Goal: Task Accomplishment & Management: Use online tool/utility

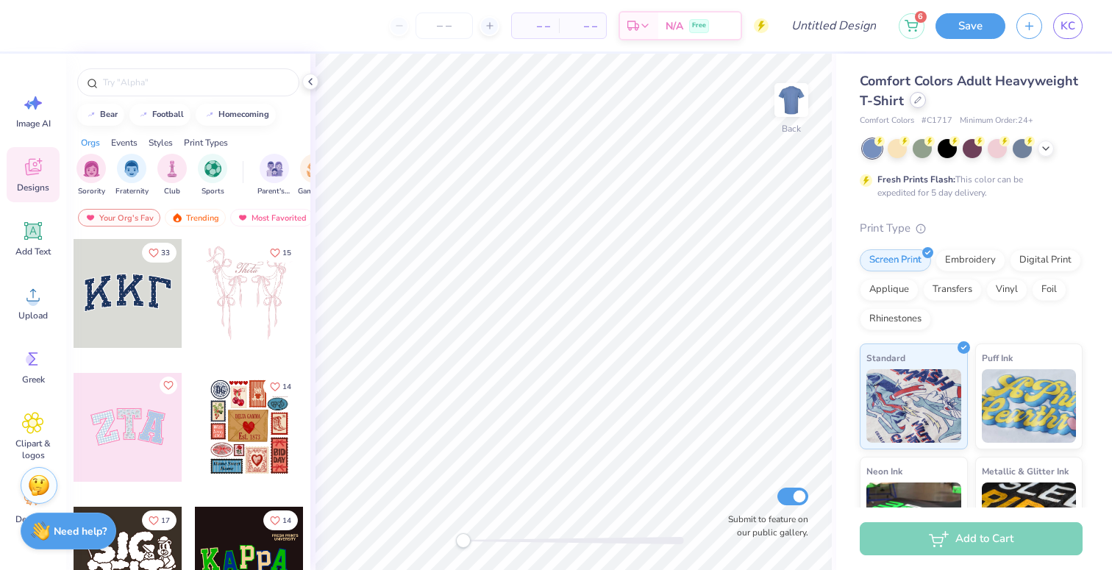
click at [916, 107] on div at bounding box center [918, 100] width 16 height 16
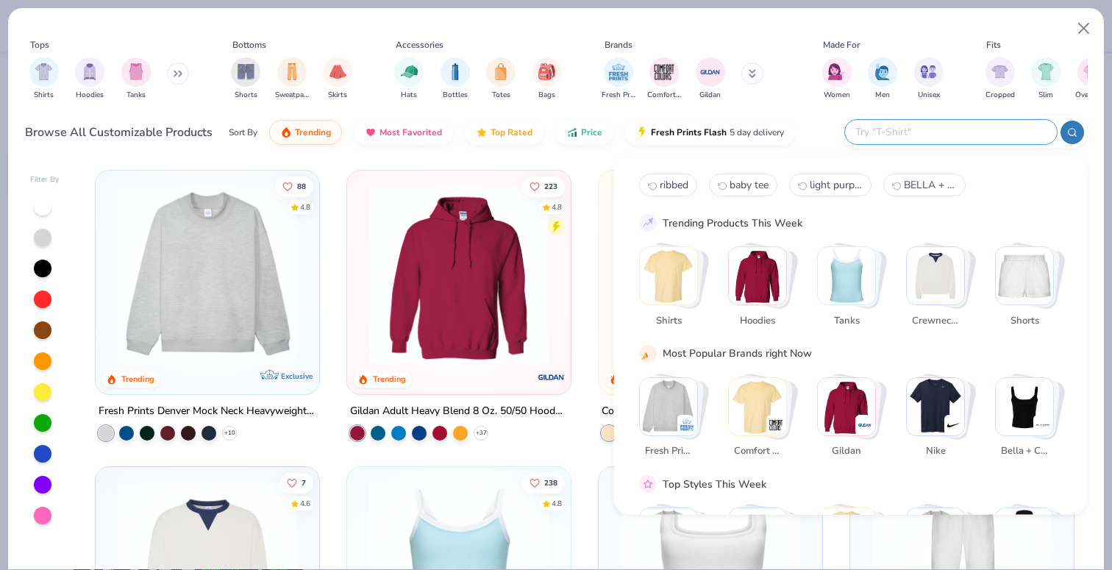
click at [947, 135] on input "text" at bounding box center [950, 132] width 193 height 17
type input "tank"
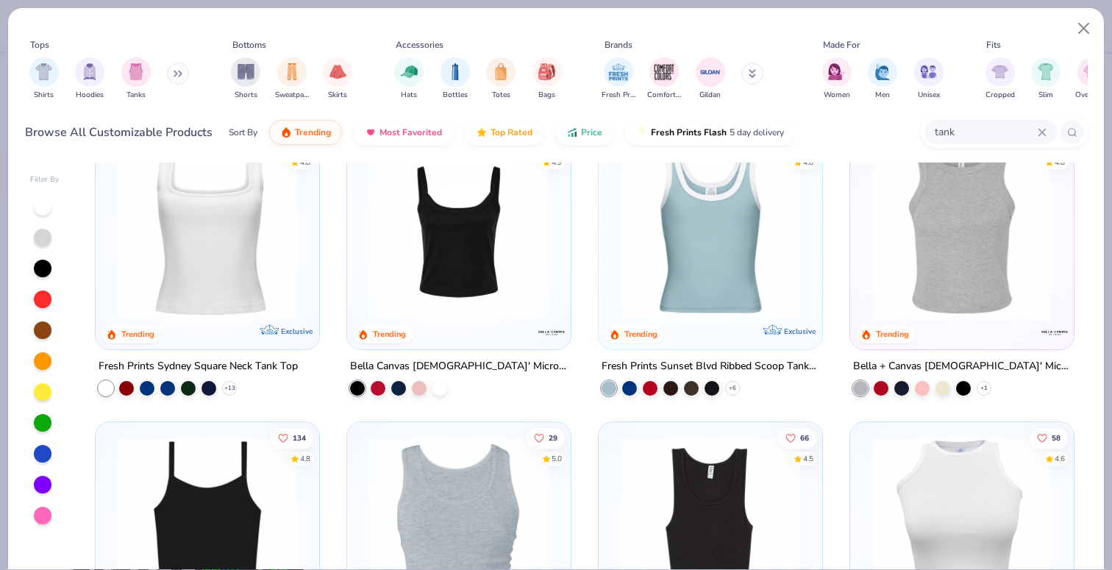
scroll to position [43, 0]
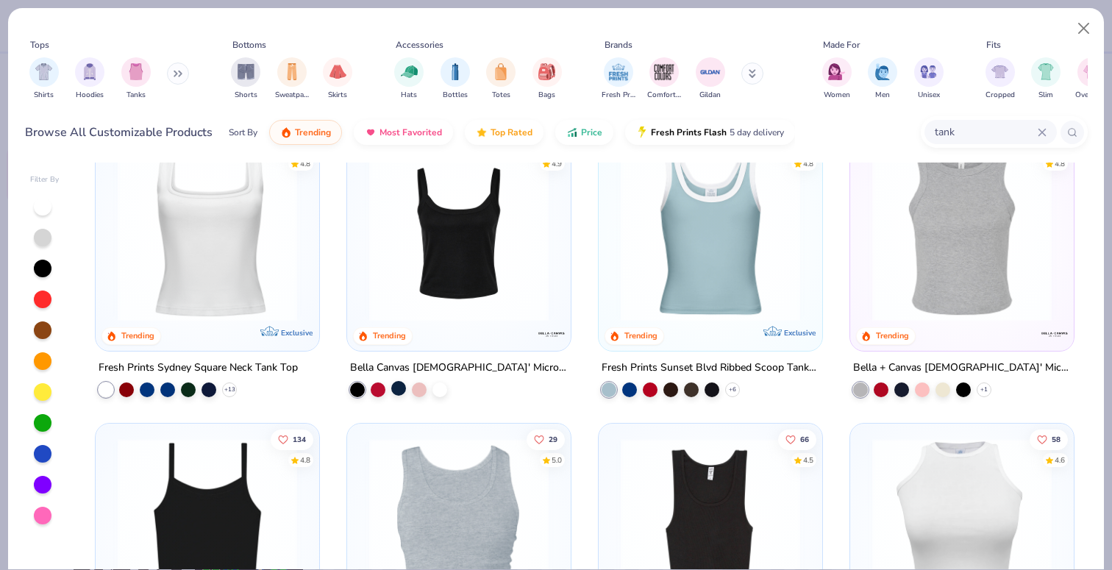
click at [393, 388] on div at bounding box center [398, 388] width 15 height 15
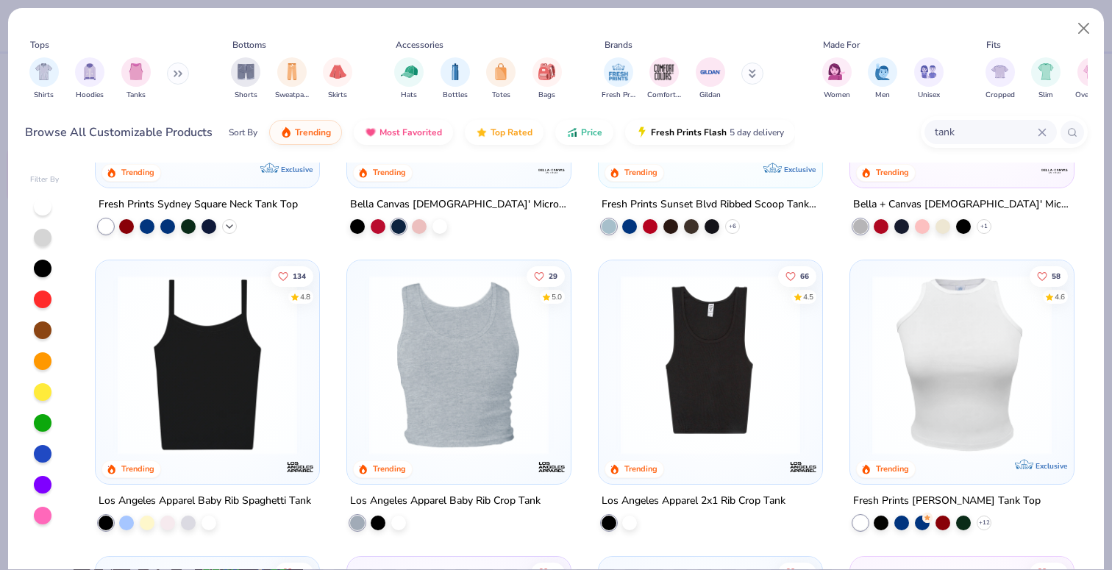
scroll to position [207, 0]
click at [127, 523] on div at bounding box center [126, 520] width 15 height 15
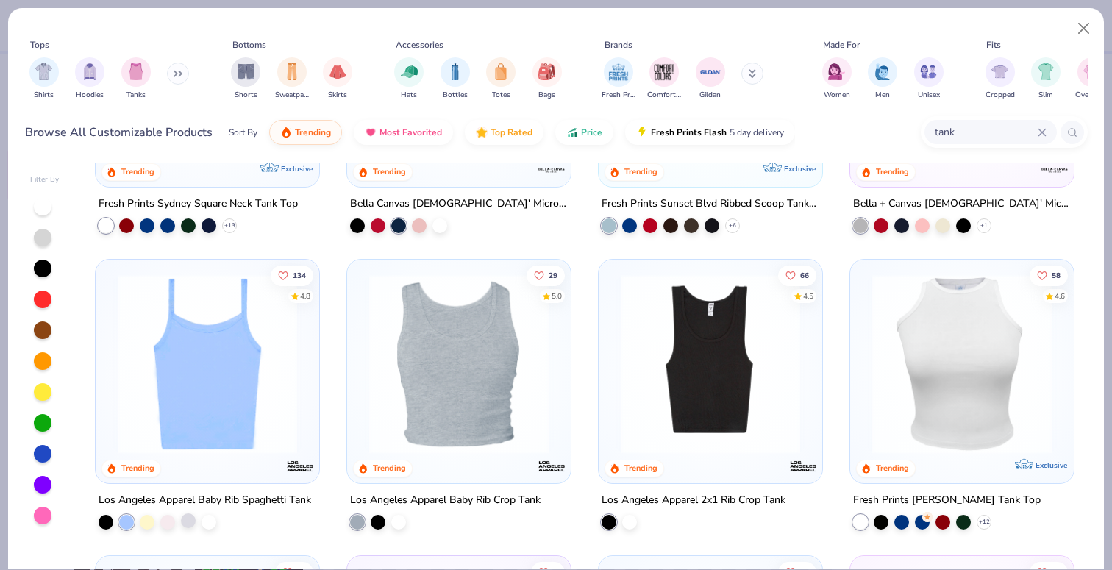
click at [188, 516] on div at bounding box center [188, 520] width 15 height 15
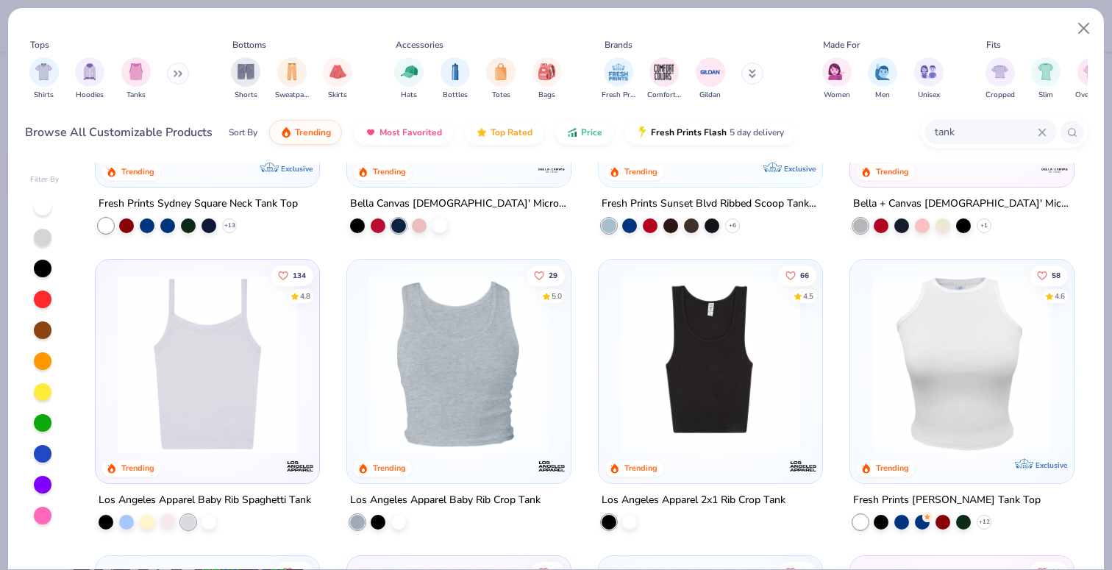
click at [168, 521] on div at bounding box center [167, 520] width 15 height 15
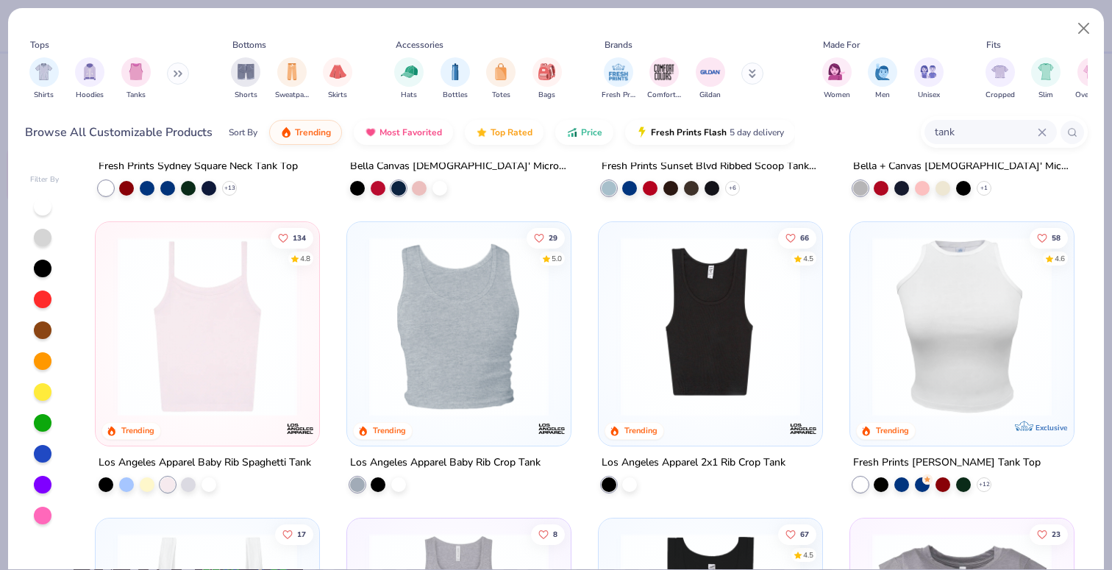
scroll to position [263, 0]
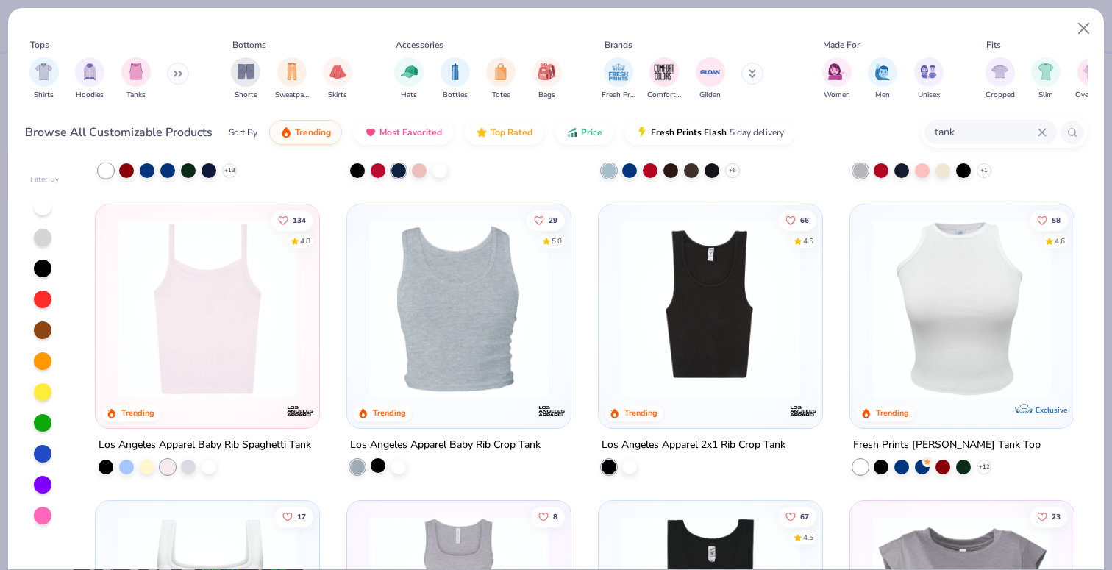
click at [377, 463] on div at bounding box center [378, 464] width 15 height 15
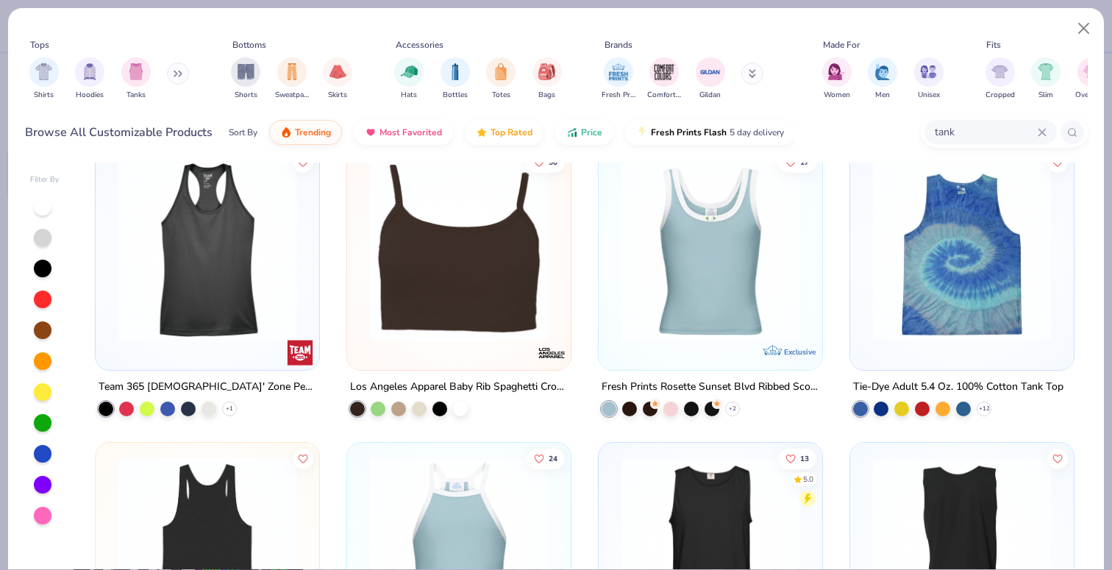
scroll to position [914, 0]
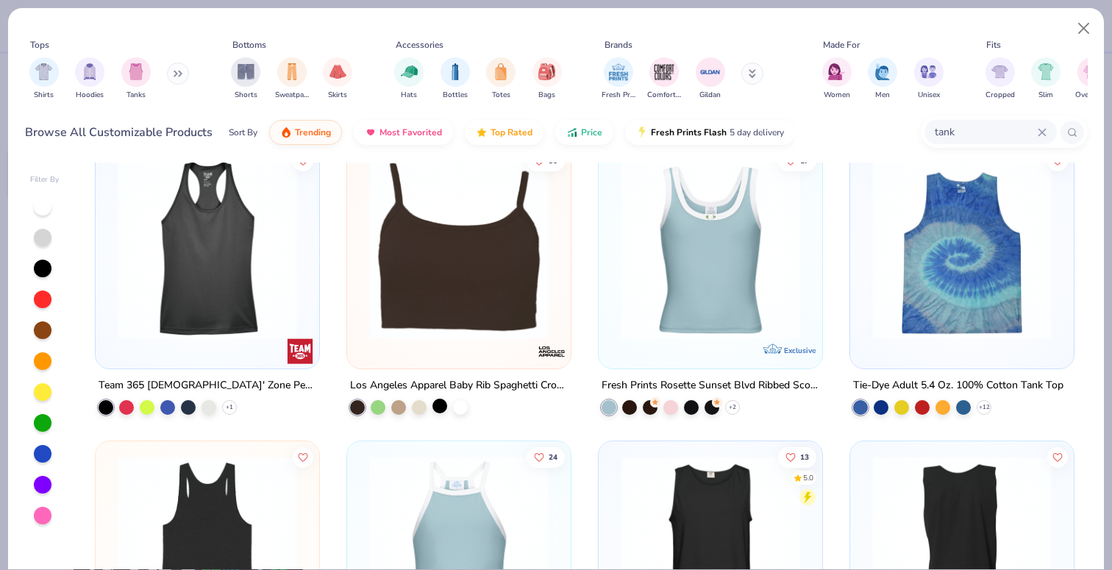
click at [441, 406] on div at bounding box center [439, 406] width 15 height 15
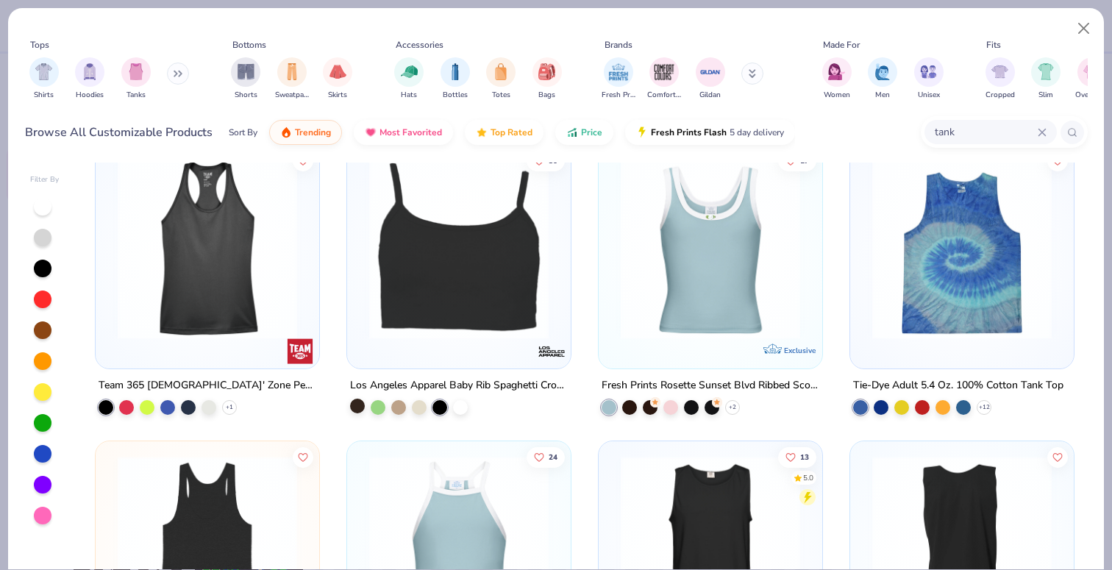
click at [359, 403] on div at bounding box center [357, 406] width 15 height 15
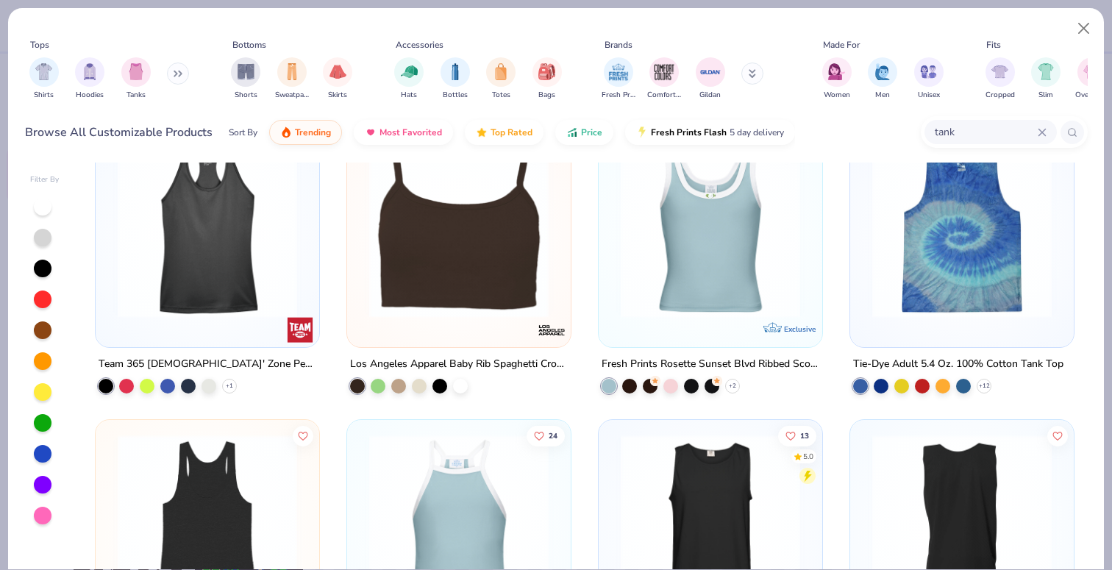
scroll to position [937, 0]
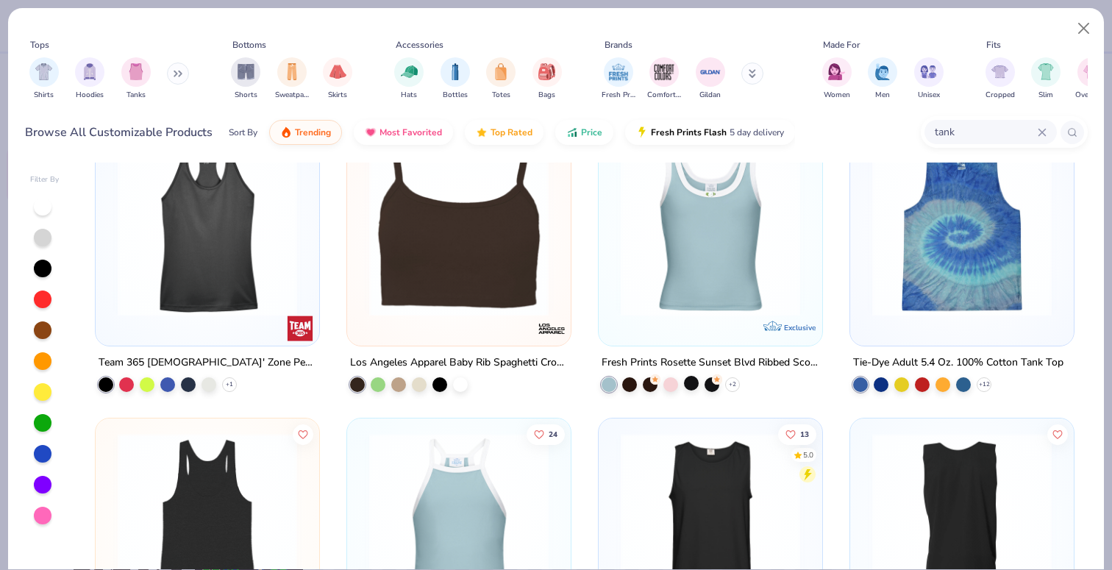
click at [689, 385] on div at bounding box center [691, 383] width 15 height 15
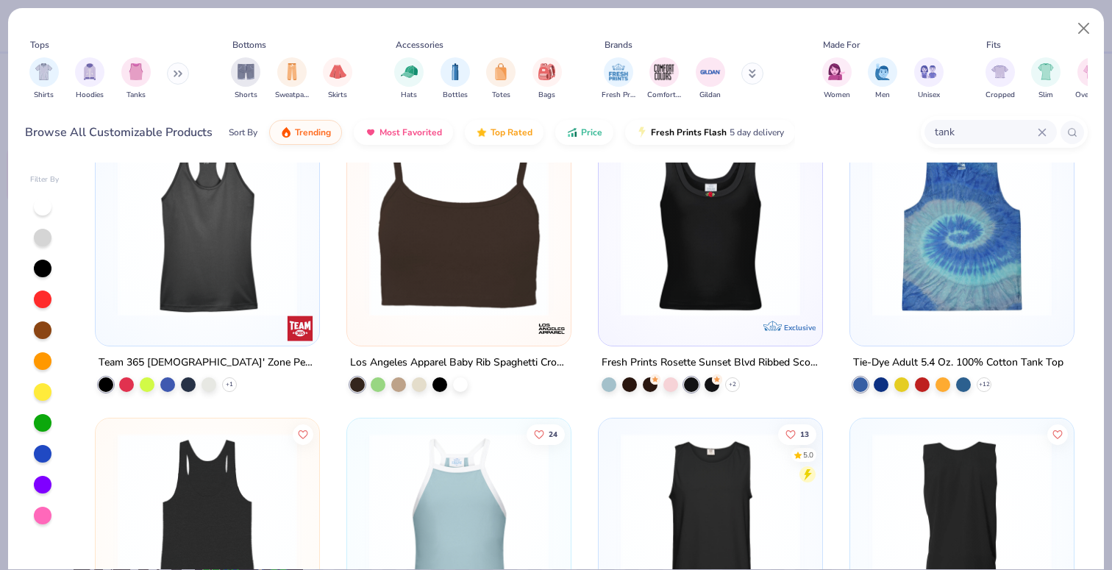
scroll to position [880, 0]
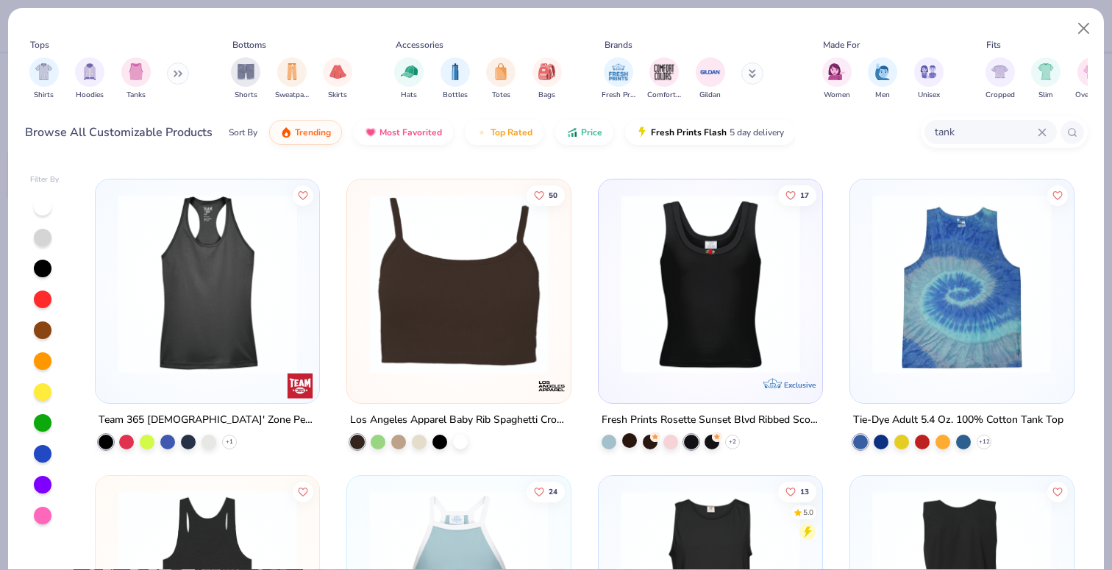
click at [631, 436] on div at bounding box center [629, 440] width 15 height 15
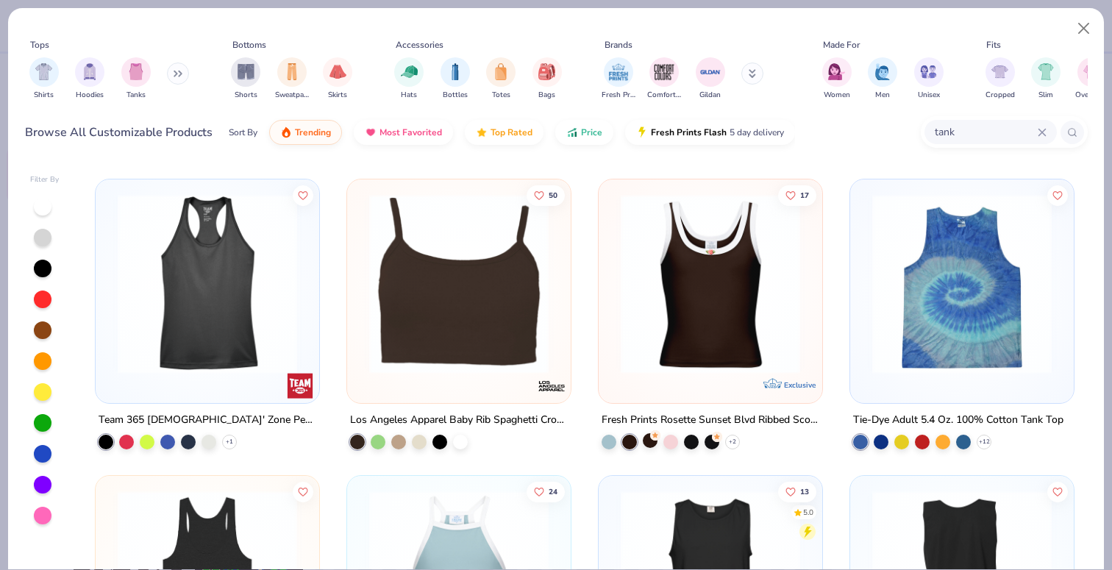
click at [643, 438] on div at bounding box center [650, 440] width 15 height 15
click at [719, 438] on icon at bounding box center [717, 435] width 10 height 10
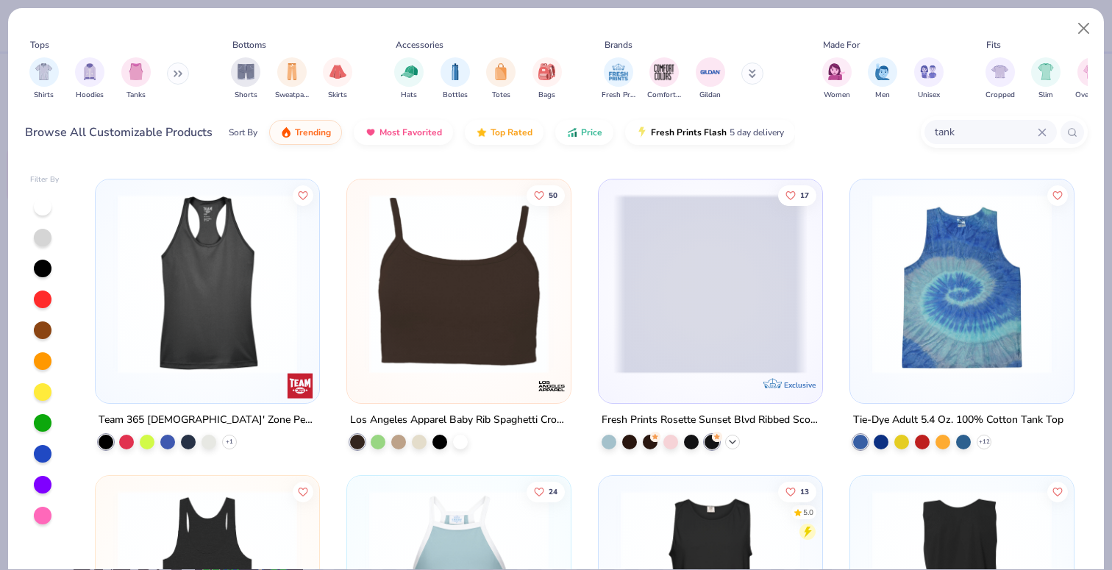
click at [733, 438] on icon at bounding box center [733, 442] width 12 height 12
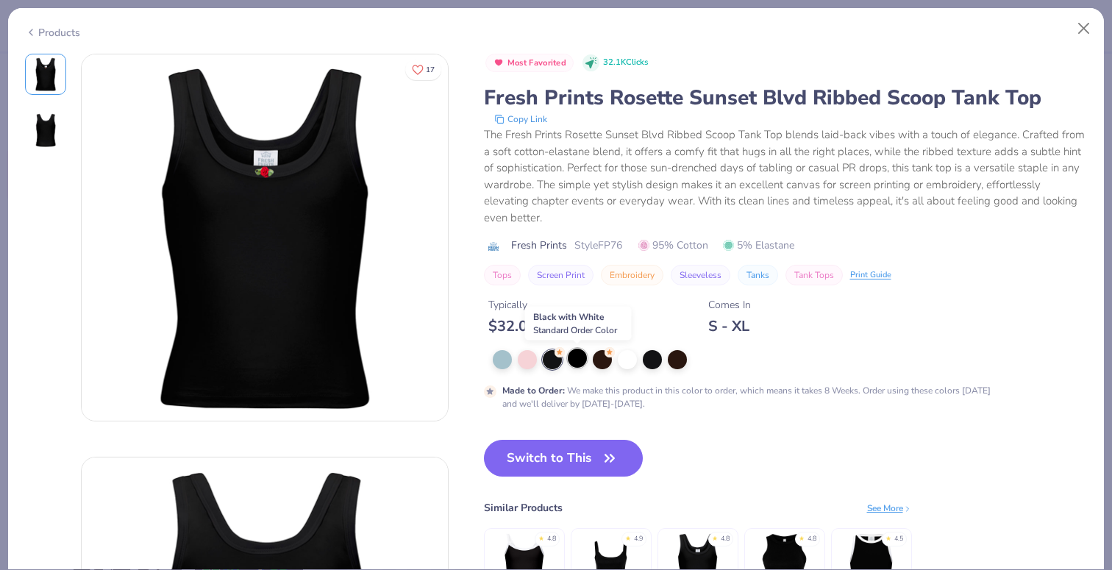
click at [582, 360] on div at bounding box center [577, 358] width 19 height 19
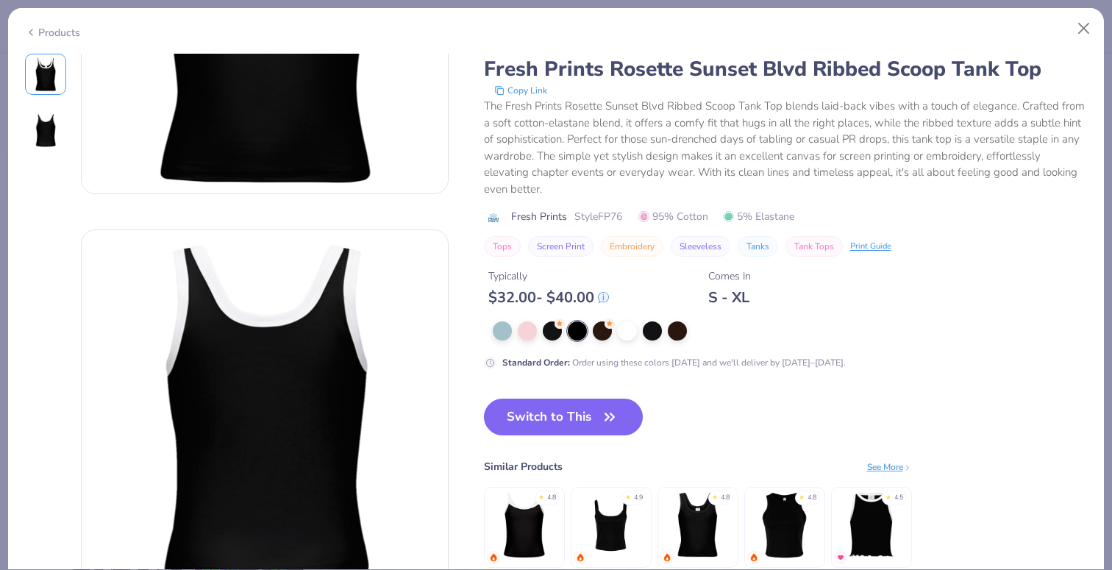
scroll to position [188, 0]
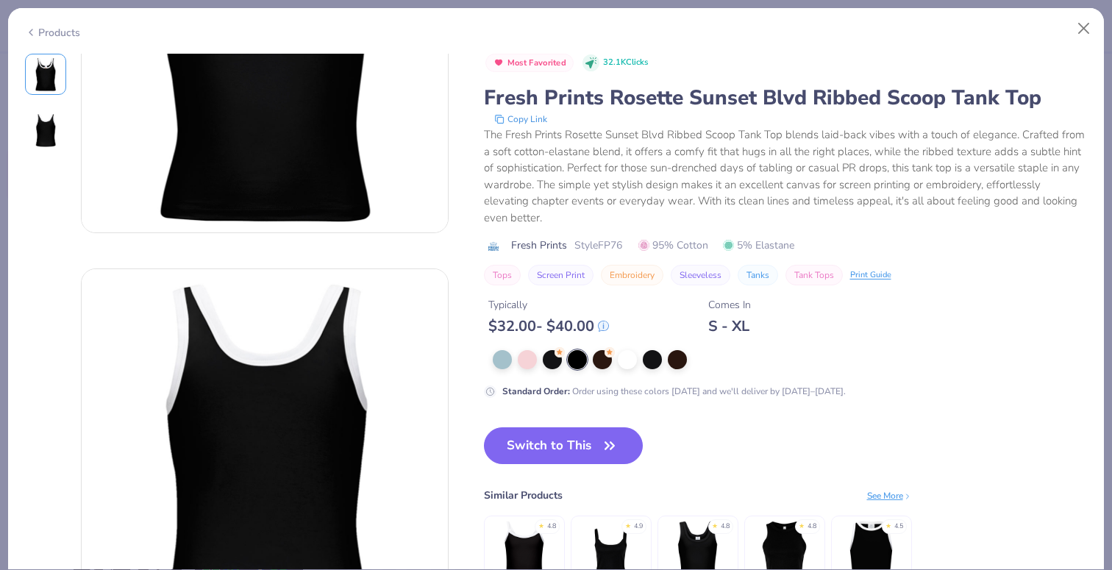
click at [516, 363] on div at bounding box center [783, 359] width 580 height 19
click at [496, 362] on div at bounding box center [502, 358] width 19 height 19
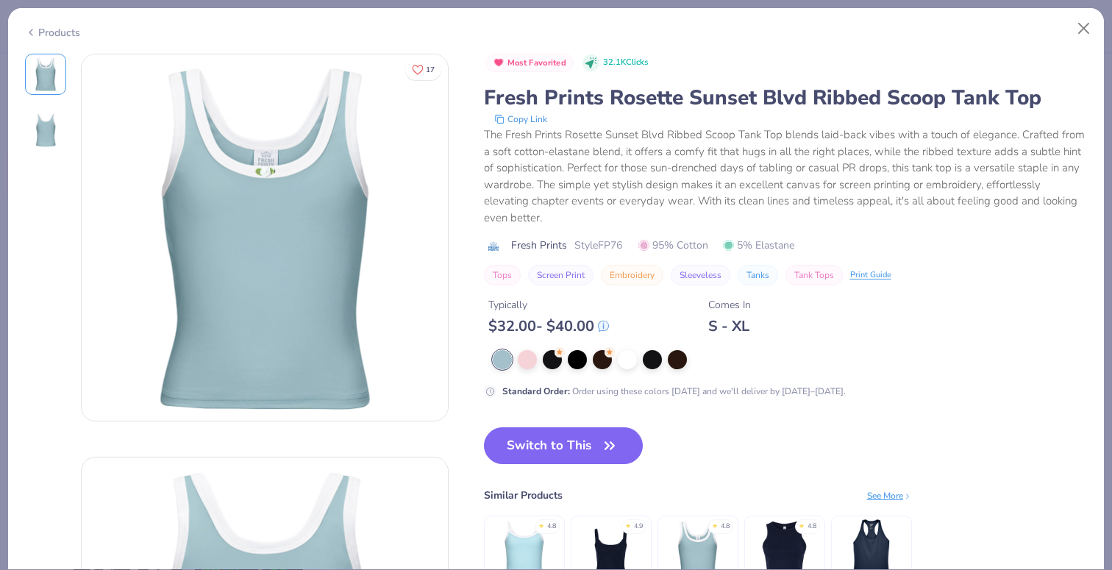
click at [52, 32] on div "Products" at bounding box center [52, 32] width 55 height 15
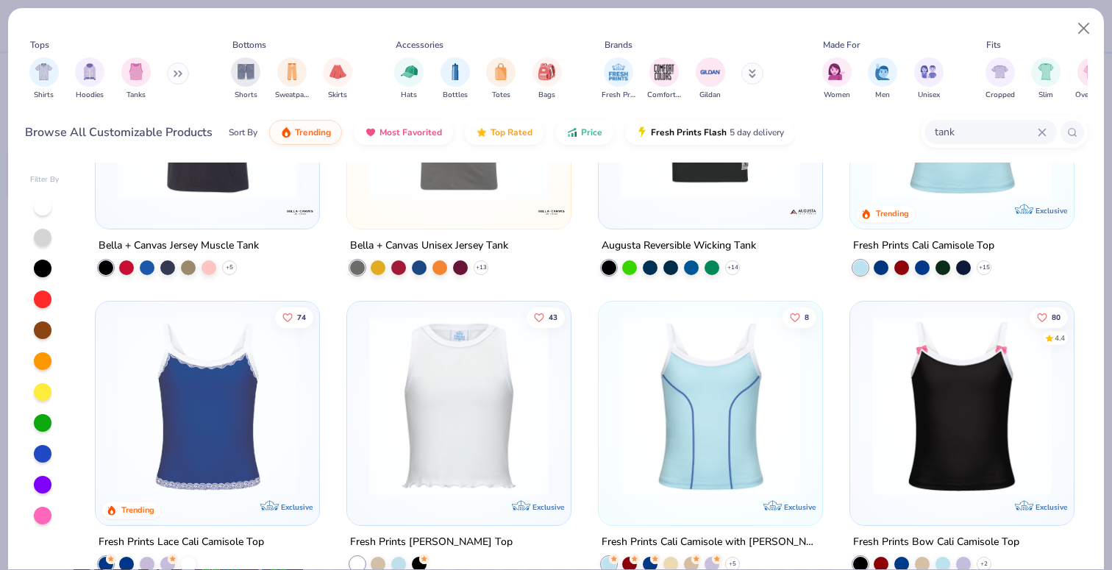
scroll to position [3445, 0]
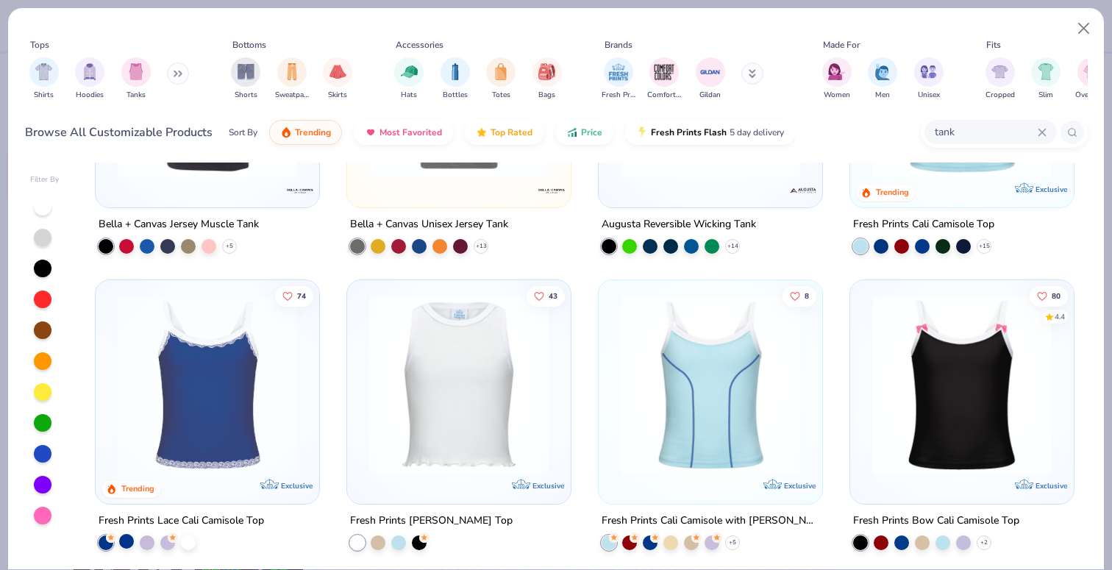
click at [123, 540] on div at bounding box center [126, 541] width 15 height 15
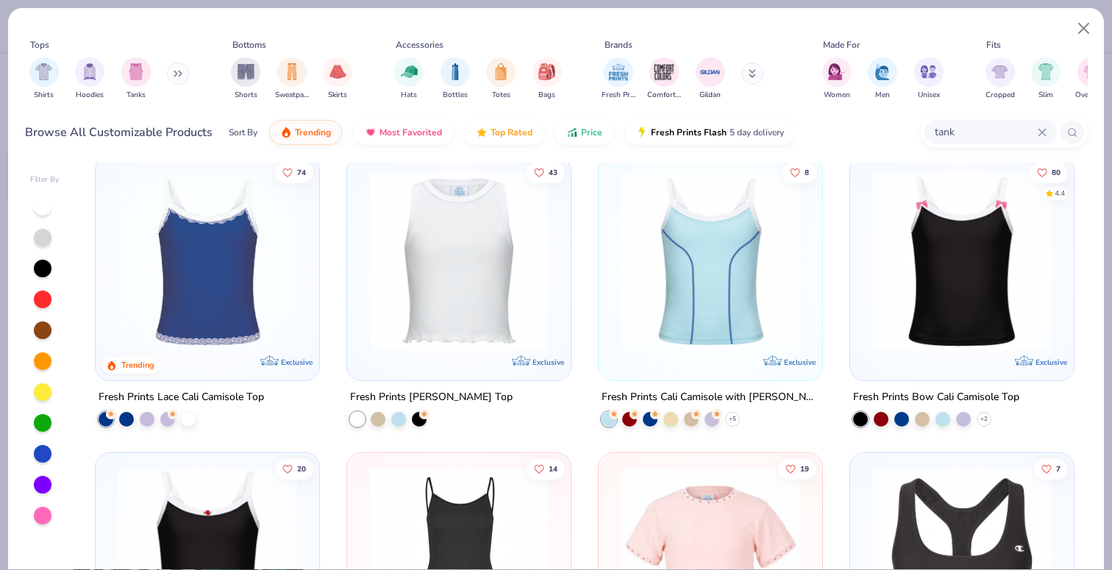
scroll to position [3589, 0]
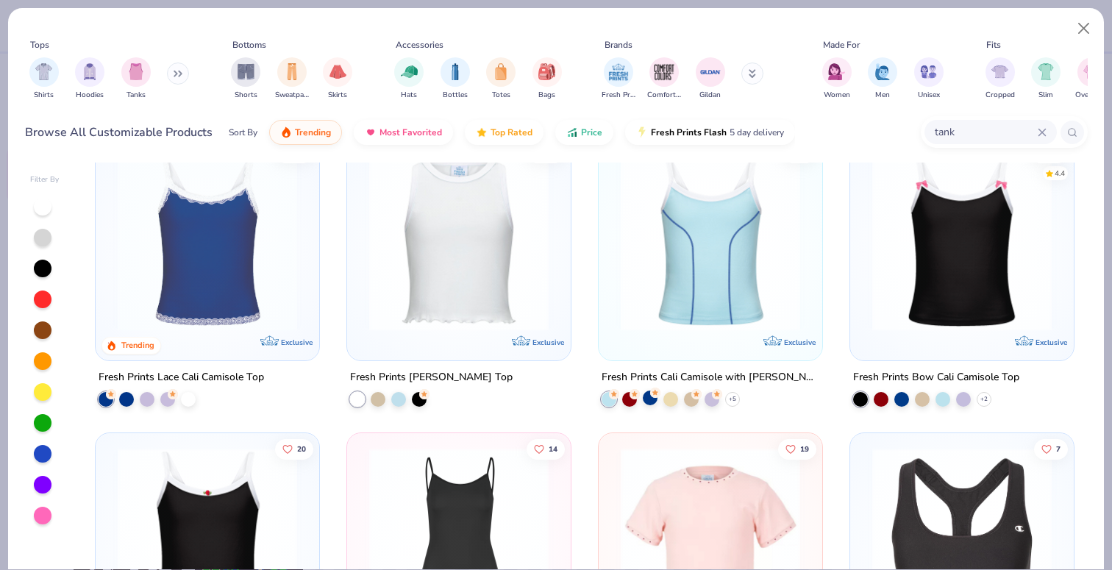
click at [652, 396] on div at bounding box center [650, 398] width 15 height 15
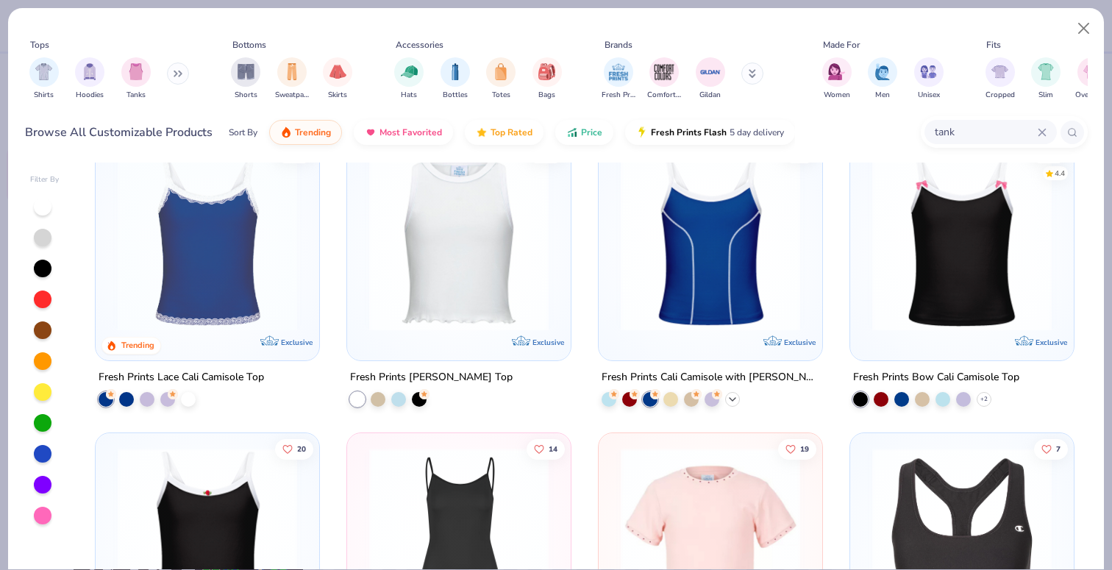
click at [732, 395] on icon at bounding box center [733, 399] width 12 height 12
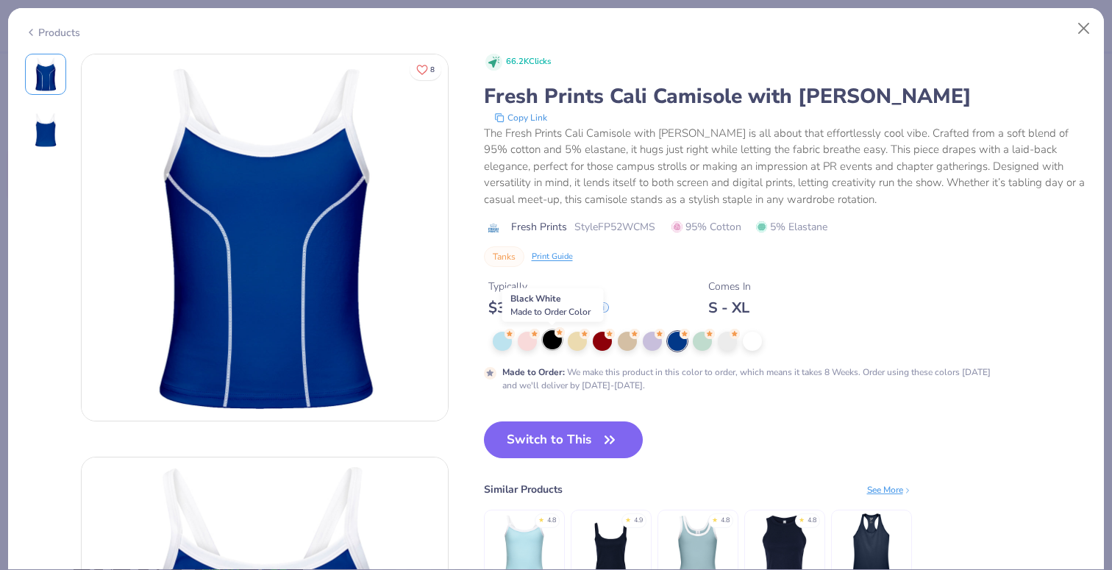
click at [550, 345] on div at bounding box center [552, 339] width 19 height 19
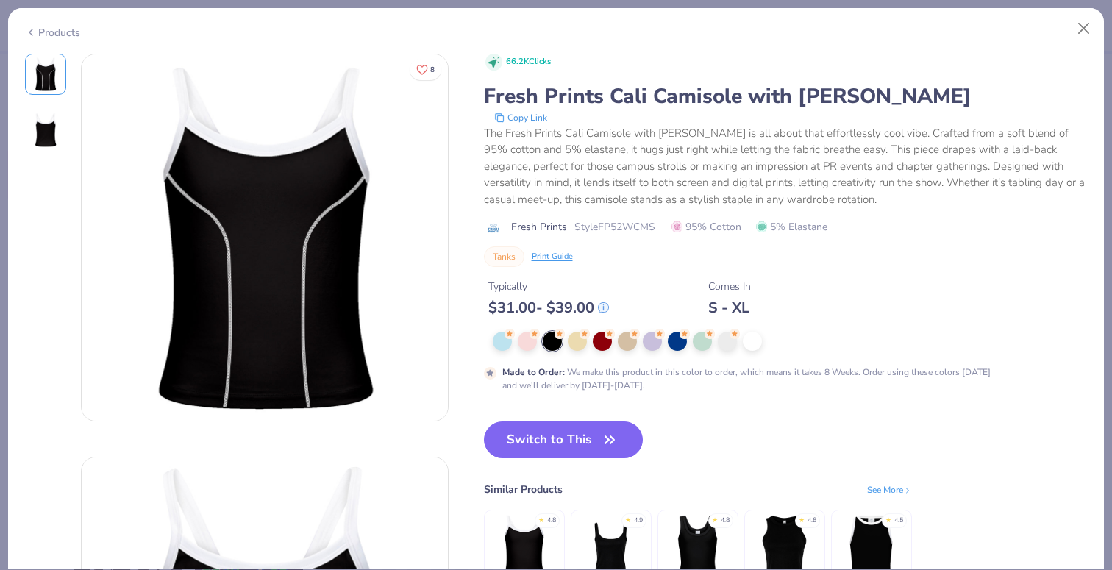
click at [52, 30] on div "Products" at bounding box center [52, 32] width 55 height 15
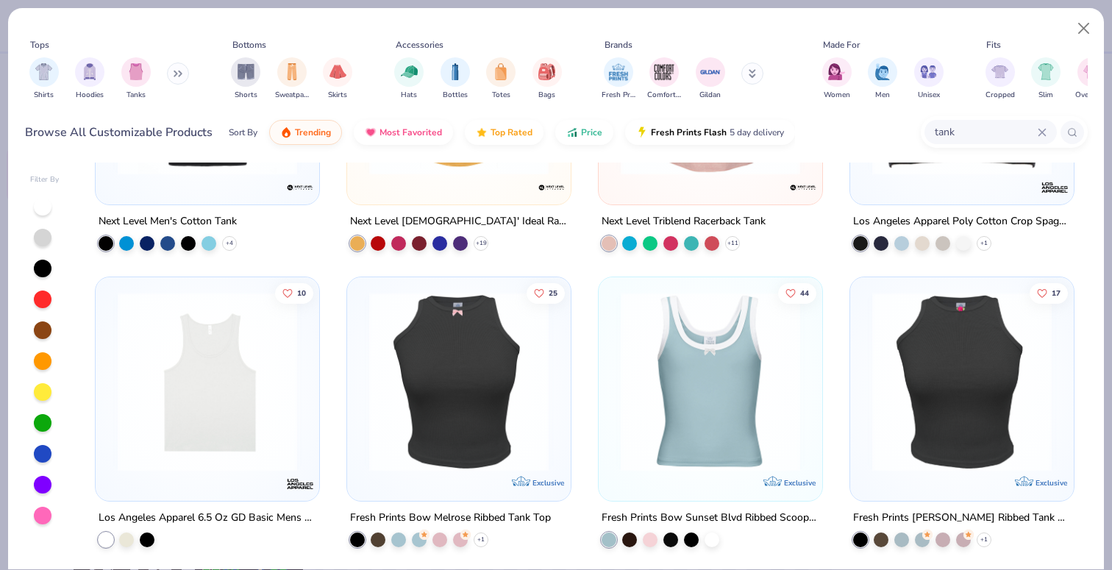
scroll to position [2257, 0]
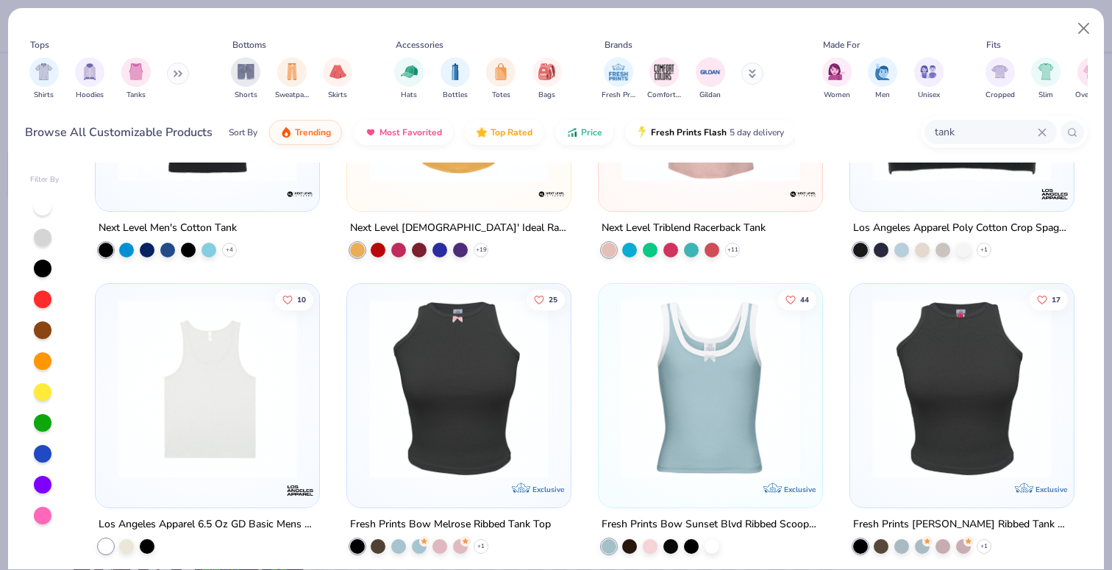
click at [224, 417] on img at bounding box center [207, 388] width 194 height 179
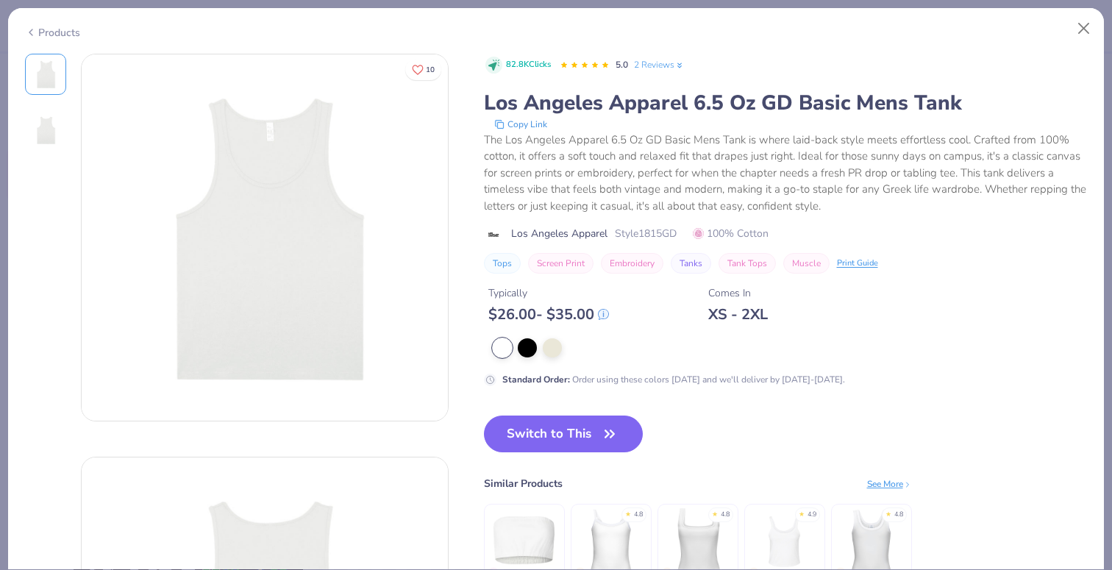
click at [629, 516] on div "★" at bounding box center [628, 513] width 6 height 6
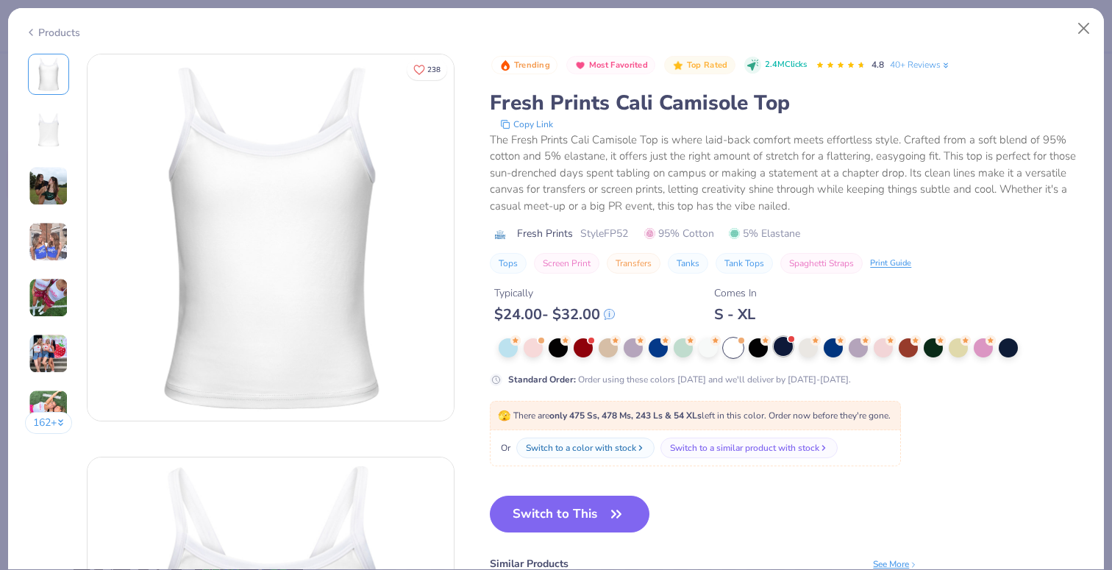
click at [783, 349] on div at bounding box center [783, 346] width 19 height 19
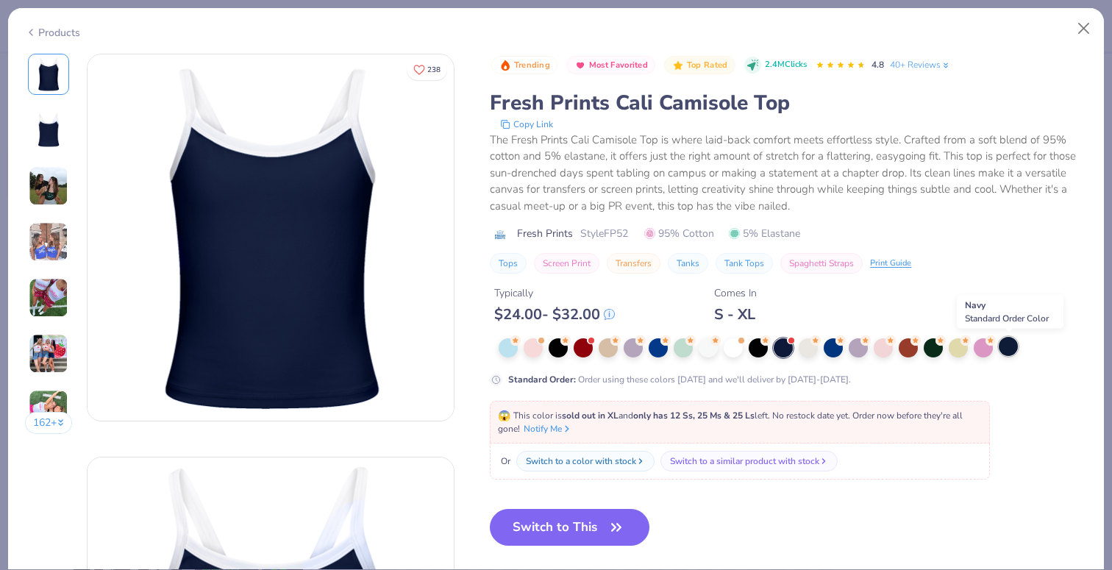
click at [1011, 346] on div at bounding box center [1008, 346] width 19 height 19
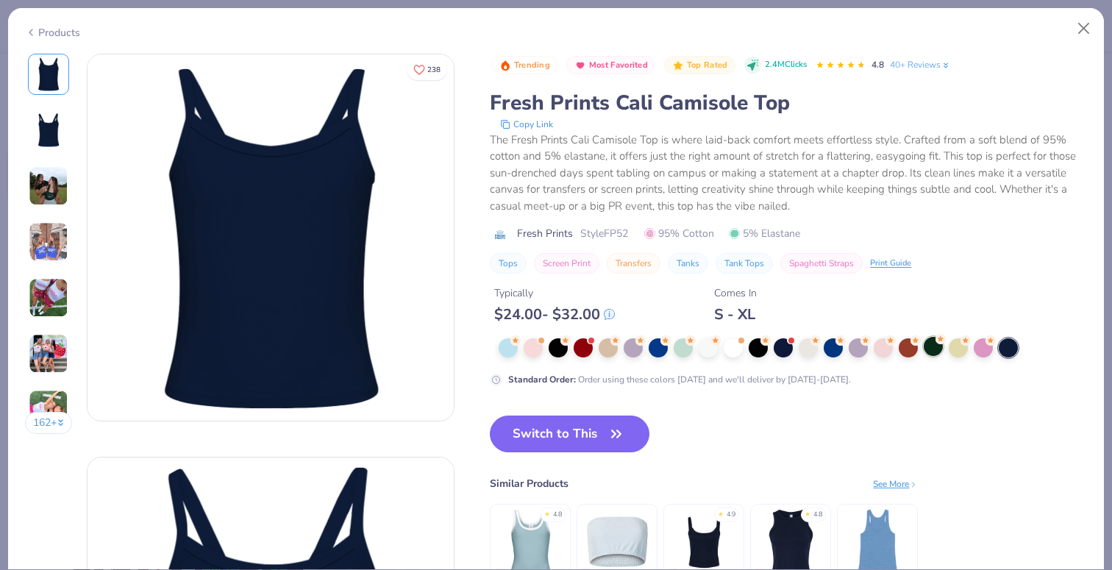
click at [930, 349] on div at bounding box center [933, 346] width 19 height 19
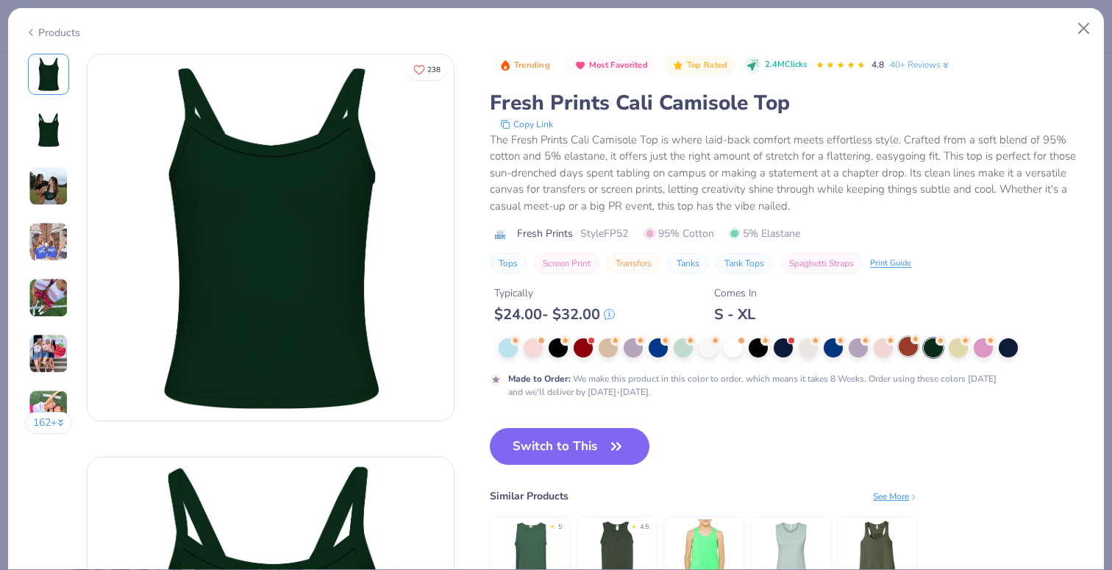
click at [909, 346] on div at bounding box center [908, 346] width 19 height 19
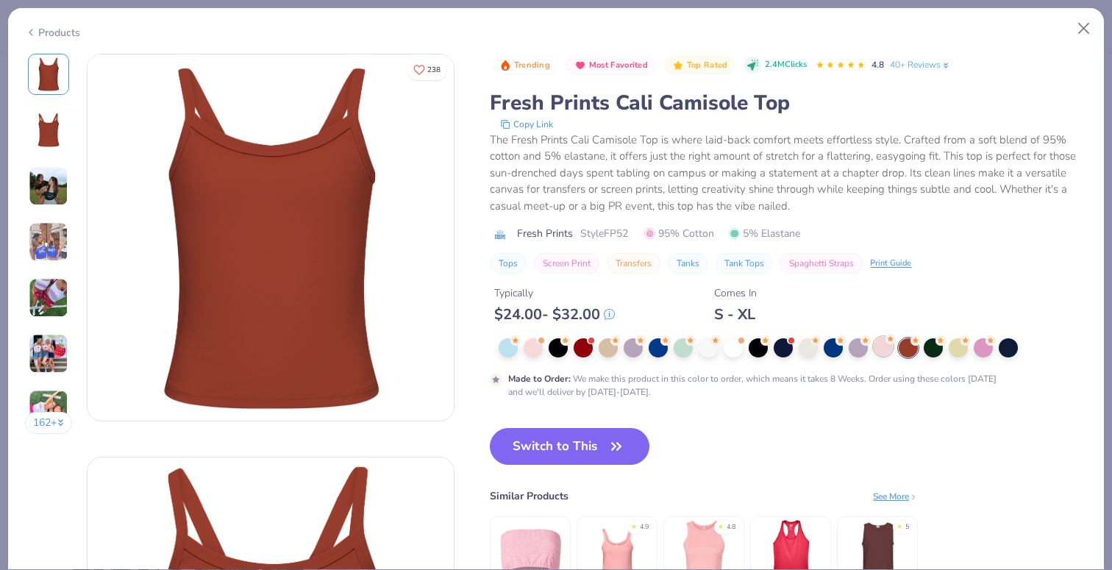
click at [893, 347] on div at bounding box center [883, 346] width 19 height 19
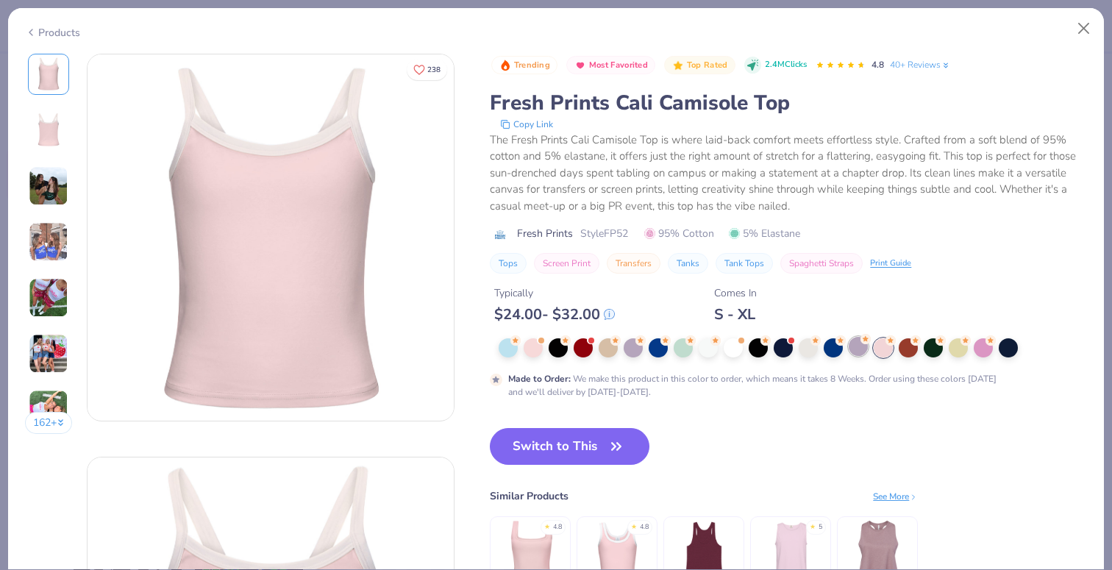
click at [852, 347] on div at bounding box center [858, 346] width 19 height 19
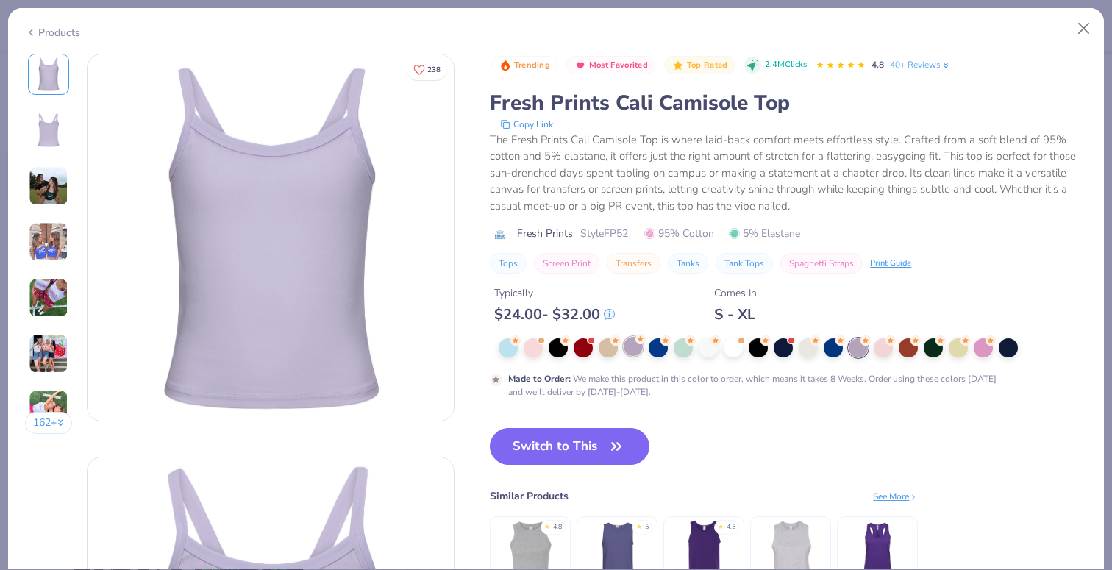
click at [633, 350] on div at bounding box center [633, 346] width 19 height 19
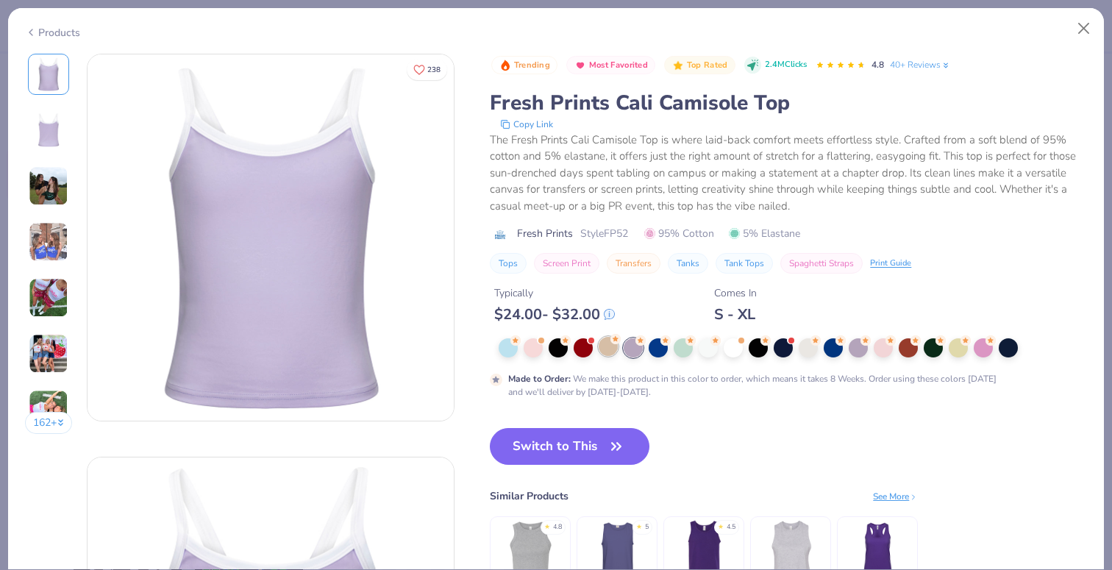
click at [610, 349] on div at bounding box center [608, 346] width 19 height 19
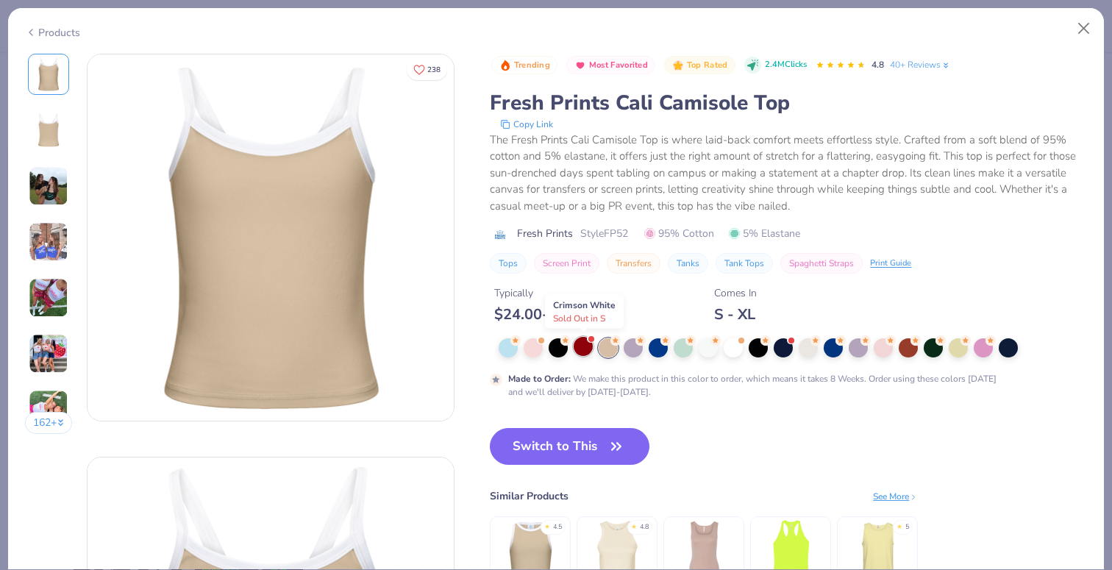
click at [583, 347] on div at bounding box center [583, 346] width 19 height 19
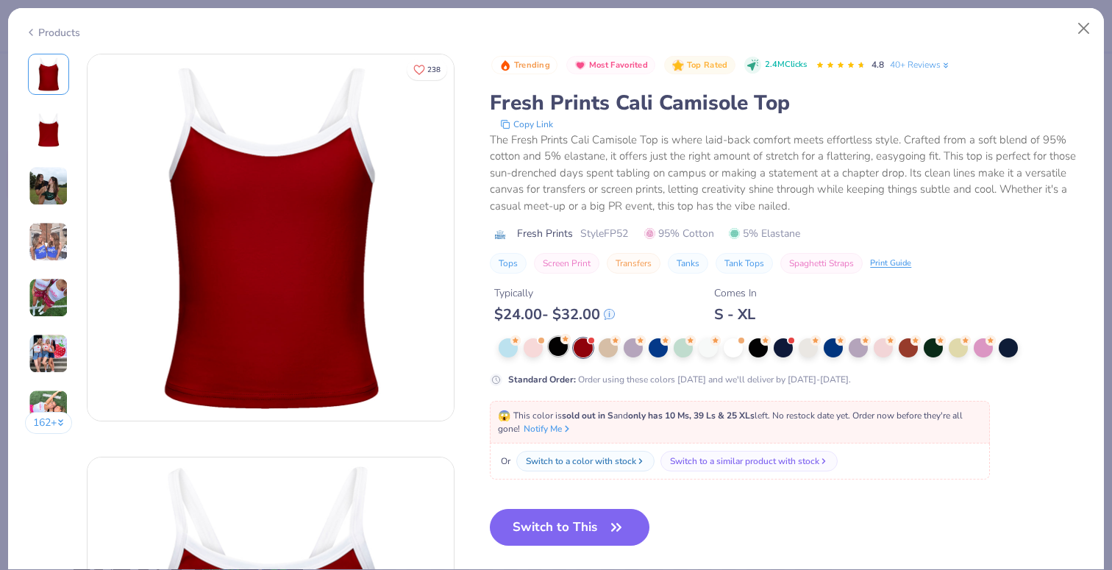
click at [558, 349] on div at bounding box center [558, 346] width 19 height 19
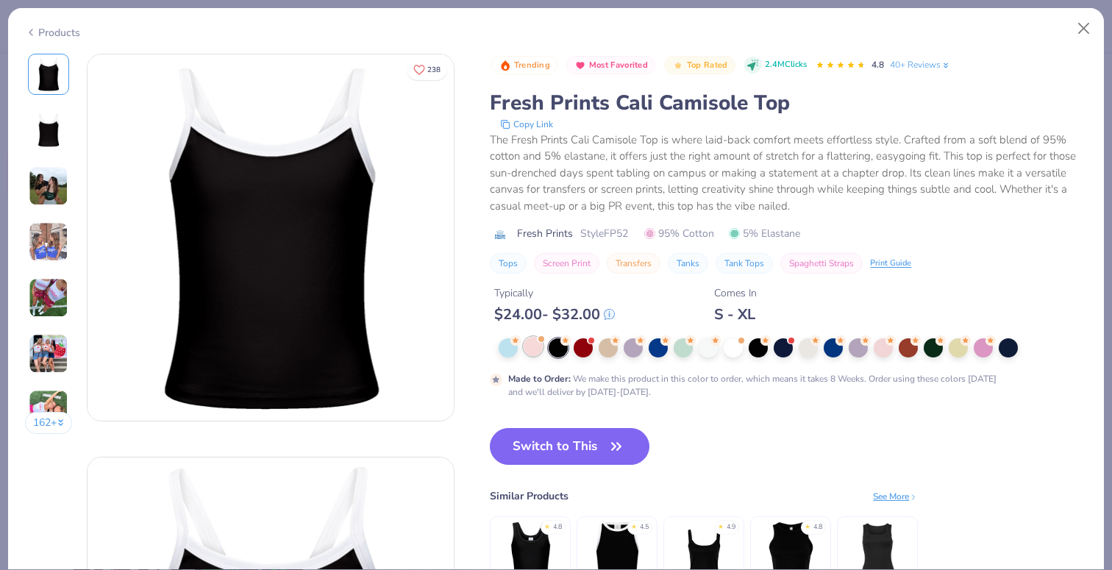
click at [531, 352] on div at bounding box center [533, 346] width 19 height 19
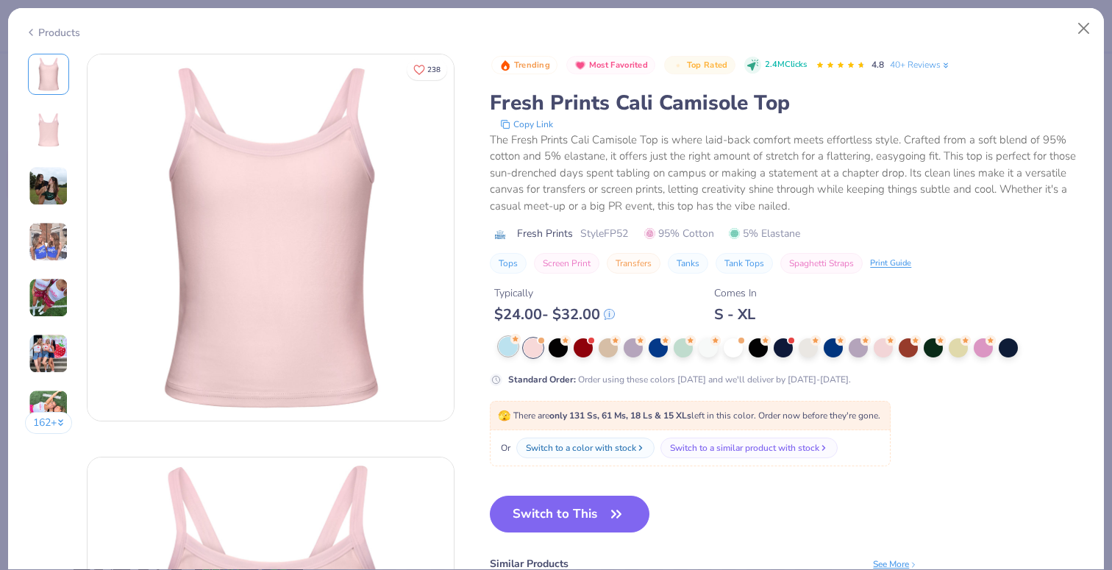
click at [505, 348] on div at bounding box center [508, 346] width 19 height 19
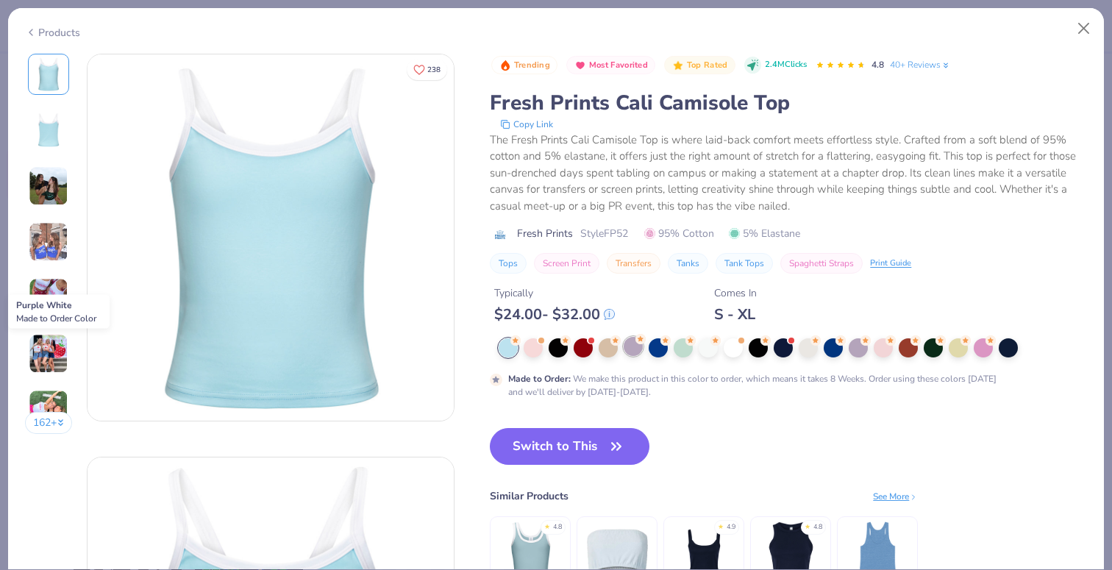
click at [643, 349] on div at bounding box center [633, 346] width 19 height 19
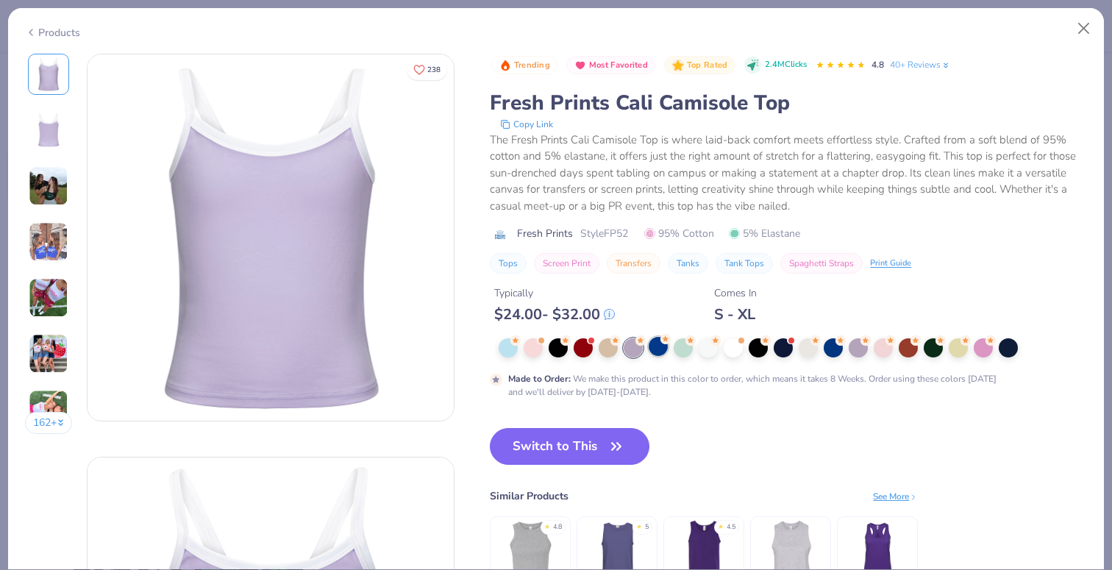
click at [663, 349] on div at bounding box center [658, 346] width 19 height 19
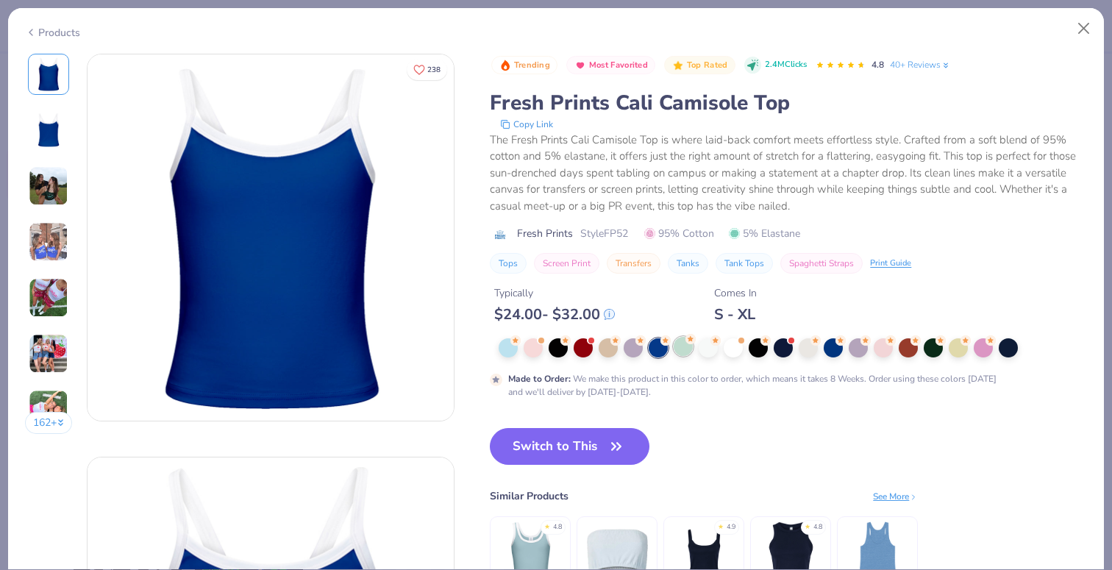
click at [685, 349] on div at bounding box center [683, 346] width 19 height 19
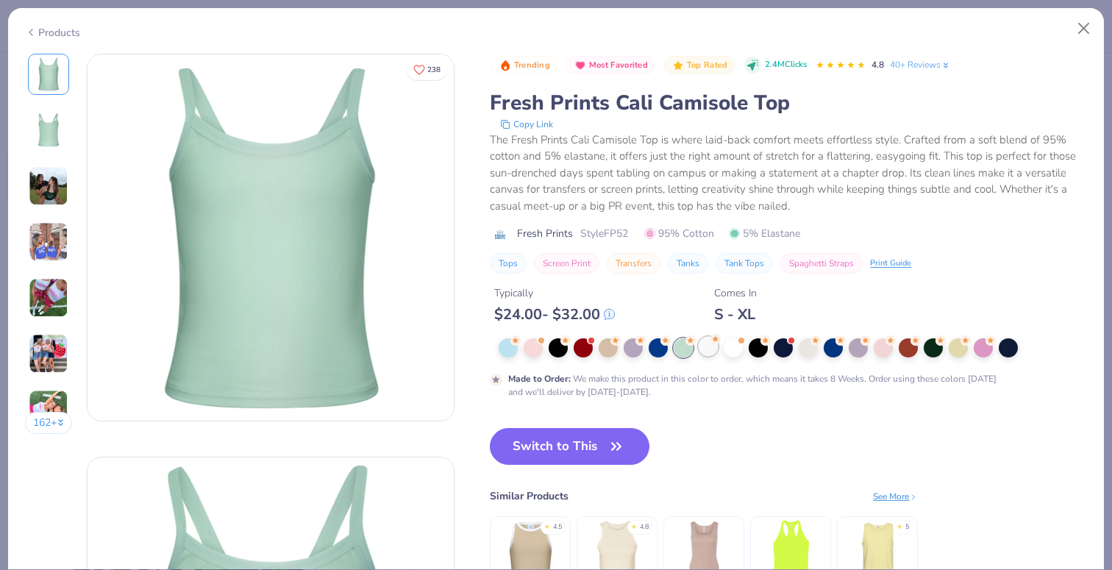
click at [708, 351] on div at bounding box center [708, 346] width 19 height 19
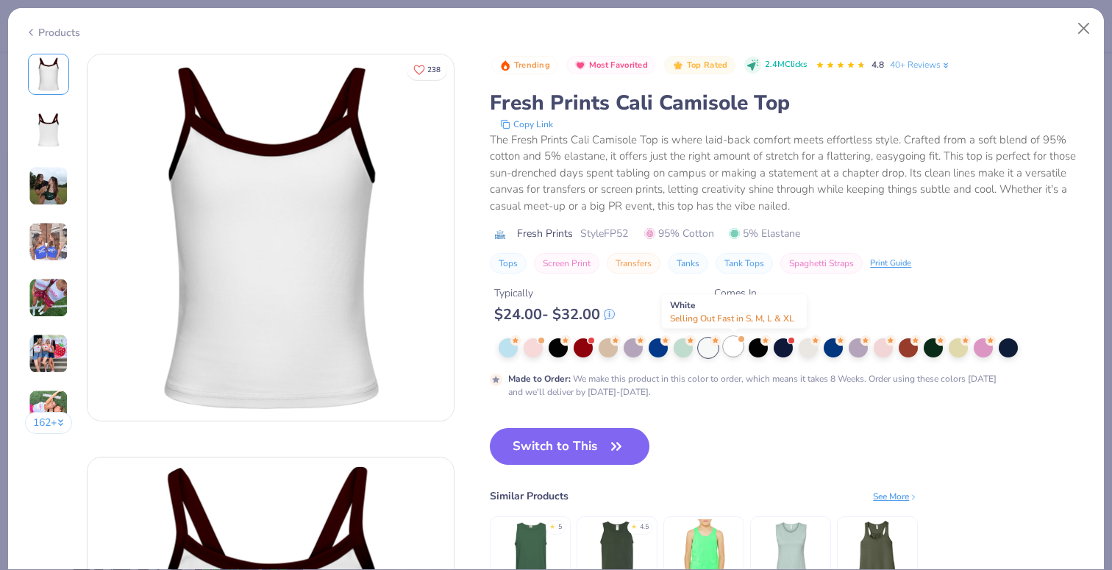
click at [736, 355] on div at bounding box center [733, 346] width 19 height 19
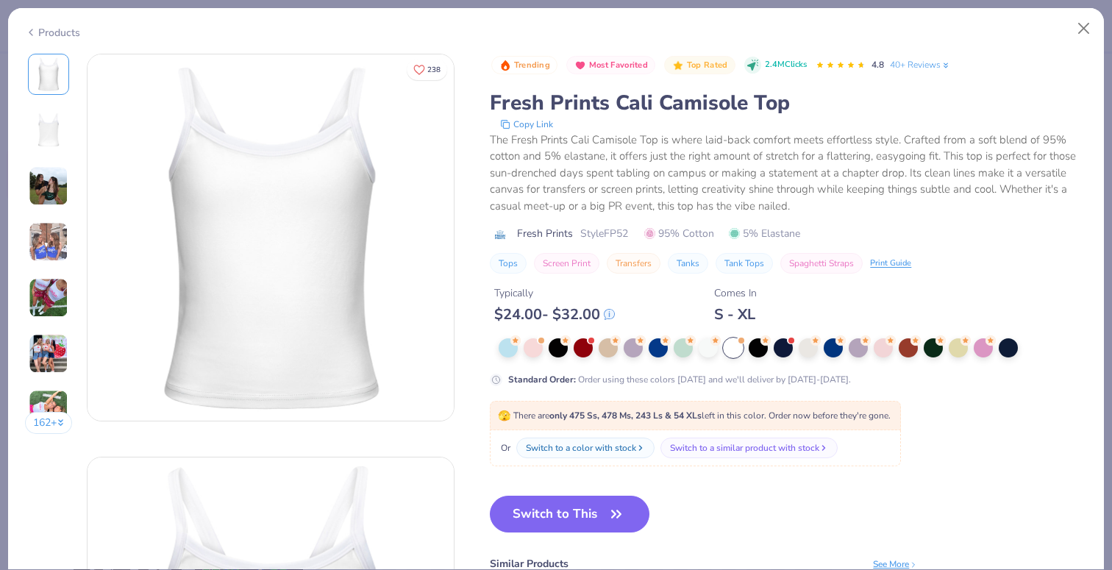
click at [763, 357] on div at bounding box center [789, 347] width 580 height 19
click at [761, 349] on div at bounding box center [758, 346] width 19 height 19
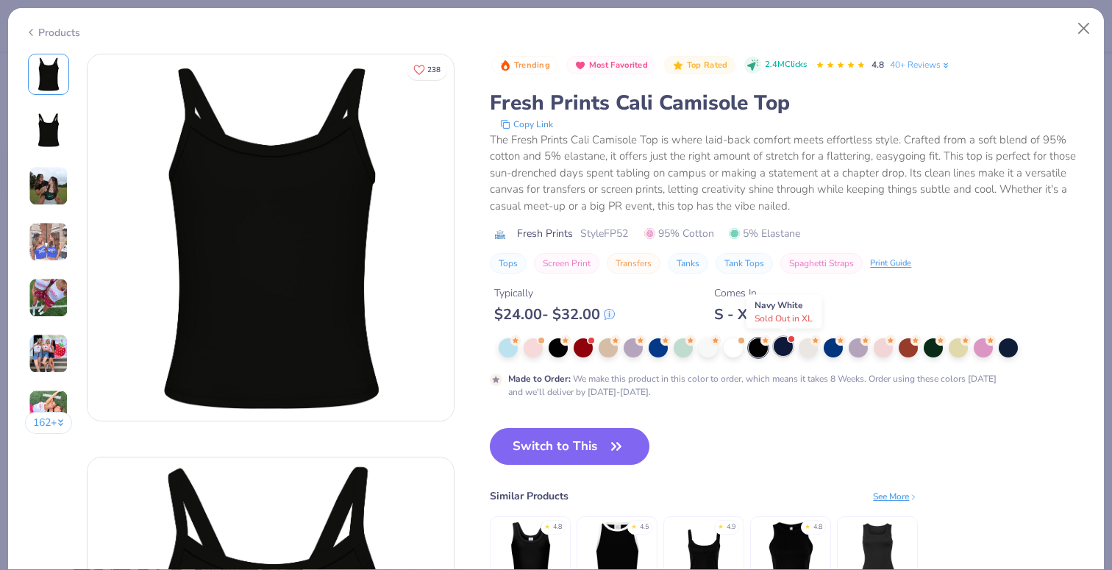
click at [788, 350] on div at bounding box center [783, 346] width 19 height 19
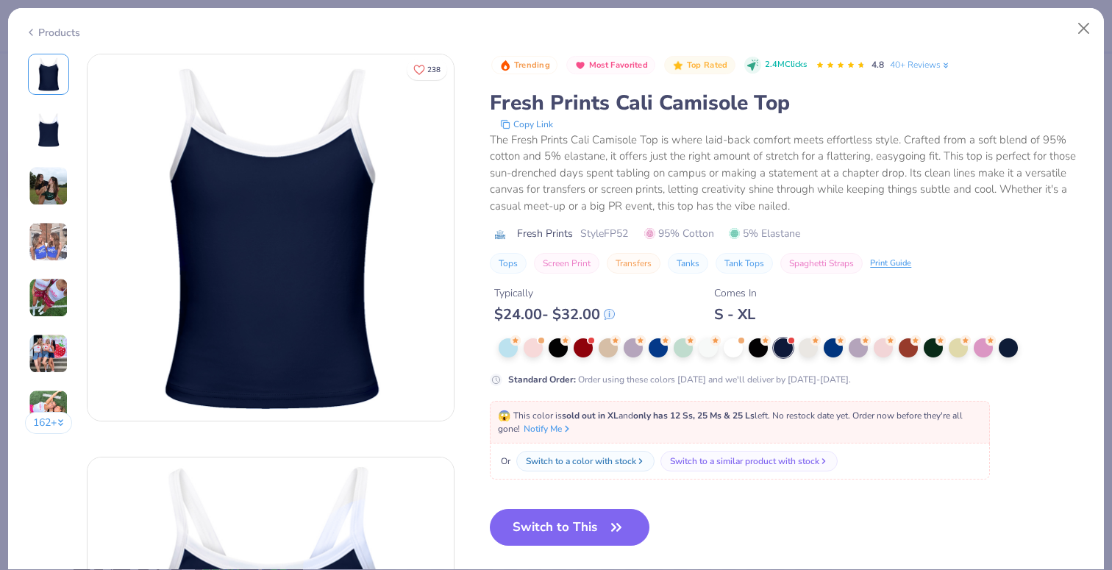
click at [58, 30] on div "Products" at bounding box center [52, 32] width 55 height 15
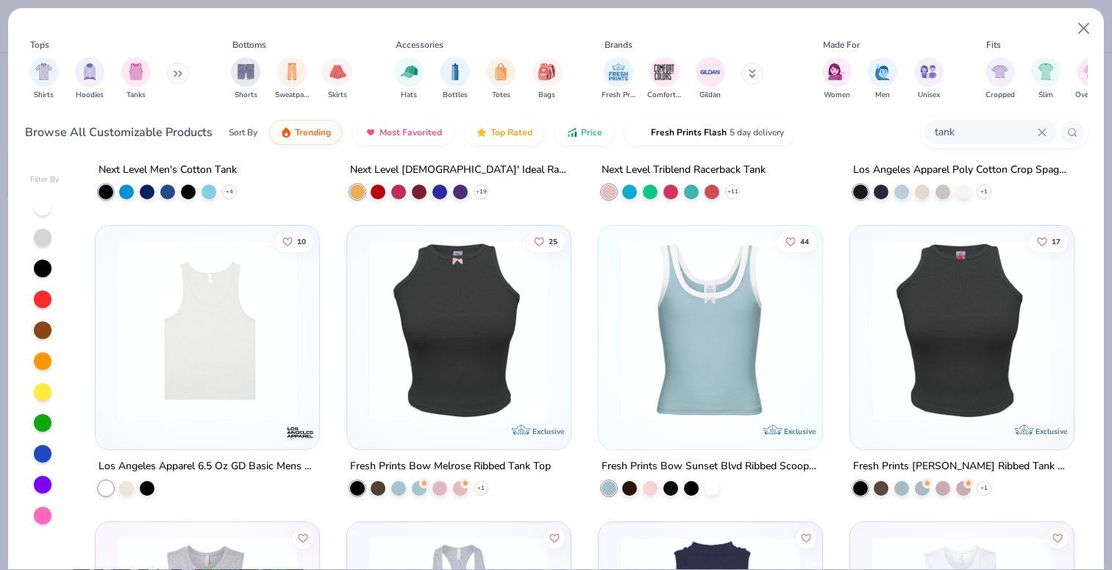
scroll to position [2314, 0]
click at [203, 347] on img at bounding box center [207, 330] width 194 height 179
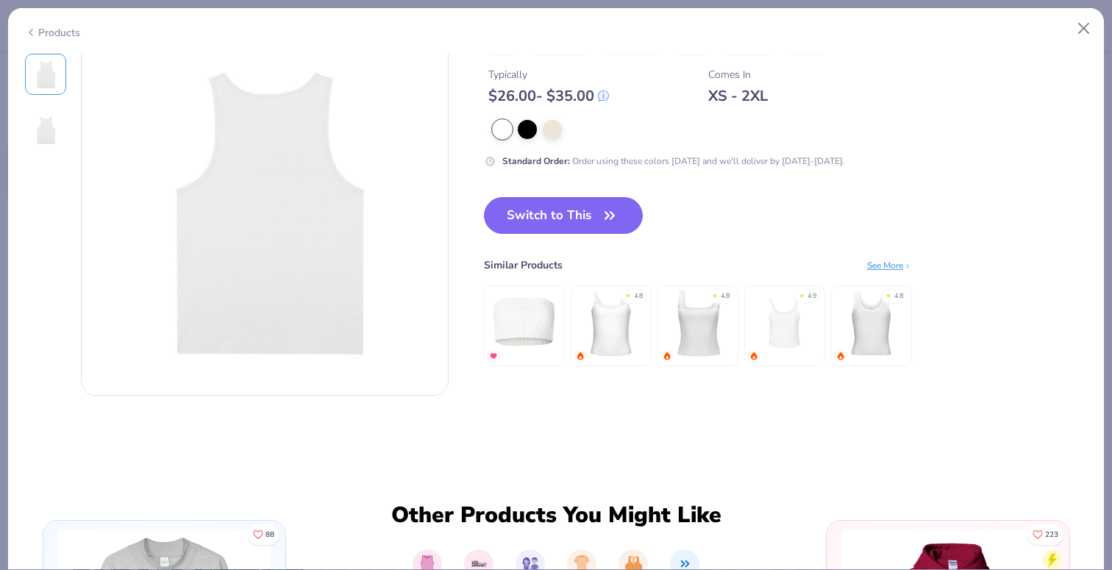
scroll to position [430, 0]
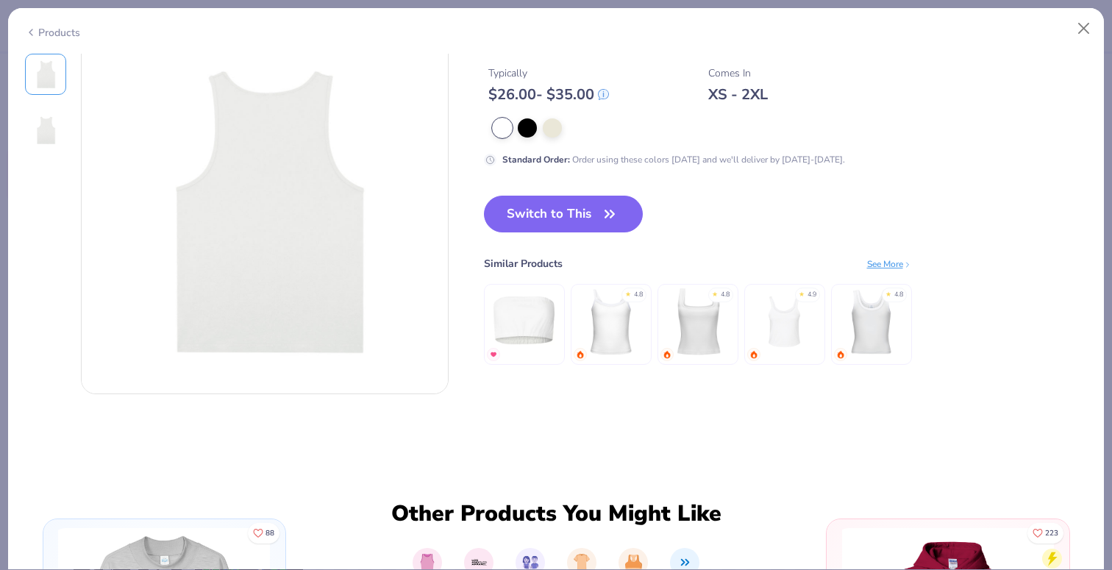
click at [881, 259] on div "See More" at bounding box center [889, 263] width 45 height 13
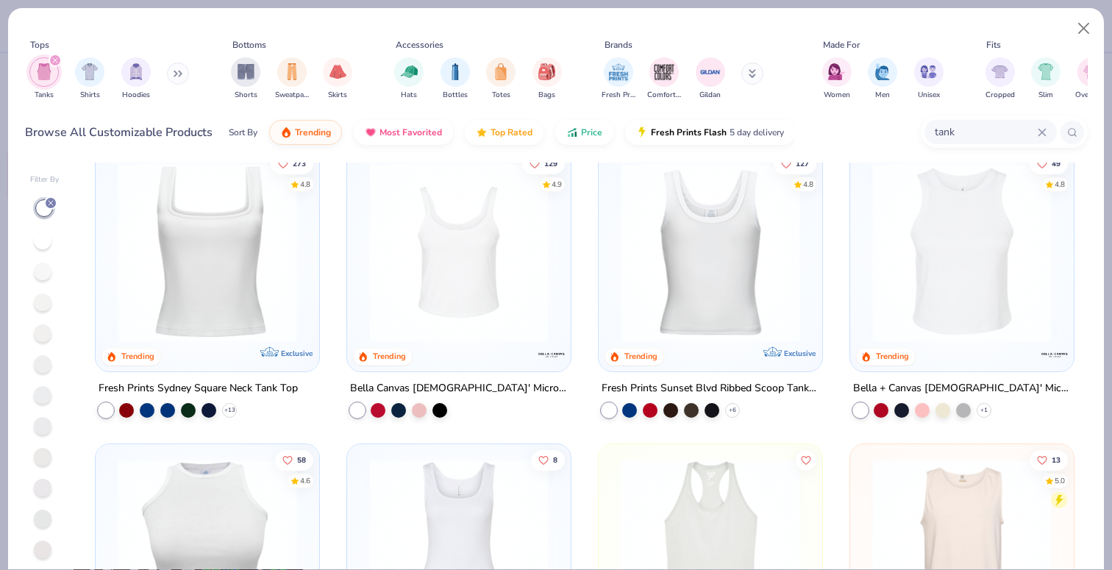
scroll to position [16, 0]
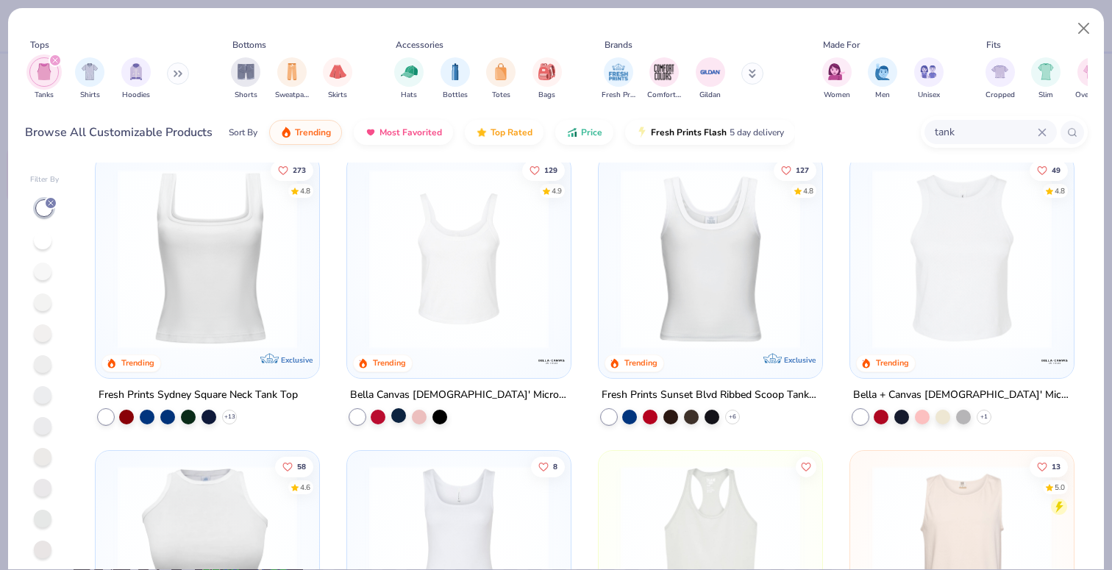
click at [398, 414] on div at bounding box center [398, 415] width 15 height 15
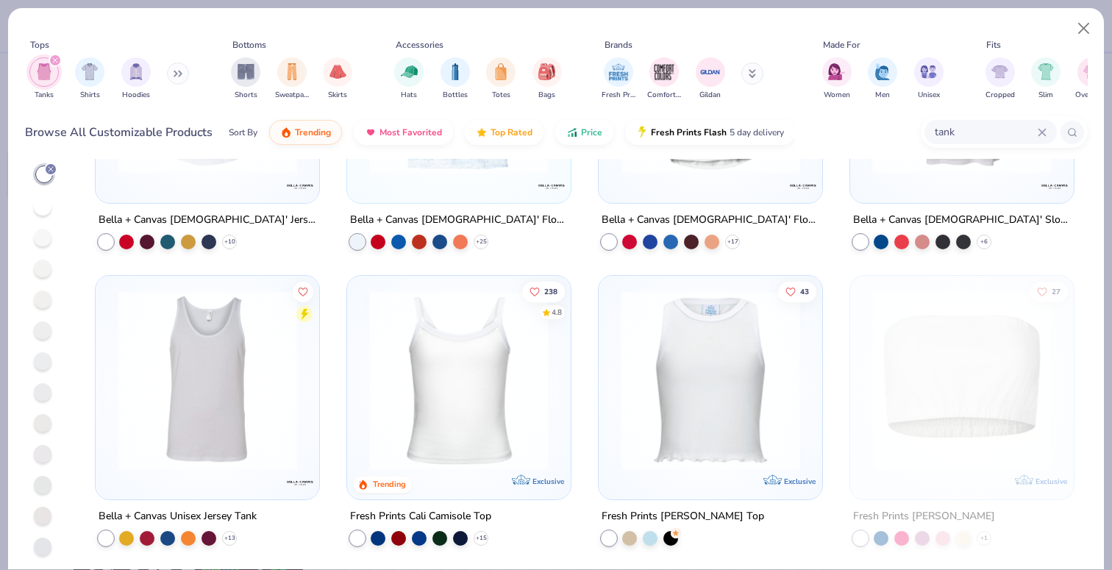
scroll to position [35, 0]
click at [462, 535] on div at bounding box center [460, 536] width 15 height 15
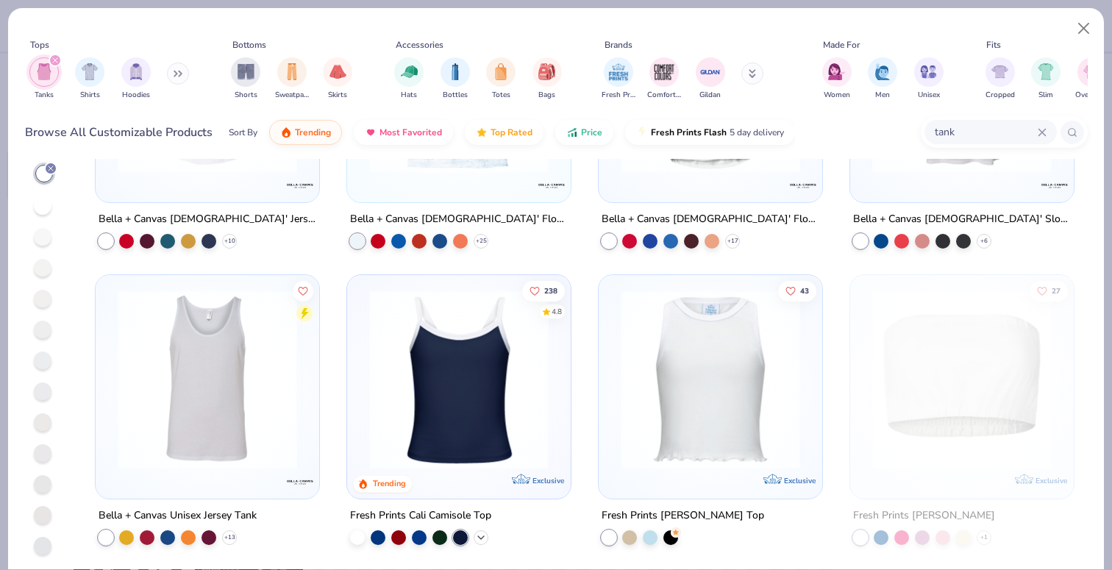
click at [480, 535] on icon at bounding box center [481, 538] width 12 height 12
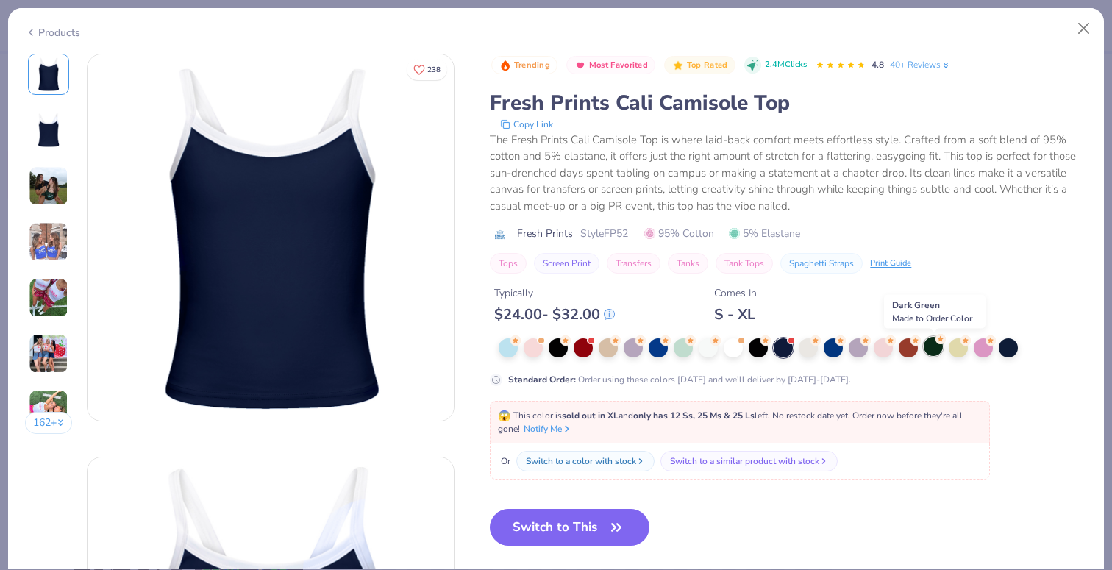
click at [933, 349] on div at bounding box center [933, 346] width 19 height 19
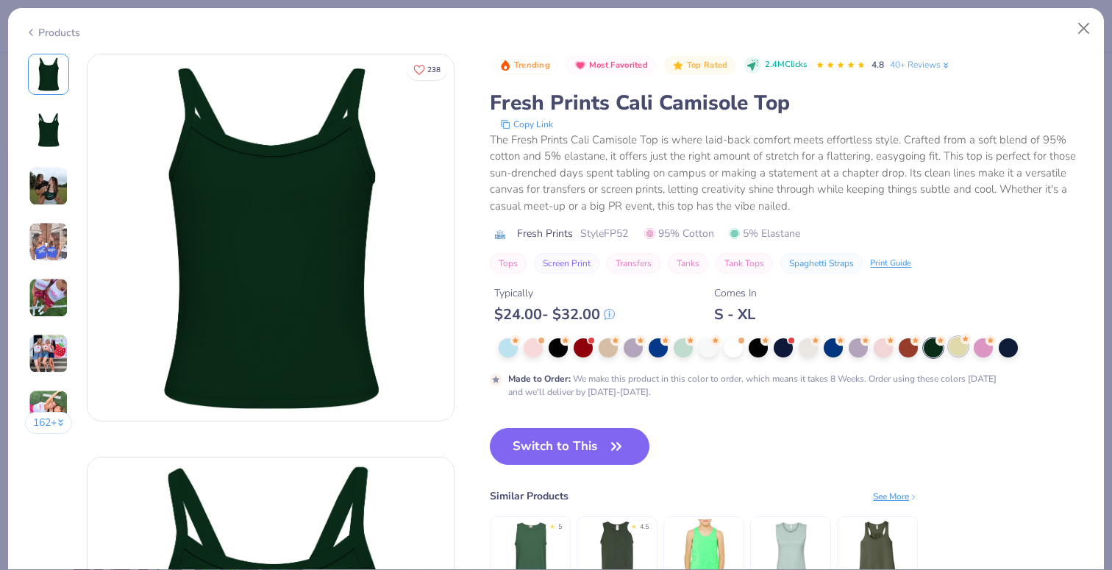
click at [962, 349] on div at bounding box center [958, 346] width 19 height 19
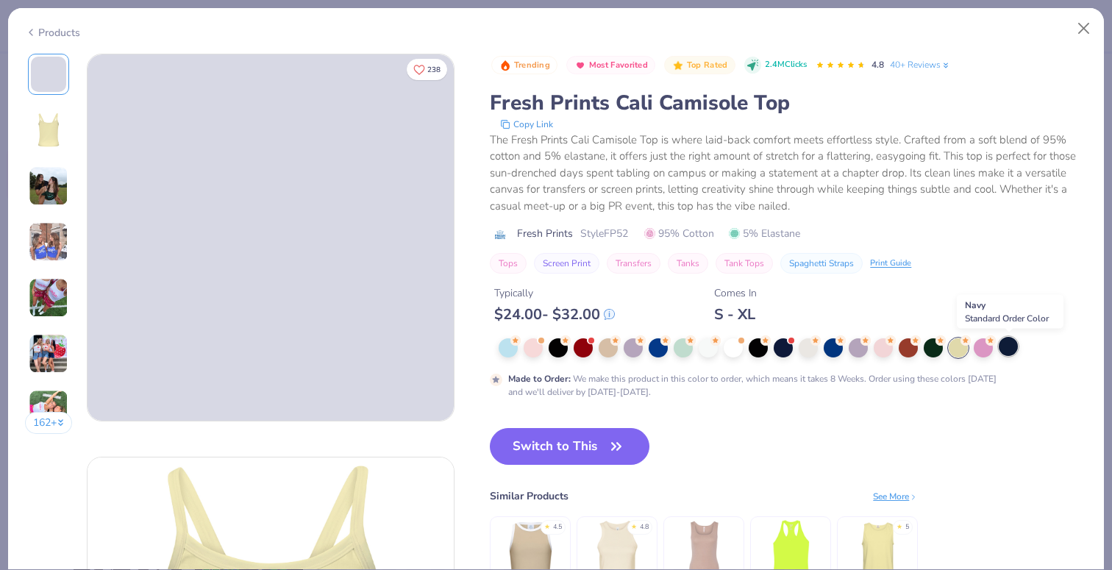
click at [1012, 353] on div at bounding box center [1008, 346] width 19 height 19
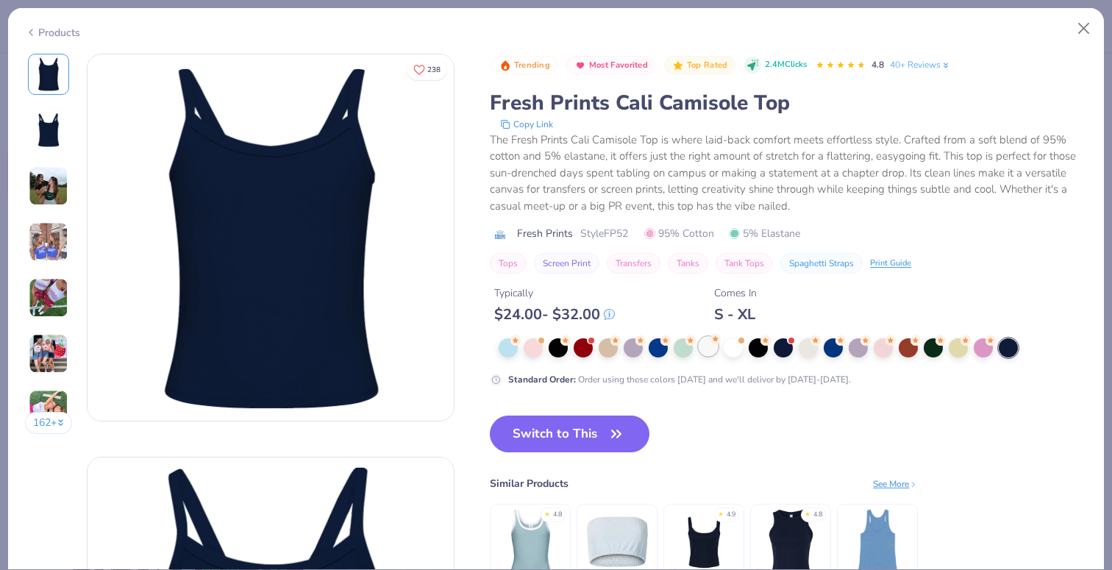
click at [715, 352] on div at bounding box center [708, 346] width 19 height 19
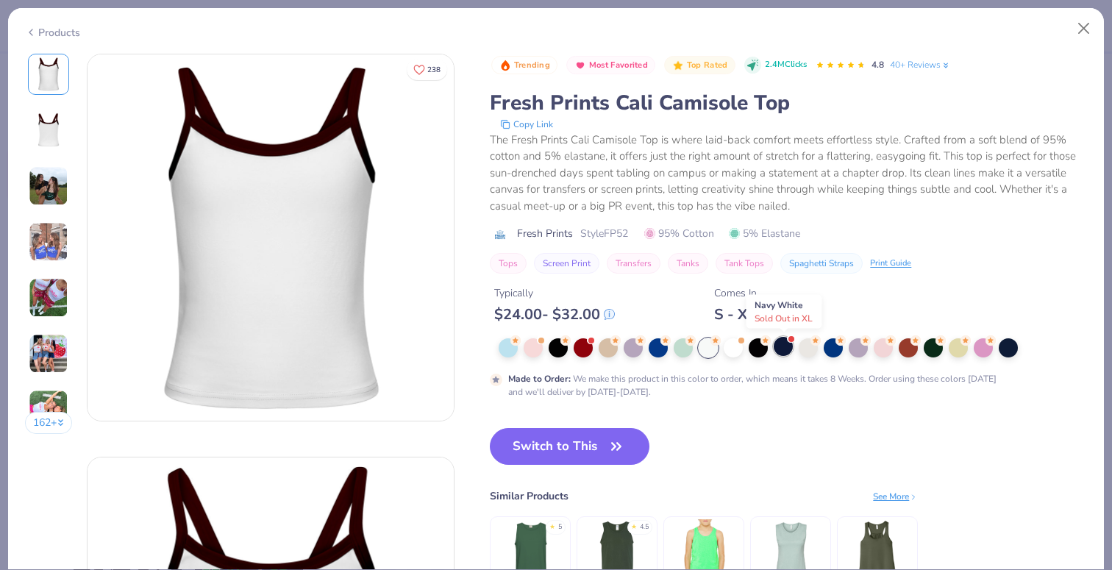
click at [784, 349] on div at bounding box center [783, 346] width 19 height 19
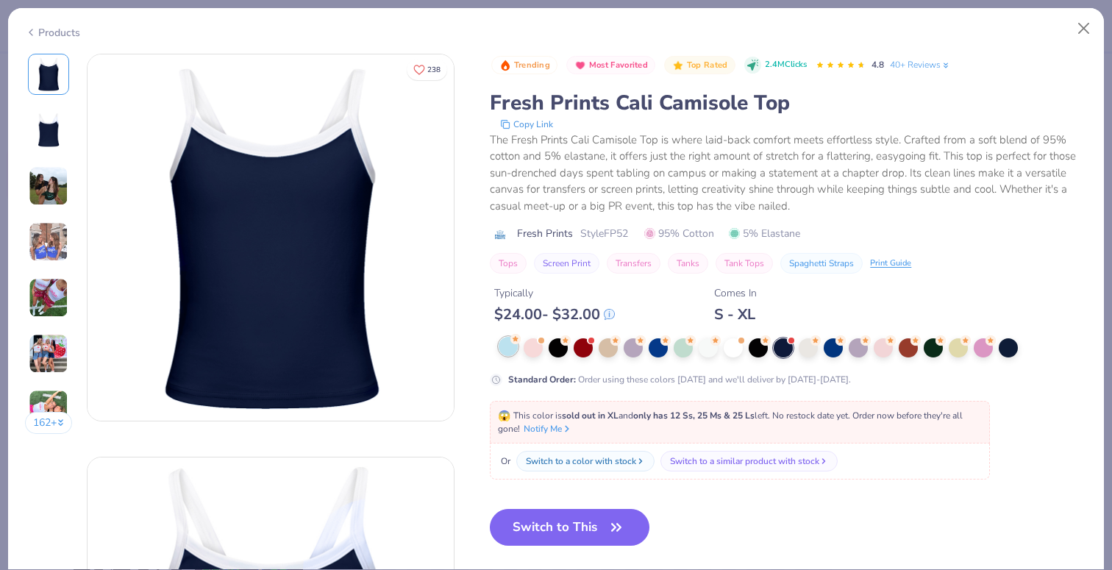
click at [505, 348] on div at bounding box center [508, 346] width 19 height 19
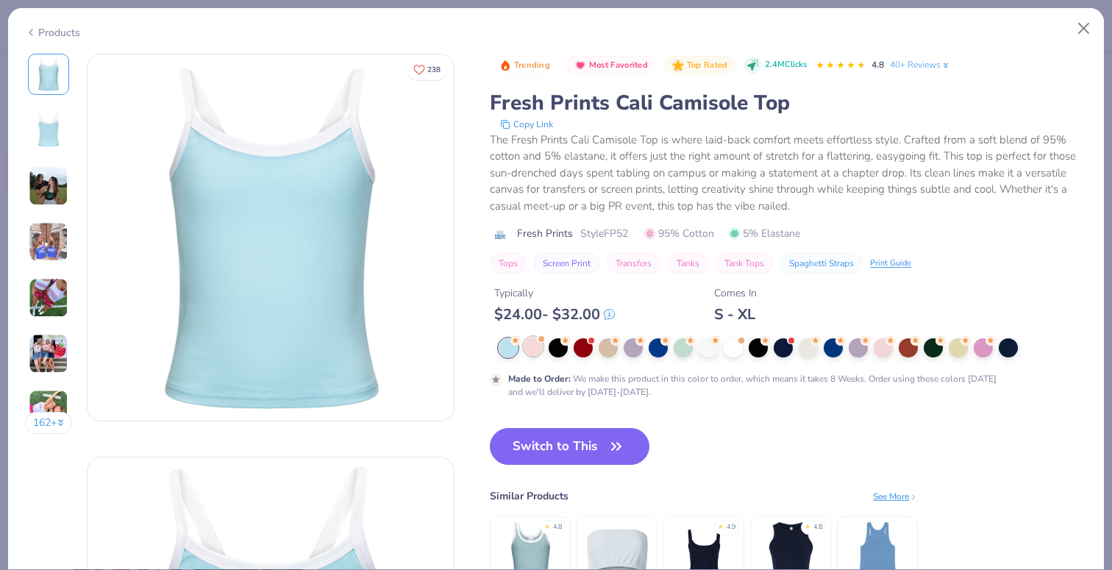
click at [543, 352] on div at bounding box center [789, 347] width 580 height 19
click at [535, 350] on div at bounding box center [533, 346] width 19 height 19
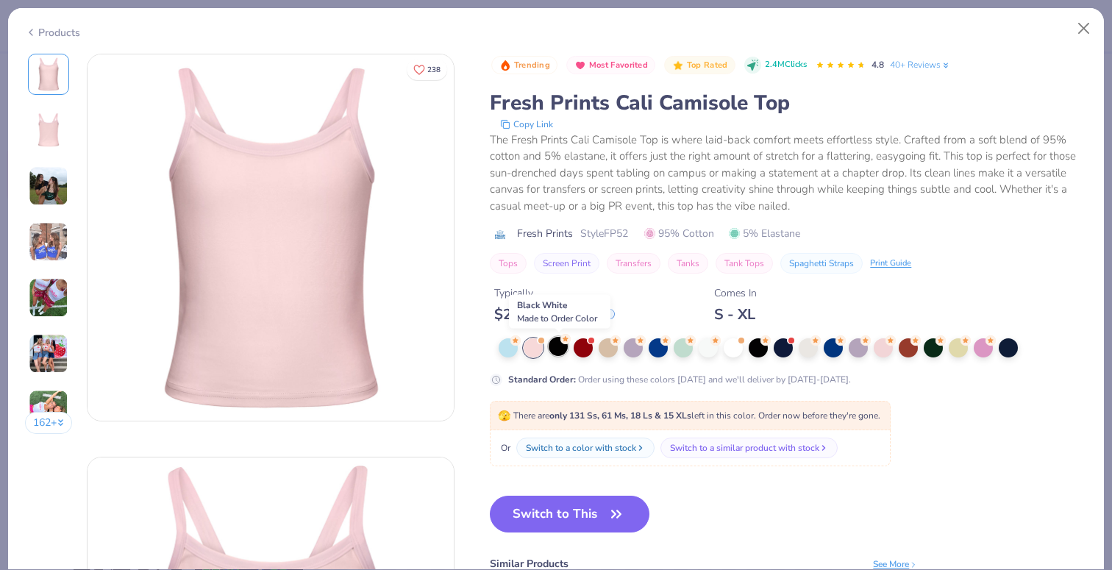
click at [562, 350] on div at bounding box center [558, 346] width 19 height 19
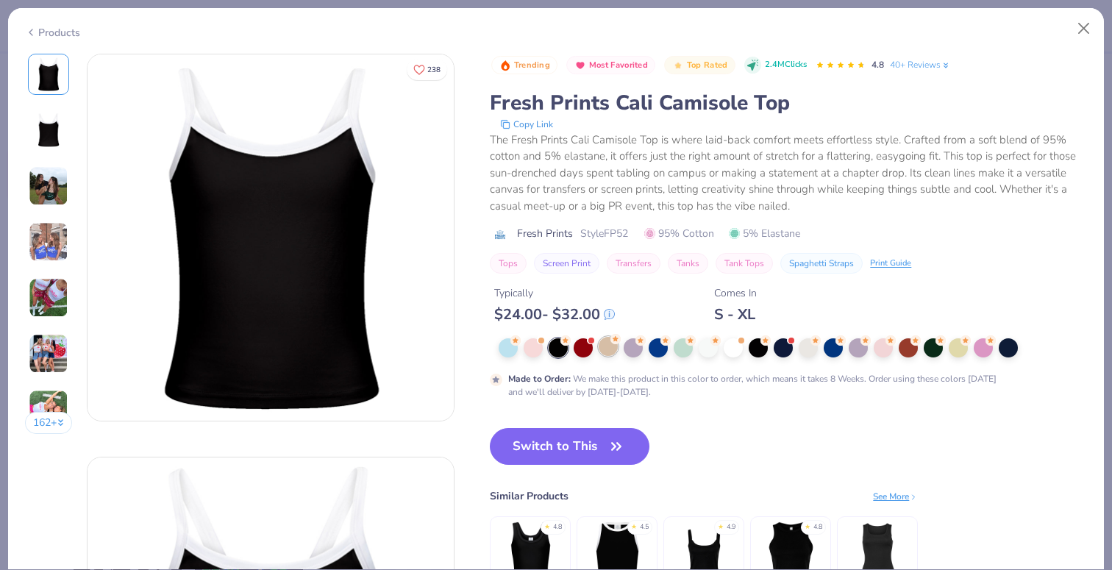
click at [610, 348] on div at bounding box center [608, 346] width 19 height 19
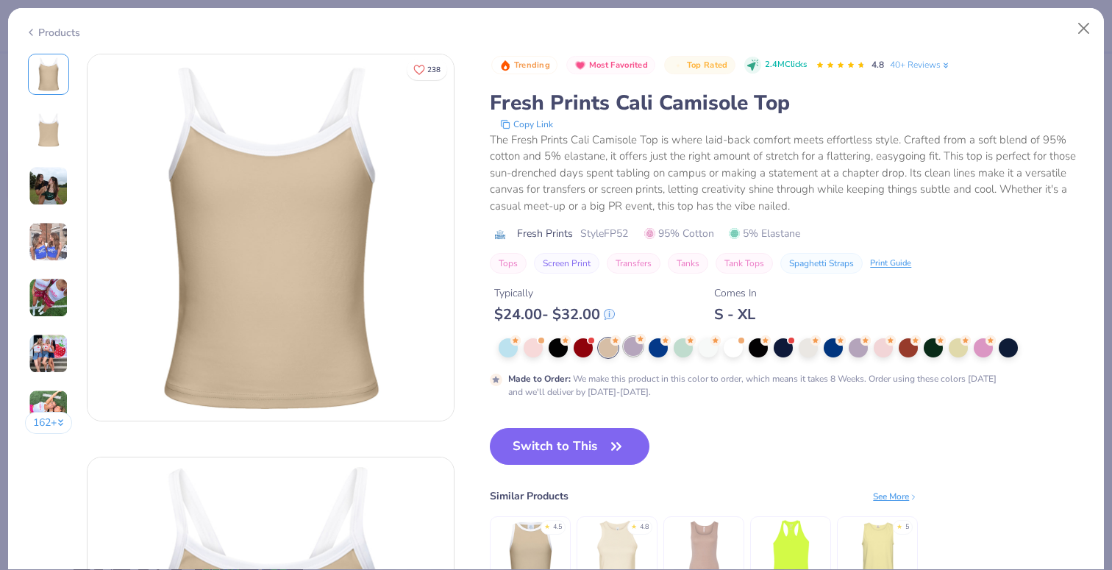
click at [630, 349] on div at bounding box center [633, 346] width 19 height 19
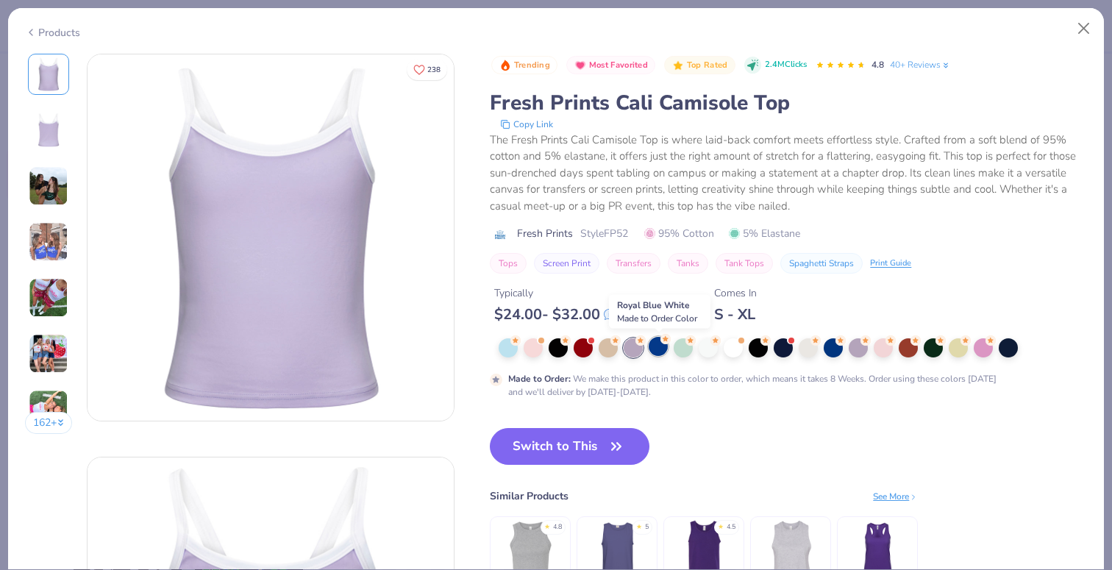
click at [660, 354] on div at bounding box center [658, 346] width 19 height 19
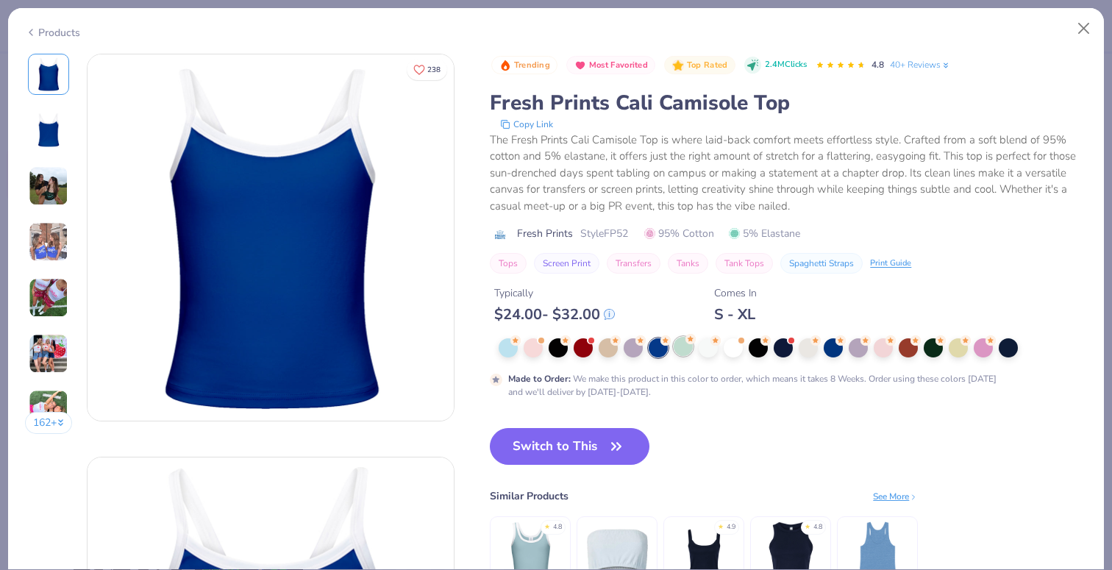
click at [681, 352] on div at bounding box center [683, 346] width 19 height 19
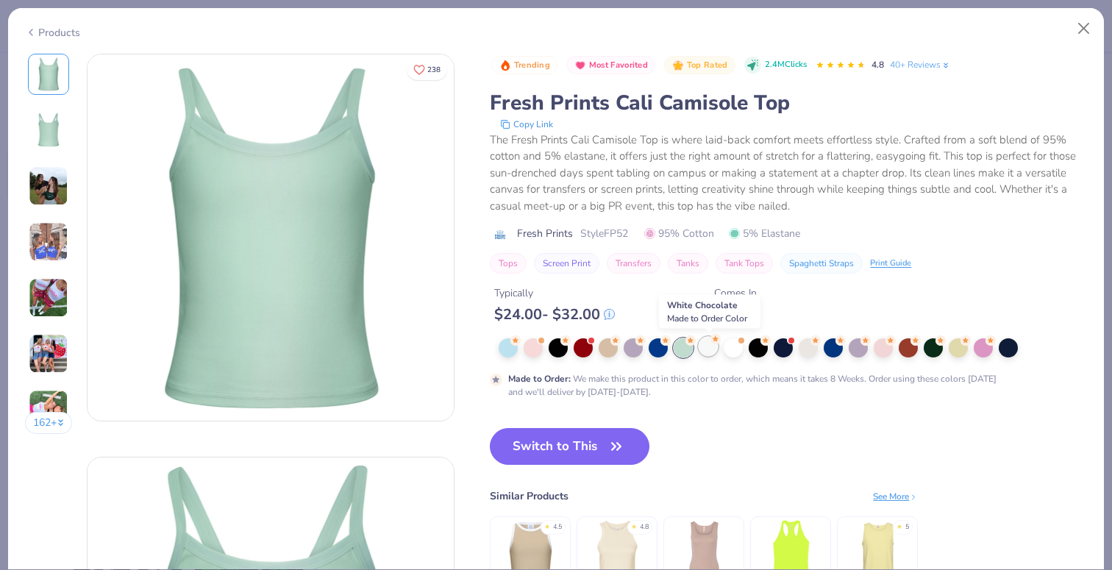
click at [705, 355] on div at bounding box center [708, 346] width 19 height 19
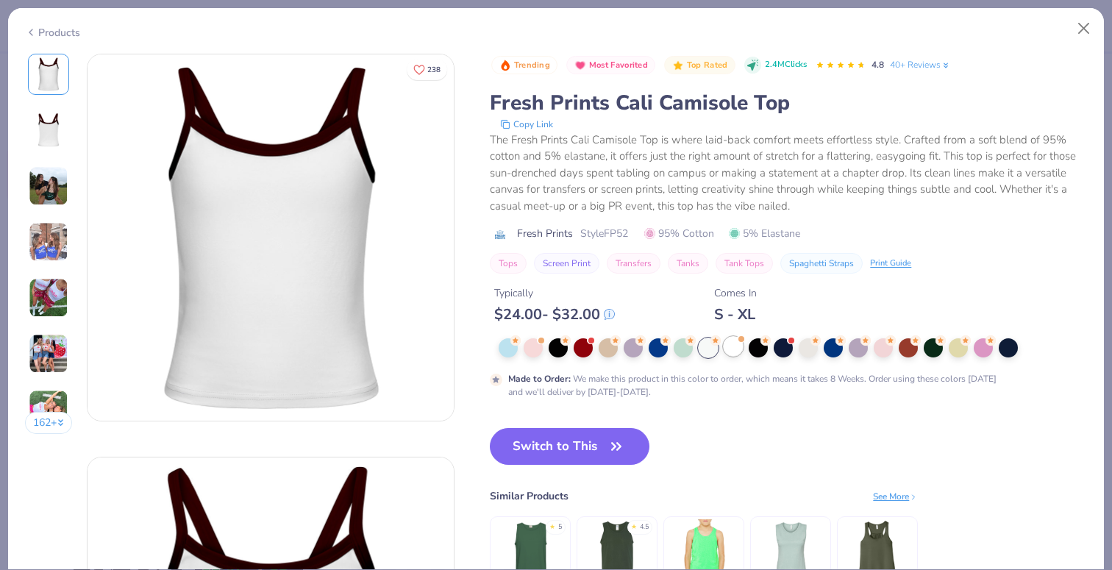
click at [733, 355] on div at bounding box center [733, 346] width 19 height 19
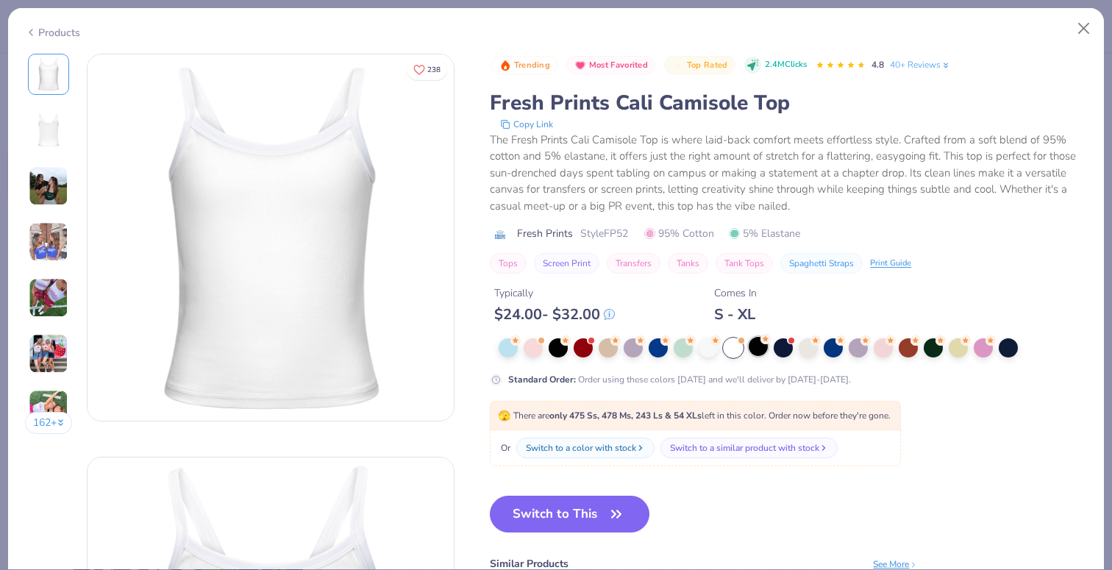
click at [754, 355] on div at bounding box center [758, 346] width 19 height 19
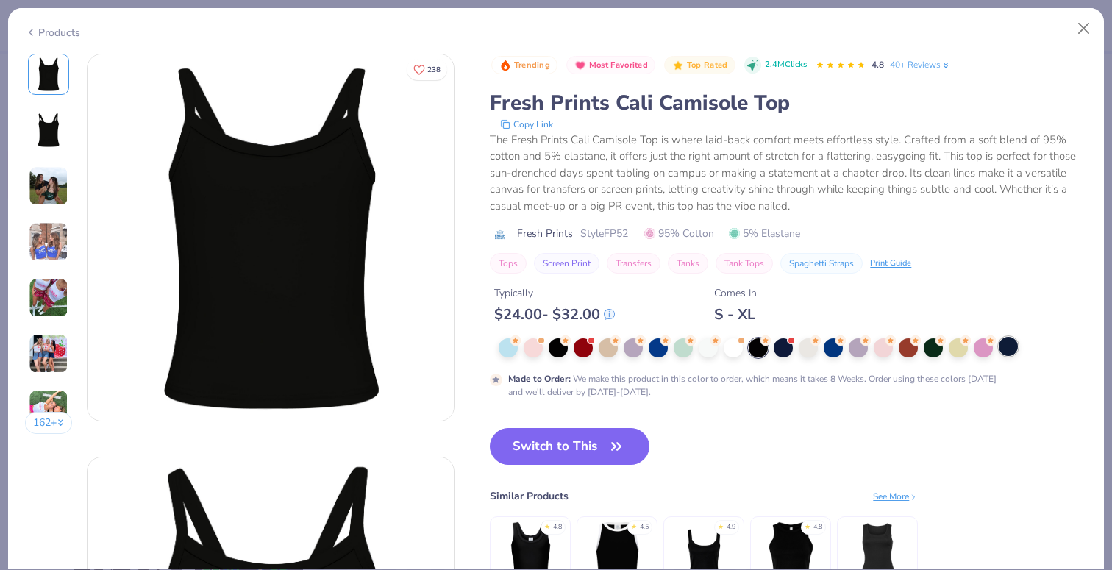
click at [1008, 348] on div at bounding box center [1008, 346] width 19 height 19
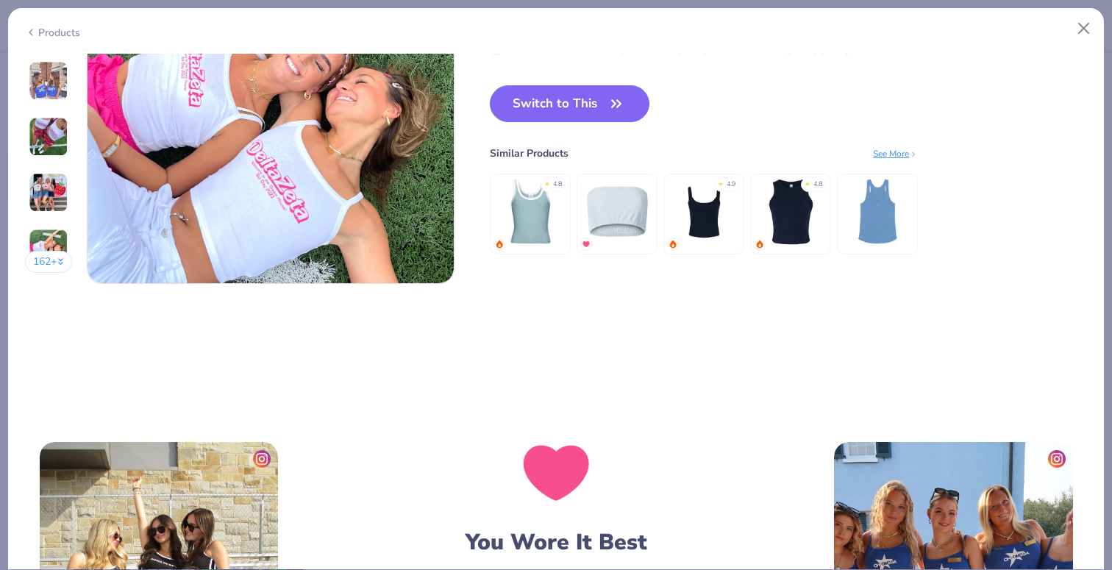
scroll to position [2593, 0]
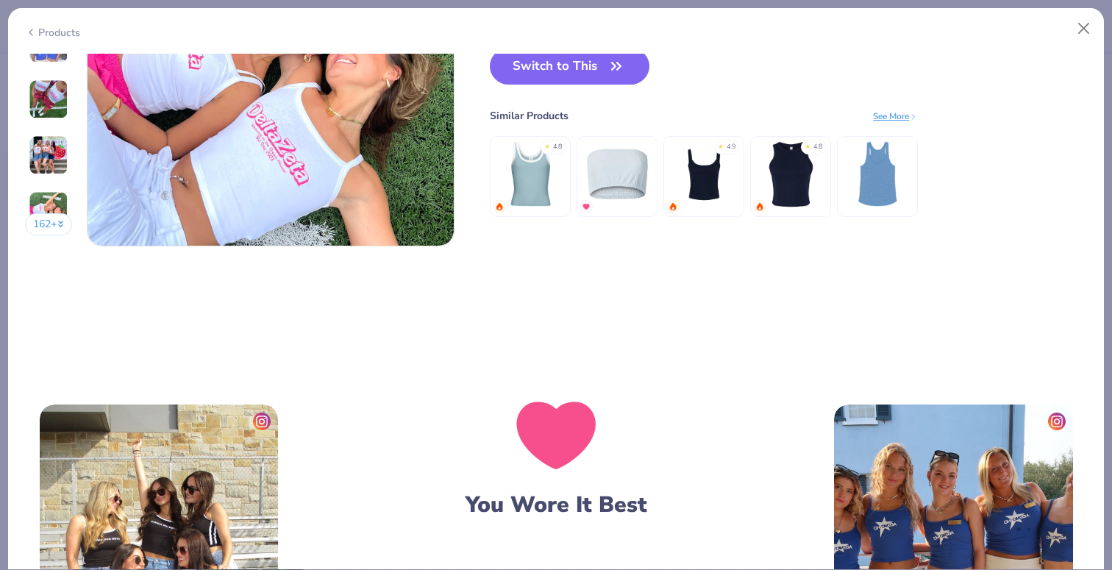
click at [729, 175] on img at bounding box center [704, 173] width 70 height 70
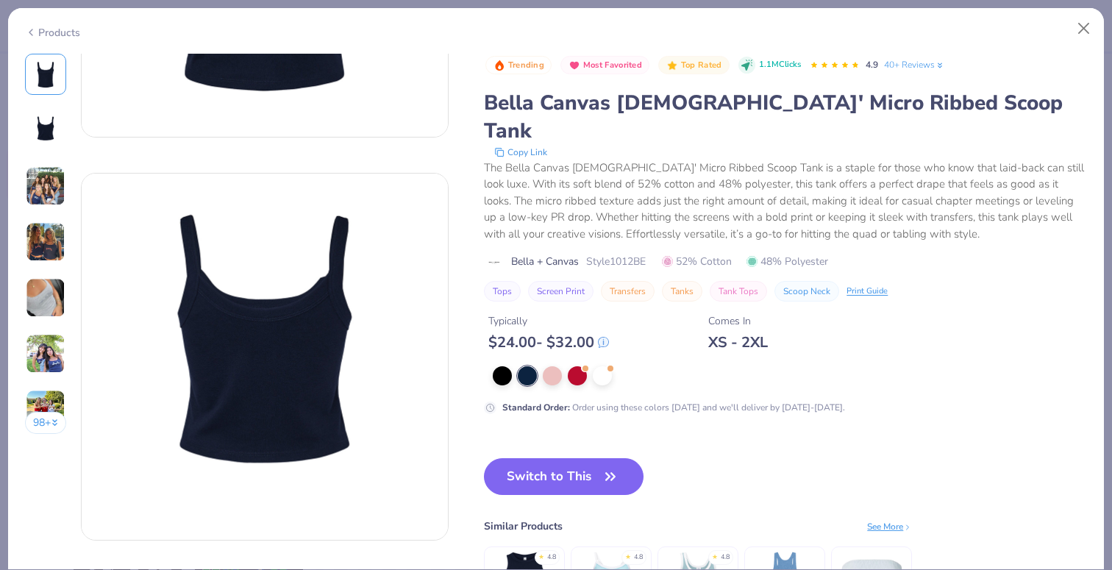
scroll to position [314, 0]
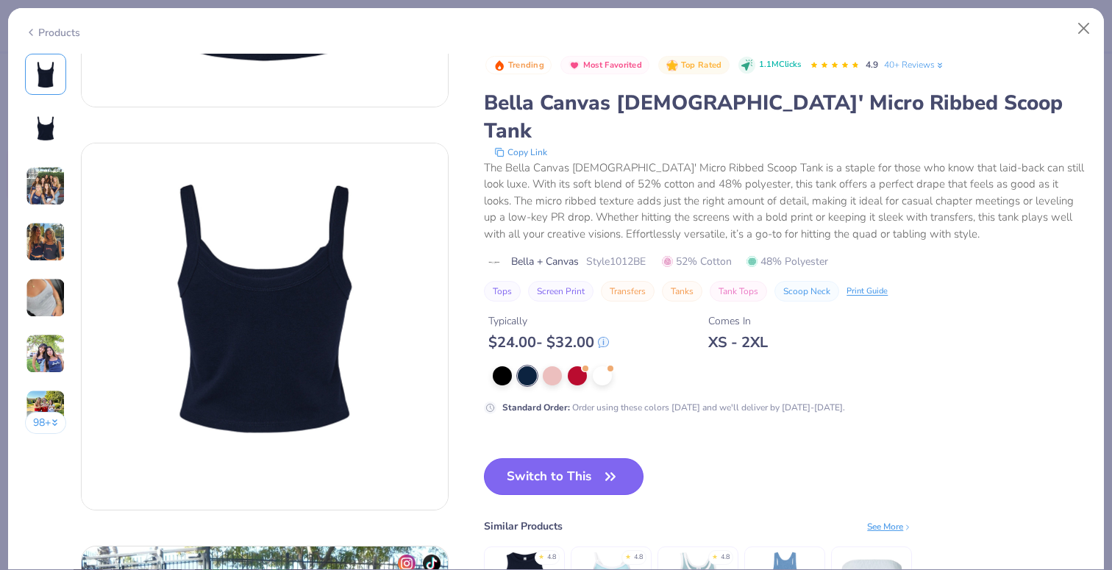
click at [565, 458] on button "Switch to This" at bounding box center [564, 476] width 160 height 37
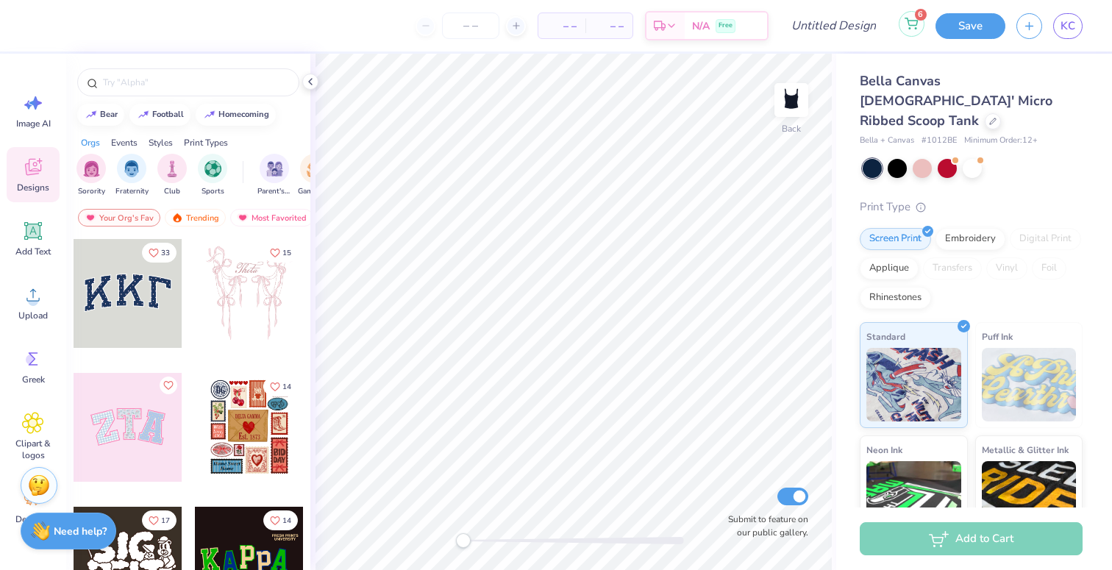
click at [917, 24] on icon at bounding box center [911, 21] width 13 height 7
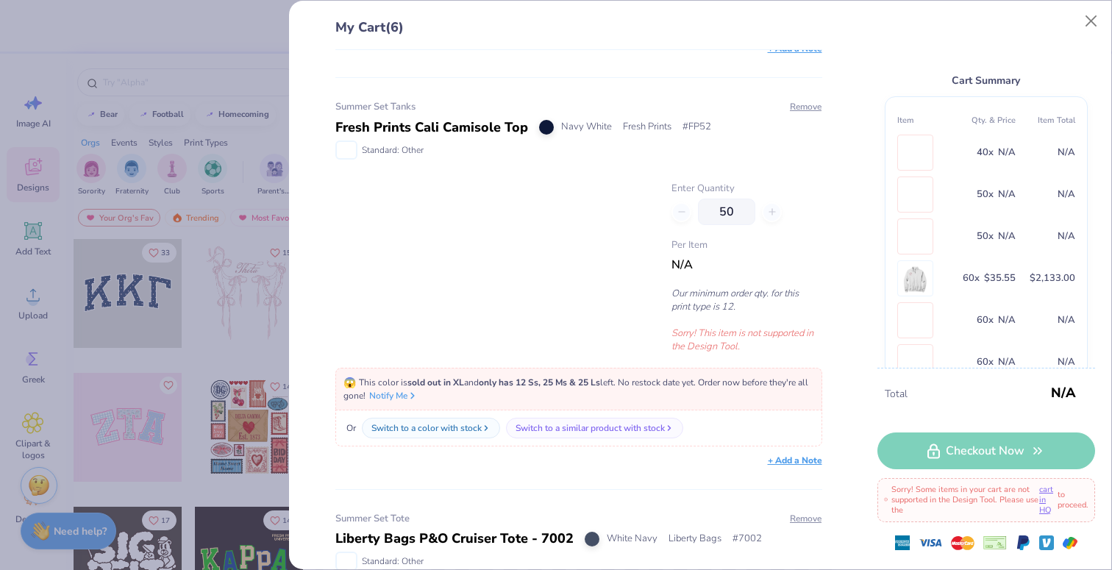
scroll to position [293, 0]
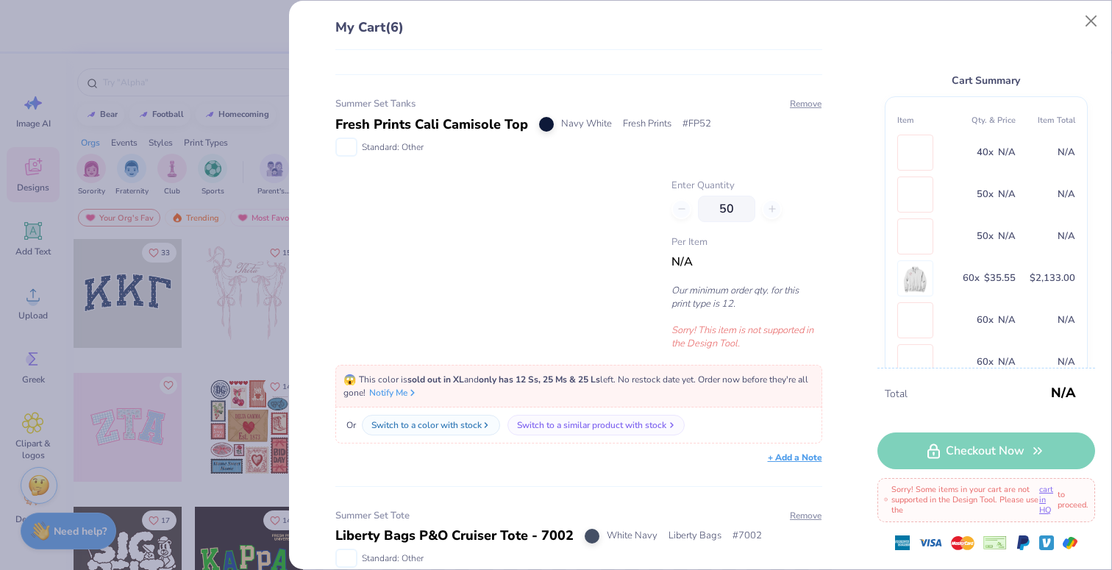
click at [558, 421] on div "Switch to a similar product with stock" at bounding box center [591, 425] width 149 height 13
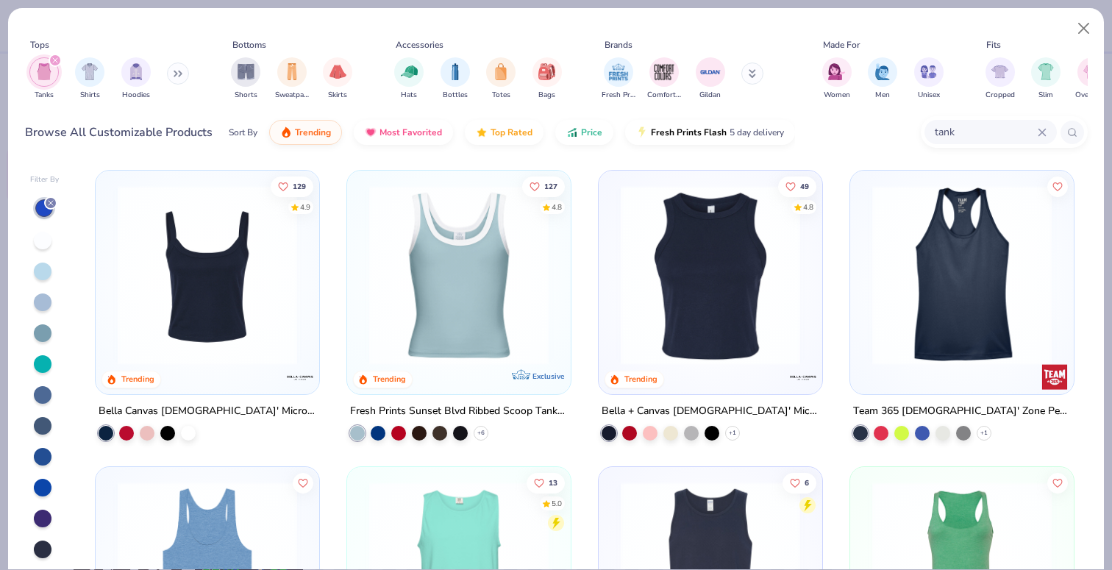
click at [268, 307] on img at bounding box center [207, 274] width 194 height 179
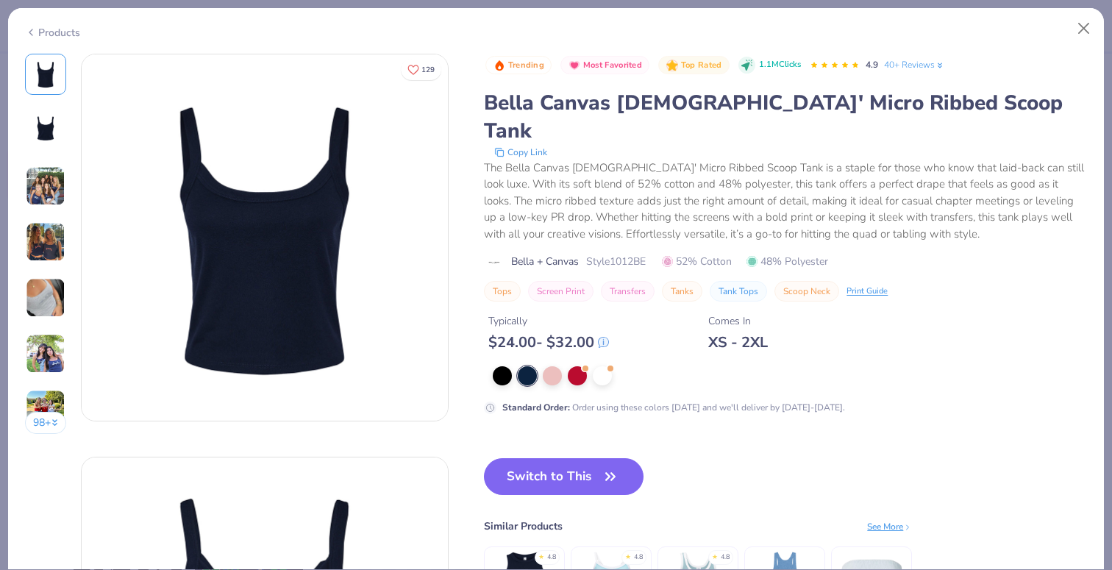
click at [528, 366] on div at bounding box center [527, 375] width 19 height 19
click at [582, 458] on button "Switch to This" at bounding box center [564, 476] width 160 height 37
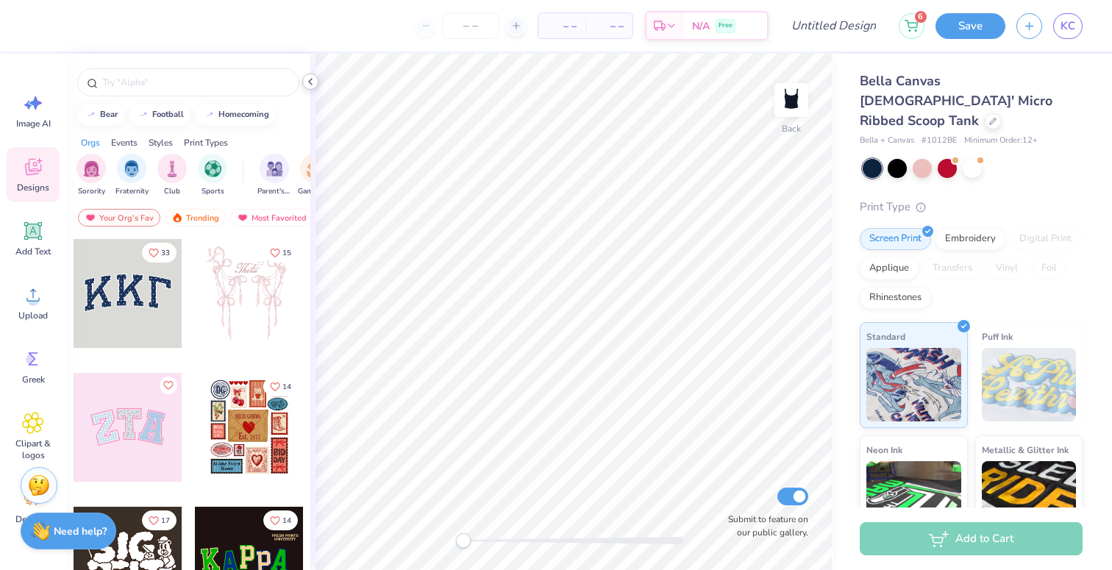
click at [312, 88] on div at bounding box center [310, 82] width 16 height 16
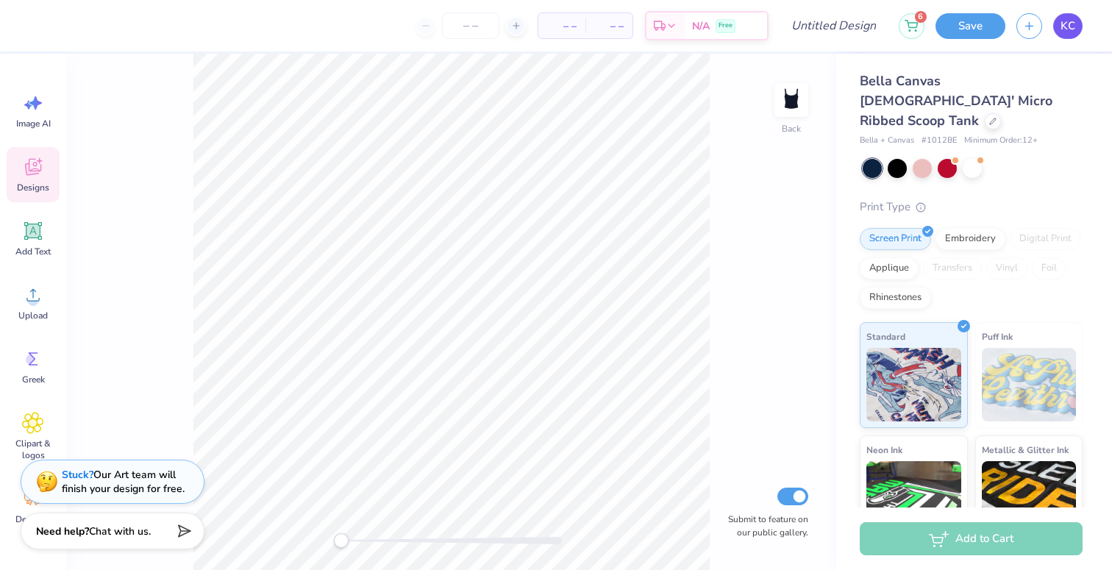
click at [1074, 23] on span "KC" at bounding box center [1068, 26] width 15 height 17
click at [1058, 35] on link "KC" at bounding box center [1067, 26] width 29 height 26
click at [29, 308] on div "Upload" at bounding box center [33, 302] width 53 height 55
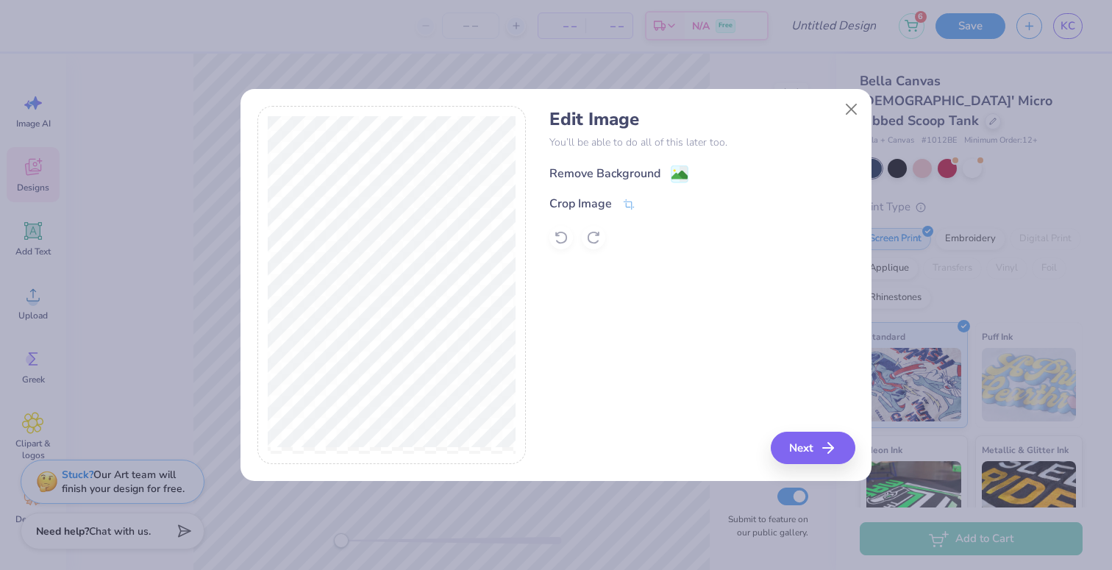
click at [583, 171] on div "Remove Background" at bounding box center [604, 174] width 111 height 18
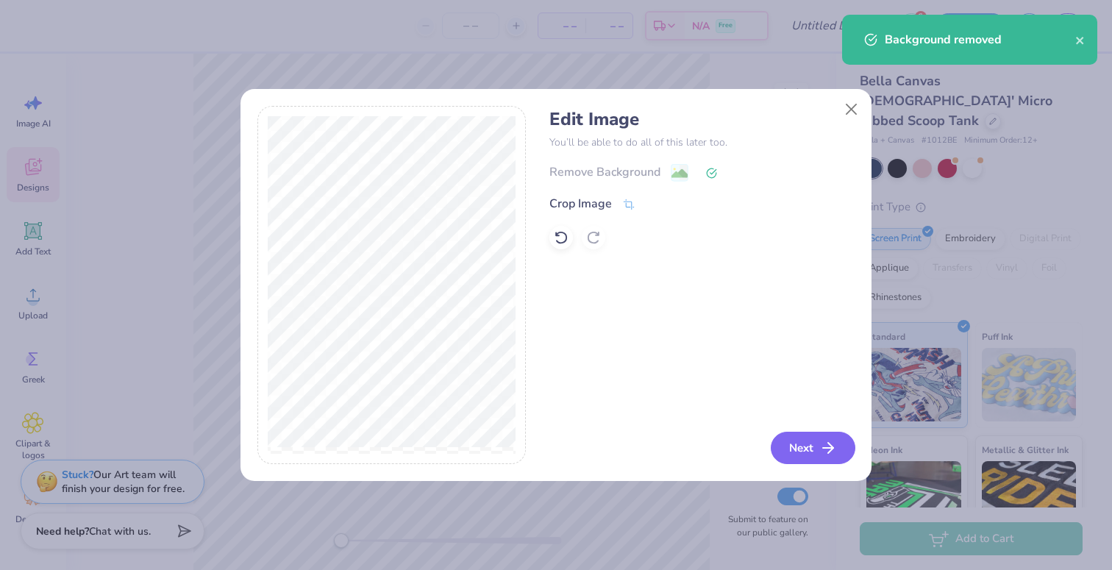
click at [831, 452] on icon "button" at bounding box center [828, 448] width 18 height 18
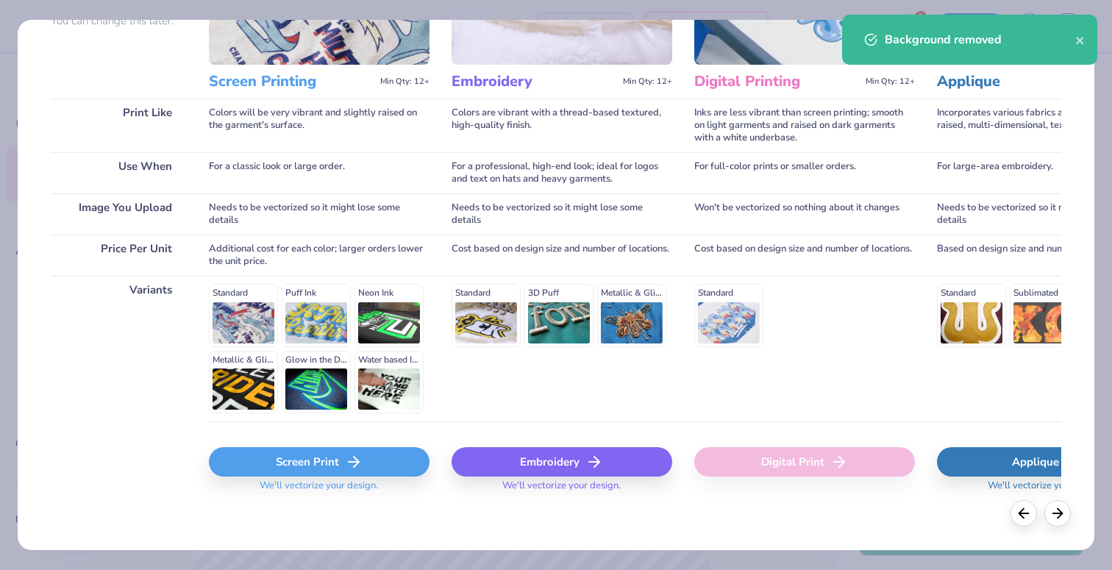
scroll to position [163, 0]
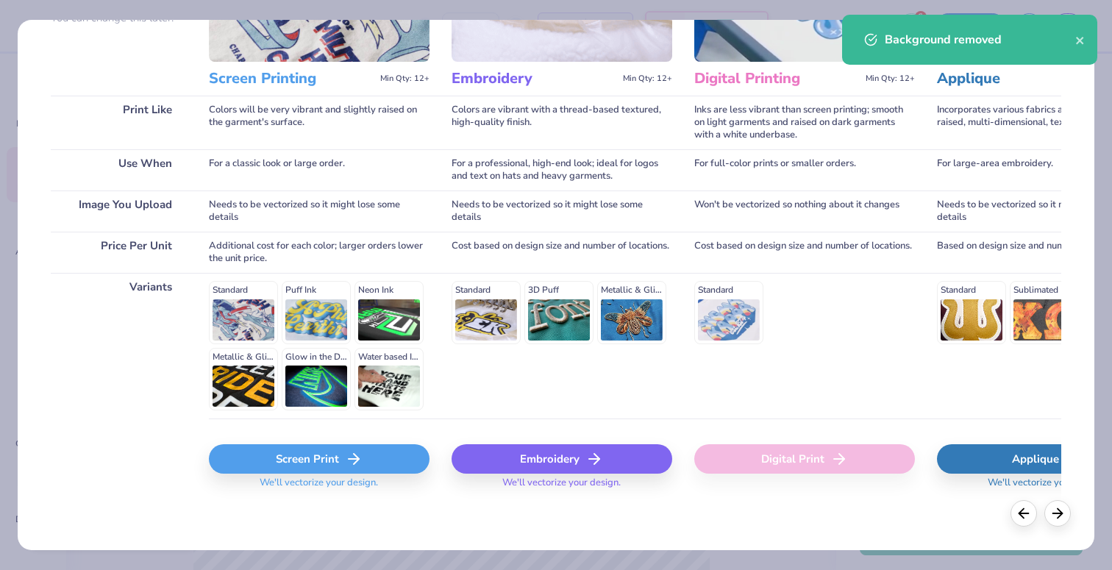
click at [318, 460] on div "Screen Print" at bounding box center [319, 458] width 221 height 29
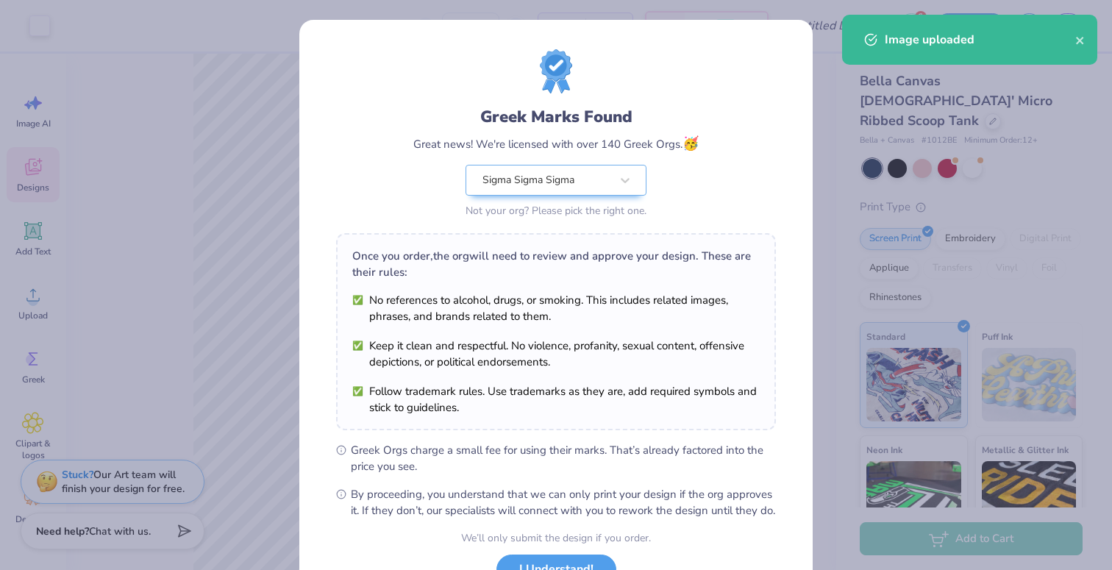
click at [549, 432] on div "Greek Marks Found Great news! We're licensed with over 140 Greek Orgs. 🥳 Sigma …" at bounding box center [556, 283] width 440 height 469
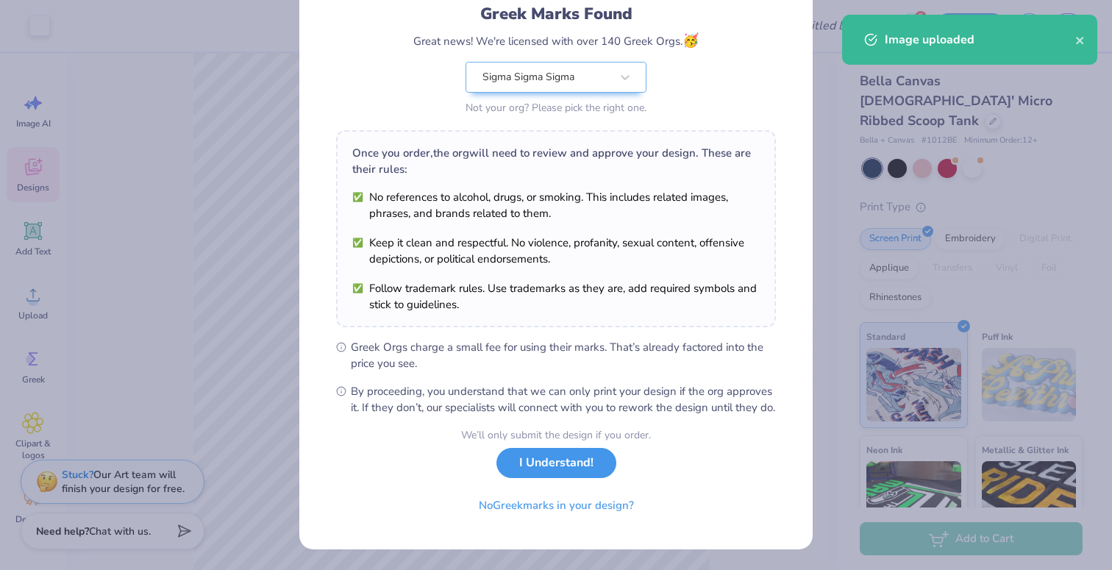
click at [546, 469] on button "I Understand!" at bounding box center [556, 463] width 120 height 30
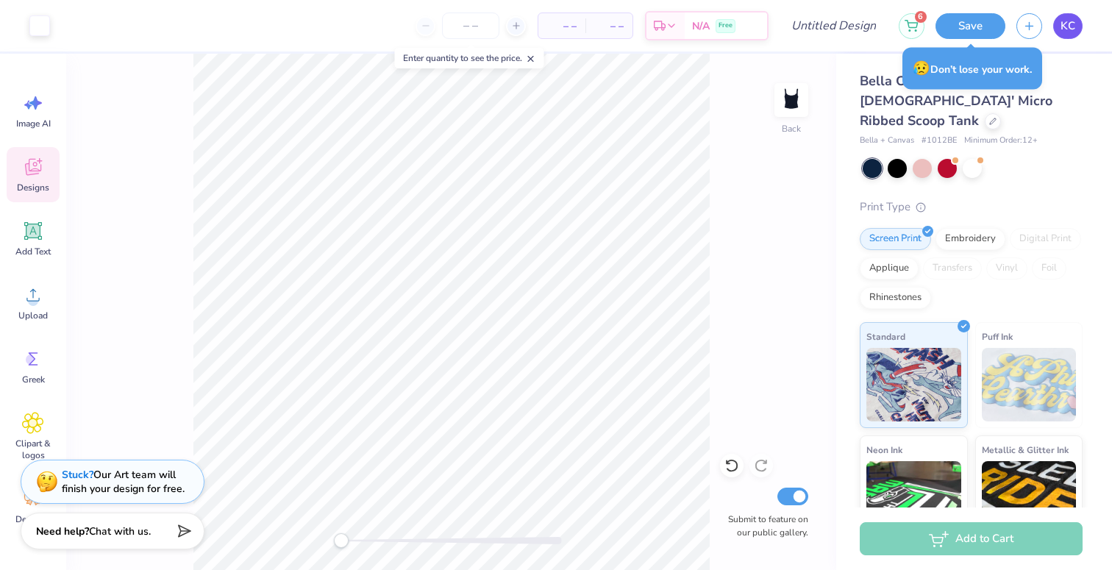
click at [1061, 32] on span "KC" at bounding box center [1068, 26] width 15 height 17
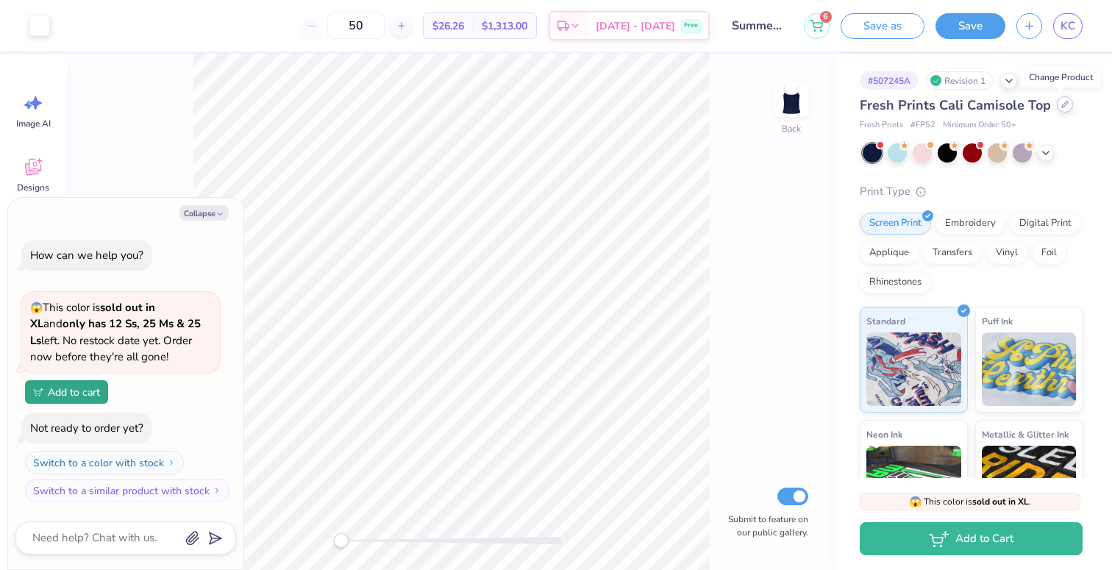
click at [1063, 109] on div at bounding box center [1065, 104] width 16 height 16
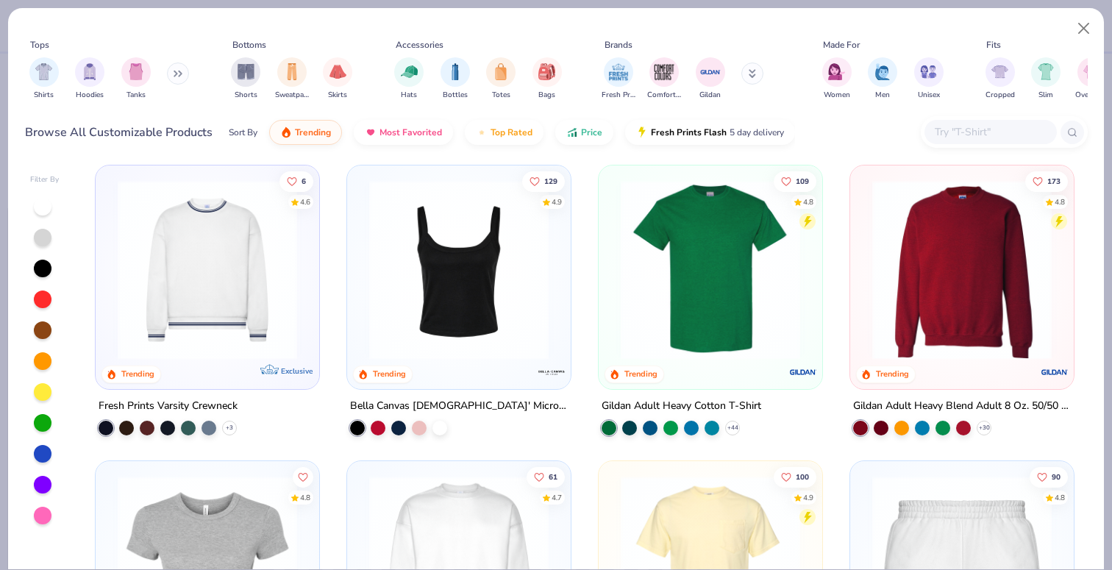
scroll to position [599, 0]
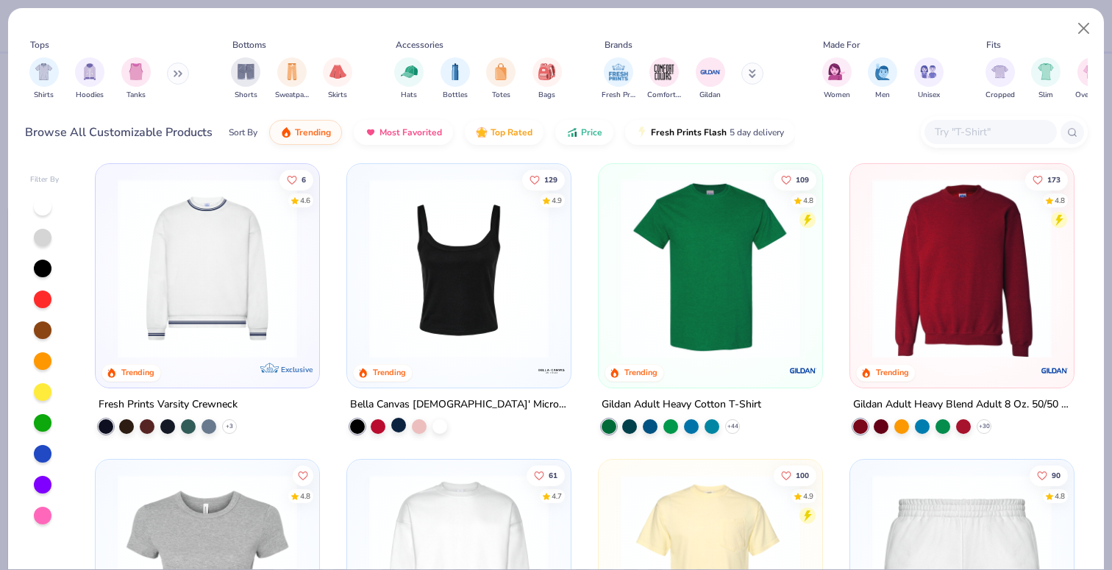
click at [395, 427] on div at bounding box center [398, 424] width 15 height 15
click at [478, 313] on img at bounding box center [459, 267] width 194 height 179
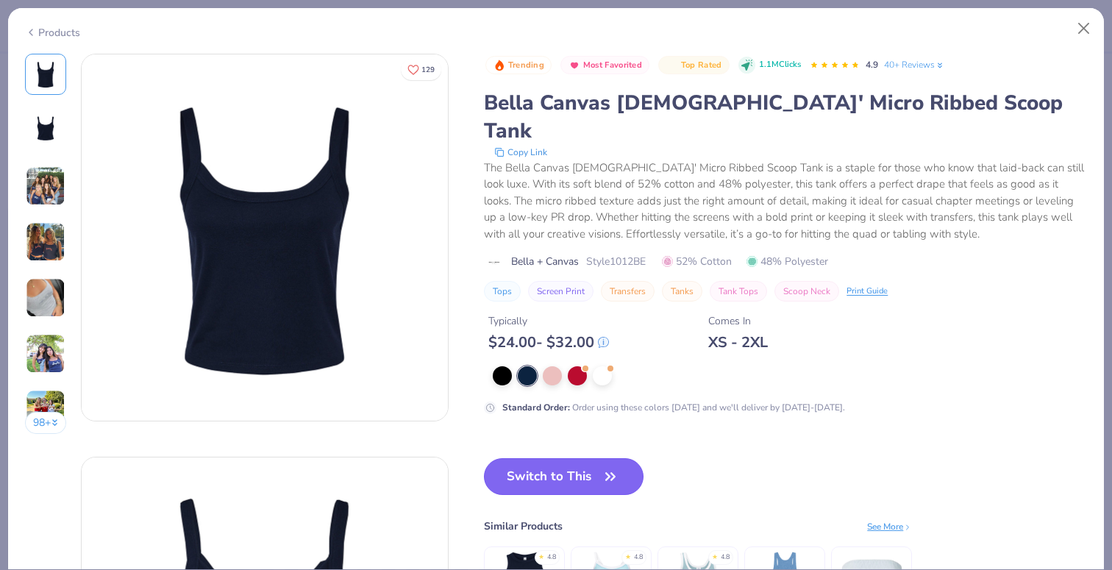
click at [547, 458] on button "Switch to This" at bounding box center [564, 476] width 160 height 37
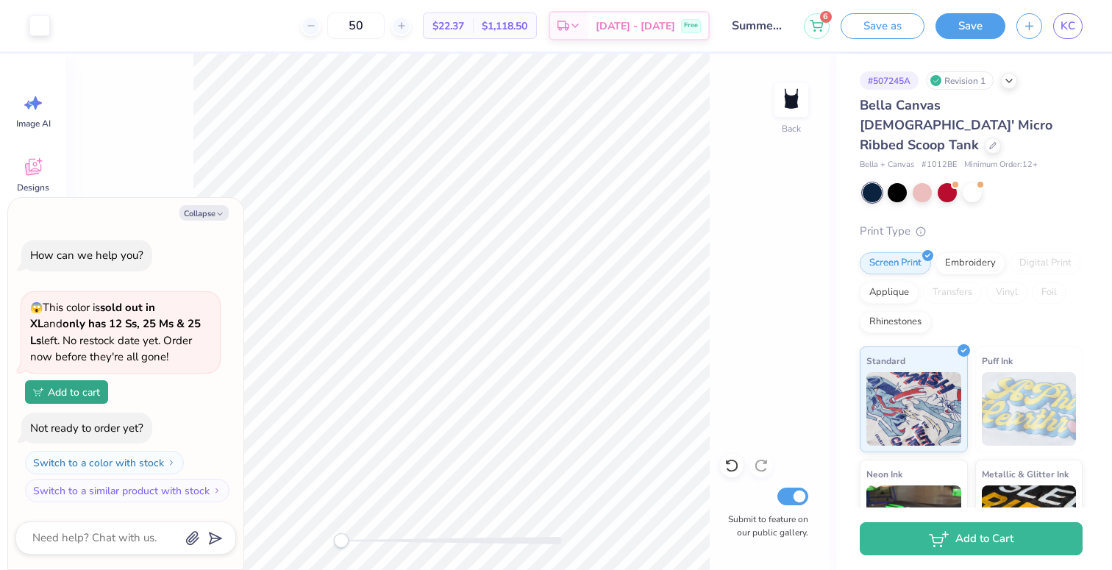
type textarea "x"
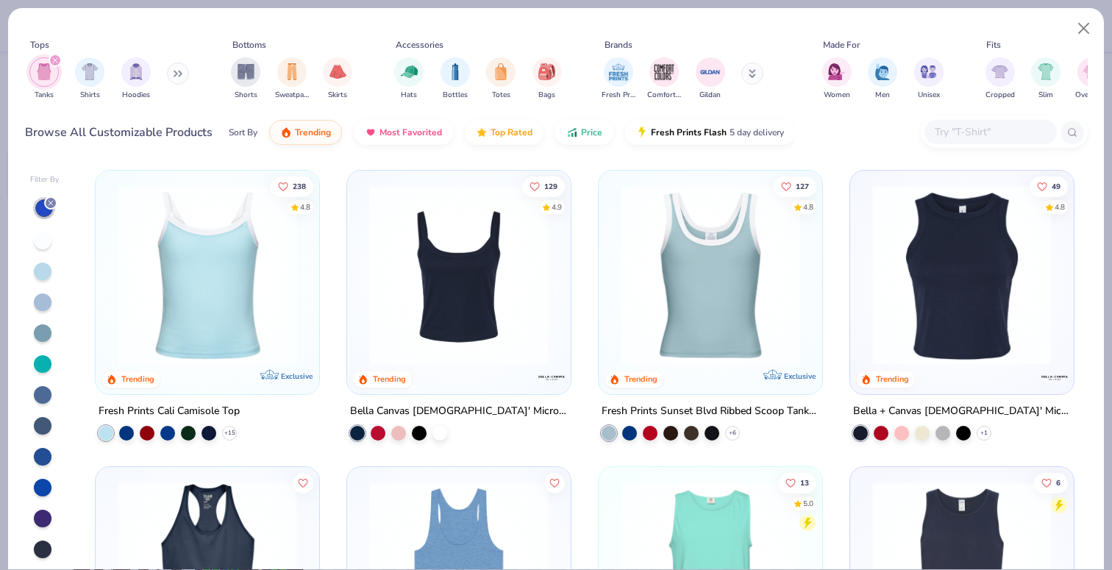
click at [457, 321] on img at bounding box center [459, 274] width 194 height 179
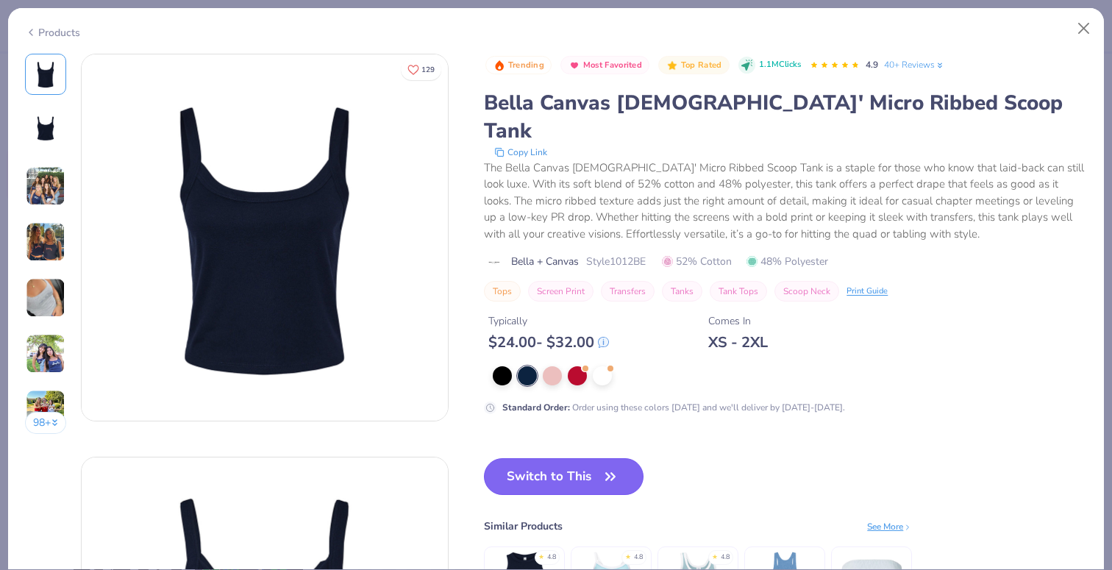
click at [593, 458] on button "Switch to This" at bounding box center [564, 476] width 160 height 37
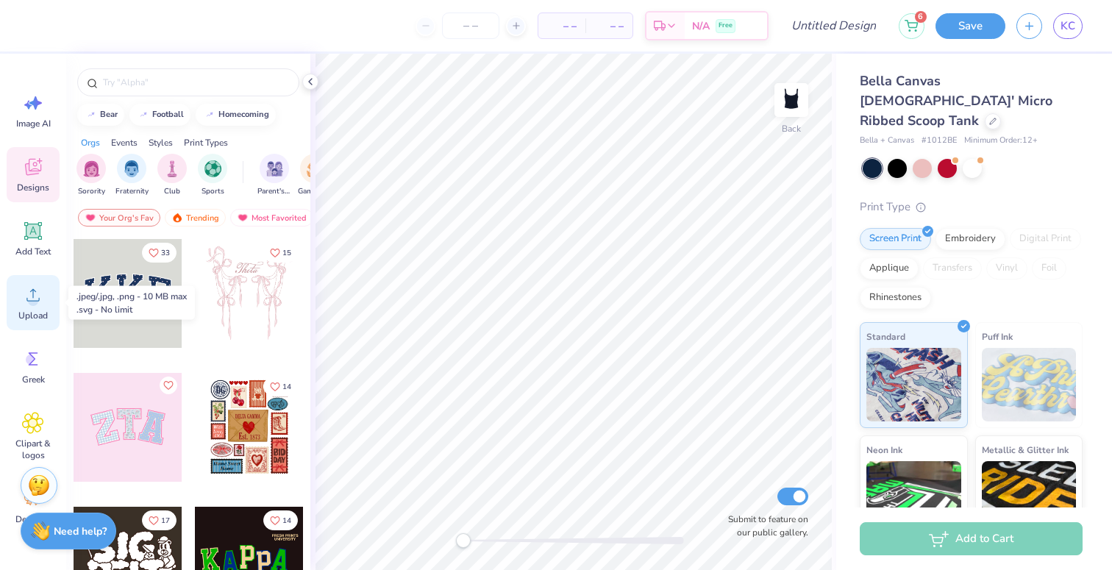
click at [26, 302] on icon at bounding box center [33, 295] width 22 height 22
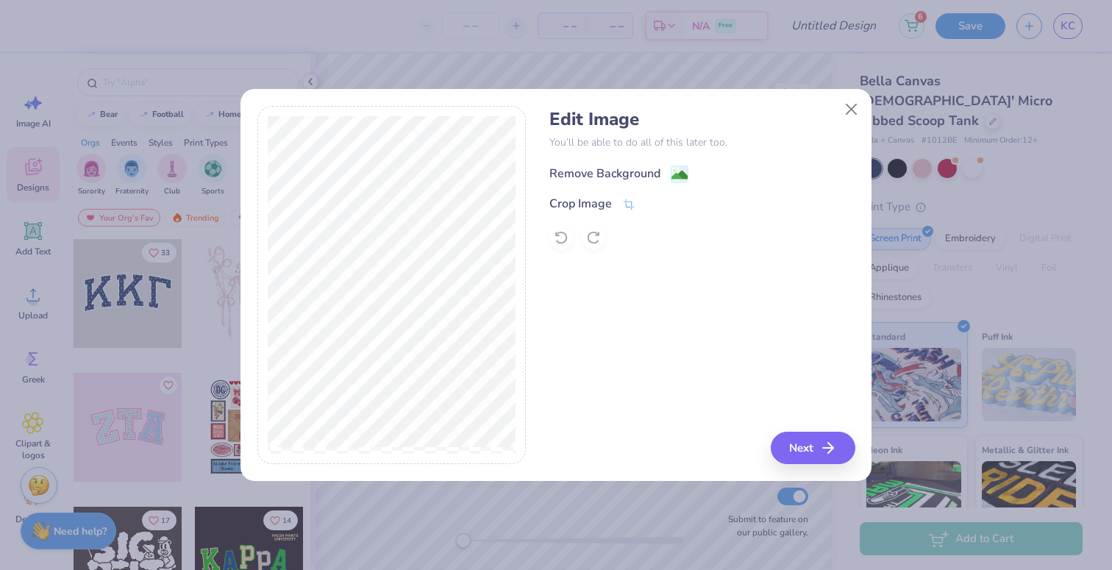
click at [585, 168] on div "Remove Background" at bounding box center [604, 174] width 111 height 18
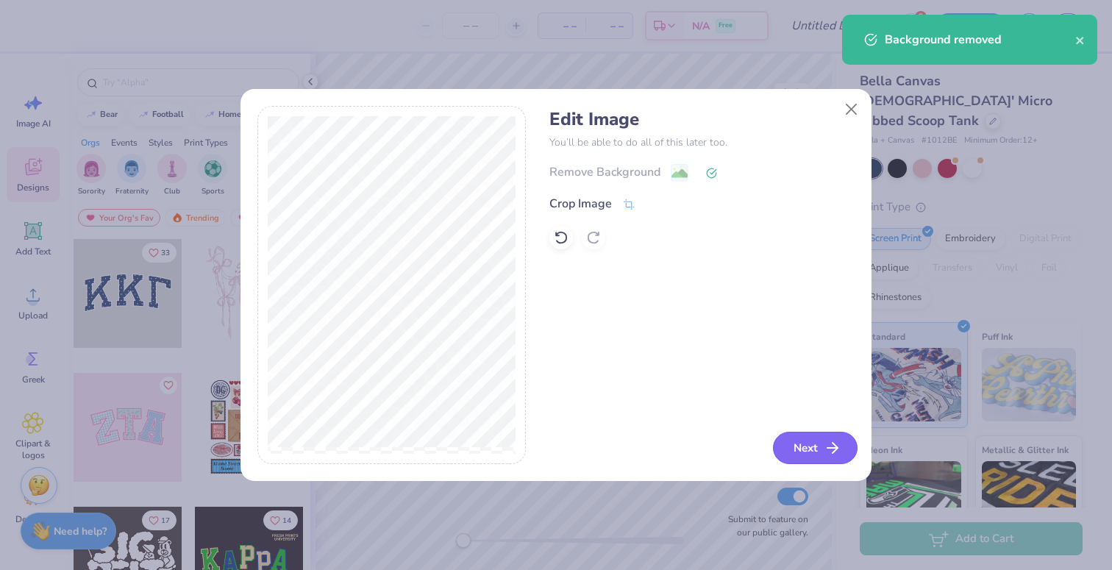
click at [795, 447] on button "Next" at bounding box center [815, 448] width 85 height 32
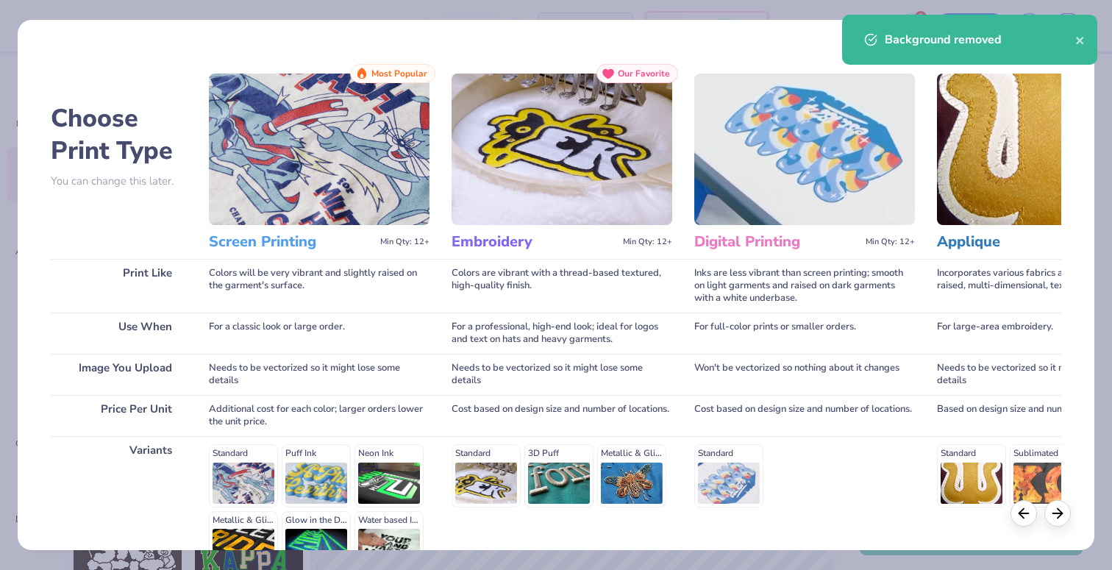
scroll to position [163, 0]
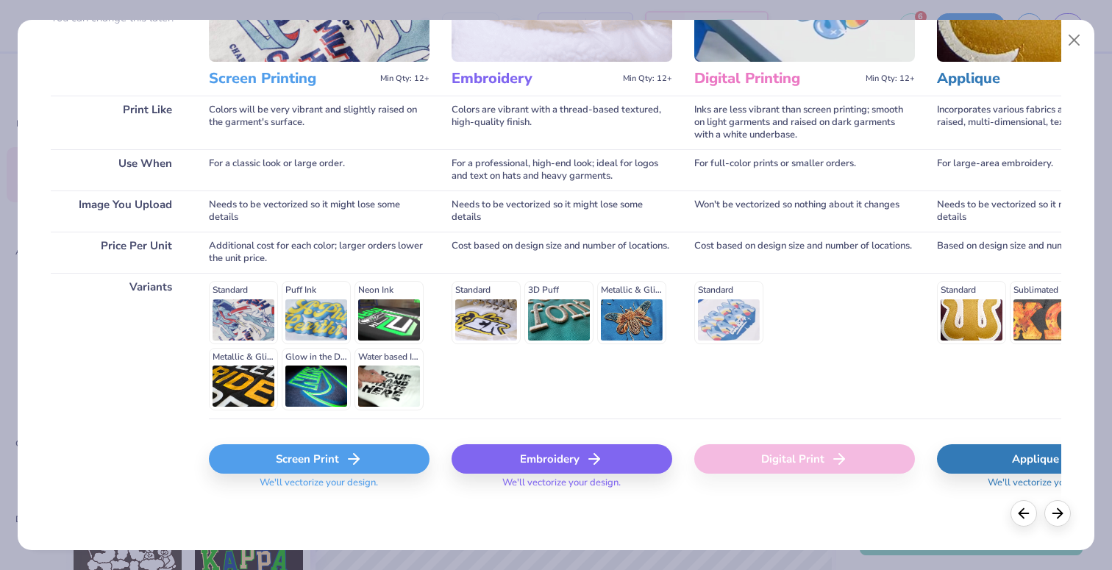
click at [288, 471] on div "Screen Print" at bounding box center [319, 458] width 221 height 29
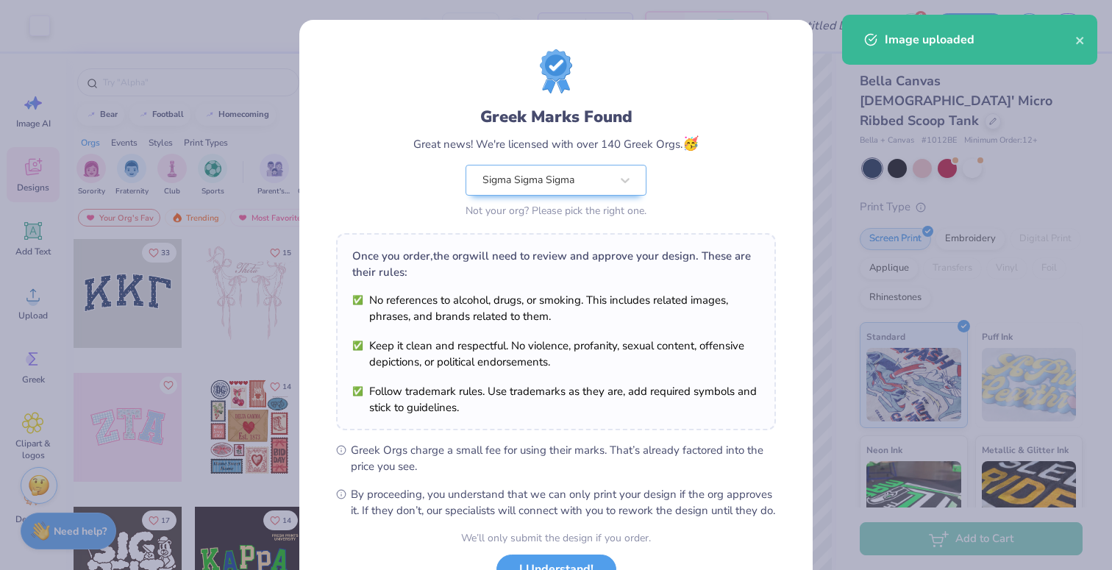
click at [596, 405] on body "Art colors – – Per Item – – Total Est. Delivery N/A Free Design Title 6 Save KC…" at bounding box center [556, 285] width 1112 height 570
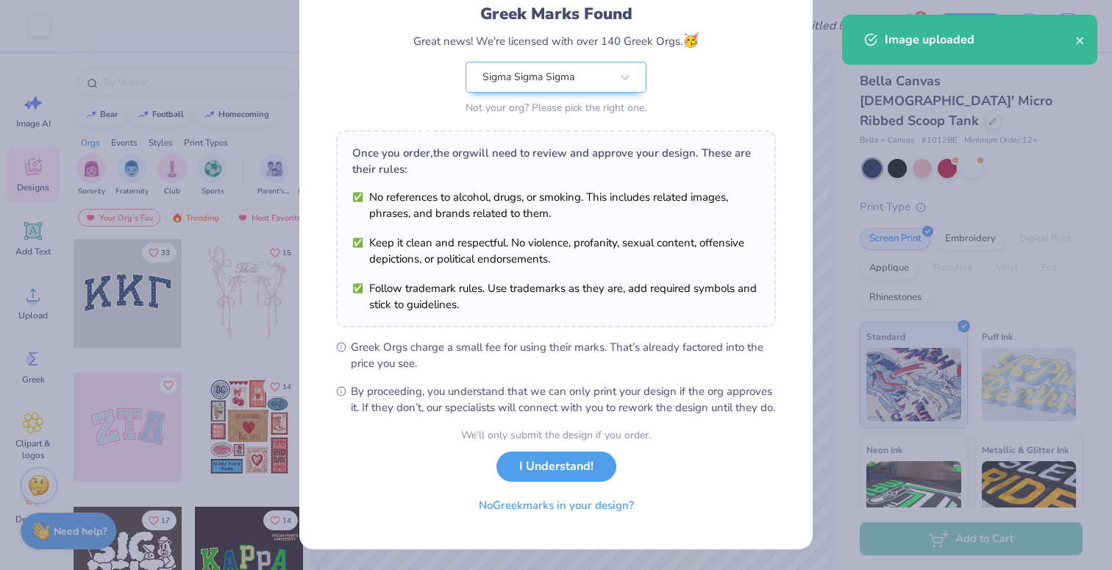
scroll to position [118, 0]
click at [557, 473] on button "I Understand!" at bounding box center [556, 463] width 120 height 30
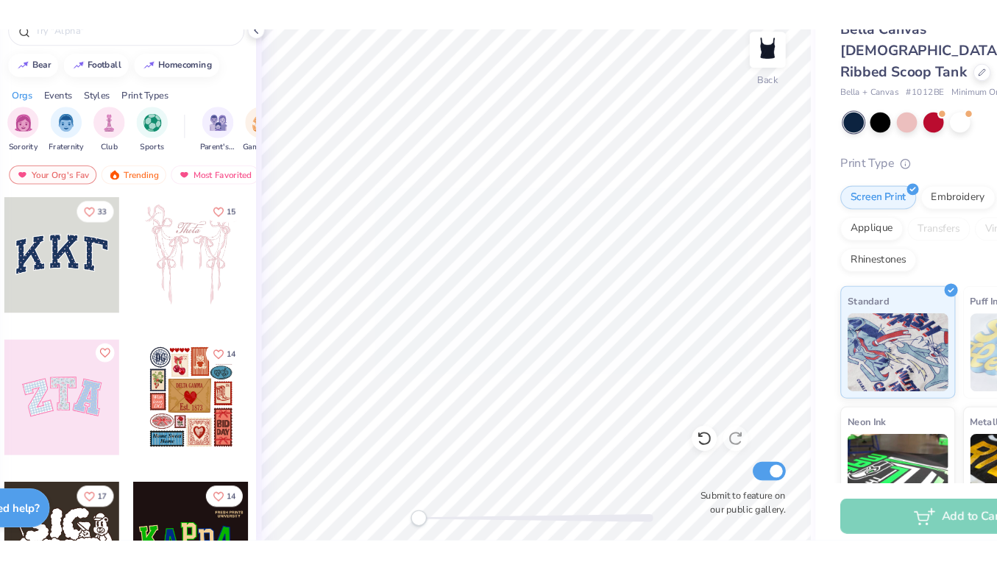
scroll to position [0, 0]
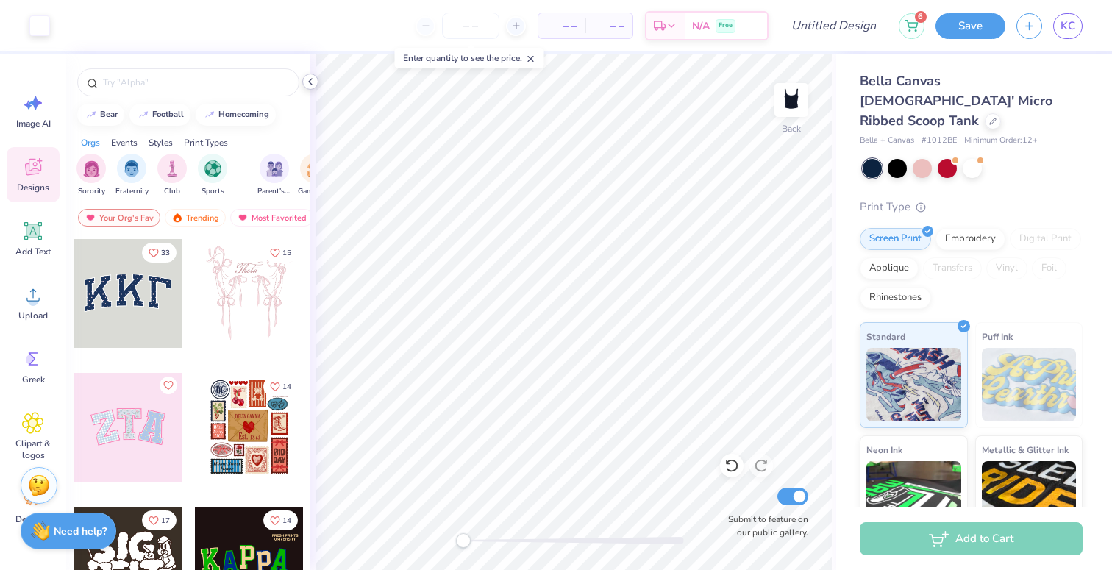
click at [310, 81] on icon at bounding box center [310, 82] width 12 height 12
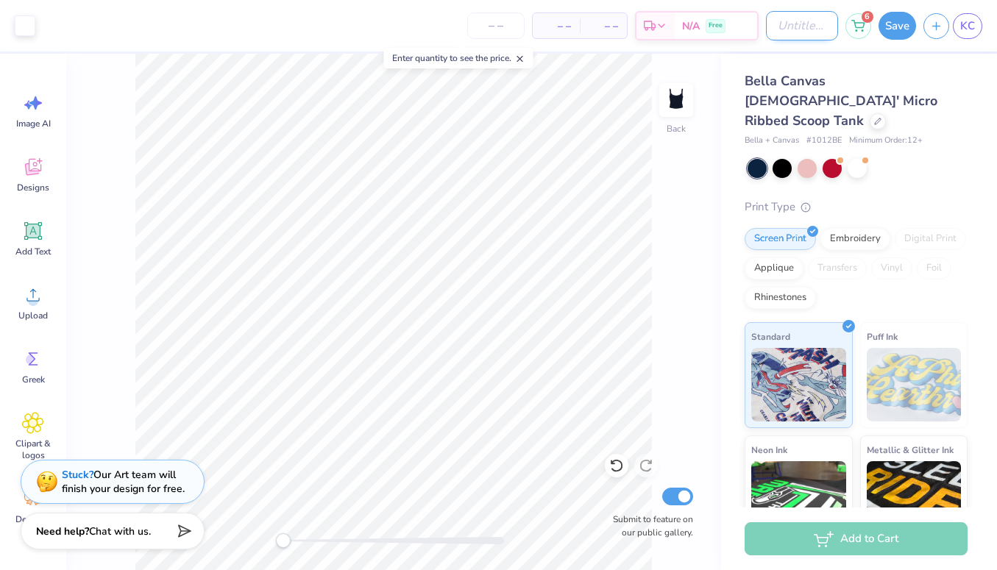
click at [791, 23] on input "Design Title" at bounding box center [802, 25] width 72 height 29
type input "New Summer Set Tank"
click at [905, 18] on button "Save" at bounding box center [897, 24] width 38 height 28
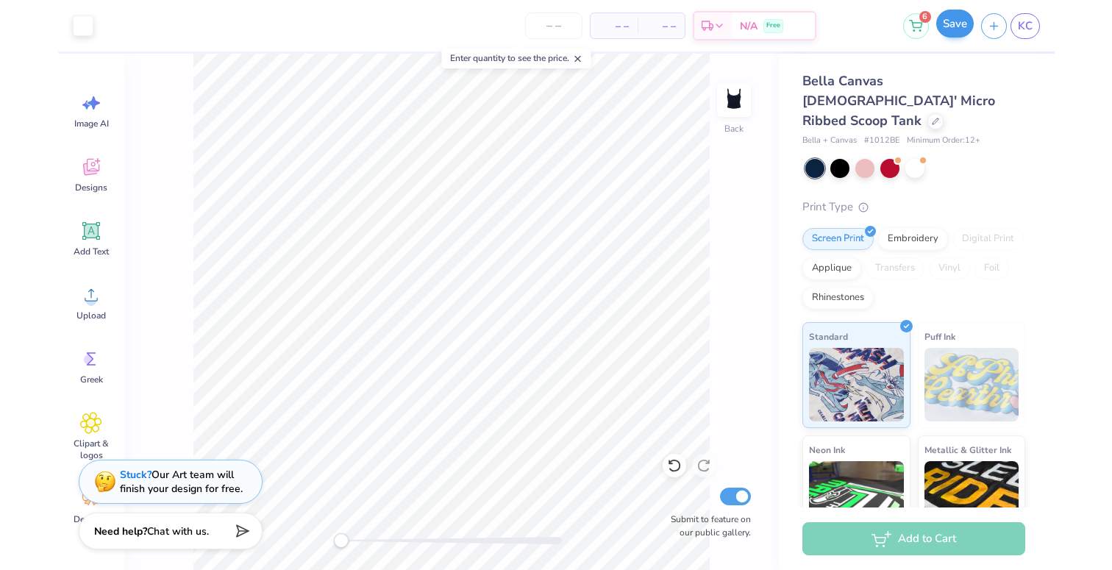
scroll to position [0, 0]
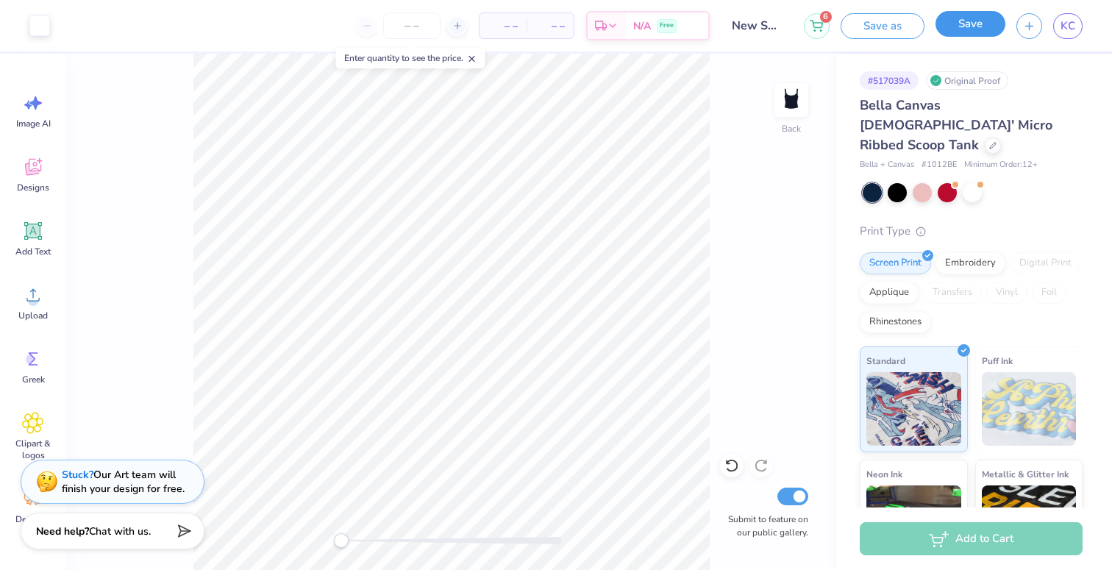
click at [965, 26] on button "Save" at bounding box center [971, 24] width 70 height 26
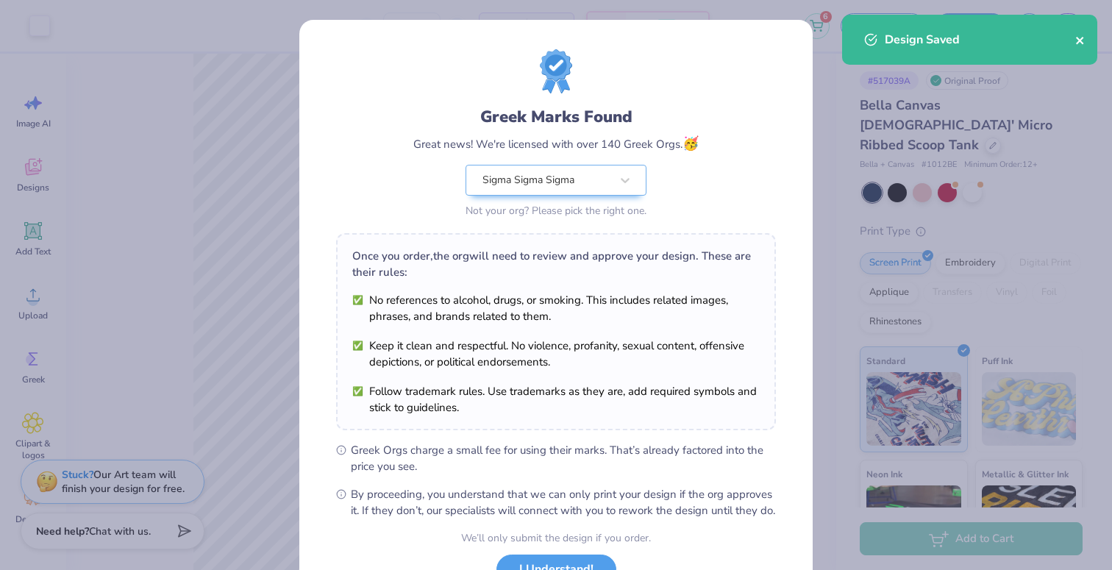
click at [1081, 39] on icon "close" at bounding box center [1079, 40] width 7 height 7
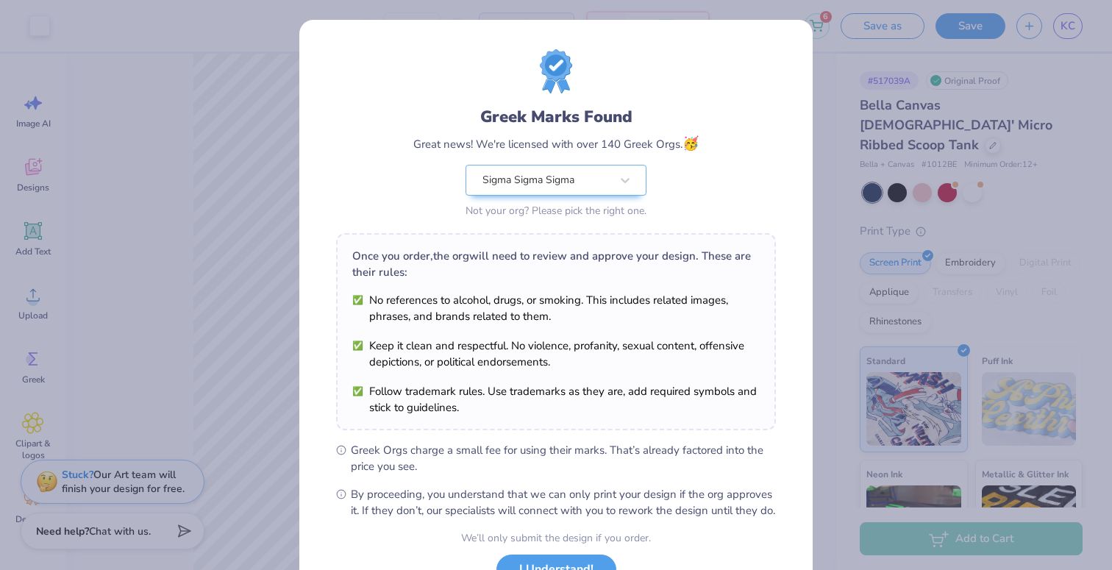
scroll to position [118, 0]
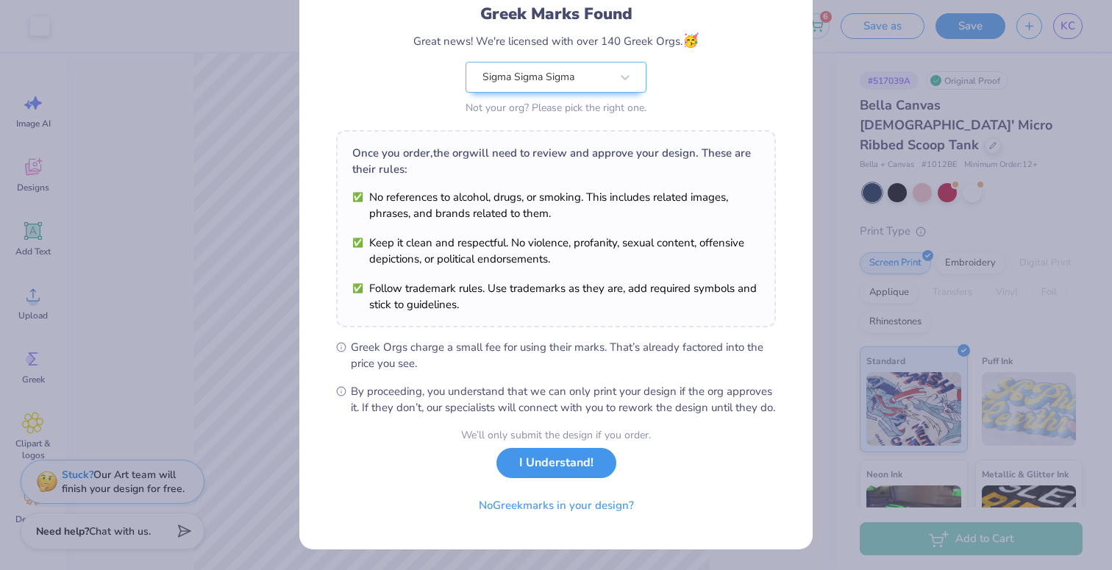
click at [543, 472] on button "I Understand!" at bounding box center [556, 463] width 120 height 30
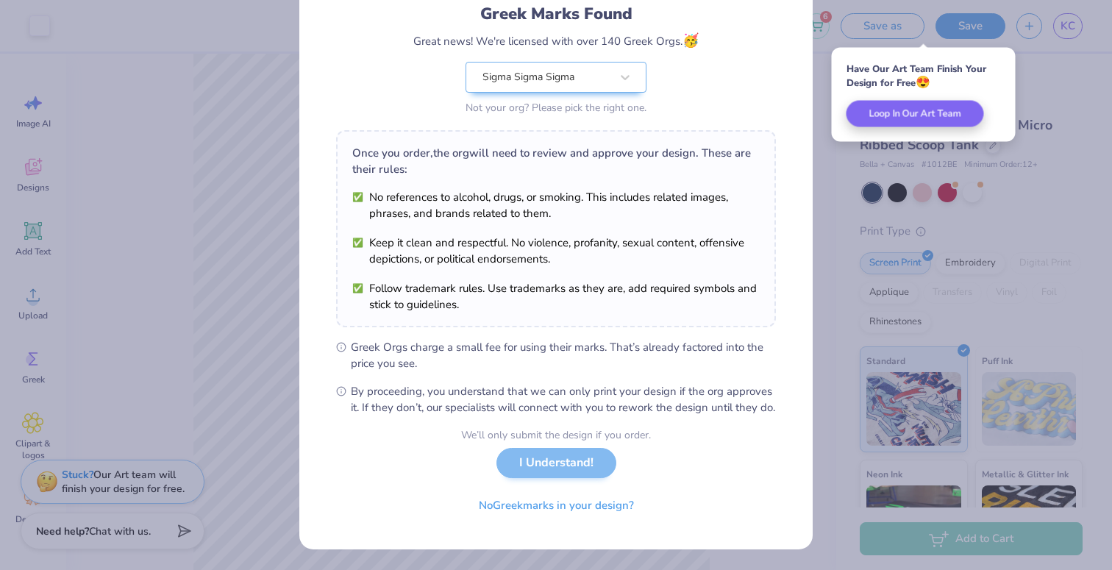
scroll to position [0, 0]
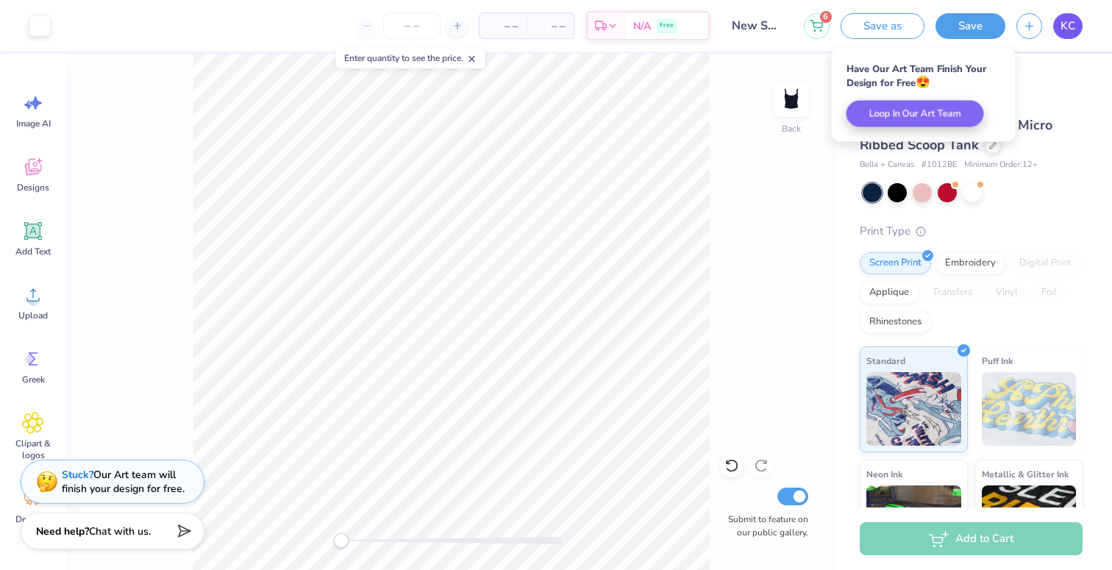
click at [1064, 30] on span "KC" at bounding box center [1068, 26] width 15 height 17
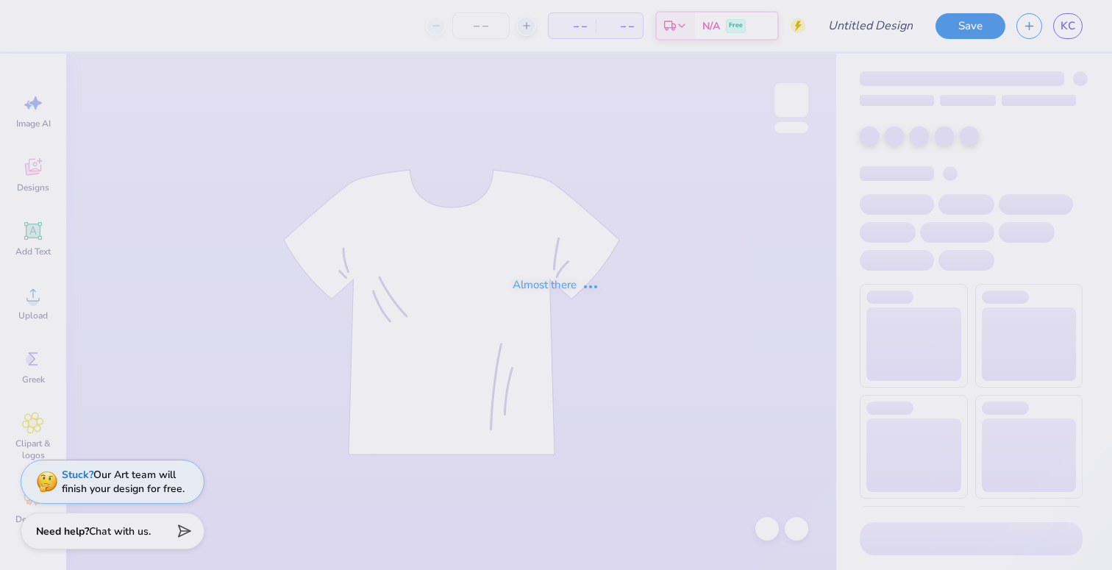
type input "Summer Set Tanks"
type input "50"
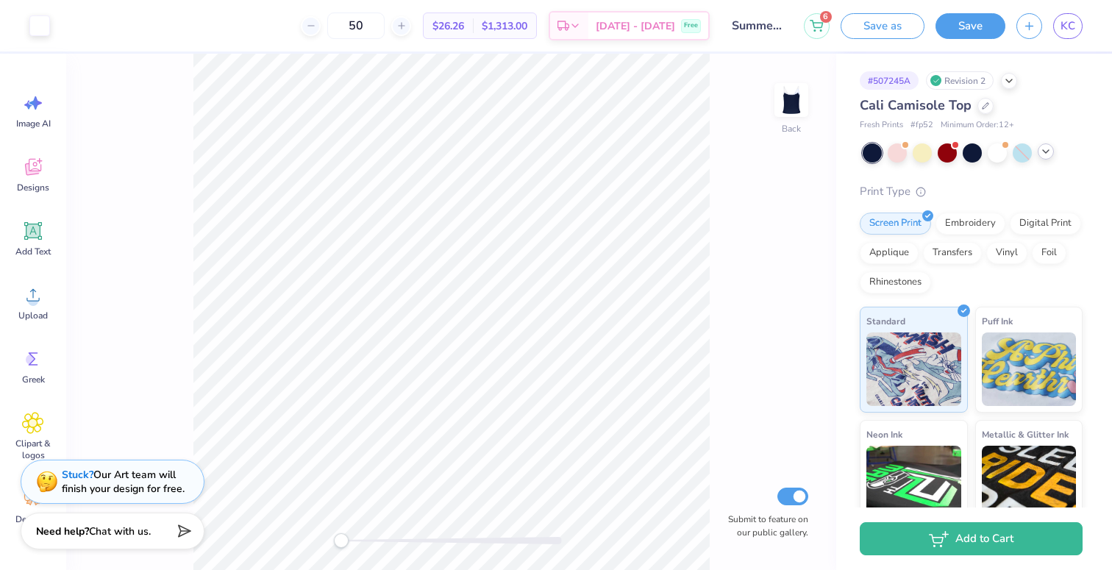
click at [1042, 152] on icon at bounding box center [1046, 152] width 12 height 12
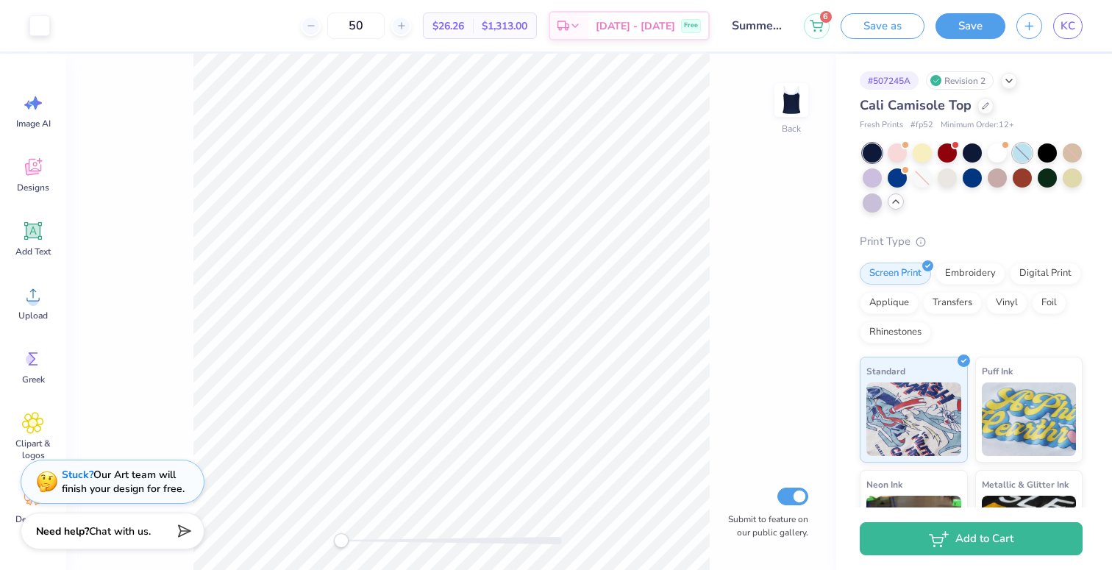
click at [1030, 152] on div at bounding box center [1022, 152] width 19 height 19
click at [1043, 152] on div at bounding box center [1047, 151] width 19 height 19
click at [1047, 177] on div at bounding box center [1047, 176] width 19 height 19
click at [877, 153] on div at bounding box center [872, 152] width 19 height 19
click at [904, 154] on div at bounding box center [897, 151] width 19 height 19
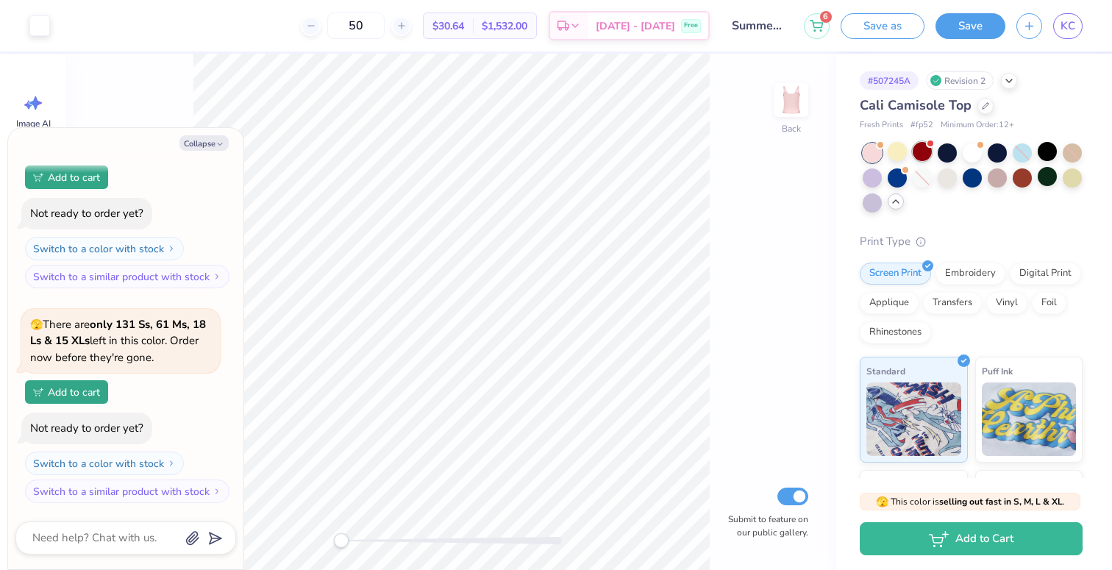
click at [921, 156] on div at bounding box center [922, 151] width 19 height 19
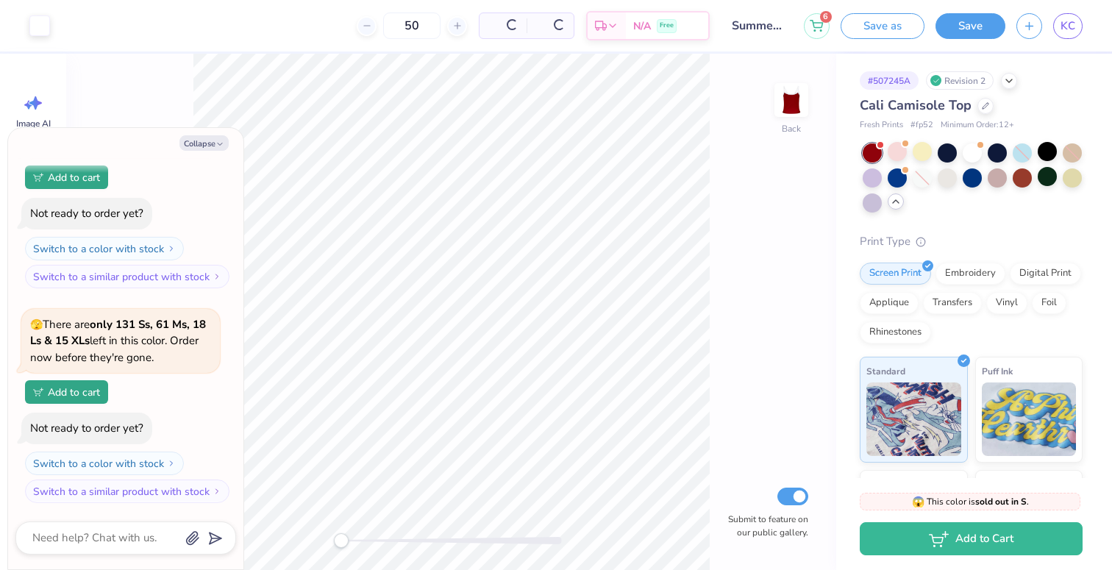
scroll to position [360, 0]
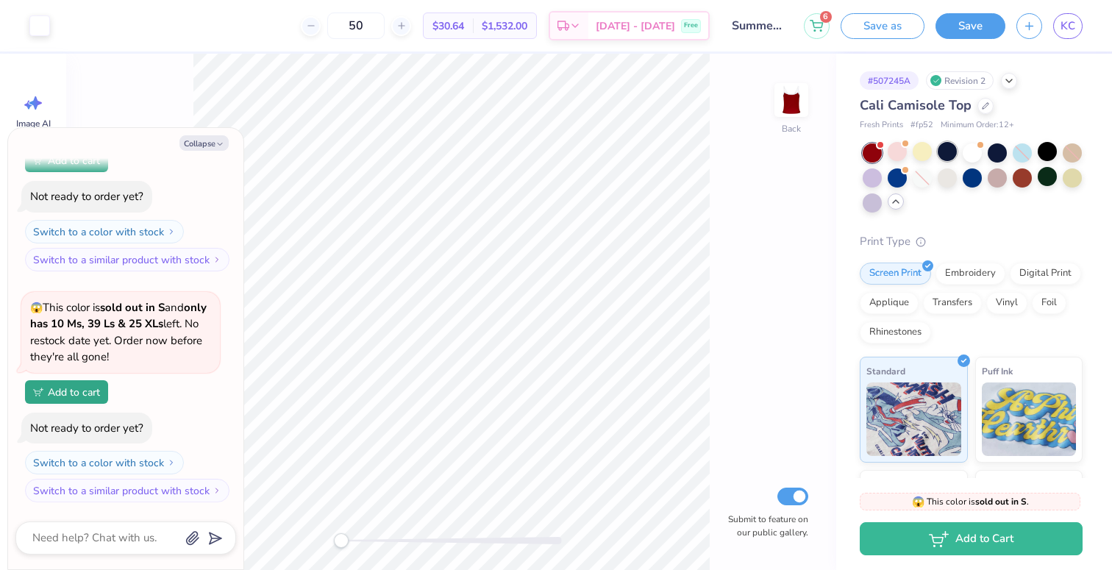
click at [950, 157] on div at bounding box center [947, 151] width 19 height 19
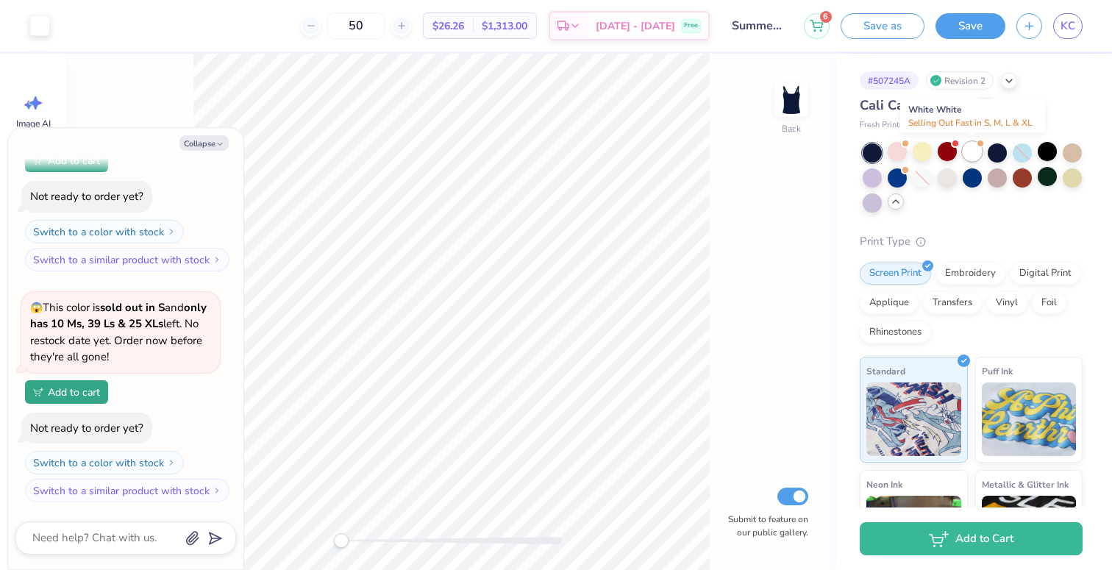
click at [973, 158] on div at bounding box center [972, 151] width 19 height 19
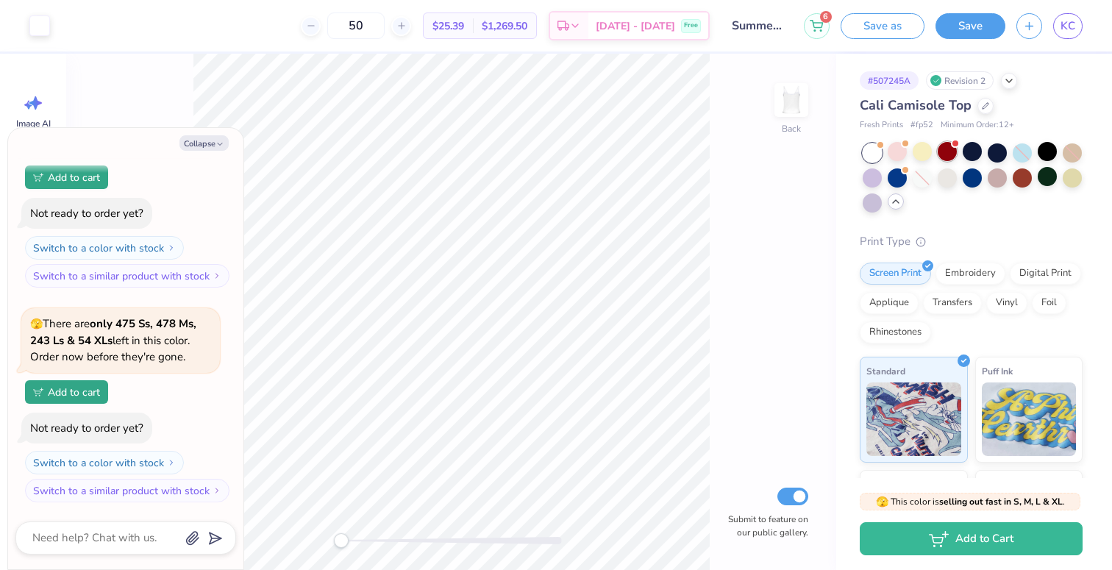
click at [950, 157] on div at bounding box center [947, 151] width 19 height 19
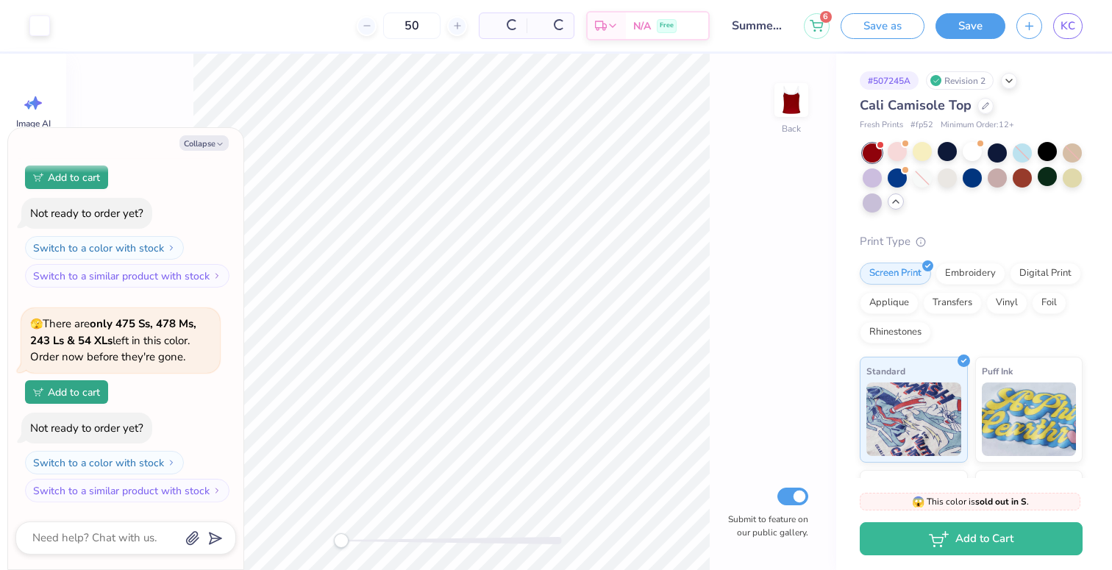
scroll to position [805, 0]
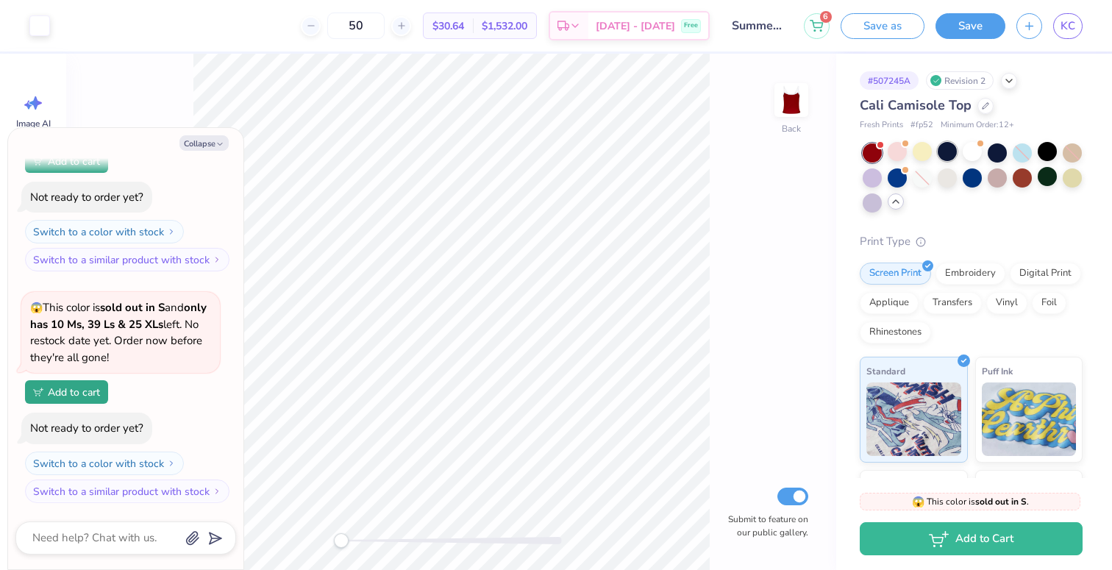
click at [945, 151] on div at bounding box center [947, 151] width 19 height 19
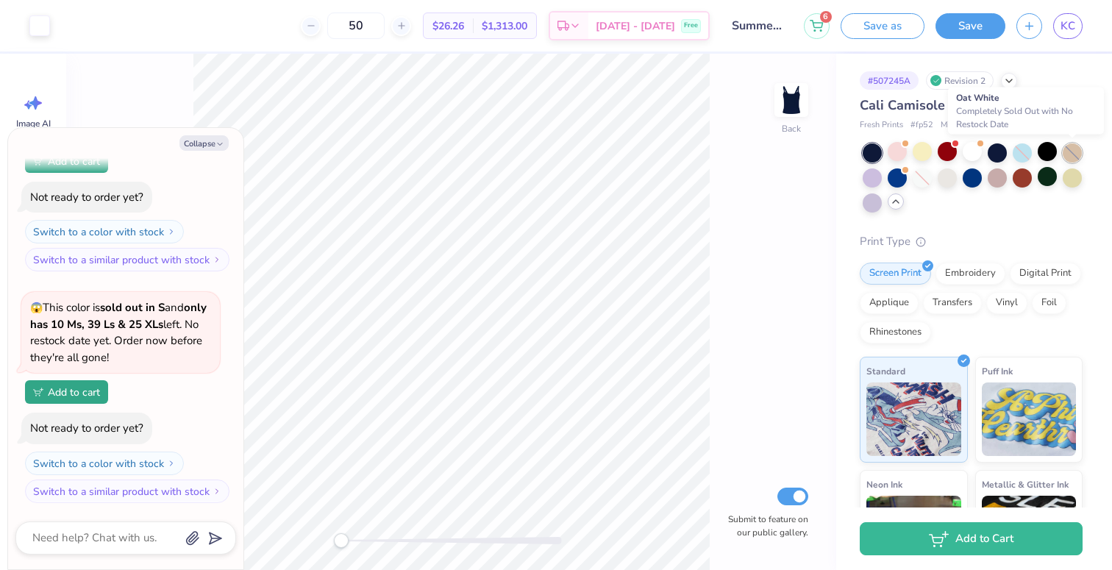
click at [1073, 148] on div at bounding box center [1072, 152] width 19 height 19
click at [1073, 152] on div at bounding box center [1072, 152] width 19 height 19
click at [1072, 171] on div at bounding box center [1072, 176] width 19 height 19
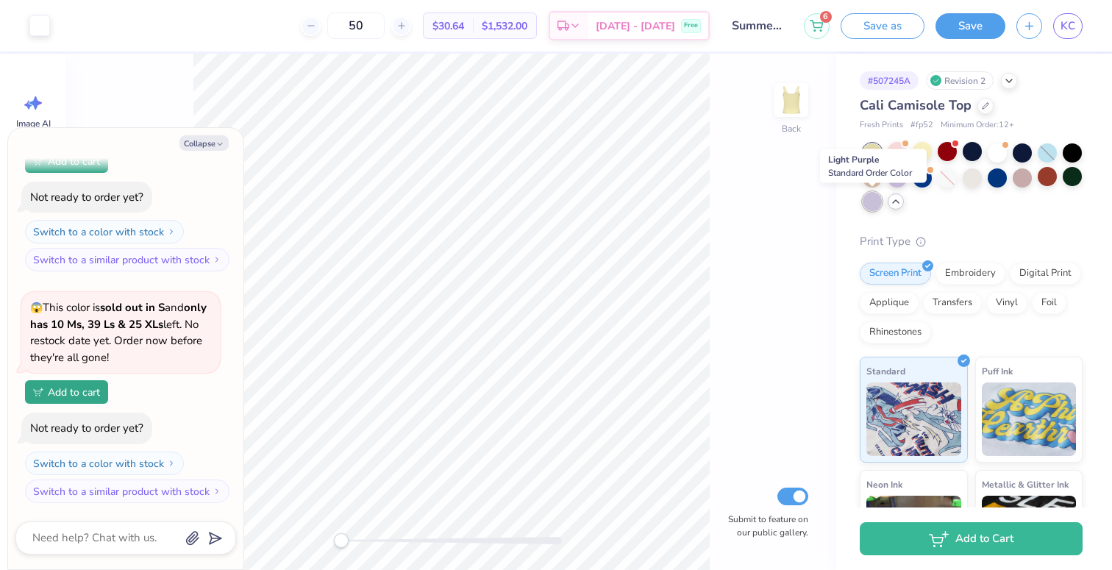
click at [866, 200] on div at bounding box center [872, 201] width 19 height 19
click at [895, 177] on div at bounding box center [897, 176] width 19 height 19
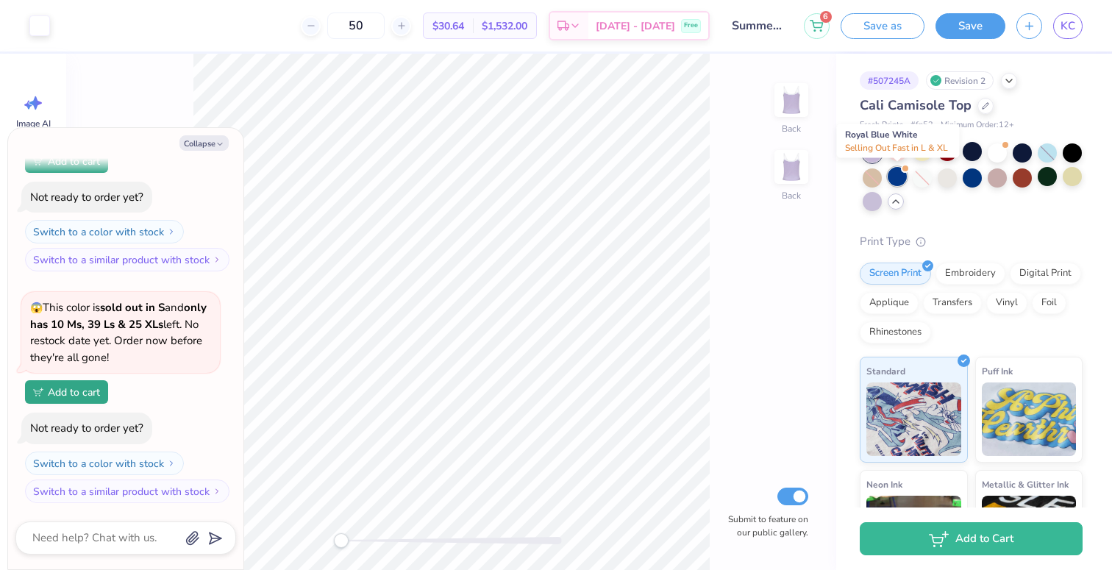
click at [892, 175] on div at bounding box center [897, 176] width 19 height 19
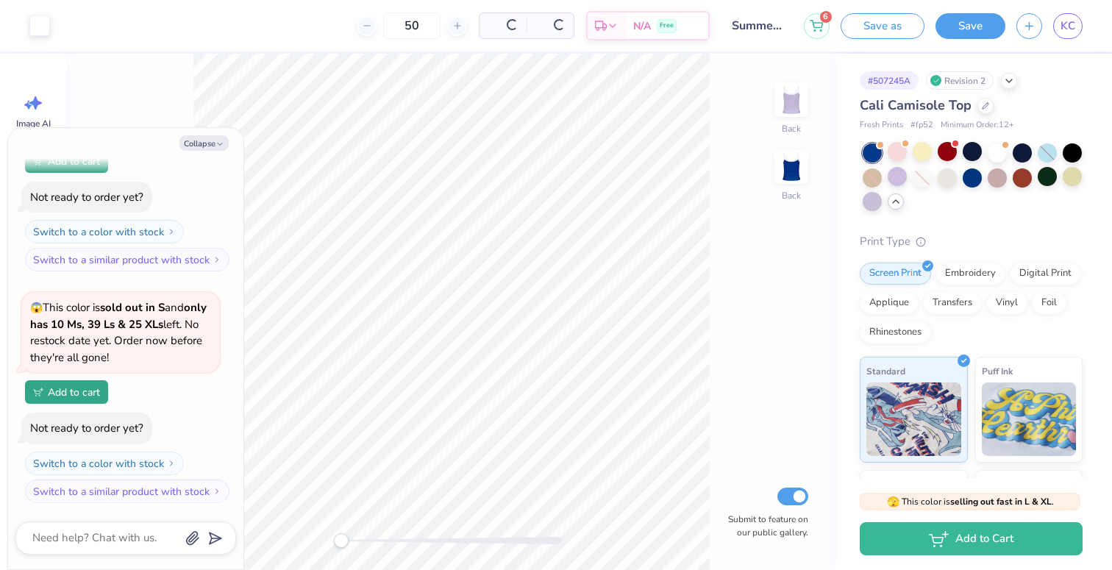
scroll to position [1020, 0]
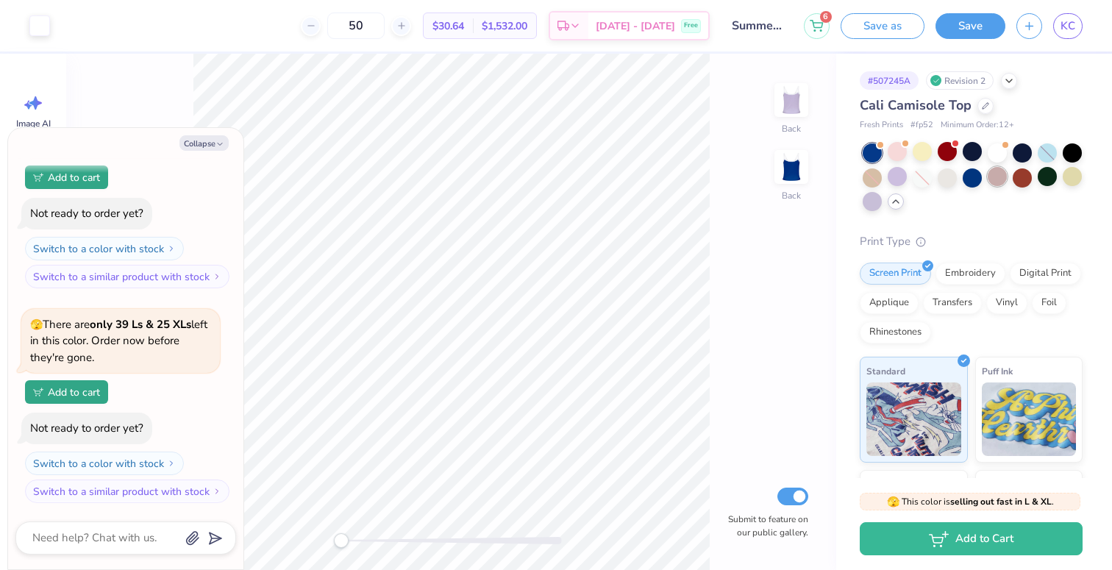
click at [992, 179] on div at bounding box center [997, 176] width 19 height 19
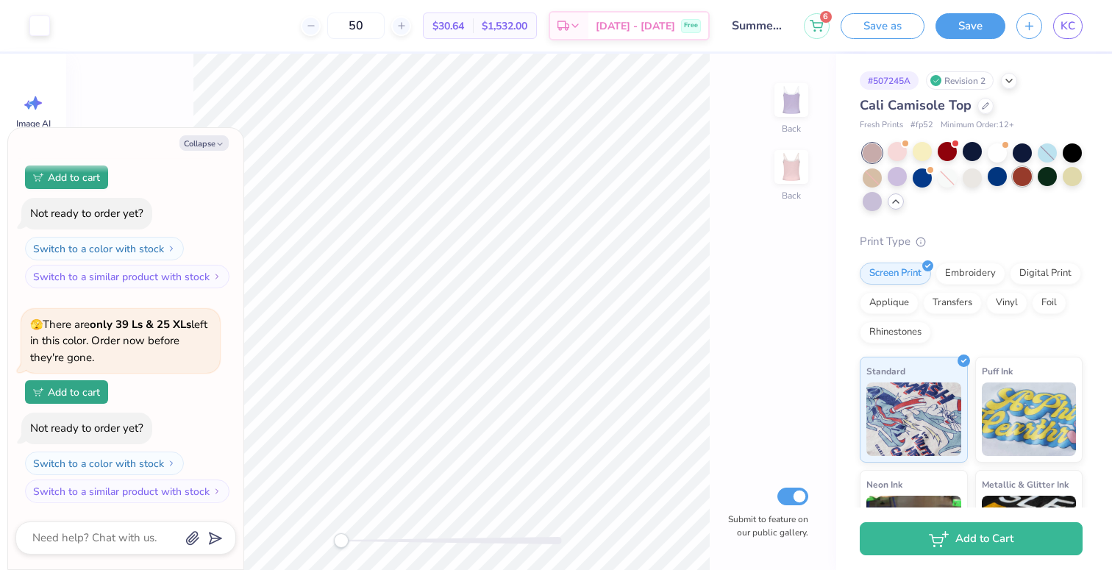
click at [1026, 172] on div at bounding box center [1022, 176] width 19 height 19
click at [1018, 177] on div at bounding box center [1022, 176] width 19 height 19
click at [975, 176] on div at bounding box center [972, 176] width 19 height 19
click at [1022, 149] on div at bounding box center [1022, 151] width 19 height 19
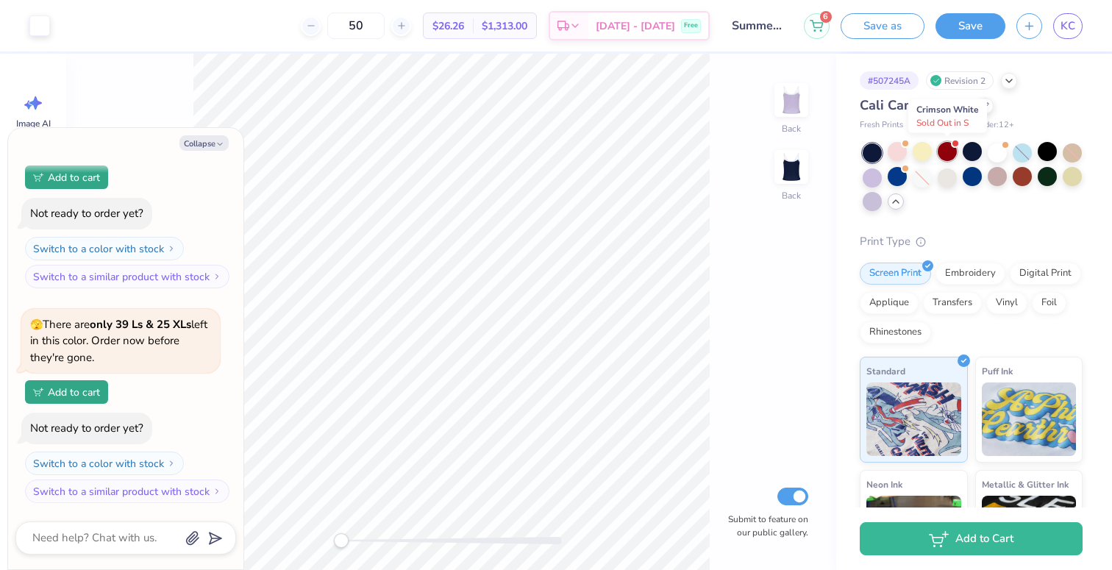
click at [949, 157] on div at bounding box center [947, 151] width 19 height 19
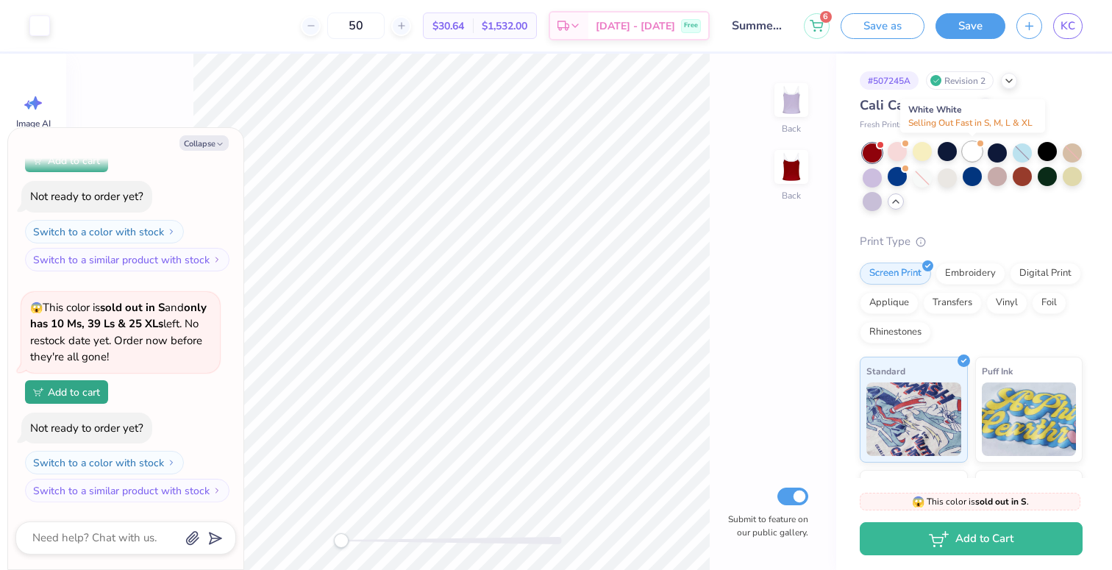
click at [967, 157] on div at bounding box center [972, 151] width 19 height 19
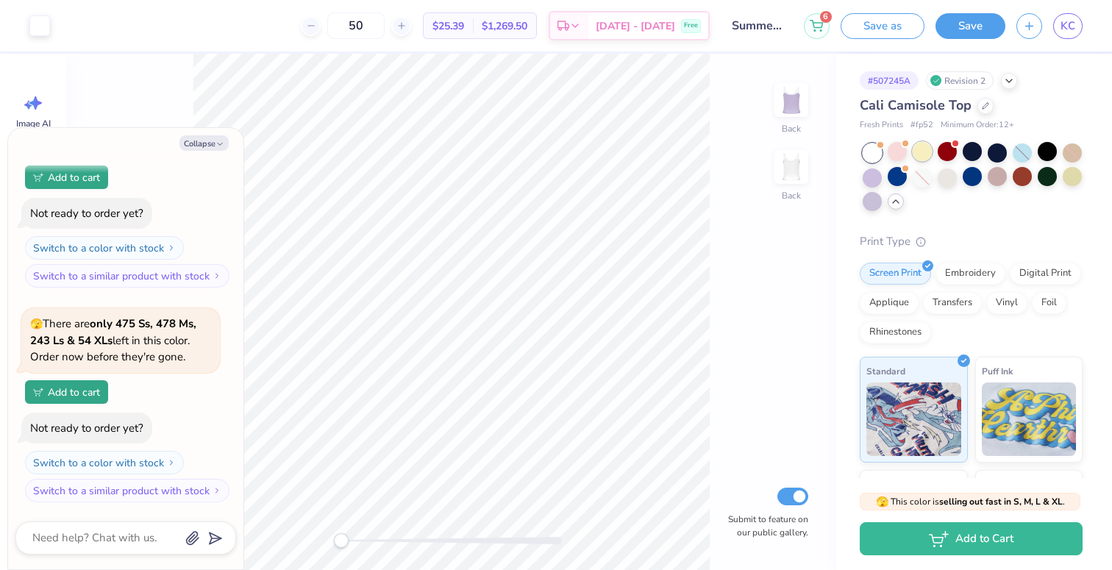
click at [922, 155] on div at bounding box center [922, 151] width 19 height 19
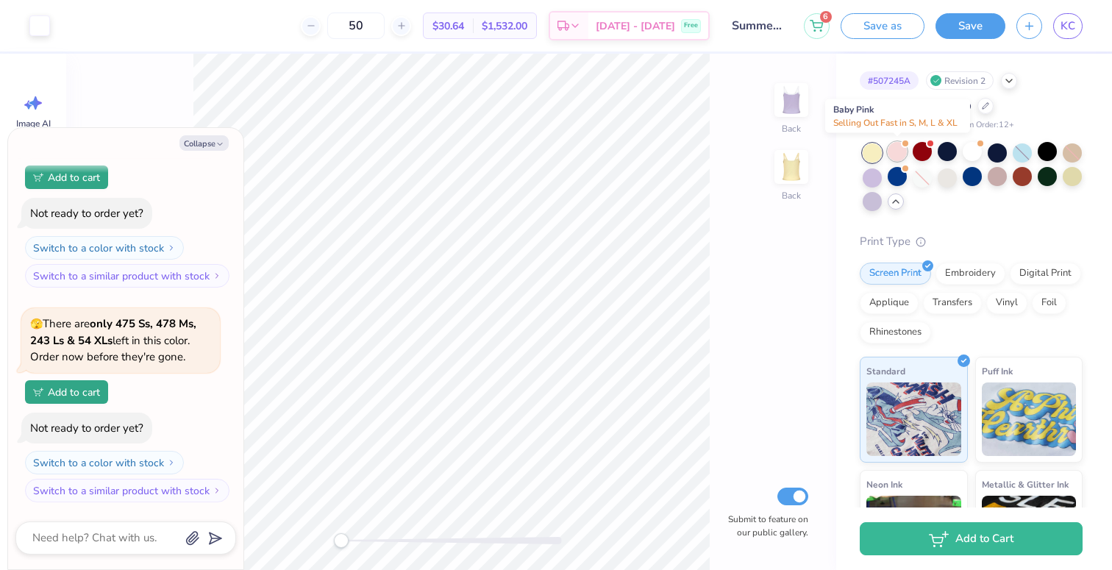
click at [898, 157] on div at bounding box center [897, 151] width 19 height 19
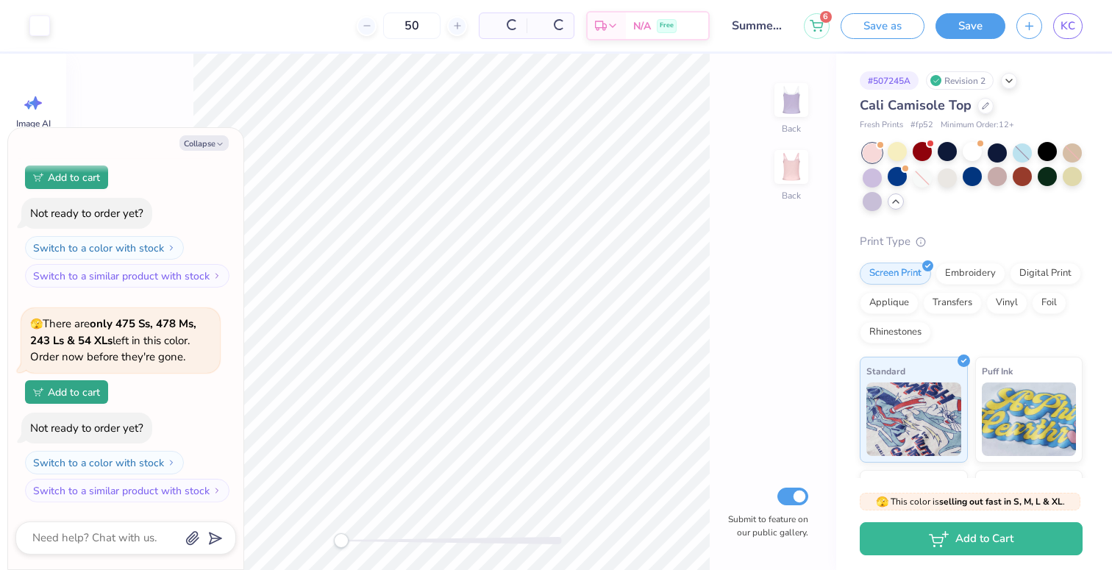
scroll to position [1681, 0]
click at [1068, 154] on div at bounding box center [1072, 152] width 19 height 19
click at [1071, 150] on div at bounding box center [1072, 152] width 19 height 19
click at [1000, 149] on div at bounding box center [997, 151] width 19 height 19
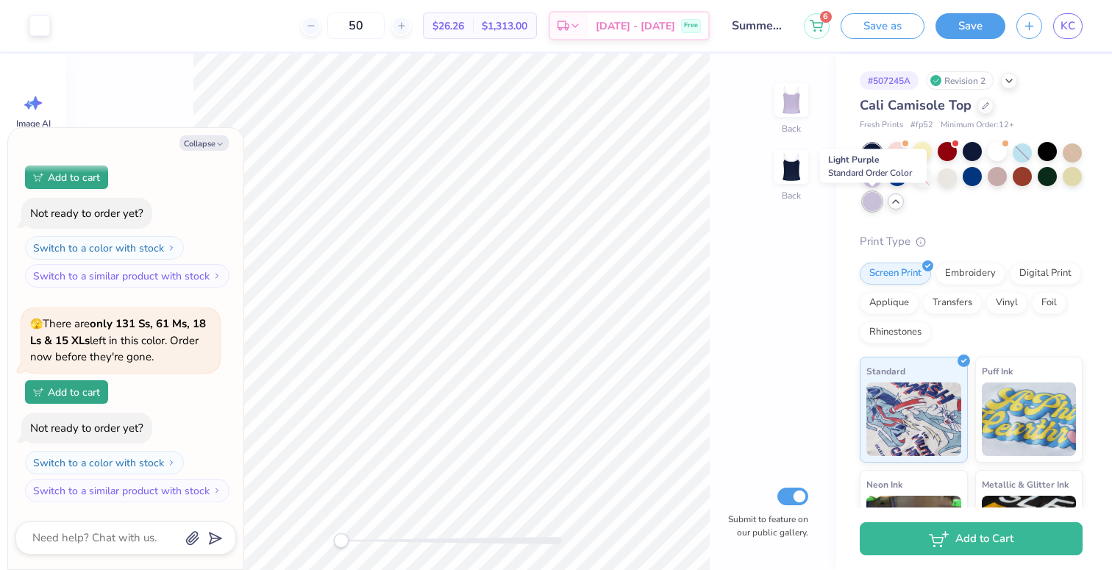
click at [875, 198] on div at bounding box center [872, 201] width 19 height 19
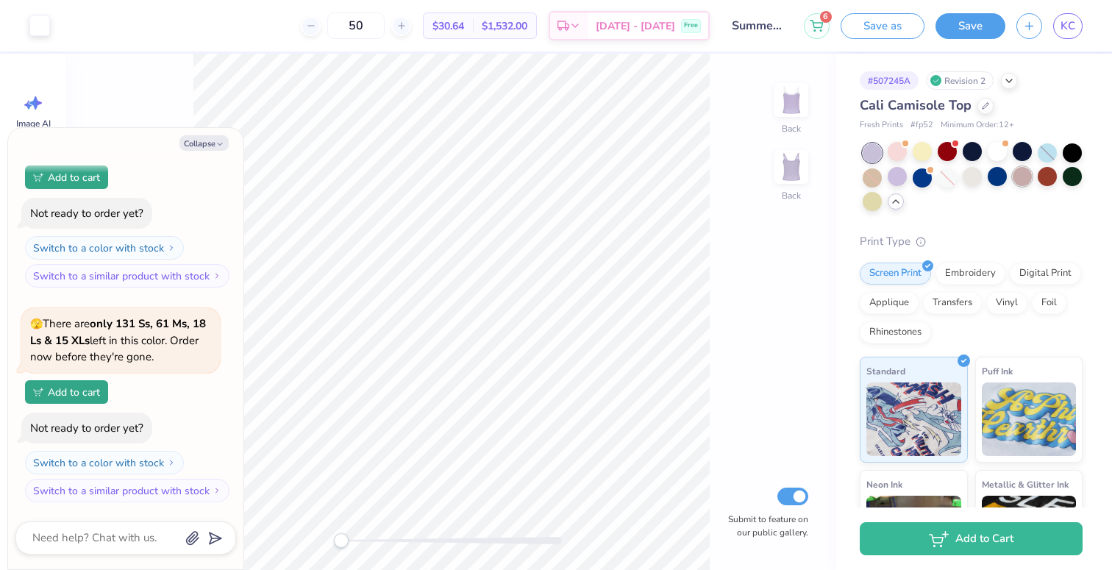
click at [1020, 181] on div at bounding box center [1022, 176] width 19 height 19
click at [1050, 154] on div at bounding box center [1047, 152] width 19 height 19
click at [1066, 174] on div at bounding box center [1072, 176] width 19 height 19
click at [1049, 177] on div at bounding box center [1047, 176] width 19 height 19
click at [1029, 179] on div at bounding box center [1022, 176] width 19 height 19
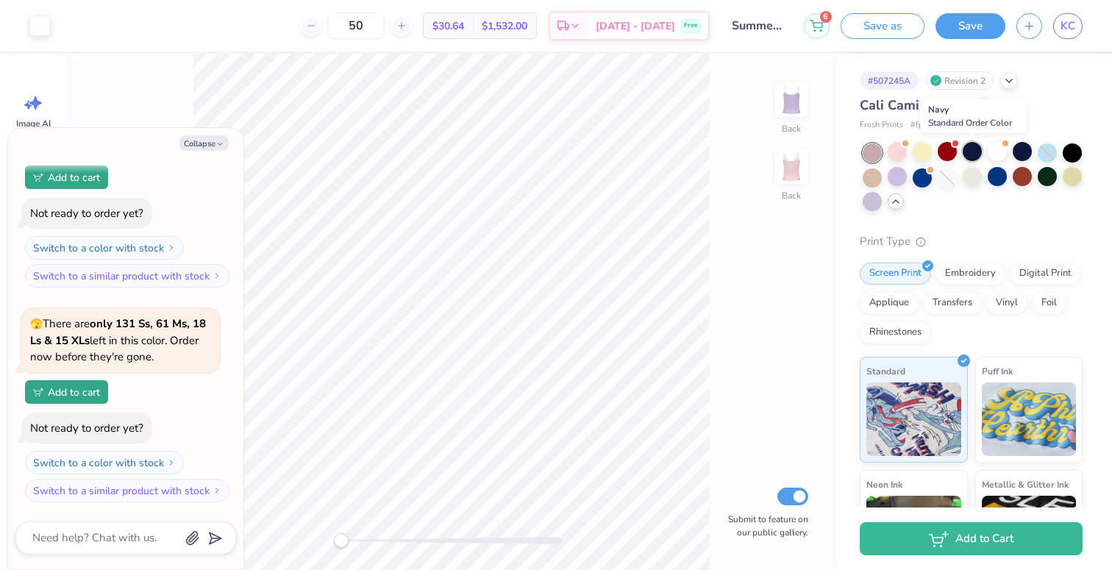
click at [975, 150] on div at bounding box center [972, 151] width 19 height 19
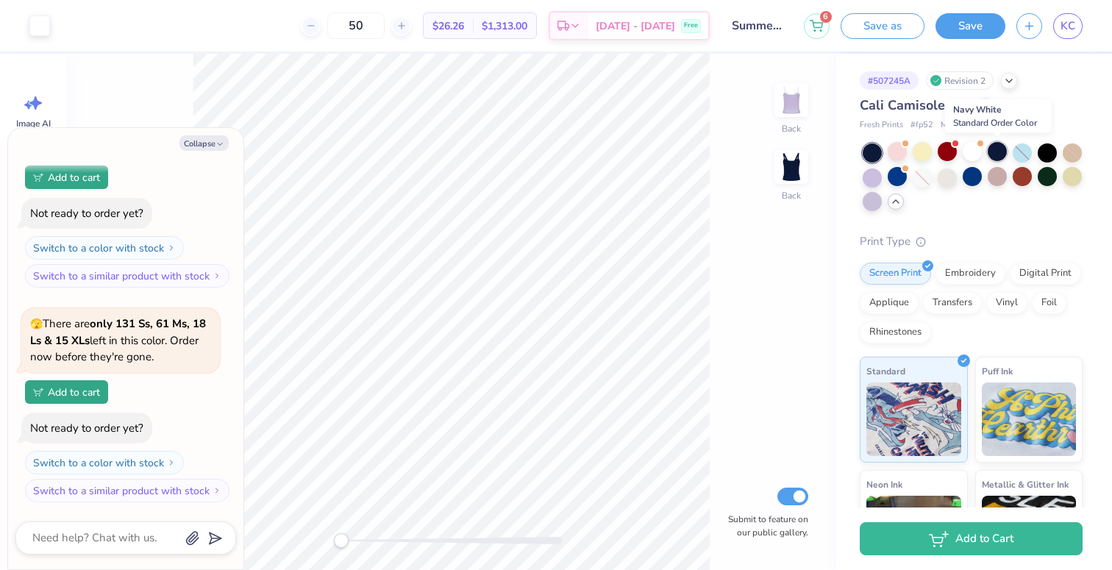
click at [997, 152] on div at bounding box center [997, 151] width 19 height 19
click at [216, 144] on icon "button" at bounding box center [220, 144] width 9 height 9
type textarea "x"
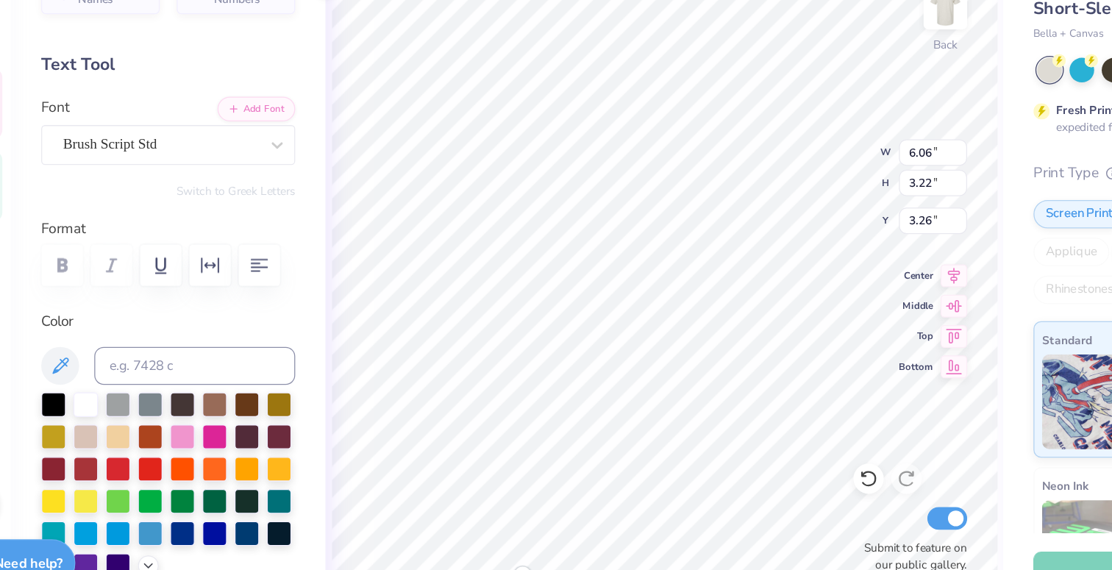
scroll to position [0, 1]
type textarea "Sigma!"
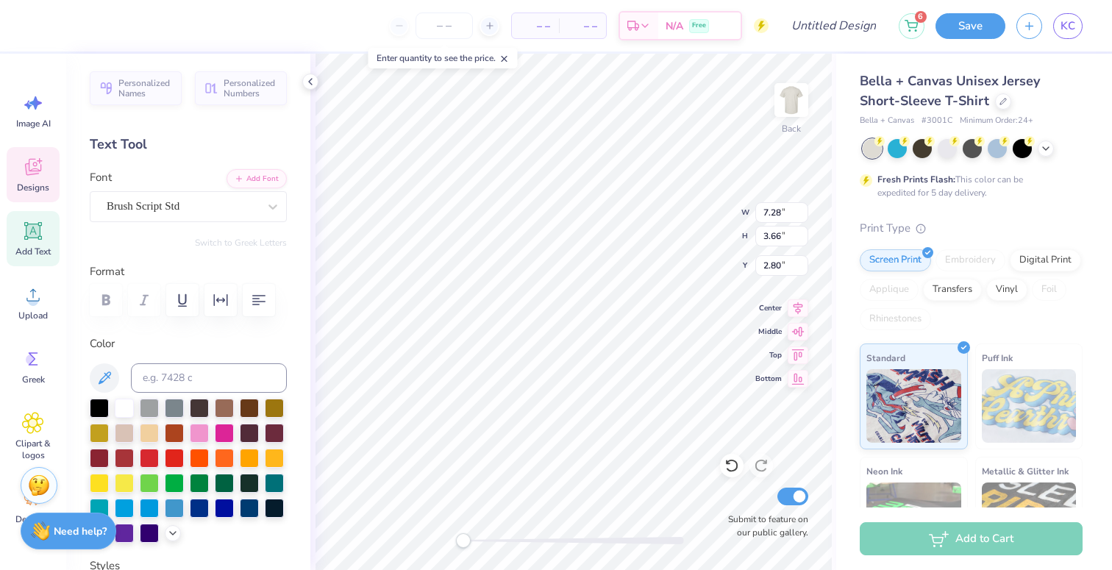
type textarea "Tri Sigma!"
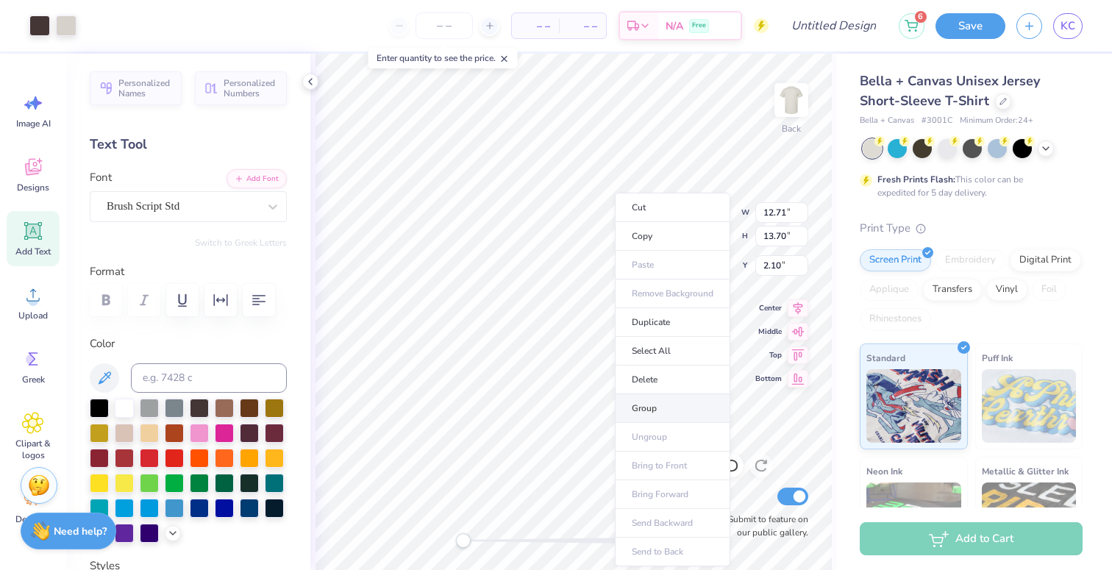
click at [661, 410] on li "Group" at bounding box center [672, 408] width 115 height 29
click at [922, 146] on div at bounding box center [922, 147] width 19 height 19
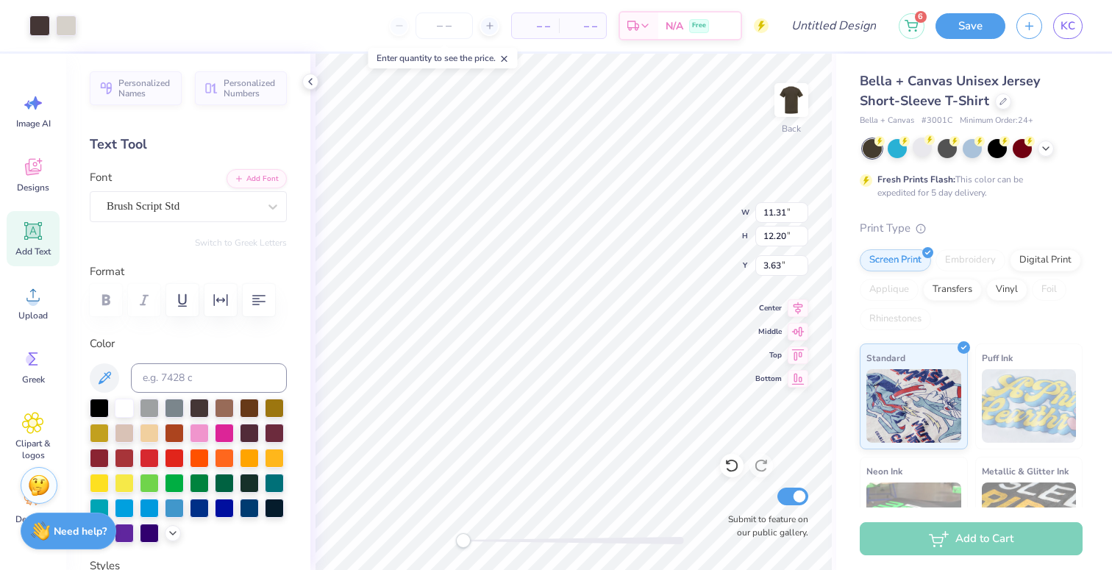
type input "3.63"
click at [1047, 146] on polyline at bounding box center [1046, 147] width 6 height 3
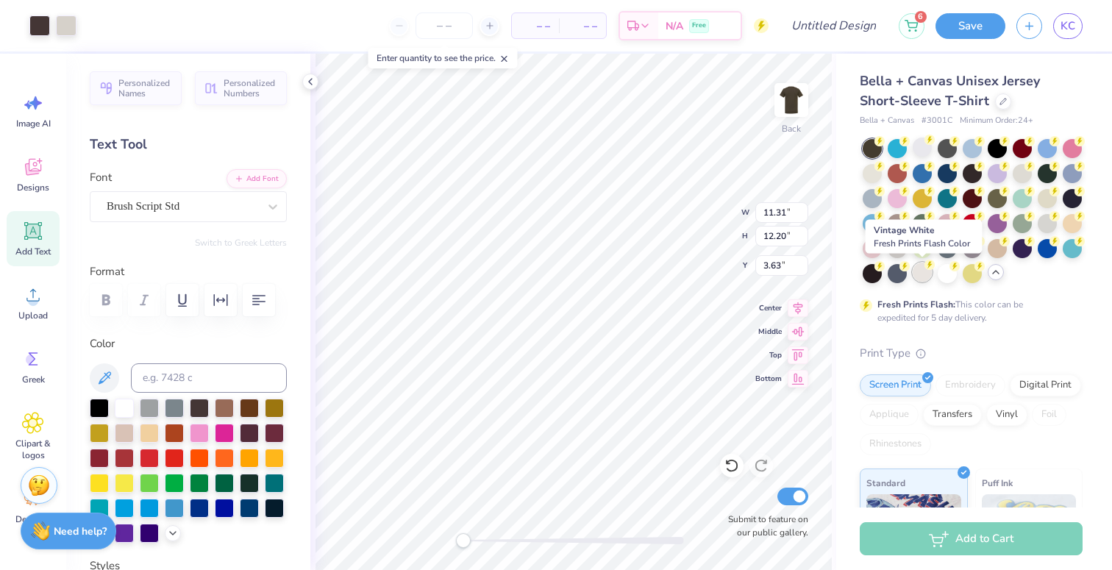
click at [921, 275] on div at bounding box center [922, 272] width 19 height 19
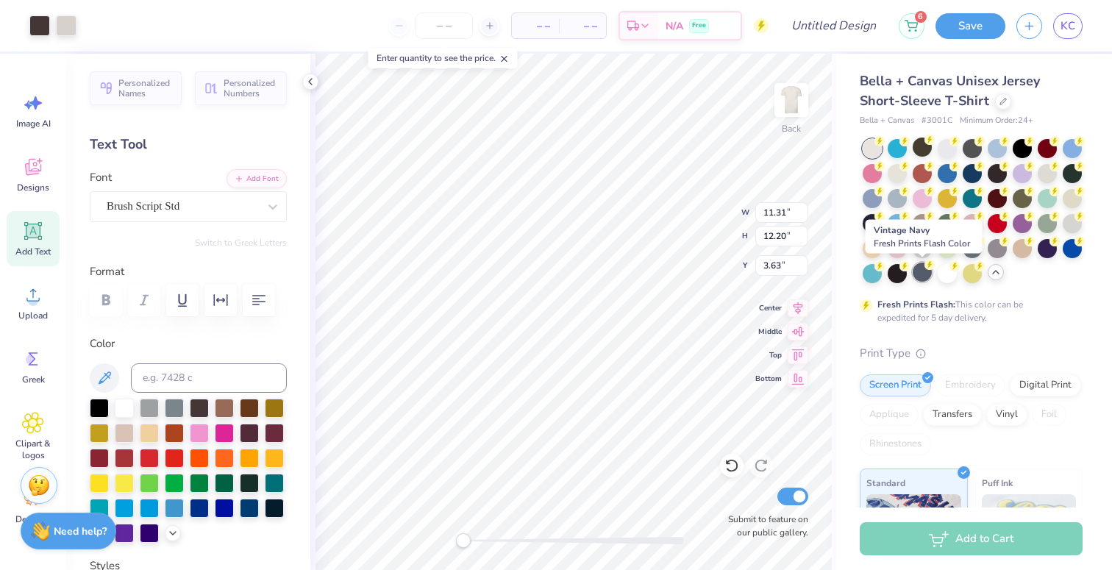
click at [919, 271] on div at bounding box center [922, 272] width 19 height 19
click at [1003, 243] on circle at bounding box center [1005, 240] width 10 height 10
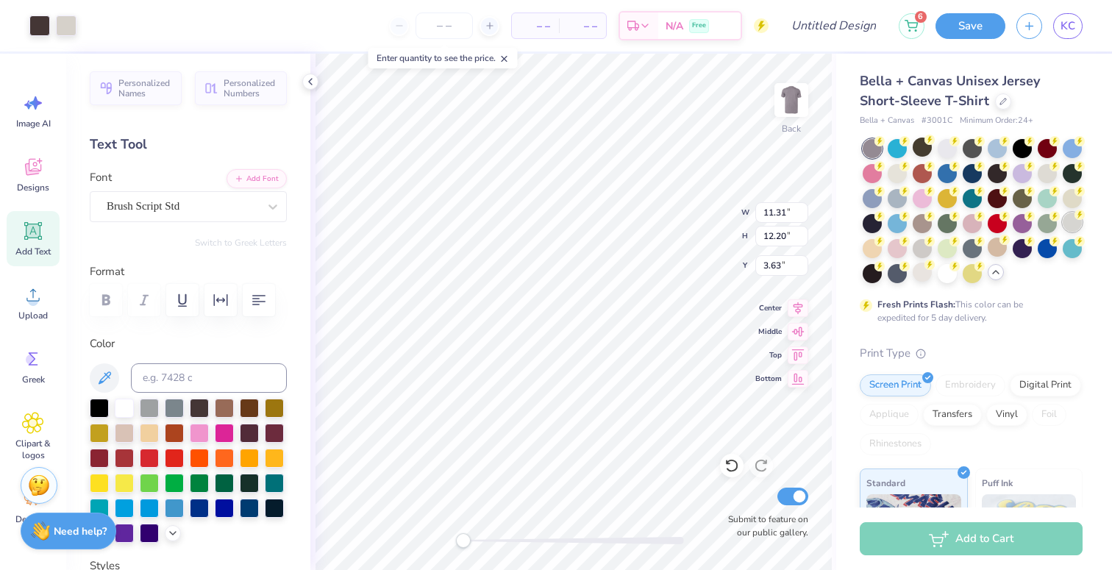
click at [1078, 219] on icon at bounding box center [1080, 215] width 10 height 10
click at [1074, 200] on div at bounding box center [1072, 197] width 19 height 19
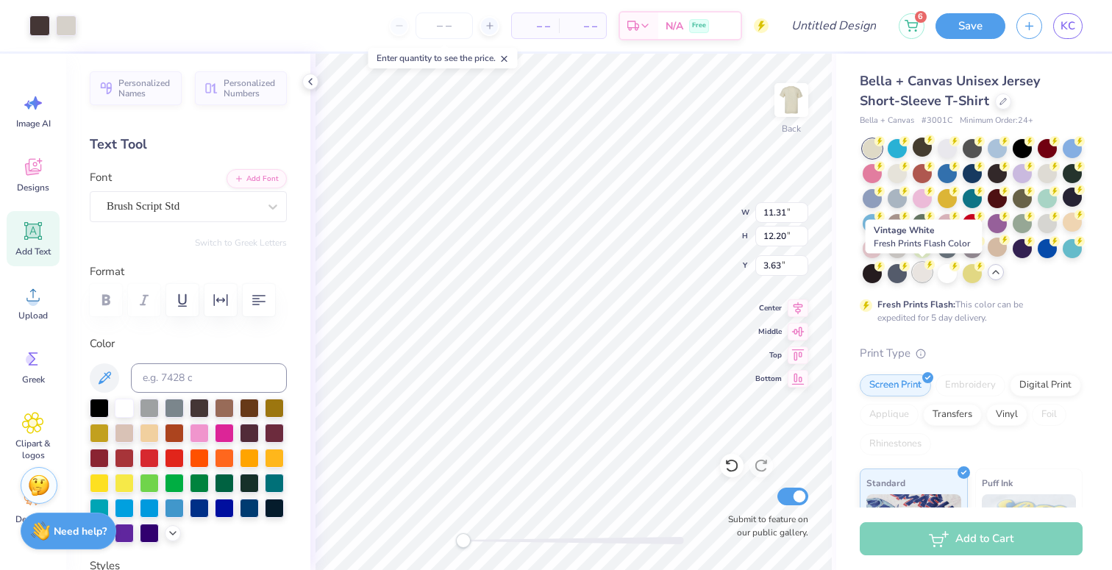
click at [918, 275] on div at bounding box center [922, 272] width 19 height 19
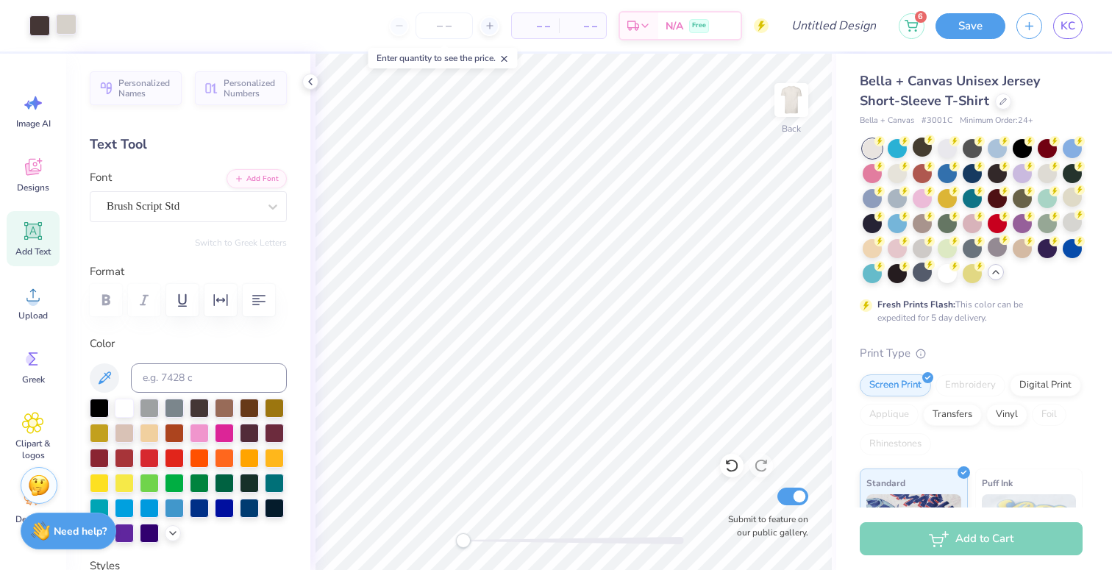
click at [68, 29] on div at bounding box center [66, 24] width 21 height 21
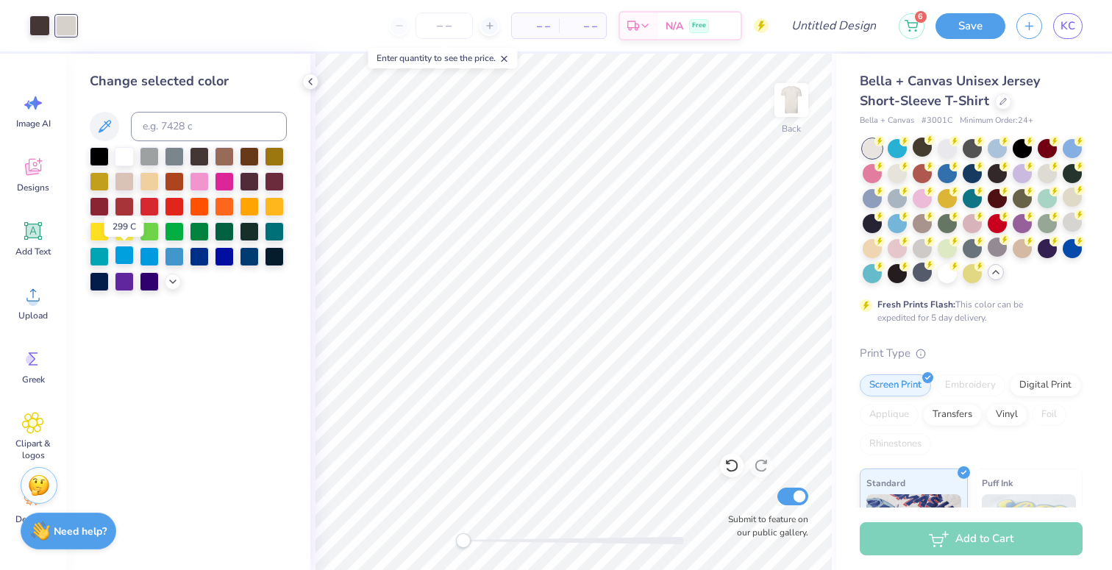
click at [129, 260] on div at bounding box center [124, 255] width 19 height 19
click at [119, 158] on div at bounding box center [124, 155] width 19 height 19
click at [104, 135] on icon at bounding box center [105, 127] width 18 height 18
click at [99, 118] on icon at bounding box center [105, 127] width 18 height 18
click at [107, 125] on icon at bounding box center [105, 126] width 13 height 13
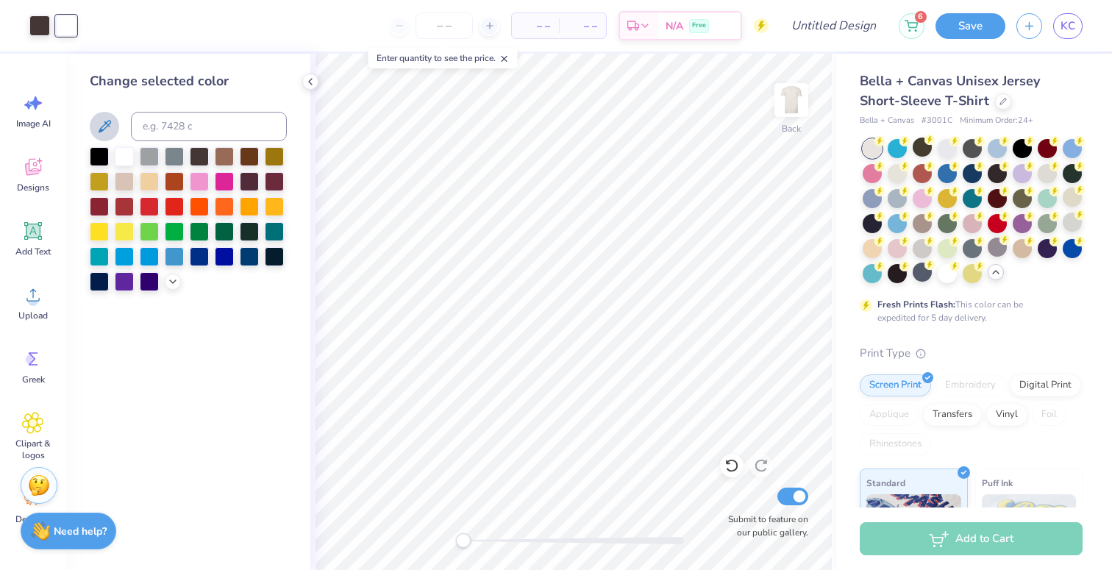
click at [101, 129] on icon at bounding box center [105, 127] width 18 height 18
click at [128, 181] on div at bounding box center [124, 180] width 19 height 19
click at [124, 182] on div at bounding box center [124, 180] width 19 height 19
click at [175, 284] on icon at bounding box center [173, 280] width 12 height 12
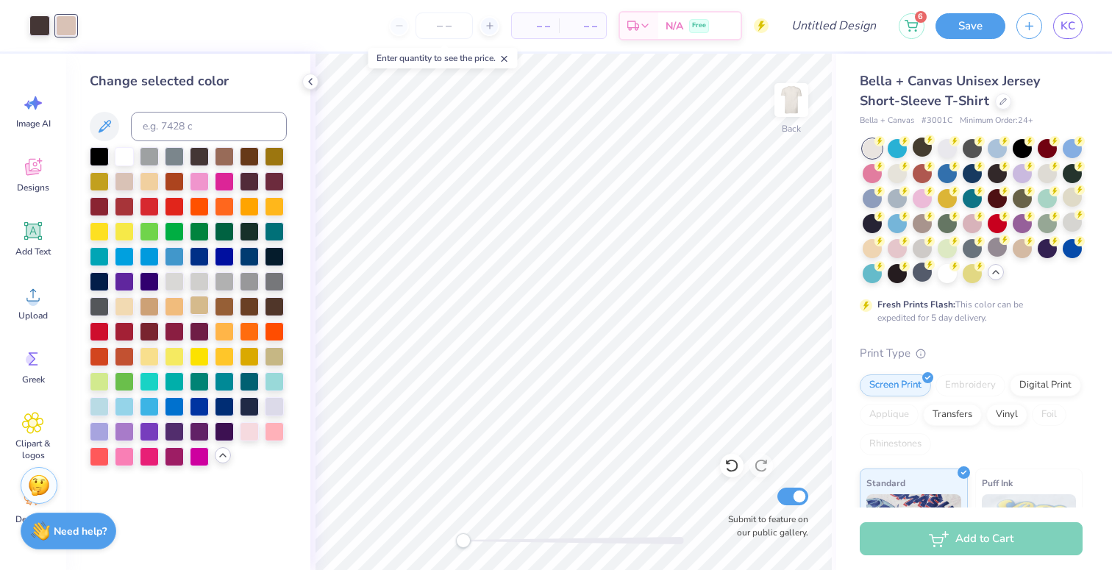
click at [201, 308] on div at bounding box center [199, 305] width 19 height 19
click at [124, 305] on div at bounding box center [124, 305] width 19 height 19
click at [177, 285] on div at bounding box center [174, 280] width 19 height 19
click at [190, 285] on div at bounding box center [199, 280] width 19 height 19
click at [216, 281] on div at bounding box center [224, 280] width 19 height 19
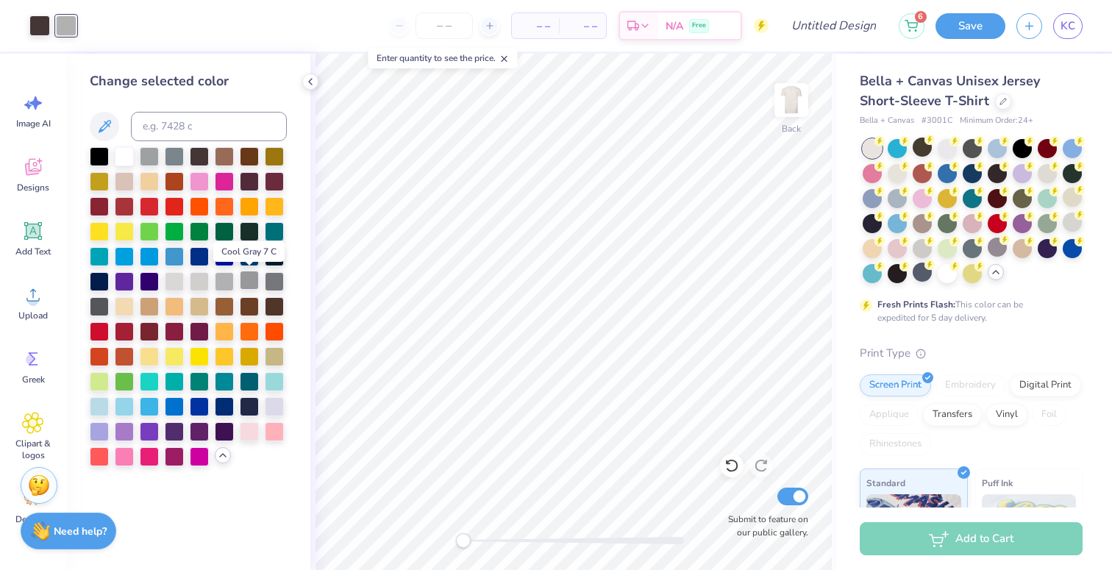
click at [249, 285] on div at bounding box center [249, 280] width 19 height 19
click at [177, 277] on div at bounding box center [174, 280] width 19 height 19
click at [275, 350] on div at bounding box center [274, 355] width 19 height 19
click at [151, 357] on div at bounding box center [149, 355] width 19 height 19
click at [736, 469] on icon at bounding box center [731, 466] width 13 height 13
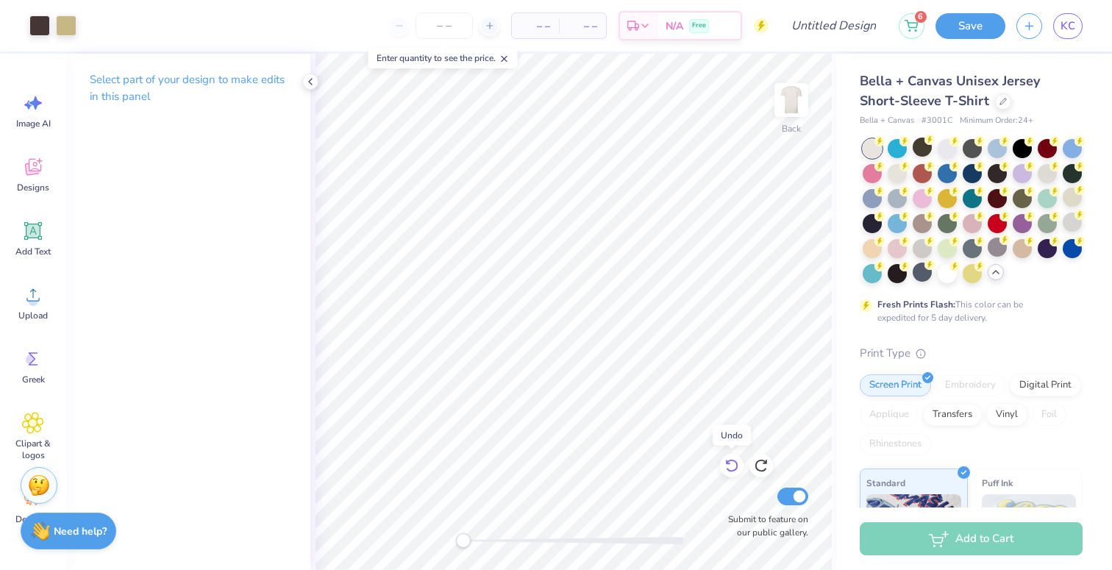
click at [736, 469] on icon at bounding box center [731, 466] width 13 height 13
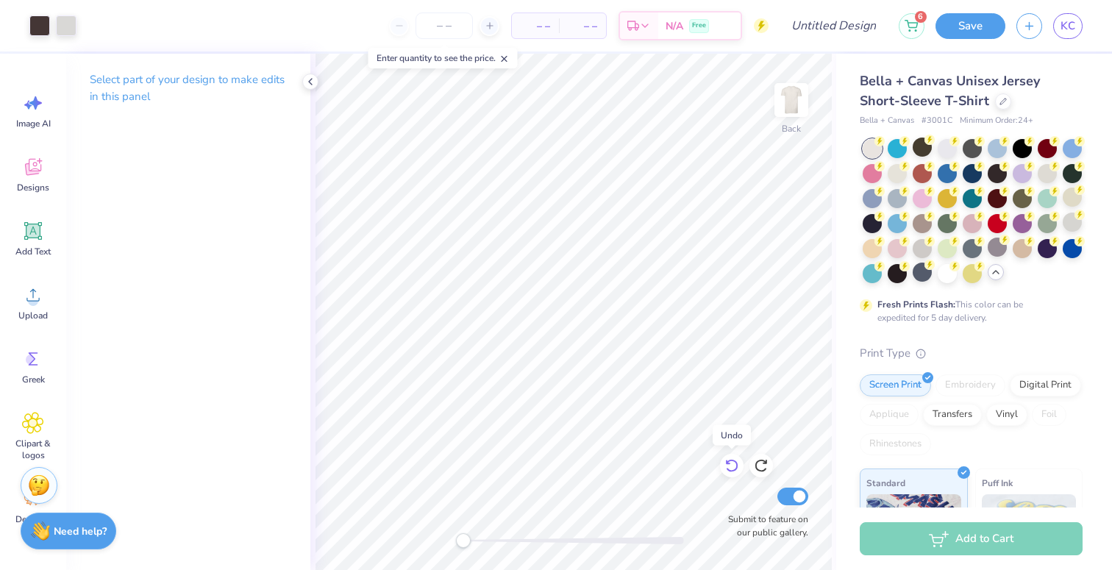
click at [736, 469] on icon at bounding box center [731, 466] width 13 height 13
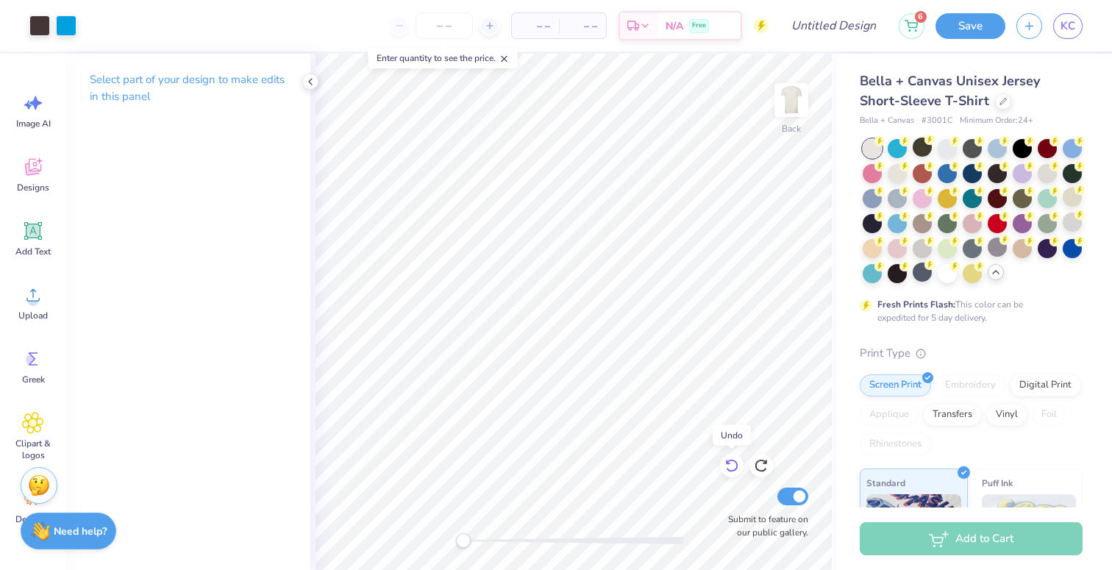
click at [736, 469] on icon at bounding box center [731, 466] width 13 height 13
click at [1000, 100] on icon at bounding box center [1003, 99] width 7 height 7
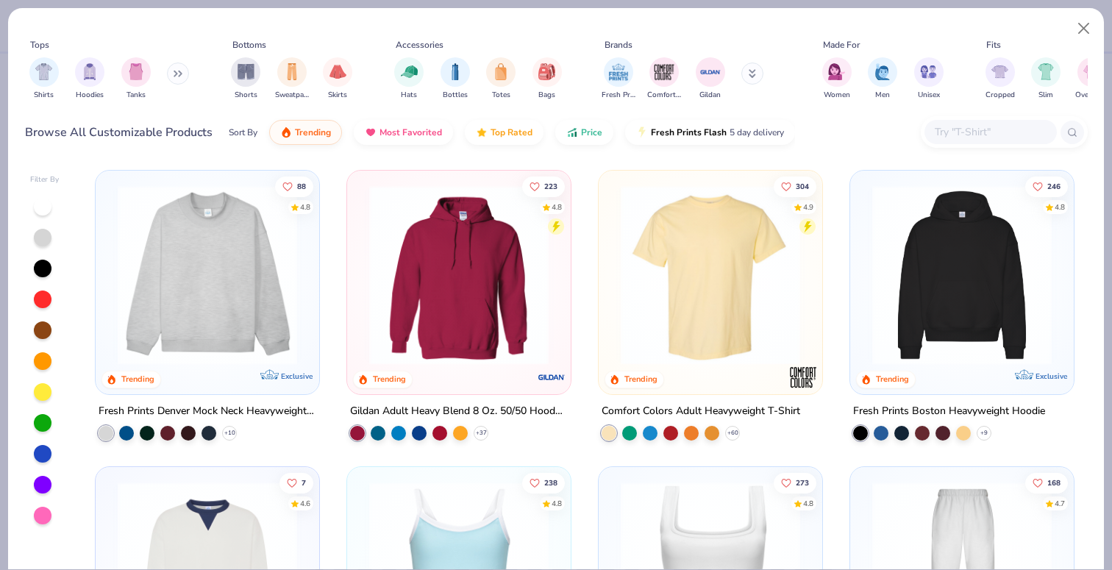
click at [744, 241] on img at bounding box center [710, 274] width 194 height 179
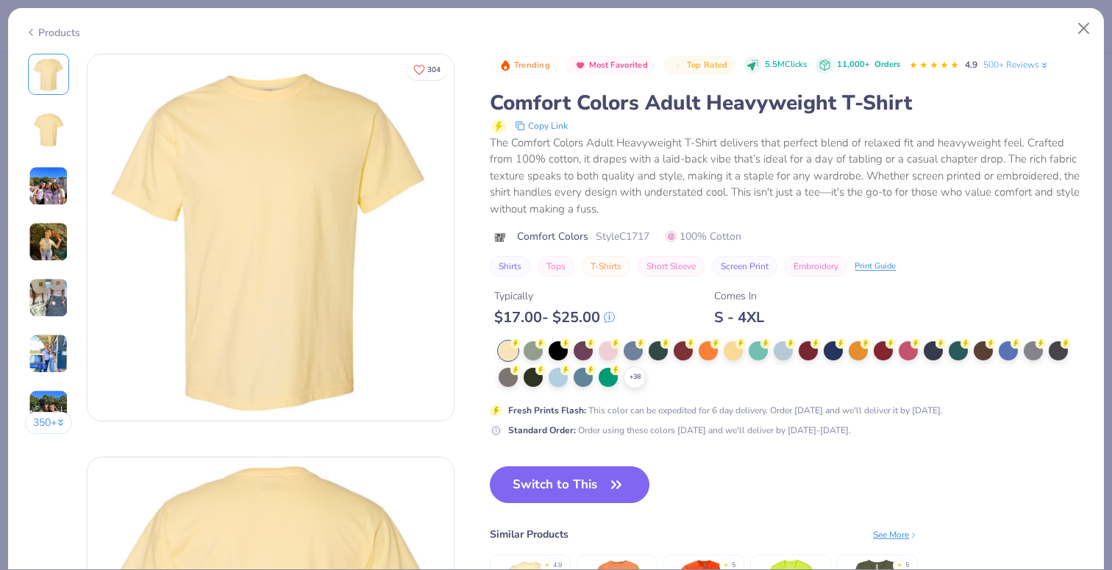
click at [50, 129] on img at bounding box center [48, 130] width 35 height 35
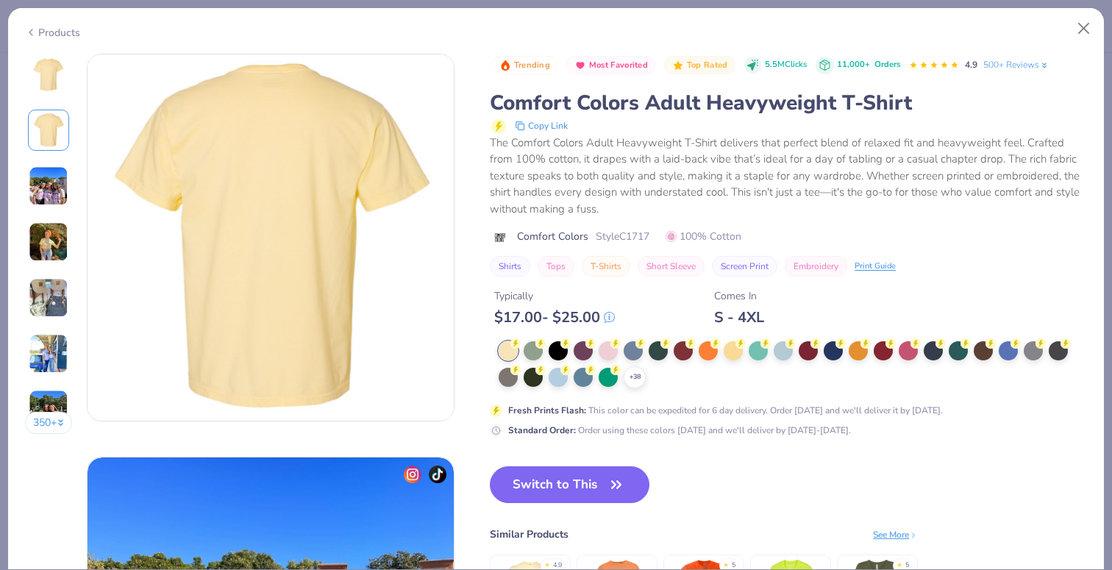
click at [52, 164] on div "350 +" at bounding box center [49, 249] width 48 height 391
click at [52, 188] on img at bounding box center [49, 186] width 40 height 40
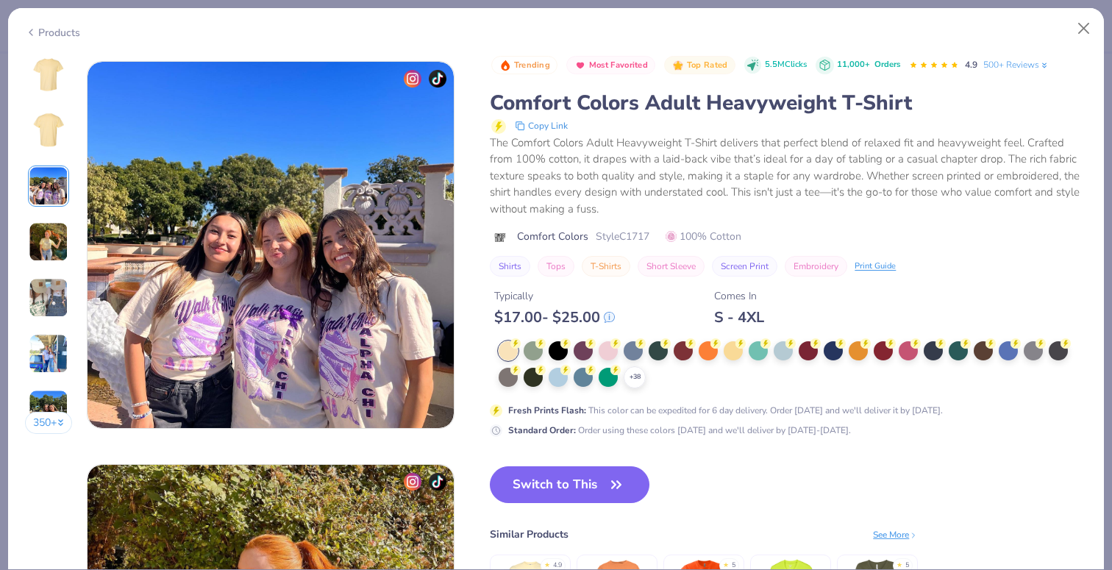
scroll to position [806, 0]
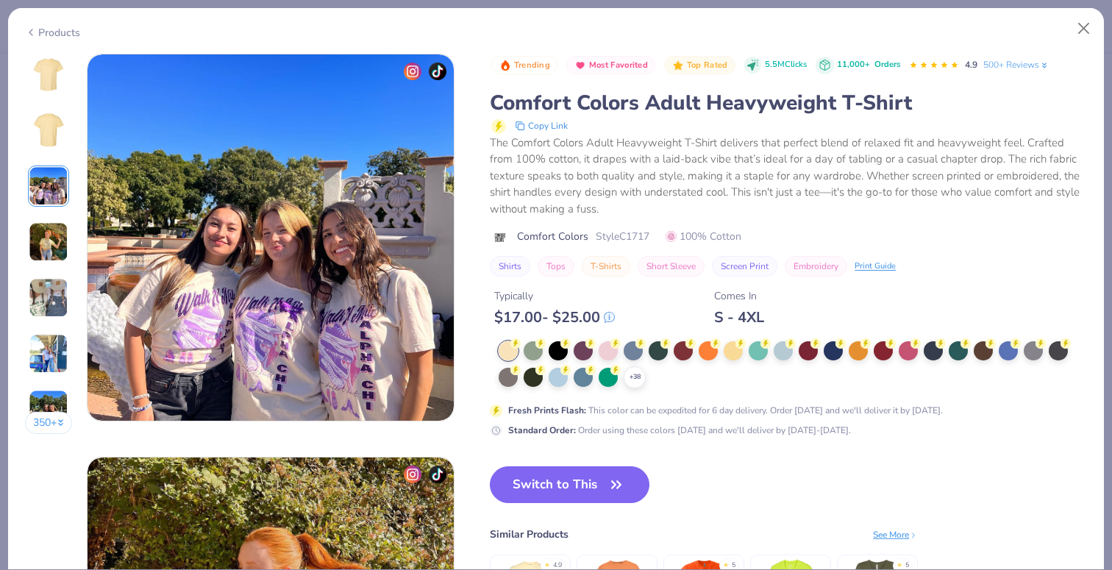
click at [50, 233] on img at bounding box center [49, 242] width 40 height 40
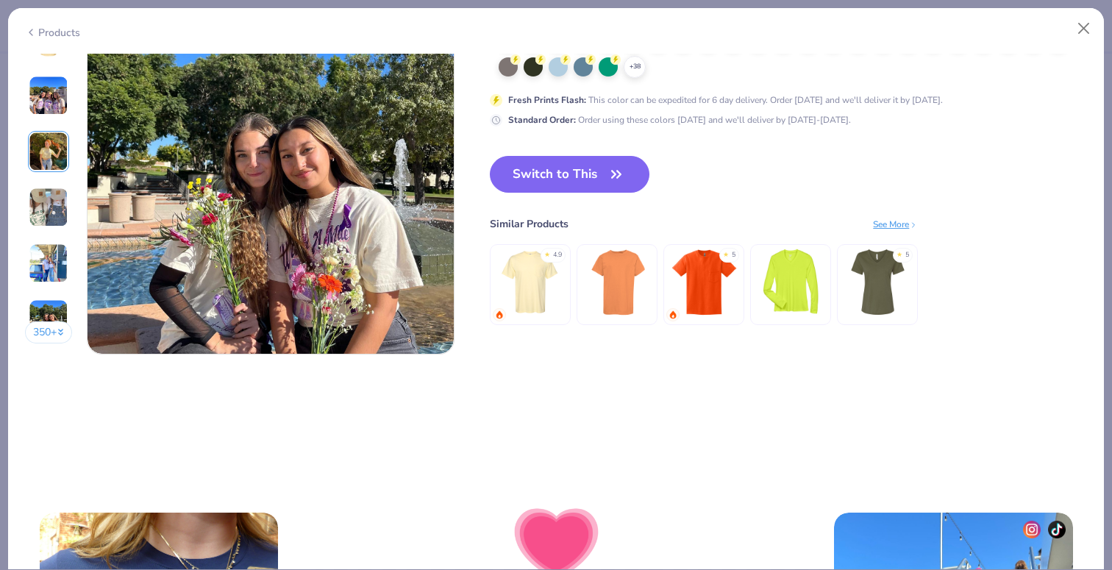
scroll to position [2493, 0]
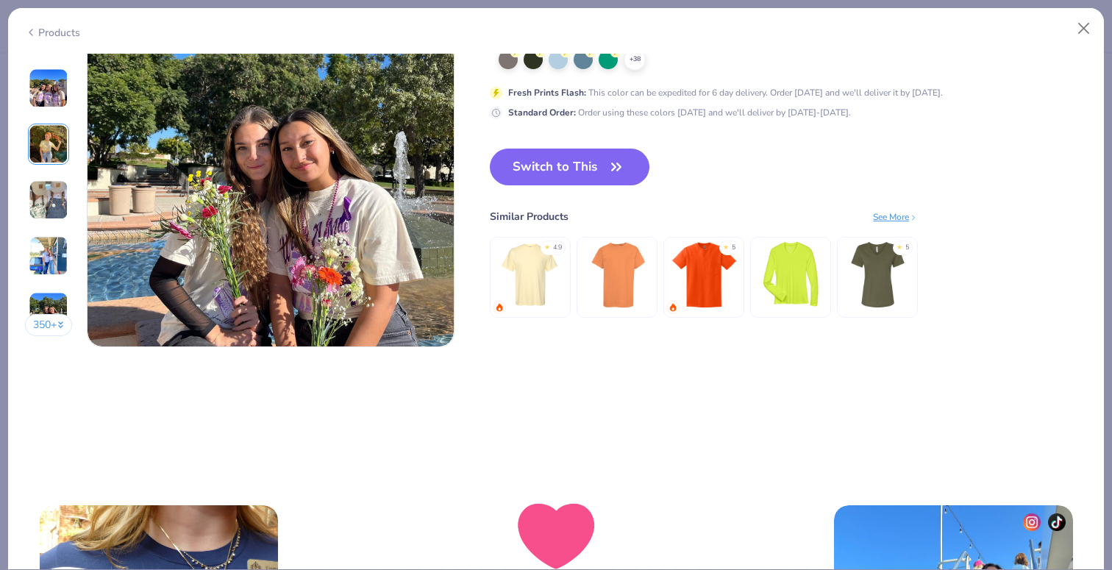
click at [73, 25] on div "Products" at bounding box center [52, 32] width 55 height 15
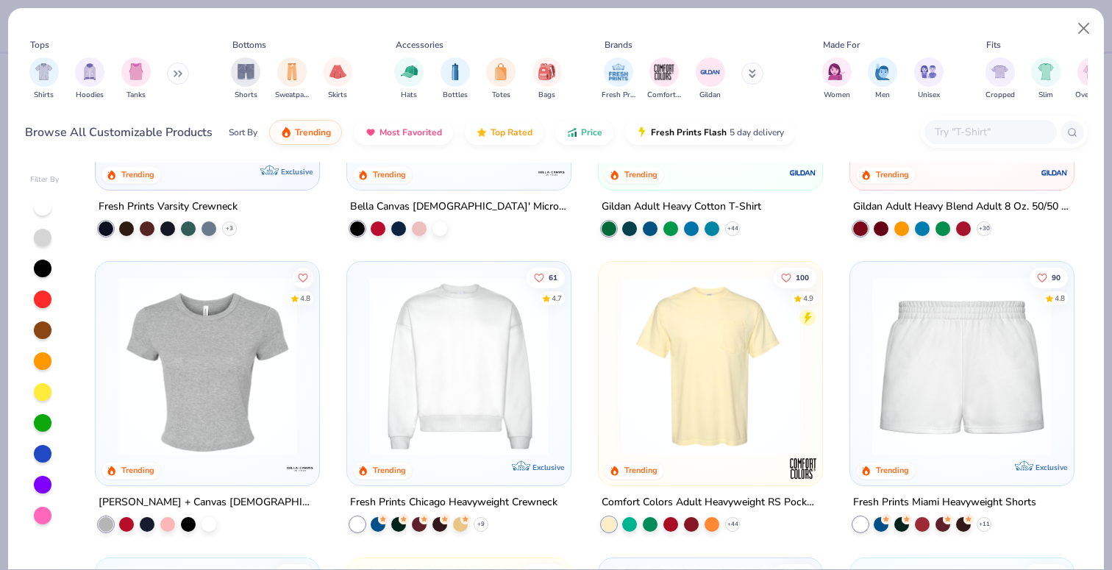
scroll to position [798, 0]
click at [766, 355] on img at bounding box center [710, 365] width 194 height 179
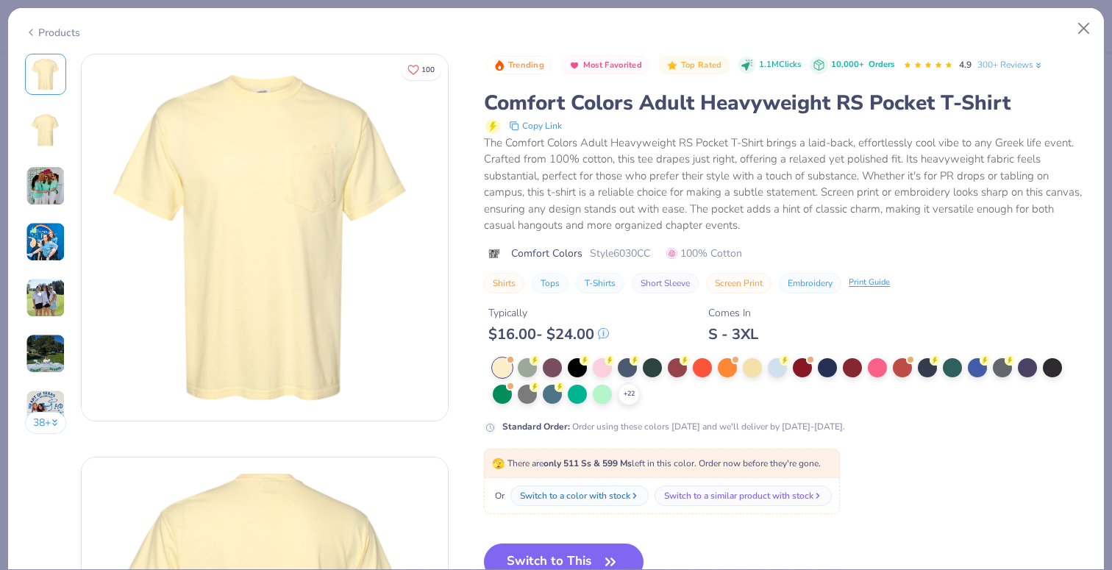
click at [45, 35] on div "Products" at bounding box center [52, 32] width 55 height 15
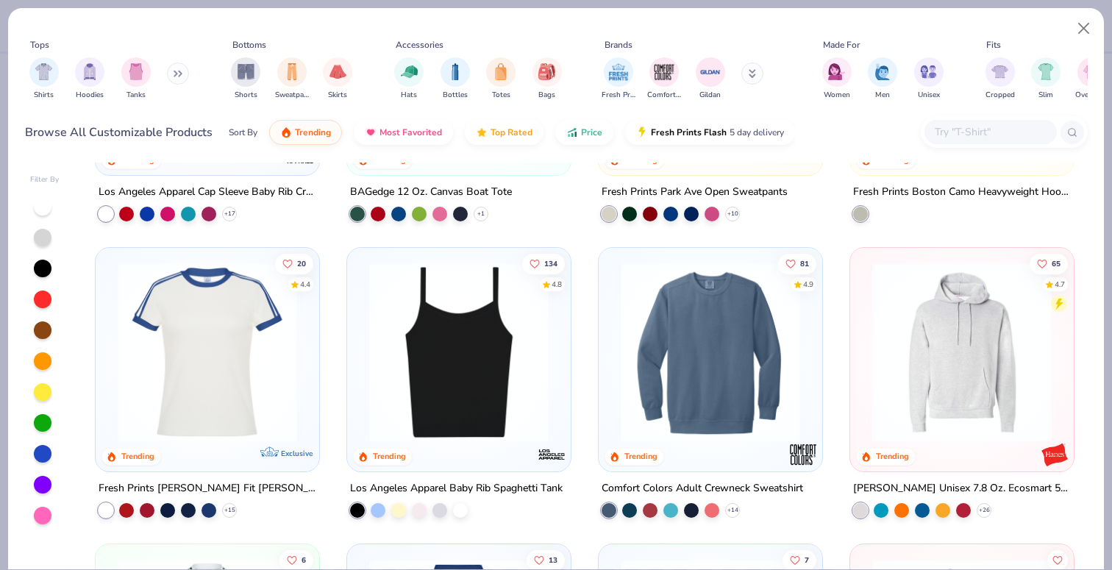
scroll to position [2296, 0]
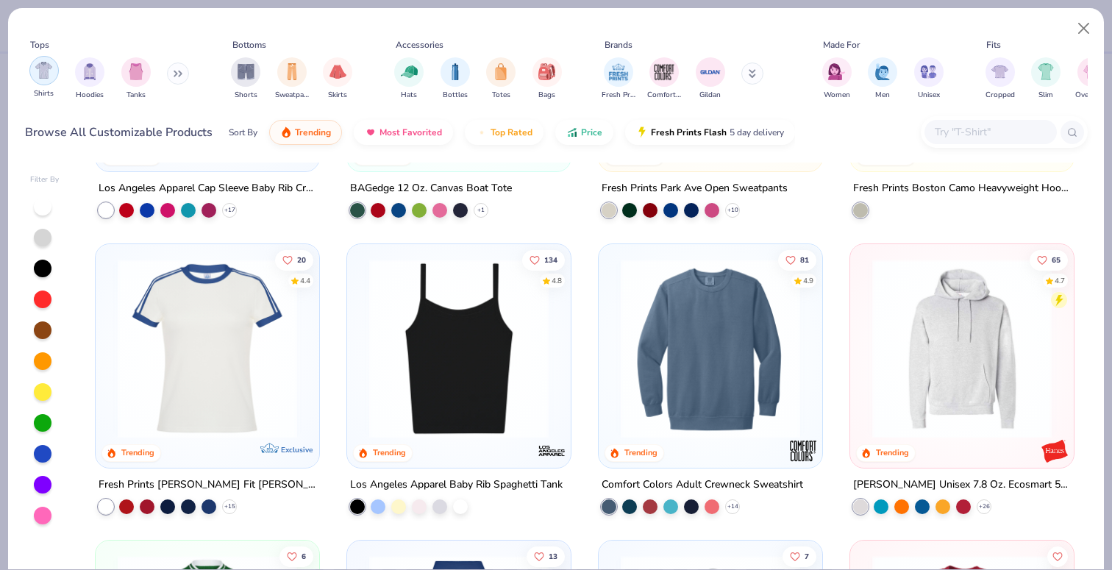
click at [51, 70] on img "filter for Shirts" at bounding box center [43, 70] width 17 height 17
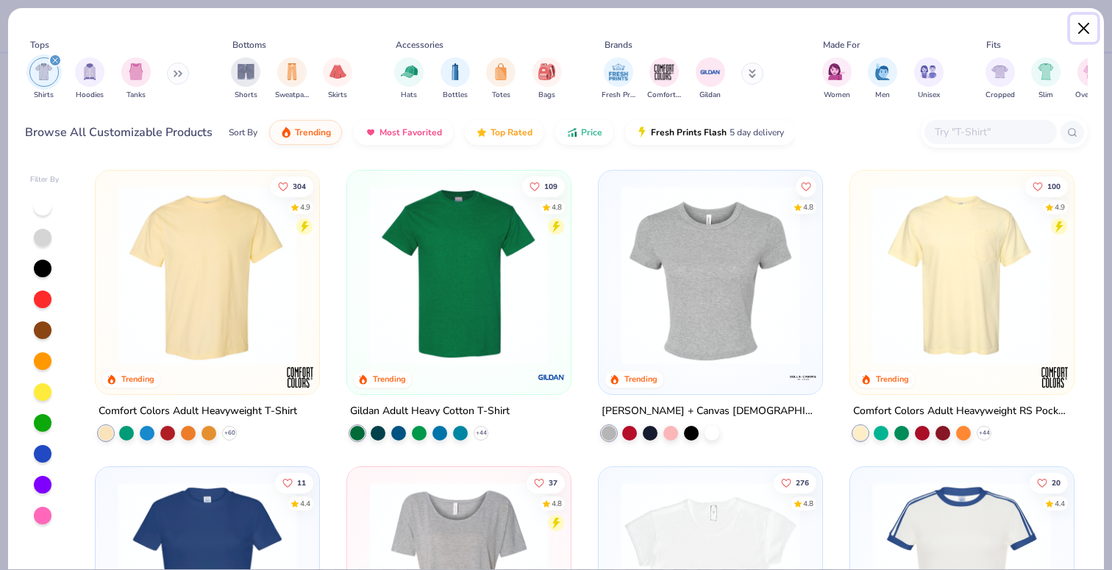
click at [1083, 23] on button "Close" at bounding box center [1084, 29] width 28 height 28
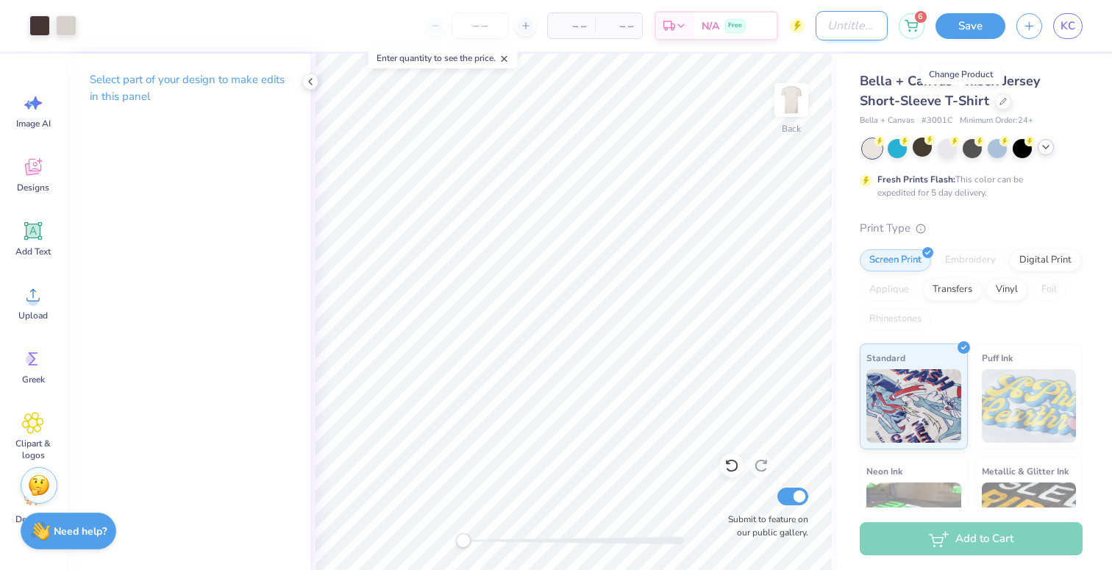
click at [863, 26] on input "Design Title" at bounding box center [852, 25] width 72 height 29
click at [841, 24] on input "Design Title" at bounding box center [852, 25] width 72 height 29
click at [311, 78] on icon at bounding box center [310, 82] width 12 height 12
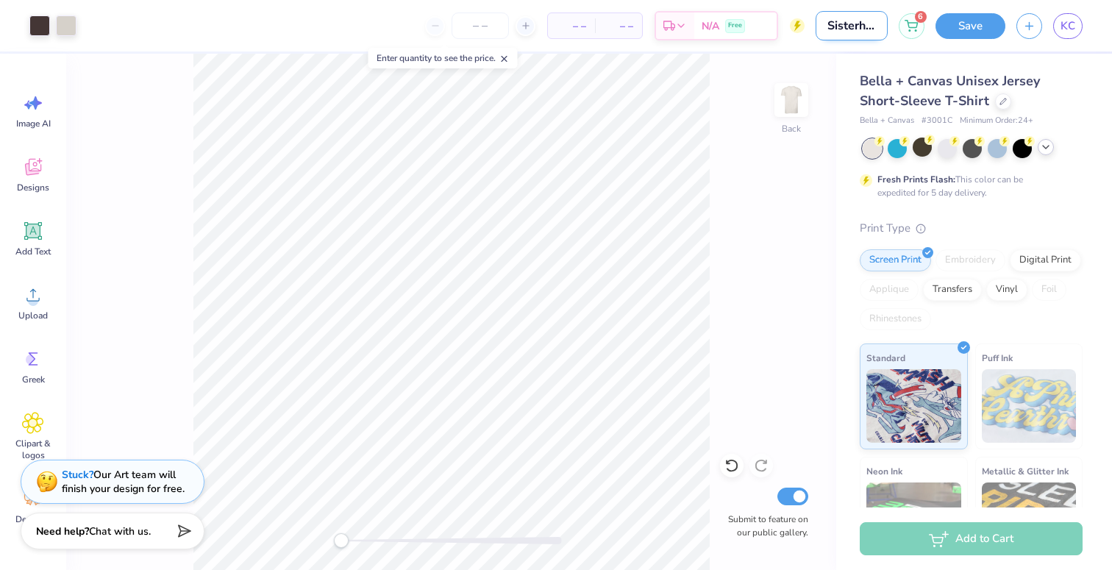
click at [847, 29] on input "Sisterhood" at bounding box center [852, 25] width 72 height 29
click at [866, 28] on input "Sisterhood" at bounding box center [852, 25] width 72 height 29
type input "Sisterhood Retreat Option 1"
click at [955, 32] on button "Save" at bounding box center [971, 24] width 70 height 26
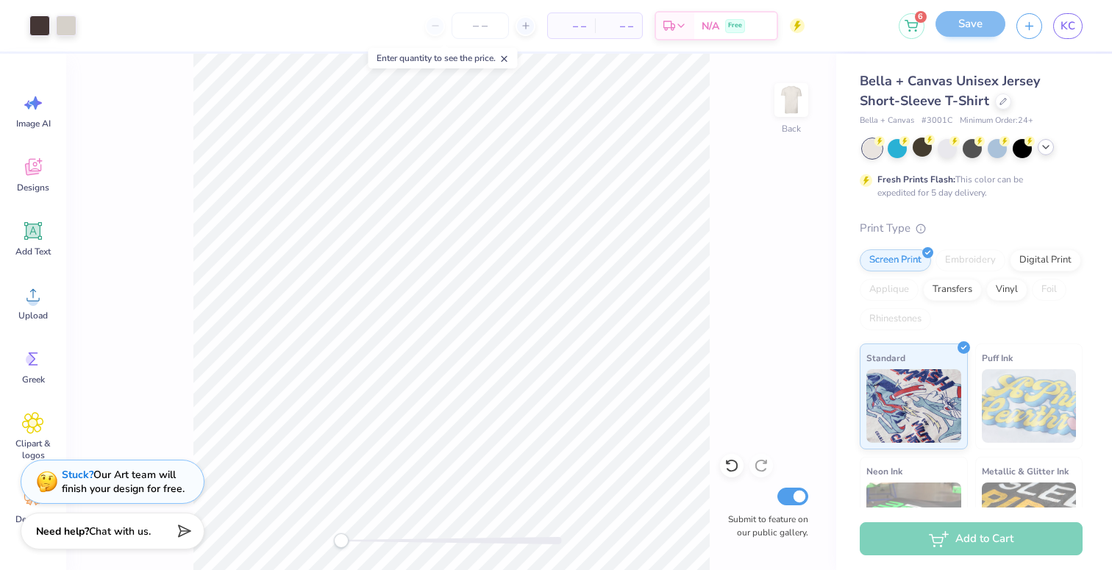
scroll to position [0, 0]
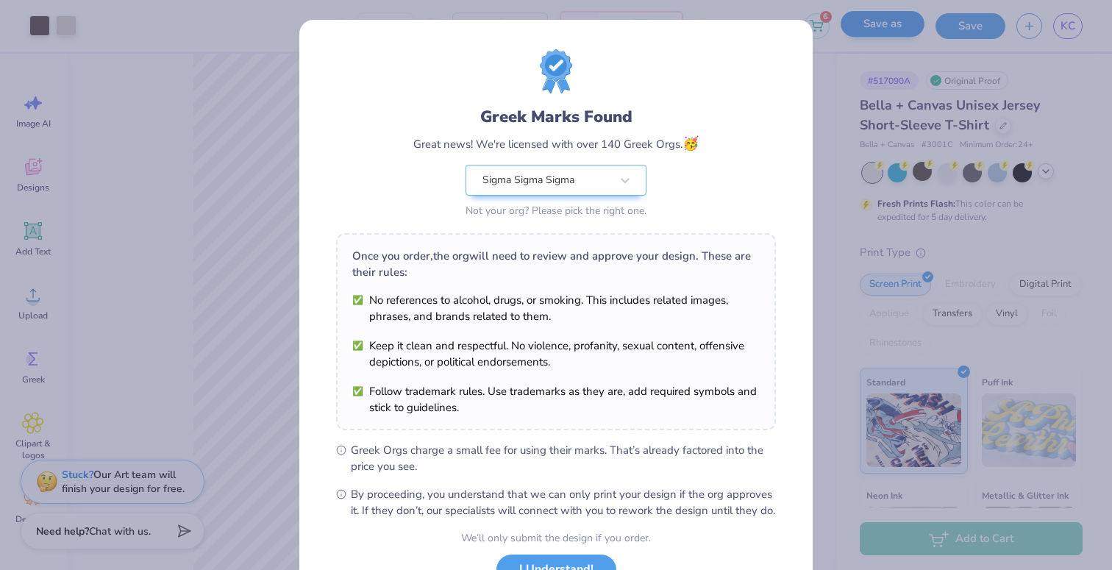
scroll to position [118, 0]
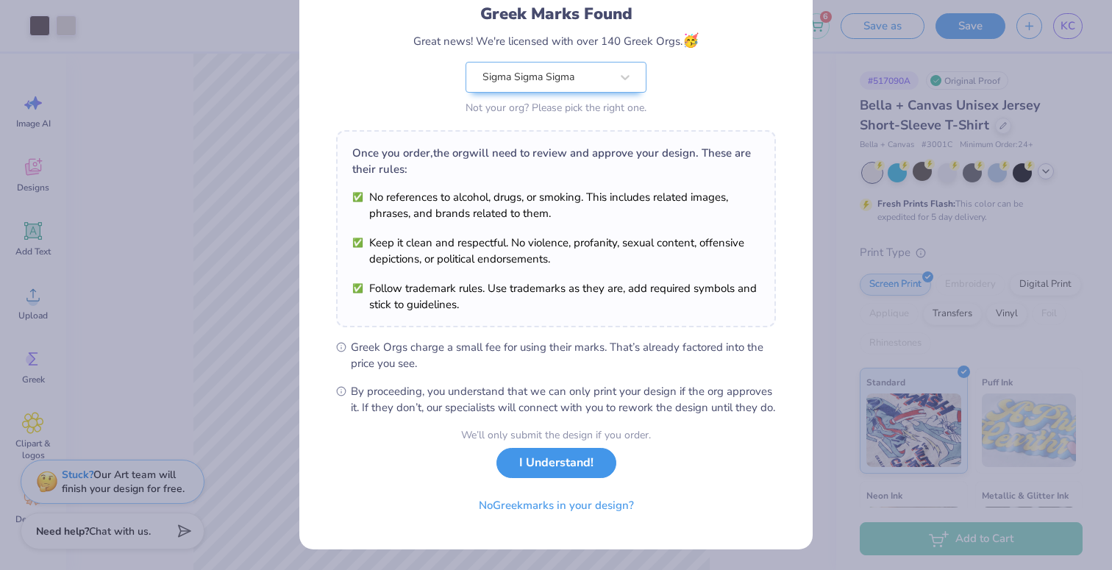
click at [583, 464] on button "I Understand!" at bounding box center [556, 463] width 120 height 30
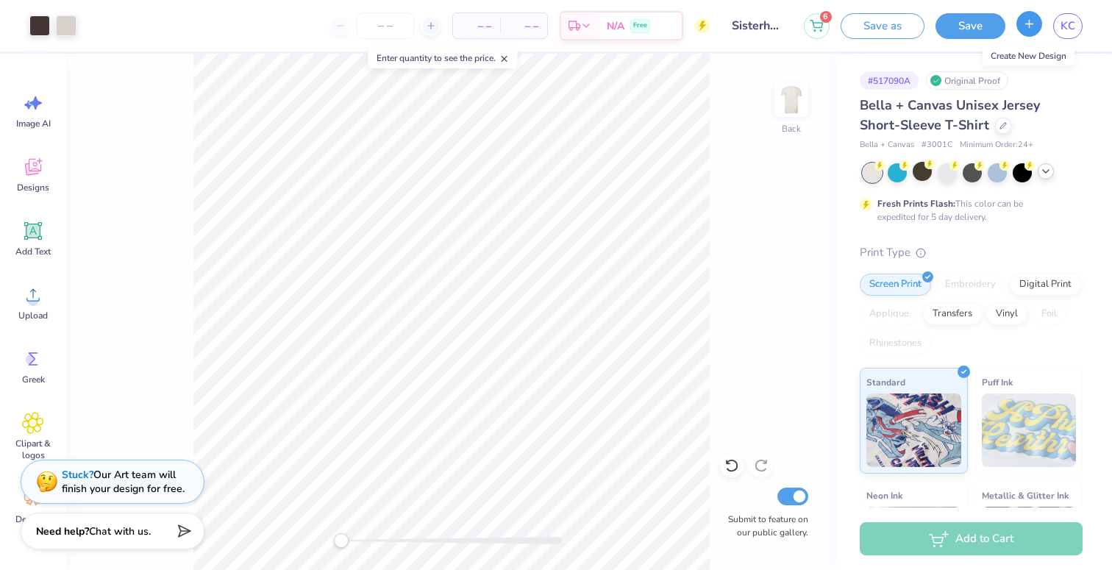
click at [1025, 25] on icon "button" at bounding box center [1029, 24] width 13 height 13
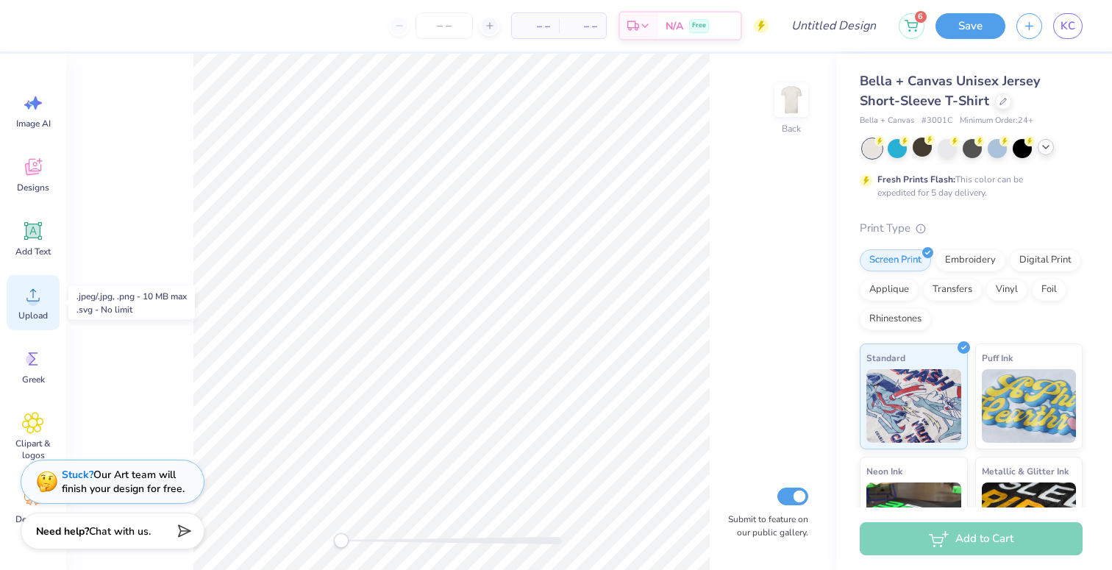
click at [21, 302] on div "Upload" at bounding box center [33, 302] width 53 height 55
click at [29, 164] on icon at bounding box center [33, 167] width 16 height 17
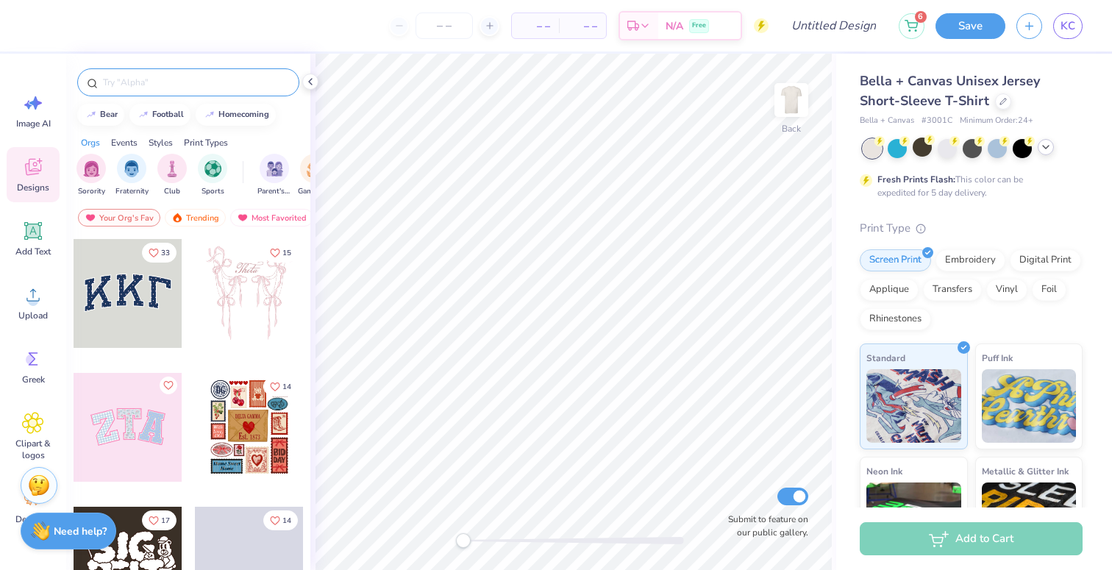
click at [160, 82] on input "text" at bounding box center [195, 82] width 188 height 15
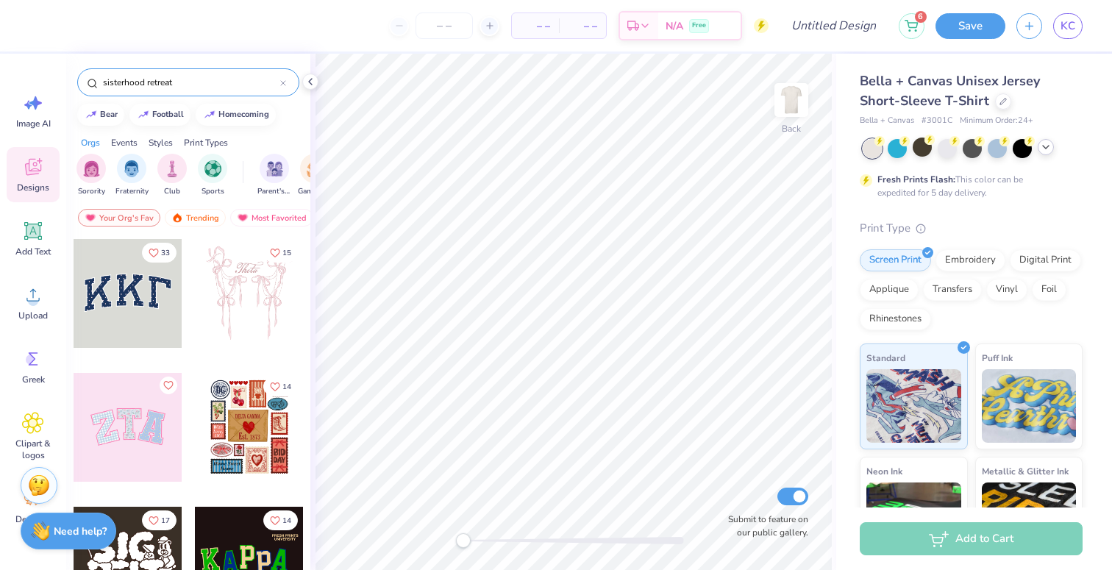
type input "sisterhood retreat"
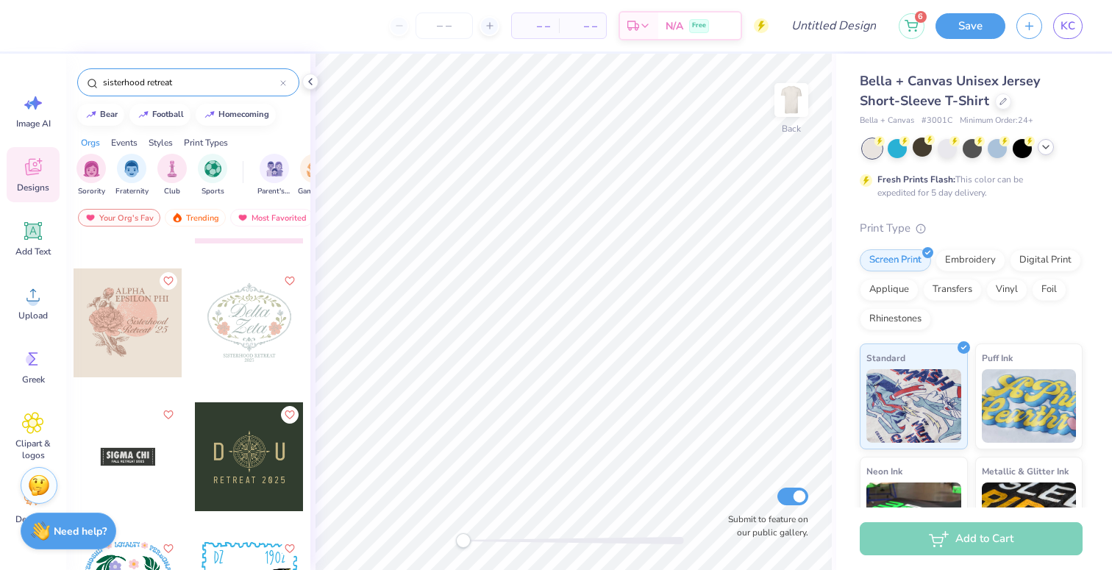
scroll to position [366, 0]
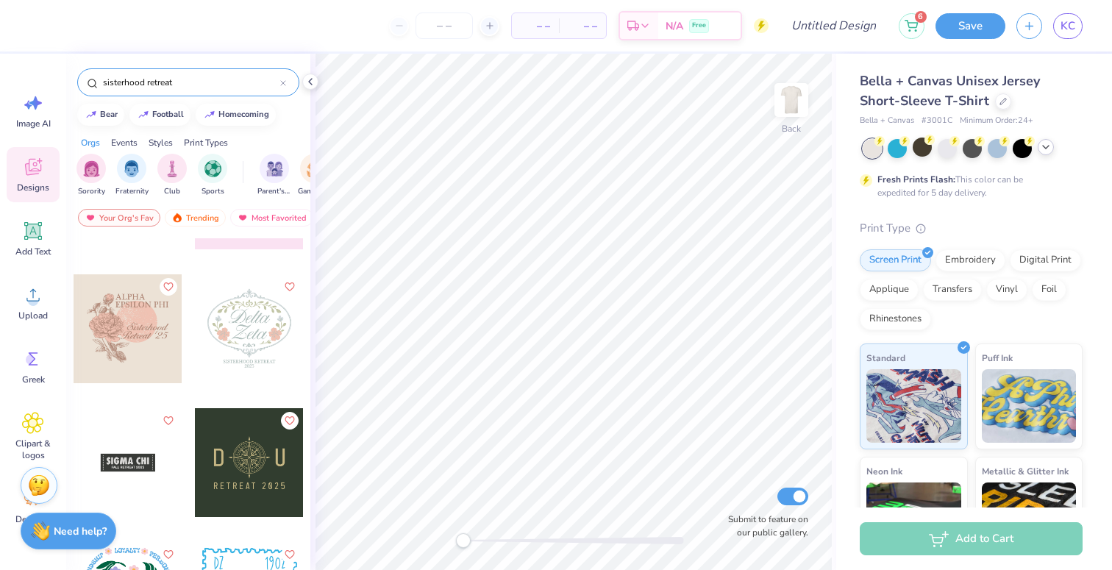
click at [136, 462] on div at bounding box center [128, 462] width 109 height 109
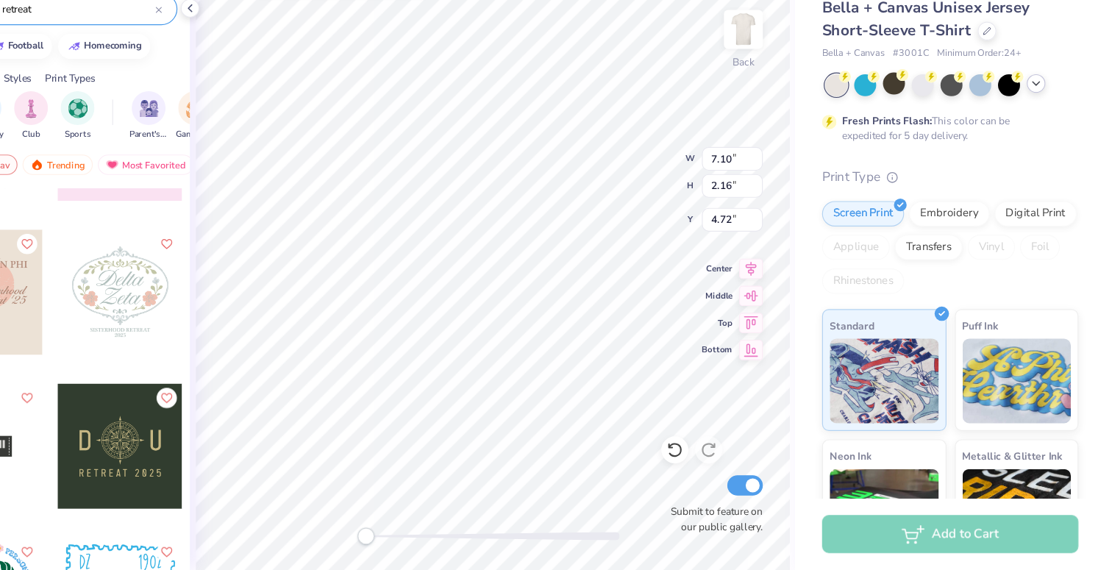
scroll to position [0, 0]
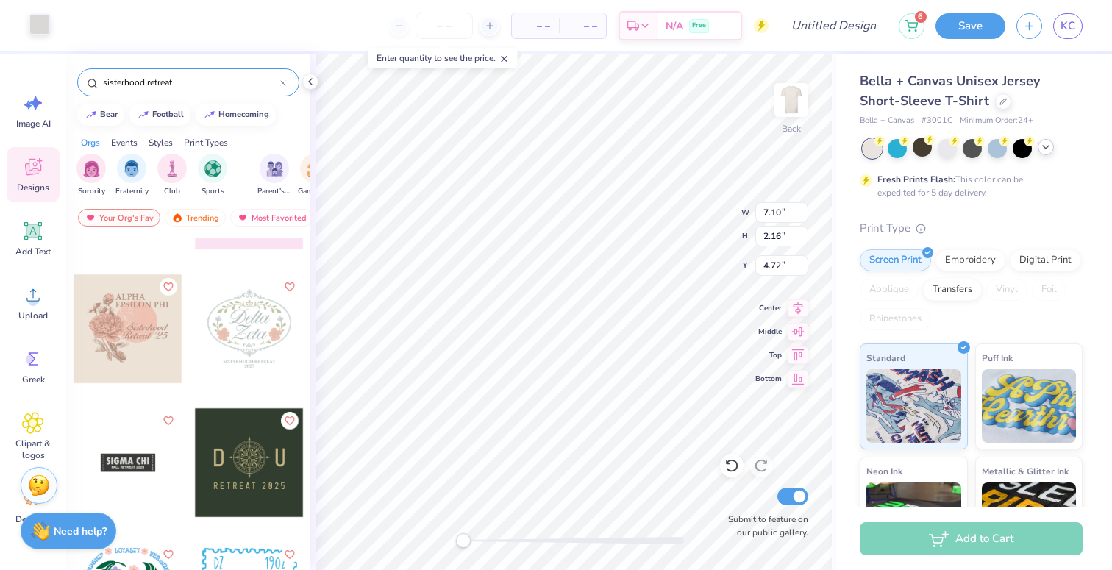
click at [34, 20] on div at bounding box center [39, 24] width 21 height 21
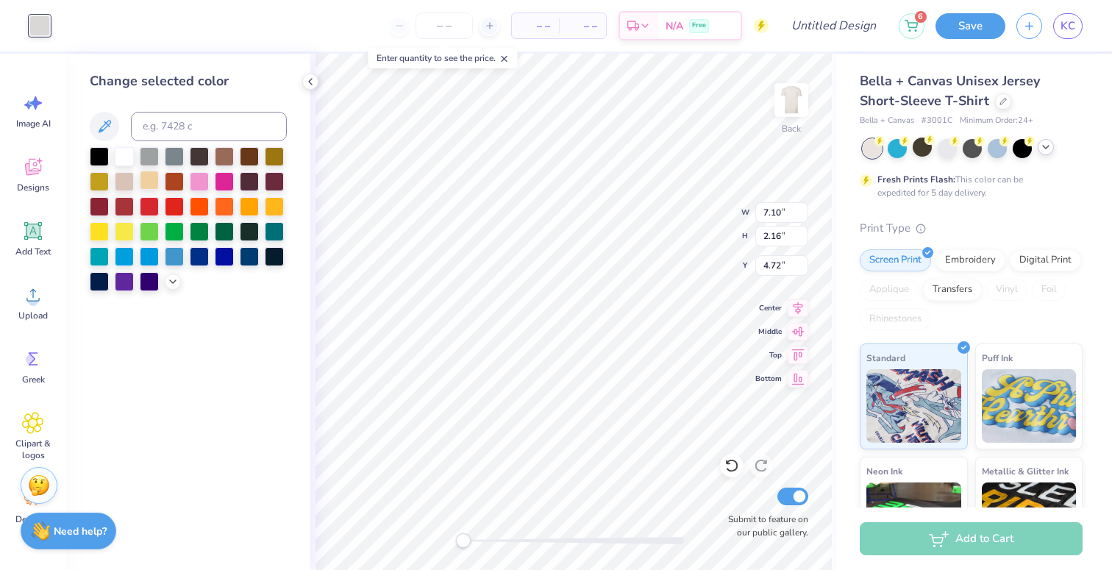
click at [150, 181] on div at bounding box center [149, 180] width 19 height 19
click at [277, 154] on div at bounding box center [274, 155] width 19 height 19
click at [252, 160] on div at bounding box center [249, 155] width 19 height 19
click at [221, 159] on div at bounding box center [224, 155] width 19 height 19
click at [173, 285] on icon at bounding box center [173, 280] width 12 height 12
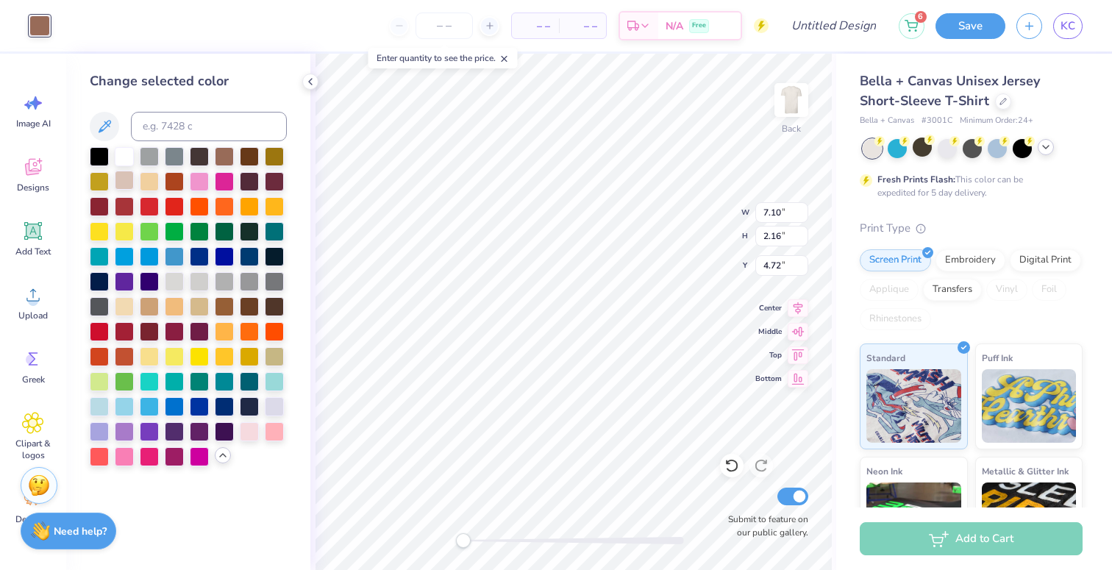
click at [124, 183] on div at bounding box center [124, 180] width 19 height 19
click at [149, 306] on div at bounding box center [149, 305] width 19 height 19
click at [174, 312] on div at bounding box center [174, 305] width 19 height 19
click at [201, 310] on div at bounding box center [199, 305] width 19 height 19
type input "4.58"
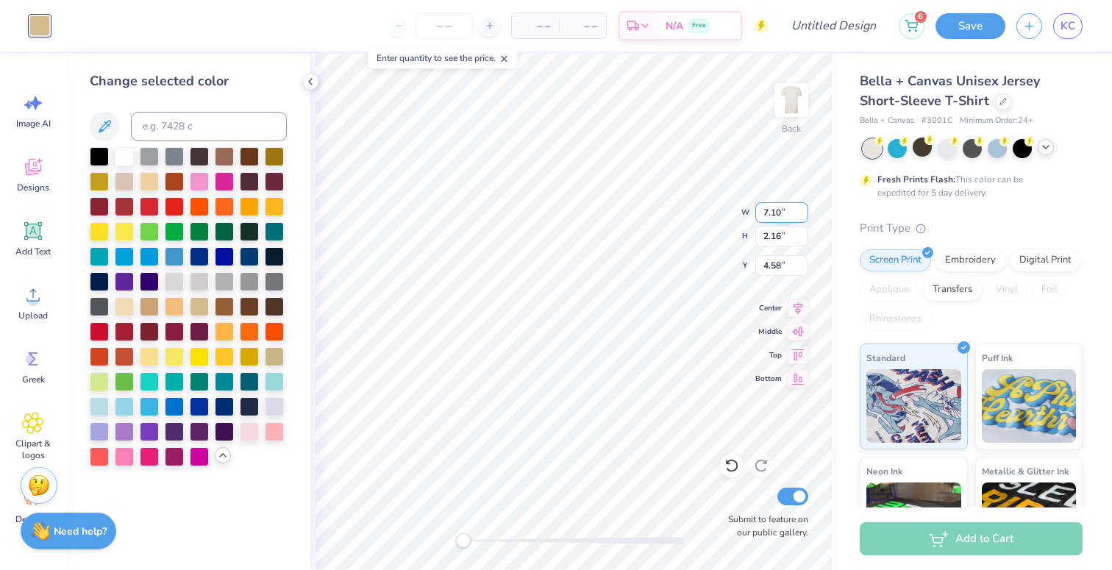
type input "10.17"
type input "4.40"
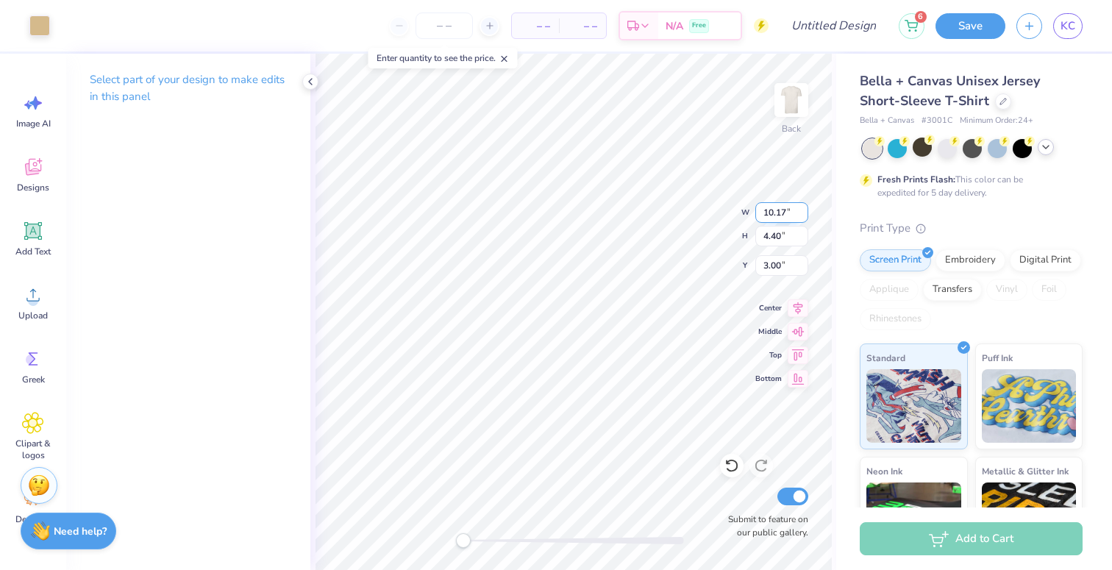
type input "2.74"
click at [735, 463] on icon at bounding box center [731, 465] width 15 height 15
type input "10.14"
type input "3.08"
type input "3.65"
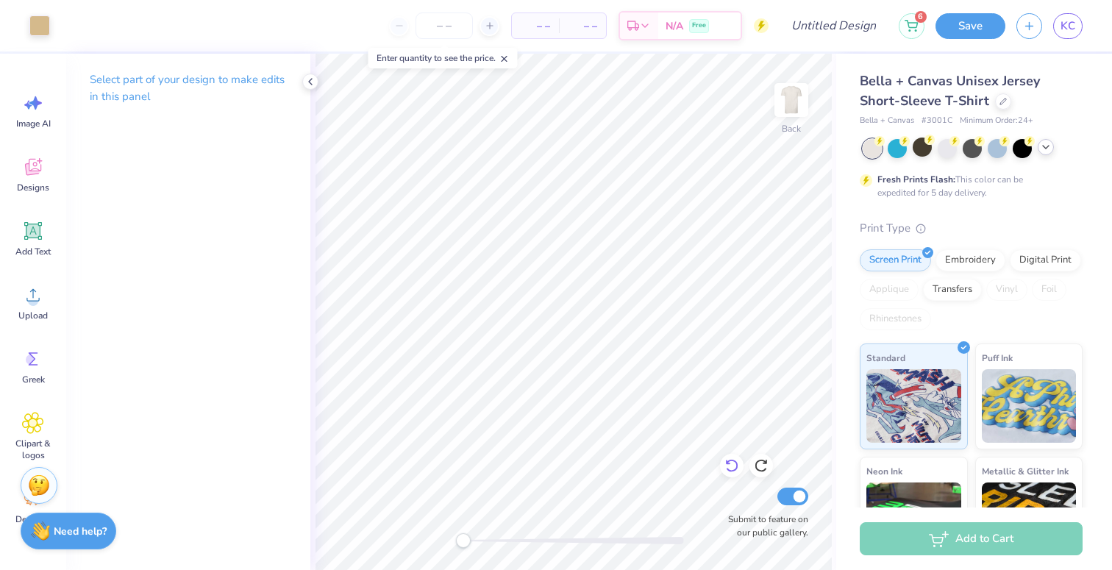
click at [730, 467] on icon at bounding box center [731, 465] width 15 height 15
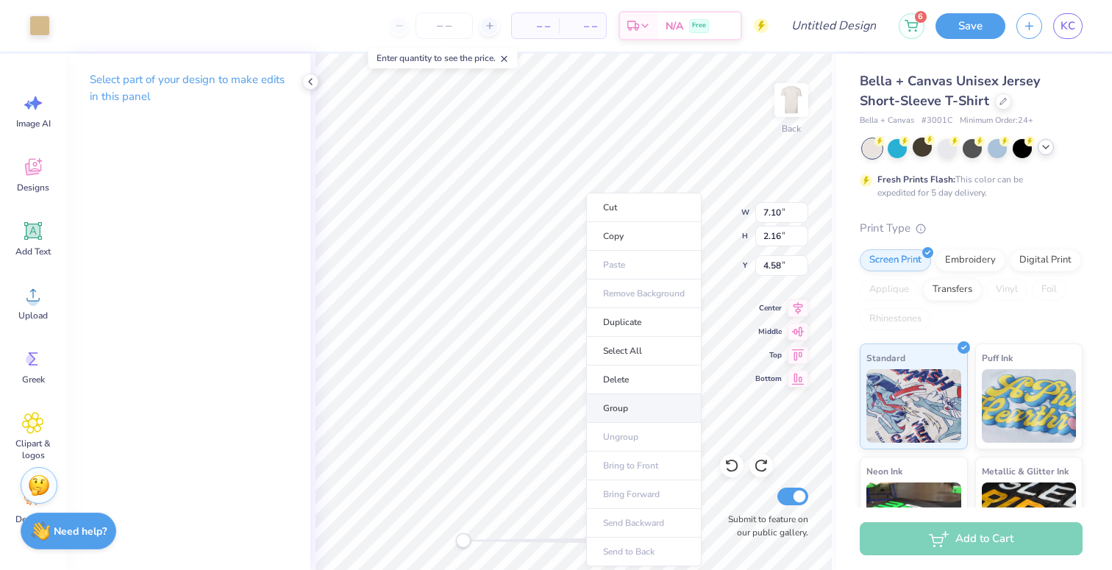
click at [624, 405] on li "Group" at bounding box center [643, 408] width 115 height 29
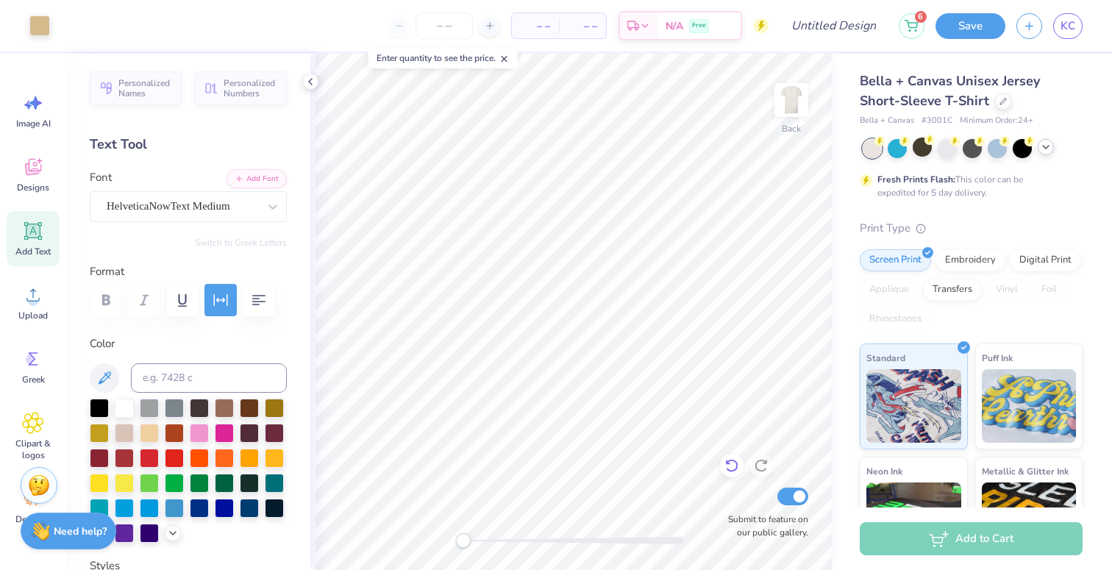
click at [731, 466] on icon at bounding box center [731, 465] width 15 height 15
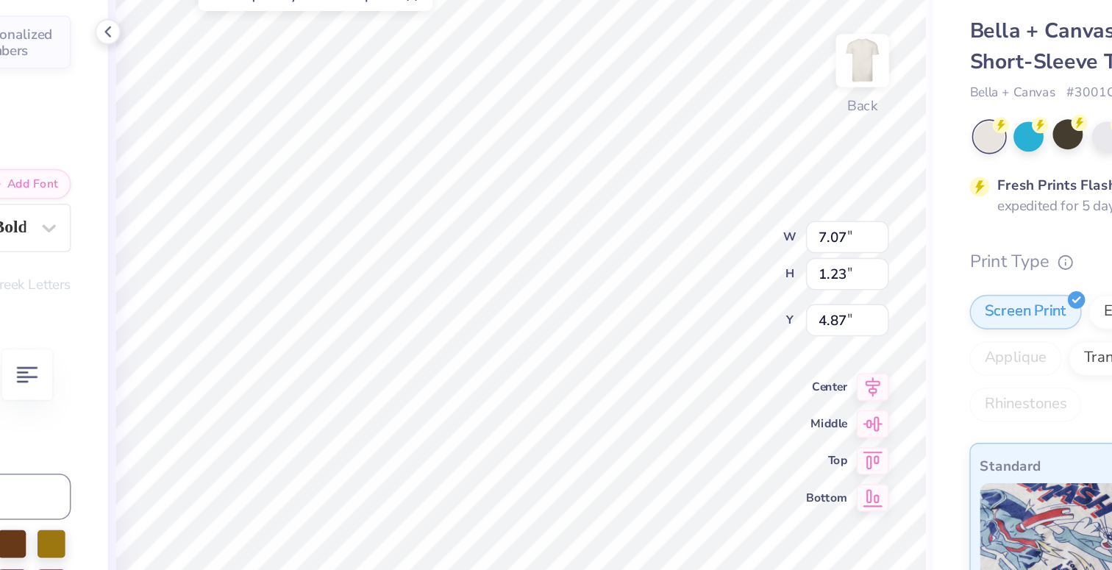
scroll to position [0, 1]
type textarea "TRI SIGMA"
type textarea "SISTERHOOD RETREAT 2025"
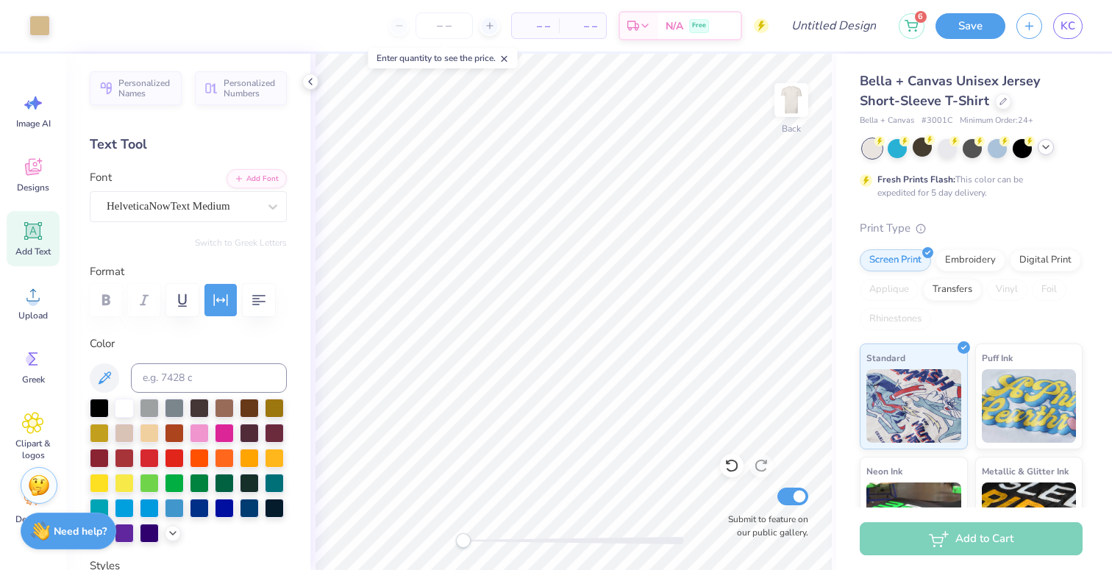
click at [1041, 148] on icon at bounding box center [1046, 147] width 12 height 12
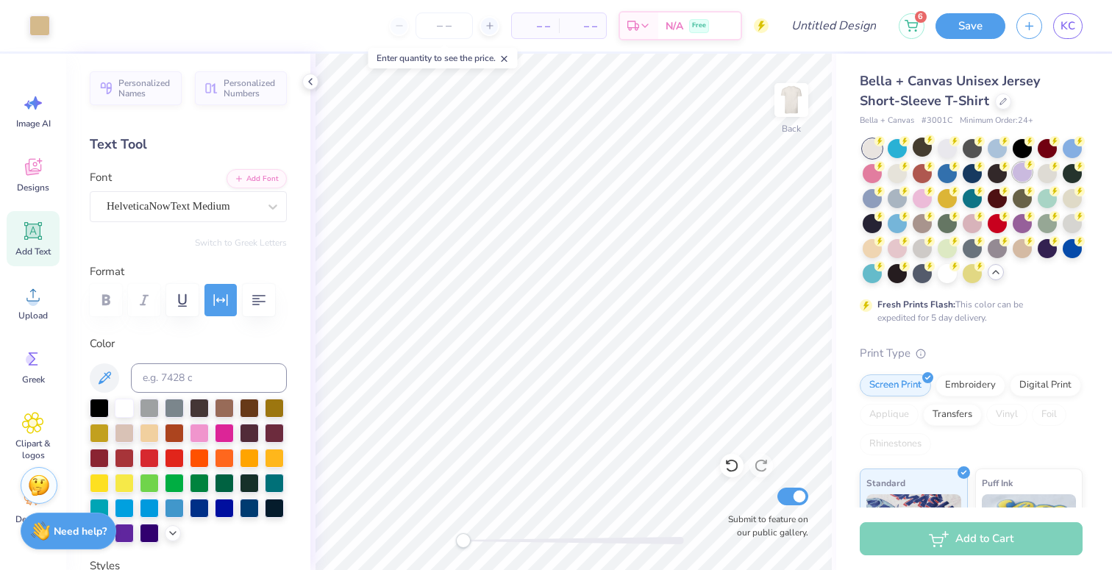
click at [1025, 170] on div at bounding box center [1022, 172] width 19 height 19
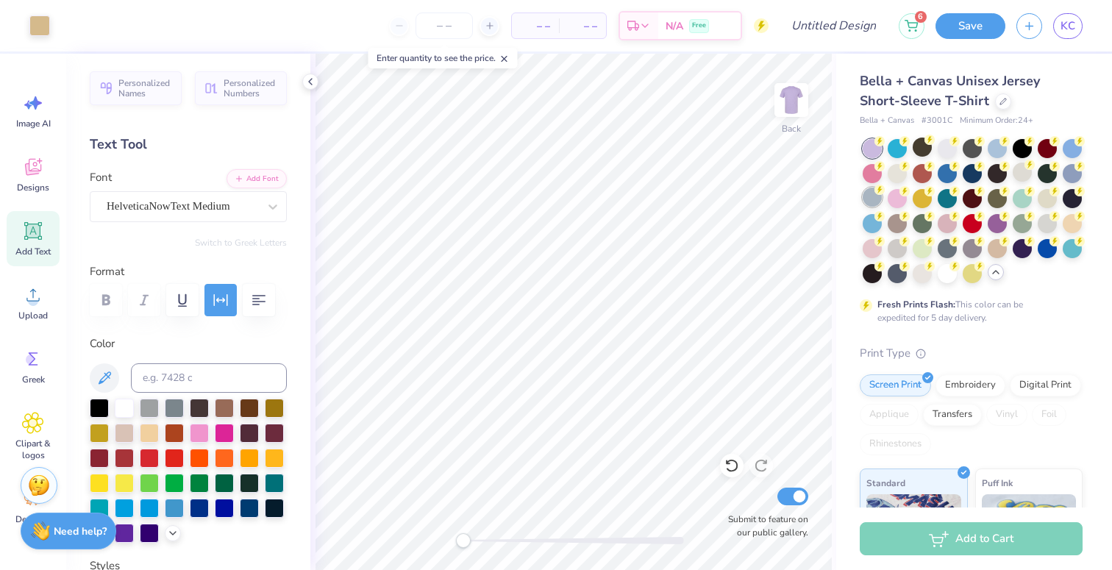
click at [872, 204] on div at bounding box center [872, 197] width 19 height 19
click at [174, 502] on div at bounding box center [174, 506] width 19 height 19
type input "7.02"
type input "1.22"
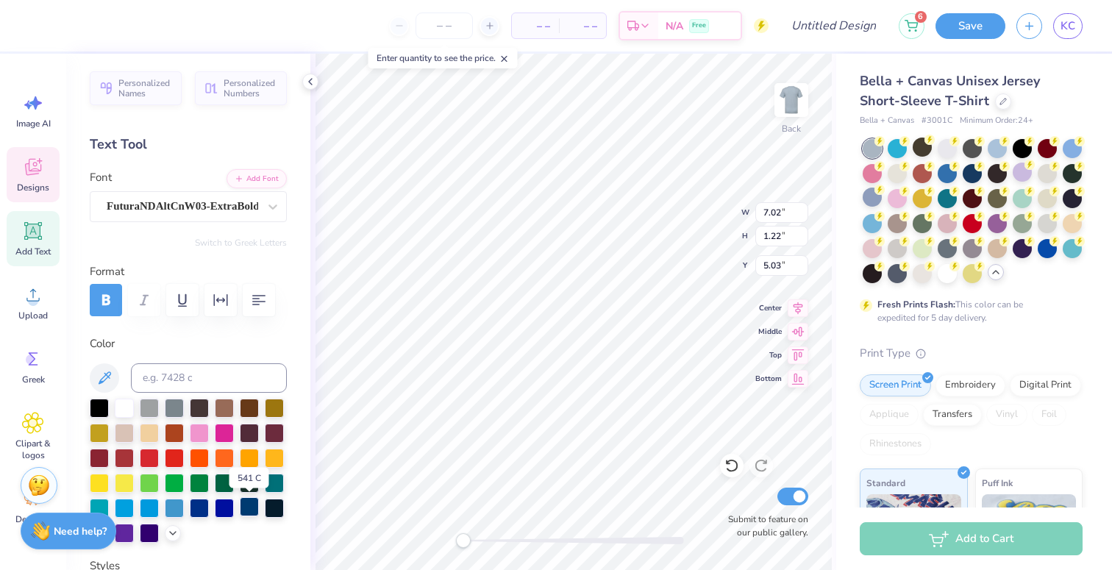
click at [248, 505] on div at bounding box center [249, 506] width 19 height 19
click at [730, 467] on icon at bounding box center [731, 465] width 15 height 15
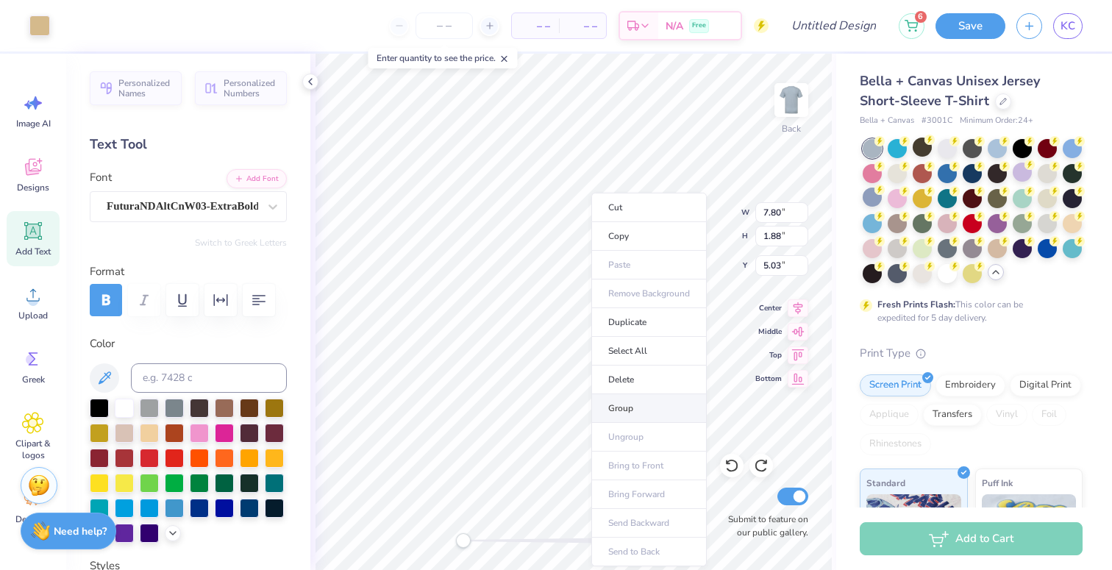
click at [626, 410] on li "Group" at bounding box center [648, 408] width 115 height 29
click at [246, 507] on div at bounding box center [249, 506] width 19 height 19
click at [65, 28] on div at bounding box center [66, 24] width 21 height 21
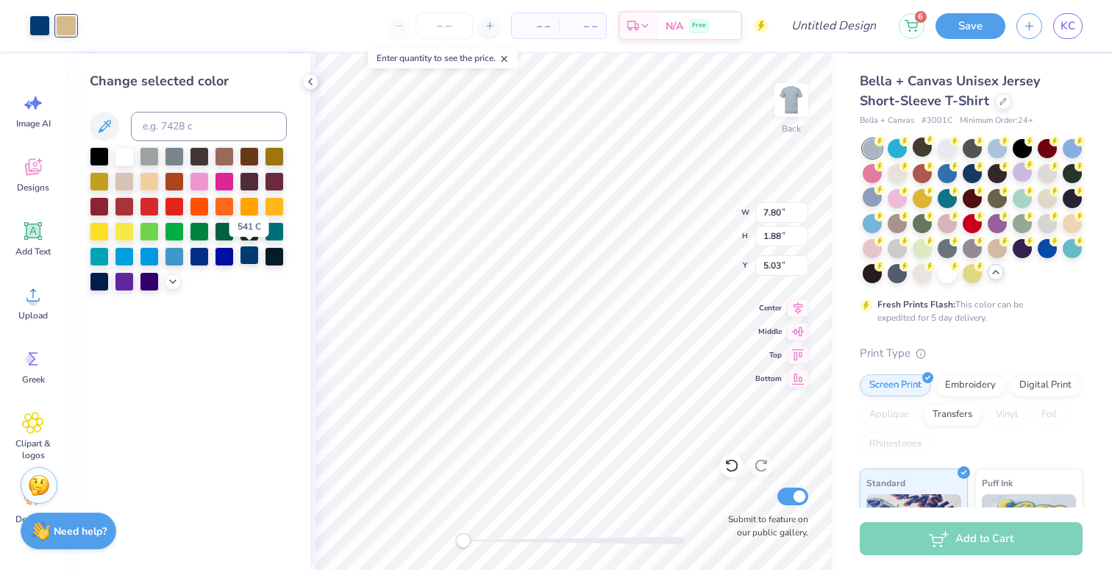
click at [248, 256] on div at bounding box center [249, 255] width 19 height 19
click at [66, 25] on div at bounding box center [66, 24] width 21 height 21
click at [190, 233] on div at bounding box center [199, 230] width 19 height 19
click at [165, 284] on div at bounding box center [173, 280] width 16 height 16
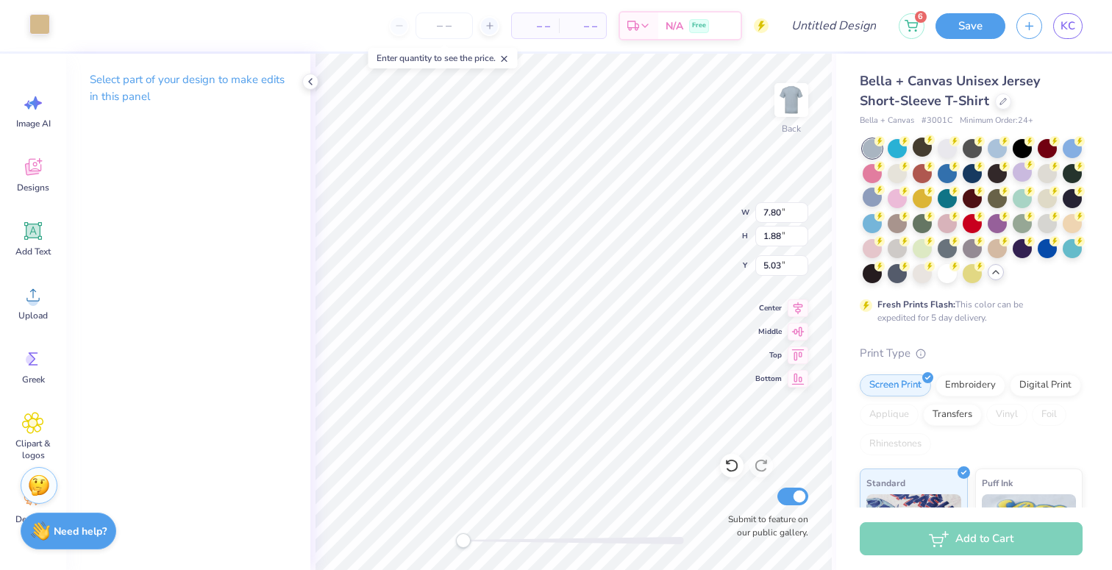
click at [38, 29] on div at bounding box center [39, 24] width 21 height 21
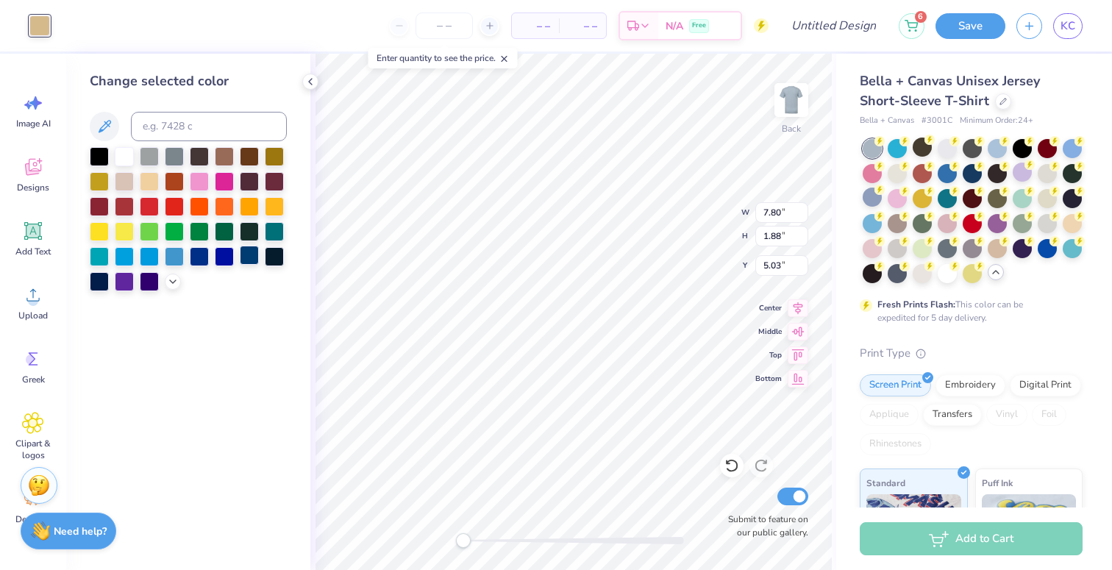
click at [247, 257] on div at bounding box center [249, 255] width 19 height 19
click at [177, 281] on icon at bounding box center [173, 280] width 12 height 12
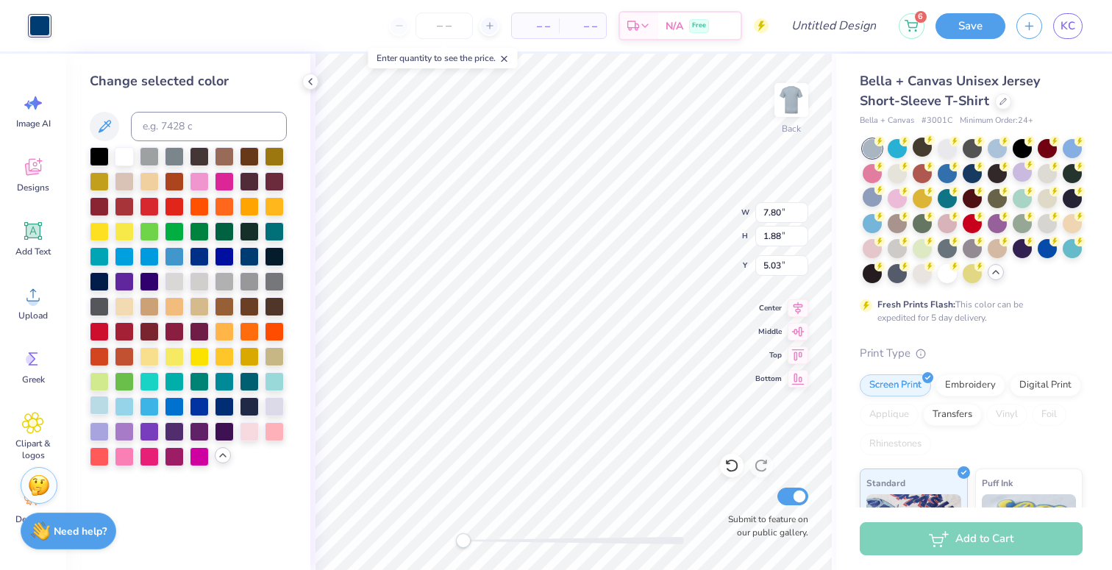
click at [102, 402] on div at bounding box center [99, 405] width 19 height 19
click at [227, 406] on div at bounding box center [224, 405] width 19 height 19
click at [246, 405] on div at bounding box center [249, 405] width 19 height 19
click at [278, 399] on div at bounding box center [274, 405] width 19 height 19
click at [97, 424] on div at bounding box center [99, 430] width 19 height 19
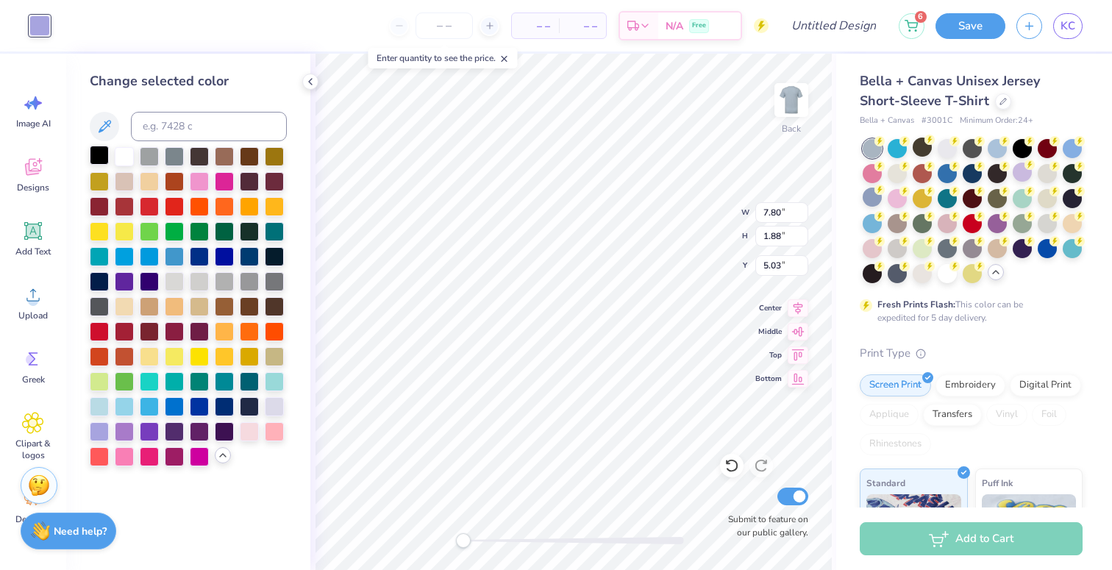
click at [101, 155] on div at bounding box center [99, 155] width 19 height 19
click at [127, 153] on div at bounding box center [124, 155] width 19 height 19
click at [1013, 223] on div at bounding box center [1022, 222] width 19 height 19
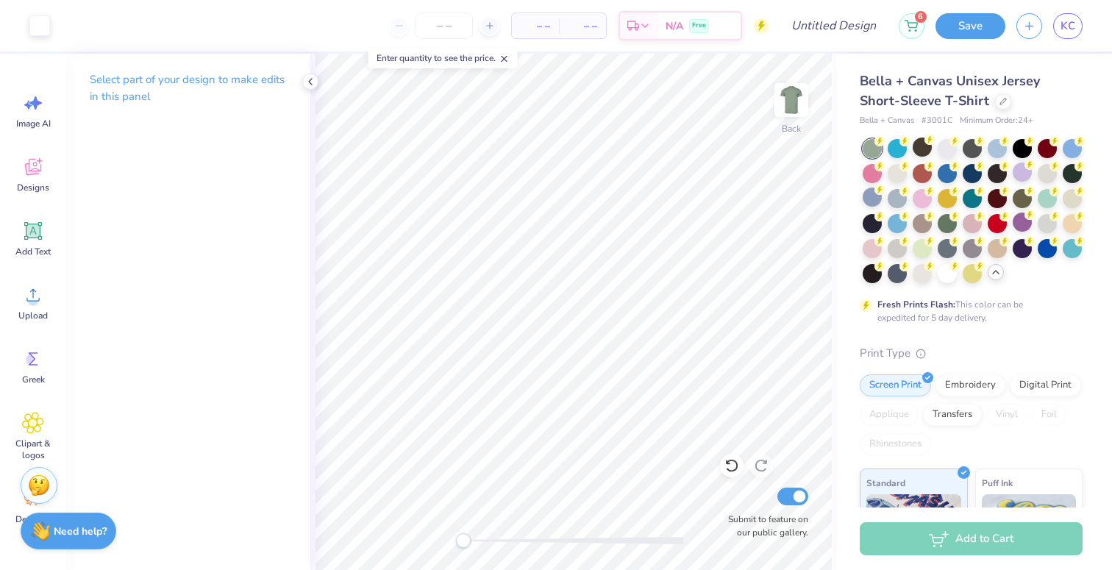
click at [869, 146] on div at bounding box center [872, 148] width 19 height 19
click at [306, 80] on icon at bounding box center [310, 82] width 12 height 12
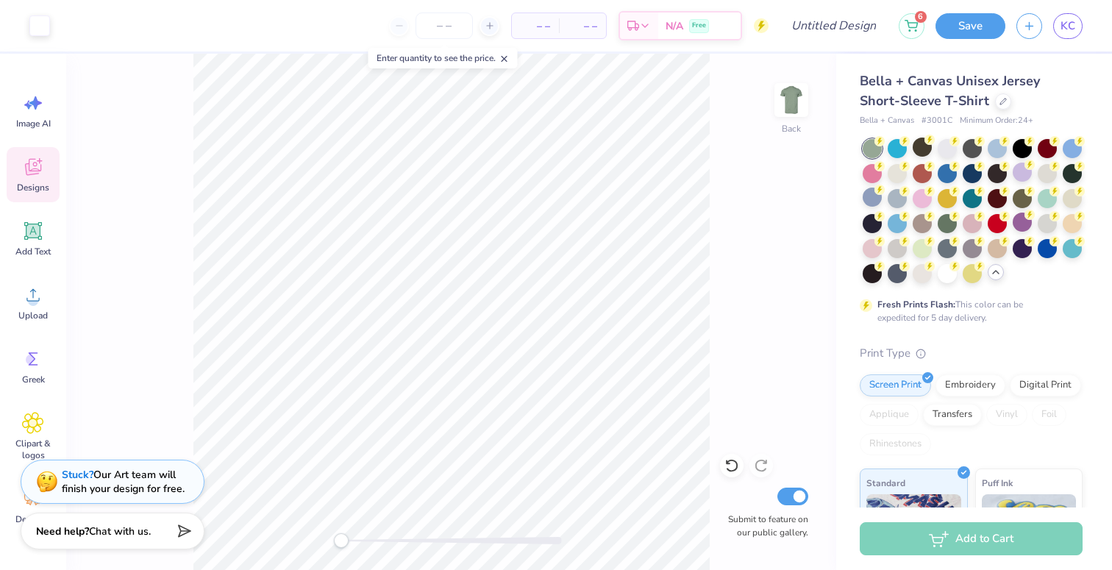
click at [41, 170] on icon at bounding box center [33, 167] width 16 height 17
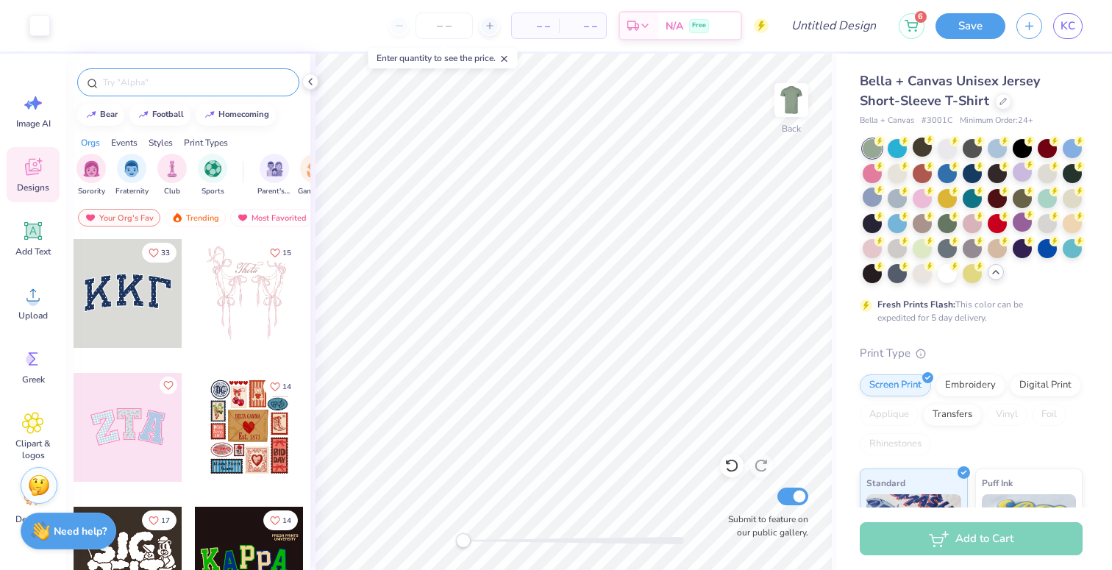
click at [106, 75] on input "text" at bounding box center [195, 82] width 188 height 15
type input "retreat"
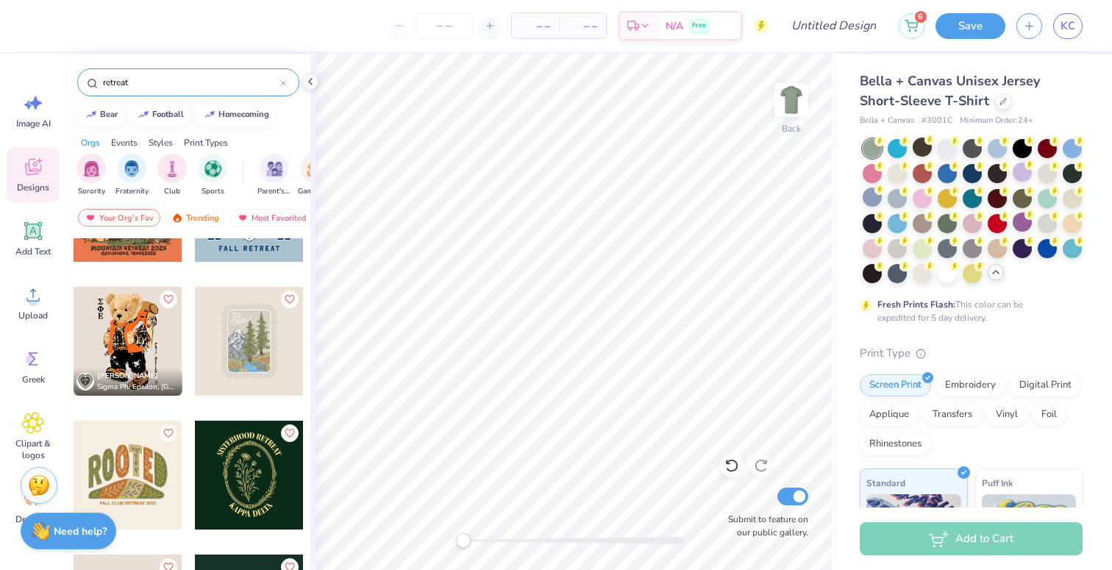
scroll to position [83, 0]
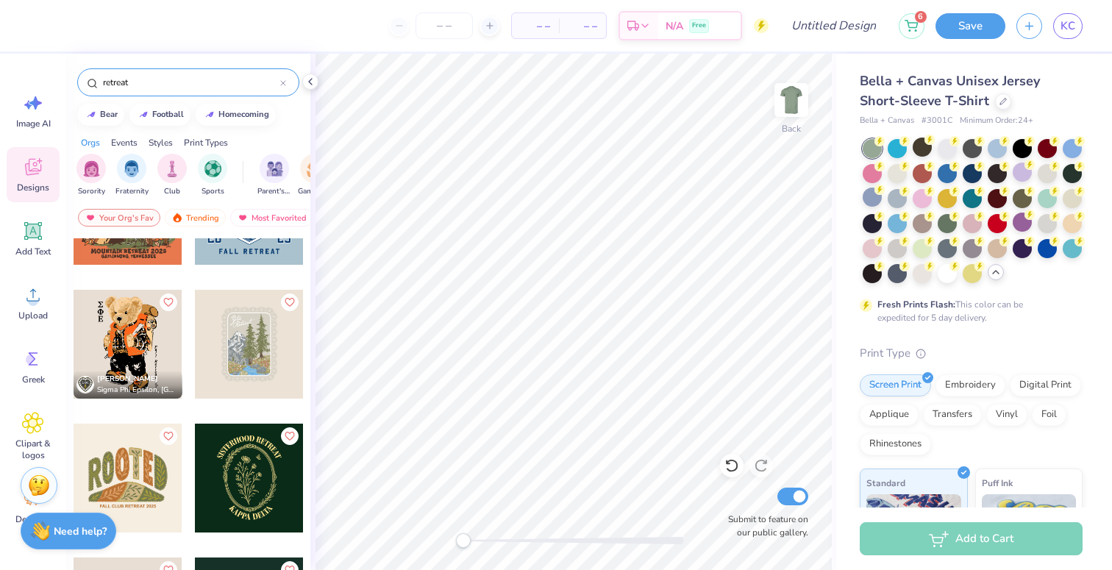
click at [253, 365] on div at bounding box center [249, 344] width 109 height 109
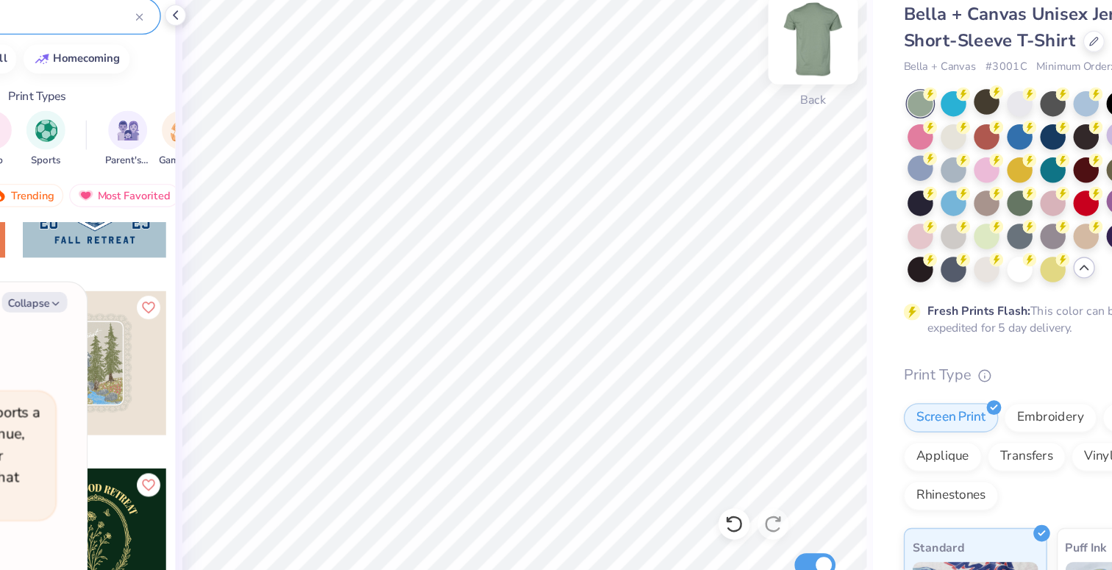
click at [798, 92] on img at bounding box center [791, 100] width 59 height 59
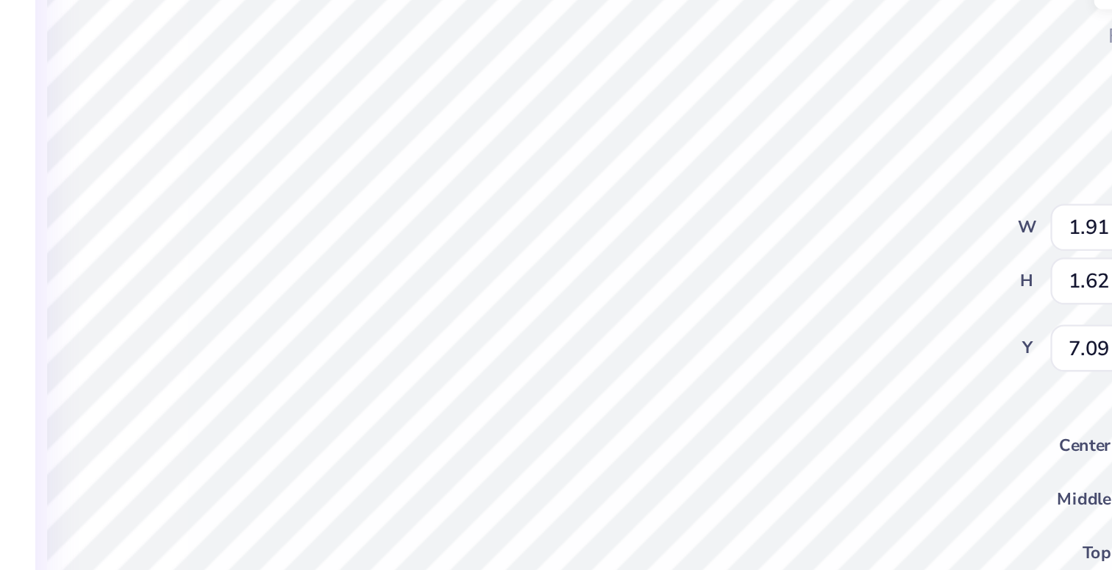
type textarea "x"
type input "1.91"
type input "1.62"
type input "7.09"
type textarea "x"
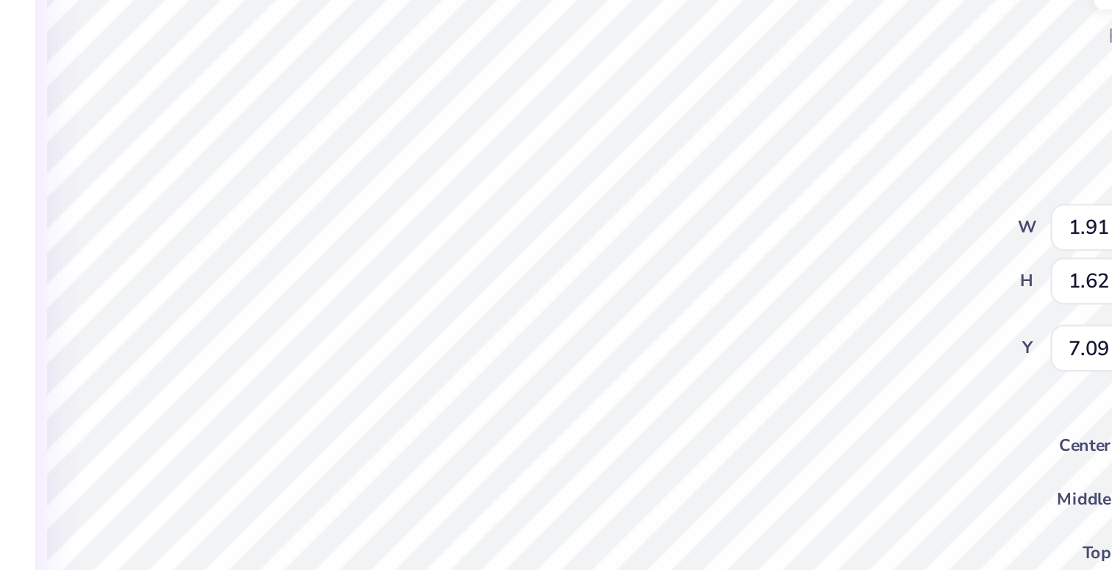
type textarea "SIG"
type textarea "x"
type textarea "SI"
type textarea "x"
type textarea "S"
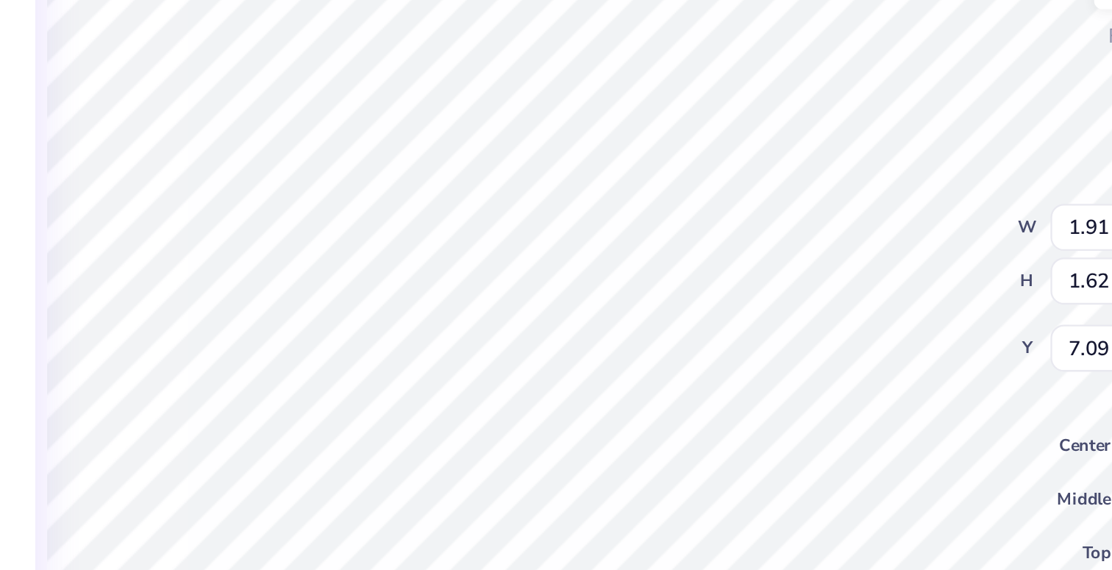
type textarea "x"
type textarea "S"
type textarea "x"
type textarea "Si"
type textarea "x"
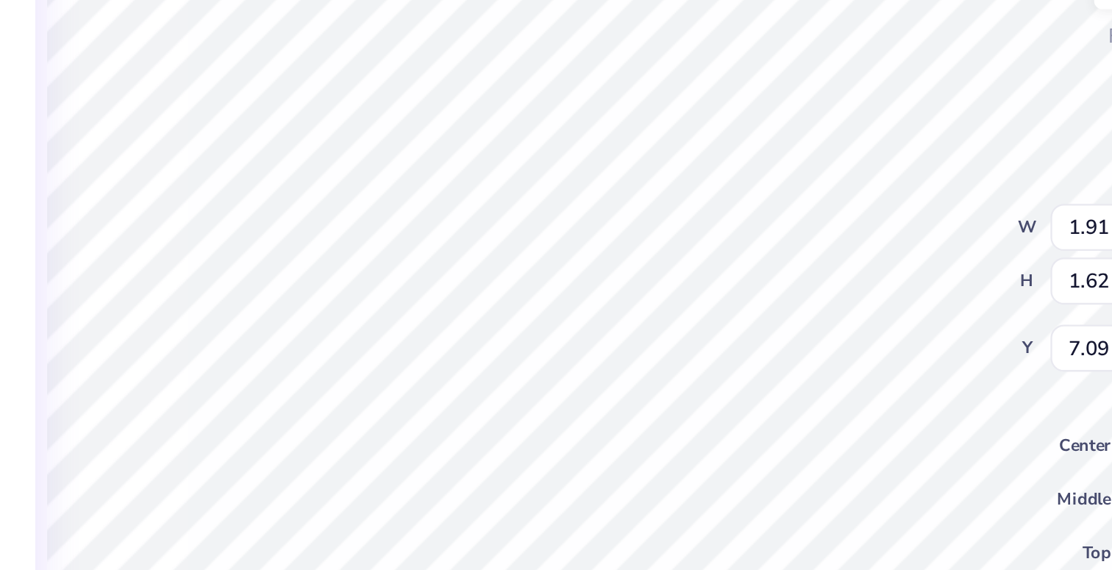
type textarea "Sist"
type textarea "x"
type textarea "Sisterh"
type textarea "x"
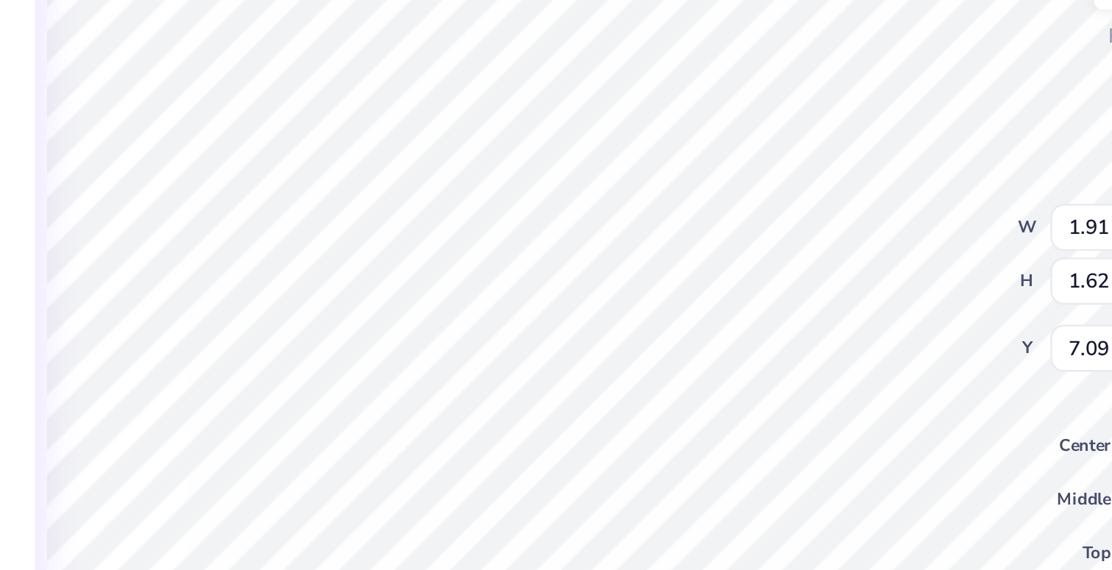
type textarea "Sisterhood"
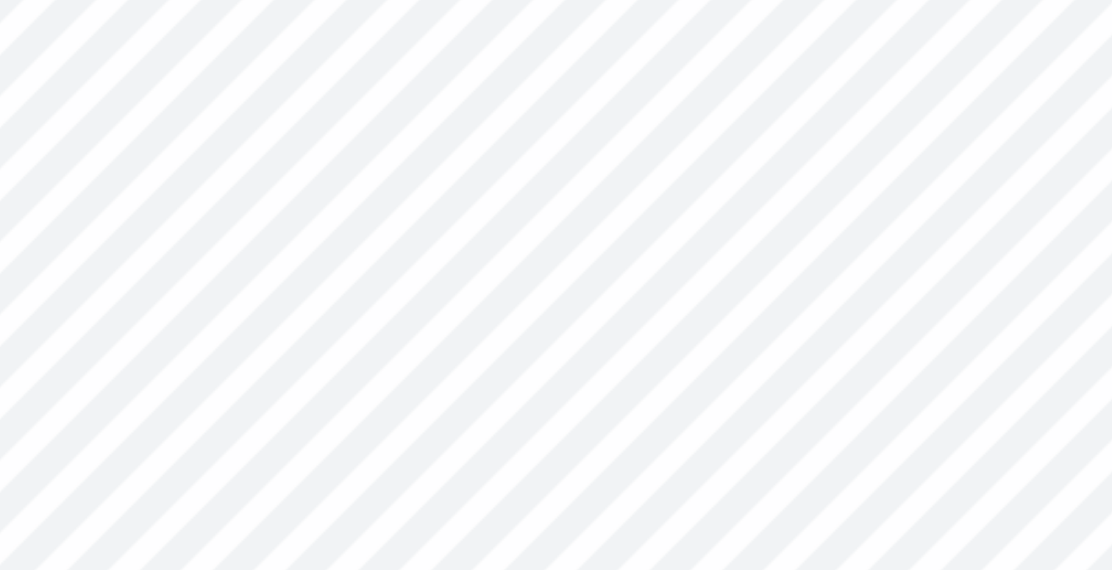
type textarea "x"
type input "4.55"
type input "2.12"
type input "6.46"
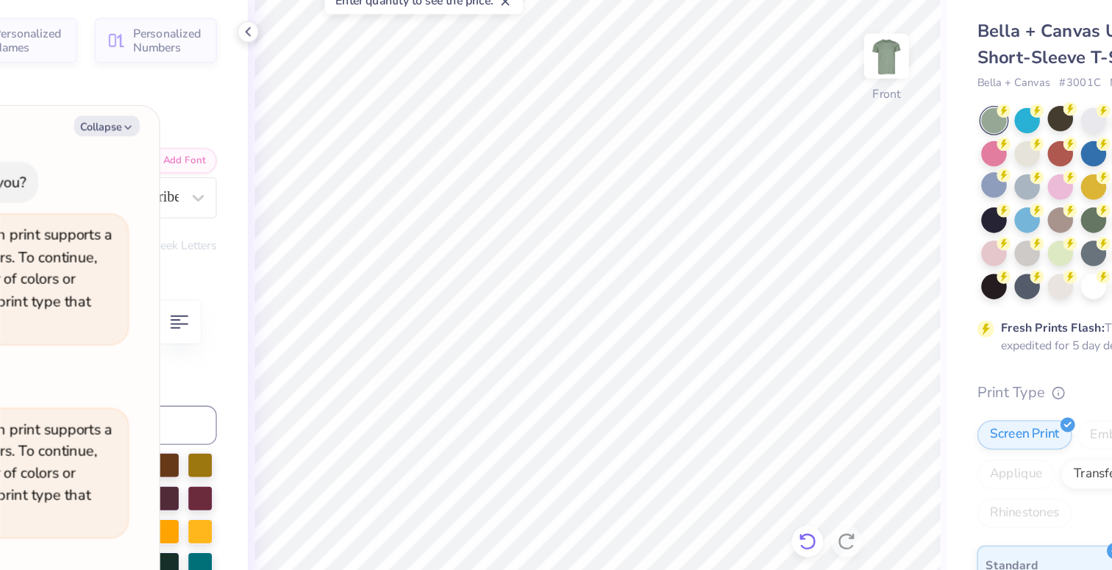
click at [729, 456] on div at bounding box center [732, 466] width 24 height 24
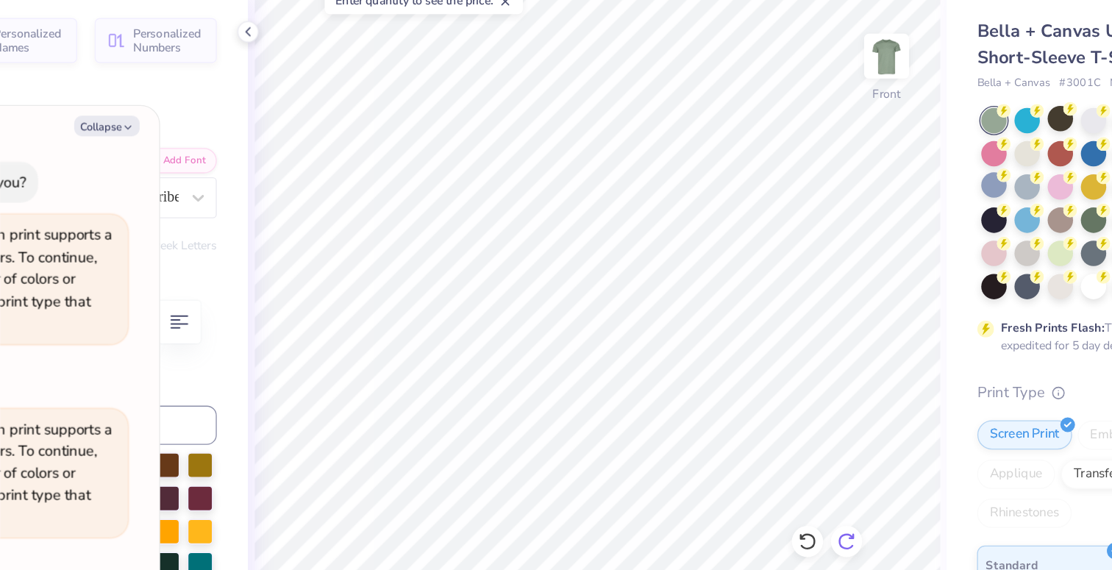
click at [758, 466] on icon at bounding box center [761, 465] width 15 height 15
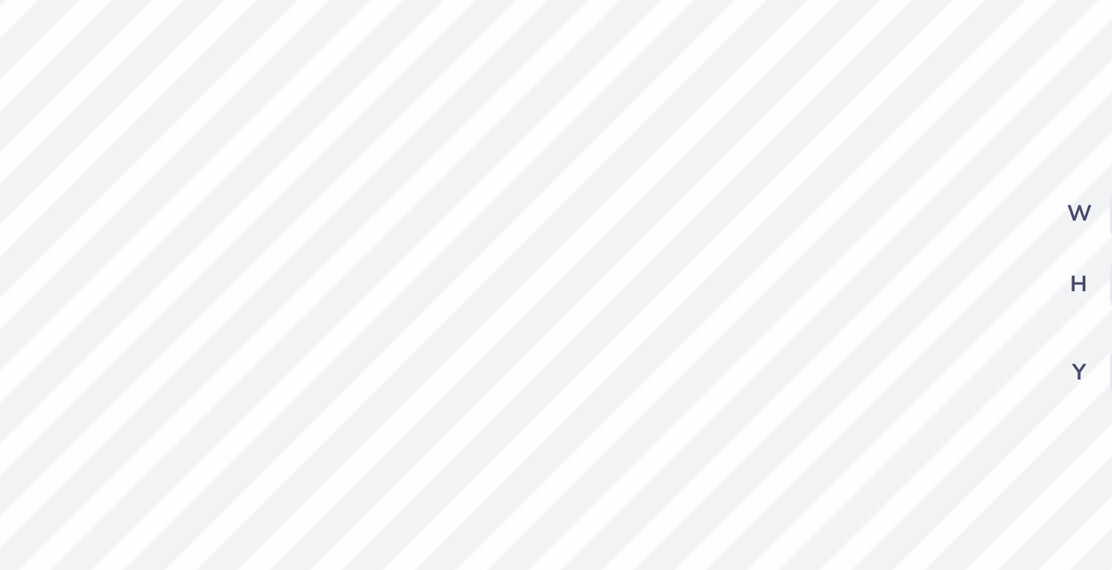
click at [694, 213] on div "Front W 3.37 3.37 " H 1.71 1.71 " Y 7.73 7.73 " Center Middle Top Bottom Submit…" at bounding box center [573, 312] width 526 height 516
click at [688, 228] on div "Front W 3.37 3.37 " H 1.71 1.71 " Y 7.73 7.73 " Center Middle Top Bottom Submit…" at bounding box center [573, 312] width 526 height 516
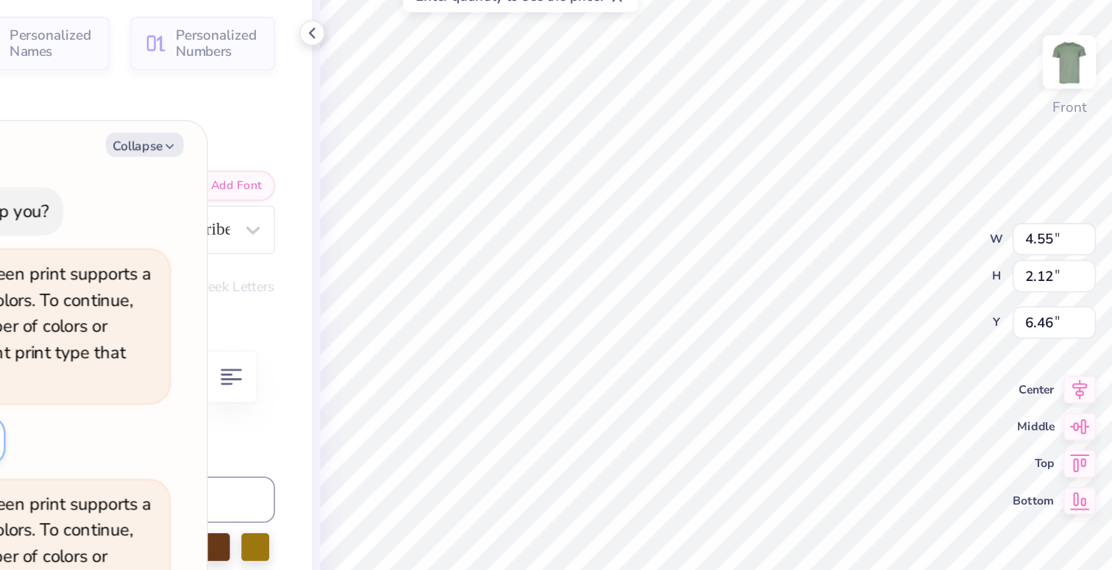
type textarea "x"
type input "7.66"
type input "11.30"
type input "6.80"
type textarea "x"
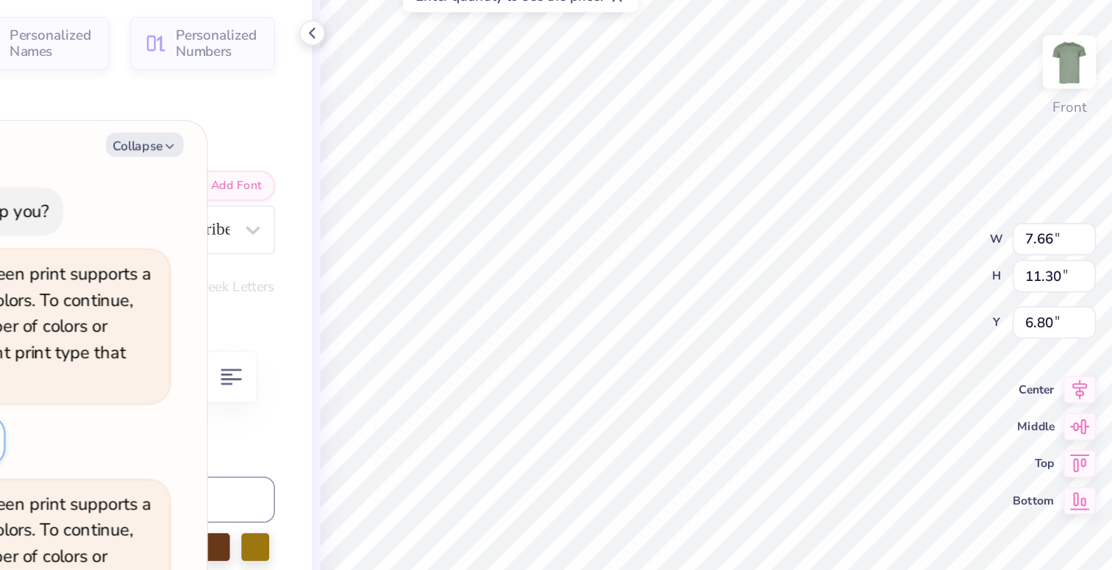
type input "3.37"
type input "1.71"
type input "7.73"
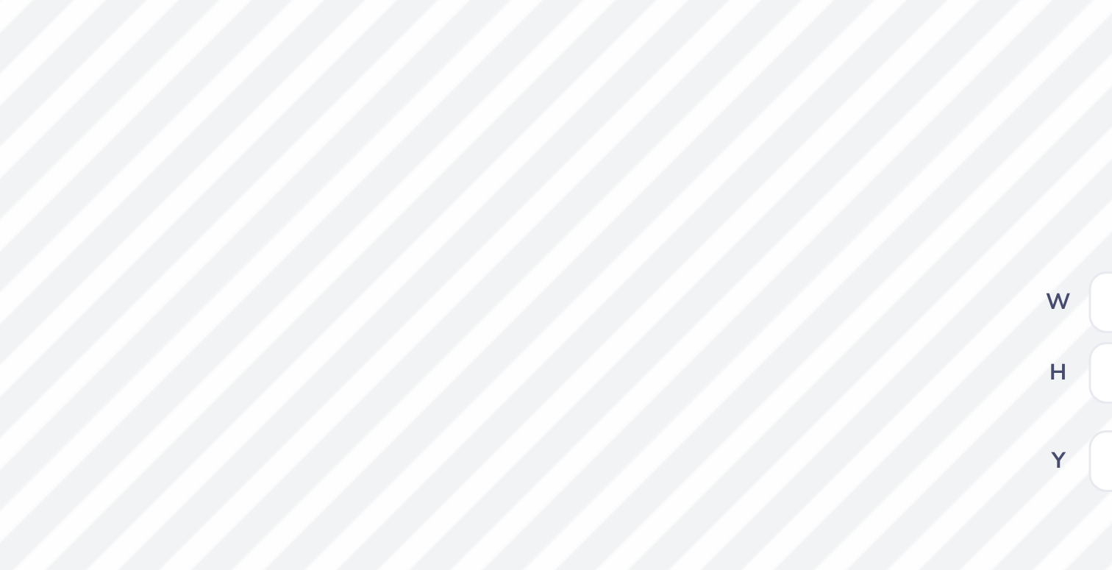
type textarea "x"
type input "7.66"
type input "11.30"
type input "6.80"
type textarea "x"
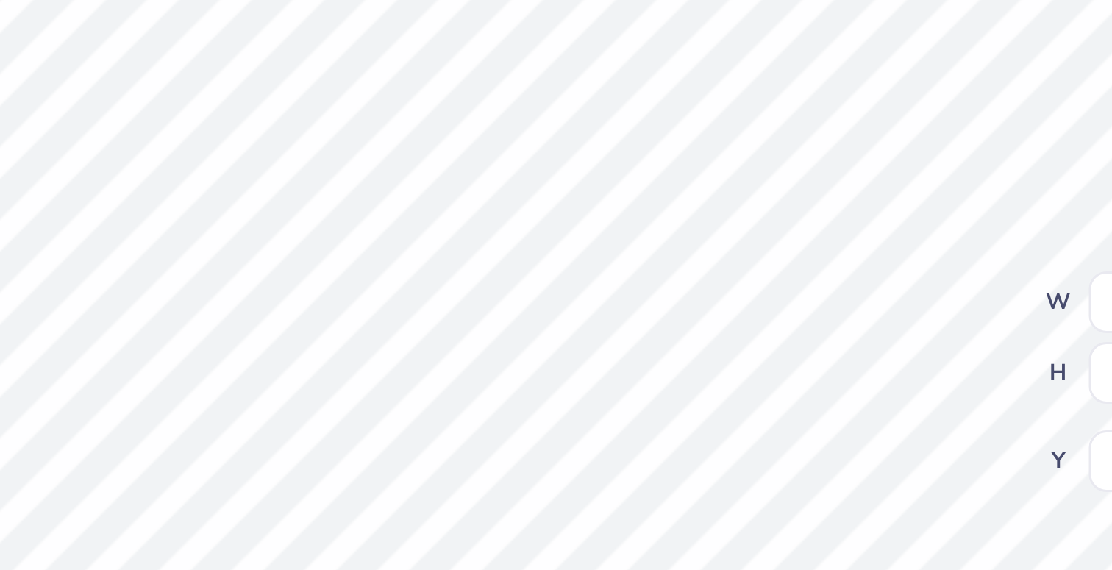
type input "3.37"
type input "1.71"
type input "7.95"
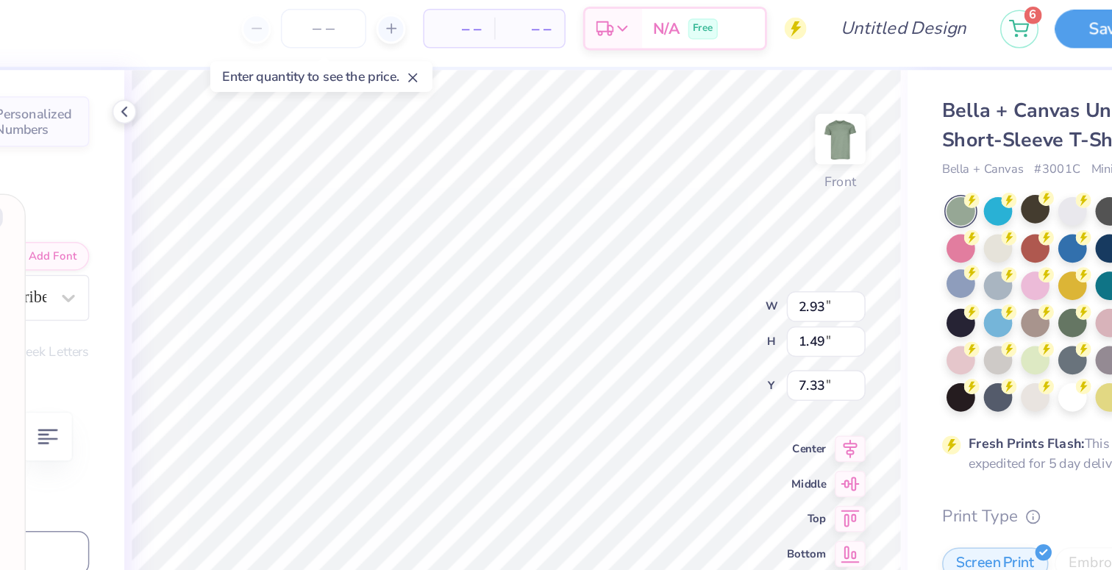
type textarea "x"
type input "4.34"
type input "2.02"
type input "6.32"
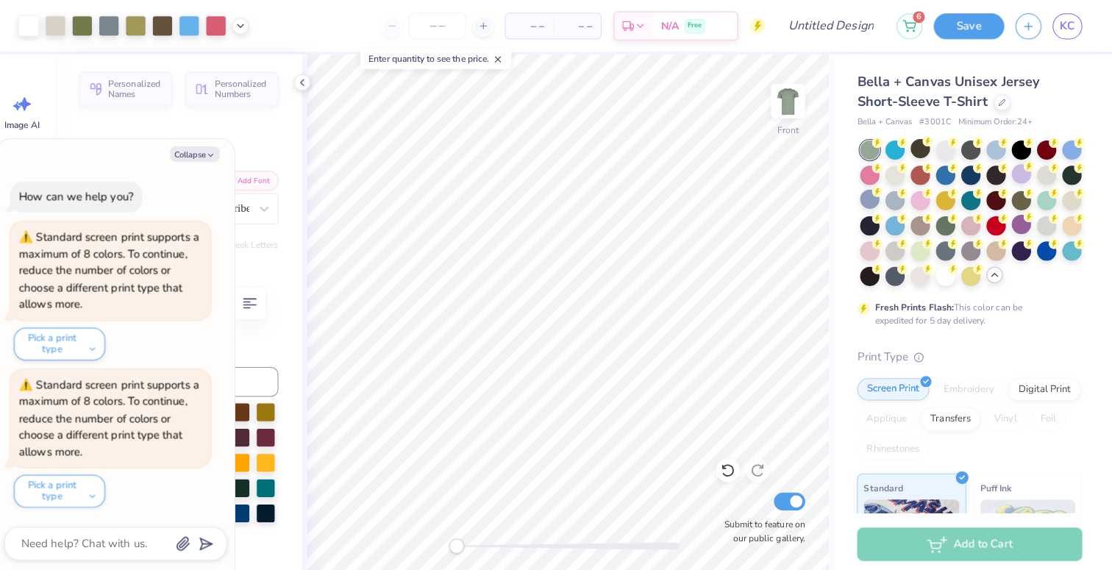
scroll to position [0, 0]
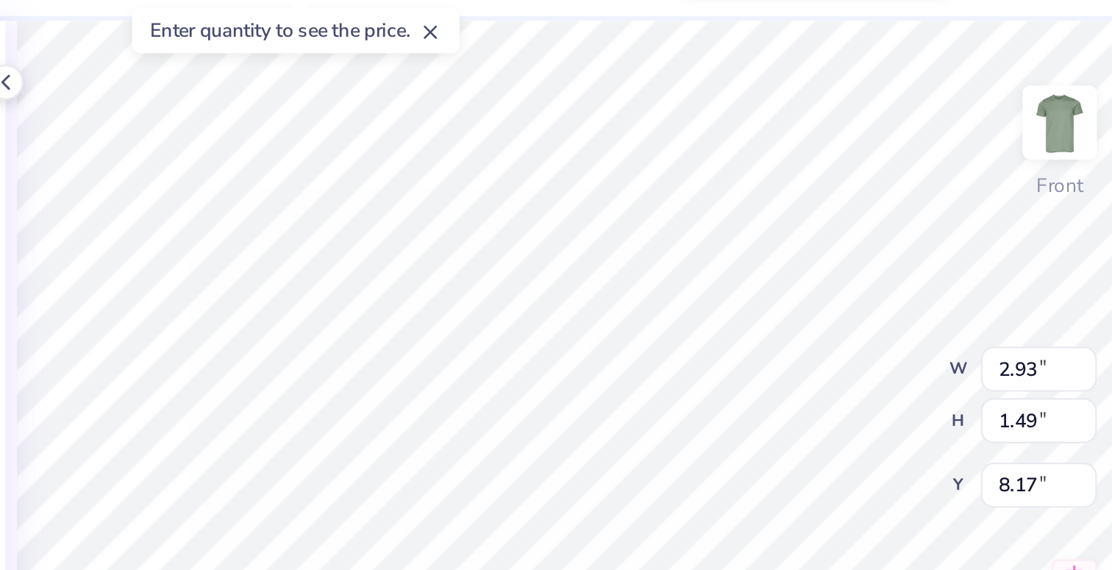
type textarea "x"
type input "4.34"
type input "2.02"
type input "6.58"
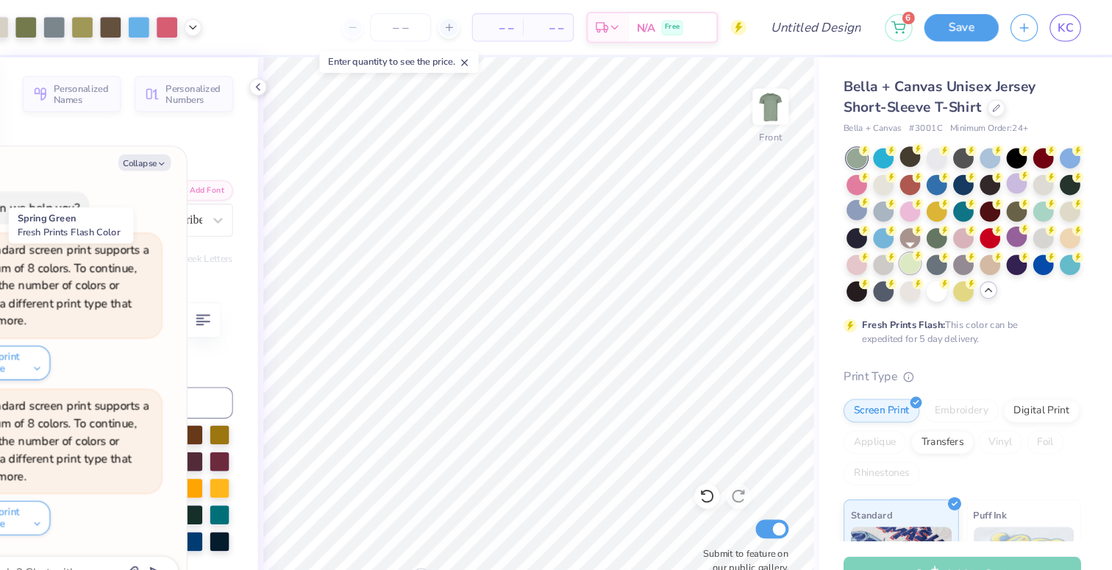
click at [922, 249] on div at bounding box center [922, 247] width 19 height 19
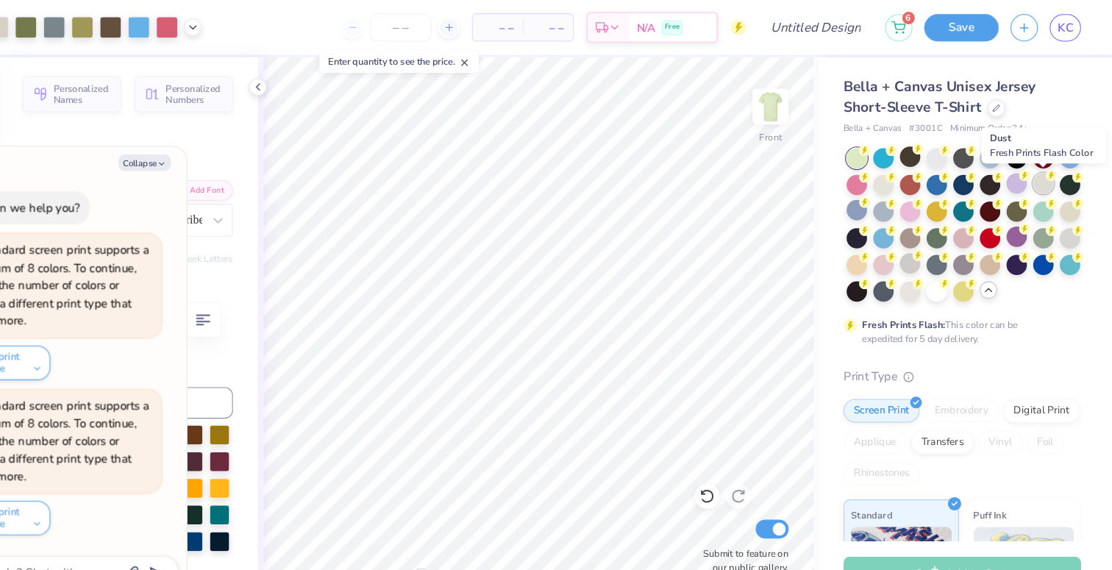
click at [1052, 171] on div at bounding box center [1047, 172] width 19 height 19
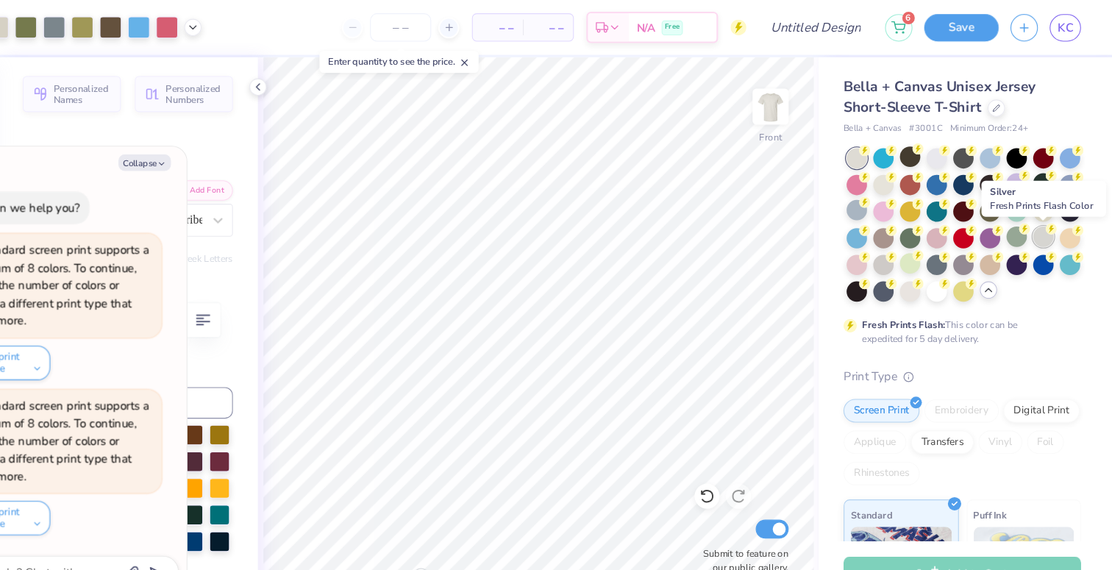
click at [1047, 221] on div at bounding box center [1047, 222] width 19 height 19
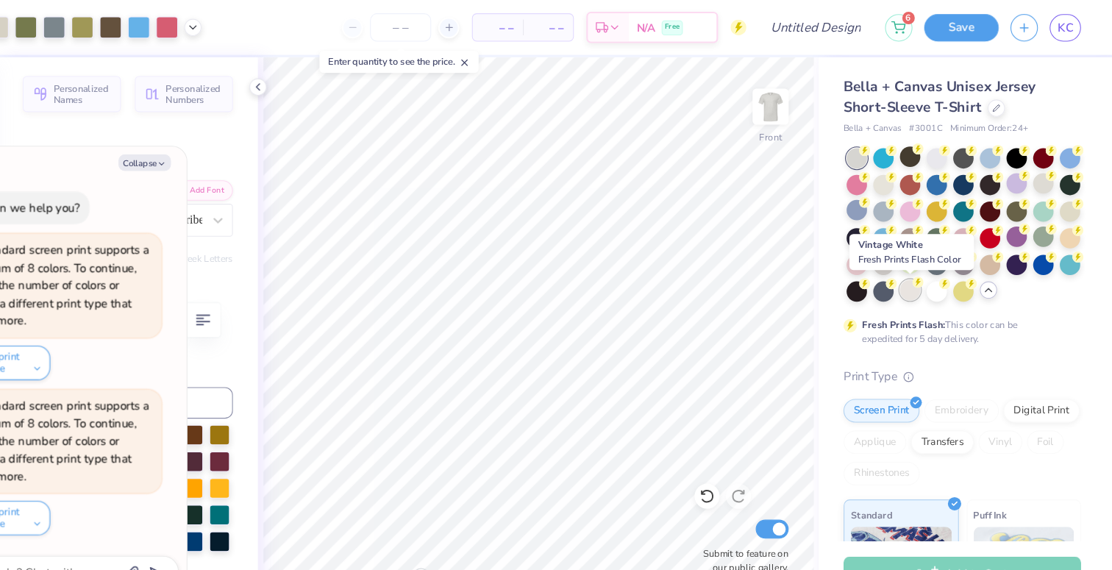
click at [917, 274] on div at bounding box center [922, 272] width 19 height 19
click at [902, 274] on div at bounding box center [897, 273] width 19 height 19
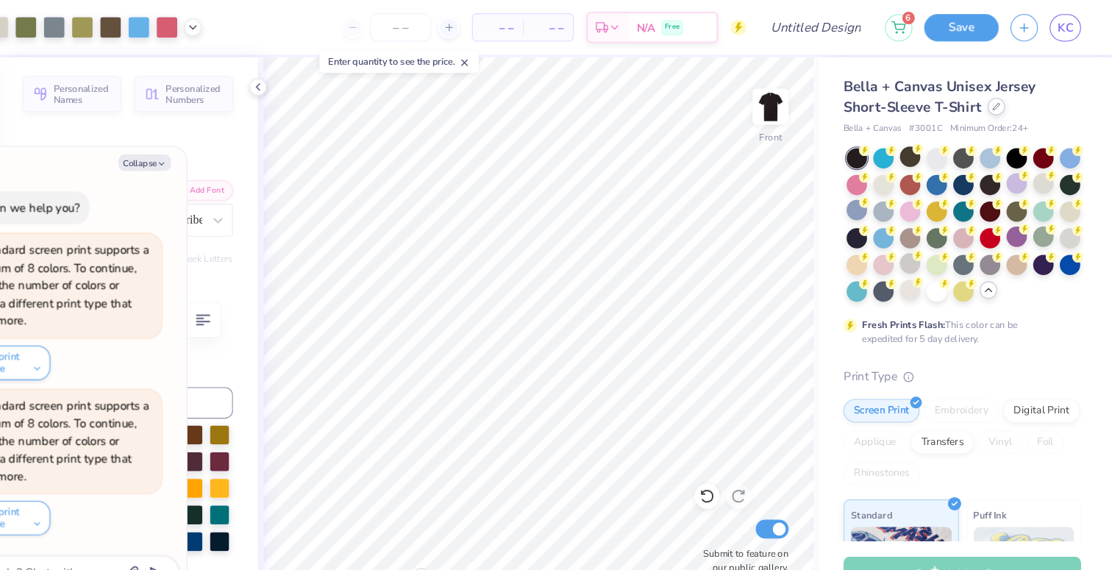
click at [1000, 98] on icon at bounding box center [1003, 99] width 7 height 7
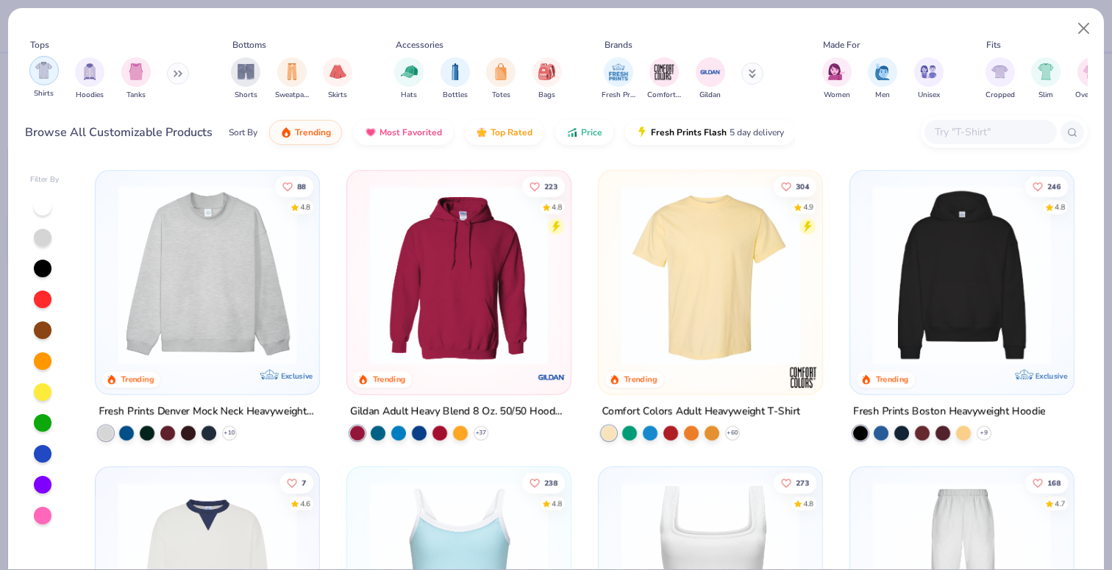
click at [43, 72] on img "filter for Shirts" at bounding box center [43, 70] width 17 height 17
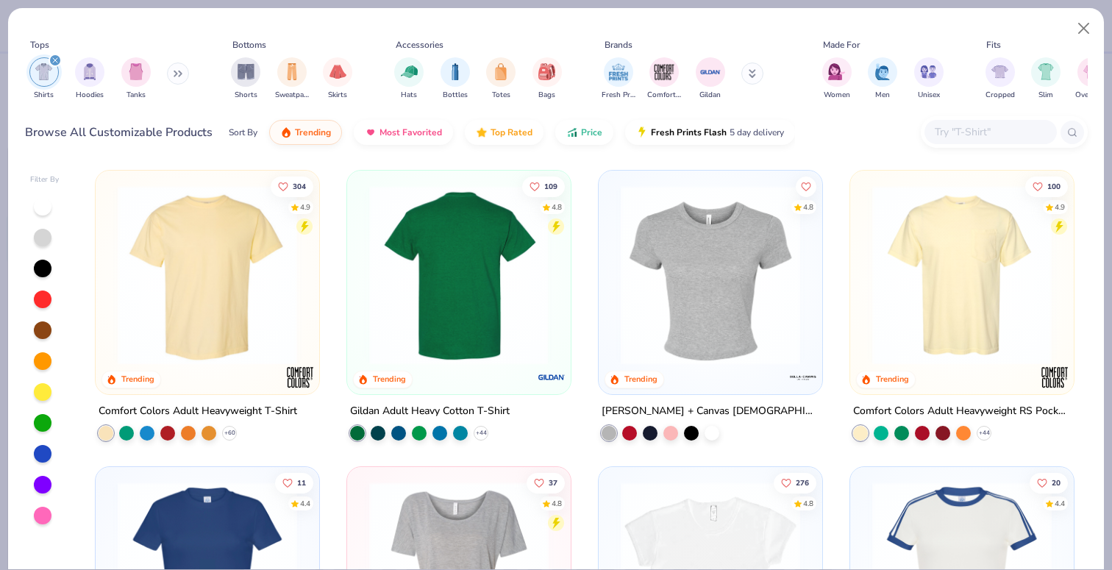
click at [428, 310] on img at bounding box center [459, 274] width 194 height 179
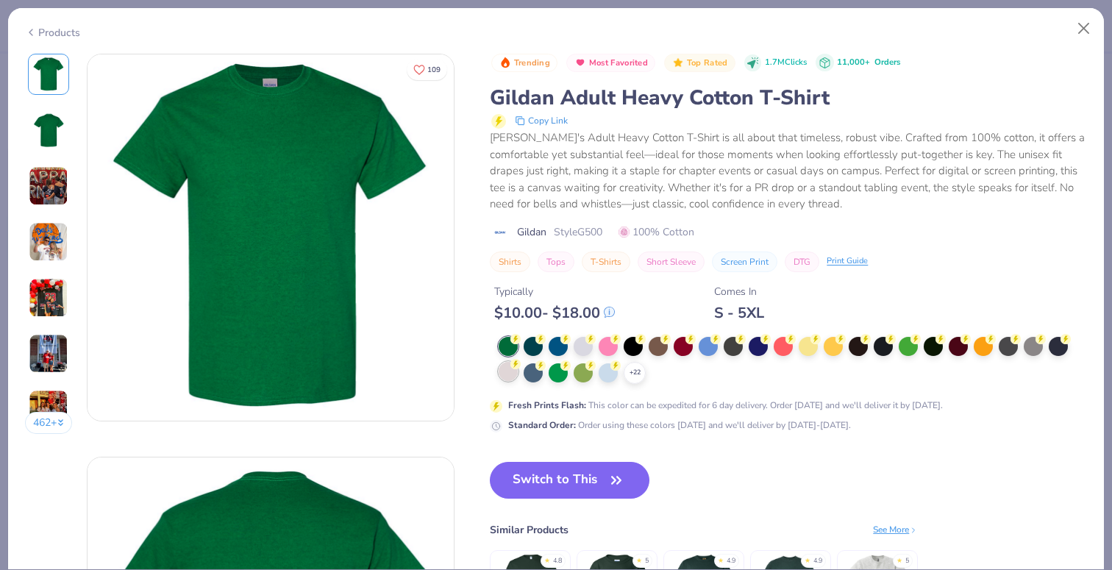
click at [507, 377] on div at bounding box center [508, 371] width 19 height 19
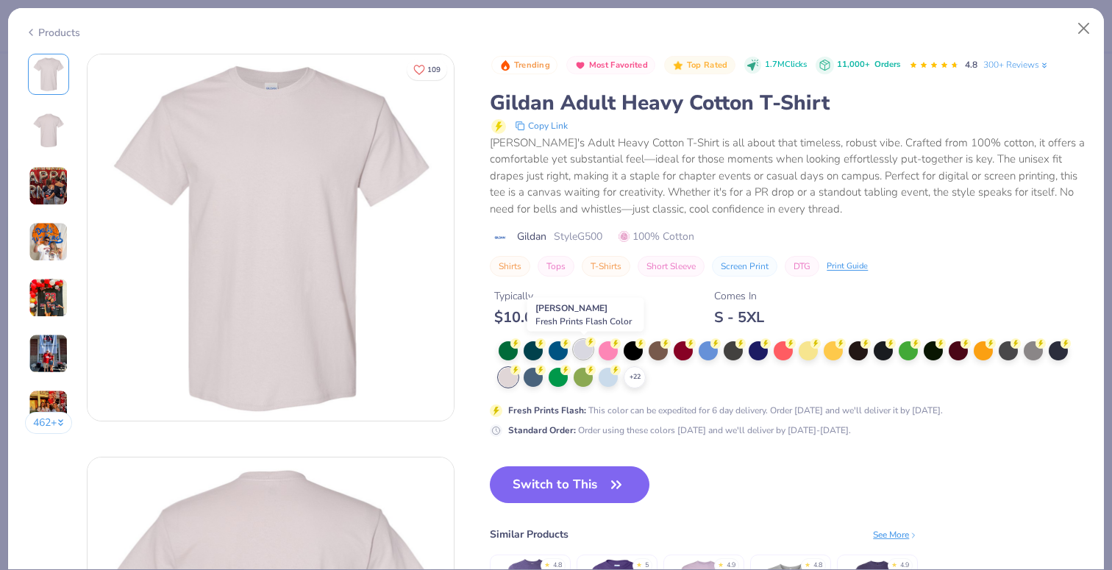
click at [585, 346] on icon at bounding box center [590, 342] width 10 height 10
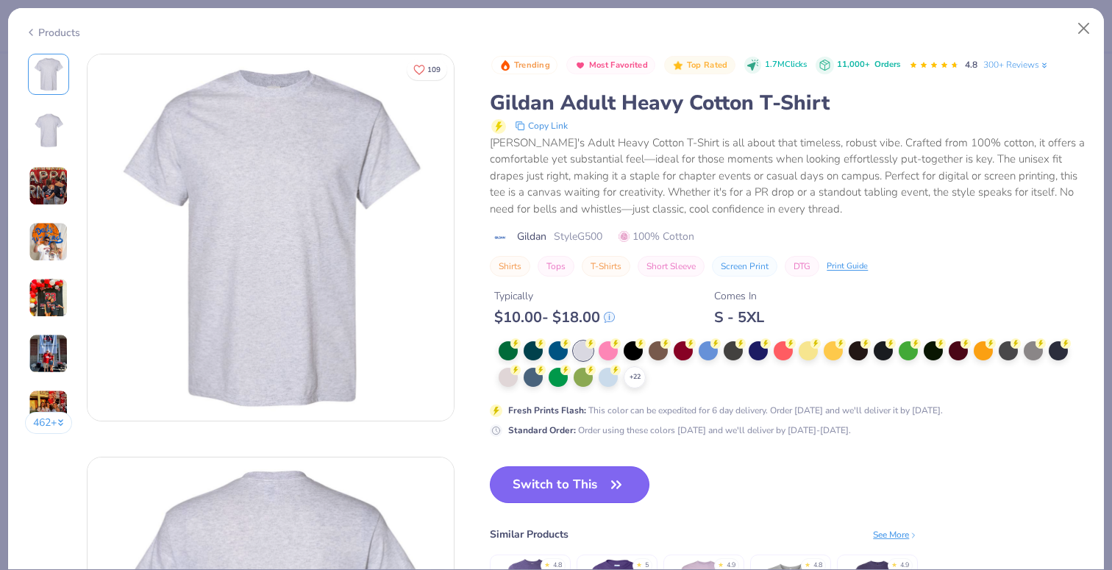
click at [607, 488] on button "Switch to This" at bounding box center [570, 484] width 160 height 37
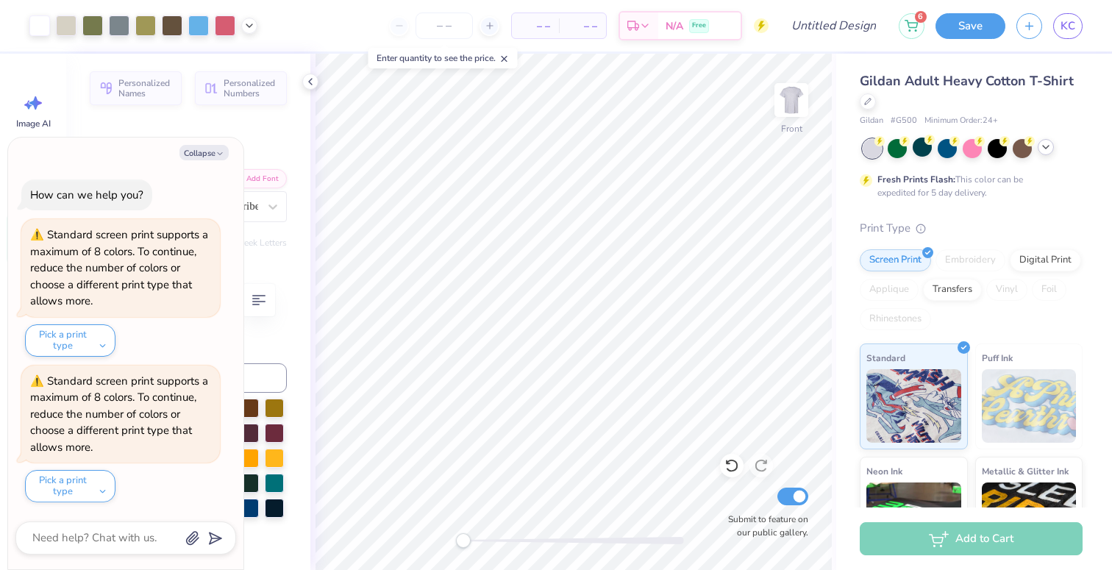
click at [1049, 147] on icon at bounding box center [1046, 147] width 12 height 12
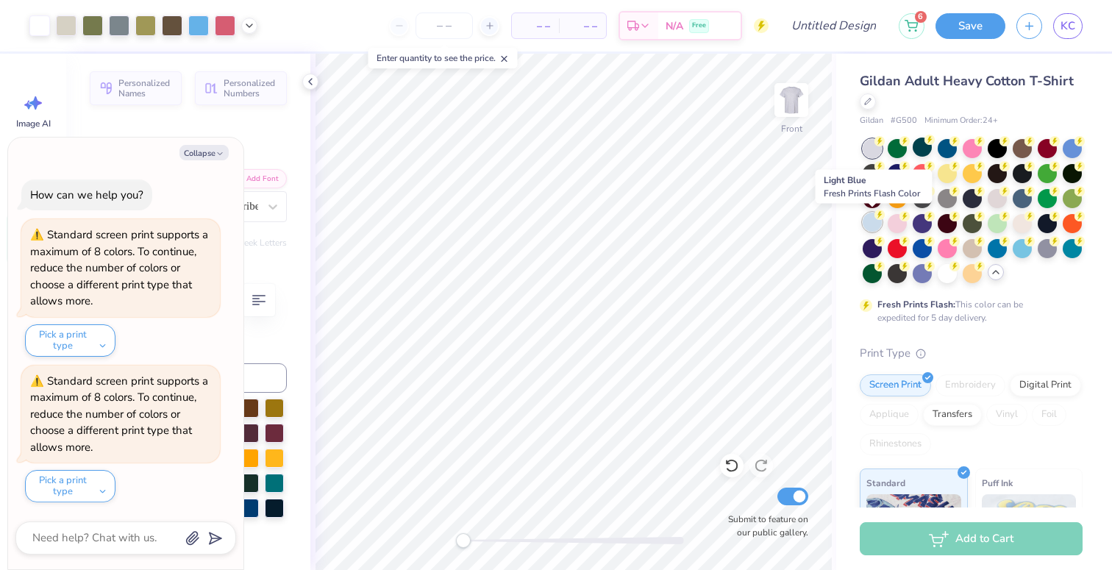
click at [879, 221] on div at bounding box center [872, 222] width 19 height 19
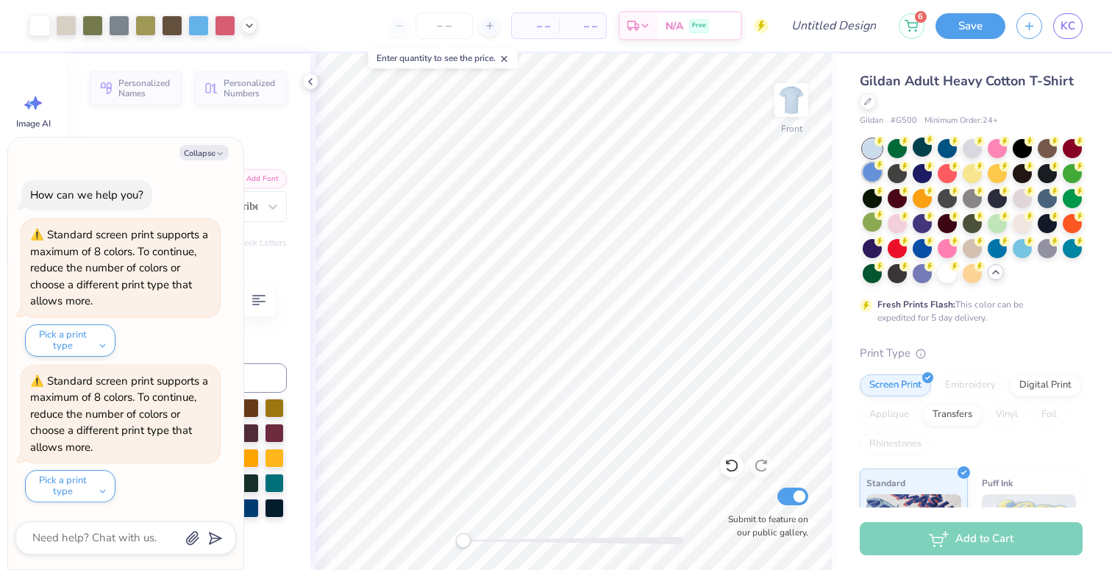
click at [870, 176] on div at bounding box center [872, 172] width 19 height 19
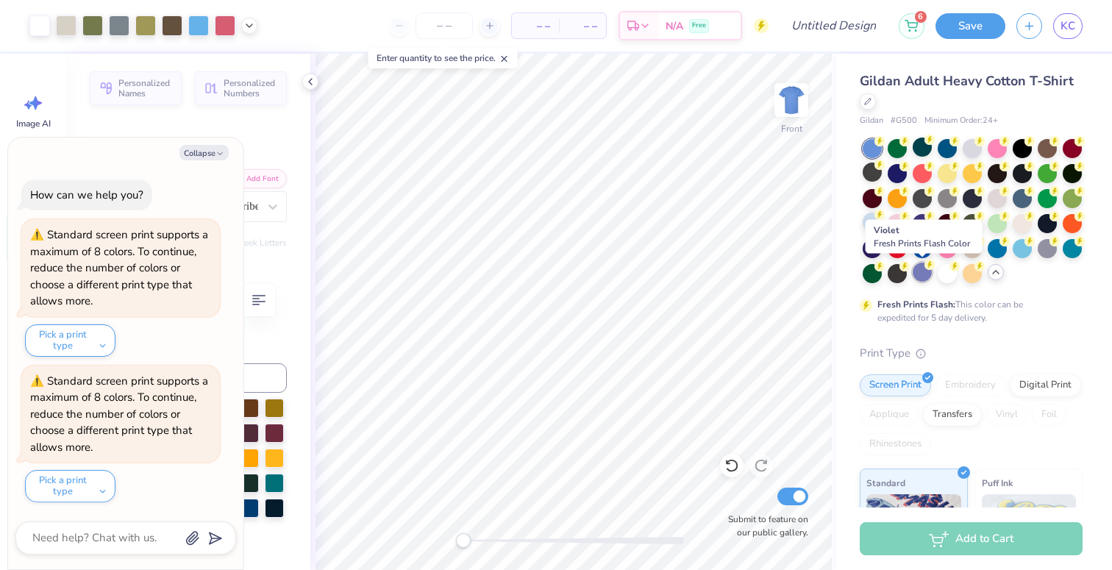
click at [918, 271] on div at bounding box center [922, 272] width 19 height 19
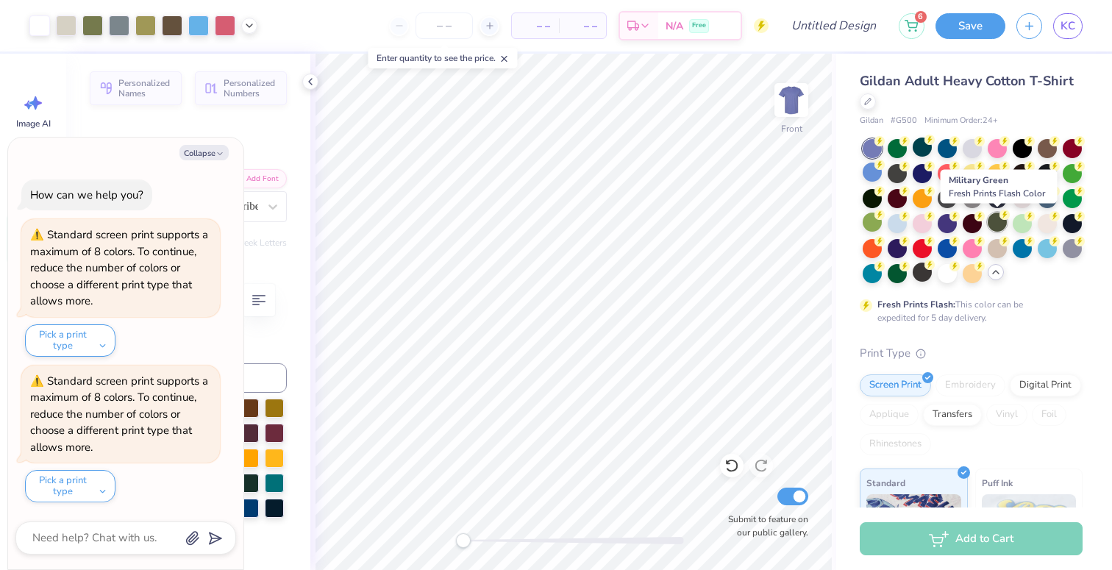
click at [997, 222] on div at bounding box center [997, 222] width 19 height 19
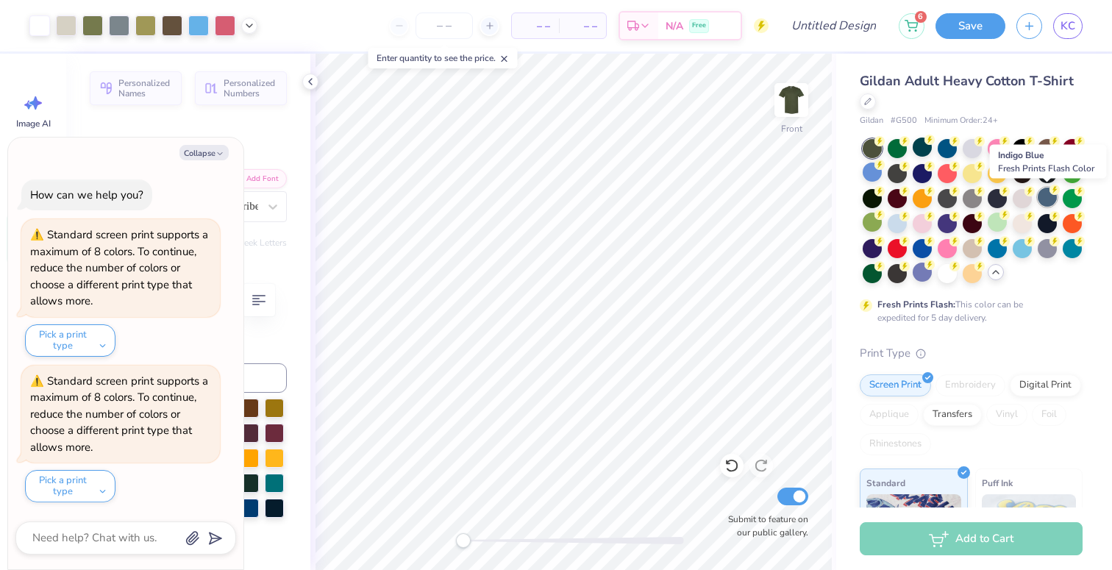
click at [1047, 196] on div at bounding box center [1047, 197] width 19 height 19
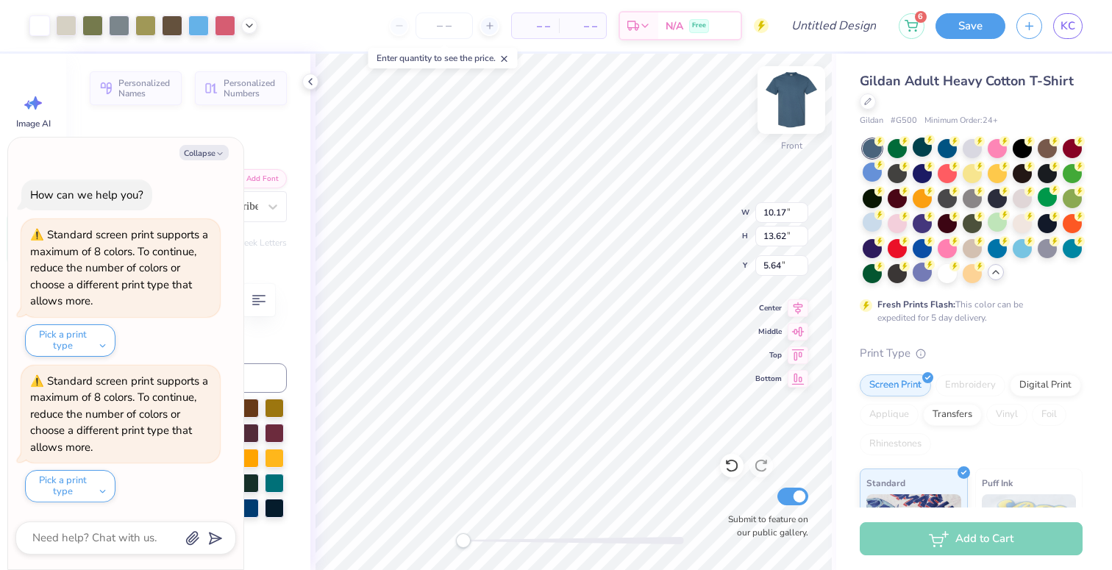
click at [778, 95] on img at bounding box center [791, 100] width 59 height 59
click at [788, 115] on img at bounding box center [791, 100] width 59 height 59
click at [628, 405] on li "Group" at bounding box center [637, 408] width 115 height 29
click at [797, 96] on img at bounding box center [791, 100] width 59 height 59
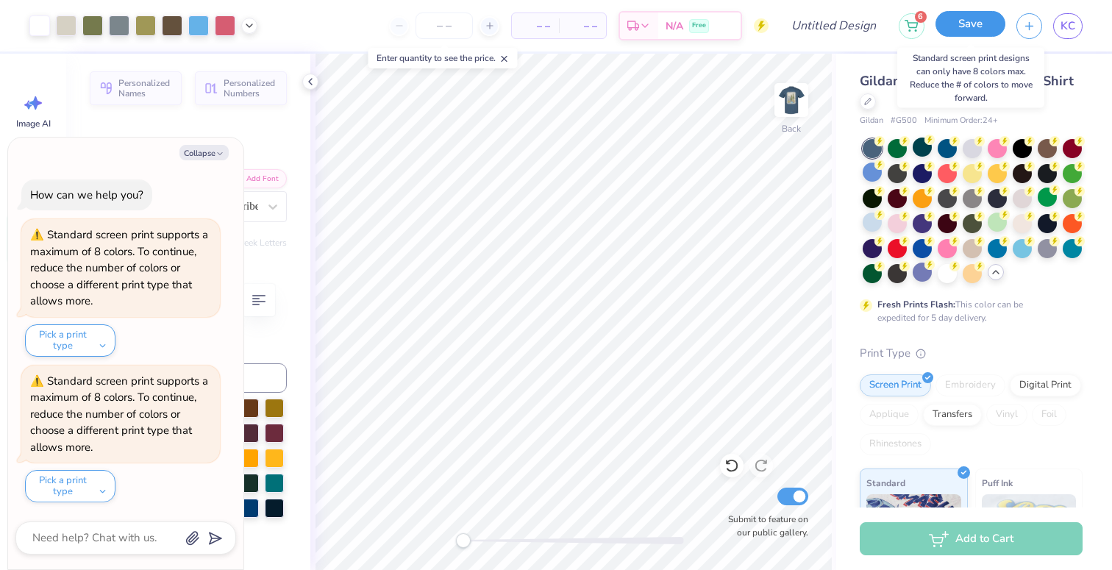
click at [971, 23] on button "Save" at bounding box center [971, 24] width 70 height 26
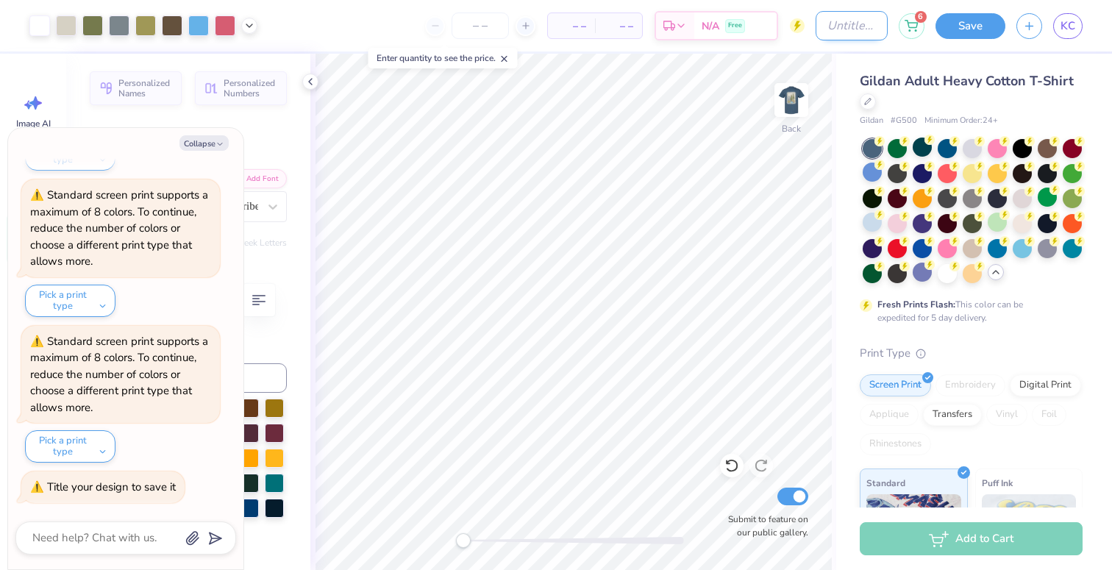
type textarea "x"
click at [871, 28] on input "Design Title" at bounding box center [852, 25] width 72 height 29
type input "i"
type textarea "x"
type input "id"
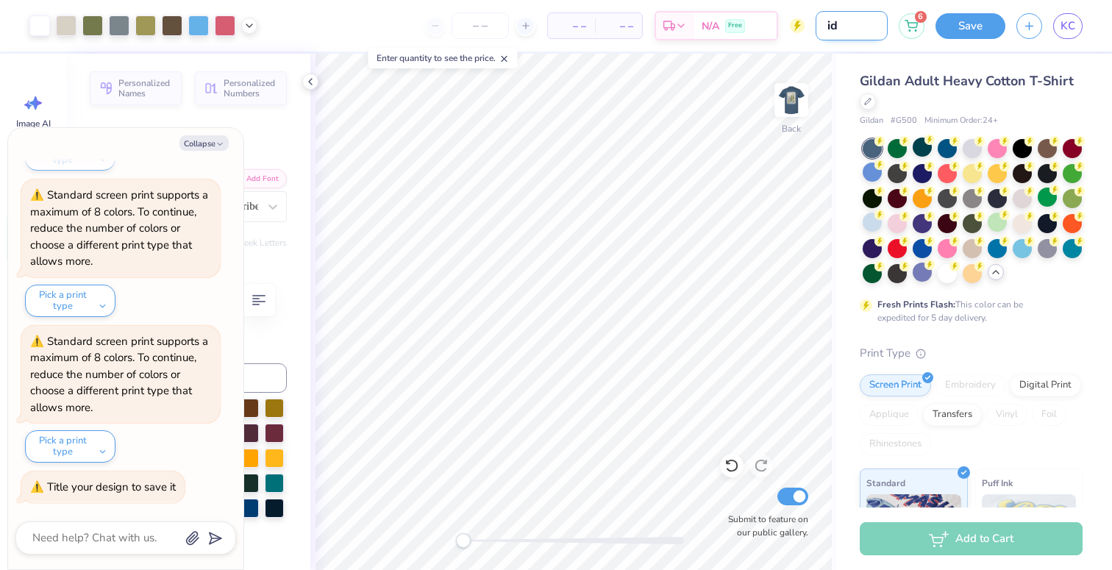
type textarea "x"
type input "idk"
type textarea "x"
type input "idk"
click at [972, 19] on button "Save" at bounding box center [971, 24] width 70 height 26
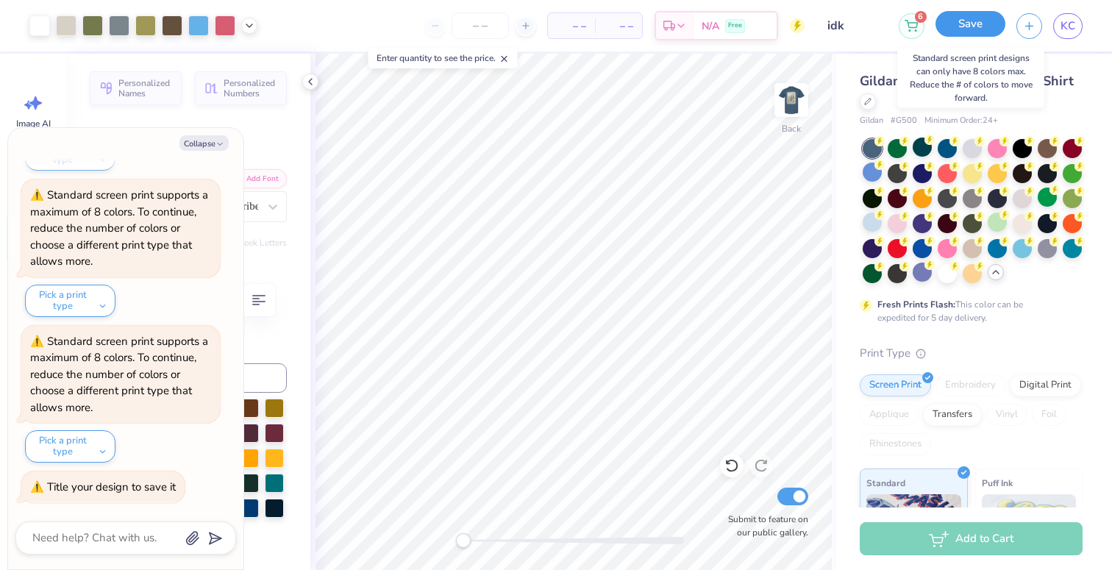
scroll to position [323, 0]
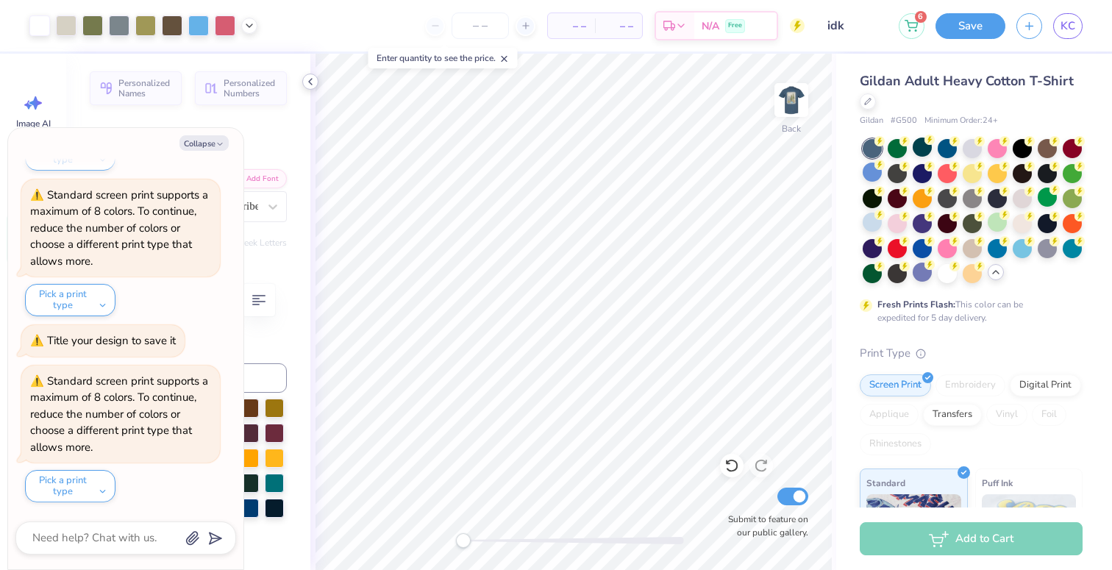
click at [313, 84] on icon at bounding box center [310, 82] width 12 height 12
type textarea "x"
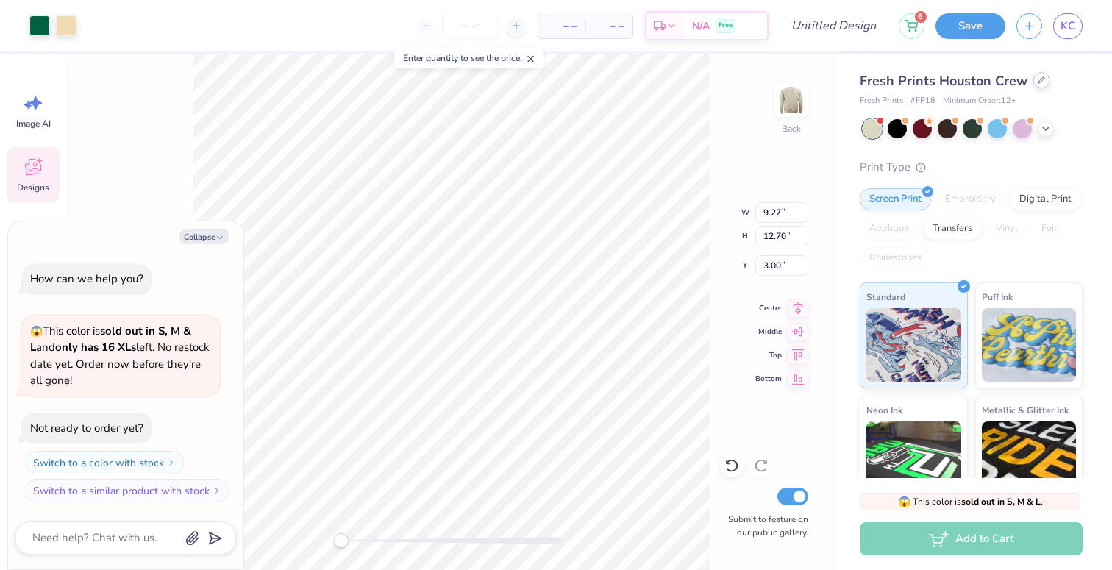
click at [1039, 85] on div at bounding box center [1041, 80] width 16 height 16
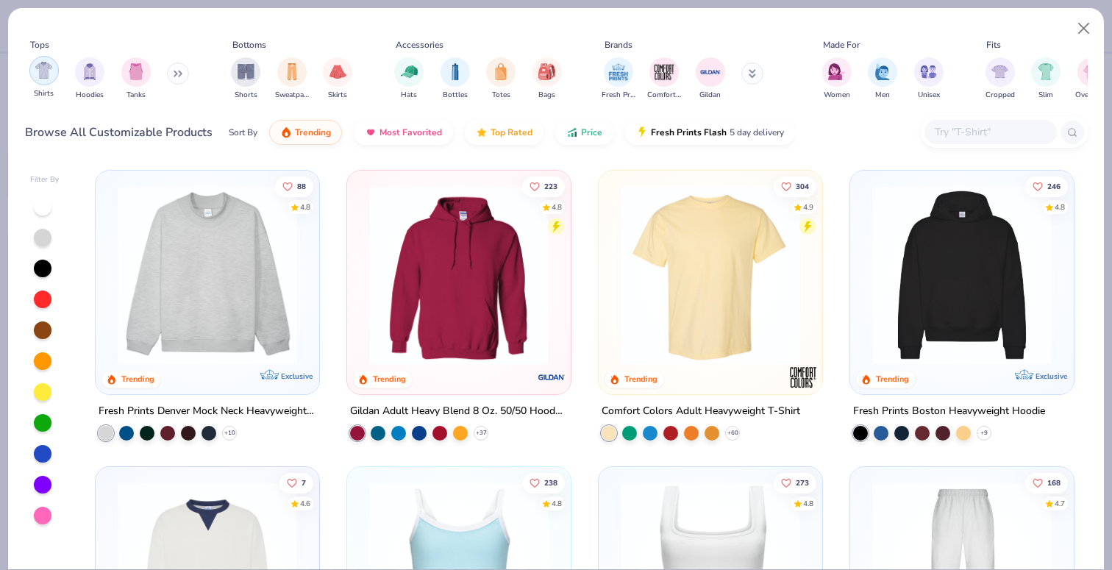
click at [45, 74] on img "filter for Shirts" at bounding box center [43, 70] width 17 height 17
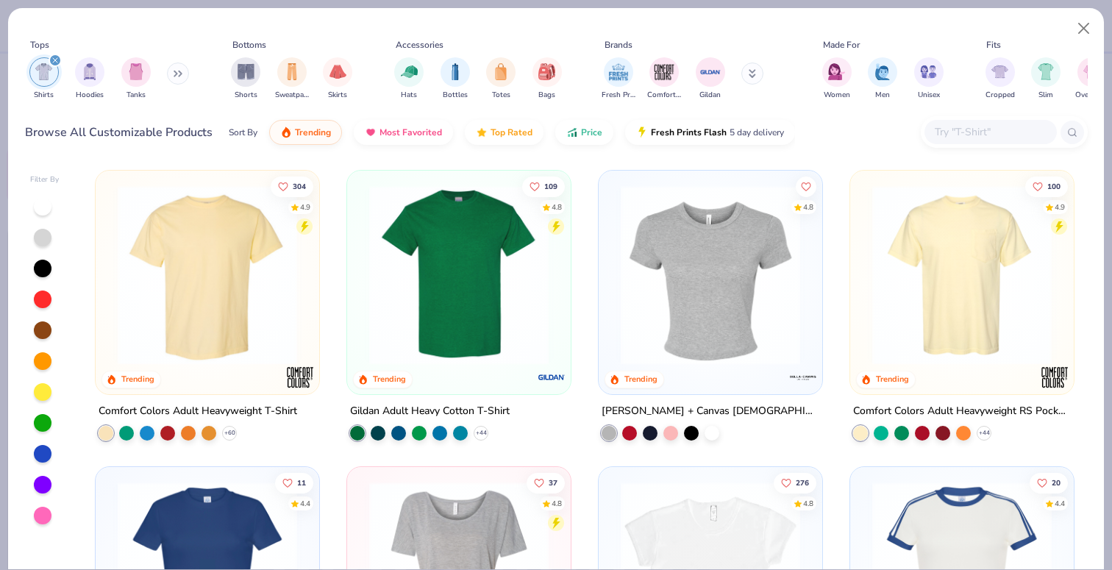
click at [457, 254] on img at bounding box center [459, 274] width 194 height 179
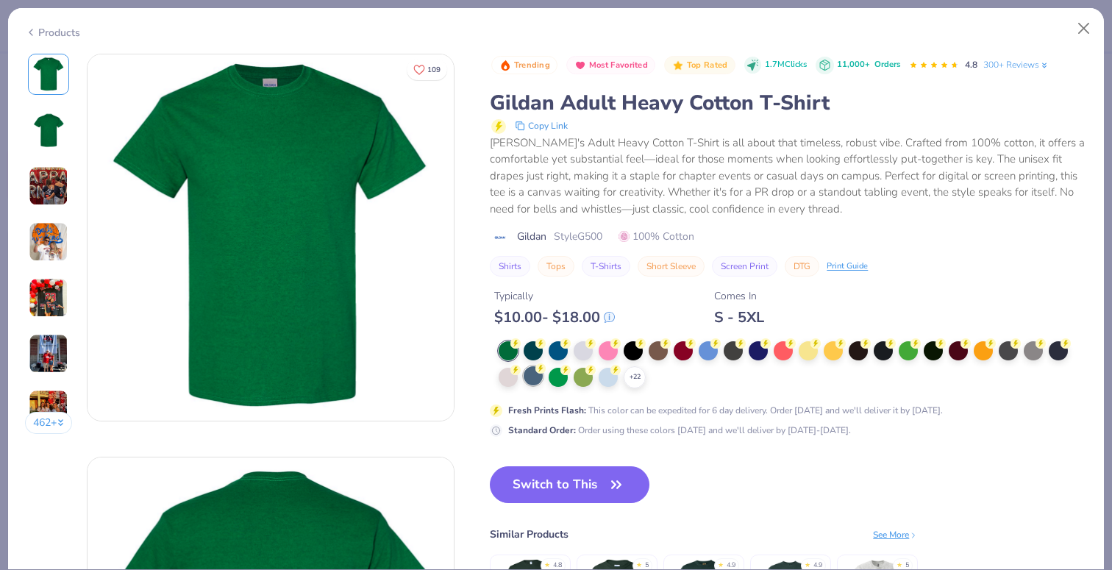
click at [537, 373] on icon at bounding box center [540, 368] width 10 height 10
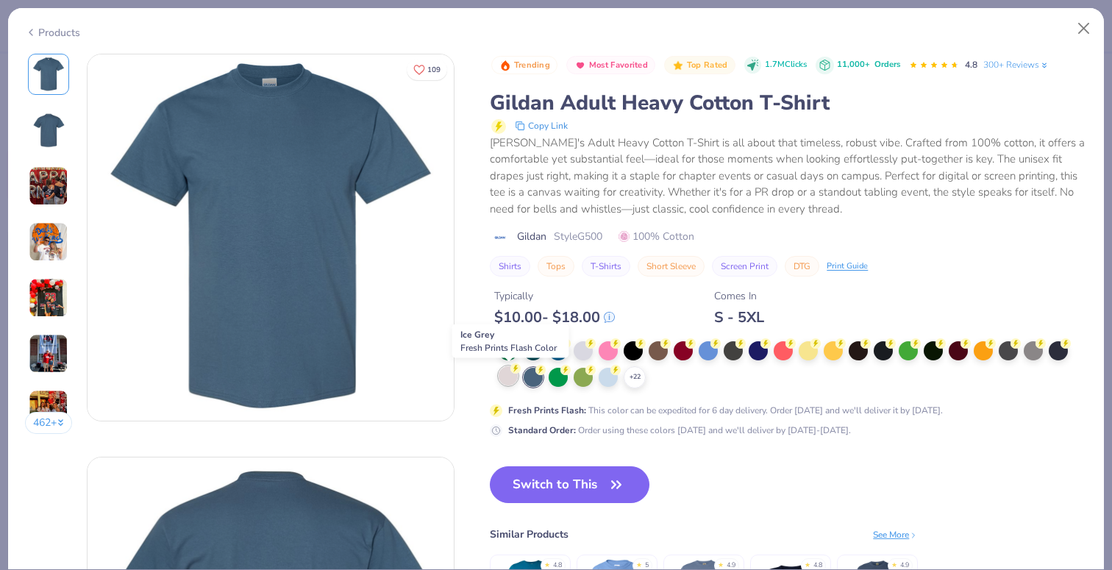
click at [515, 378] on div at bounding box center [508, 375] width 19 height 19
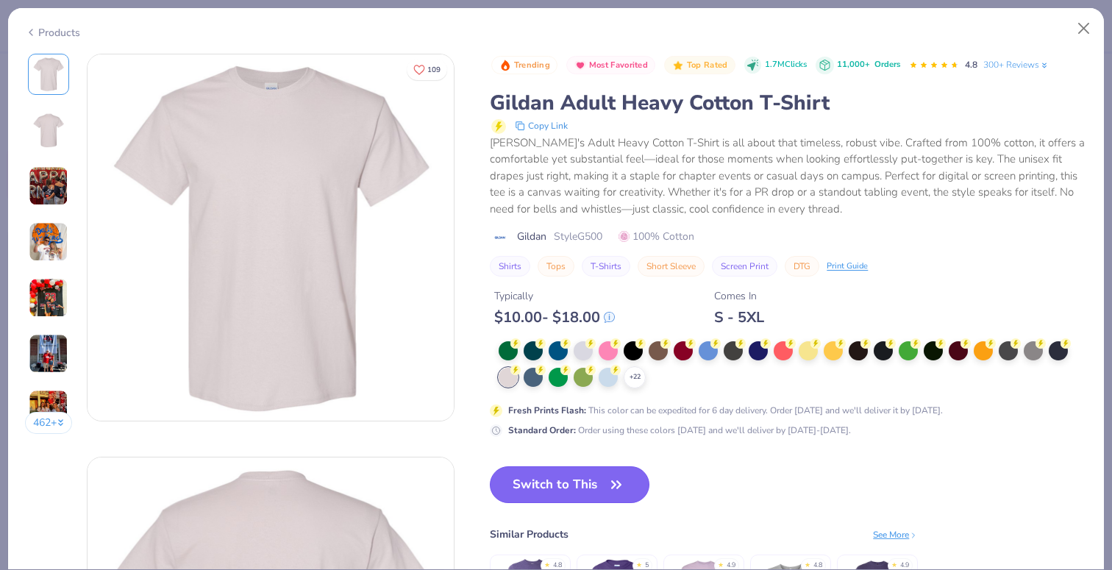
click at [566, 492] on button "Switch to This" at bounding box center [570, 484] width 160 height 37
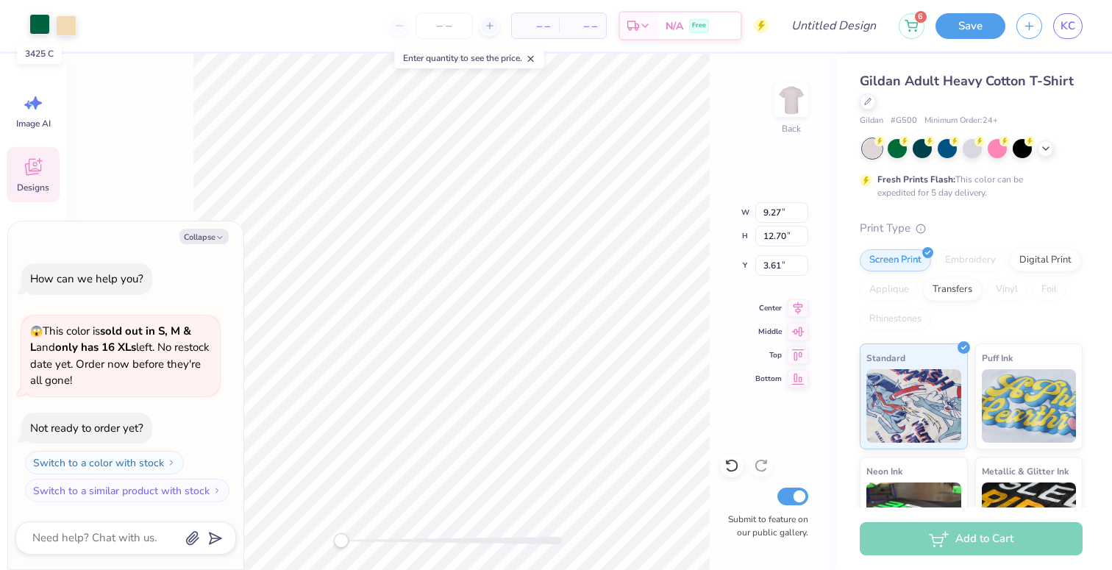
click at [32, 23] on div at bounding box center [39, 24] width 21 height 21
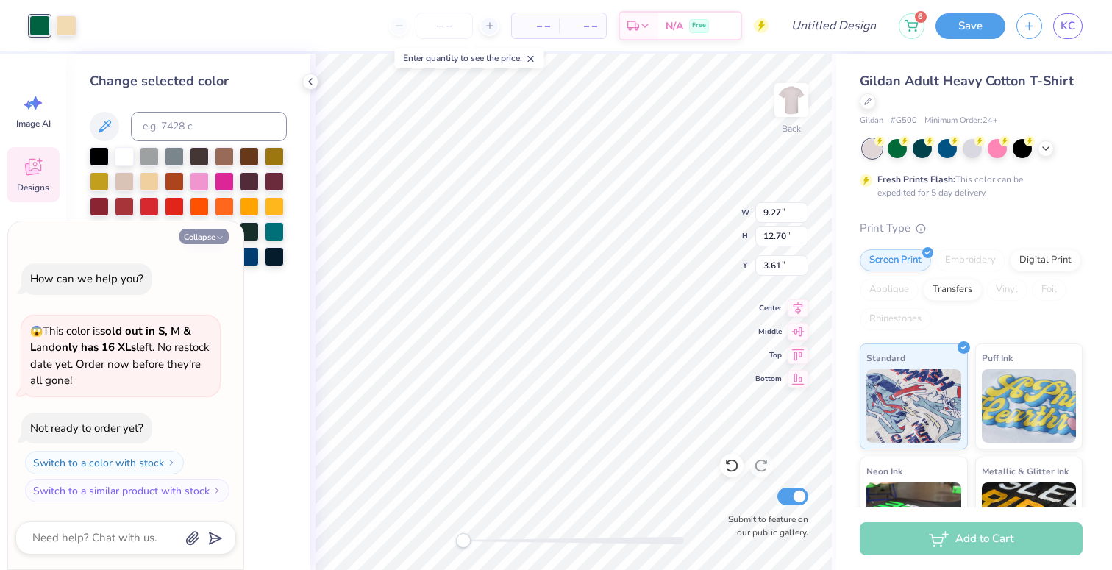
click at [208, 237] on button "Collapse" at bounding box center [203, 236] width 49 height 15
type textarea "x"
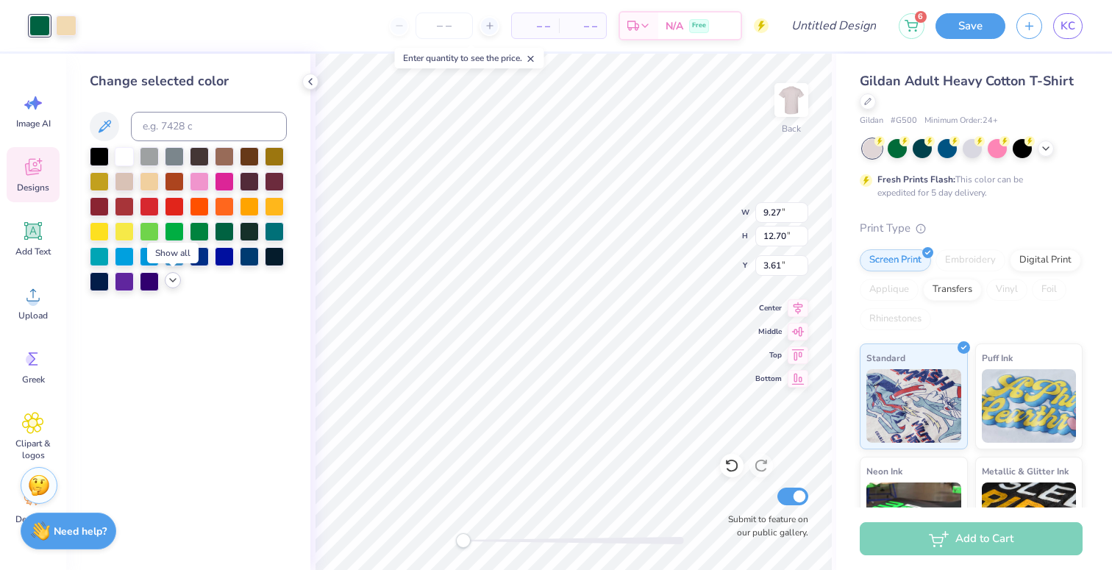
click at [171, 282] on icon at bounding box center [173, 280] width 12 height 12
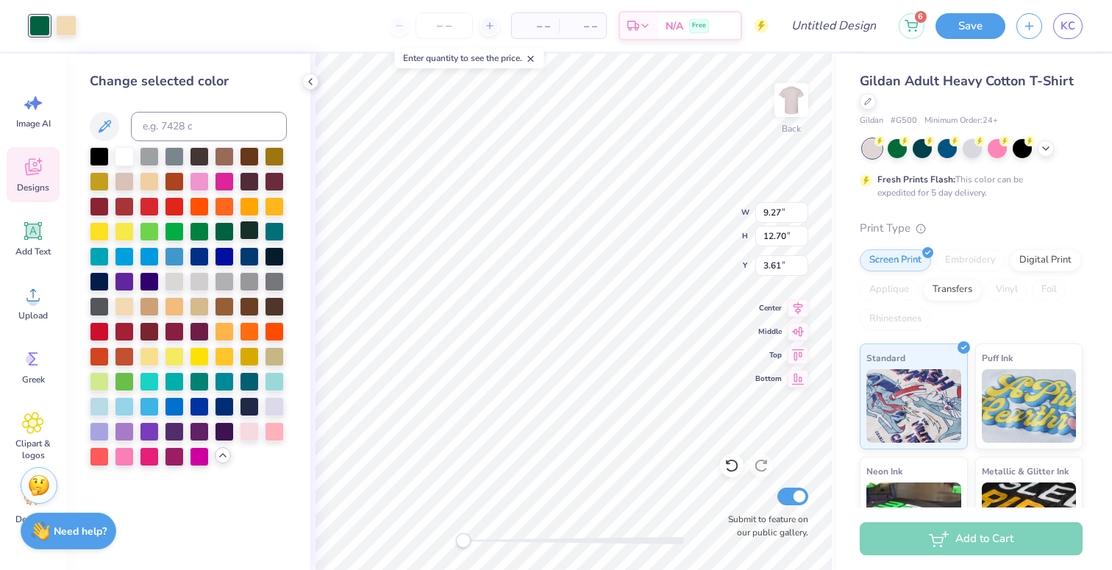
click at [252, 230] on div at bounding box center [249, 230] width 19 height 19
click at [227, 229] on div at bounding box center [224, 230] width 19 height 19
click at [249, 384] on div at bounding box center [249, 380] width 19 height 19
click at [198, 159] on div at bounding box center [199, 155] width 19 height 19
click at [218, 158] on div at bounding box center [224, 155] width 19 height 19
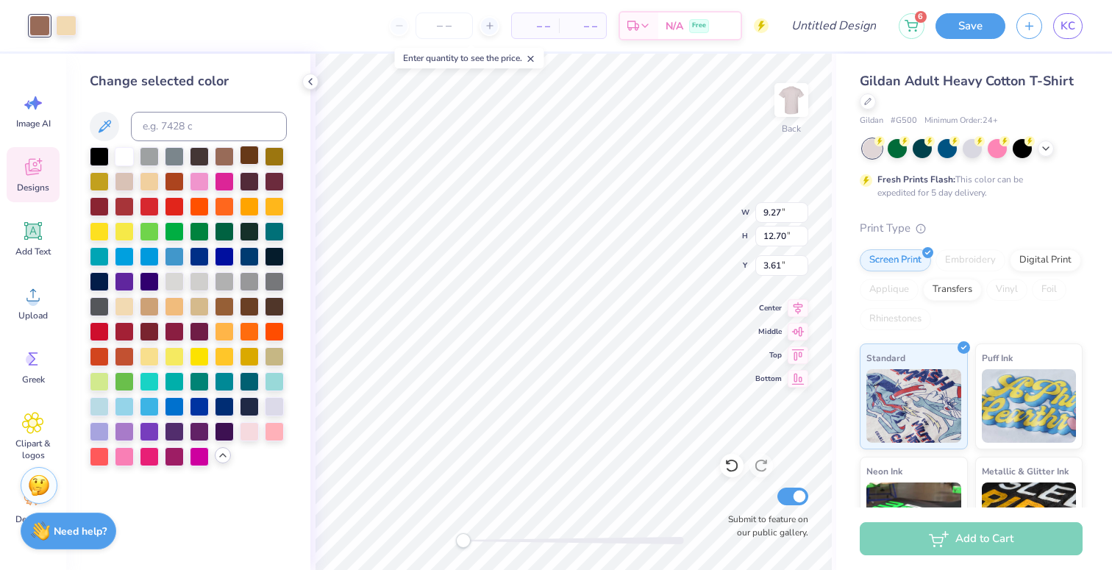
click at [248, 160] on div at bounding box center [249, 155] width 19 height 19
click at [71, 20] on div at bounding box center [66, 24] width 21 height 21
click at [224, 309] on div at bounding box center [224, 305] width 19 height 19
click at [205, 305] on div at bounding box center [199, 305] width 19 height 19
click at [152, 302] on div at bounding box center [149, 305] width 19 height 19
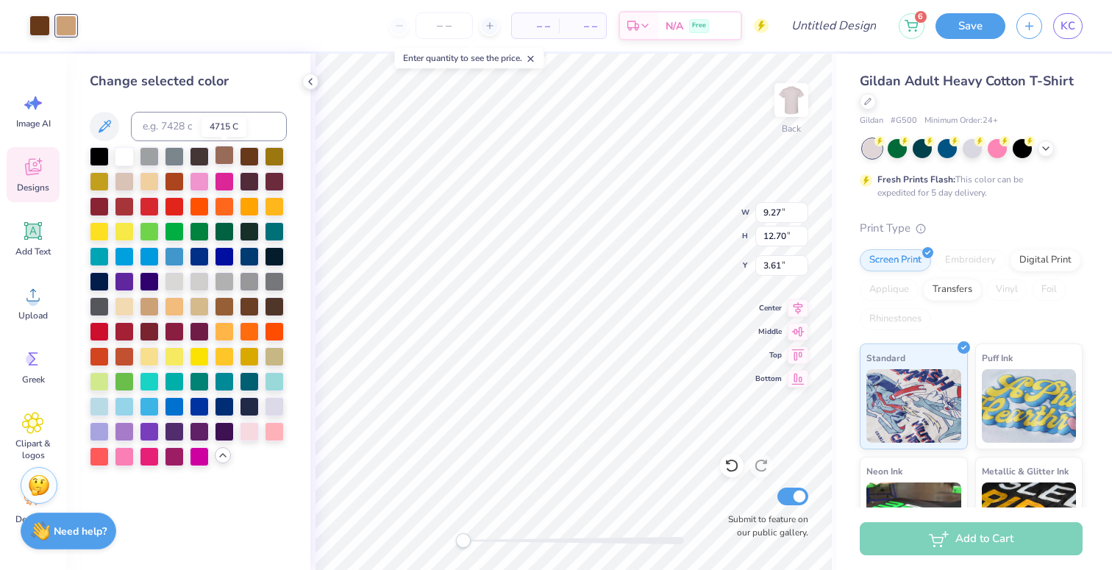
click at [227, 155] on div at bounding box center [224, 155] width 19 height 19
click at [201, 154] on div at bounding box center [199, 155] width 19 height 19
click at [155, 181] on div at bounding box center [149, 180] width 19 height 19
click at [125, 182] on div at bounding box center [124, 180] width 19 height 19
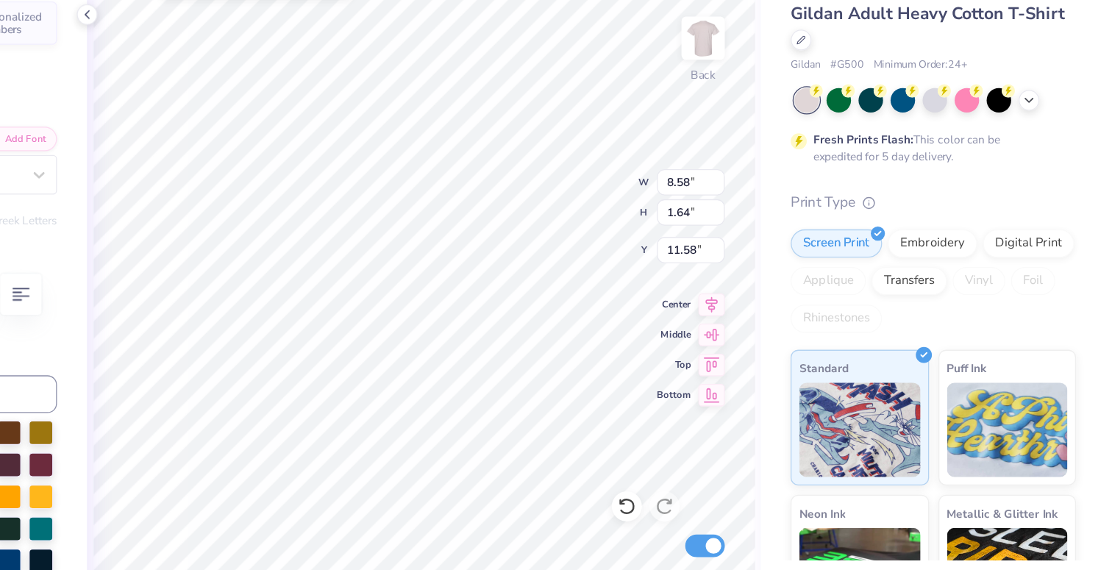
type textarea "Sisterhood Retreat"
type input "12.89"
type input "1.48"
type input "11.60"
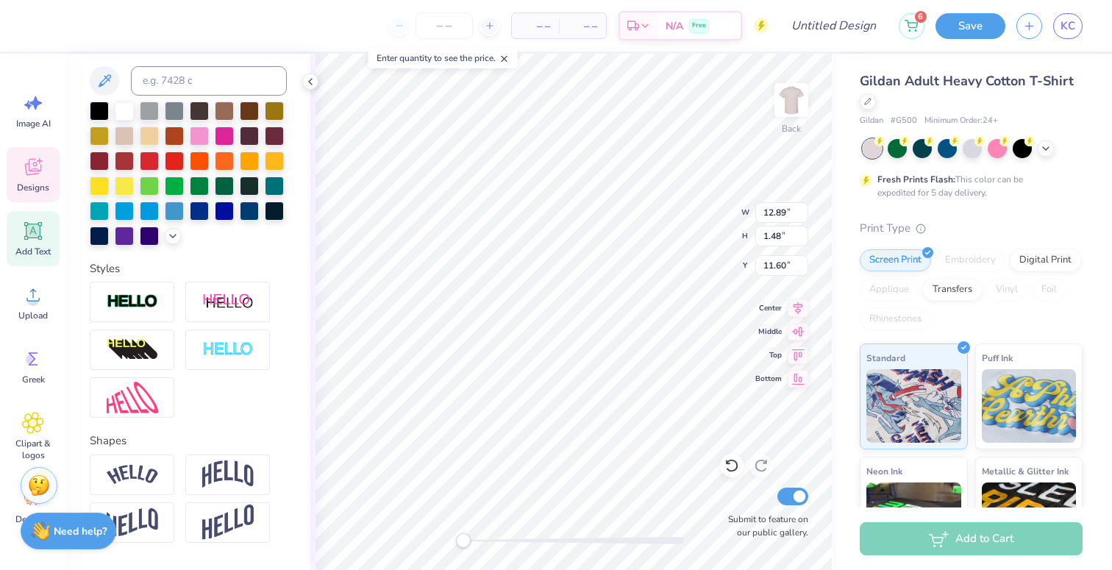
scroll to position [343, 0]
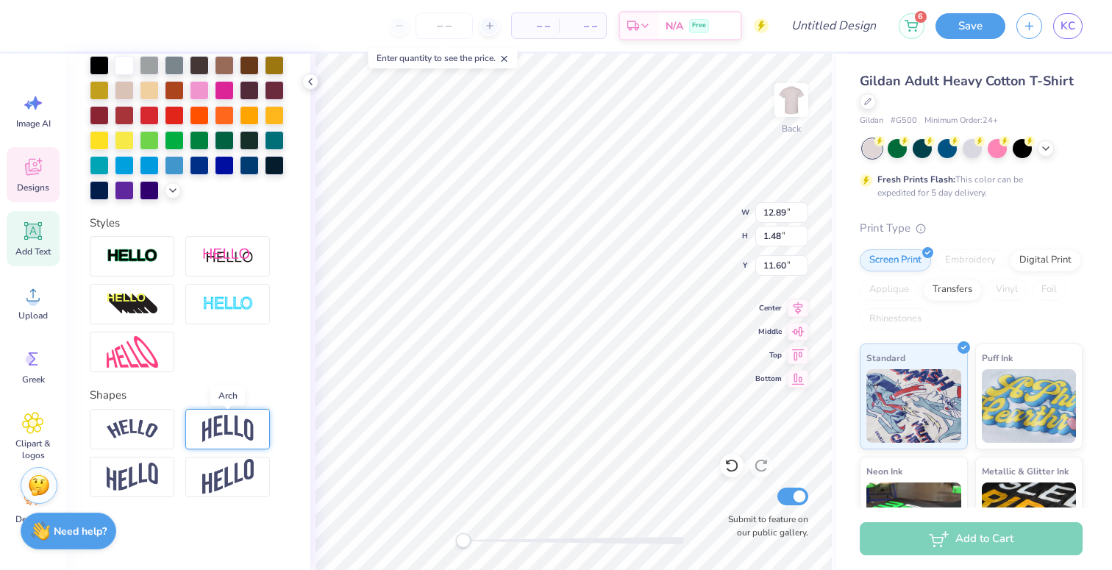
click at [227, 435] on img at bounding box center [227, 429] width 51 height 28
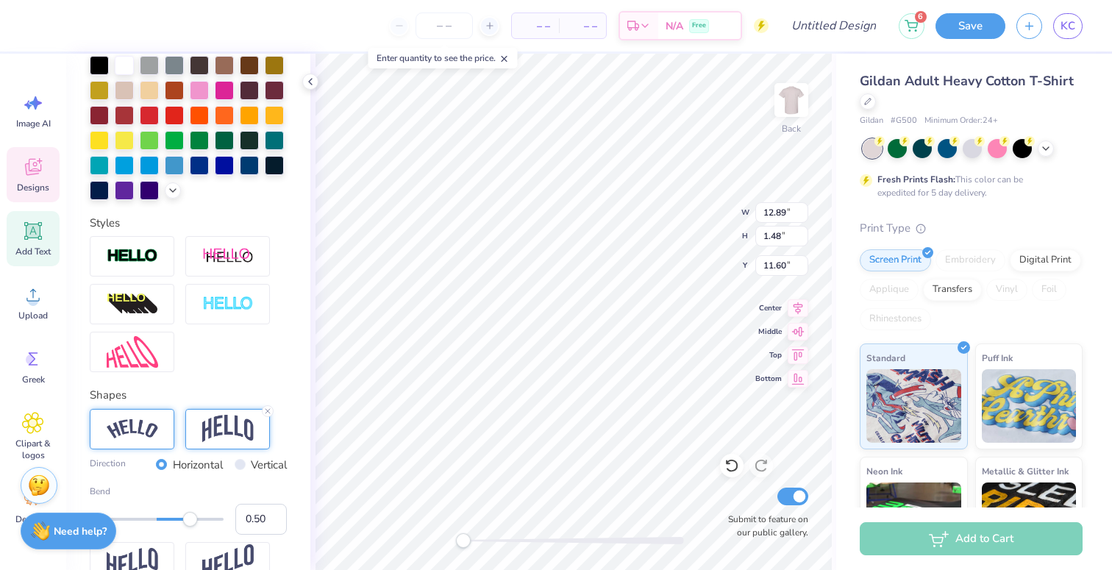
click at [160, 427] on div at bounding box center [132, 429] width 85 height 40
type input "0.19"
drag, startPoint x: 185, startPoint y: 520, endPoint x: 168, endPoint y: 516, distance: 17.3
click at [168, 517] on div "Accessibility label" at bounding box center [169, 519] width 15 height 15
type input "0.38"
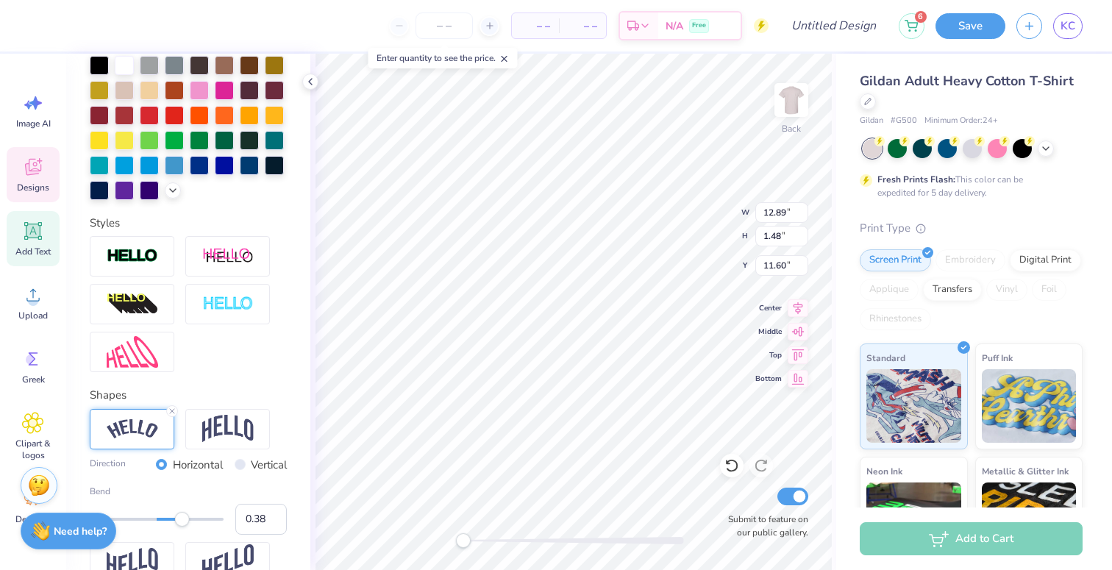
drag, startPoint x: 168, startPoint y: 516, endPoint x: 182, endPoint y: 517, distance: 14.0
click at [182, 517] on div "Accessibility label" at bounding box center [182, 519] width 15 height 15
type input "0.54"
drag, startPoint x: 182, startPoint y: 517, endPoint x: 193, endPoint y: 519, distance: 10.4
click at [193, 519] on div "Accessibility label" at bounding box center [185, 519] width 15 height 15
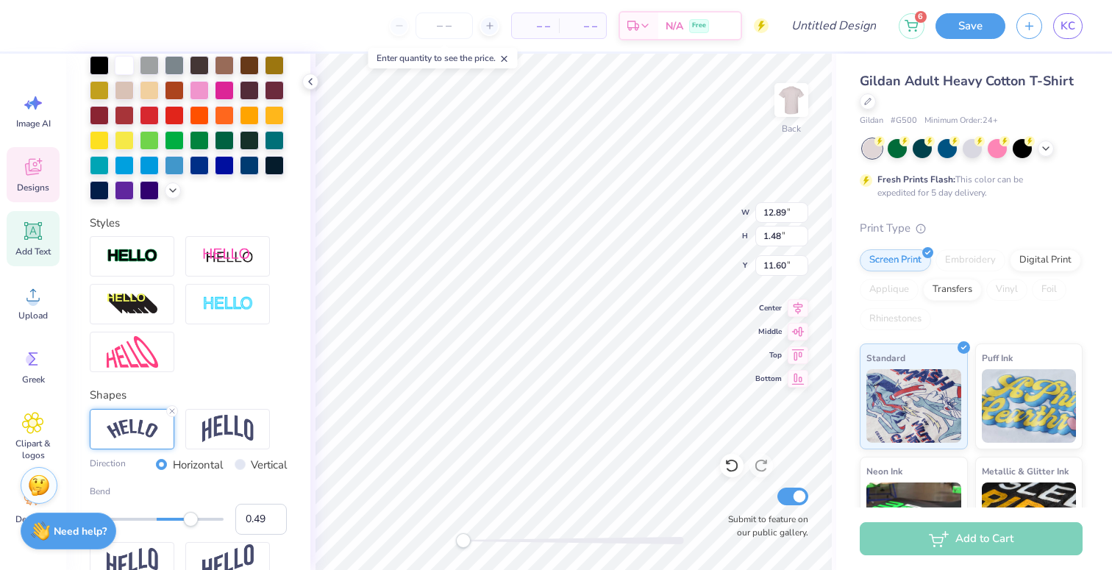
type input "0.48"
click at [189, 518] on div "Accessibility label" at bounding box center [190, 519] width 15 height 15
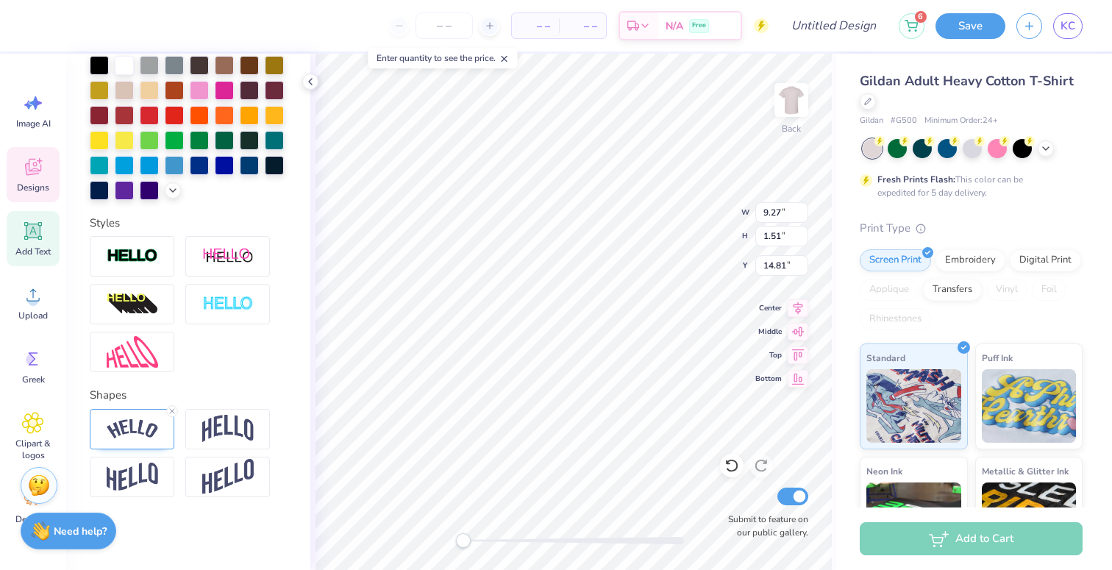
type input "11.45"
type input "2.45"
type input "3.25"
click at [133, 432] on img at bounding box center [132, 429] width 51 height 20
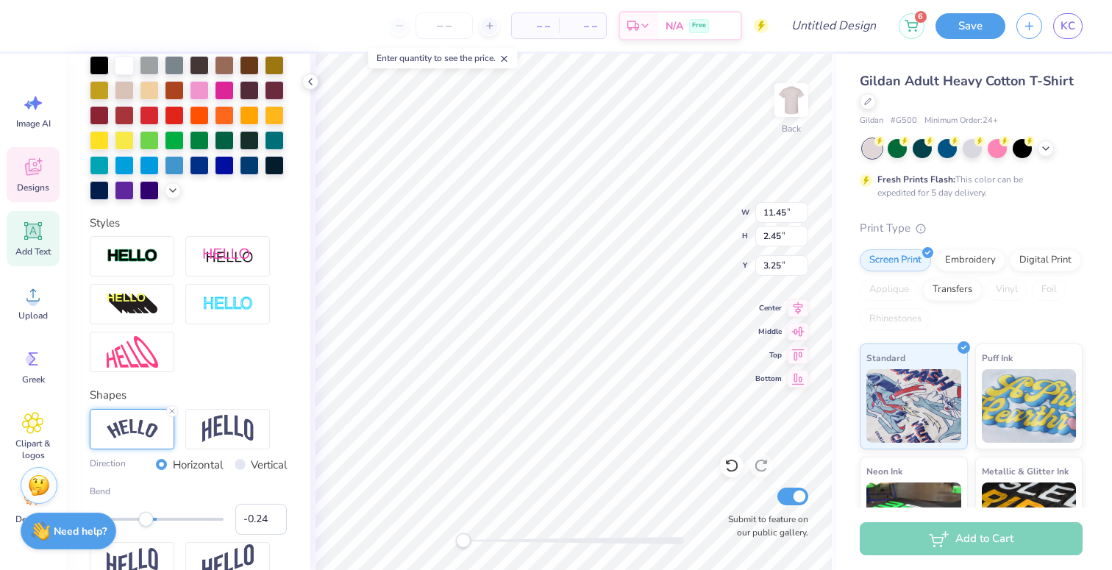
type input "-0.25"
drag, startPoint x: 185, startPoint y: 516, endPoint x: 140, endPoint y: 516, distance: 44.9
click at [140, 516] on div "Accessibility label" at bounding box center [145, 519] width 15 height 15
type input "-0.32"
click at [135, 516] on div "Accessibility label" at bounding box center [135, 519] width 15 height 15
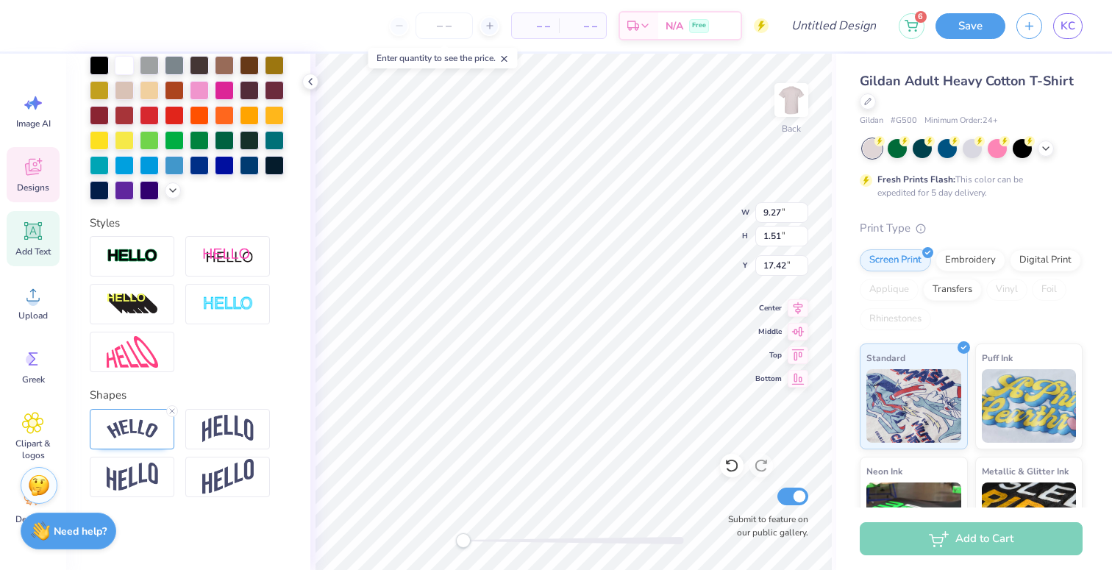
scroll to position [0, 2]
type textarea "TRI SIGMA"
type input "3.72"
click at [171, 192] on icon at bounding box center [173, 189] width 12 height 12
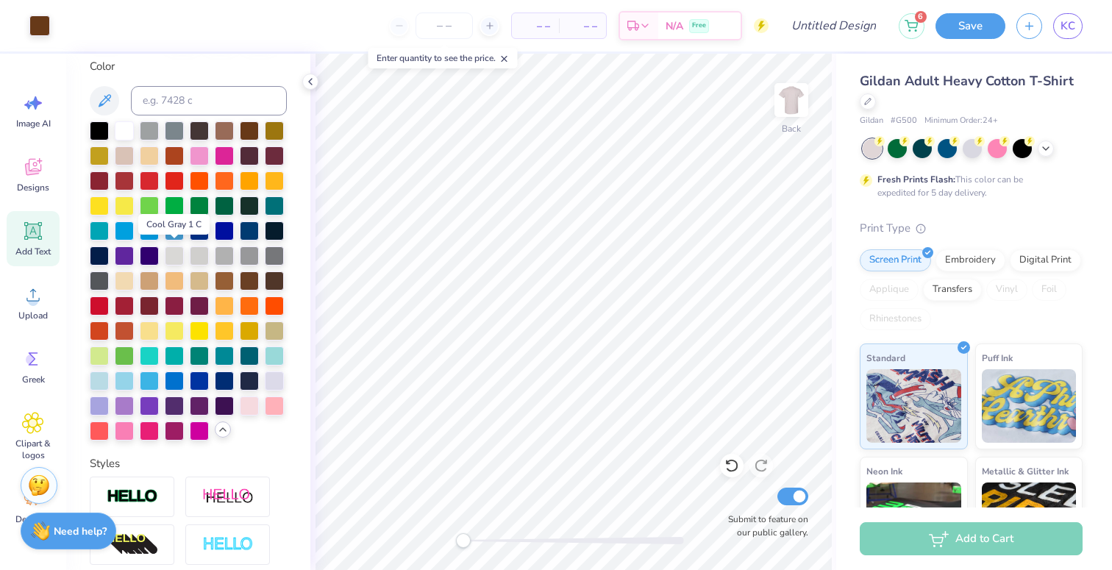
scroll to position [280, 0]
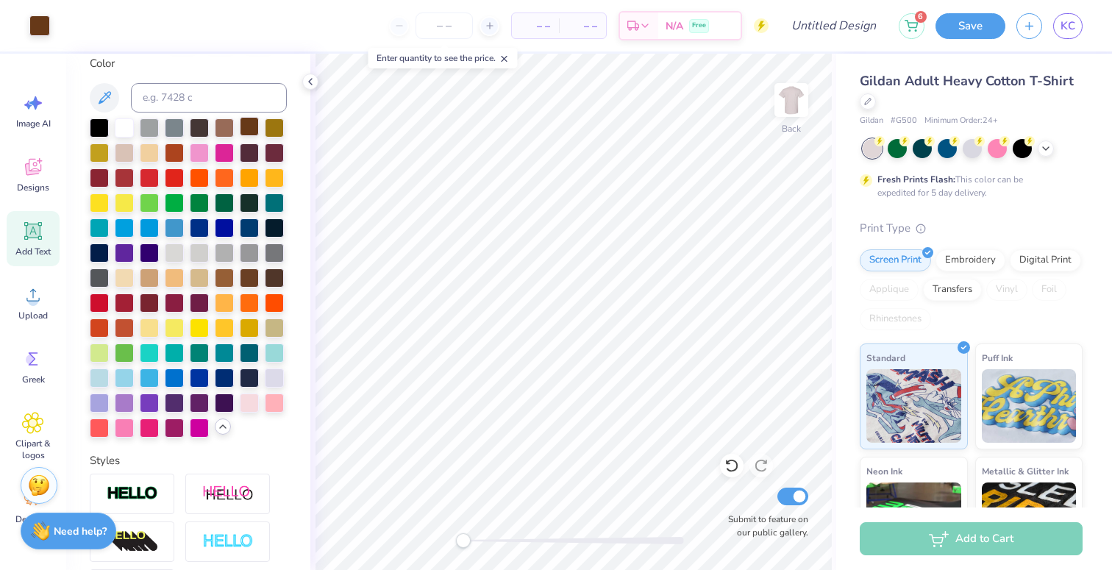
click at [252, 124] on div at bounding box center [249, 126] width 19 height 19
click at [103, 172] on div at bounding box center [99, 176] width 19 height 19
click at [41, 24] on div at bounding box center [39, 24] width 21 height 21
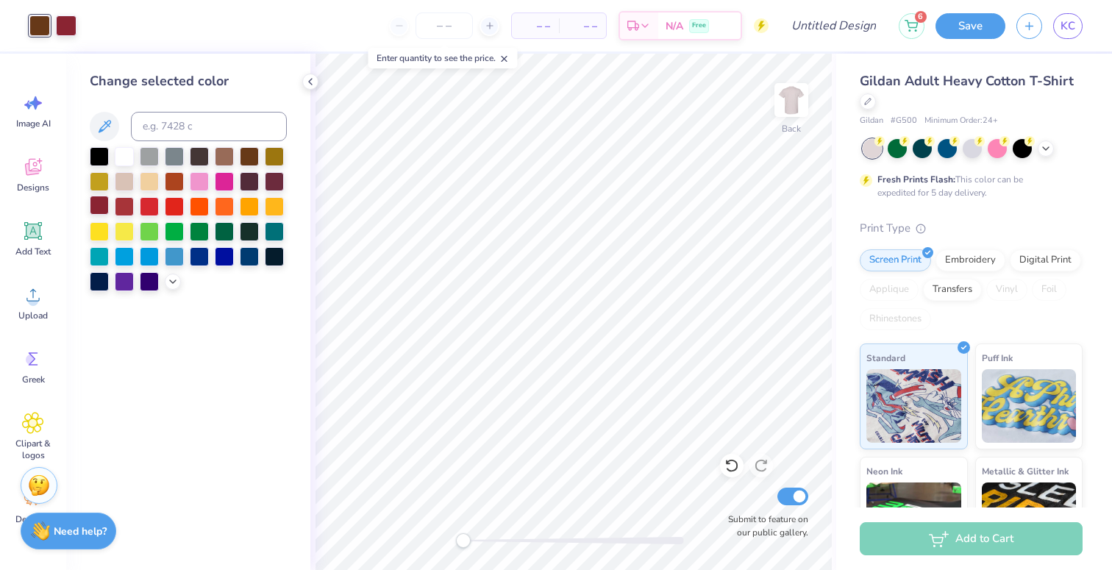
click at [100, 201] on div at bounding box center [99, 205] width 19 height 19
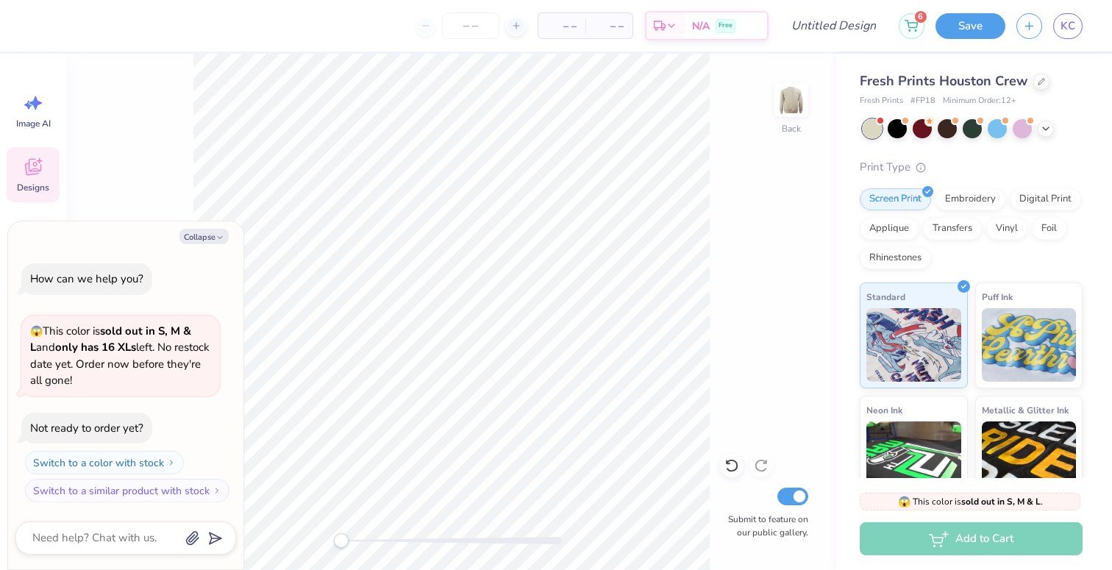
click at [41, 176] on icon at bounding box center [33, 167] width 22 height 22
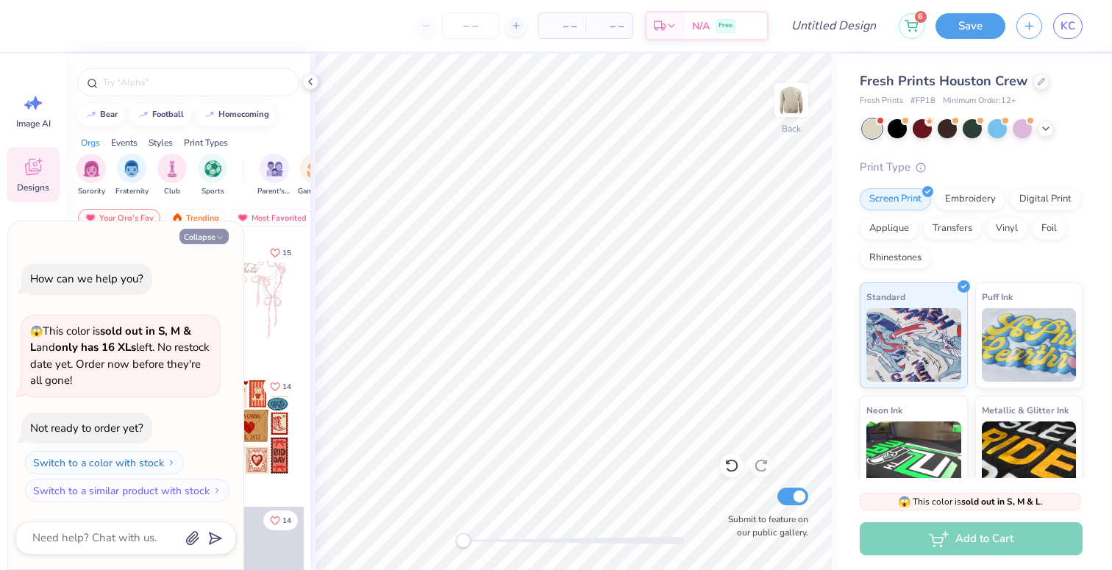
click at [213, 237] on button "Collapse" at bounding box center [203, 236] width 49 height 15
type textarea "x"
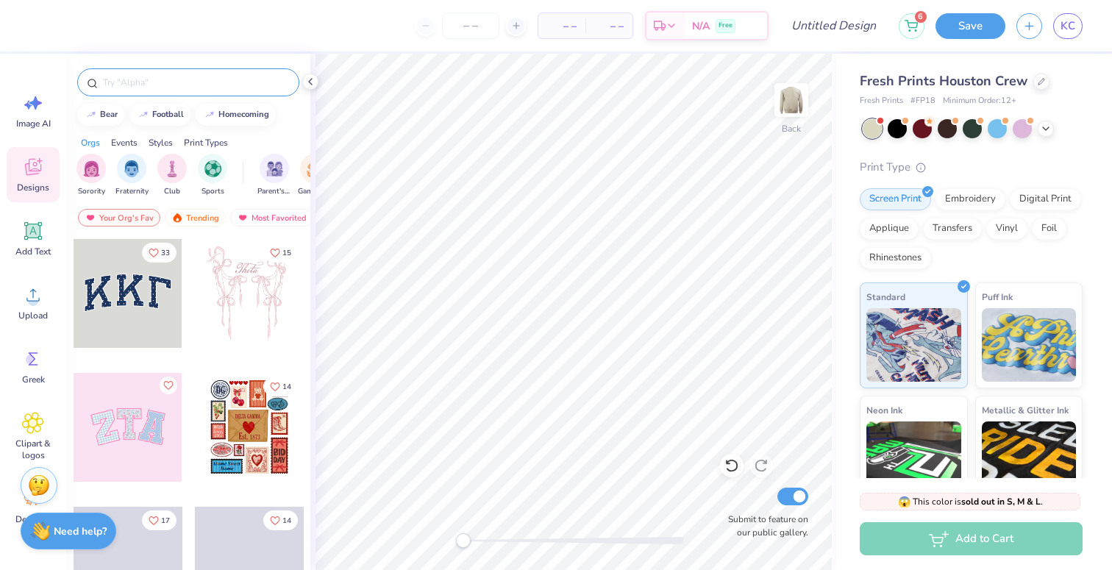
click at [156, 82] on input "text" at bounding box center [195, 82] width 188 height 15
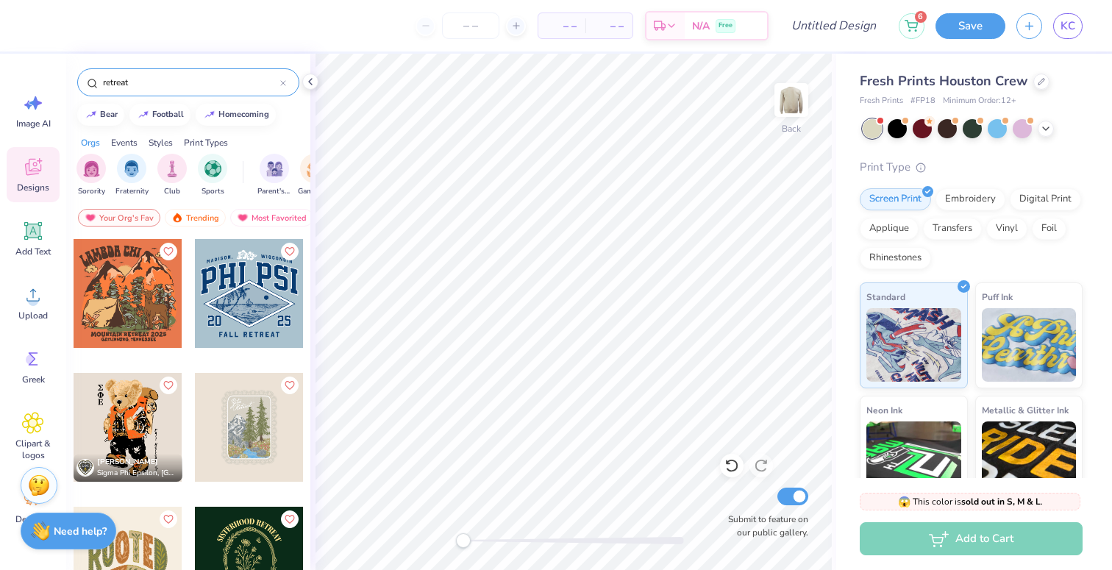
type input "retreat"
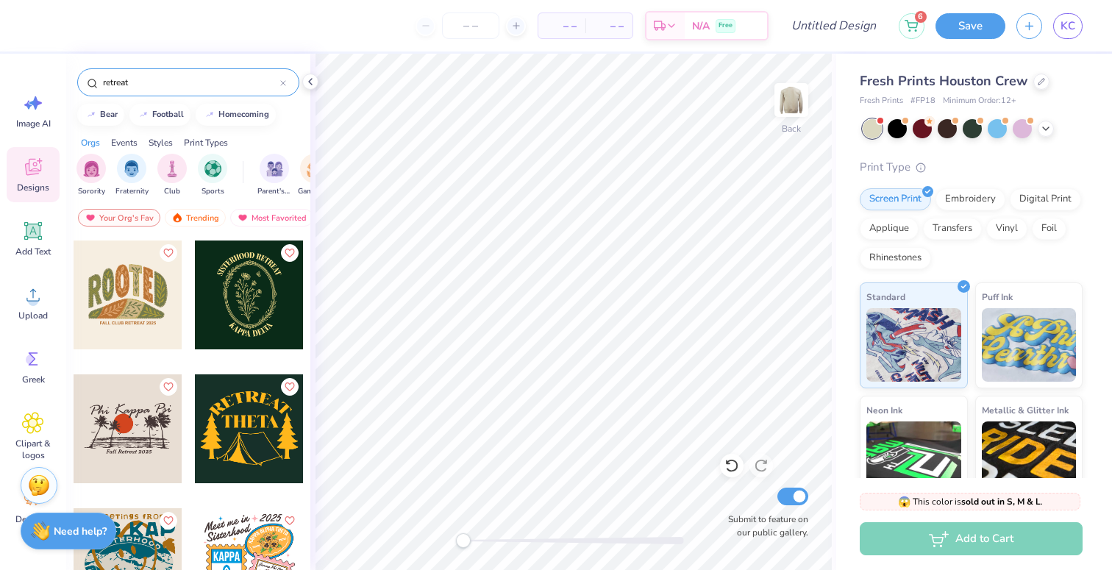
scroll to position [272, 0]
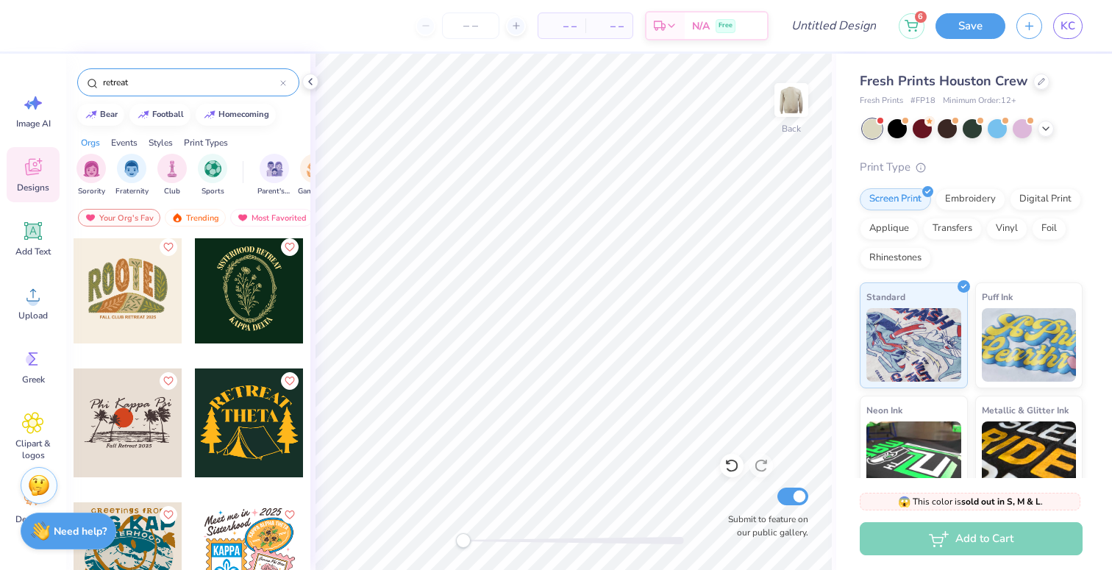
click at [249, 317] on div at bounding box center [249, 289] width 109 height 109
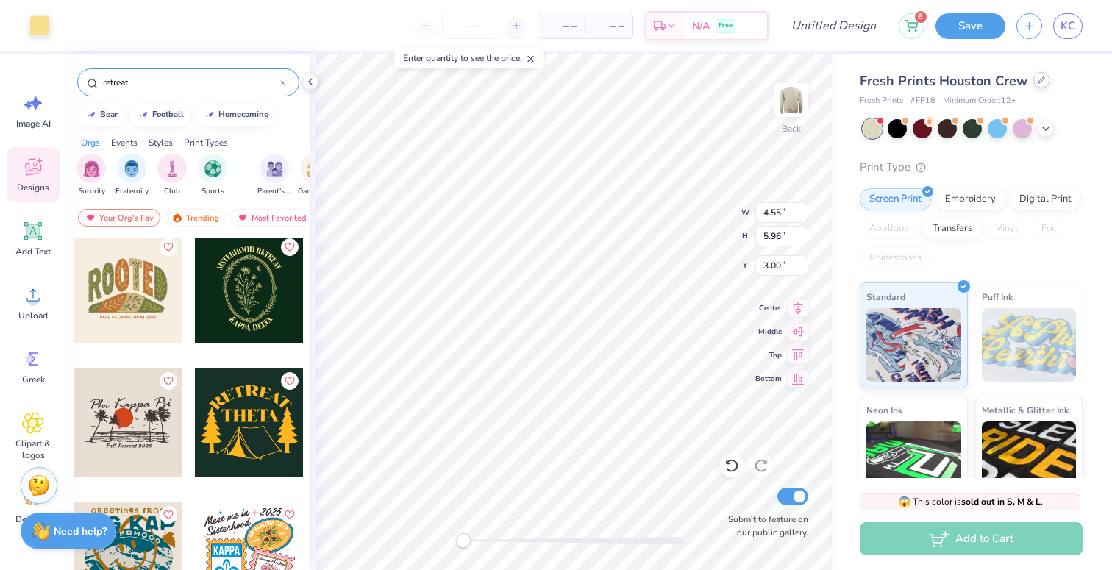
click at [1039, 79] on icon at bounding box center [1041, 79] width 7 height 7
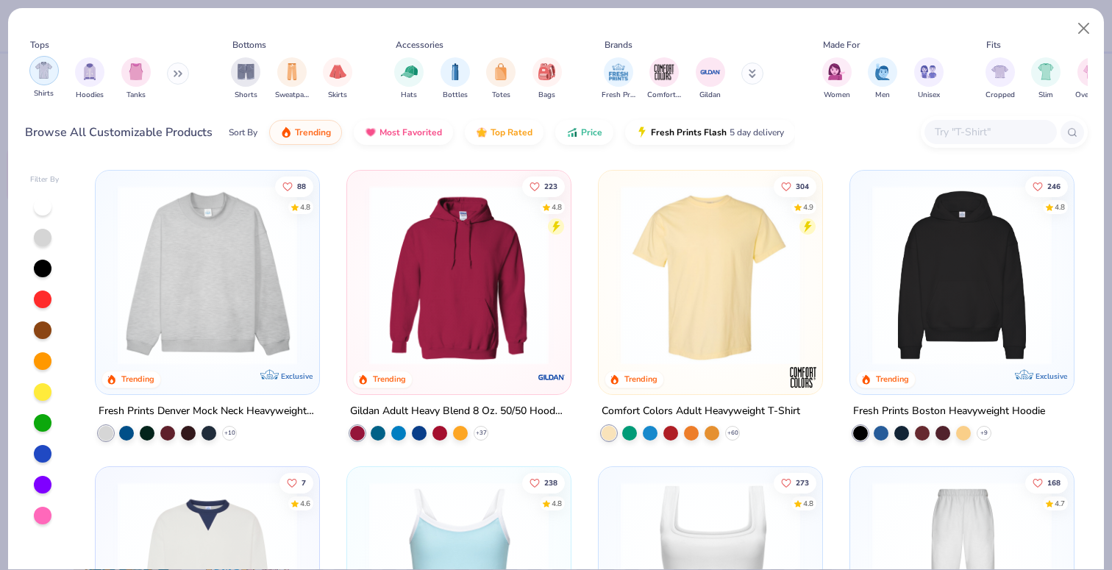
click at [50, 76] on img "filter for Shirts" at bounding box center [43, 70] width 17 height 17
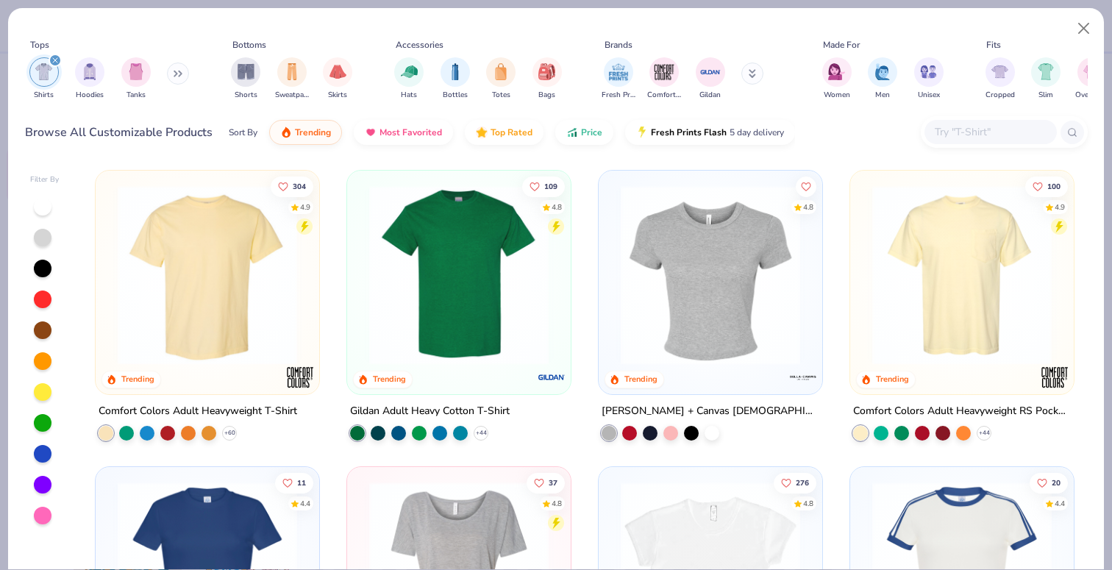
click at [463, 266] on img at bounding box center [459, 274] width 194 height 179
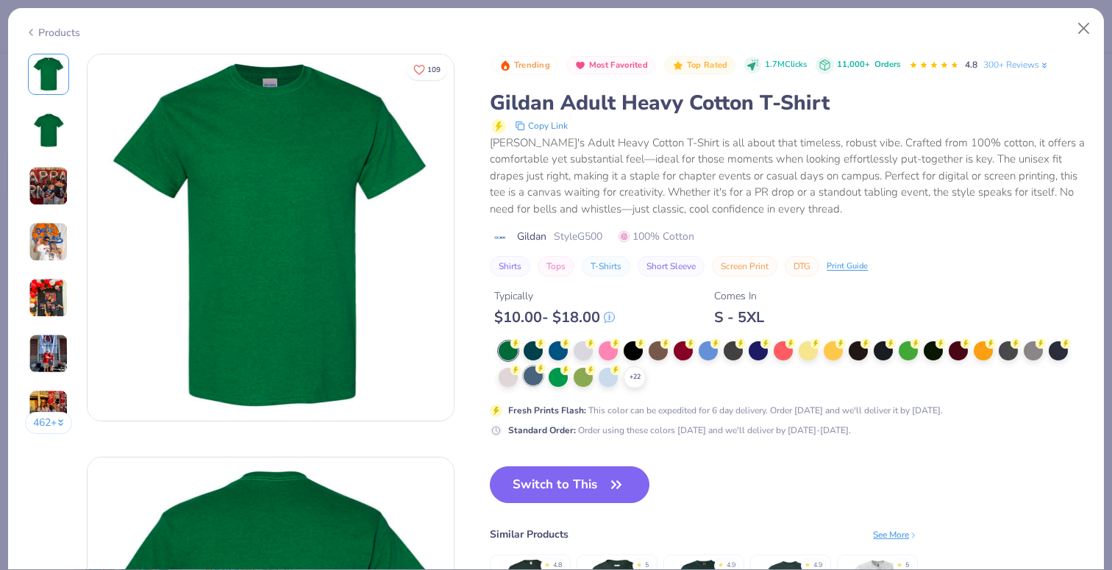
click at [532, 377] on div at bounding box center [533, 375] width 19 height 19
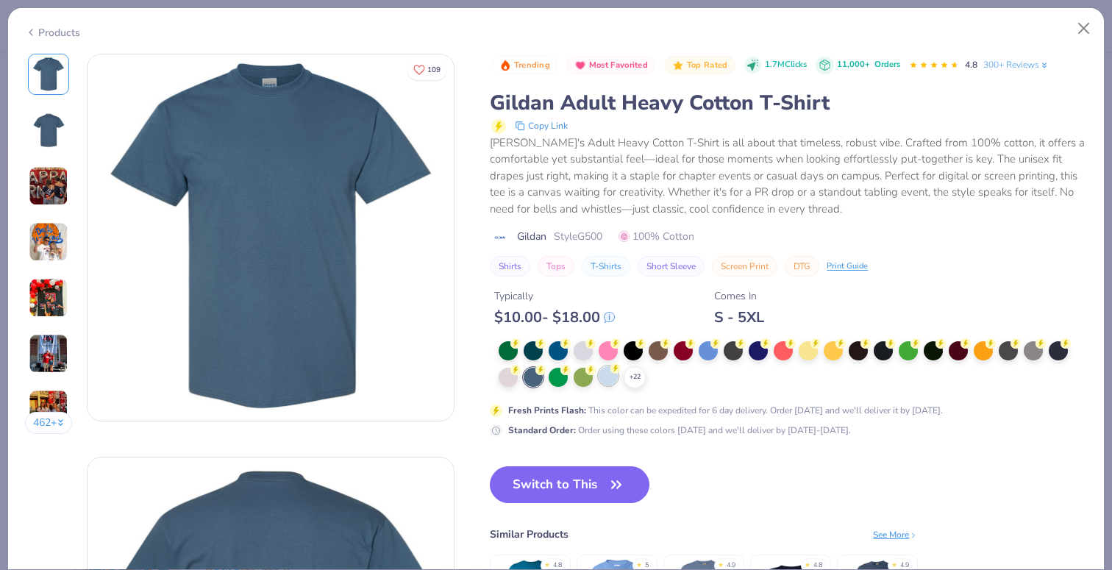
click at [613, 377] on div at bounding box center [608, 375] width 19 height 19
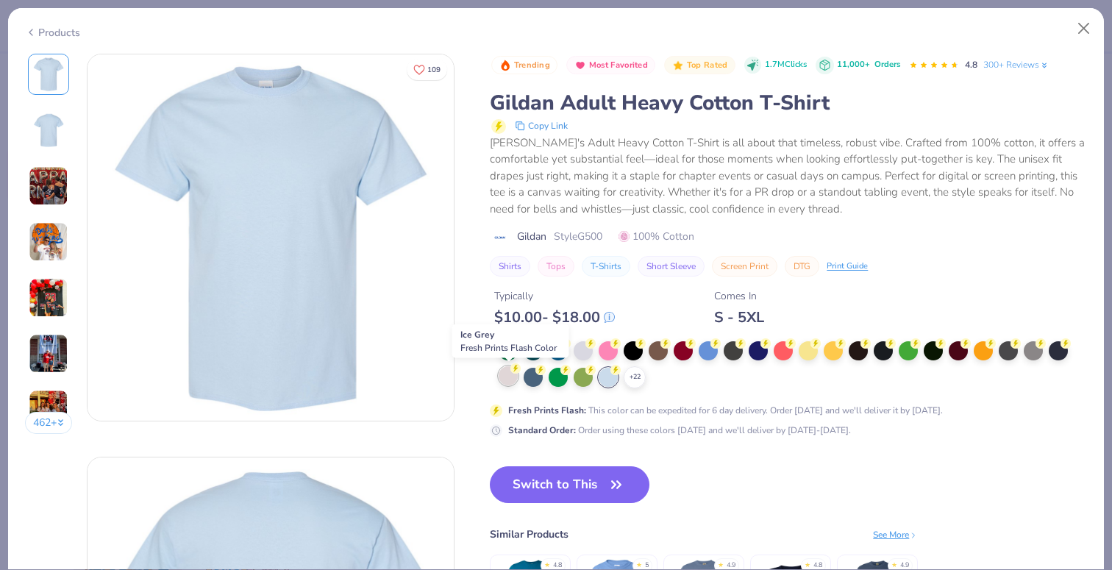
click at [508, 382] on div at bounding box center [508, 375] width 19 height 19
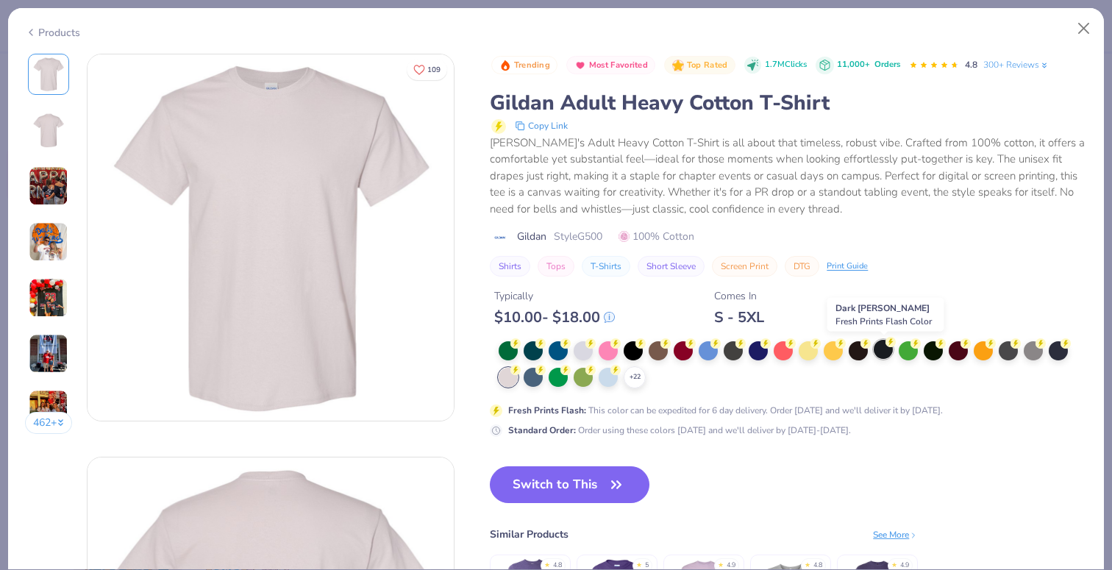
click at [883, 346] on div at bounding box center [883, 349] width 19 height 19
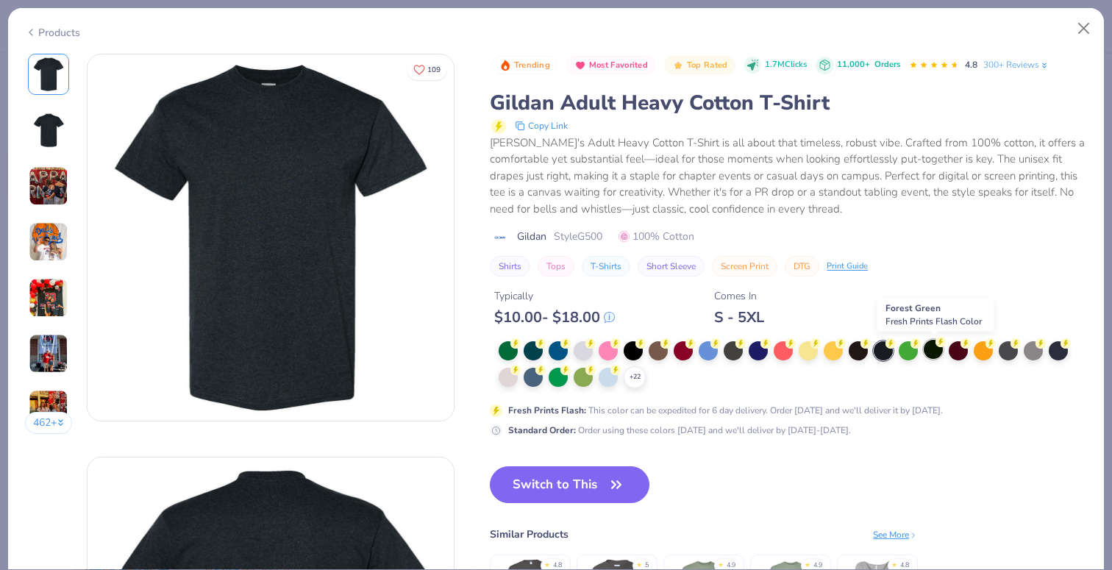
click at [939, 345] on circle at bounding box center [941, 342] width 10 height 10
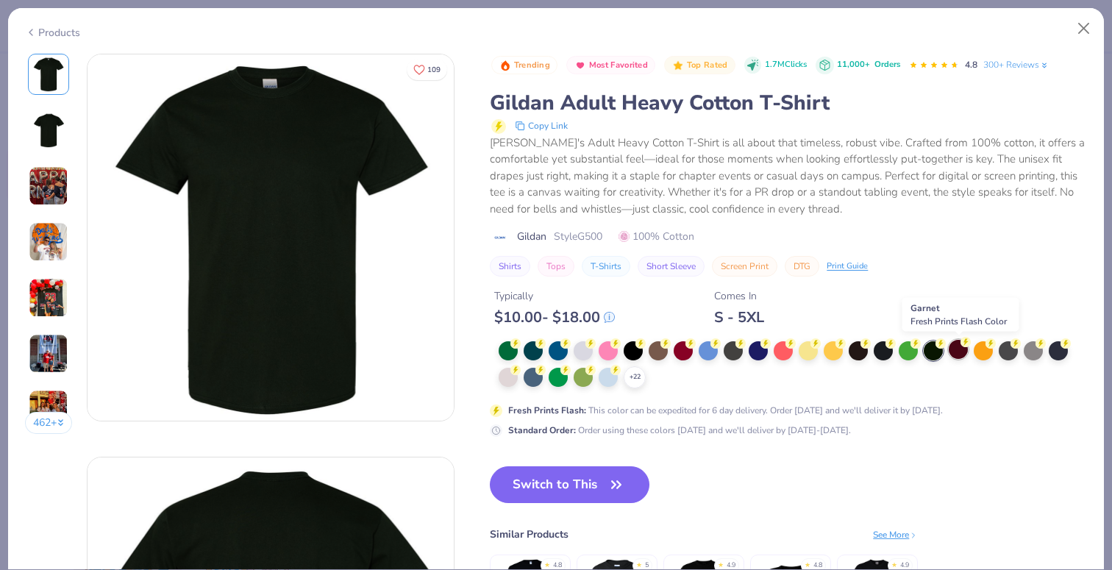
click at [957, 349] on div at bounding box center [958, 349] width 19 height 19
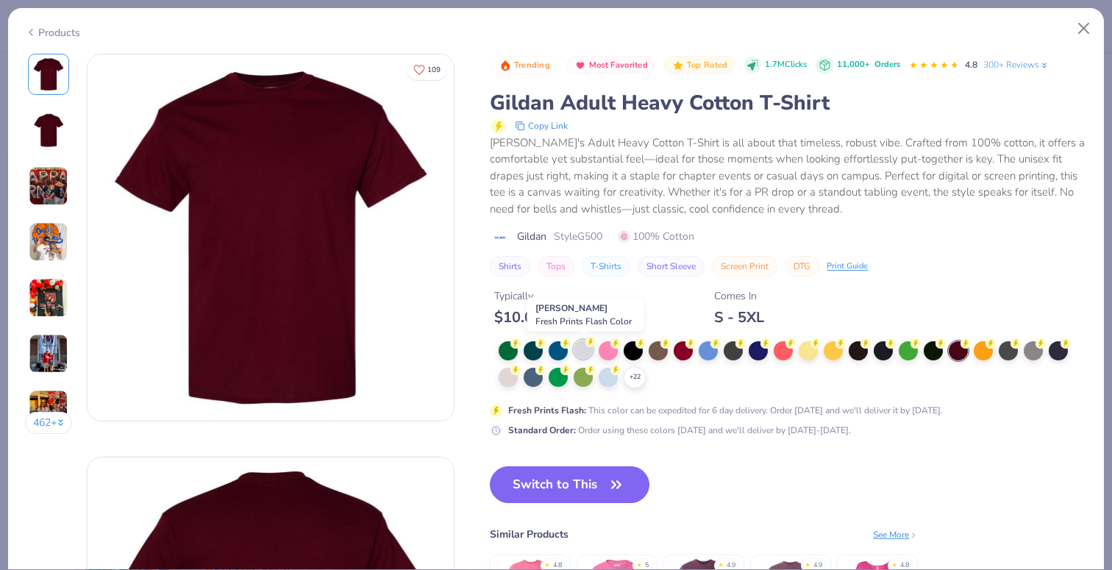
click at [582, 347] on div at bounding box center [583, 349] width 19 height 19
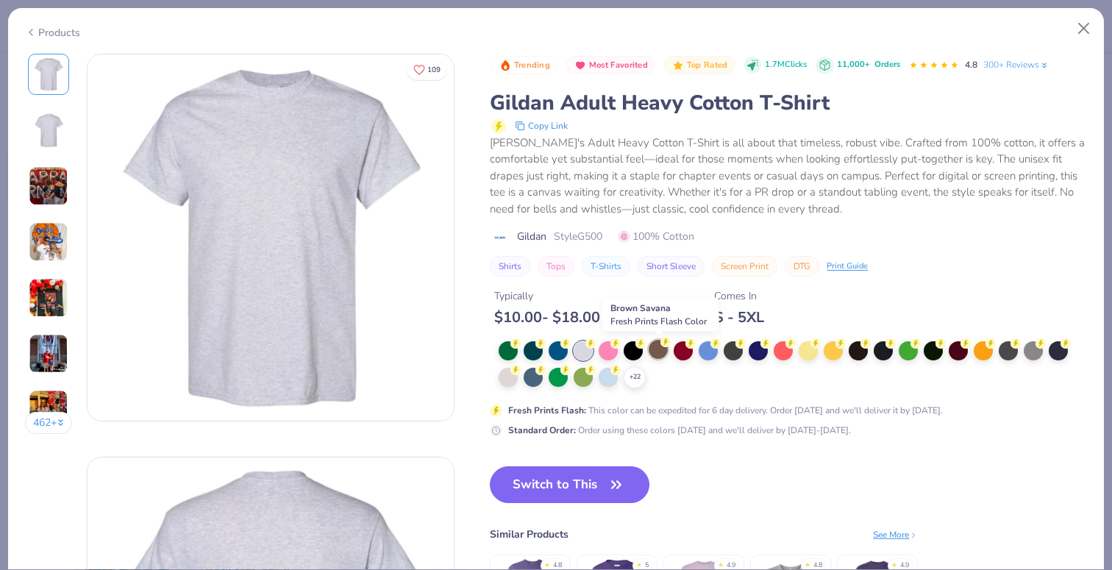
click at [656, 352] on div at bounding box center [658, 349] width 19 height 19
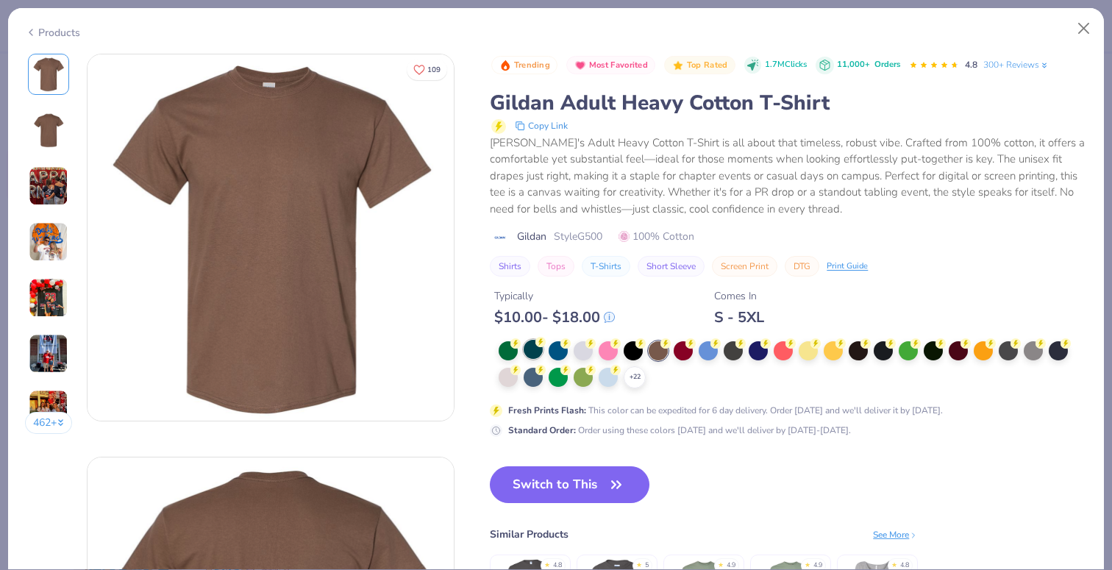
click at [525, 349] on div at bounding box center [533, 349] width 19 height 19
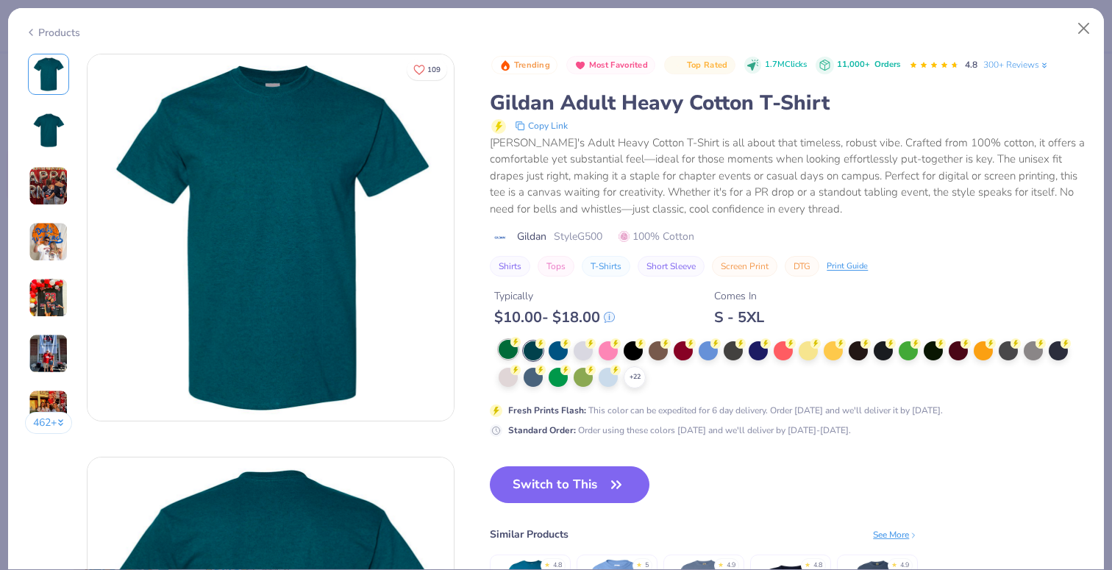
click at [513, 349] on div at bounding box center [508, 349] width 19 height 19
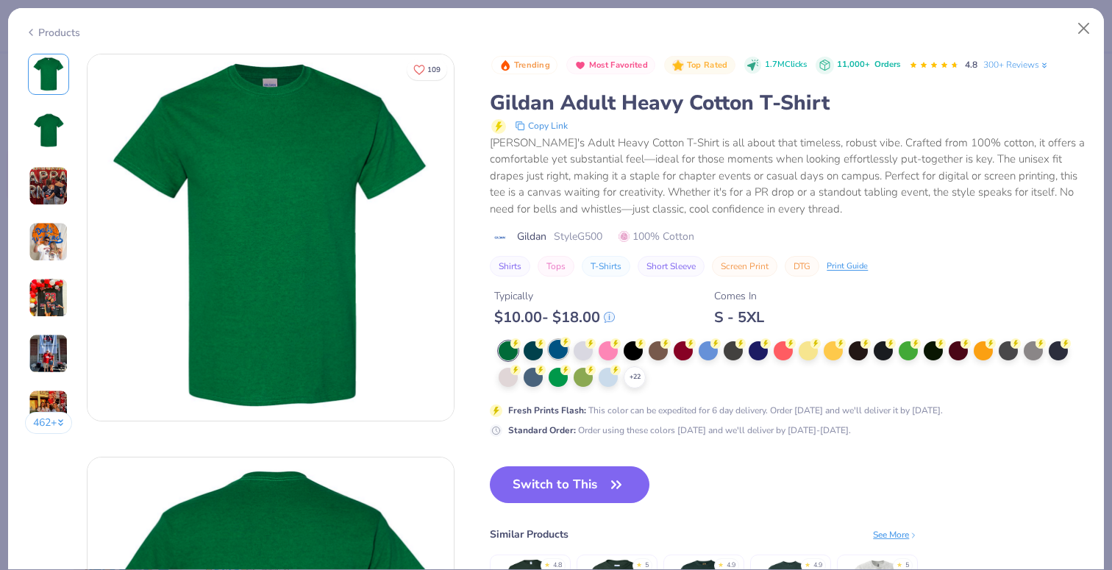
click at [561, 349] on div at bounding box center [558, 349] width 19 height 19
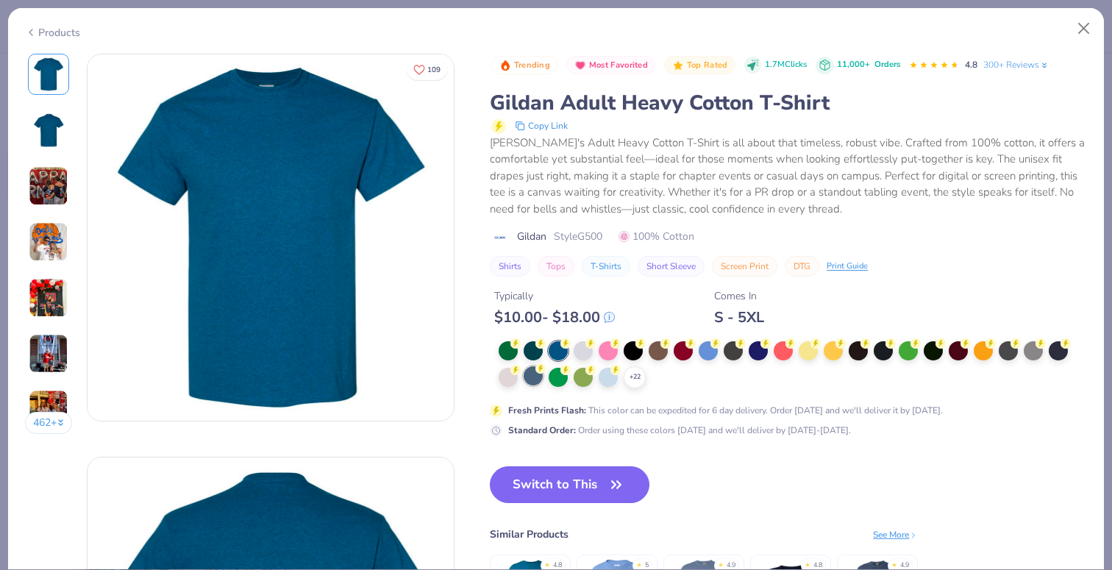
click at [530, 378] on div at bounding box center [533, 375] width 19 height 19
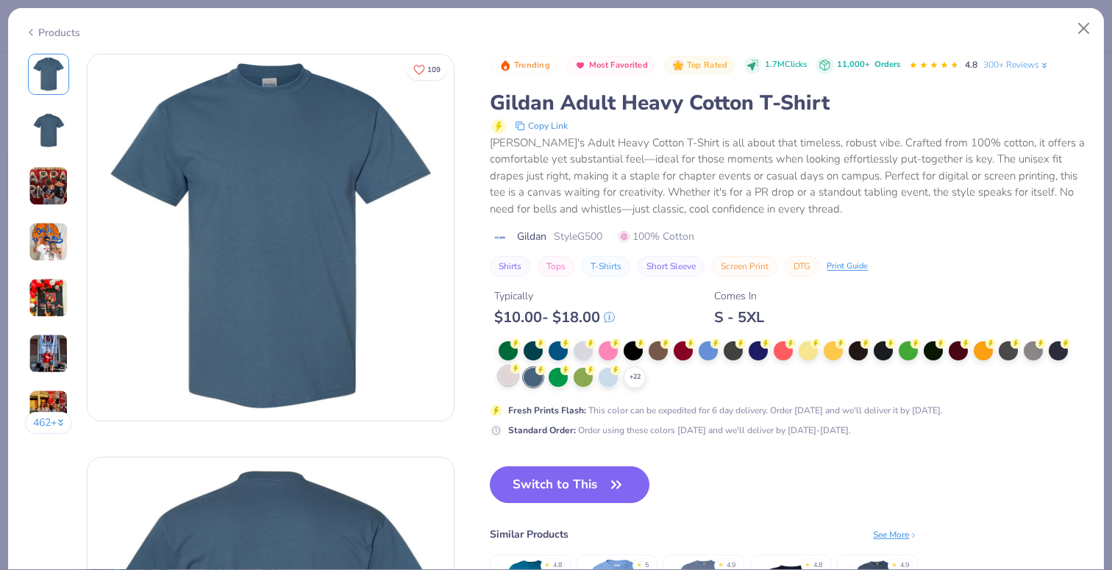
click at [518, 374] on div at bounding box center [508, 375] width 19 height 19
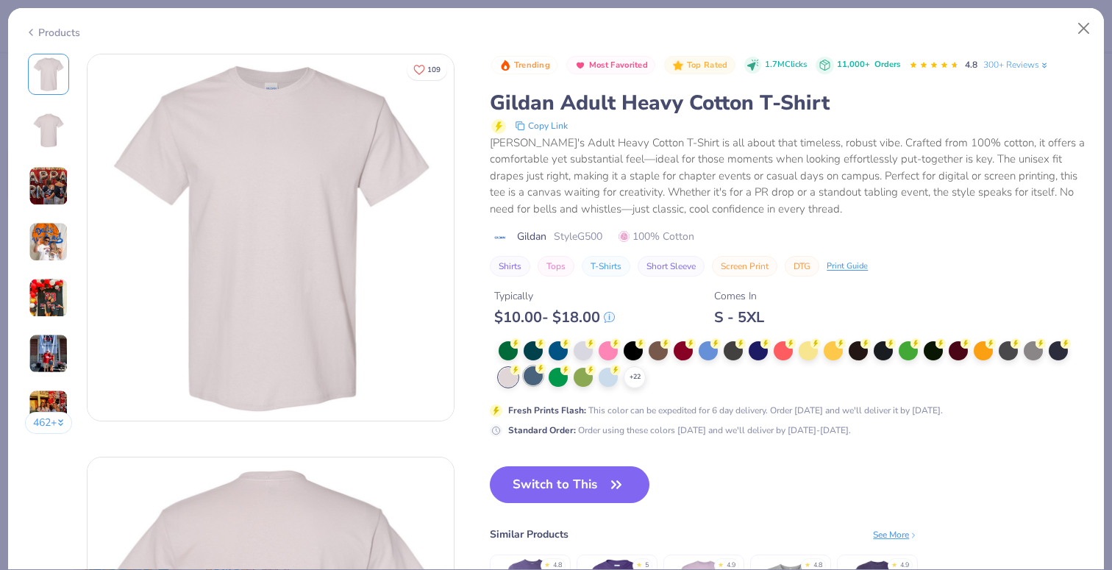
click at [533, 376] on div at bounding box center [533, 375] width 19 height 19
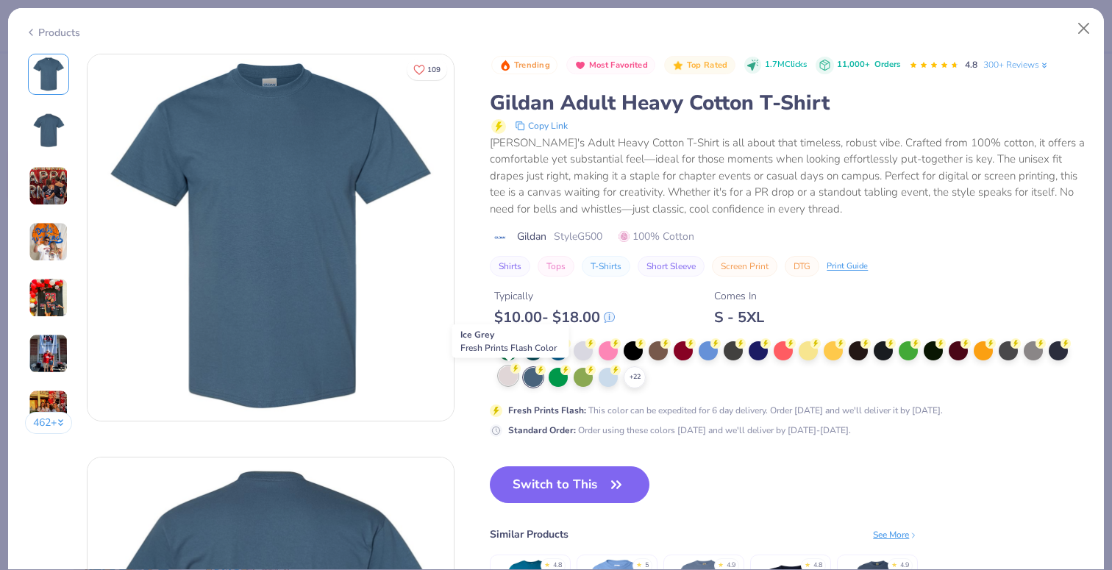
click at [507, 371] on div at bounding box center [508, 375] width 19 height 19
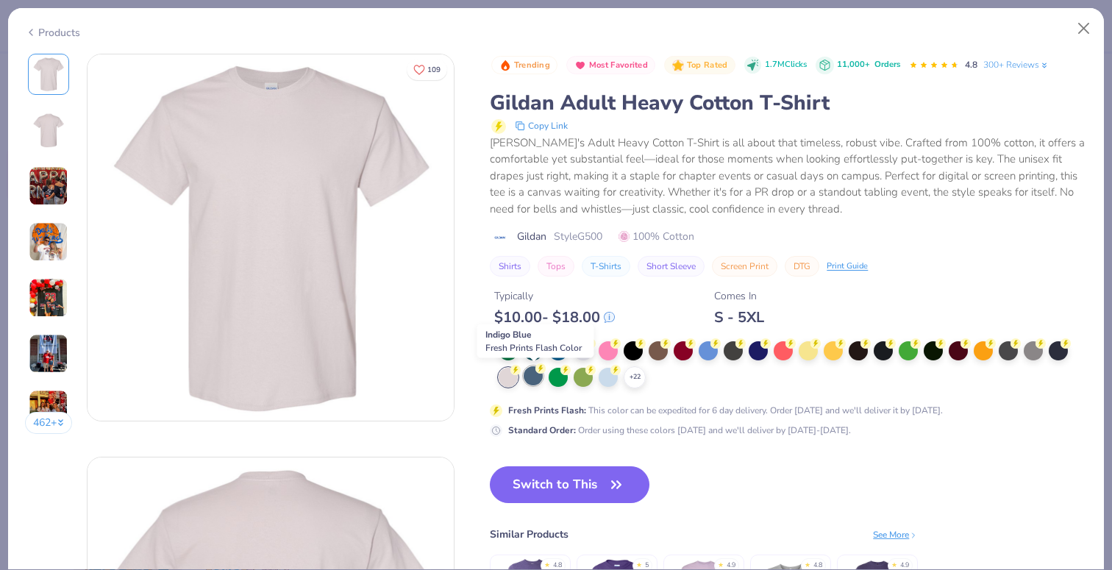
click at [535, 377] on div at bounding box center [533, 375] width 19 height 19
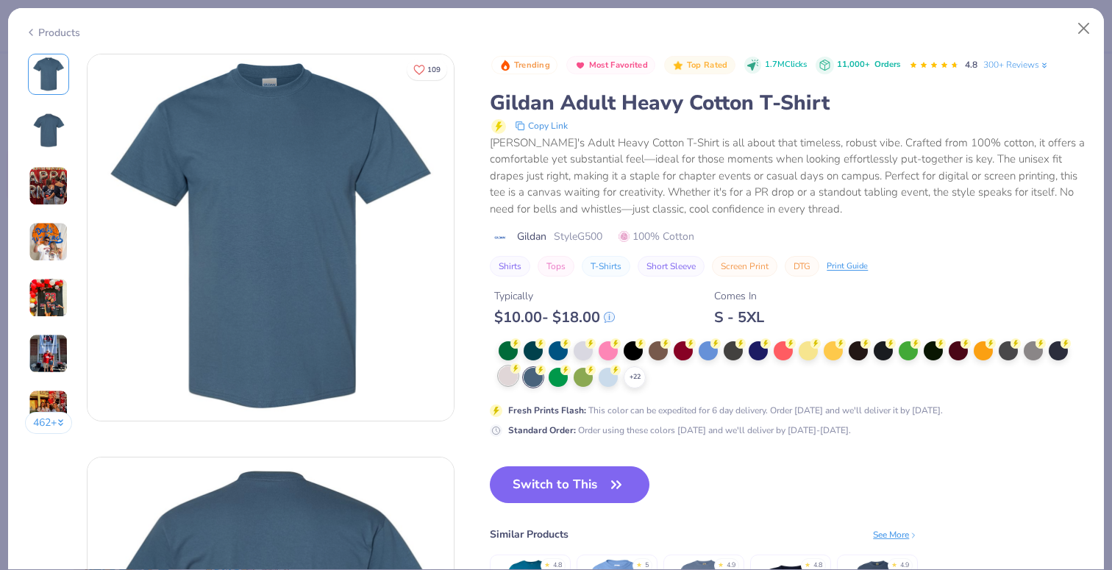
click at [509, 376] on div at bounding box center [508, 375] width 19 height 19
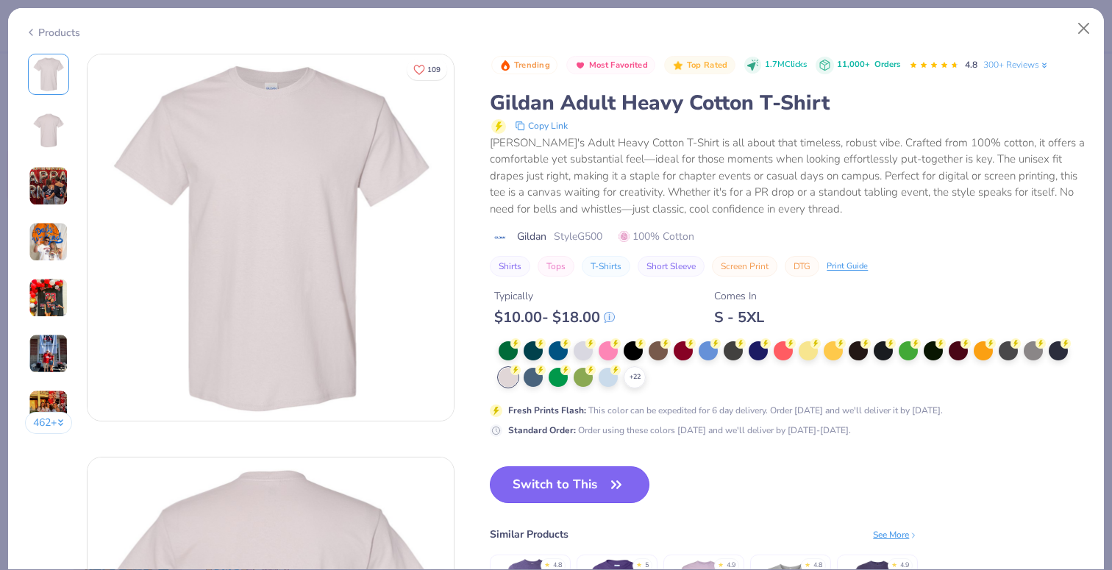
click at [542, 481] on button "Switch to This" at bounding box center [570, 484] width 160 height 37
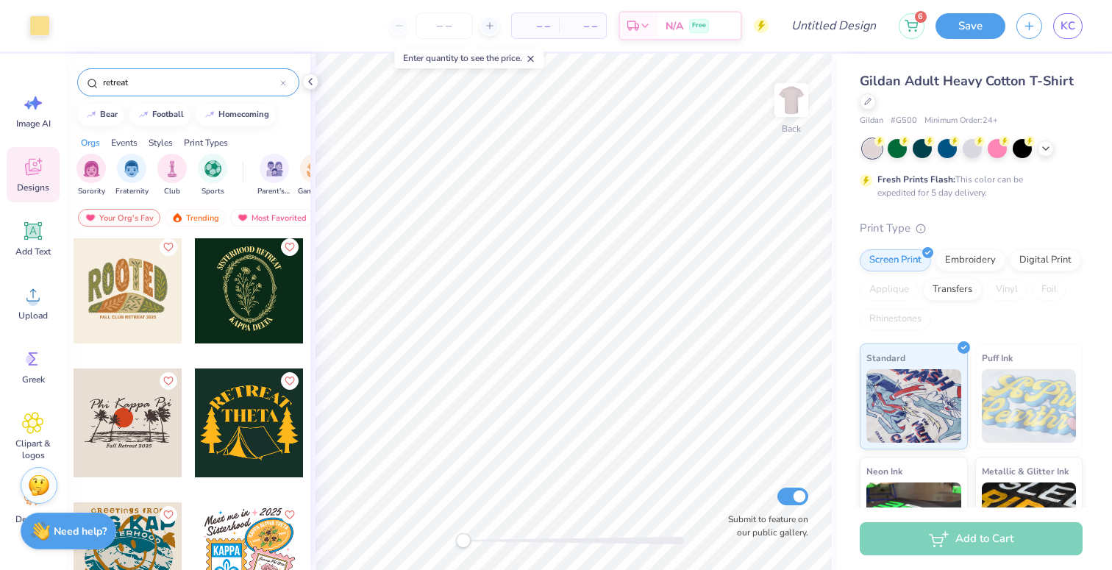
click at [271, 302] on div at bounding box center [249, 289] width 109 height 109
click at [29, 18] on div at bounding box center [39, 24] width 21 height 21
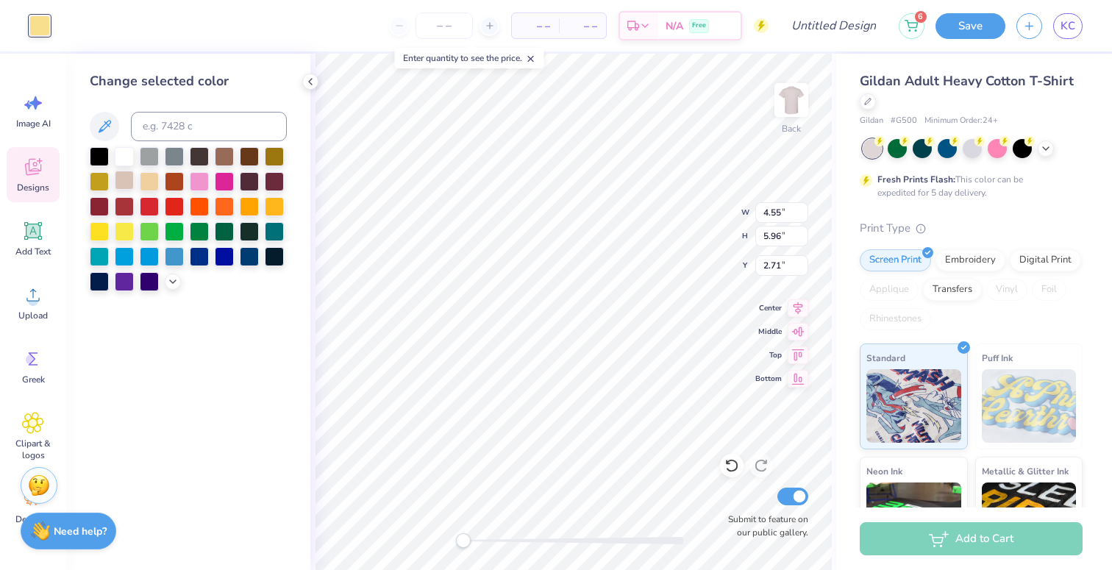
click at [123, 181] on div at bounding box center [124, 180] width 19 height 19
click at [172, 282] on icon at bounding box center [173, 280] width 12 height 12
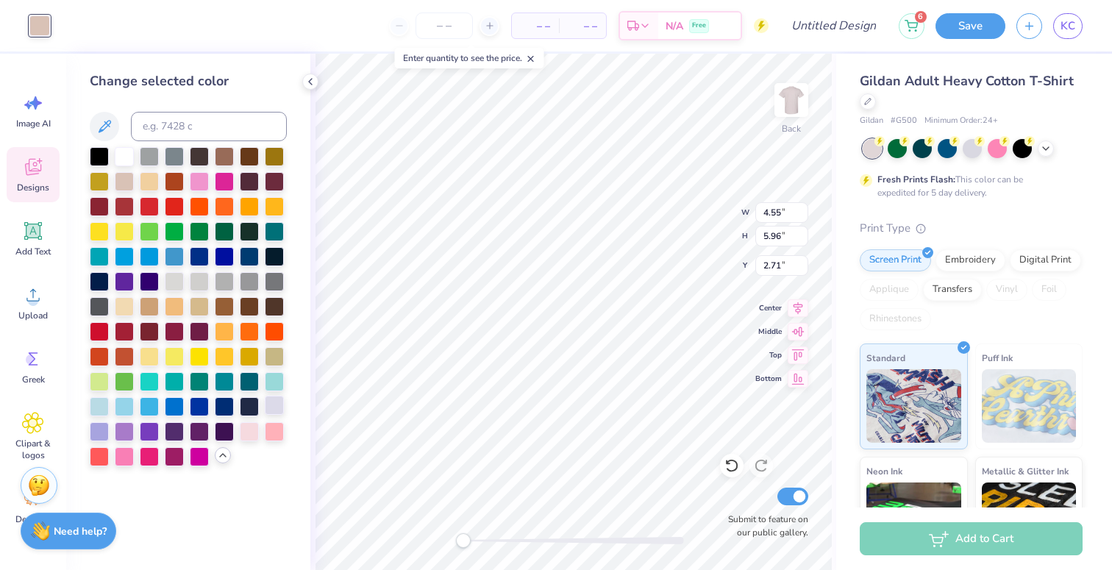
click at [271, 399] on div at bounding box center [274, 405] width 19 height 19
click at [250, 434] on div at bounding box center [249, 430] width 19 height 19
click at [97, 433] on div at bounding box center [99, 430] width 19 height 19
click at [101, 379] on div at bounding box center [99, 380] width 19 height 19
click at [109, 378] on div at bounding box center [99, 380] width 19 height 19
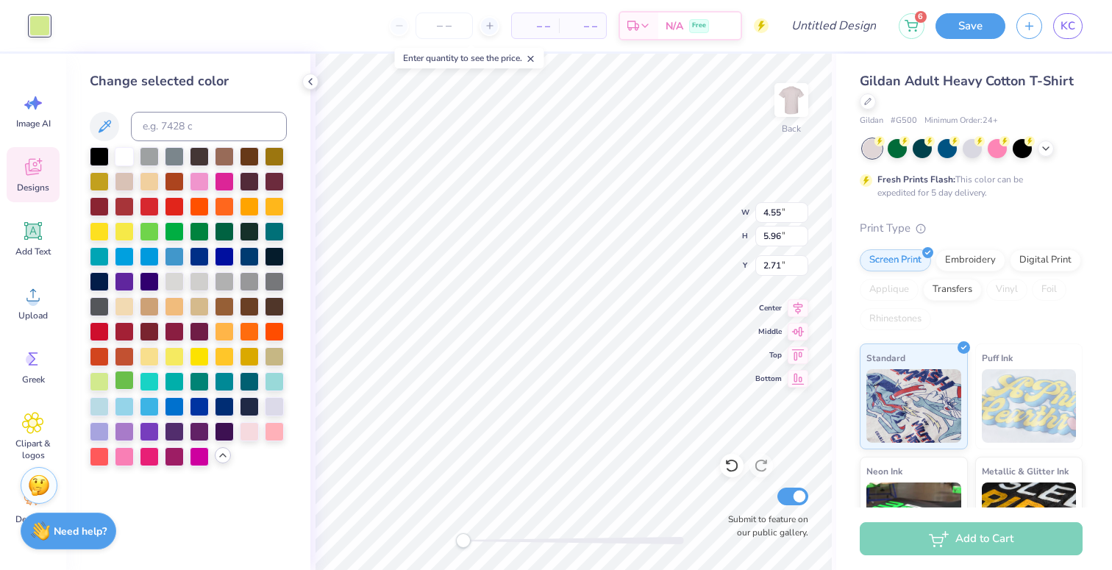
click at [121, 383] on div at bounding box center [124, 380] width 19 height 19
click at [251, 236] on div at bounding box center [249, 230] width 19 height 19
click at [227, 230] on div at bounding box center [224, 230] width 19 height 19
click at [795, 108] on img at bounding box center [791, 100] width 59 height 59
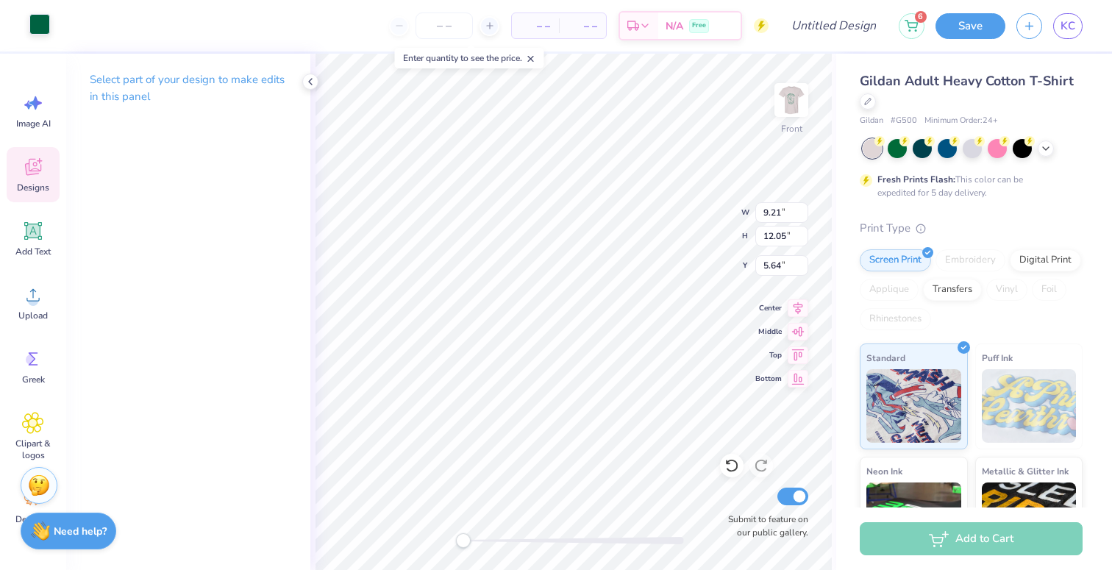
click at [38, 32] on div at bounding box center [39, 24] width 21 height 21
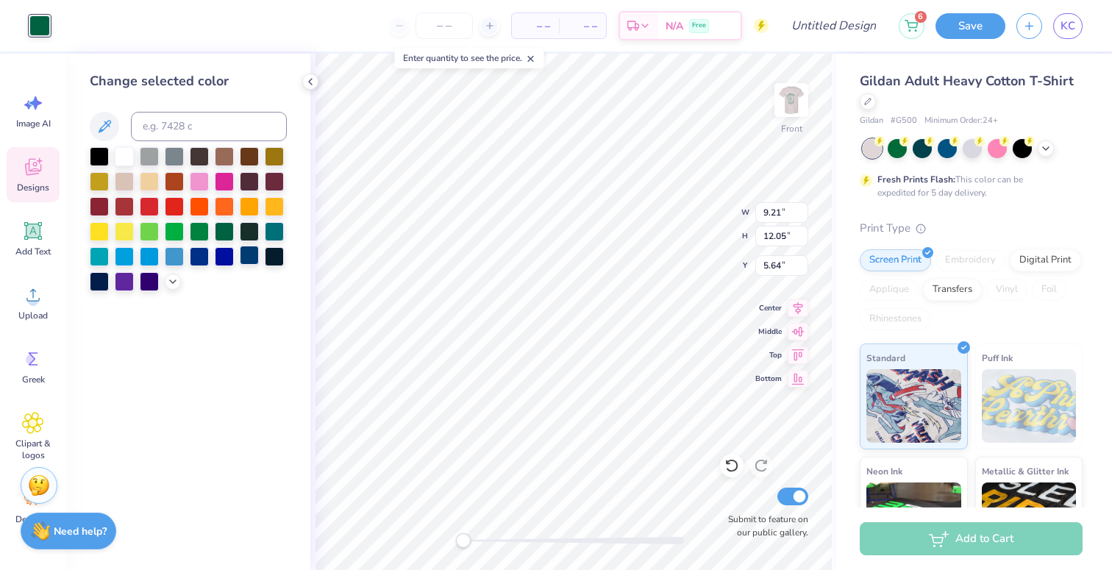
click at [248, 255] on div at bounding box center [249, 255] width 19 height 19
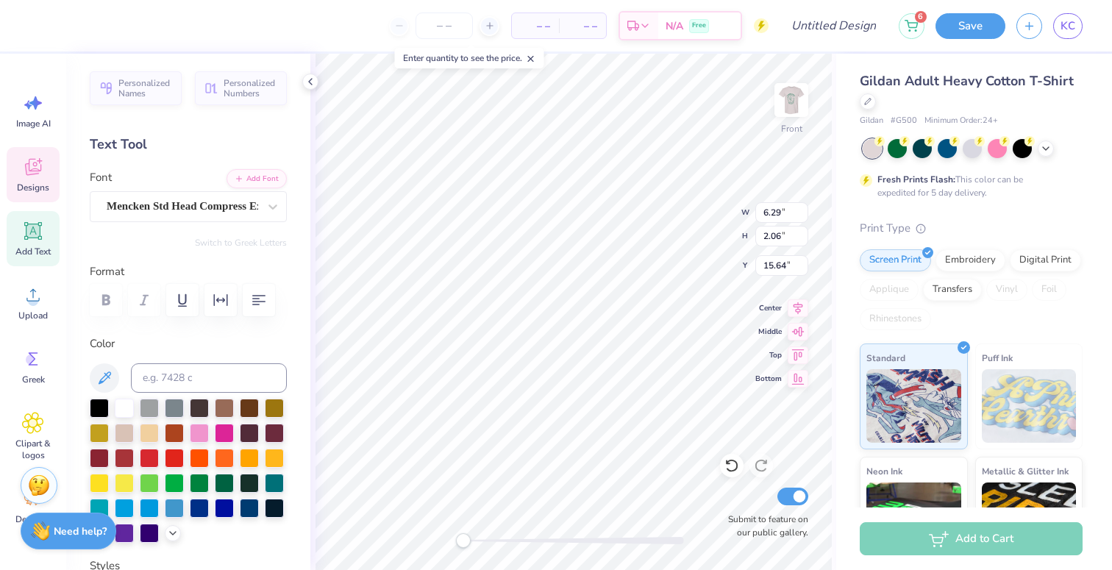
type textarea "D"
type textarea "TRI SIGMA"
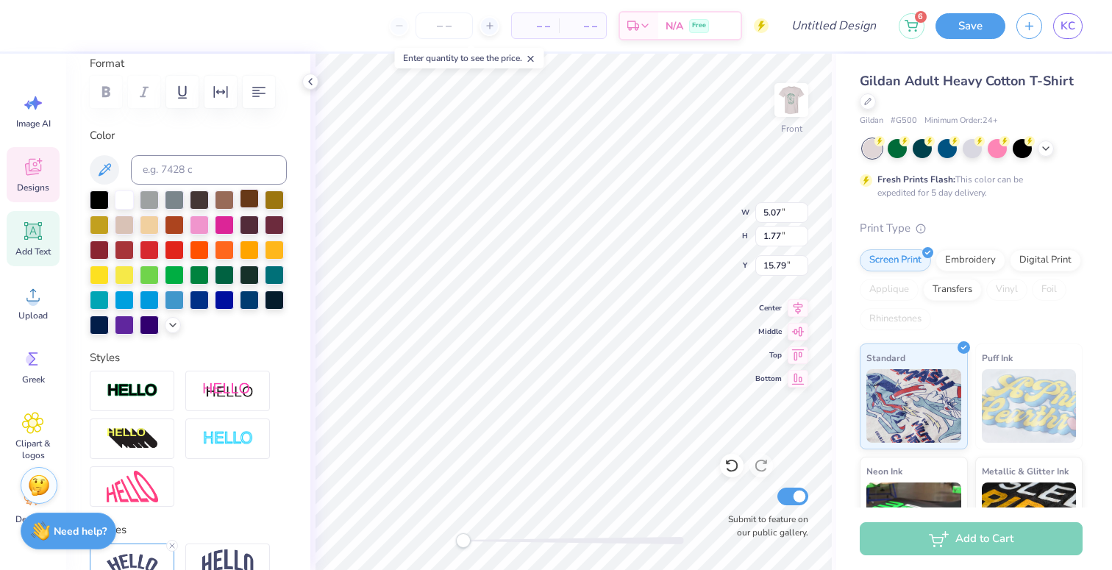
scroll to position [343, 0]
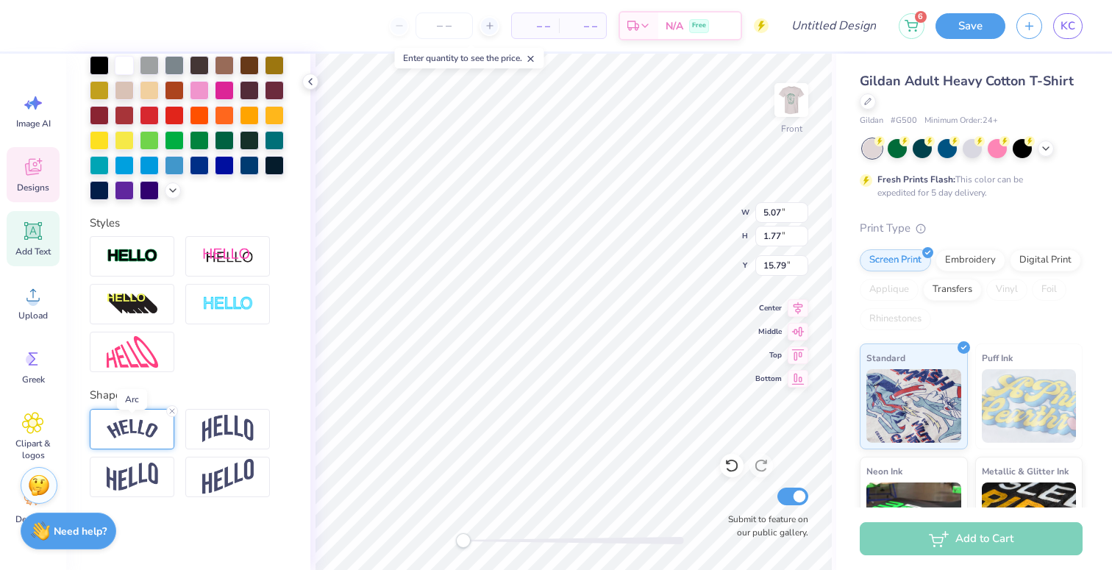
click at [132, 429] on img at bounding box center [132, 429] width 51 height 20
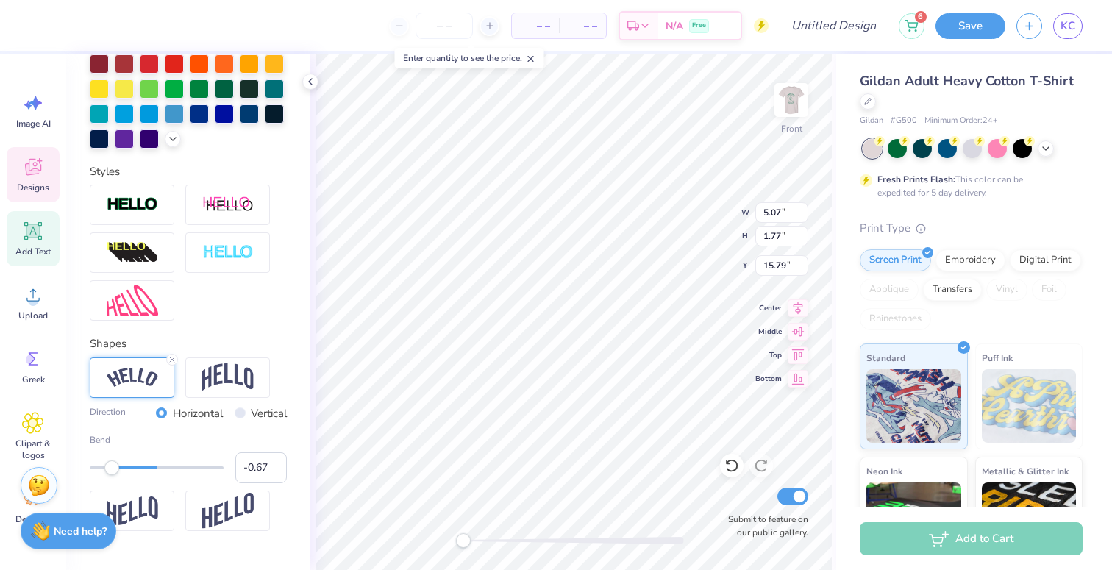
scroll to position [396, 0]
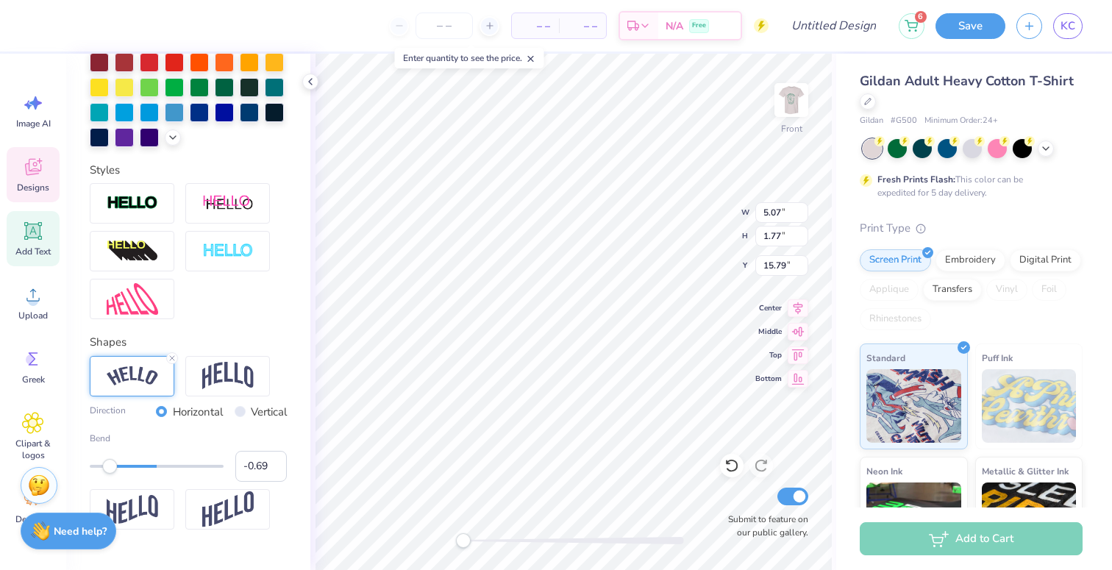
type input "-0.68"
click at [111, 468] on div "Accessibility label" at bounding box center [111, 466] width 15 height 15
type input "-0.63"
click at [115, 468] on div "Accessibility label" at bounding box center [114, 466] width 15 height 15
type input "-0.55"
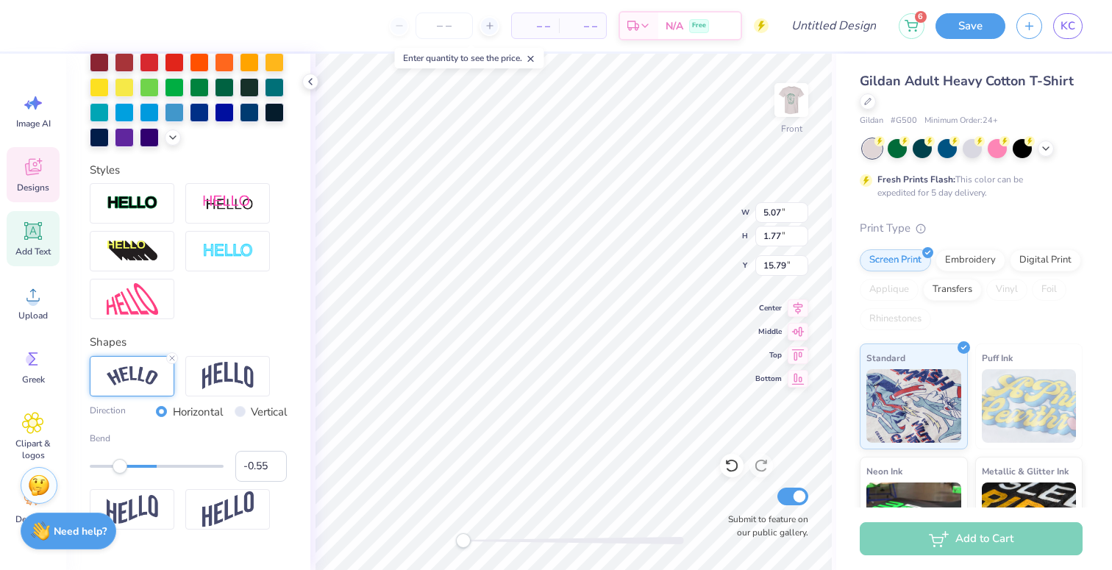
click at [120, 469] on div "Accessibility label" at bounding box center [120, 466] width 15 height 15
type input "-0.60"
click at [116, 469] on div "Accessibility label" at bounding box center [117, 466] width 15 height 15
type input "-0.62"
click at [115, 469] on div "Accessibility label" at bounding box center [115, 466] width 15 height 15
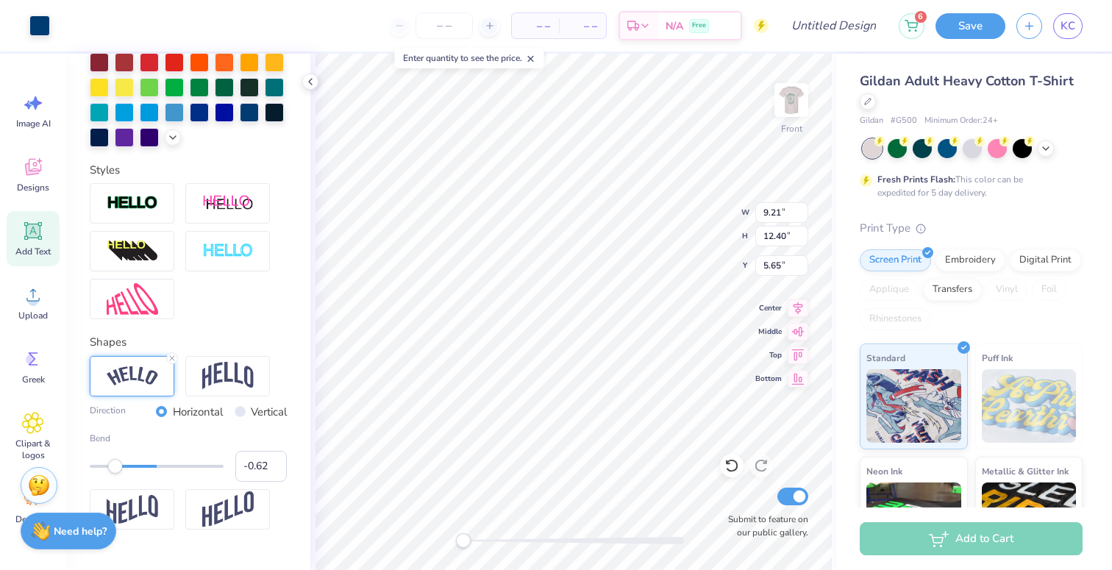
type input "11.37"
type input "14.10"
type input "4.57"
click at [738, 467] on icon at bounding box center [731, 465] width 15 height 15
type input "10.24"
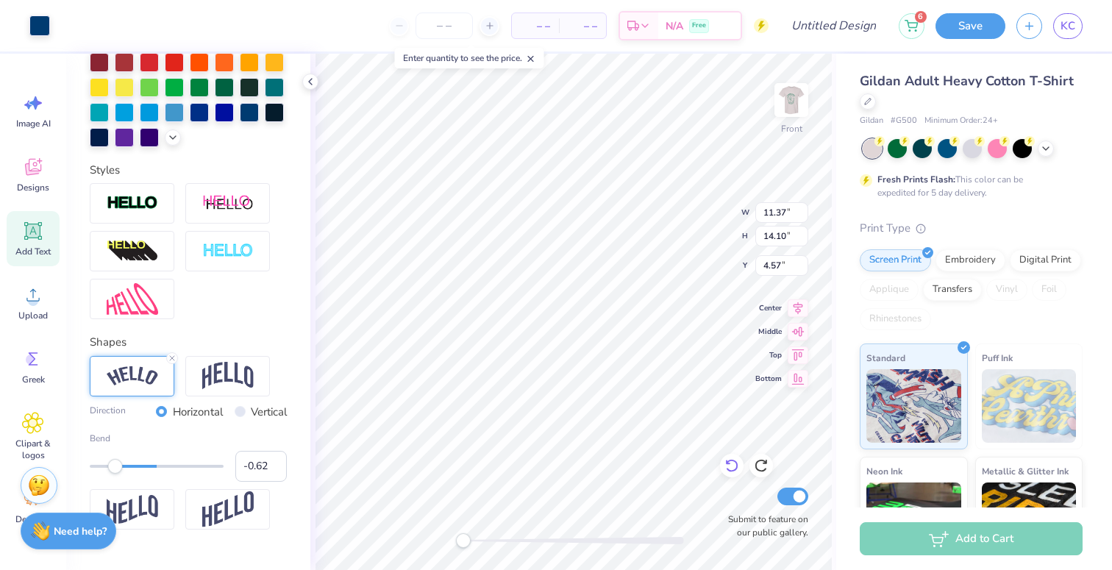
type input "13.78"
type input "5.65"
type input "10.91"
type input "14.32"
type input "5.00"
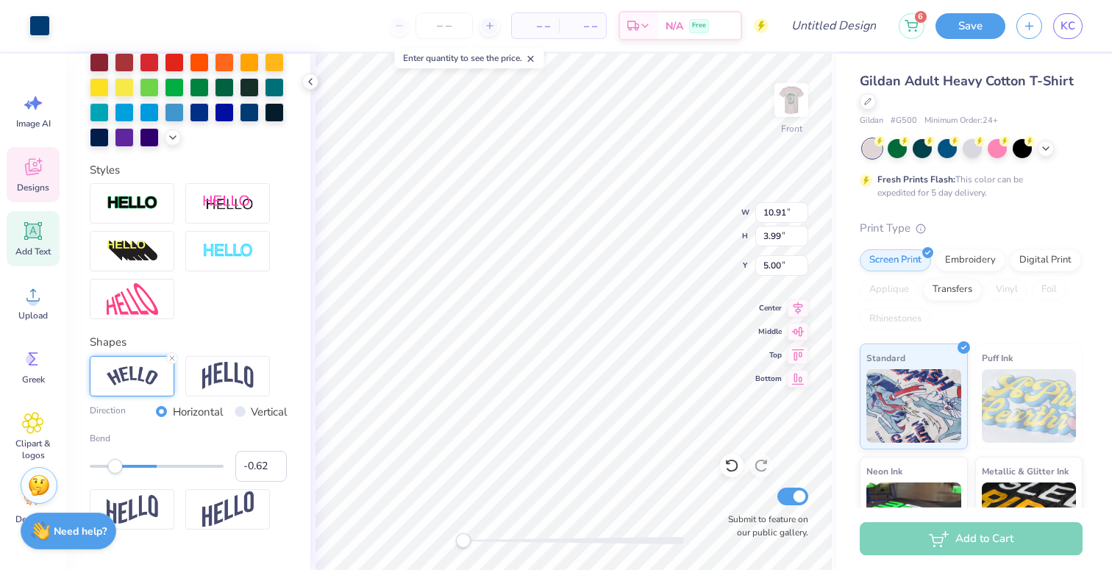
scroll to position [343, 0]
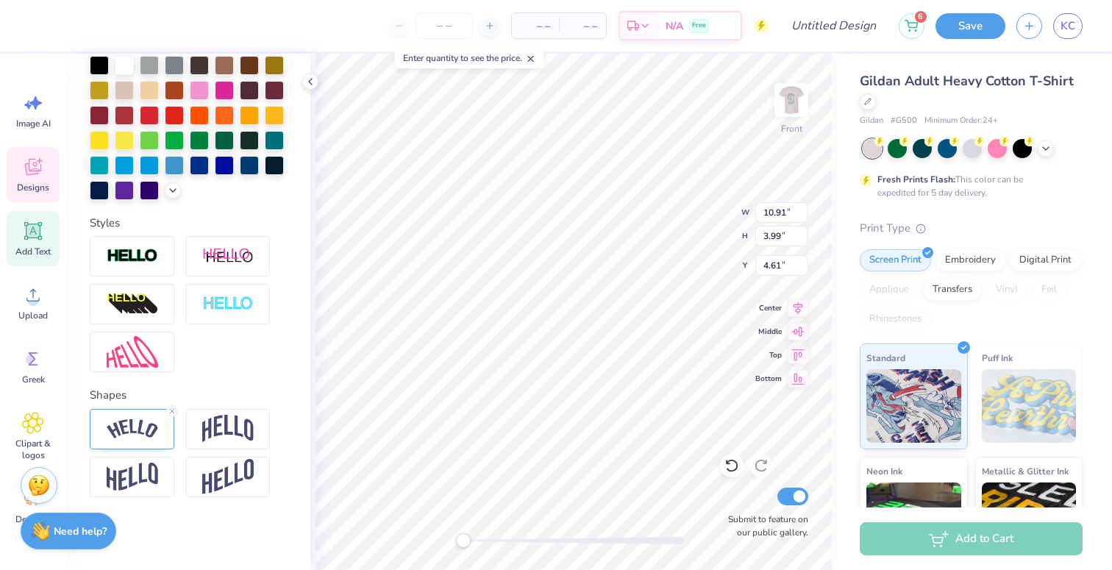
type input "5.87"
type input "1.94"
type input "17.52"
click at [127, 419] on img at bounding box center [132, 429] width 51 height 20
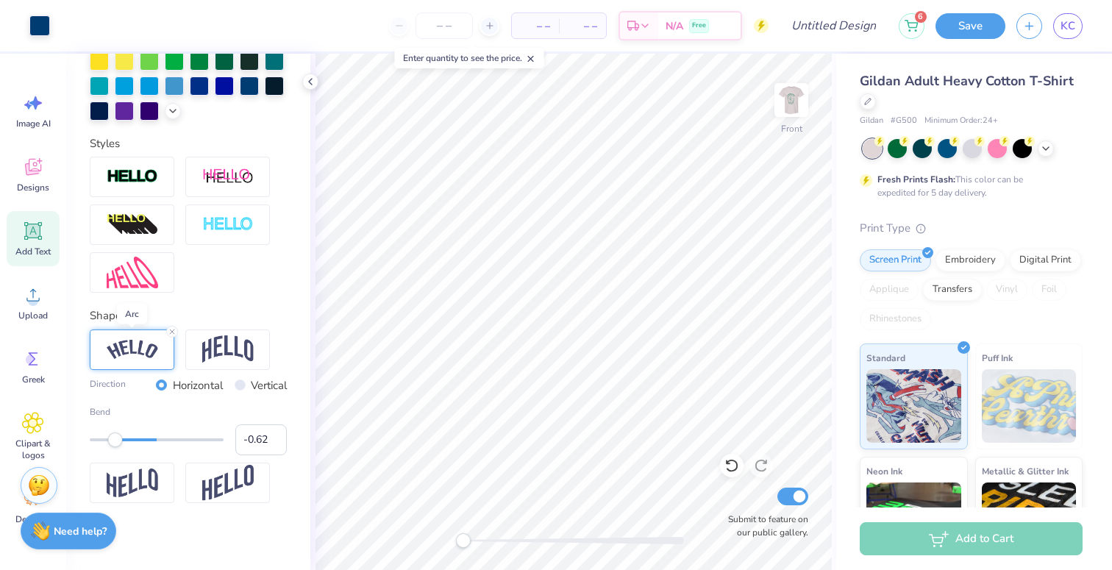
scroll to position [429, 0]
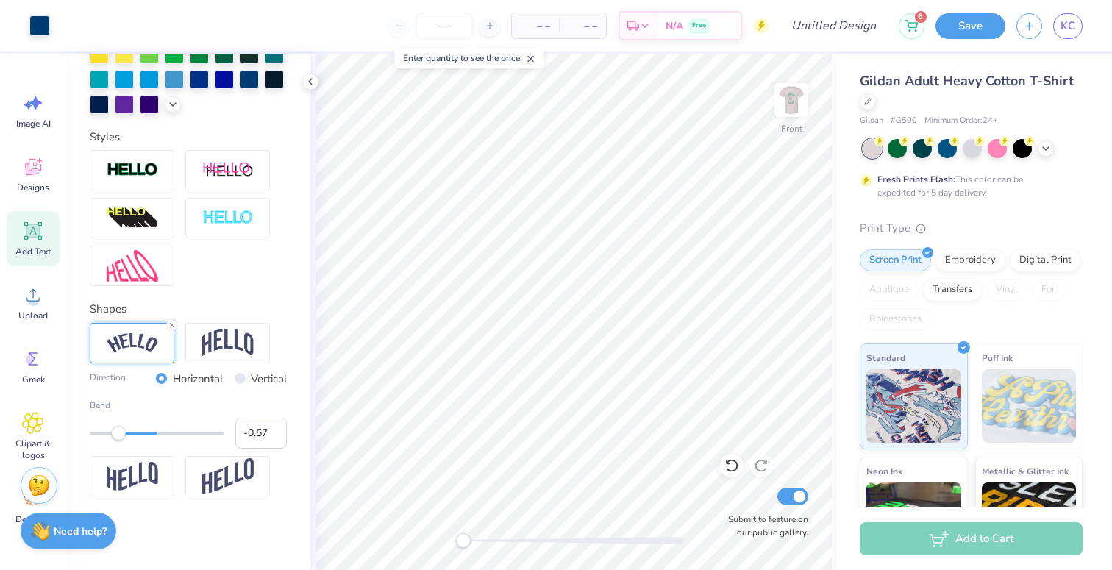
type input "-0.56"
click at [119, 438] on div "Accessibility label" at bounding box center [119, 433] width 15 height 15
click at [791, 104] on img at bounding box center [791, 100] width 59 height 59
click at [728, 473] on div at bounding box center [732, 466] width 24 height 24
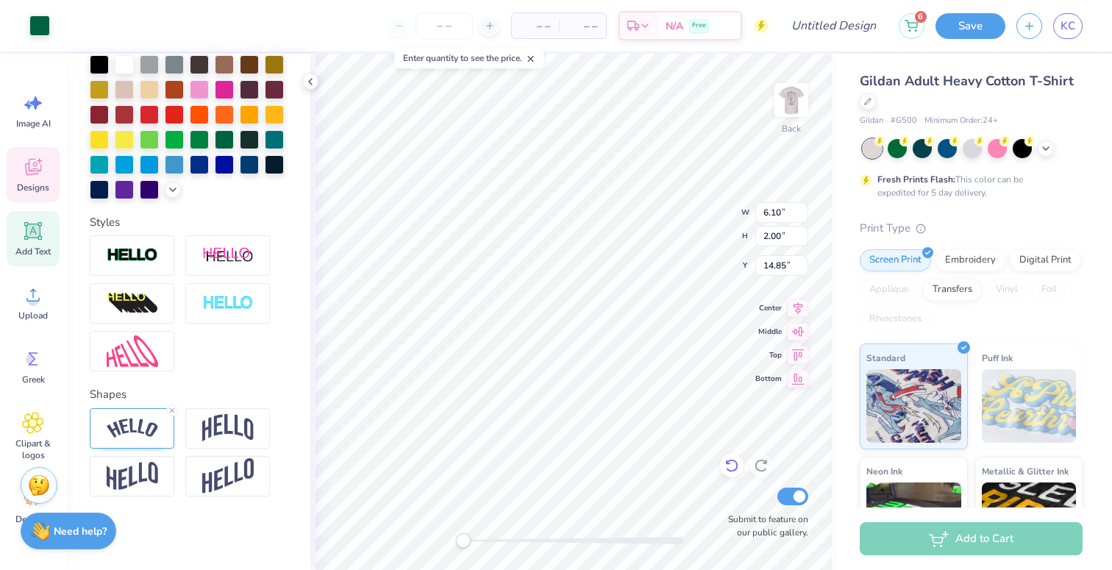
scroll to position [343, 0]
type textarea "KAPPA DELT"
type input "1.49"
type input "2.99"
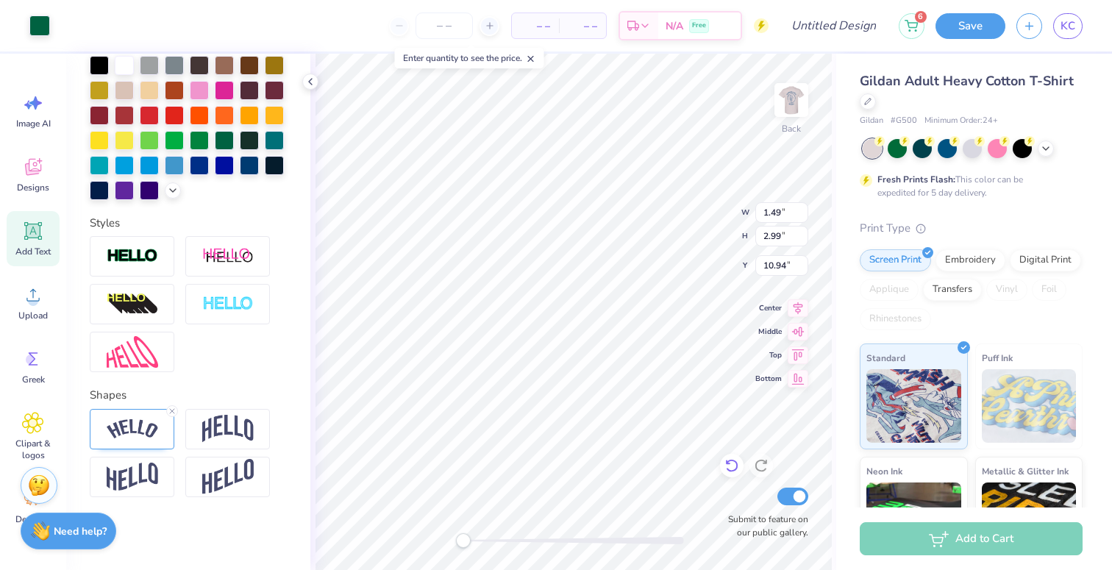
type input "1.15"
click at [734, 464] on icon at bounding box center [731, 465] width 15 height 15
click at [724, 457] on div at bounding box center [732, 466] width 24 height 24
click at [624, 410] on li "Group" at bounding box center [621, 408] width 115 height 29
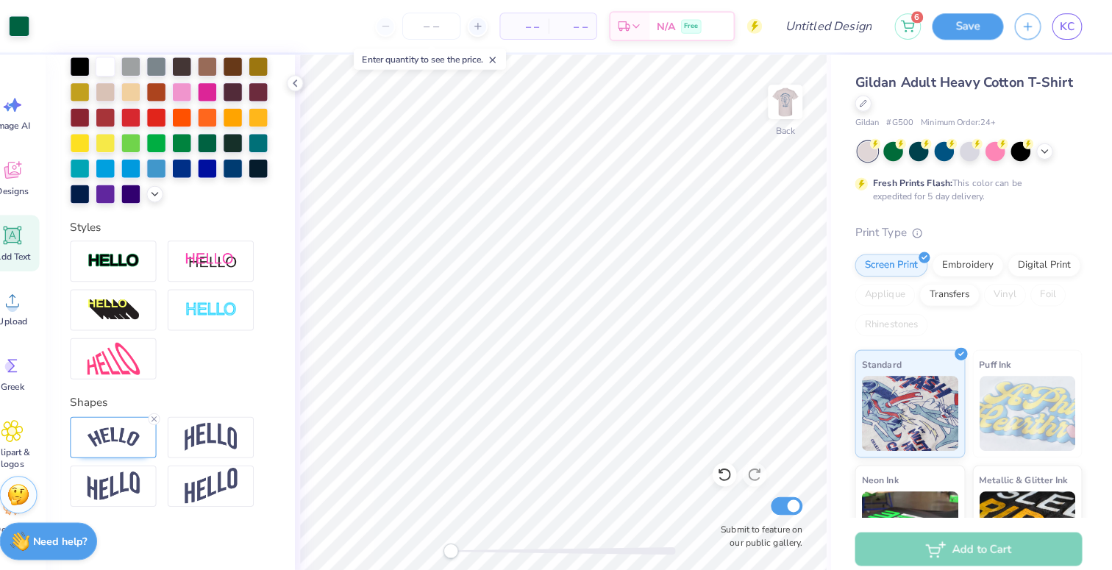
scroll to position [0, 0]
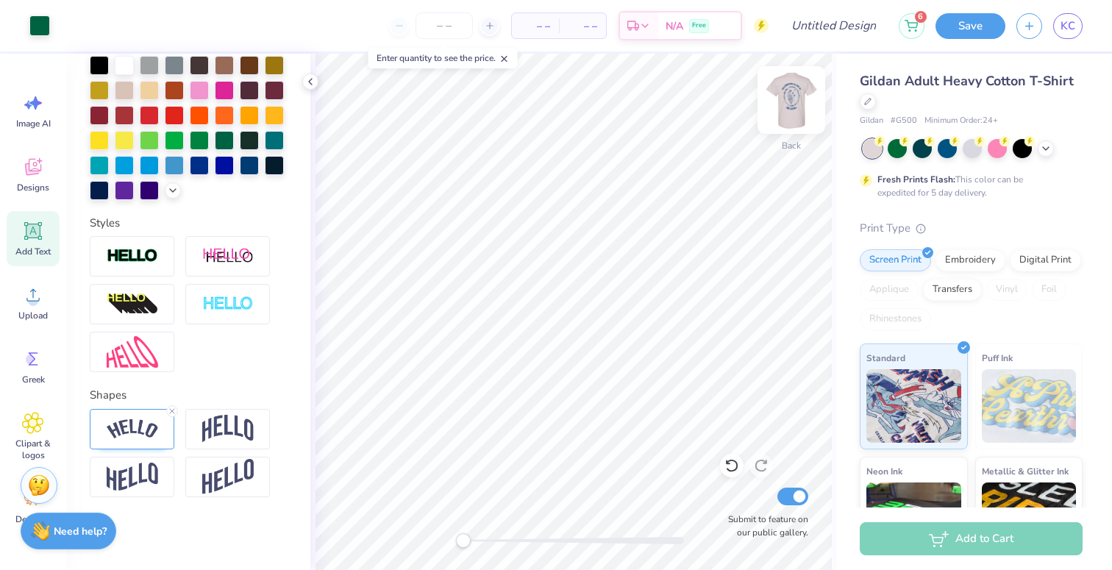
click at [791, 124] on img at bounding box center [791, 100] width 59 height 59
click at [786, 98] on img at bounding box center [791, 99] width 29 height 29
click at [250, 168] on div at bounding box center [249, 163] width 19 height 19
click at [314, 82] on icon at bounding box center [310, 82] width 12 height 12
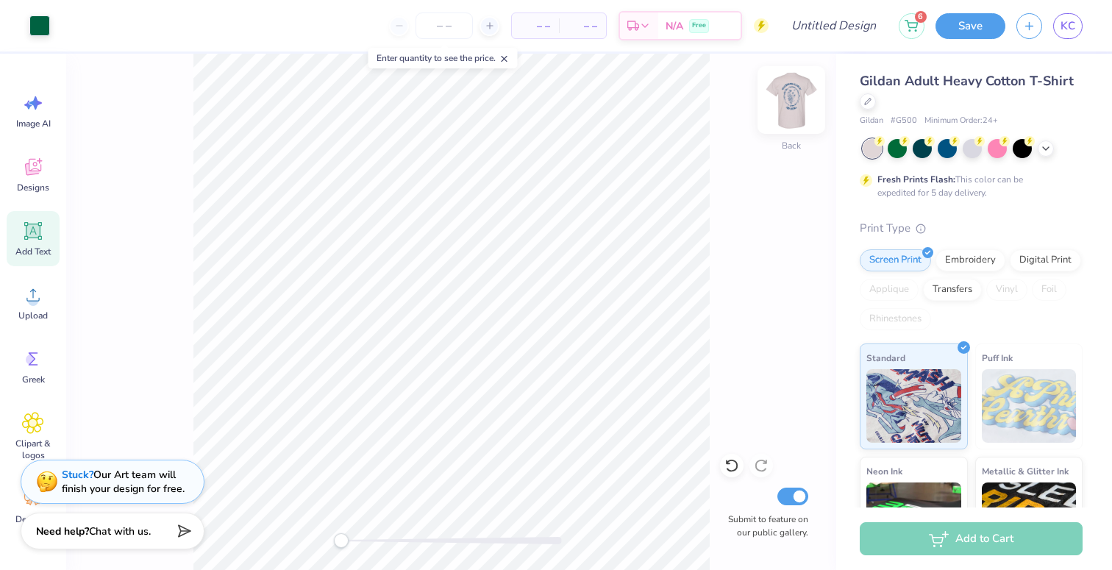
click at [802, 100] on img at bounding box center [791, 100] width 59 height 59
click at [788, 106] on img at bounding box center [791, 100] width 59 height 59
click at [32, 26] on div at bounding box center [39, 24] width 21 height 21
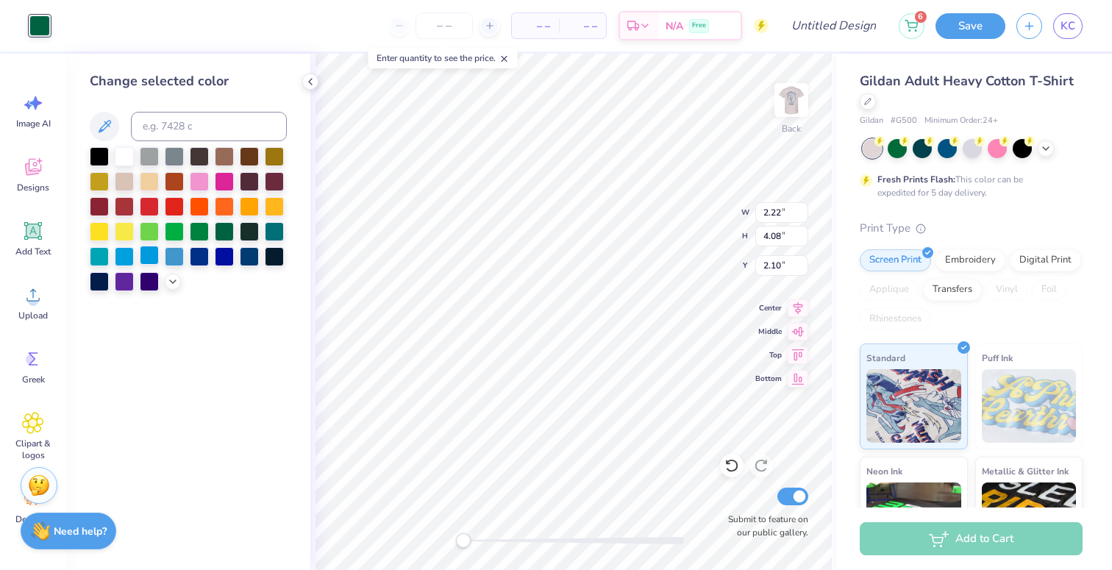
click at [146, 253] on div at bounding box center [149, 255] width 19 height 19
click at [249, 263] on div at bounding box center [249, 255] width 19 height 19
click at [166, 280] on div at bounding box center [173, 280] width 16 height 16
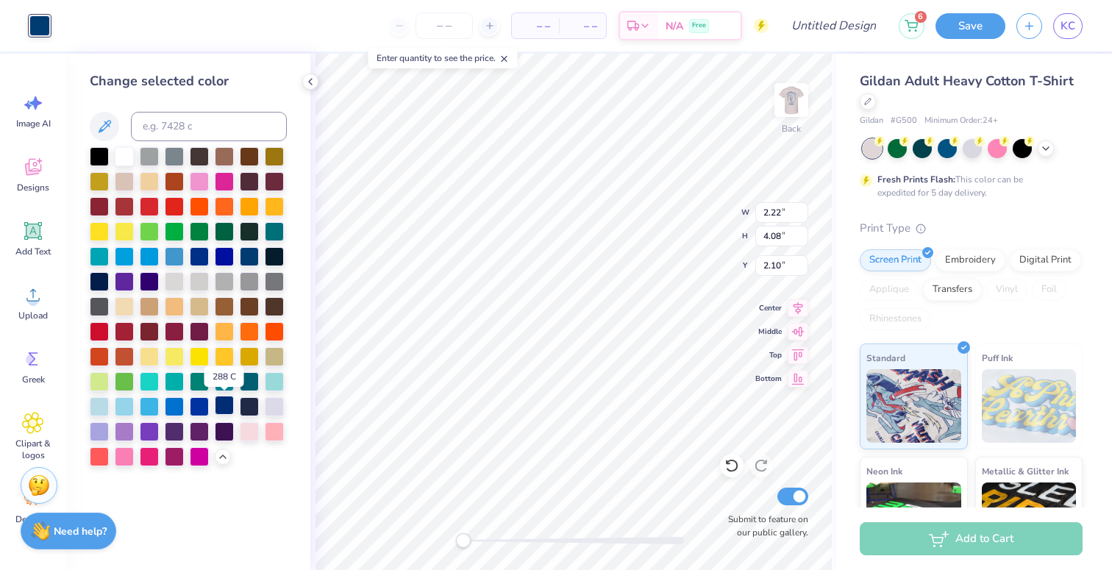
click at [226, 402] on div at bounding box center [224, 405] width 19 height 19
click at [796, 103] on img at bounding box center [791, 100] width 59 height 59
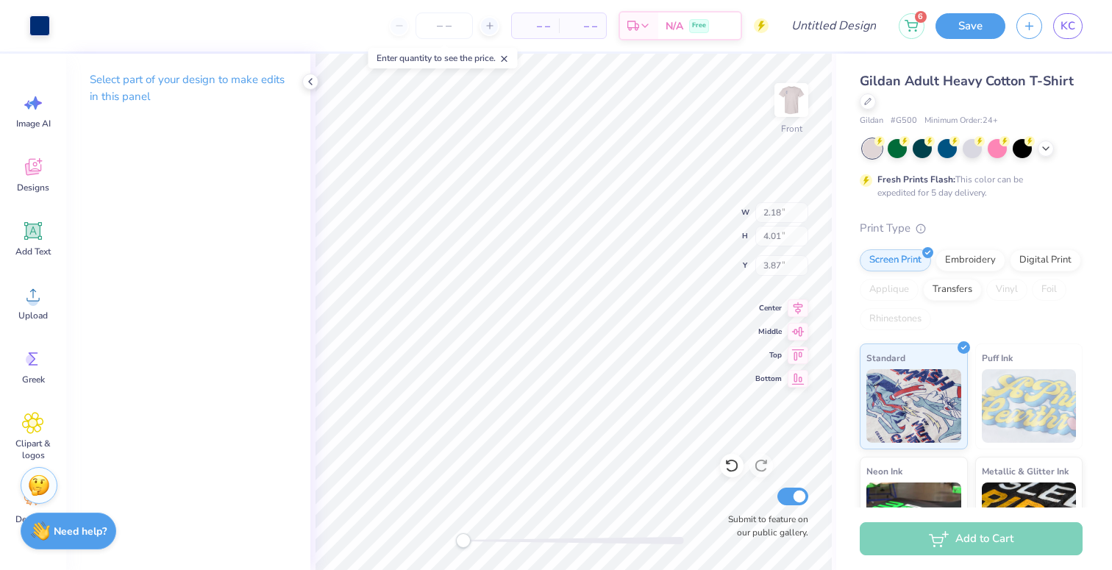
type input "2.18"
type input "4.01"
type input "3.87"
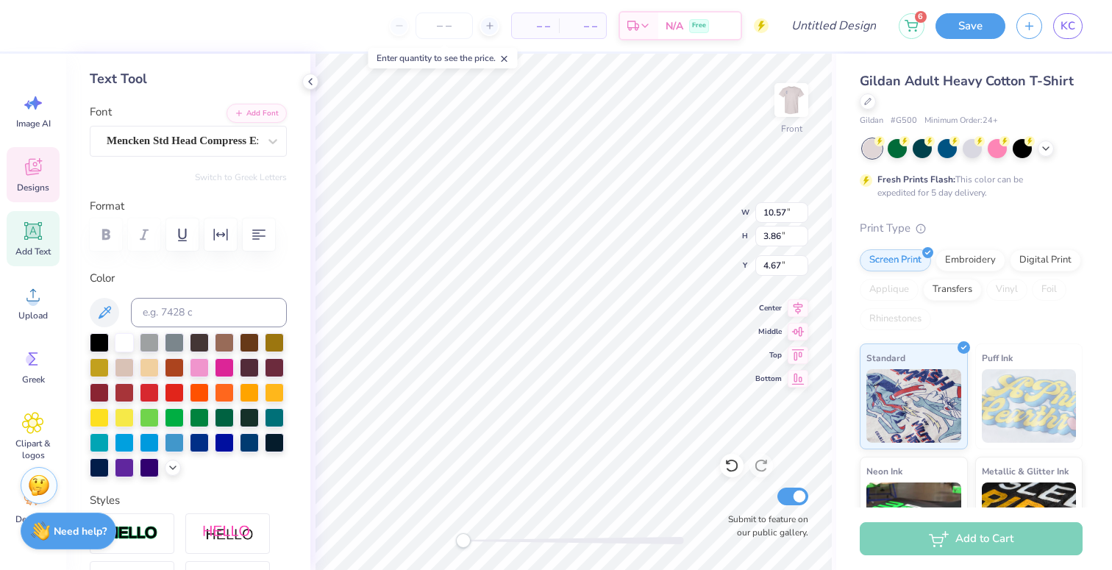
scroll to position [66, 0]
click at [171, 466] on icon at bounding box center [173, 466] width 12 height 12
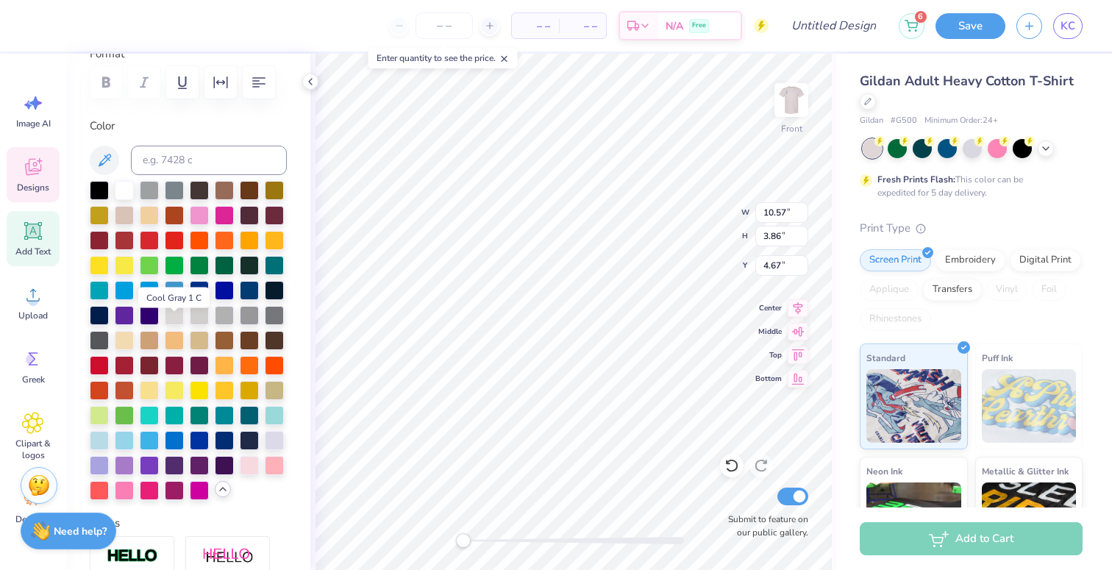
scroll to position [224, 0]
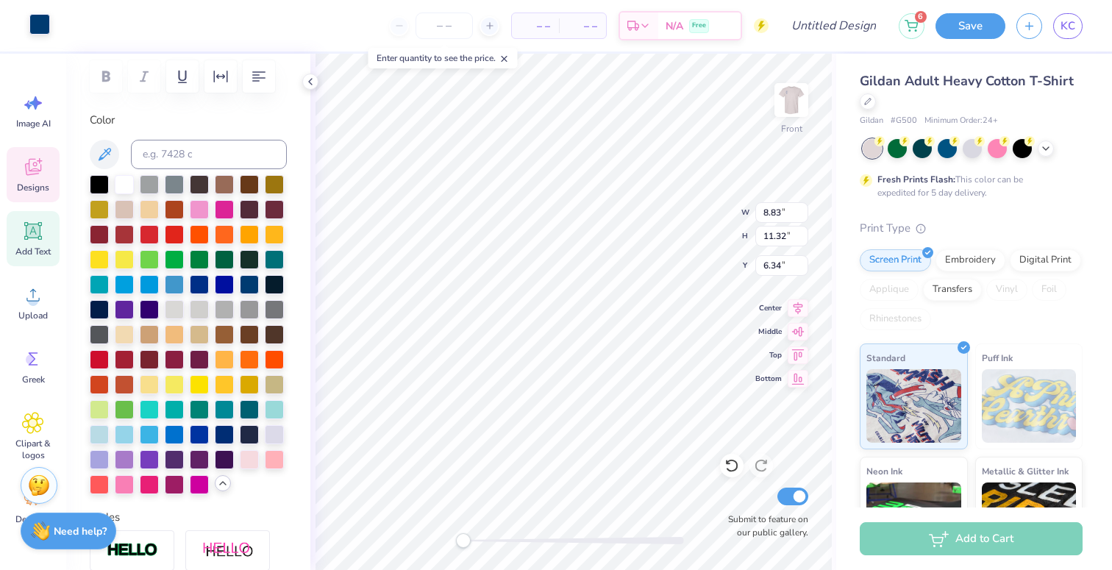
click at [41, 28] on div at bounding box center [39, 24] width 21 height 21
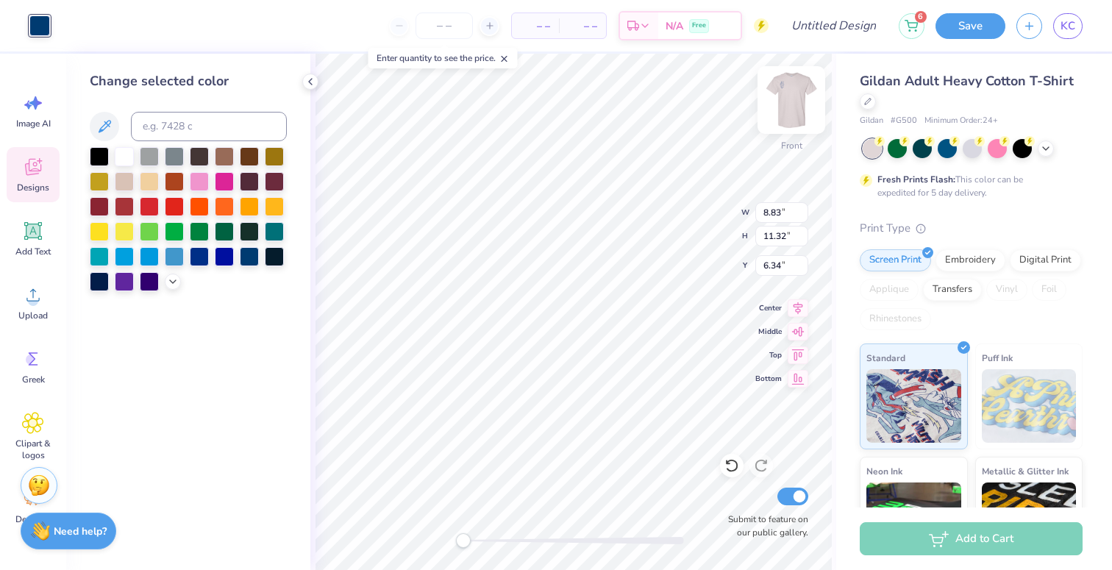
click at [786, 85] on img at bounding box center [791, 100] width 59 height 59
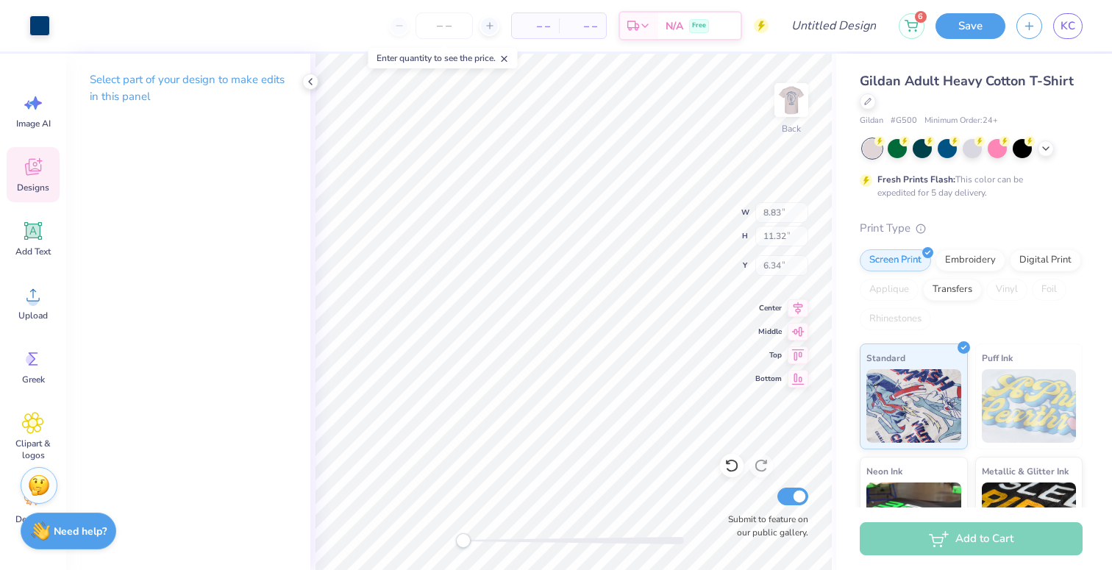
type input "8.98"
type input "11.50"
type input "4.61"
type input "2.22"
type input "4.08"
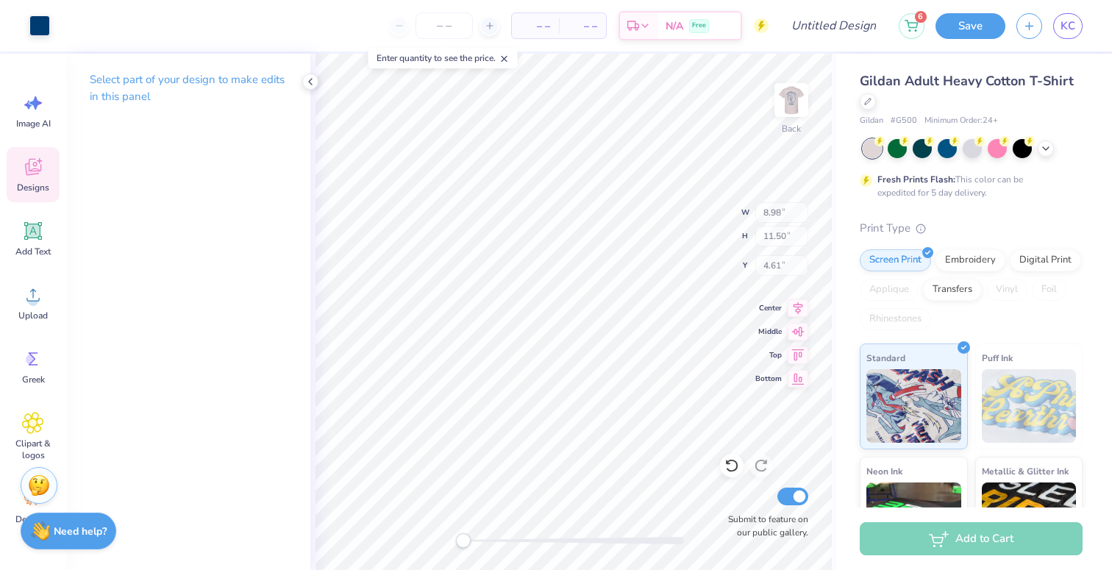
type input "2.10"
click at [44, 26] on div at bounding box center [39, 24] width 21 height 21
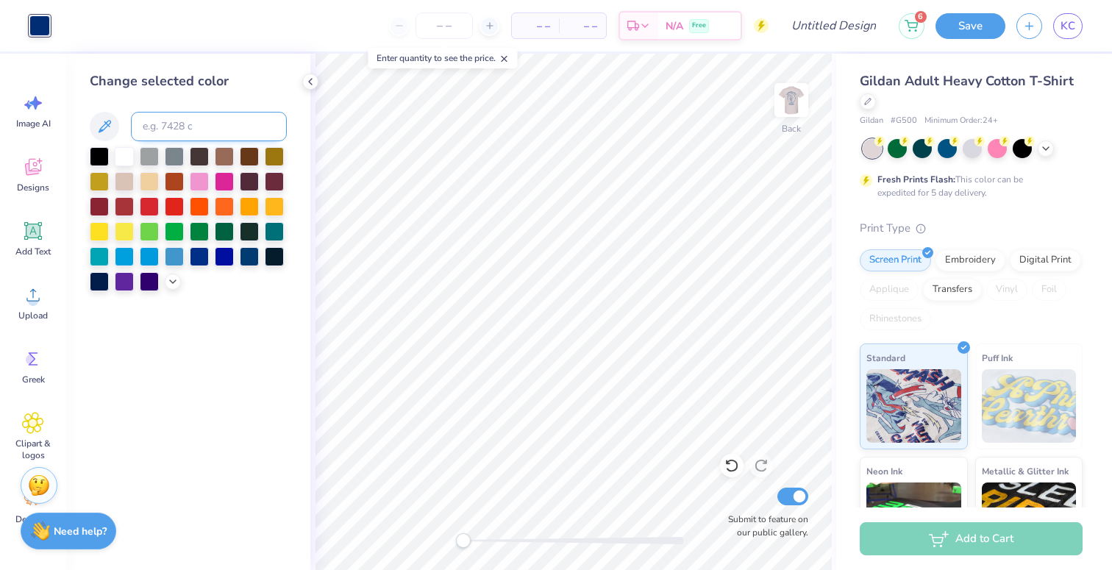
click at [178, 127] on input at bounding box center [209, 126] width 156 height 29
type input "541"
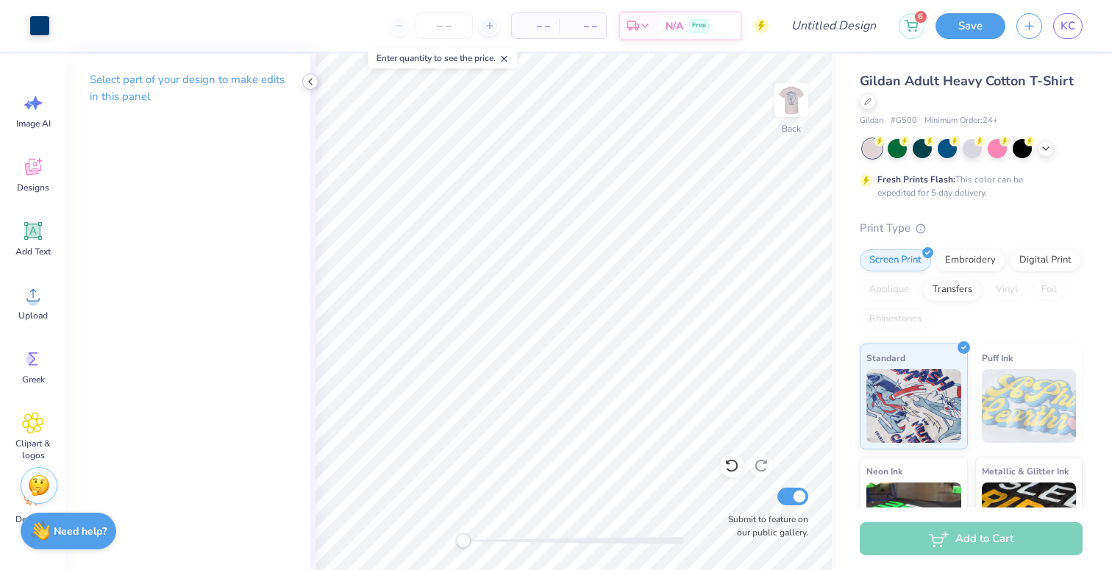
click at [310, 82] on icon at bounding box center [310, 82] width 12 height 12
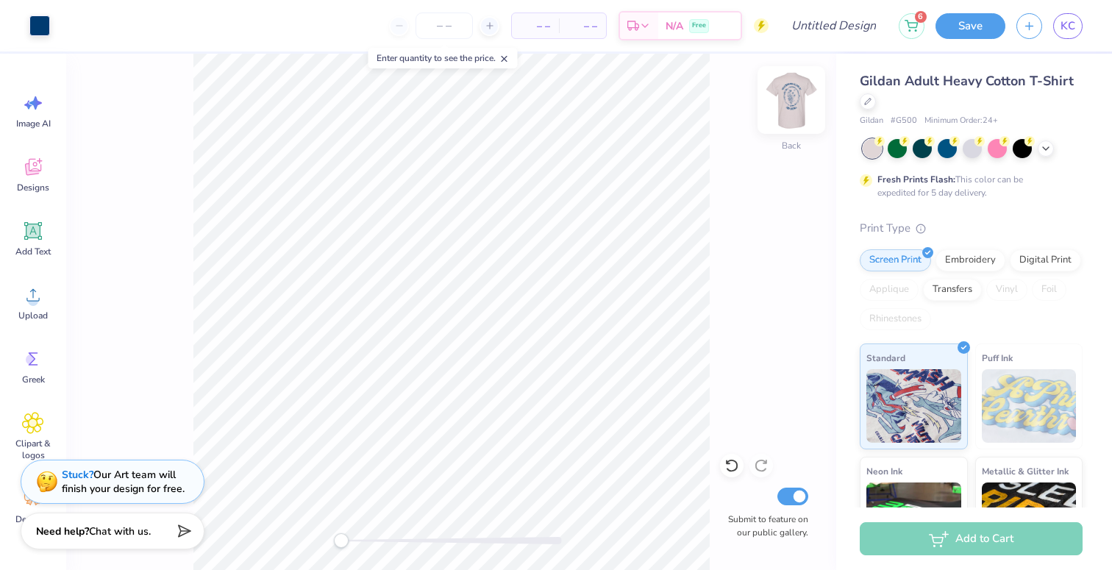
click at [797, 118] on img at bounding box center [791, 100] width 59 height 59
click at [844, 23] on input "Design Title" at bounding box center [852, 25] width 72 height 29
click at [842, 23] on input "Sisterhood Retreat Design #2" at bounding box center [852, 25] width 72 height 29
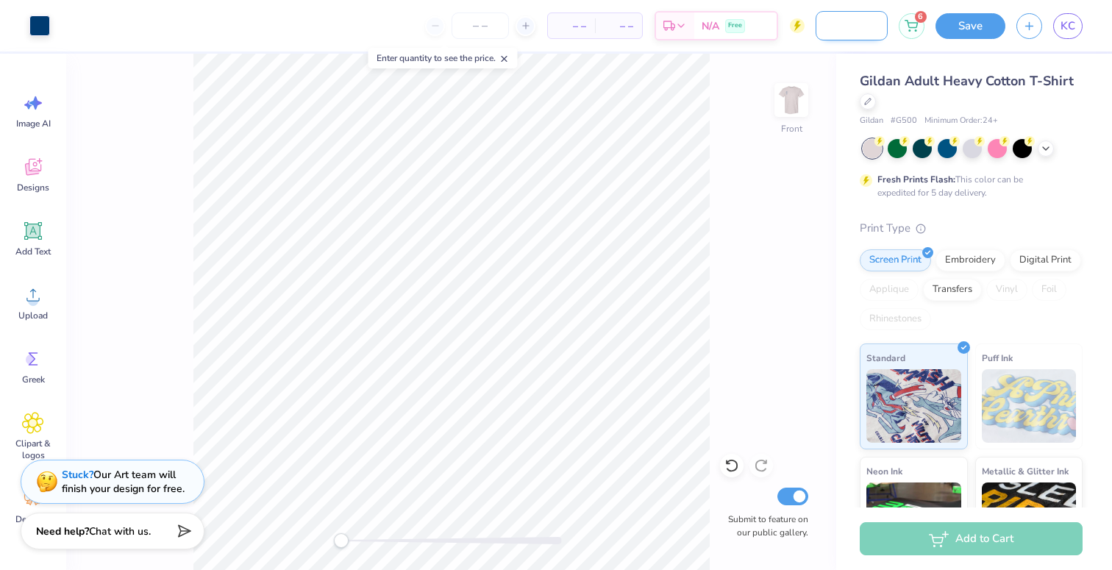
scroll to position [0, 105]
type input "Sisterhood Retreat Option 2"
click at [979, 29] on button "Save" at bounding box center [971, 24] width 70 height 26
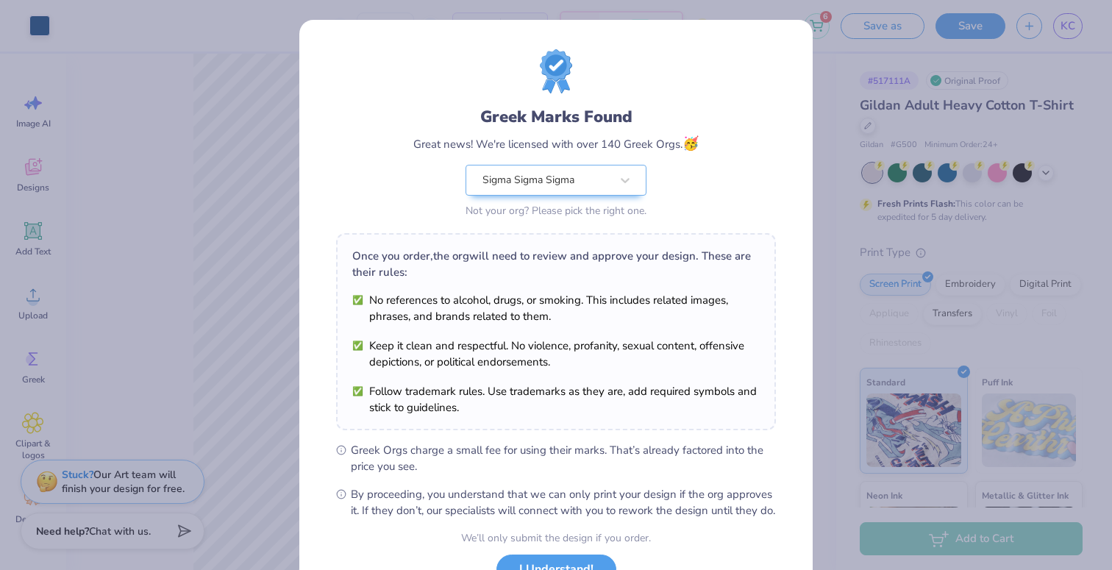
scroll to position [118, 0]
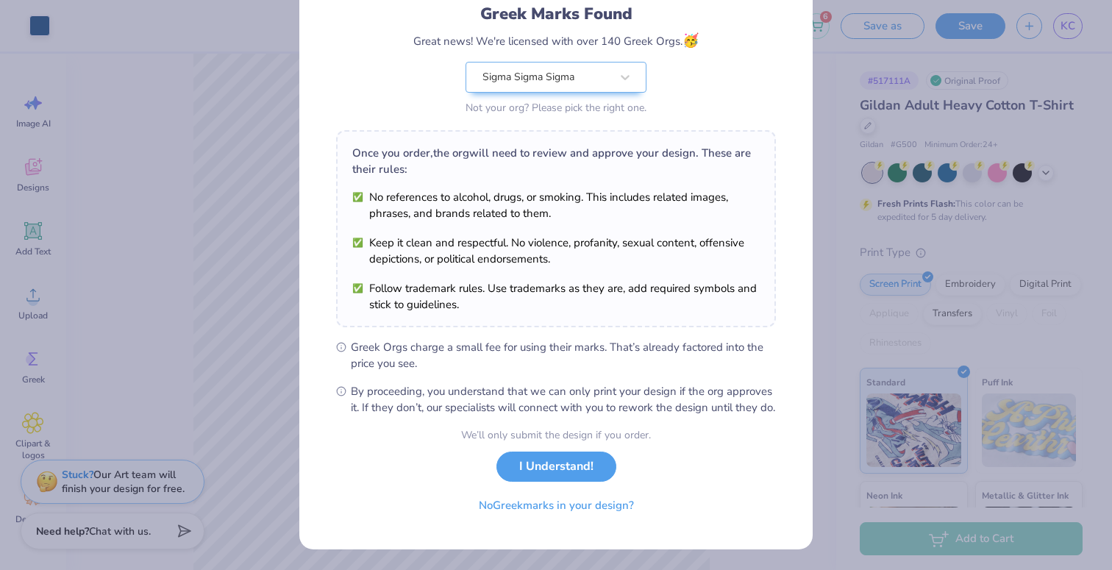
click at [546, 480] on div "We’ll only submit the design if you order. I Understand! No Greek marks in your…" at bounding box center [556, 473] width 190 height 93
click at [546, 471] on button "I Understand!" at bounding box center [556, 463] width 120 height 30
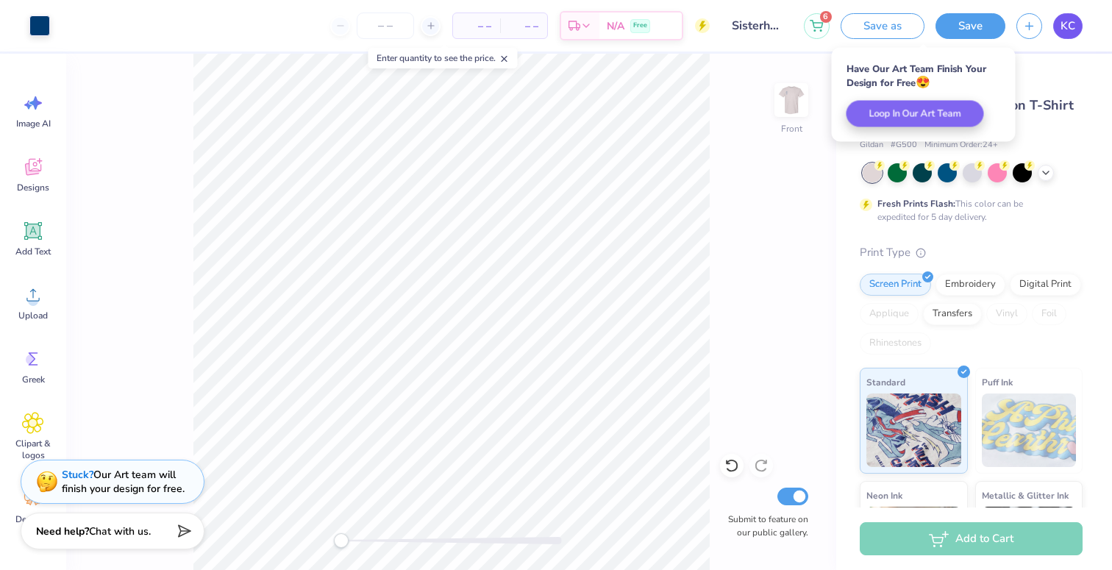
click at [1071, 19] on span "KC" at bounding box center [1068, 26] width 15 height 17
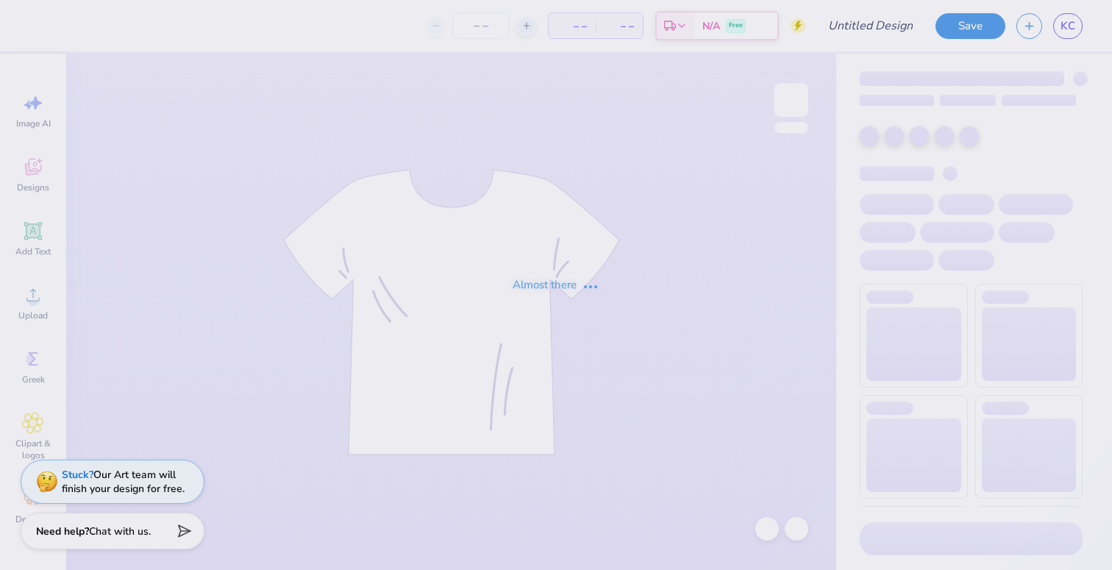
type input "Sisterhood Retreat Option 1"
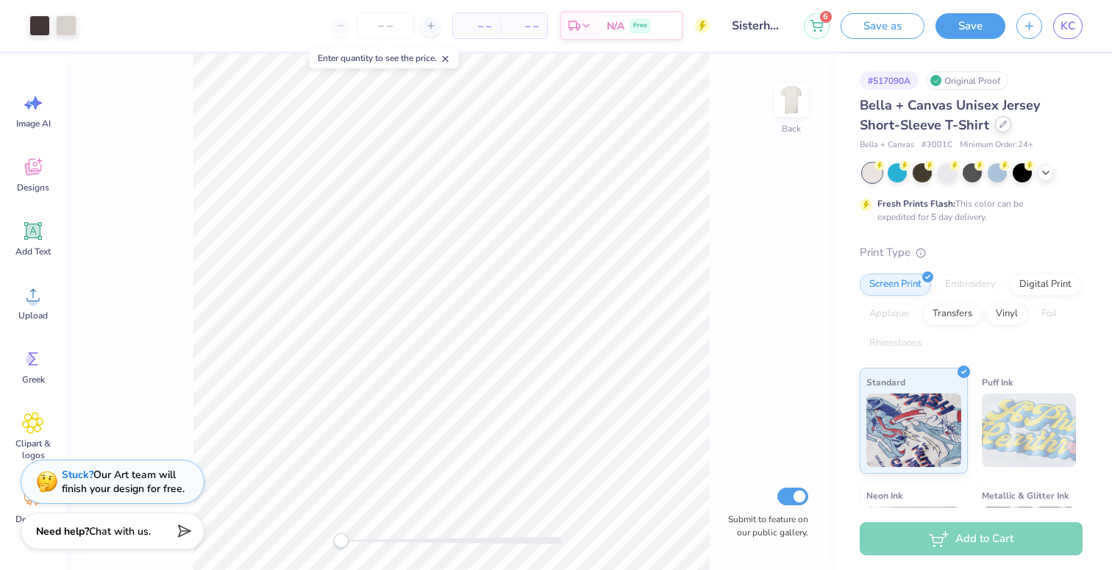
click at [1000, 126] on icon at bounding box center [1003, 124] width 7 height 7
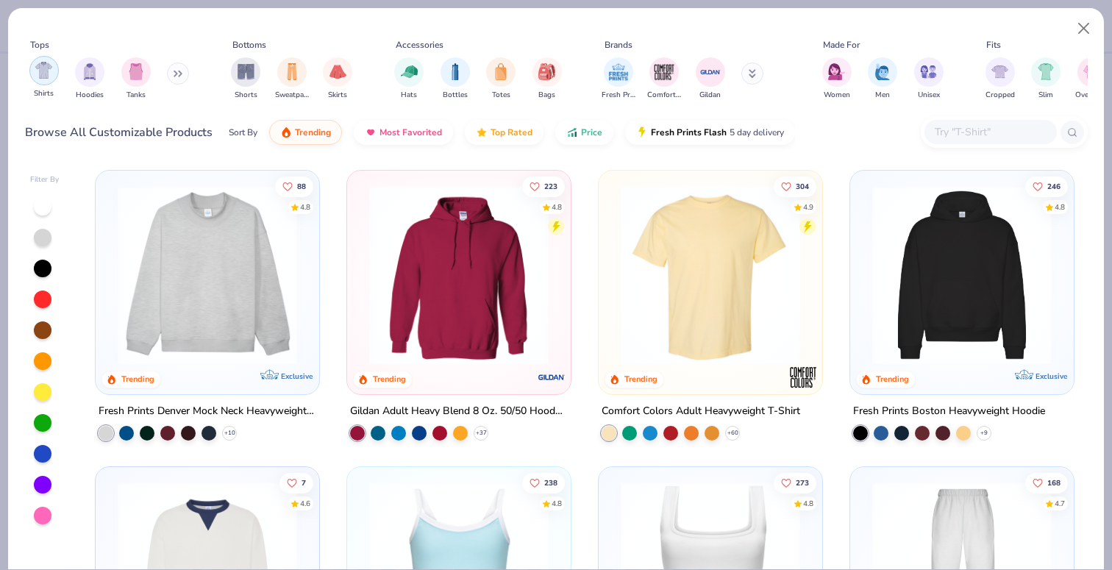
click at [40, 74] on img "filter for Shirts" at bounding box center [43, 70] width 17 height 17
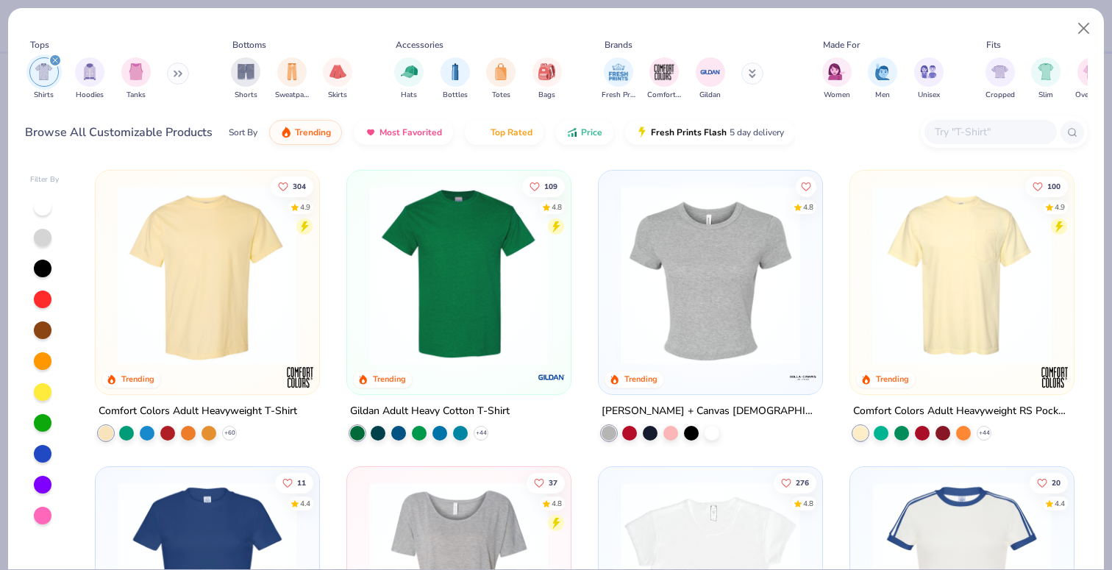
click at [411, 304] on img at bounding box center [459, 274] width 194 height 179
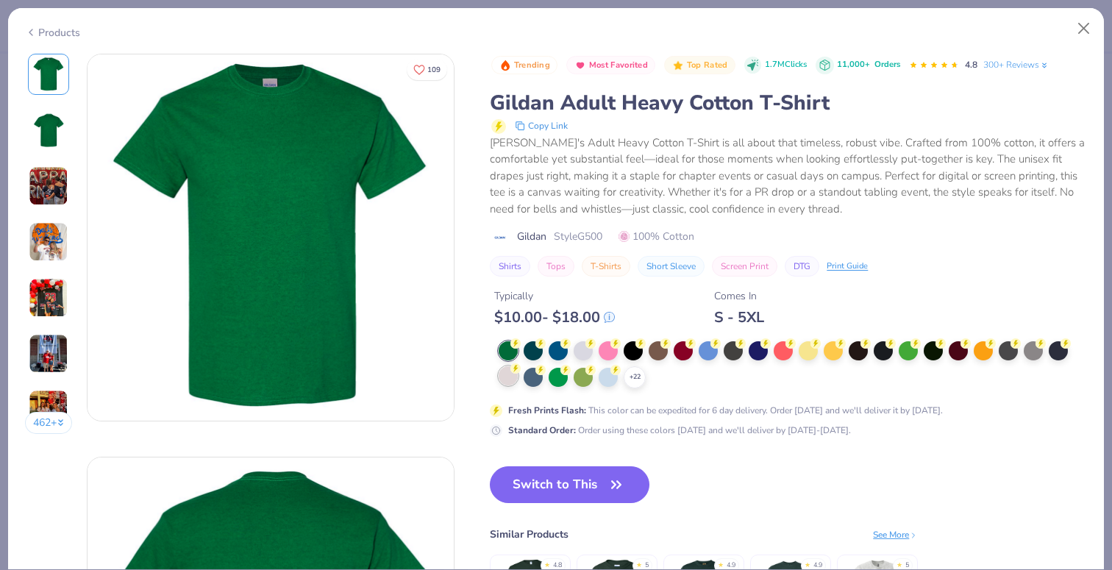
click at [512, 377] on div at bounding box center [508, 375] width 19 height 19
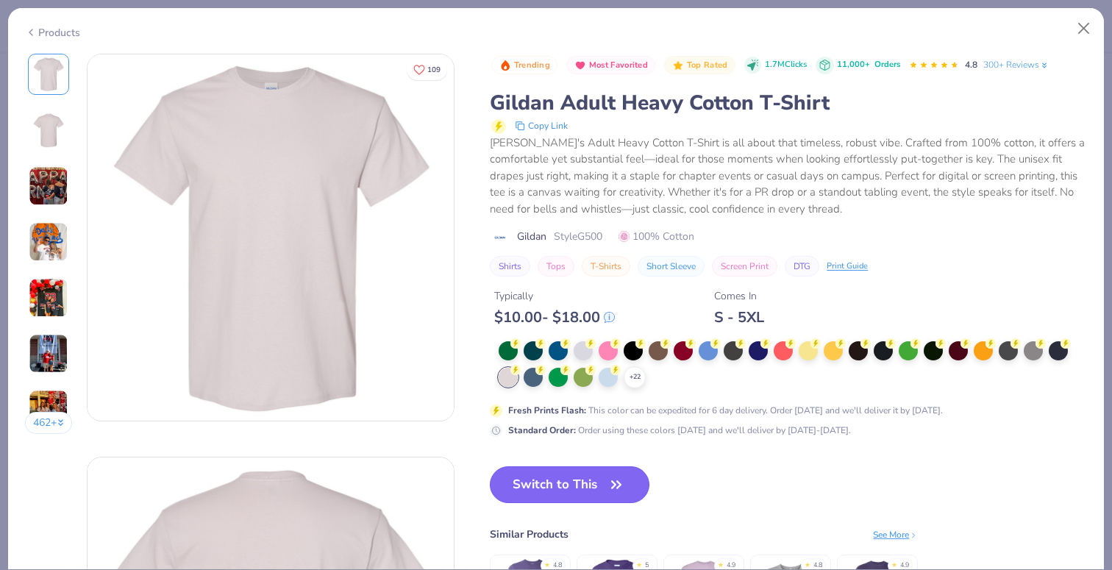
click at [580, 482] on button "Switch to This" at bounding box center [570, 484] width 160 height 37
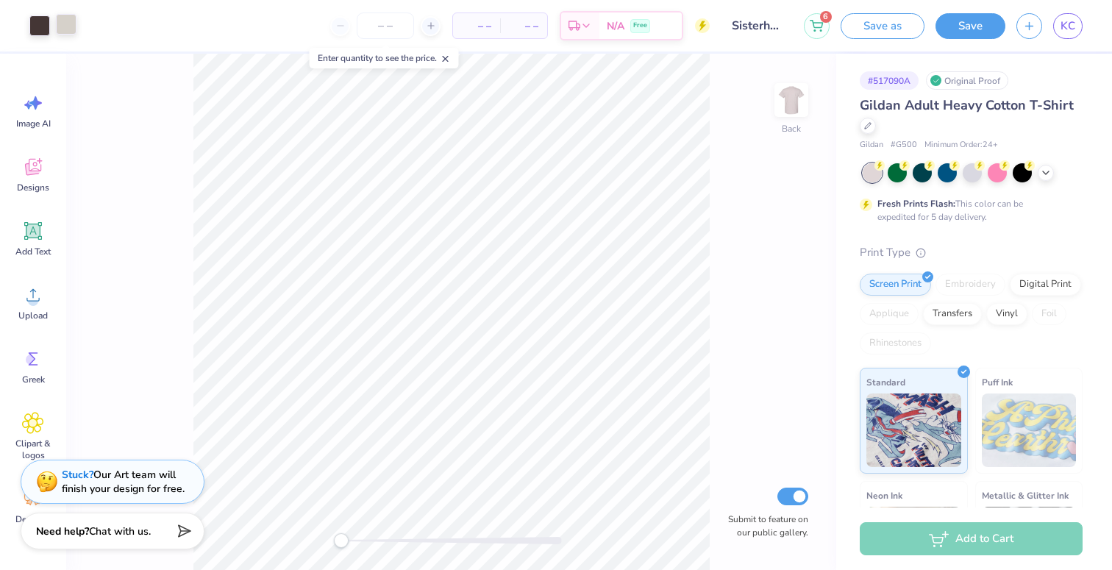
click at [72, 26] on div at bounding box center [66, 24] width 21 height 21
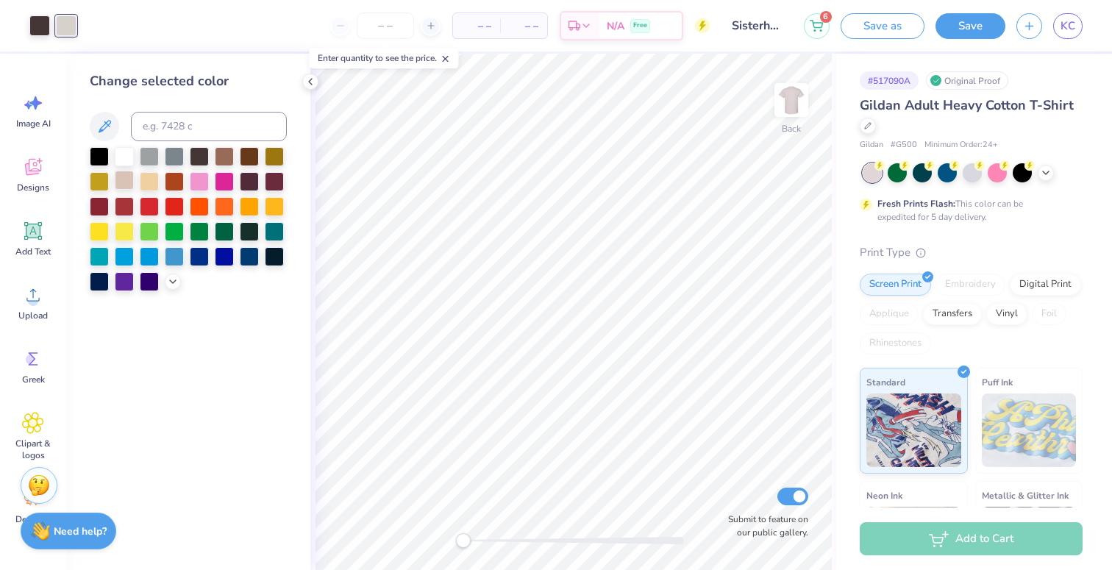
click at [124, 186] on div at bounding box center [124, 180] width 19 height 19
click at [169, 283] on icon at bounding box center [173, 280] width 12 height 12
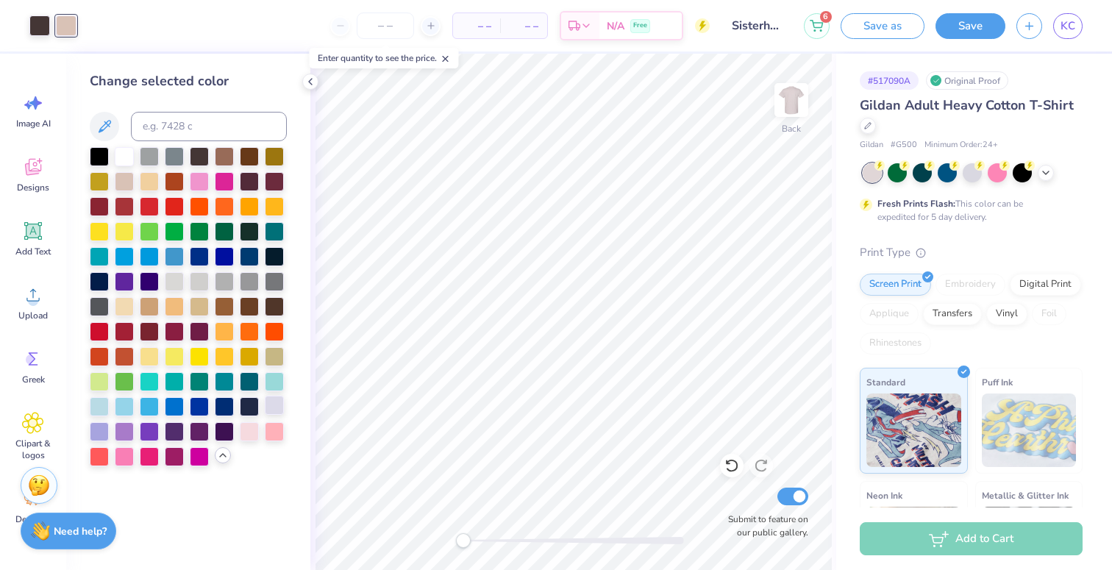
click at [277, 405] on div at bounding box center [274, 405] width 19 height 19
click at [179, 283] on div at bounding box center [174, 280] width 19 height 19
click at [122, 178] on div at bounding box center [124, 180] width 19 height 19
click at [100, 32] on div "– – Per Item – – Total Est. Delivery N/A Free" at bounding box center [399, 25] width 622 height 51
click at [65, 24] on div at bounding box center [66, 25] width 21 height 21
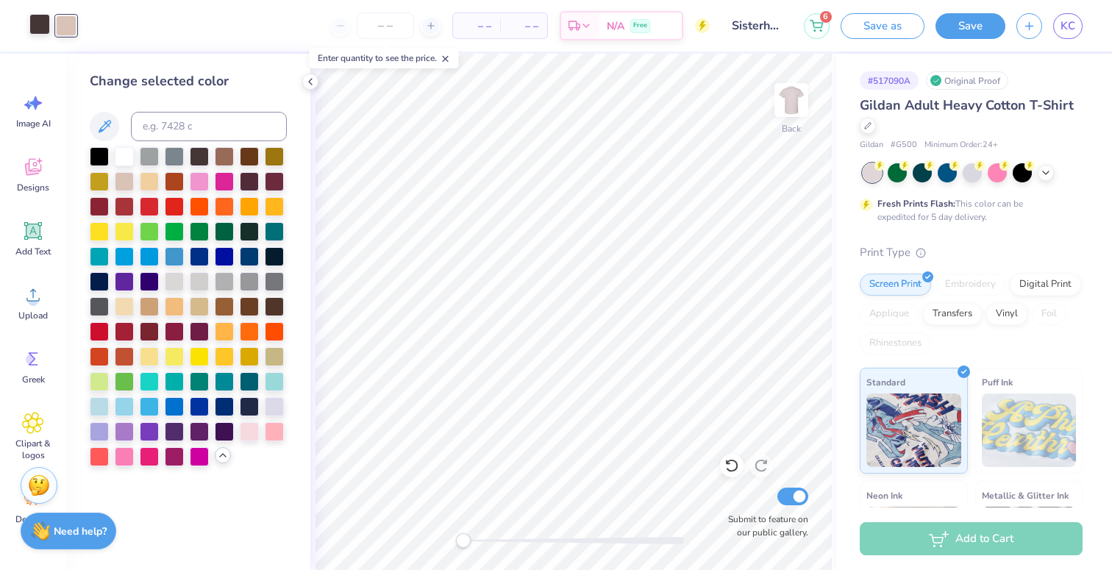
click at [29, 21] on div at bounding box center [39, 24] width 21 height 21
click at [163, 16] on div "– – Per Item – – Total Est. Delivery N/A Free" at bounding box center [399, 25] width 622 height 51
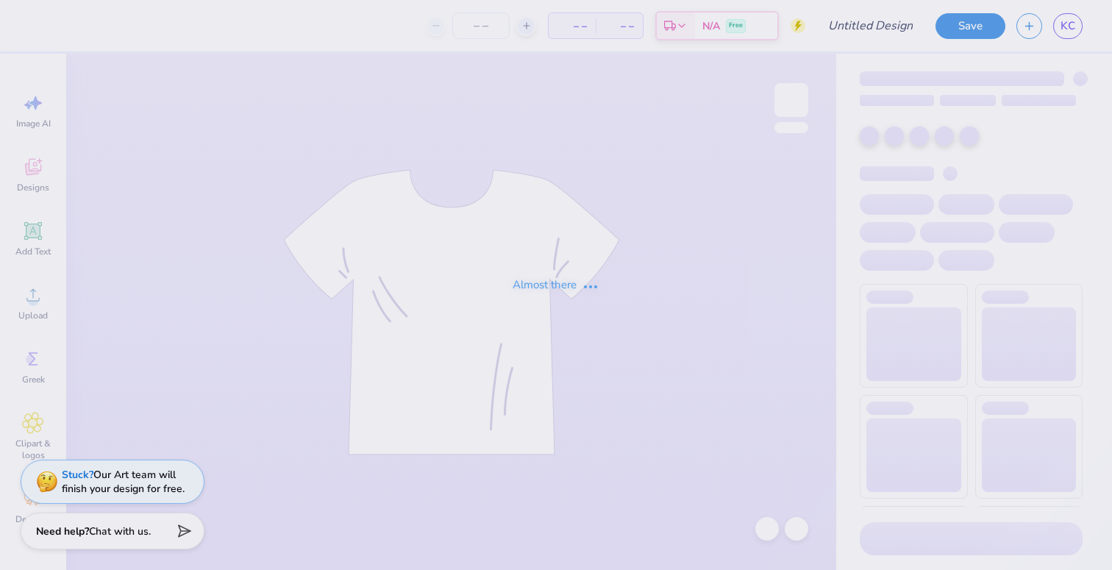
type input "Sisterhood Retreat Option 1"
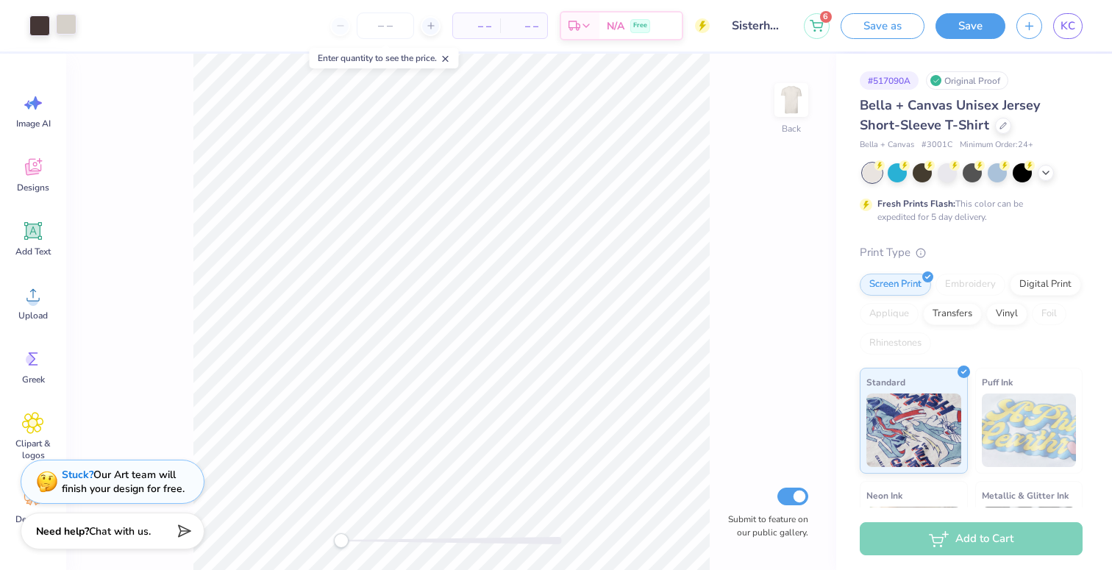
click at [68, 25] on div at bounding box center [66, 24] width 21 height 21
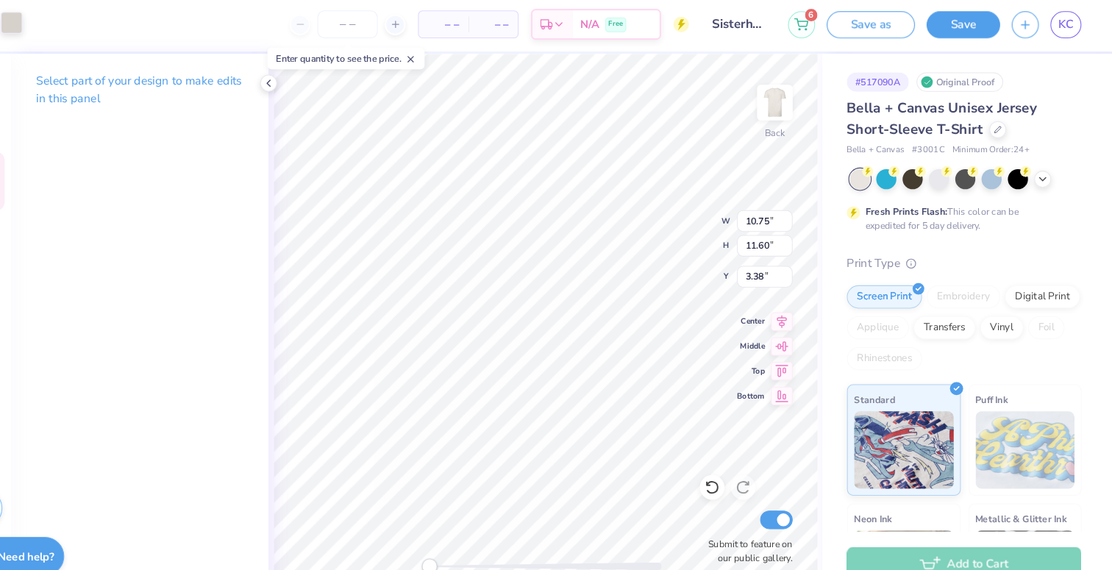
click at [65, 24] on div at bounding box center [66, 24] width 21 height 21
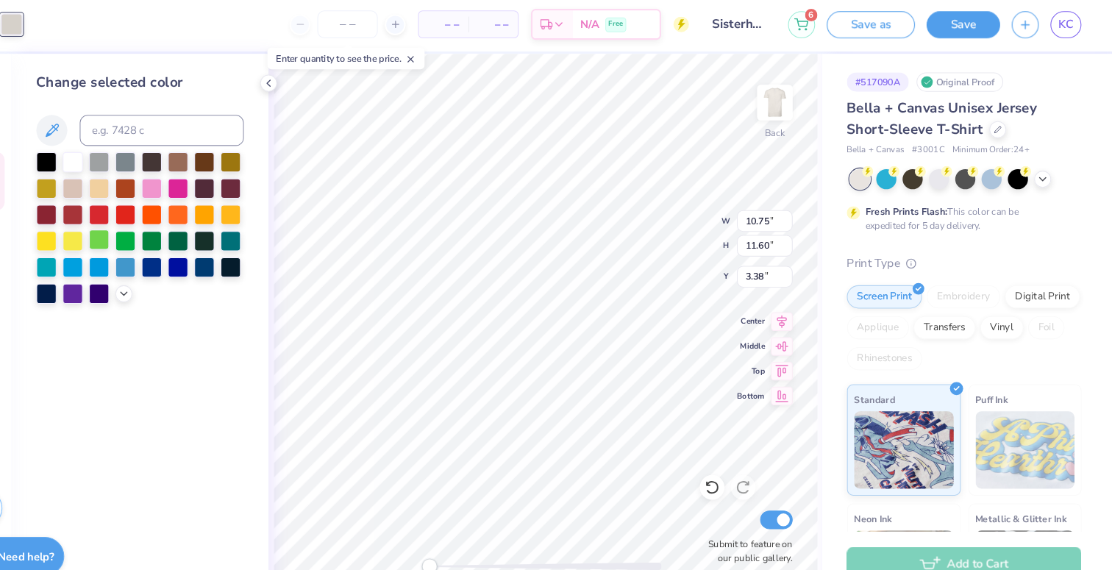
click at [149, 230] on div at bounding box center [149, 230] width 19 height 19
click at [311, 324] on div "Back W 10.75 10.75 " H 11.60 11.60 " Y 3.38 3.38 " Center Middle Top Bottom Sub…" at bounding box center [573, 312] width 526 height 516
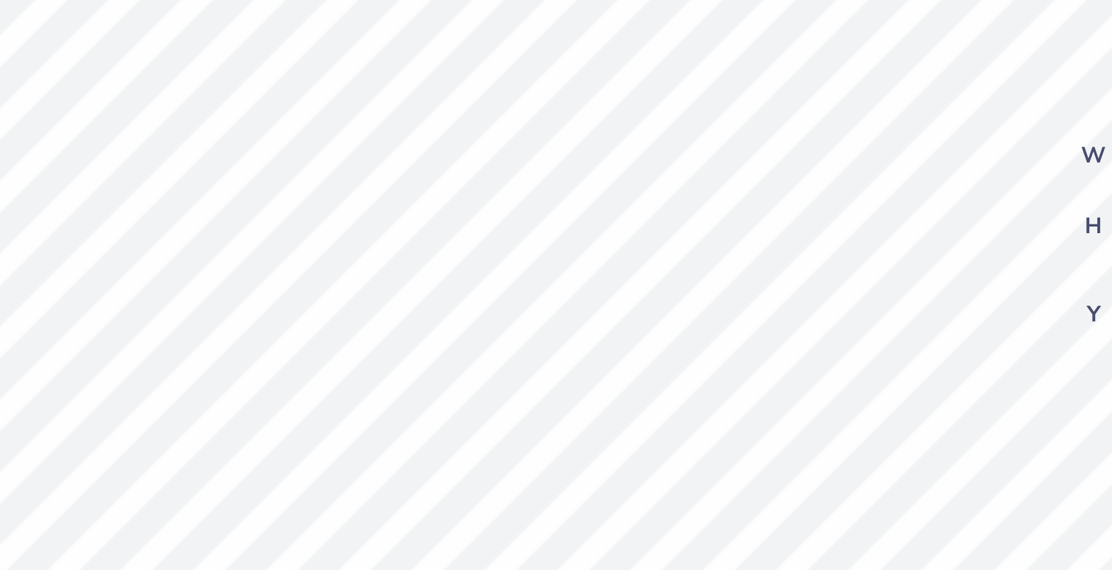
type input "9.61"
type input "3.39"
type input "3.38"
type input "9.05"
type input "3.60"
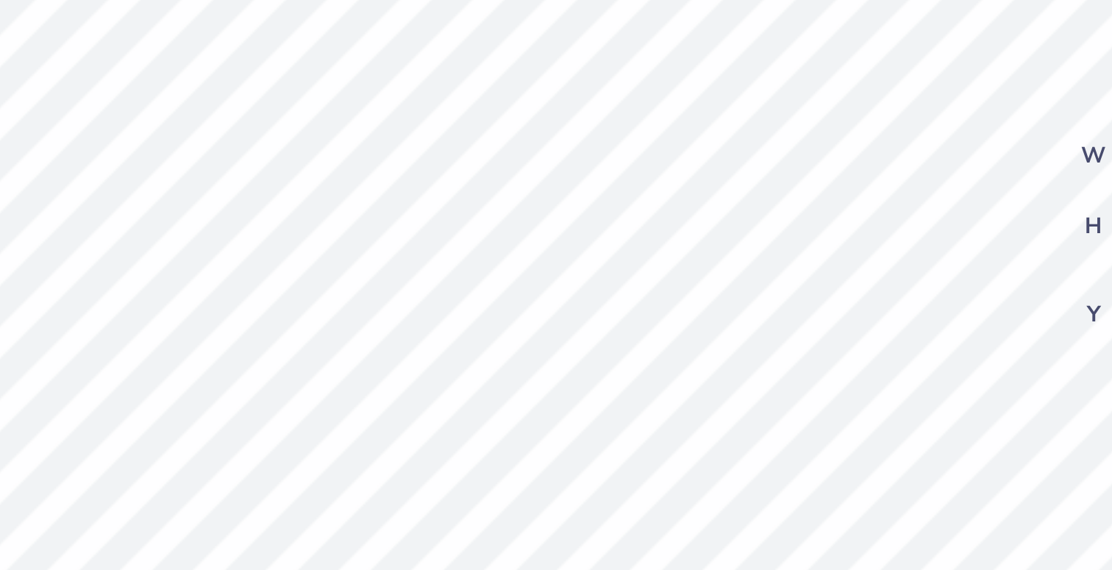
type input "5.15"
type input "1.45"
type input "2.92"
type input "7.61"
type input "6.24"
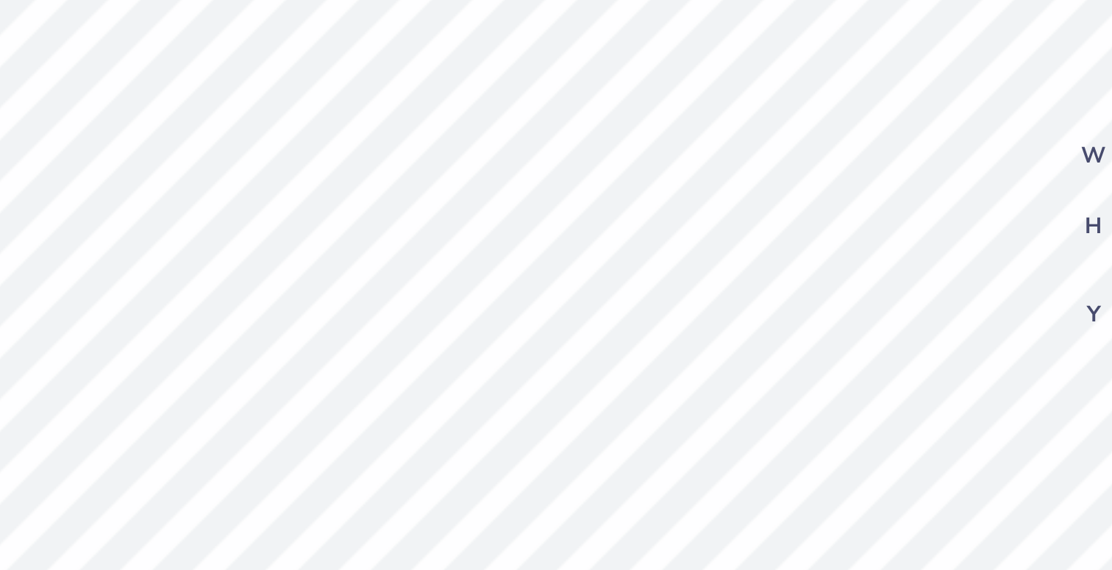
type input "4.73"
type input "6.51"
type input "8.23"
type input "5.50"
type input "6.16"
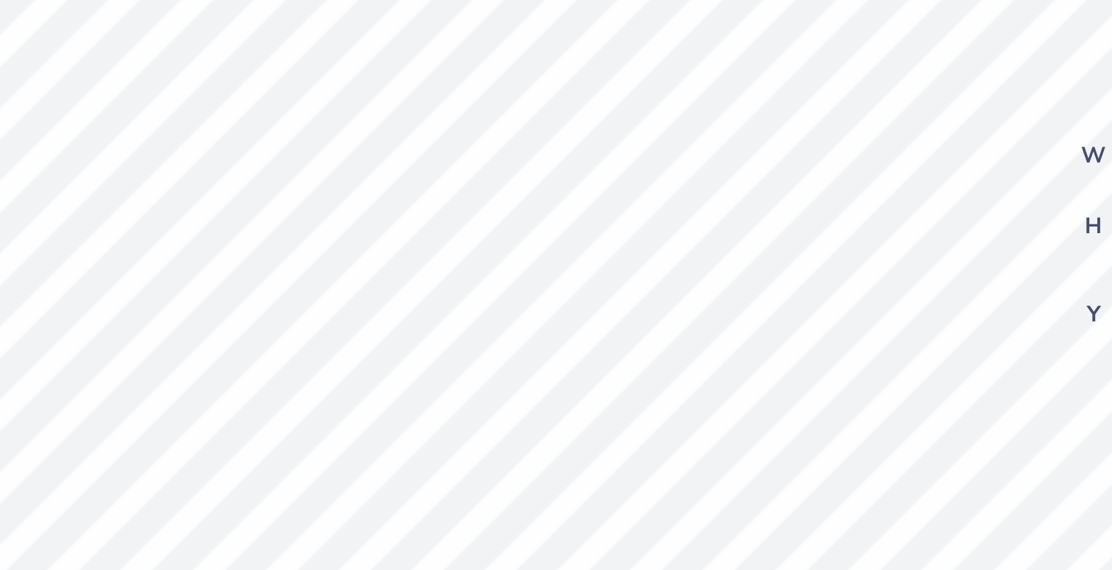
type input "6.24"
type input "4.73"
type input "6.61"
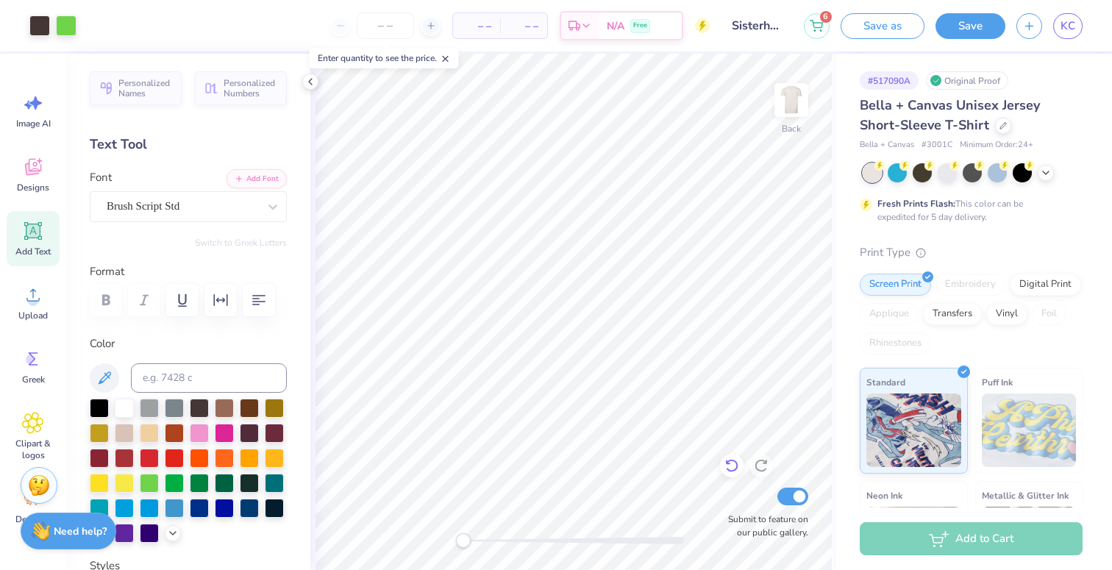
click at [724, 469] on icon at bounding box center [731, 465] width 15 height 15
click at [731, 468] on icon at bounding box center [731, 465] width 15 height 15
click at [730, 460] on icon at bounding box center [731, 466] width 13 height 13
click at [71, 32] on div at bounding box center [66, 24] width 21 height 21
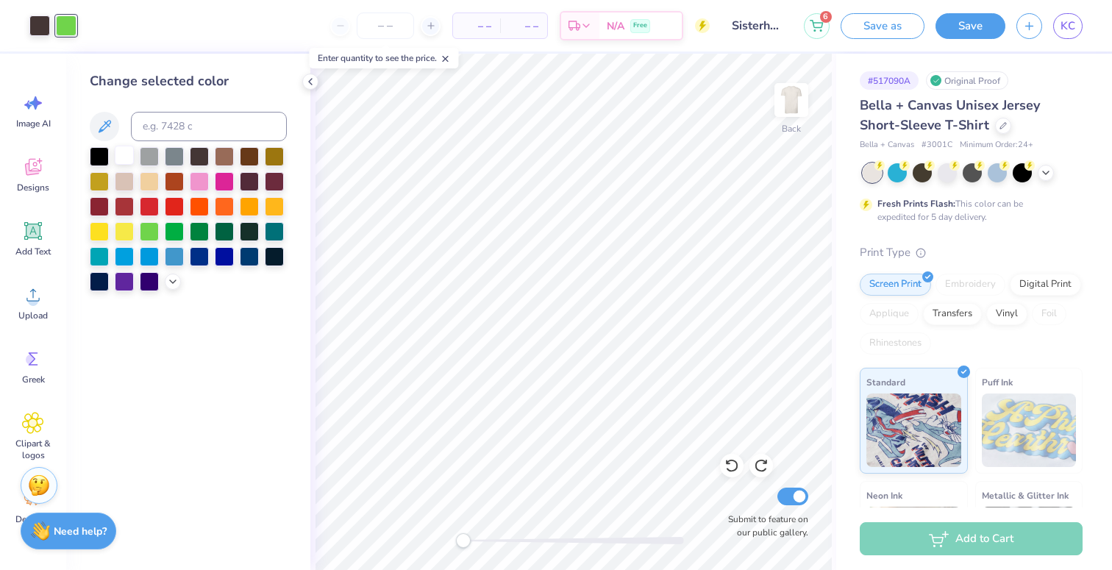
click at [126, 153] on div at bounding box center [124, 155] width 19 height 19
click at [730, 468] on icon at bounding box center [731, 465] width 15 height 15
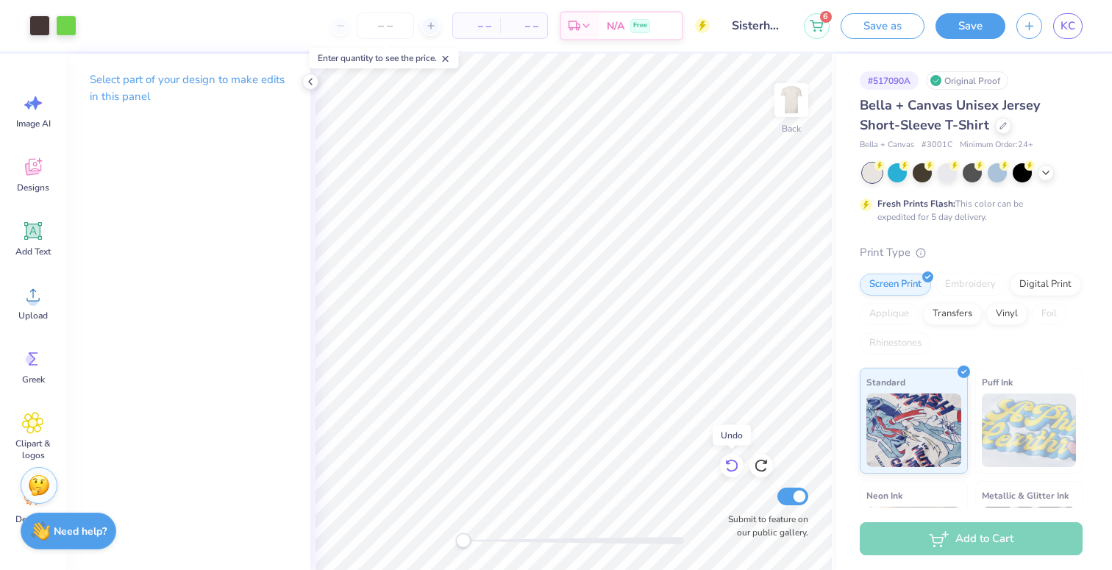
click at [730, 468] on icon at bounding box center [731, 465] width 15 height 15
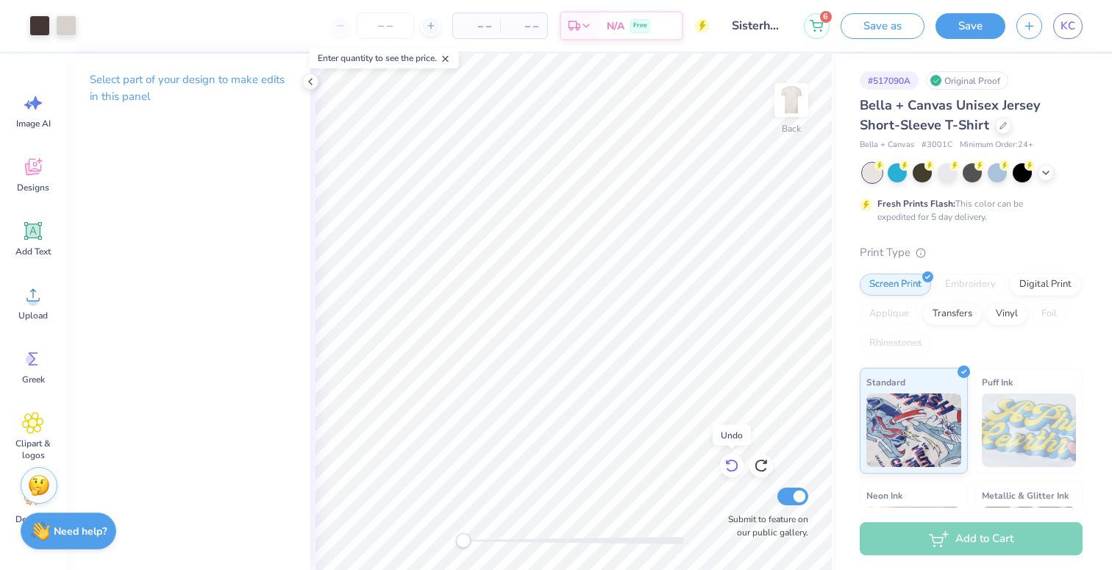
click at [730, 468] on icon at bounding box center [731, 465] width 15 height 15
click at [310, 78] on icon at bounding box center [310, 82] width 12 height 12
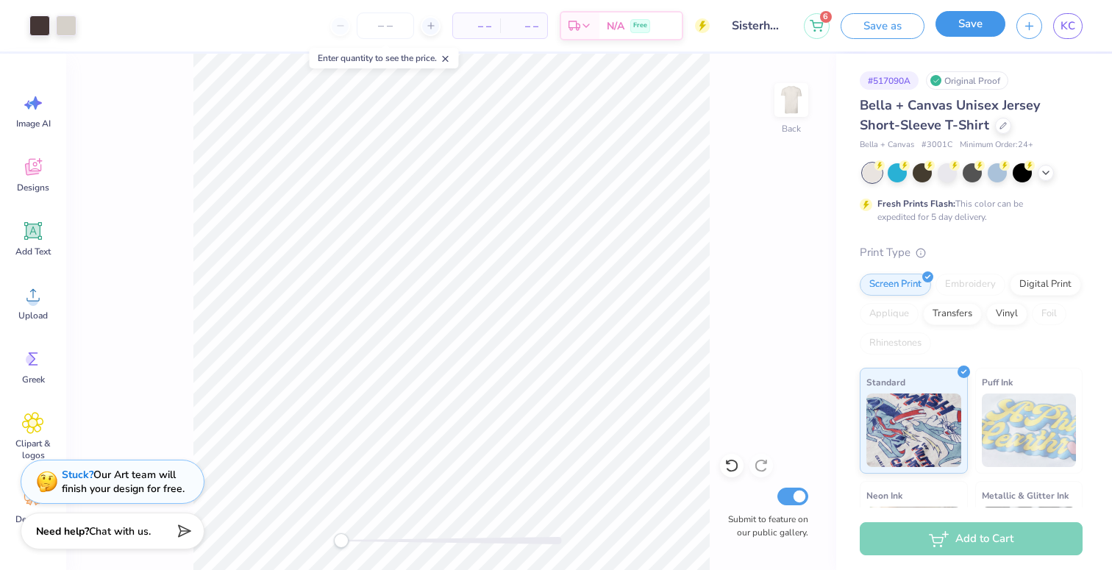
click at [976, 31] on button "Save" at bounding box center [971, 24] width 70 height 26
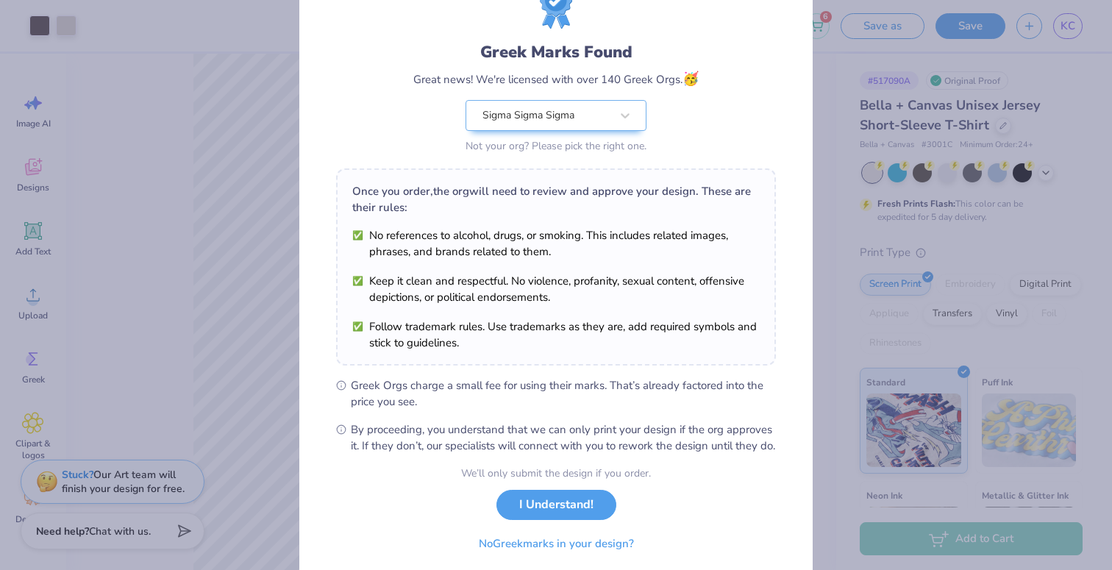
scroll to position [118, 0]
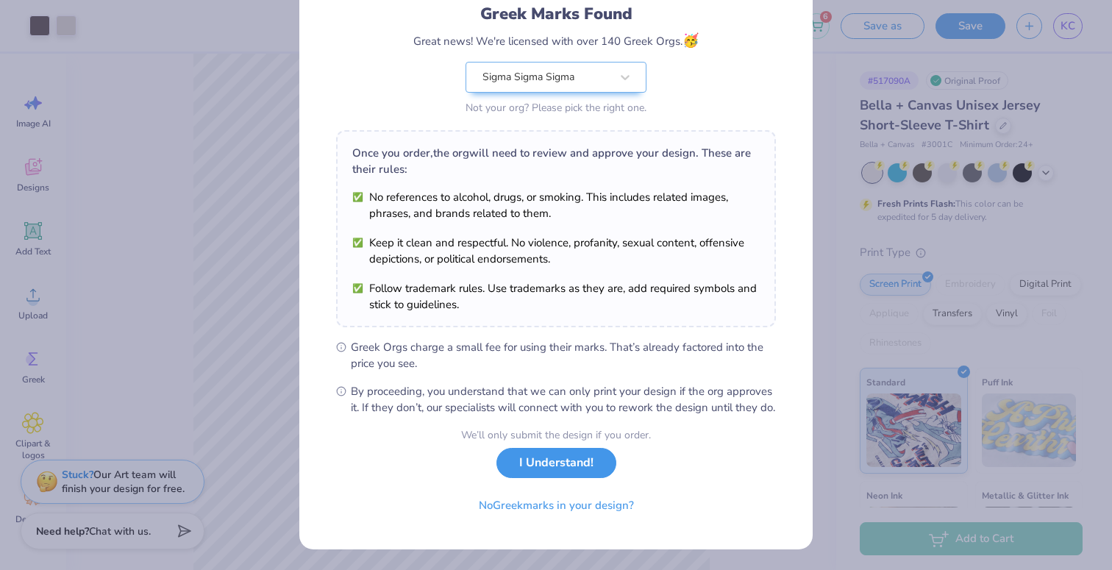
click at [559, 464] on button "I Understand!" at bounding box center [556, 463] width 120 height 30
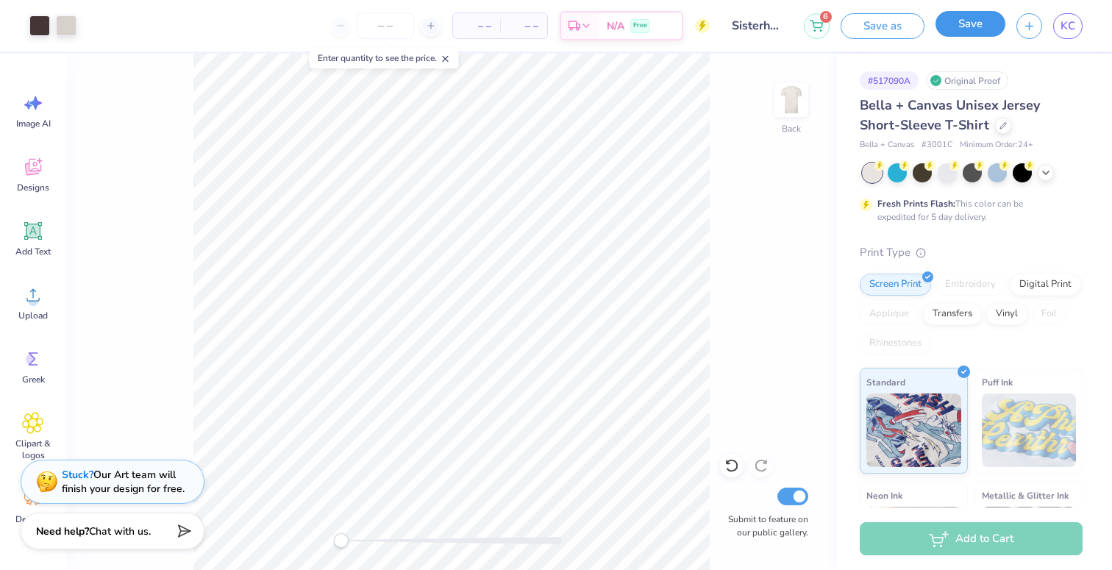
click at [980, 18] on button "Save" at bounding box center [971, 24] width 70 height 26
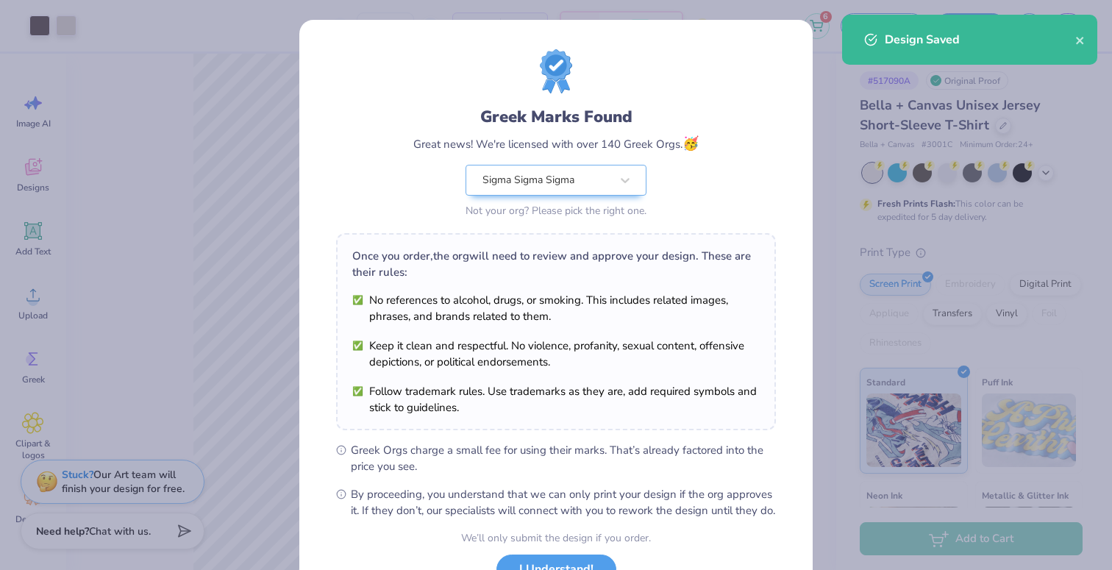
scroll to position [118, 0]
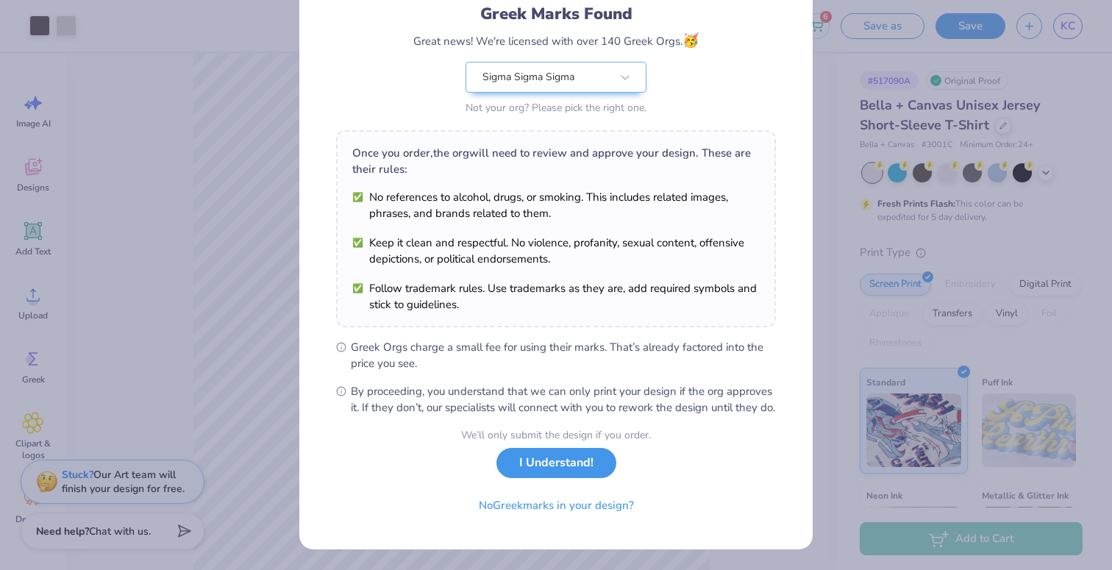
click at [549, 475] on button "I Understand!" at bounding box center [556, 463] width 120 height 30
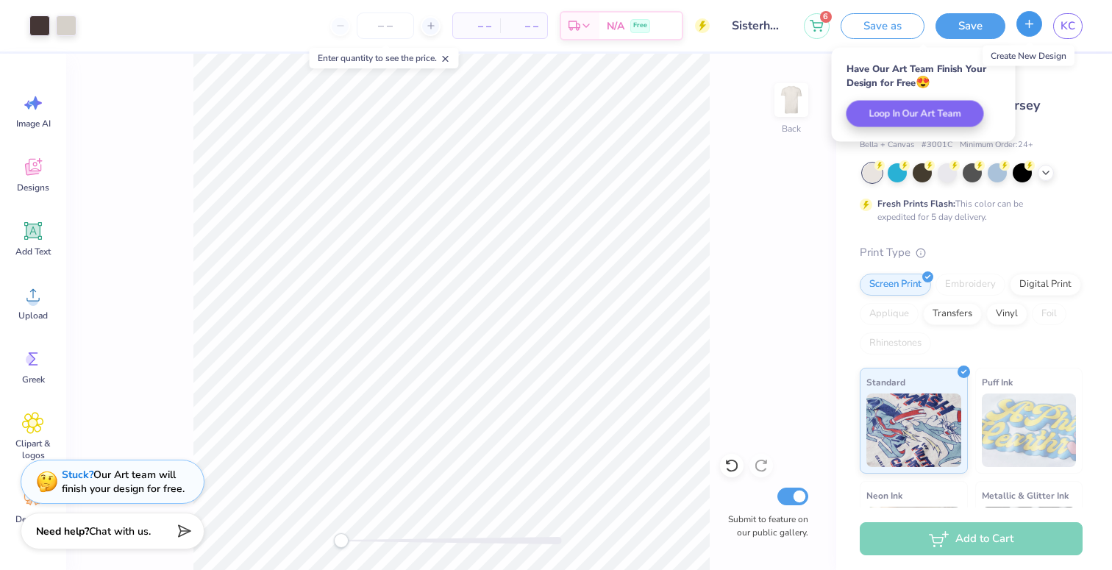
click at [1033, 23] on icon "button" at bounding box center [1029, 24] width 13 height 13
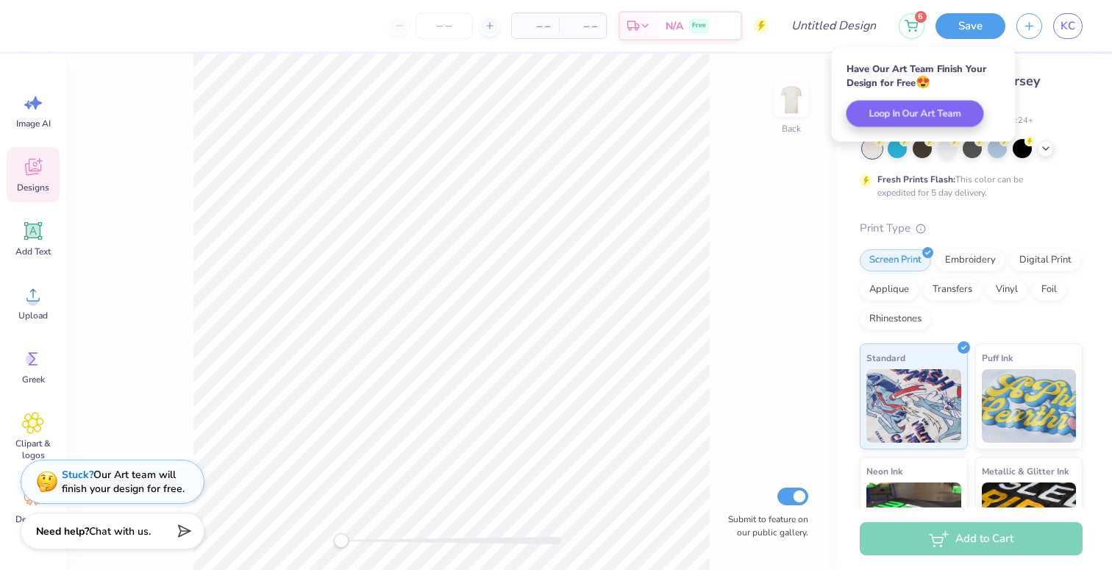
click at [33, 183] on span "Designs" at bounding box center [33, 188] width 32 height 12
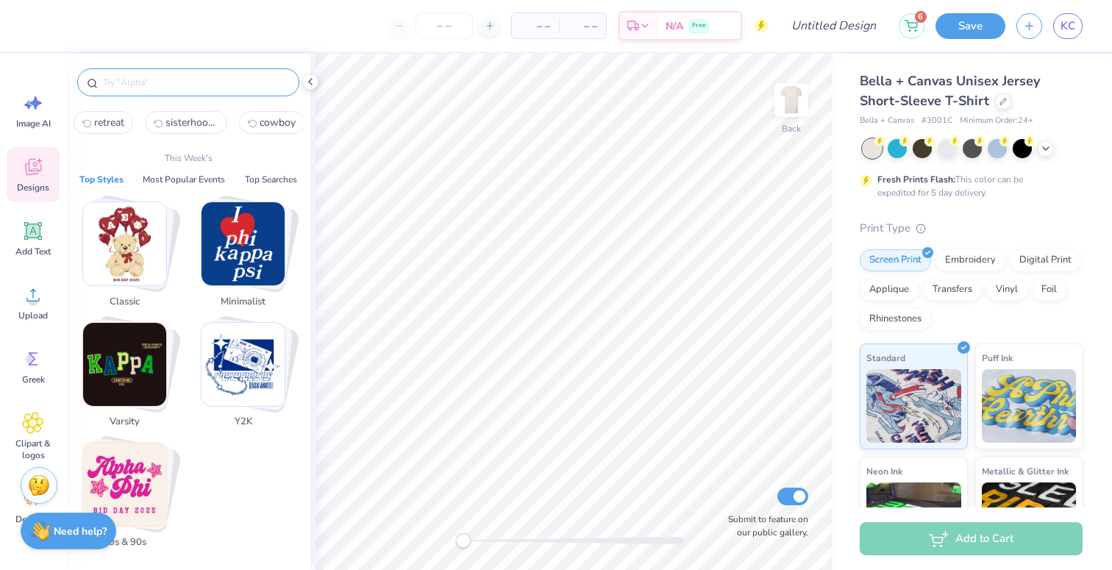
click at [166, 86] on input "text" at bounding box center [195, 82] width 188 height 15
click at [242, 263] on img "Stack Card Button Minimalist" at bounding box center [243, 243] width 83 height 83
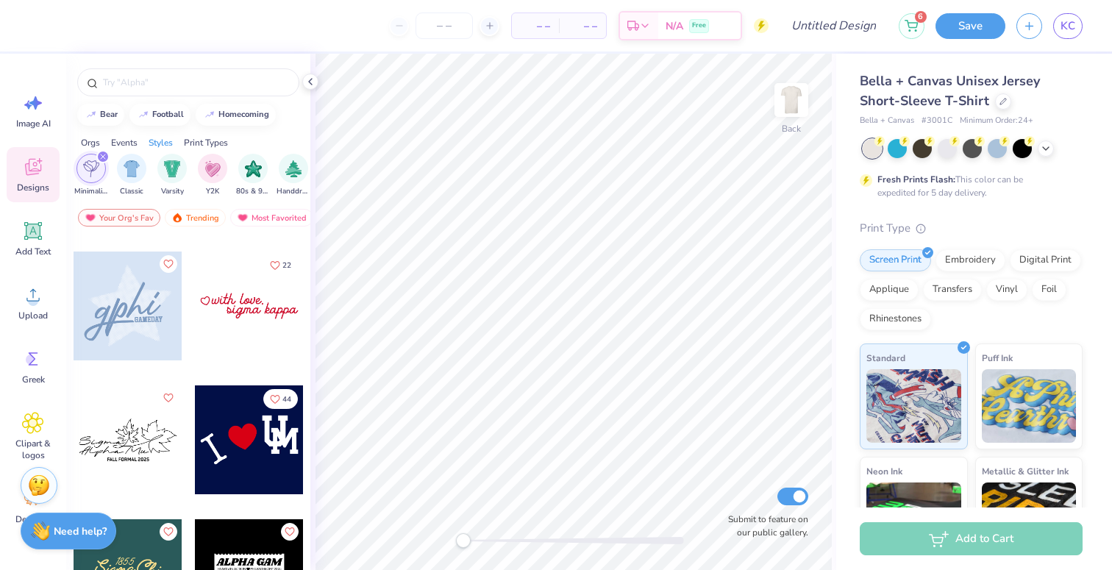
scroll to position [392, 0]
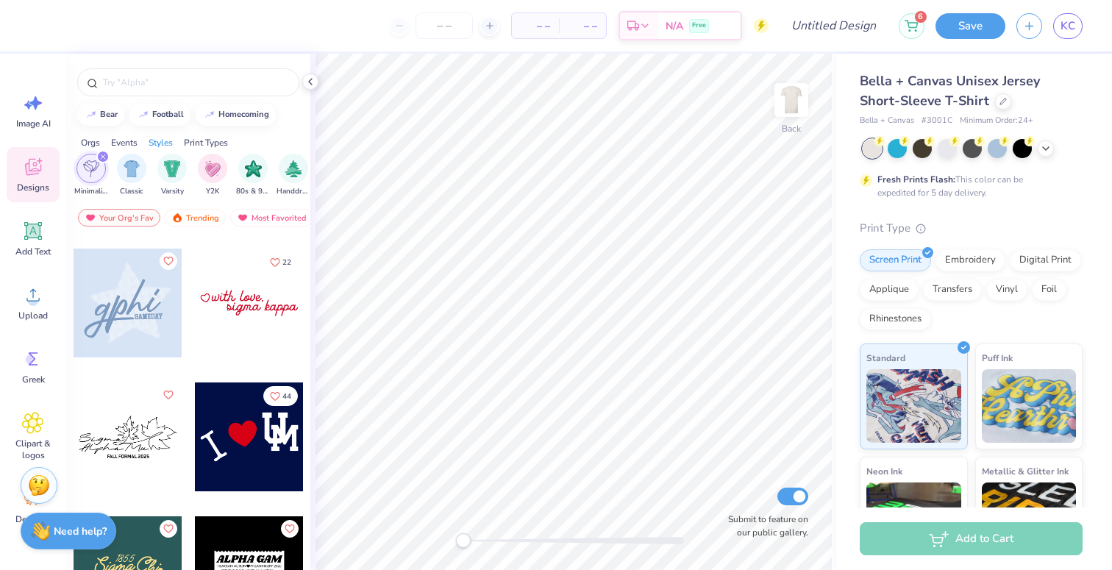
click at [128, 444] on div at bounding box center [128, 436] width 109 height 109
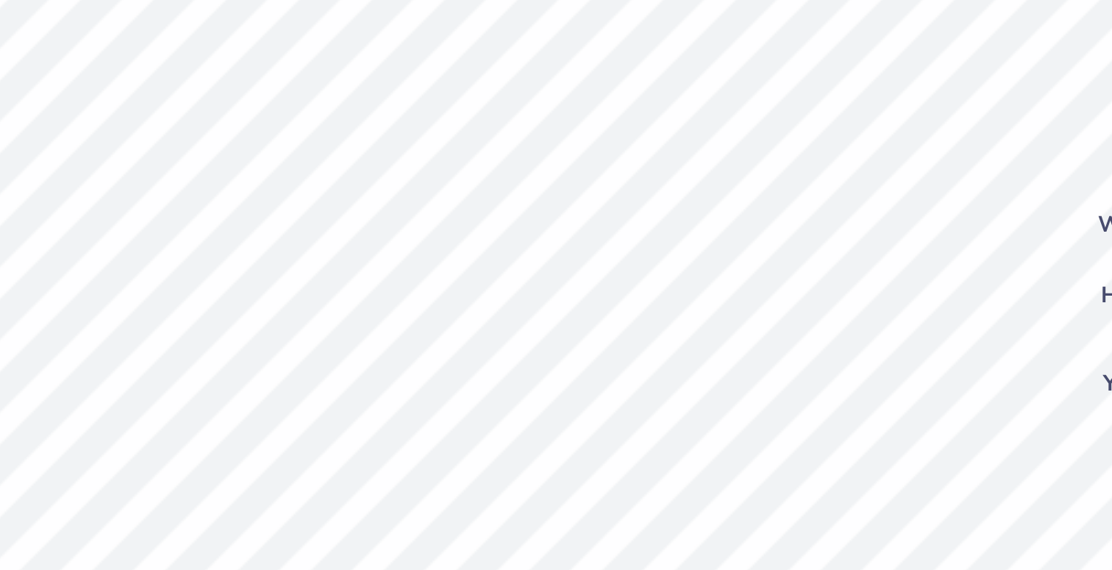
scroll to position [0, 1]
type textarea "Sigma"
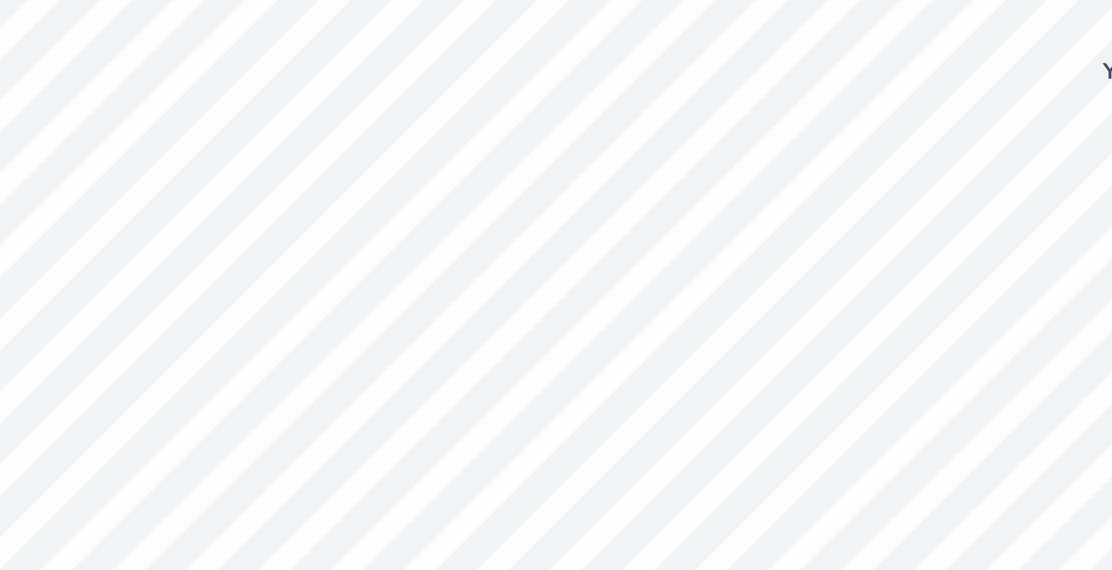
type textarea "Tri"
type textarea "SISTERHOOD RETREAT 2025"
type textarea "SISTERHOOD RETREAT"
type input "3.98"
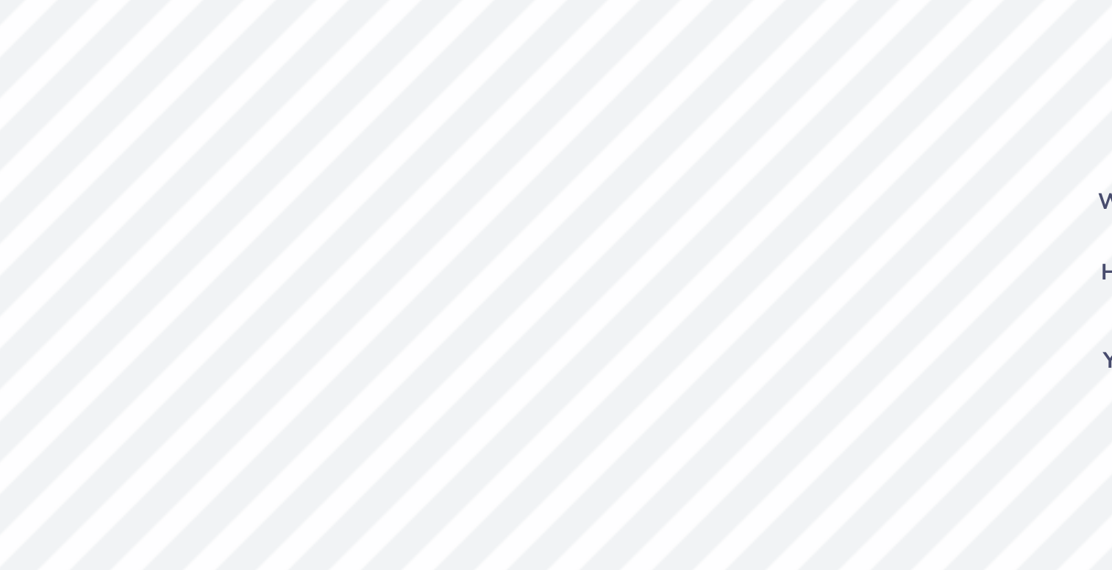
type input "0.99"
type input "5.49"
type input "1.89"
type input "0.79"
type input "4.71"
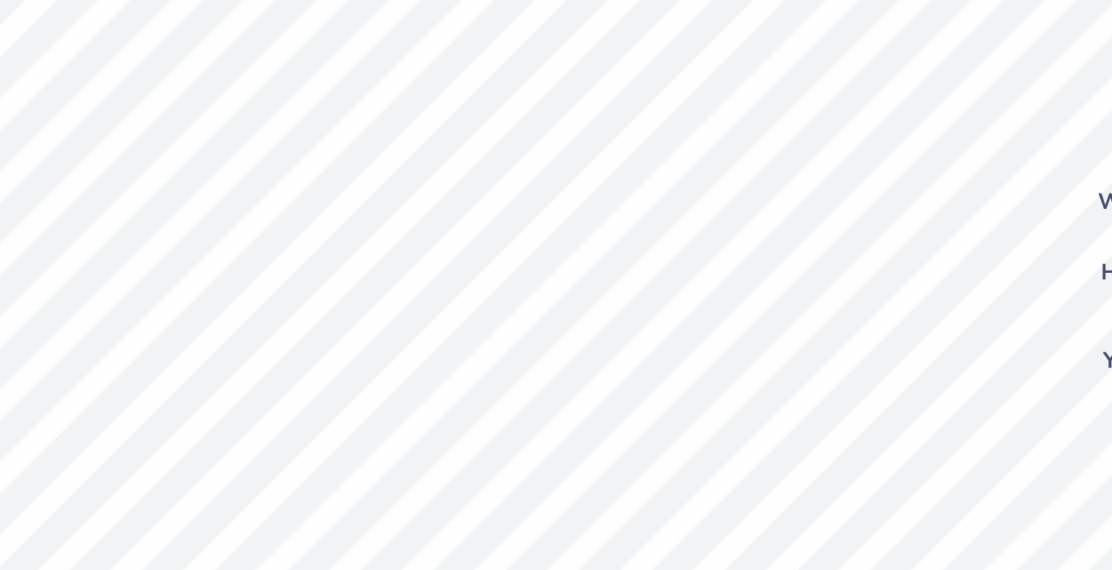
type input "3.98"
type input "0.99"
type input "6.45"
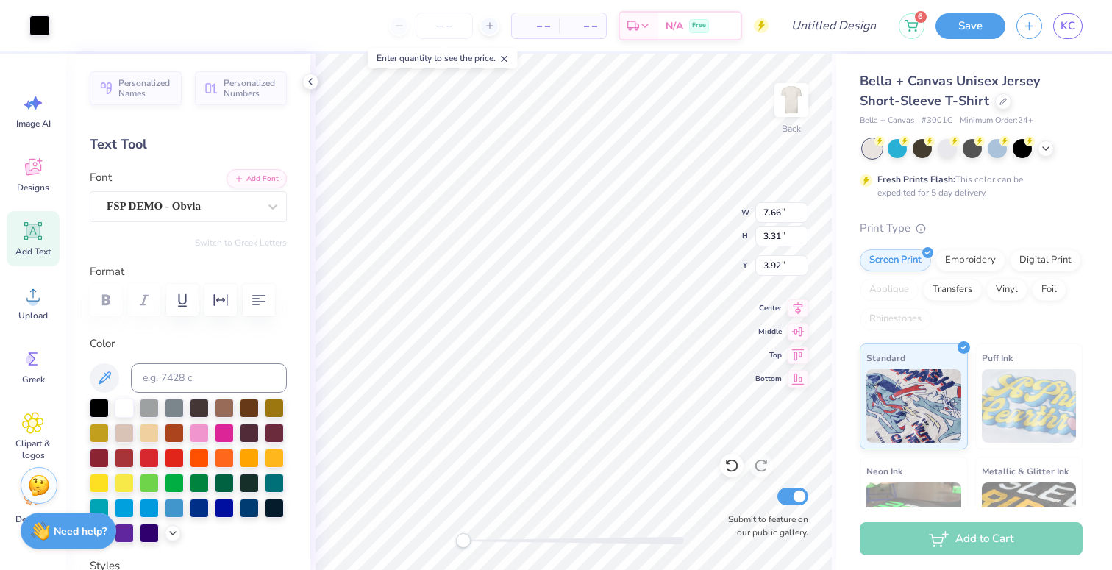
type input "3.93"
click at [308, 82] on icon at bounding box center [310, 82] width 12 height 12
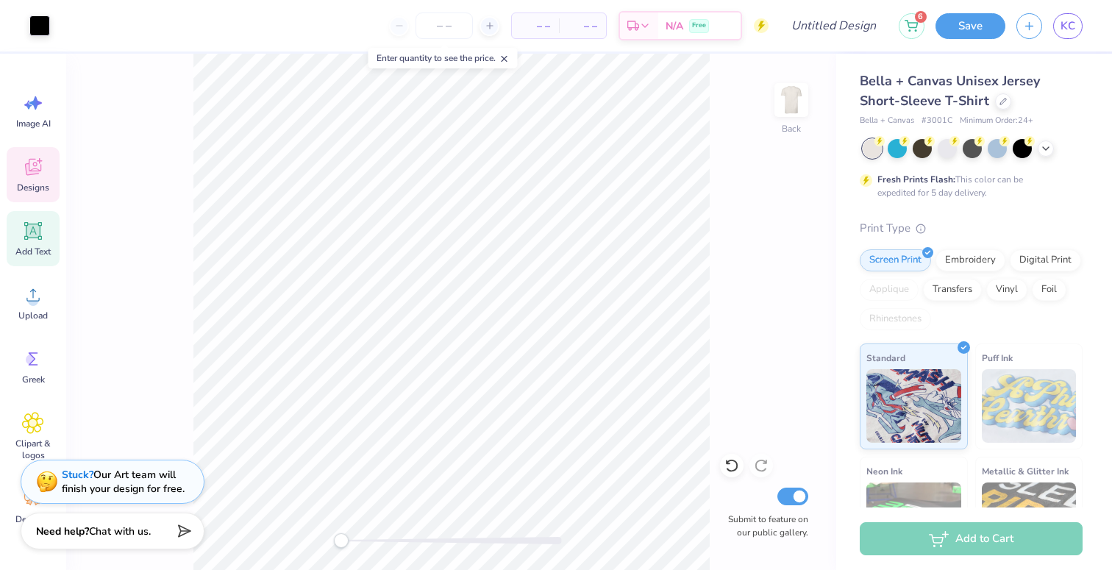
click at [35, 171] on icon at bounding box center [33, 167] width 16 height 17
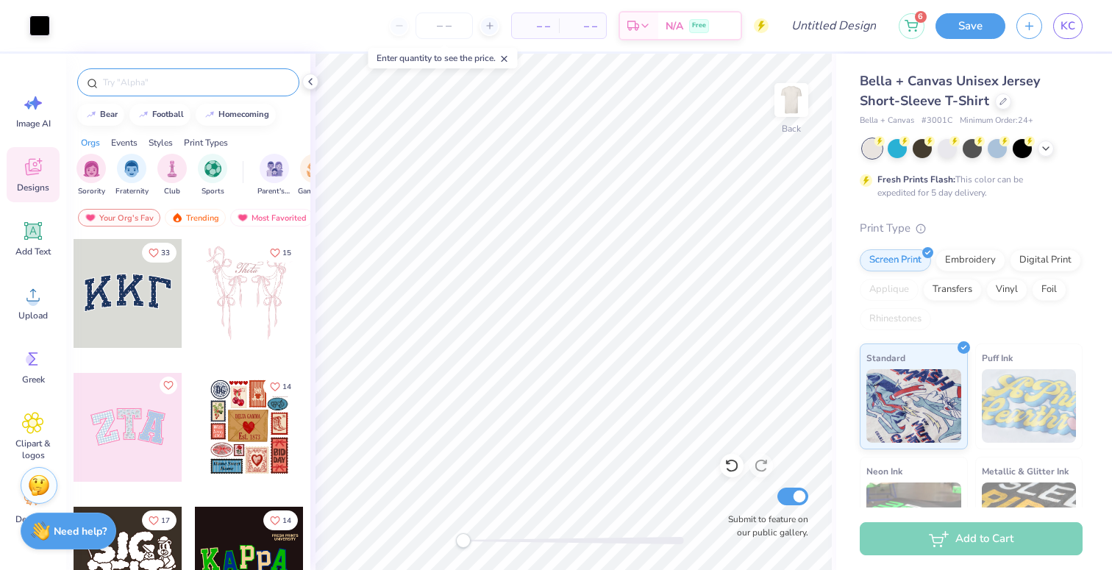
click at [207, 83] on input "text" at bounding box center [195, 82] width 188 height 15
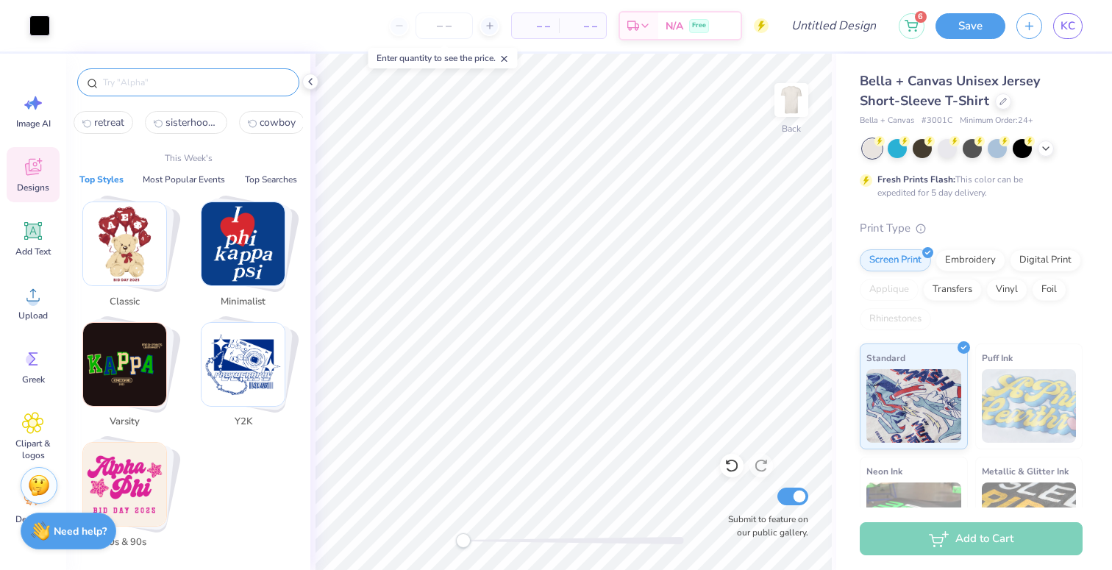
click at [150, 471] on img "Stack Card Button 80s & 90s" at bounding box center [124, 484] width 83 height 83
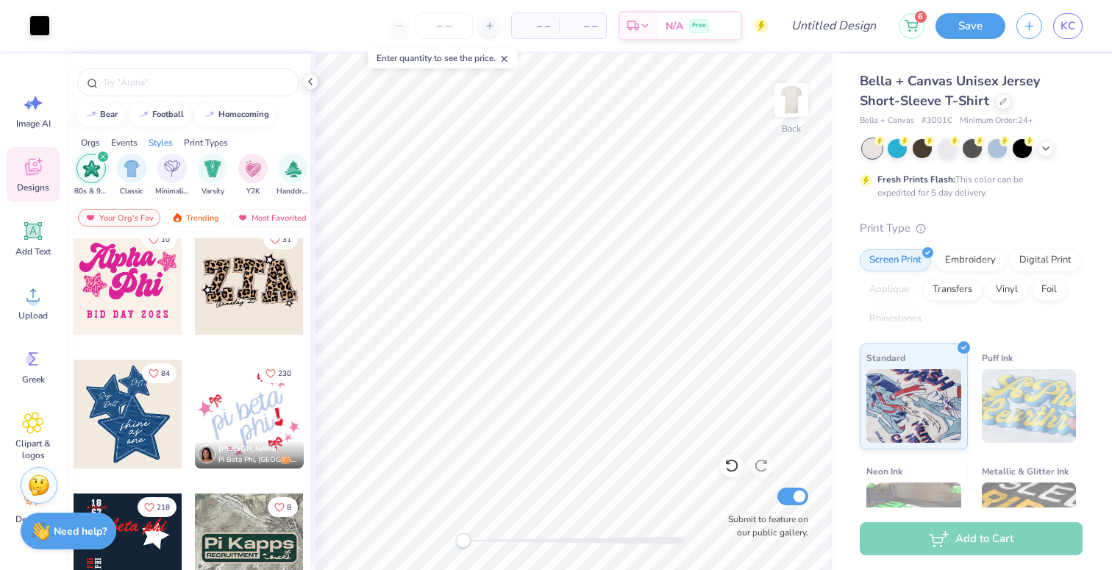
scroll to position [21, 0]
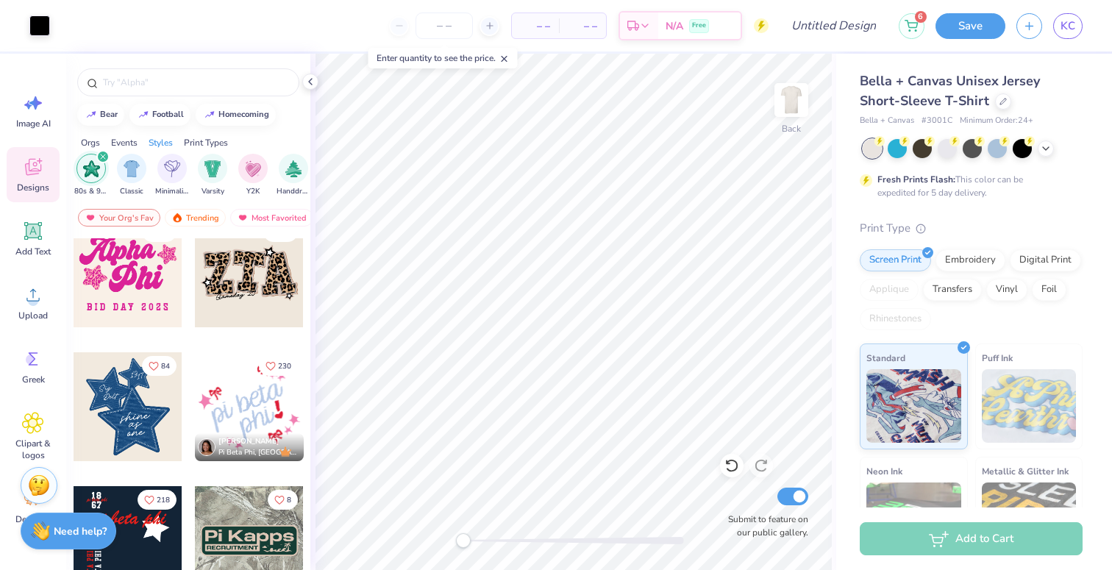
click at [246, 291] on div at bounding box center [249, 272] width 109 height 109
click at [973, 29] on button "Save" at bounding box center [971, 24] width 70 height 26
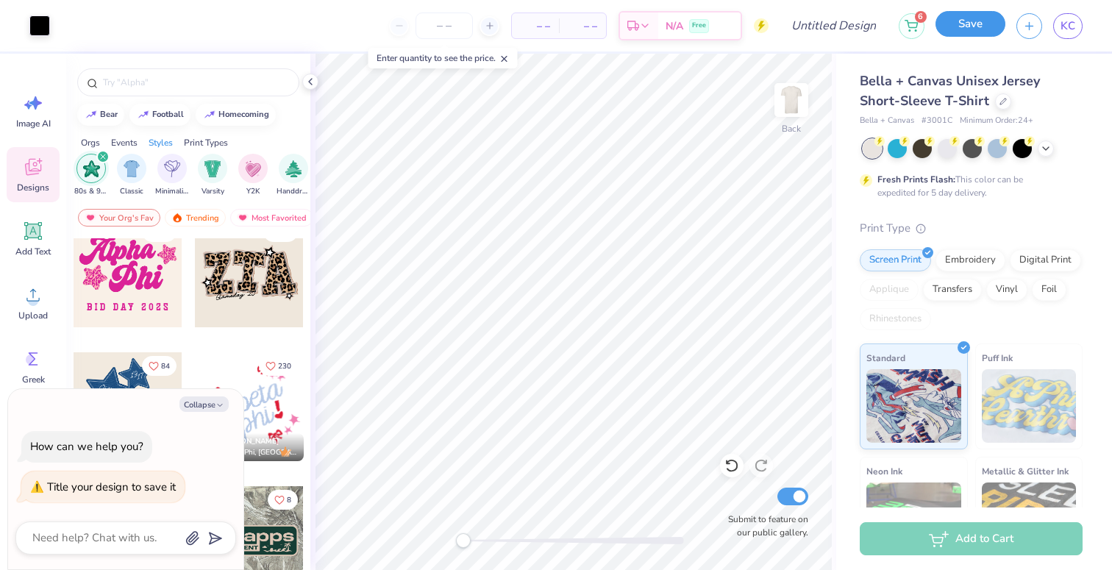
click at [963, 21] on button "Save" at bounding box center [971, 24] width 70 height 26
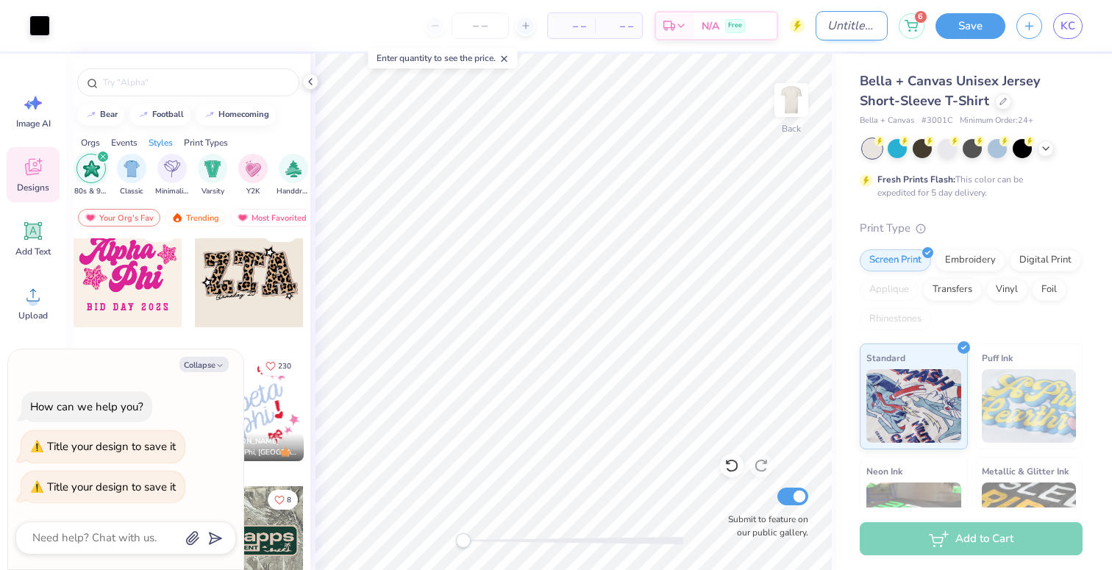
type textarea "x"
click at [836, 24] on input "Design Title" at bounding box center [852, 25] width 72 height 29
type input "S"
type textarea "x"
type input "Si"
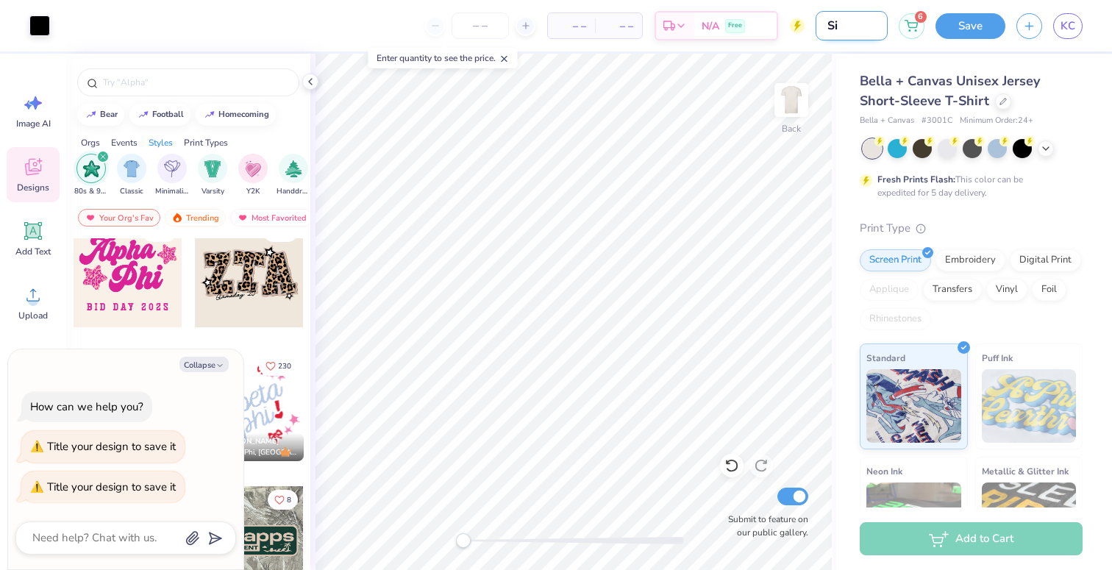
type textarea "x"
type input "Sis"
type textarea "x"
type input "Sist"
type textarea "x"
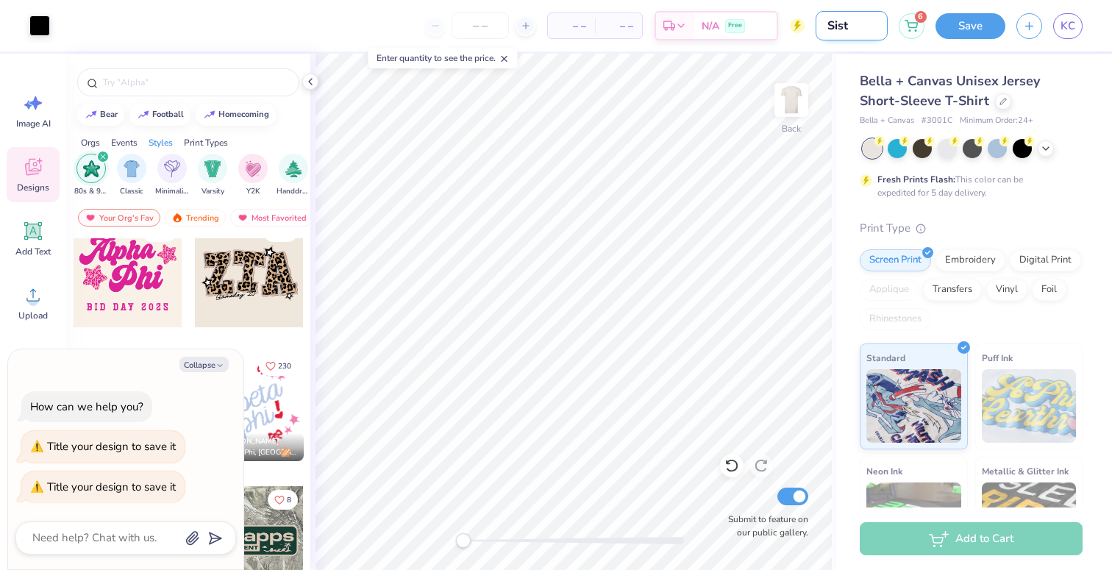
type input "Siste"
type textarea "x"
type input "Sister"
type textarea "x"
type input "Sisterh"
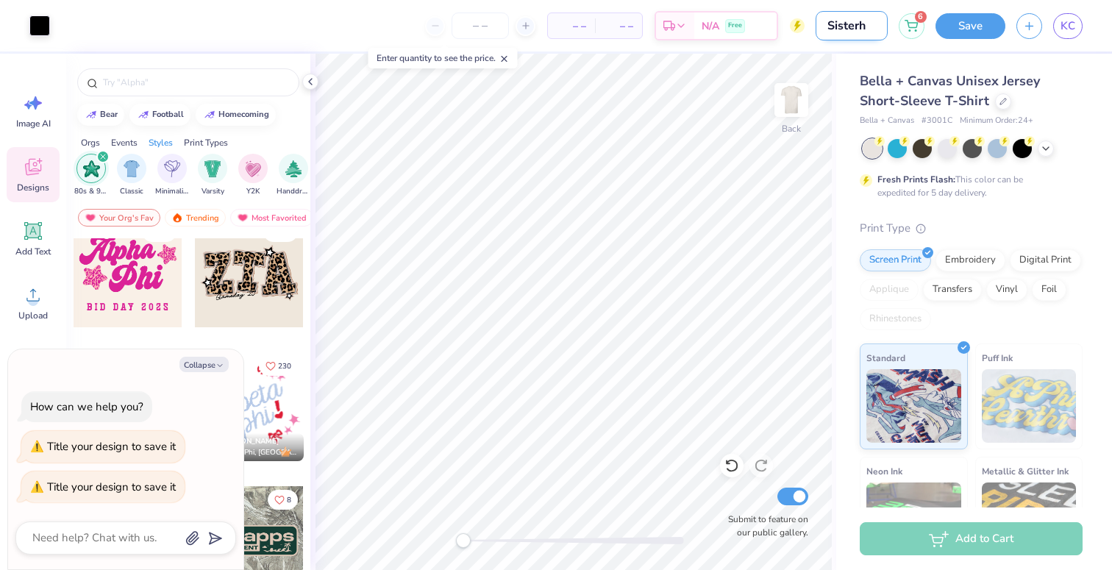
type textarea "x"
type input "Sisterho"
type textarea "x"
type input "Sisterhoo"
type textarea "x"
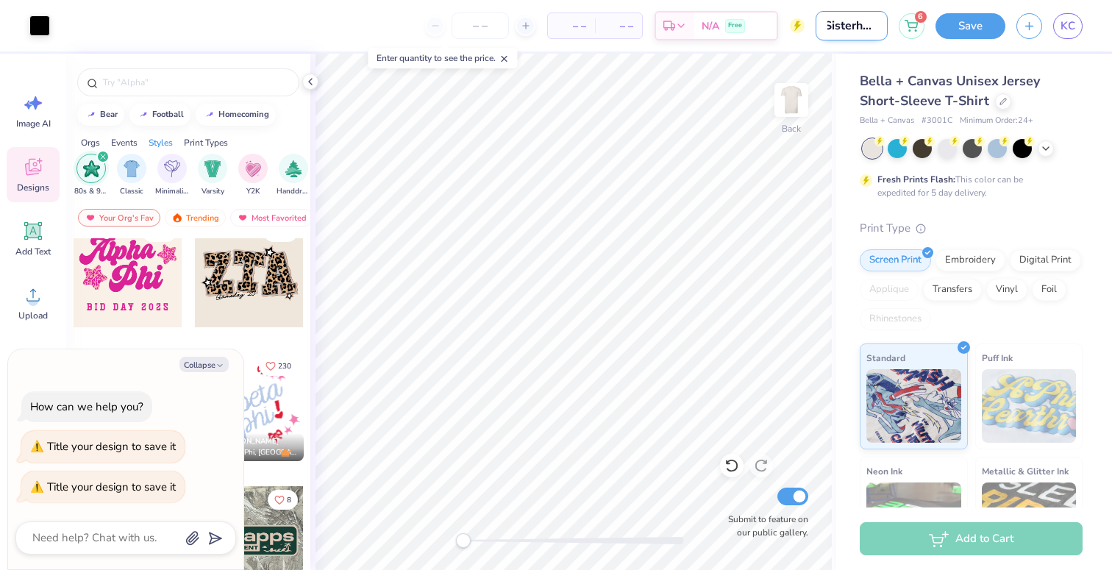
type input "Sisterhood"
type textarea "x"
type input "Sisterhood"
type textarea "x"
type input "Sisterhood R"
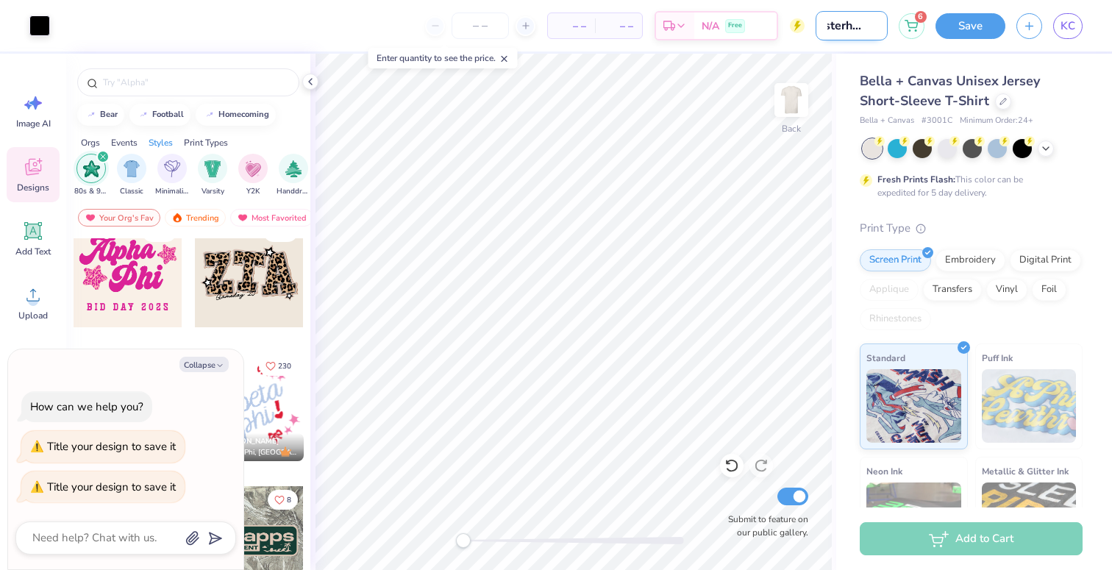
type textarea "x"
type input "Sisterhood Re"
type textarea "x"
type input "Sisterhood Ret"
type textarea "x"
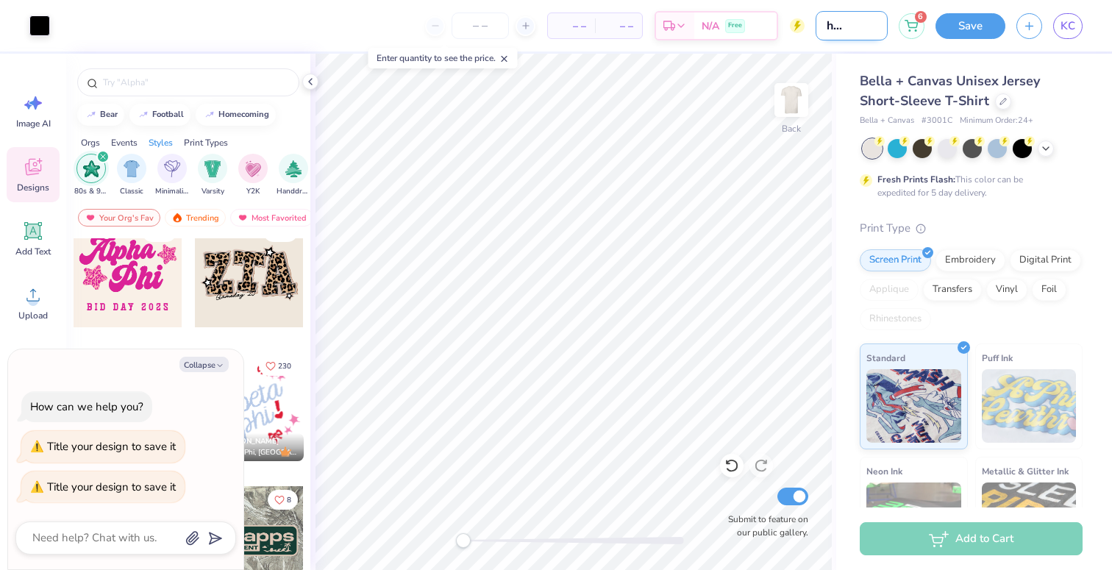
type input "Sisterhood Retr"
type textarea "x"
type input "Sisterhood Retre"
type textarea "x"
type input "Sisterhood Retrea"
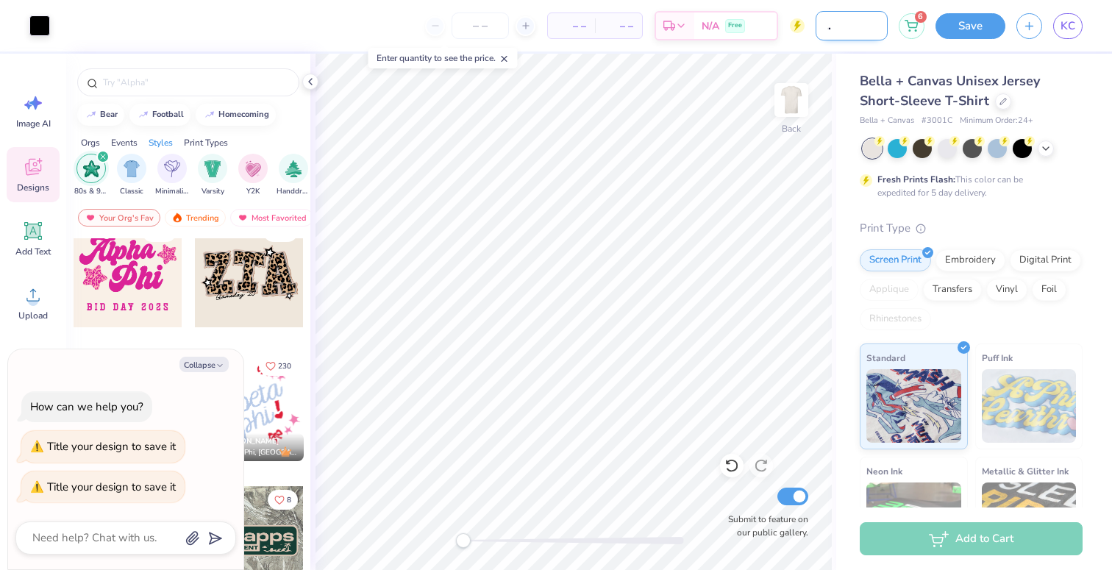
type textarea "x"
type input "Sisterhood Retreat"
type textarea "x"
type input "Sisterhood Retreat"
type textarea "x"
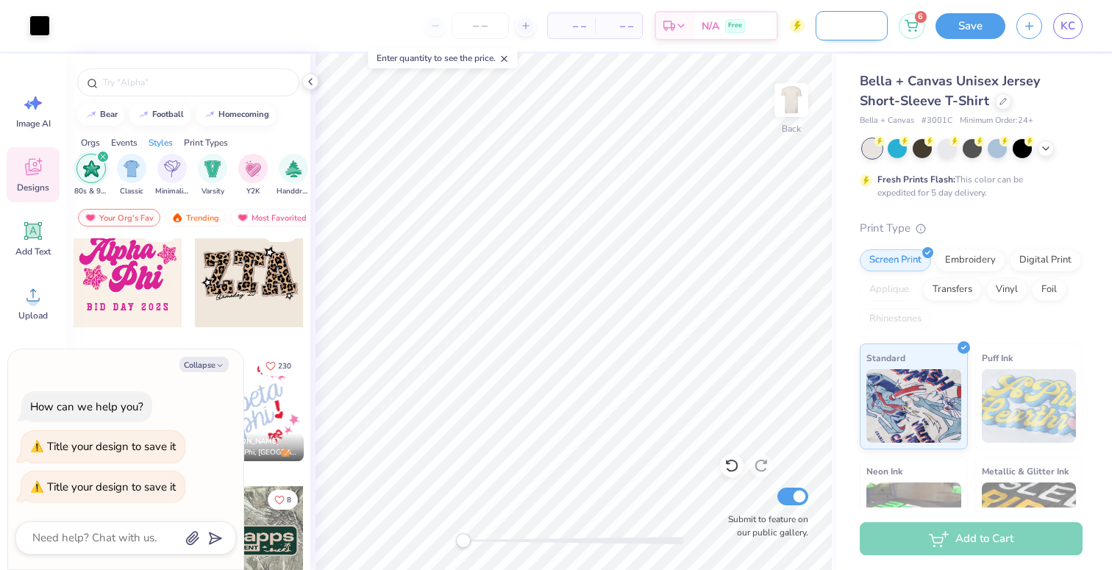
type input "Sisterhood Retreat O"
type textarea "x"
type input "Sisterhood Retreat Op"
type textarea "x"
type input "Sisterhood Retreat Opt"
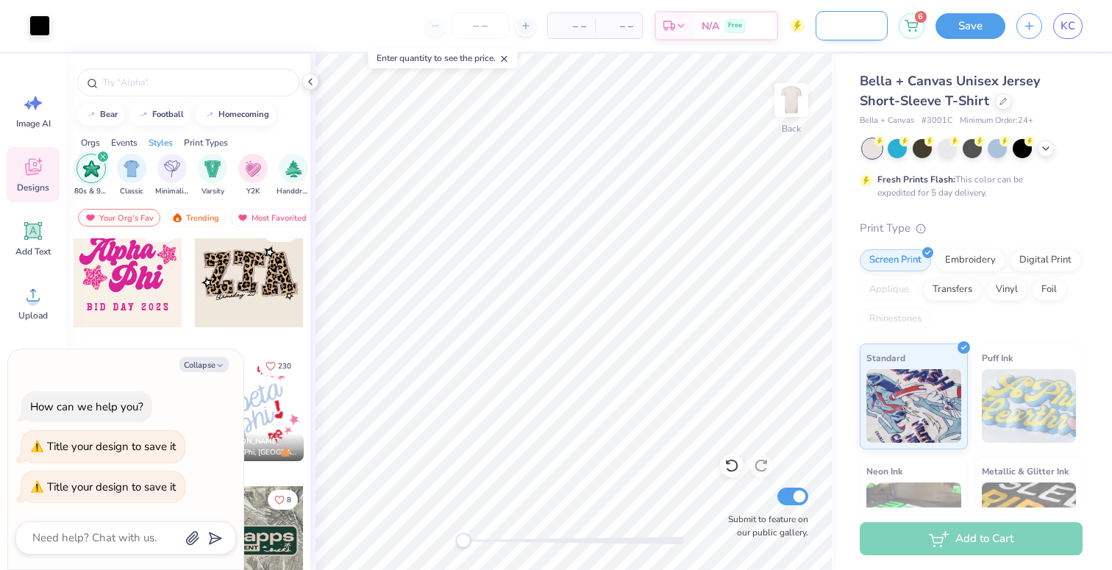
type textarea "x"
type input "Sisterhood Retreat Opti"
type textarea "x"
type input "Sisterhood Retreat Optio"
type textarea "x"
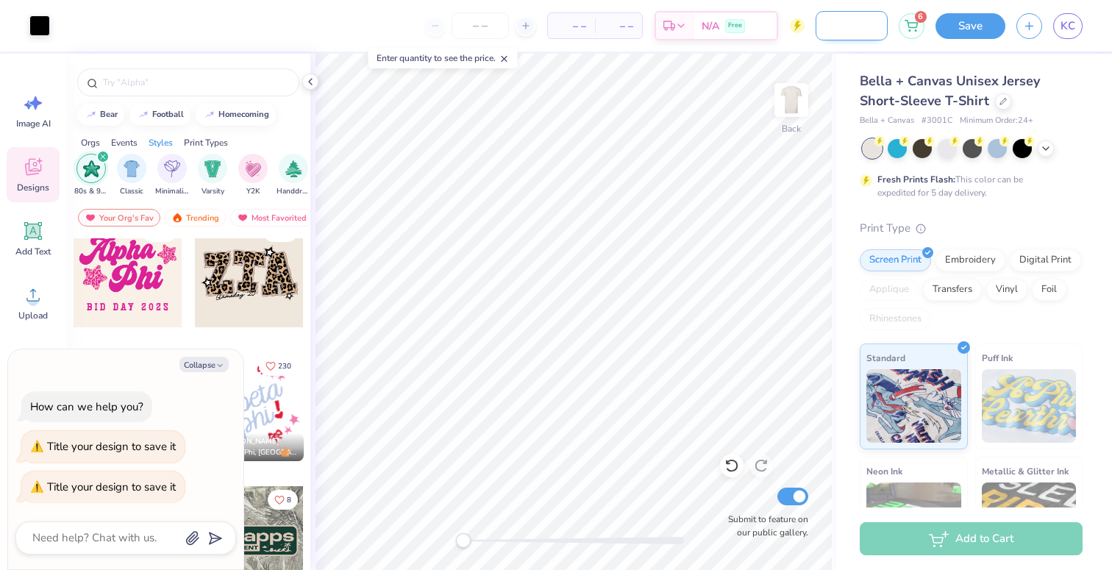
type input "Sisterhood Retreat Option"
type textarea "x"
type input "Sisterhood Retreat Option"
type textarea "x"
type input "Sisterhood Retreat Option 3"
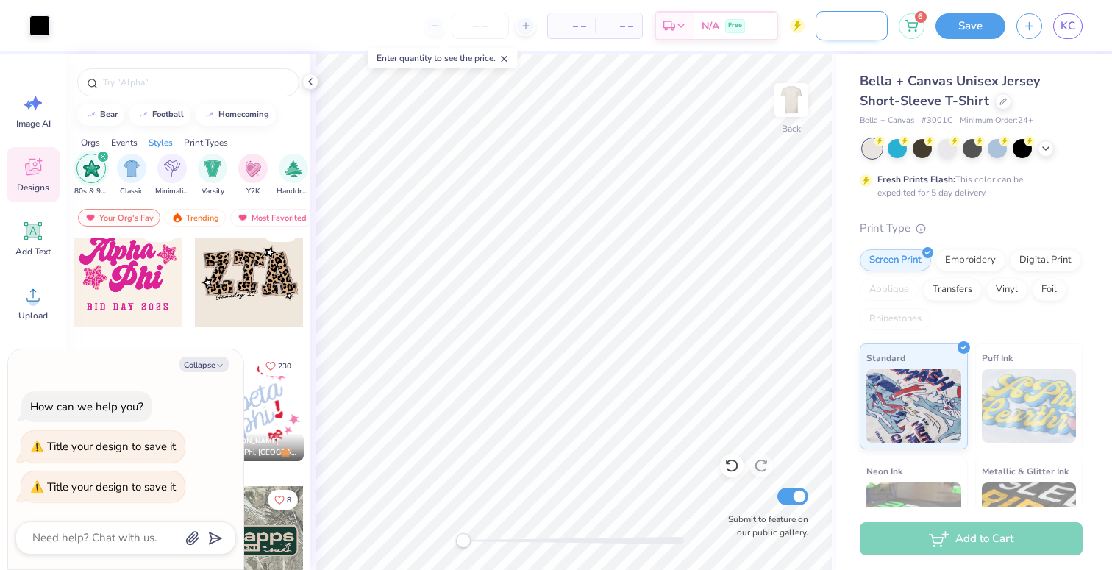
type textarea "x"
type input "Sisterhood Retreat Option 3"
click at [982, 29] on button "Save" at bounding box center [971, 24] width 70 height 26
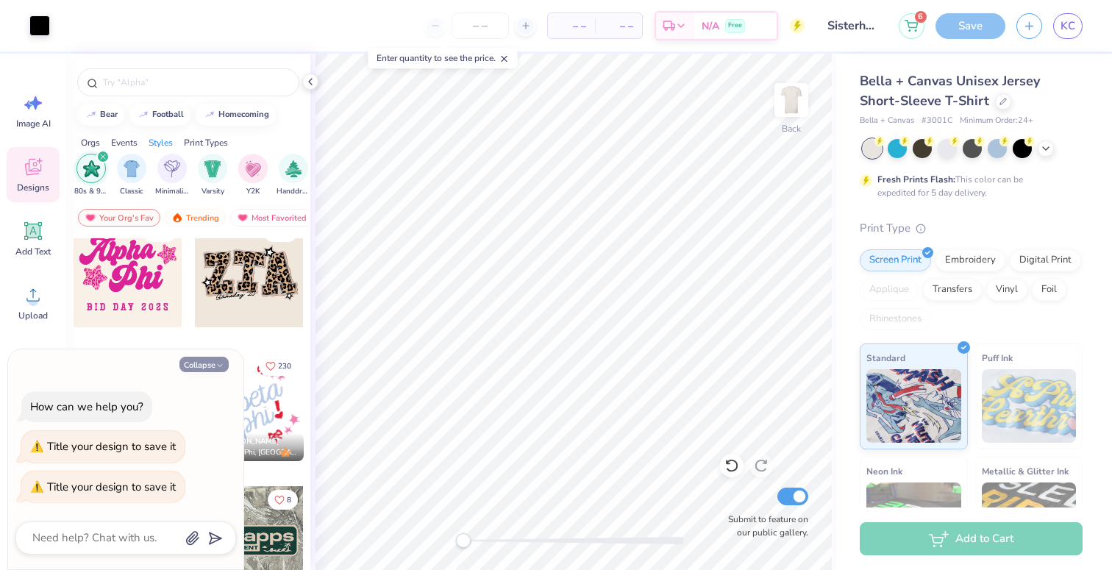
click at [214, 364] on button "Collapse" at bounding box center [203, 364] width 49 height 15
type textarea "x"
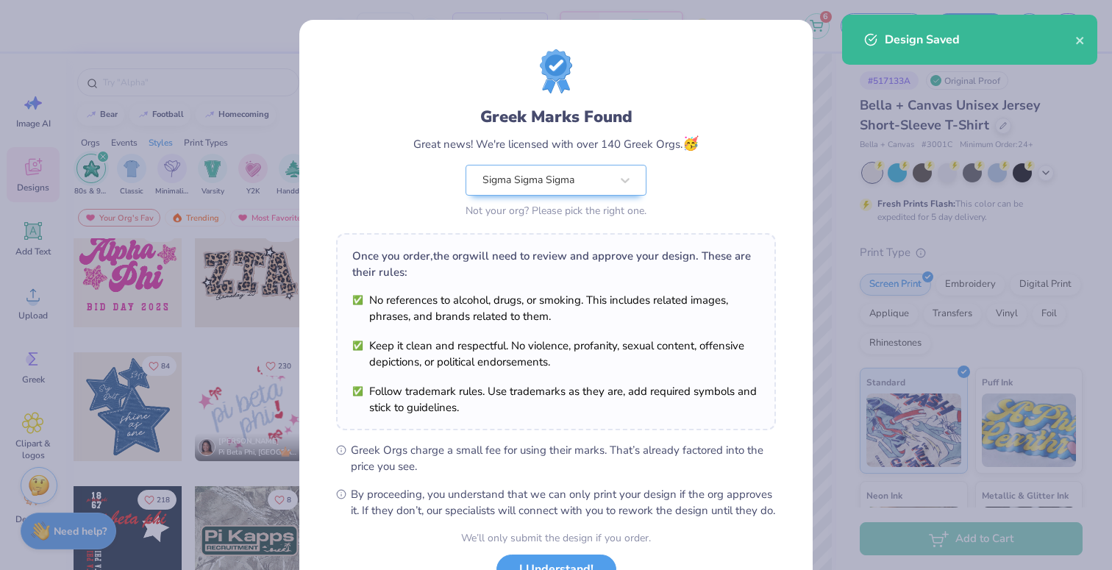
scroll to position [118, 0]
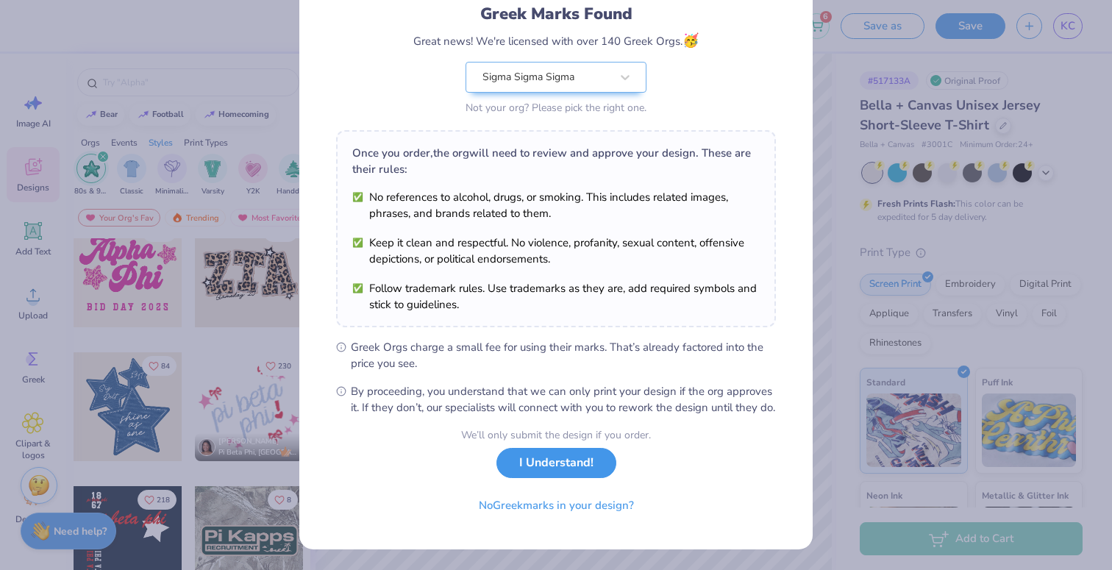
click at [538, 474] on button "I Understand!" at bounding box center [556, 463] width 120 height 30
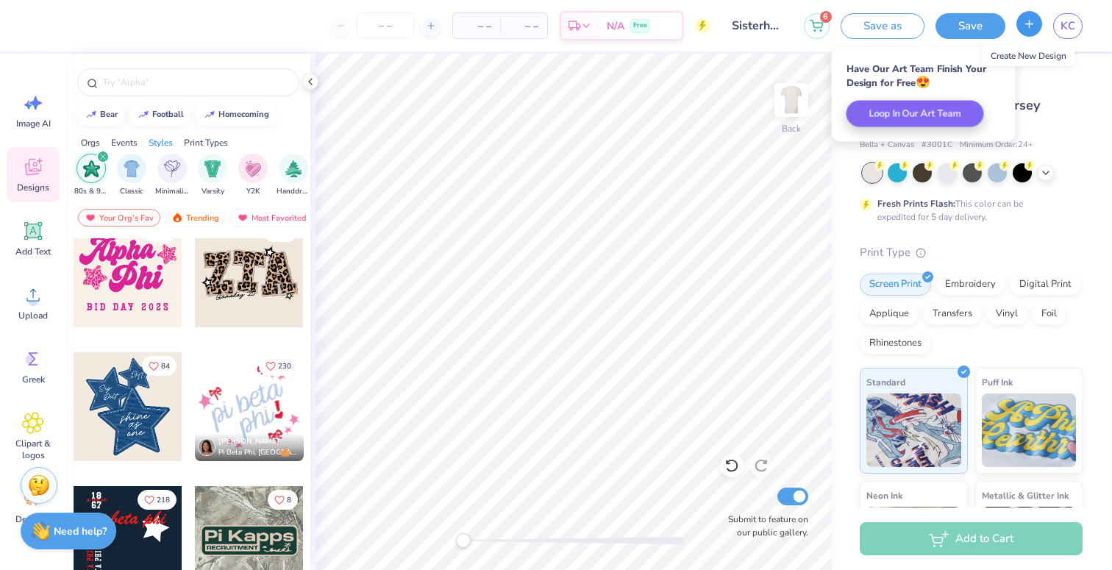
click at [1030, 26] on line "button" at bounding box center [1030, 23] width 0 height 7
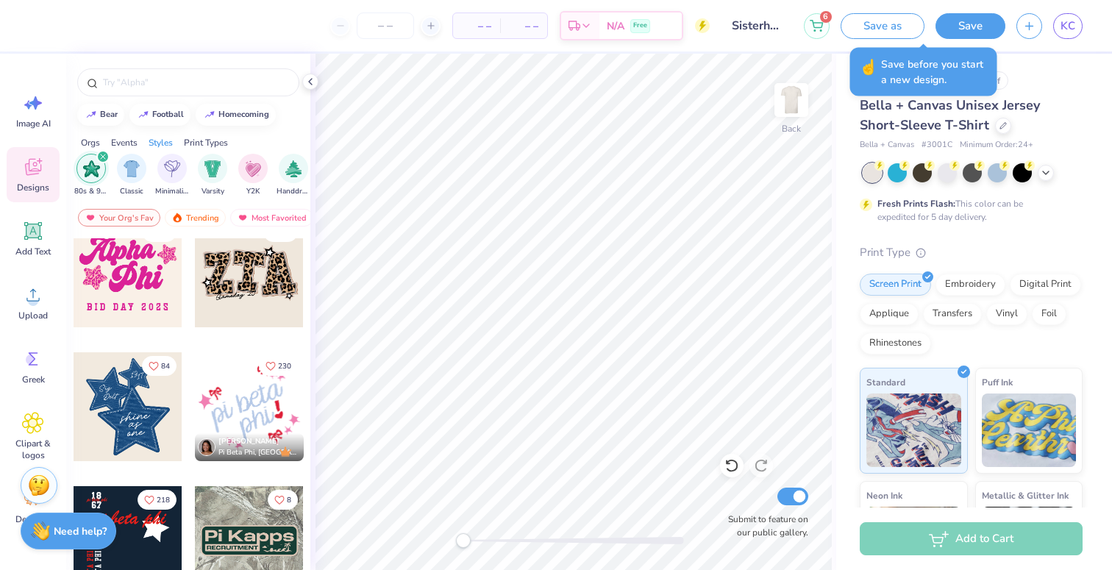
click at [238, 278] on div at bounding box center [249, 272] width 109 height 109
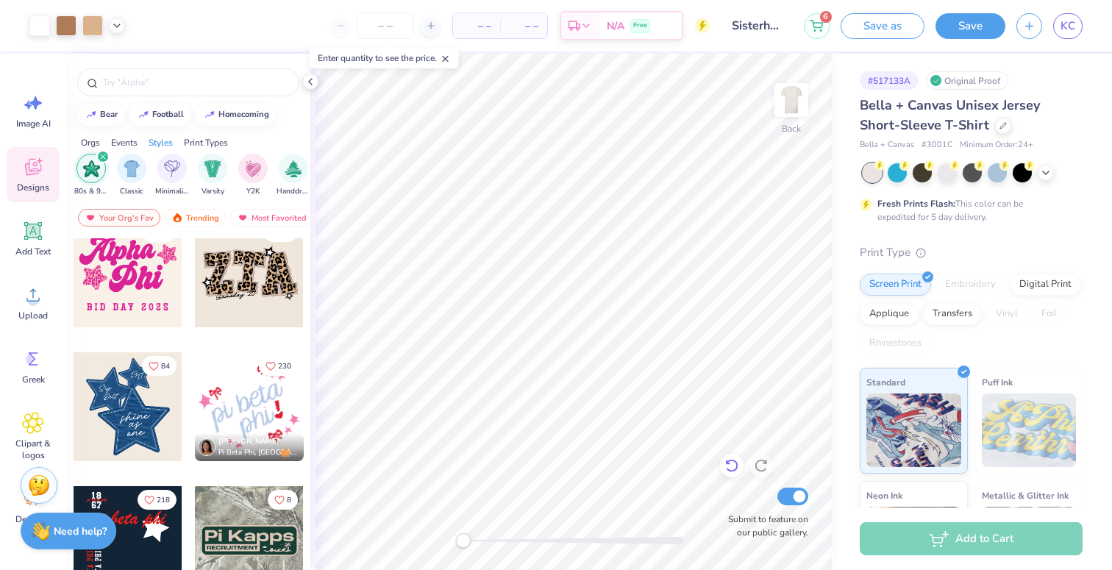
click at [731, 469] on icon at bounding box center [731, 465] width 15 height 15
click at [734, 466] on icon at bounding box center [731, 465] width 15 height 15
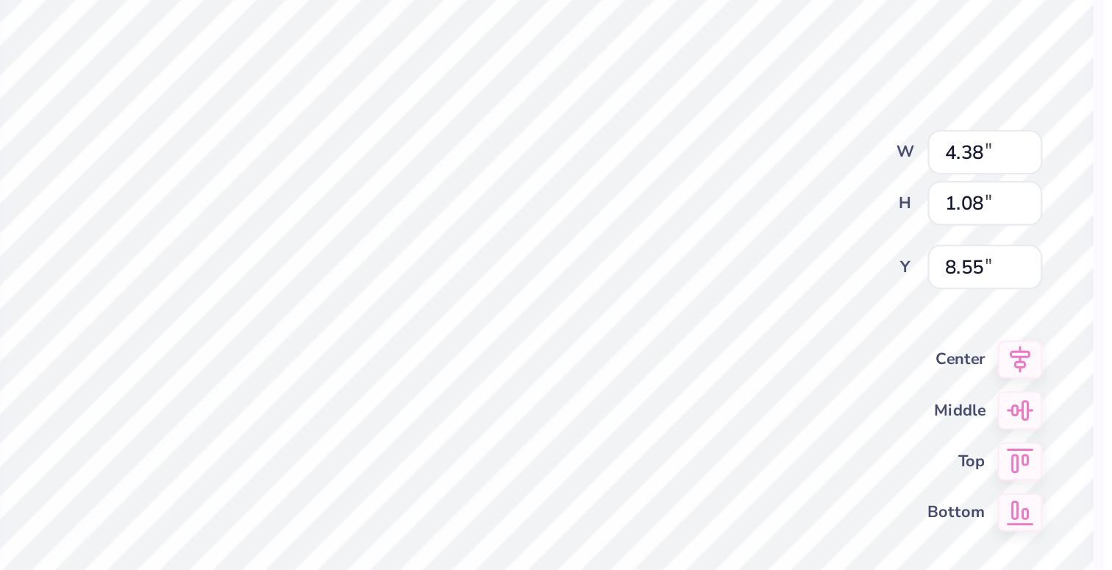
type textarea "Sisterhood Retreat '25"
type textarea "Sisterhood Retreat"
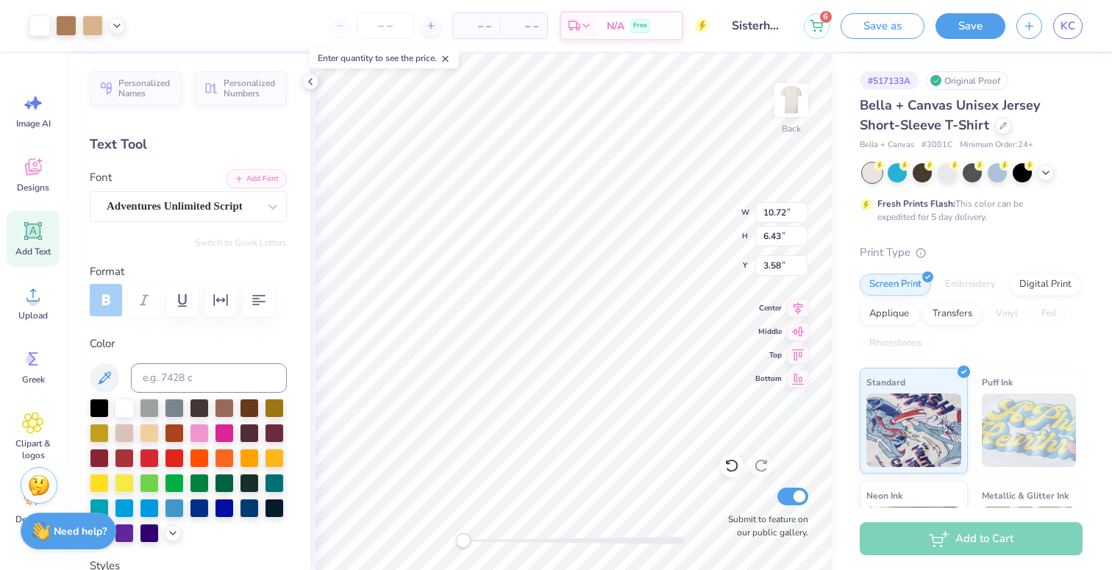
type input "8.90"
type input "5.36"
type input "4.20"
type input "10.25"
type input "6.15"
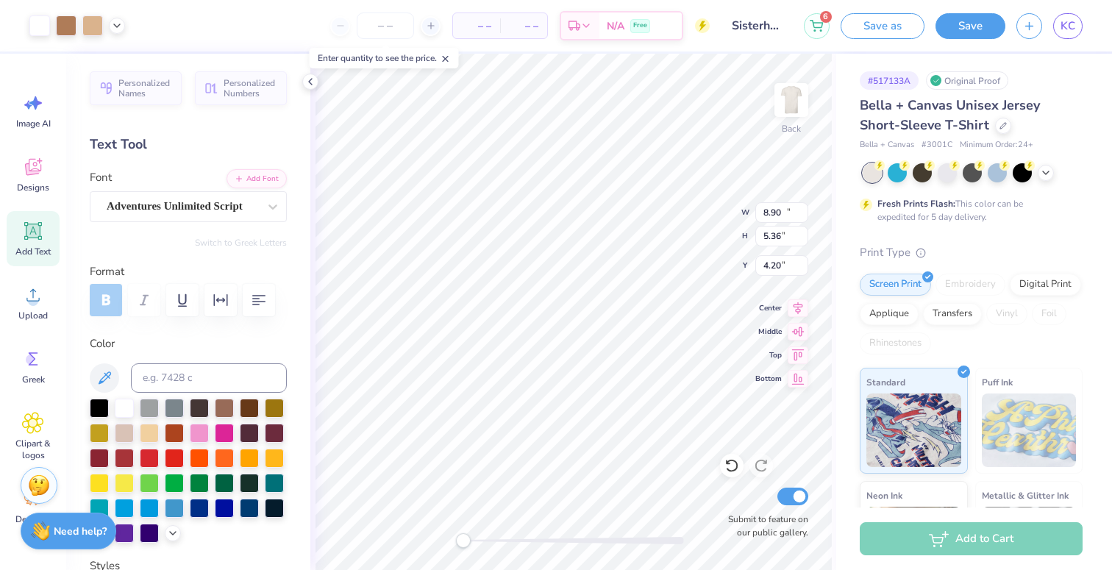
type input "3.47"
click at [726, 458] on icon at bounding box center [731, 465] width 15 height 15
type input "9.23"
type input "5.53"
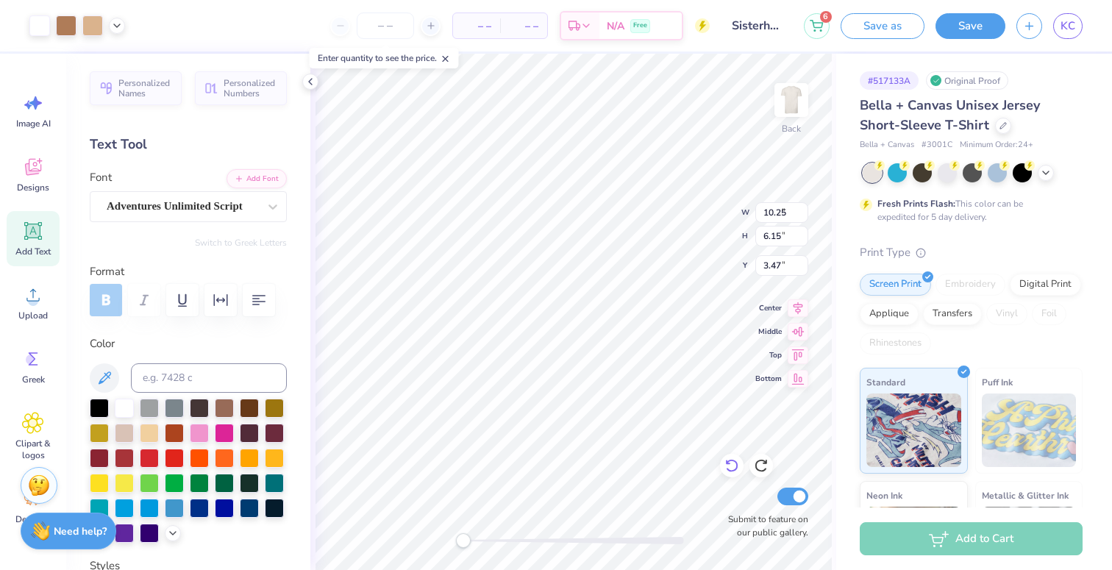
type input "4.49"
click at [726, 458] on icon at bounding box center [731, 465] width 15 height 15
type input "10.72"
type input "6.43"
type input "3.58"
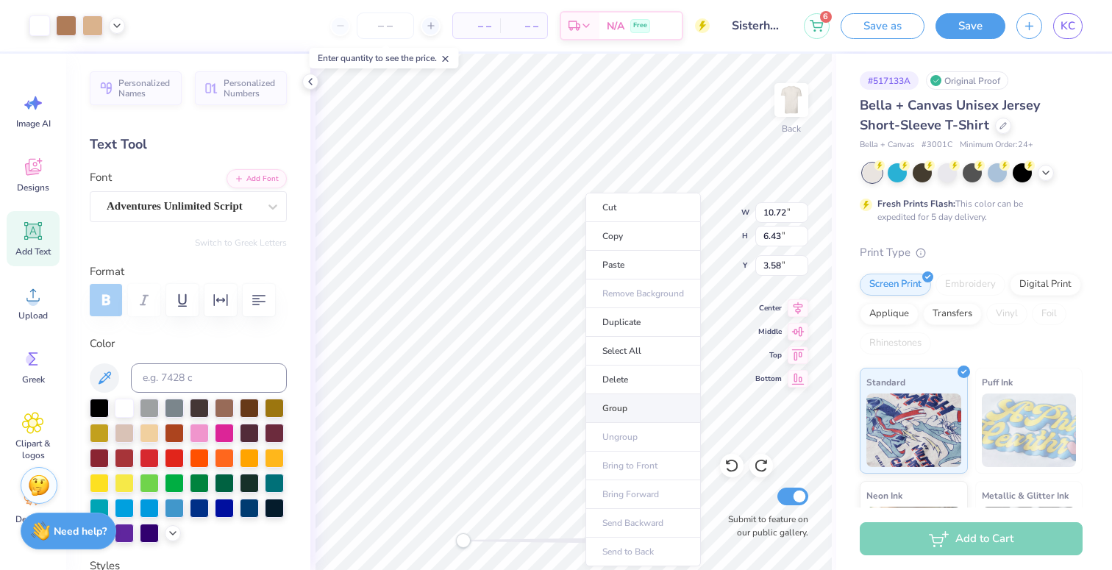
click at [658, 403] on li "Group" at bounding box center [642, 408] width 115 height 29
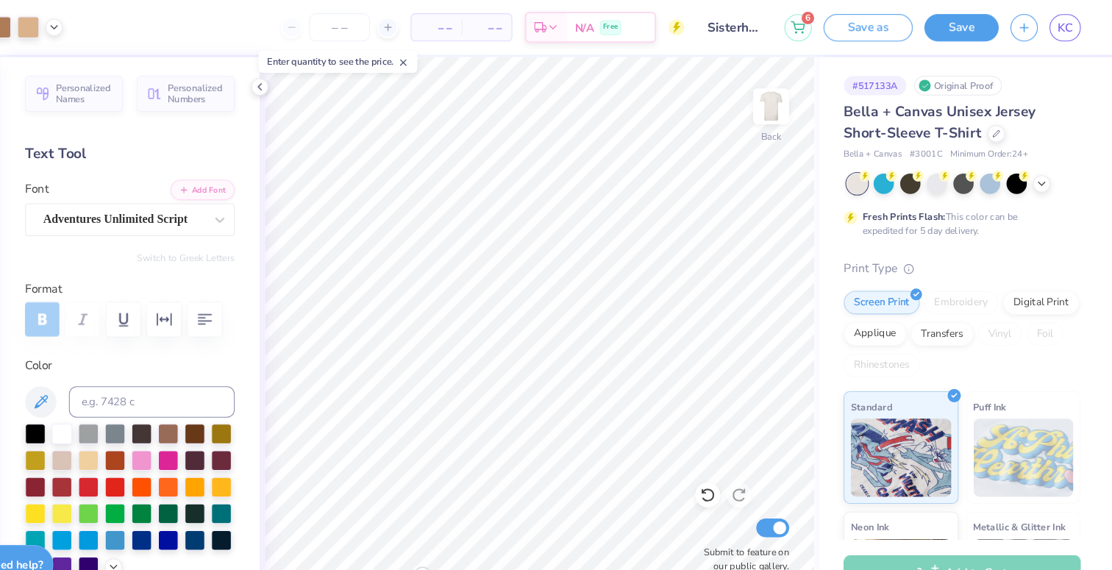
scroll to position [0, 0]
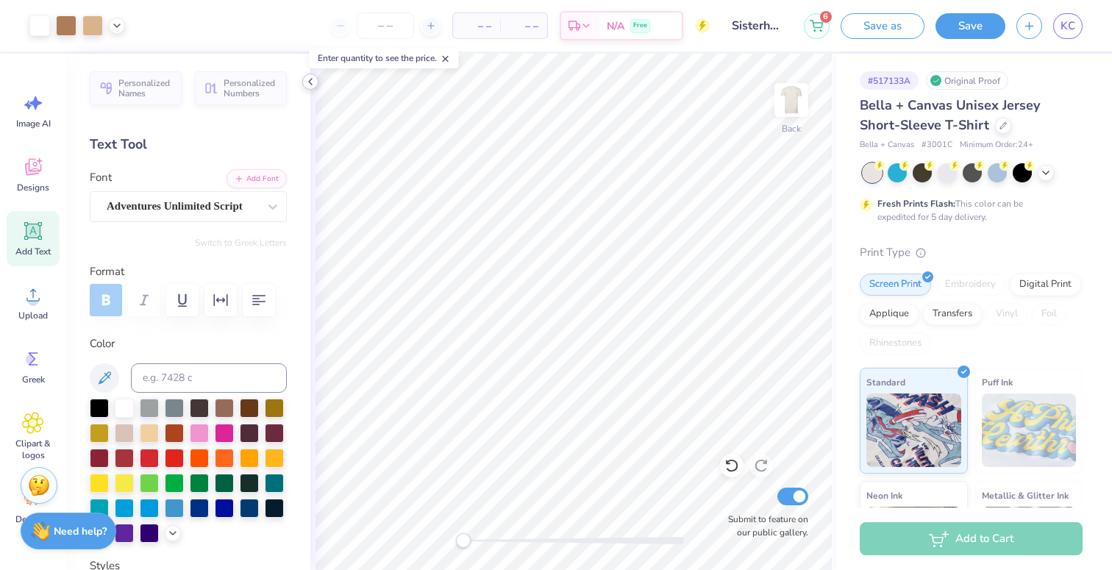
click at [308, 85] on icon at bounding box center [310, 82] width 12 height 12
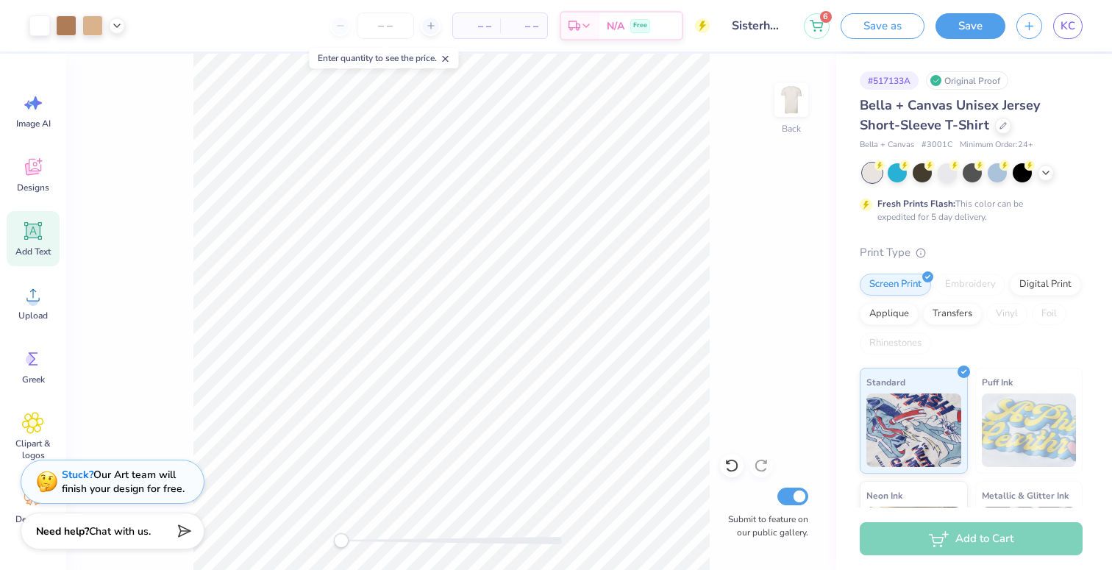
click at [756, 25] on input "Sisterhood Retreat Option 3" at bounding box center [757, 25] width 72 height 29
click at [764, 29] on input "Sisterhood Retreat Option 3" at bounding box center [757, 25] width 72 height 29
click at [774, 26] on input "Sisterhood Retreat Option 3" at bounding box center [757, 25] width 72 height 29
click at [779, 27] on input "Sisterhood Retreat Option 3" at bounding box center [757, 25] width 72 height 29
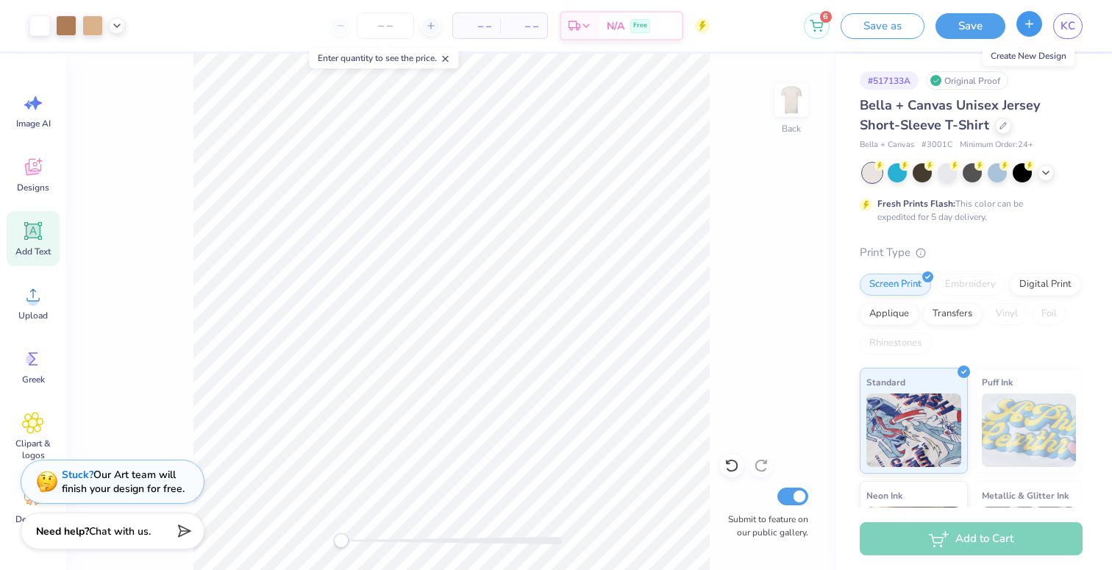
scroll to position [0, 0]
click at [1025, 21] on icon "button" at bounding box center [1029, 24] width 13 height 13
click at [1034, 21] on icon "button" at bounding box center [1029, 24] width 13 height 13
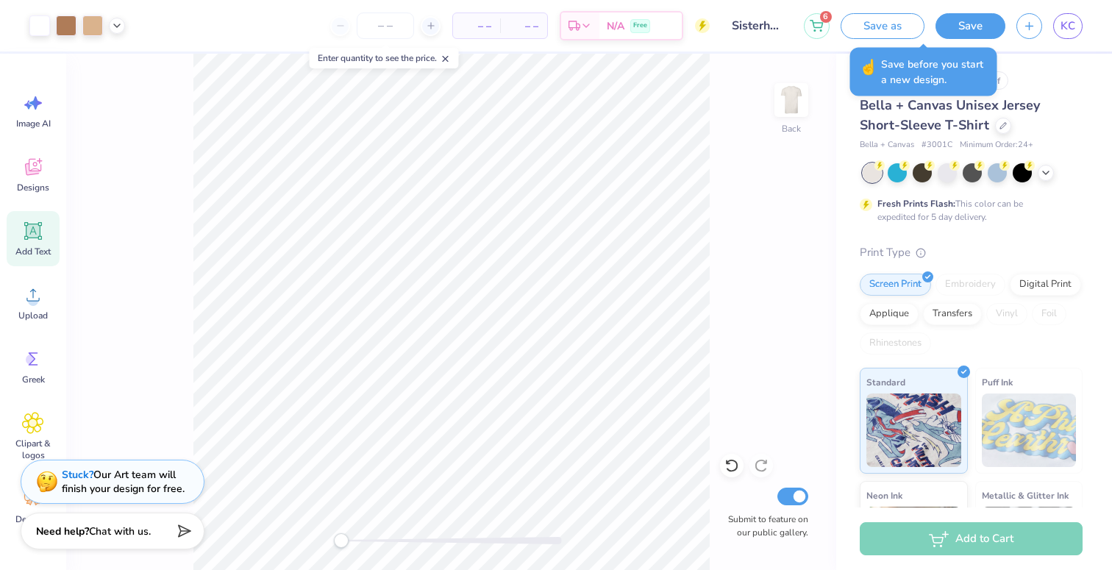
click at [874, 24] on button "Save as" at bounding box center [883, 26] width 84 height 26
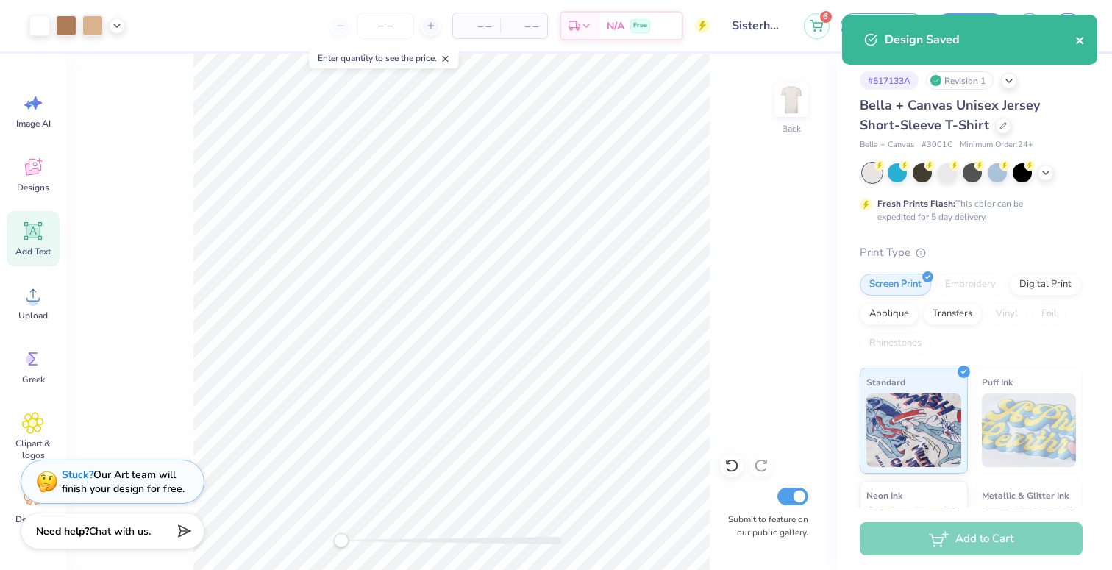
click at [1078, 45] on icon "close" at bounding box center [1080, 41] width 10 height 12
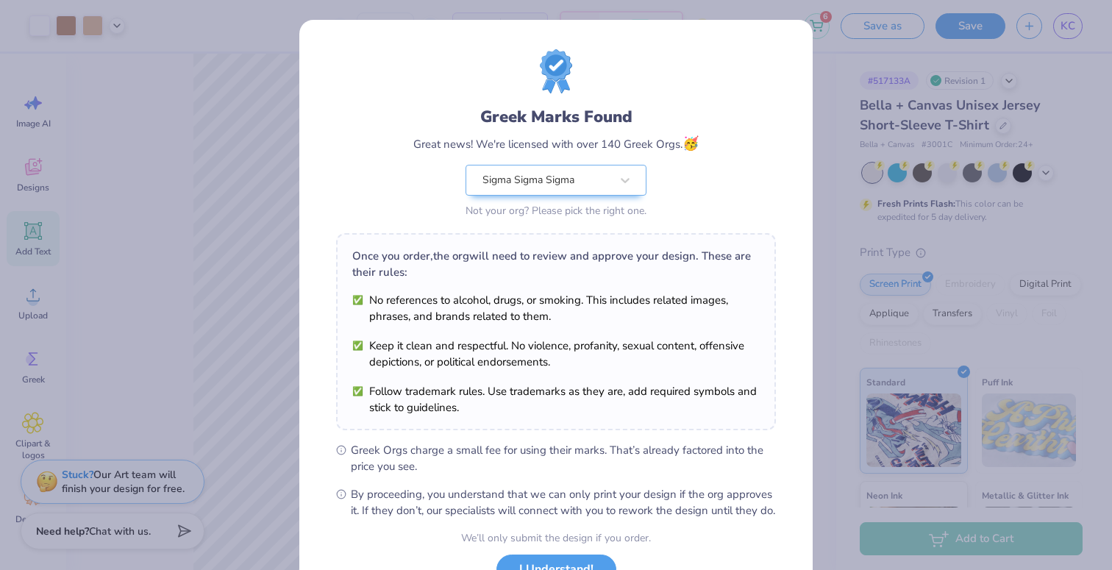
scroll to position [118, 0]
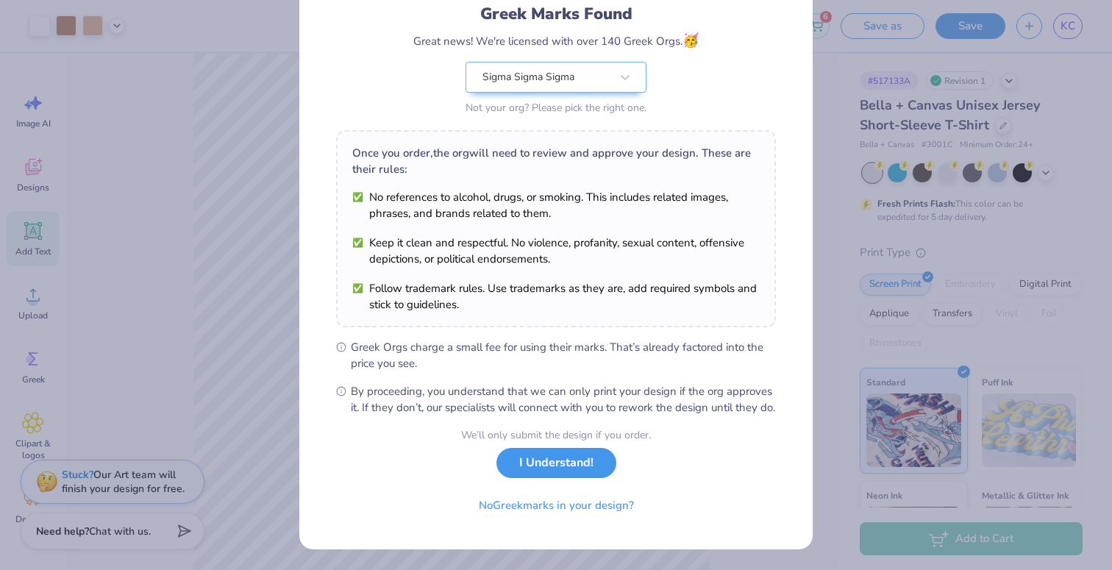
click at [602, 458] on button "I Understand!" at bounding box center [556, 463] width 120 height 30
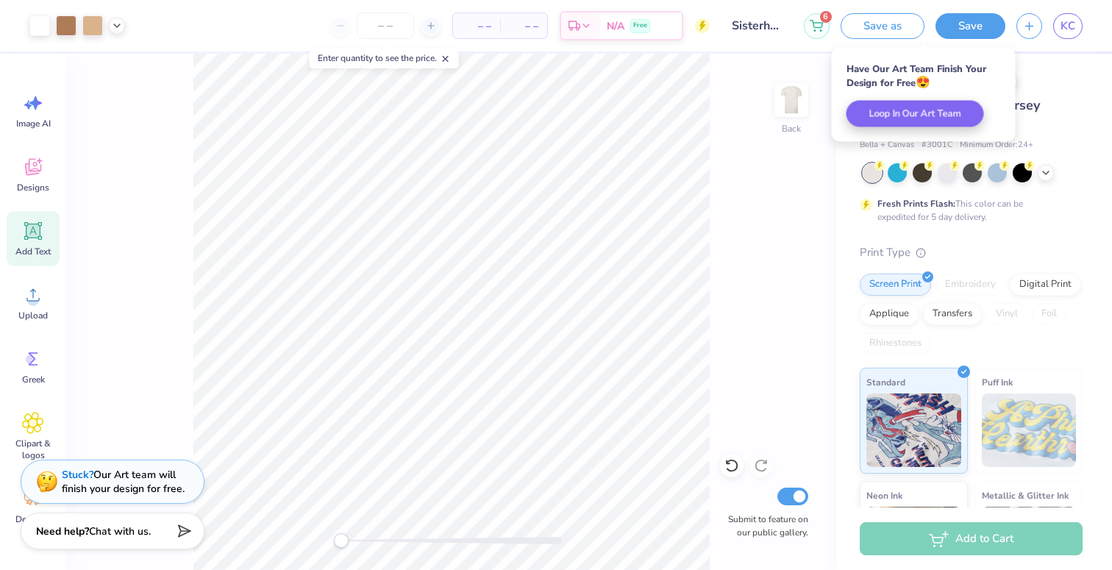
scroll to position [0, 0]
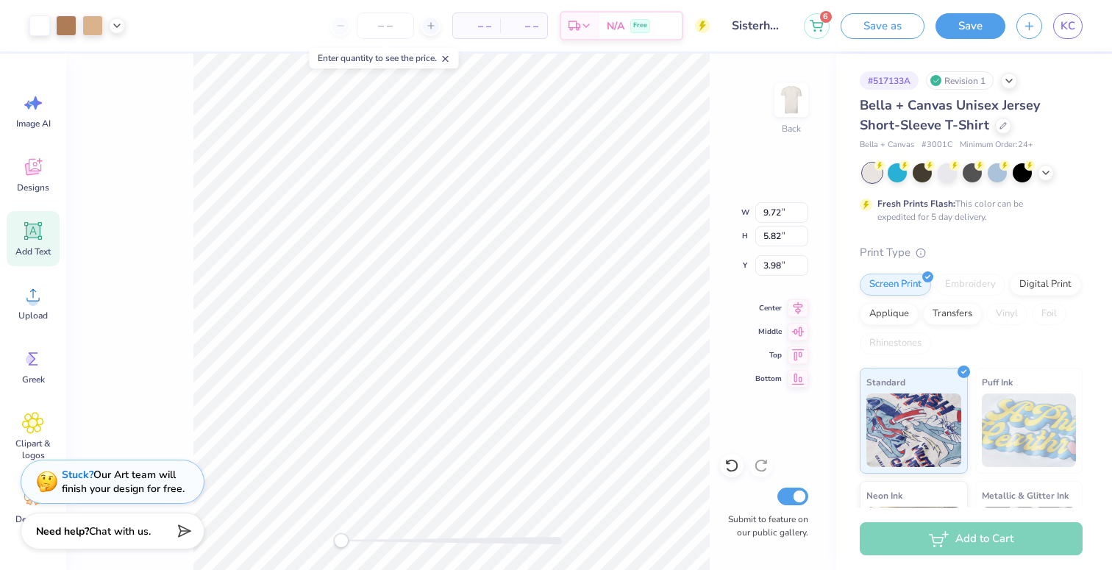
type input "4.15"
type input "9.28"
type input "5.57"
type input "4.39"
type input "3.00"
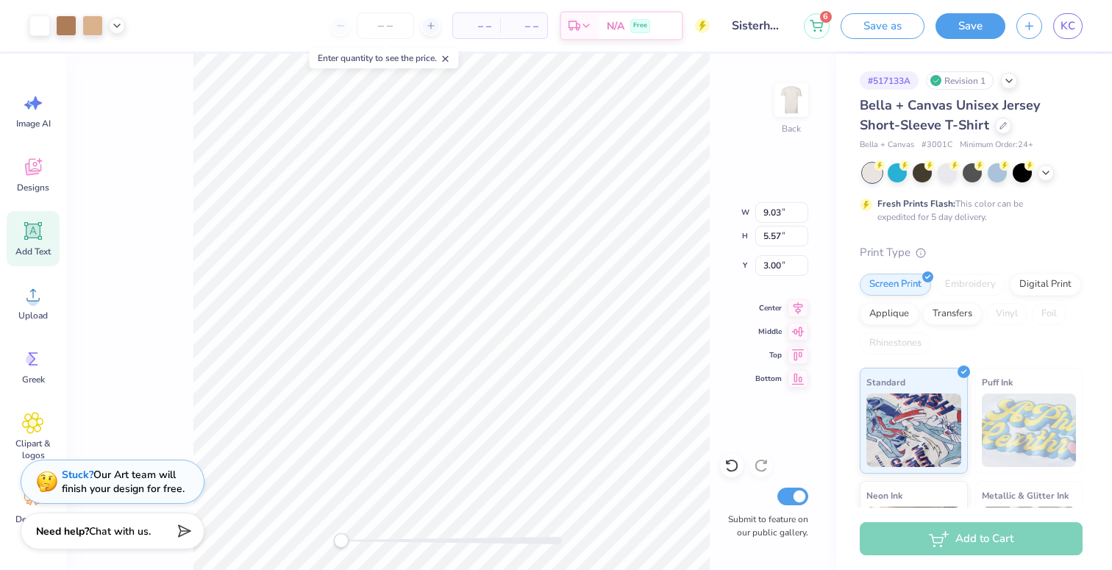
type input "3.80"
click at [755, 33] on input "Sisterhood Retreat Option 3" at bounding box center [757, 25] width 72 height 29
click at [755, 25] on input "Sisterhood Retreat Option 3" at bounding box center [757, 25] width 72 height 29
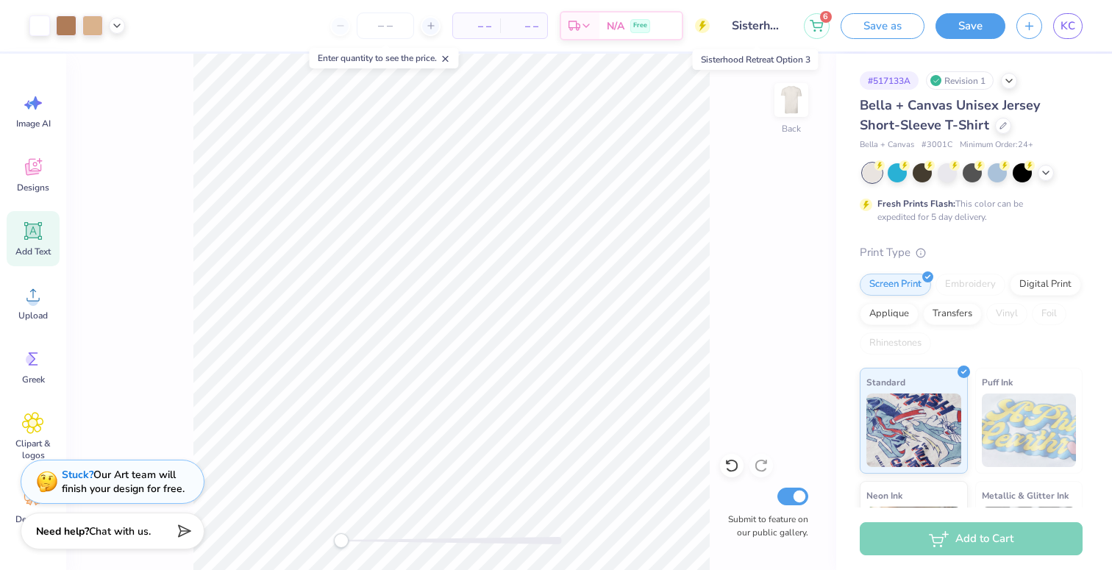
click at [761, 23] on input "Sisterhood Retreat Option 3" at bounding box center [757, 25] width 72 height 29
click at [718, 139] on div "Back Submit to feature on our public gallery." at bounding box center [451, 312] width 770 height 516
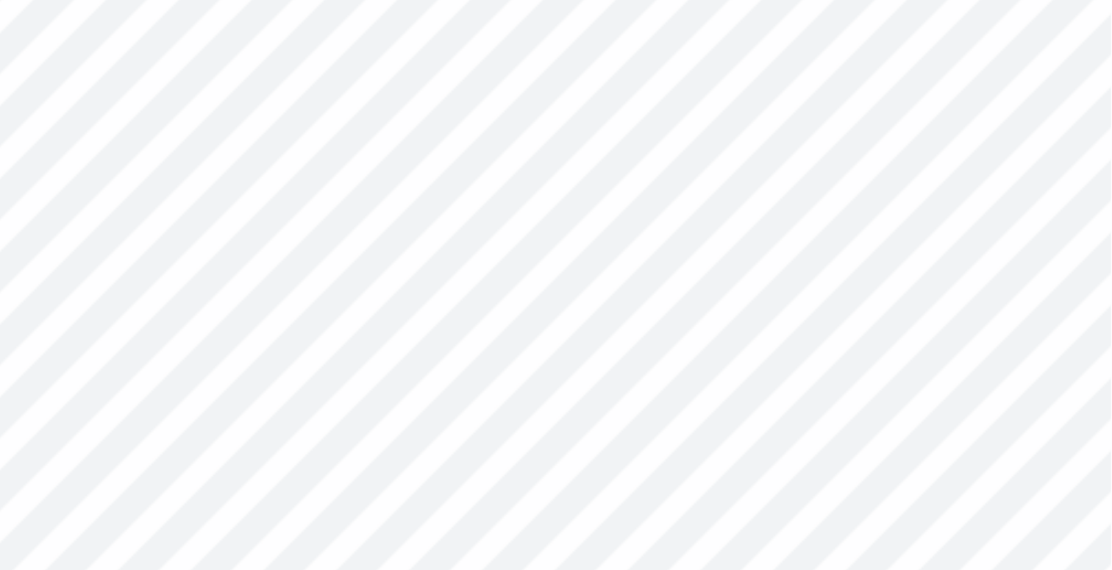
type input "3.03"
type input "3.86"
type input "4.61"
type input "3.54"
type input "4.39"
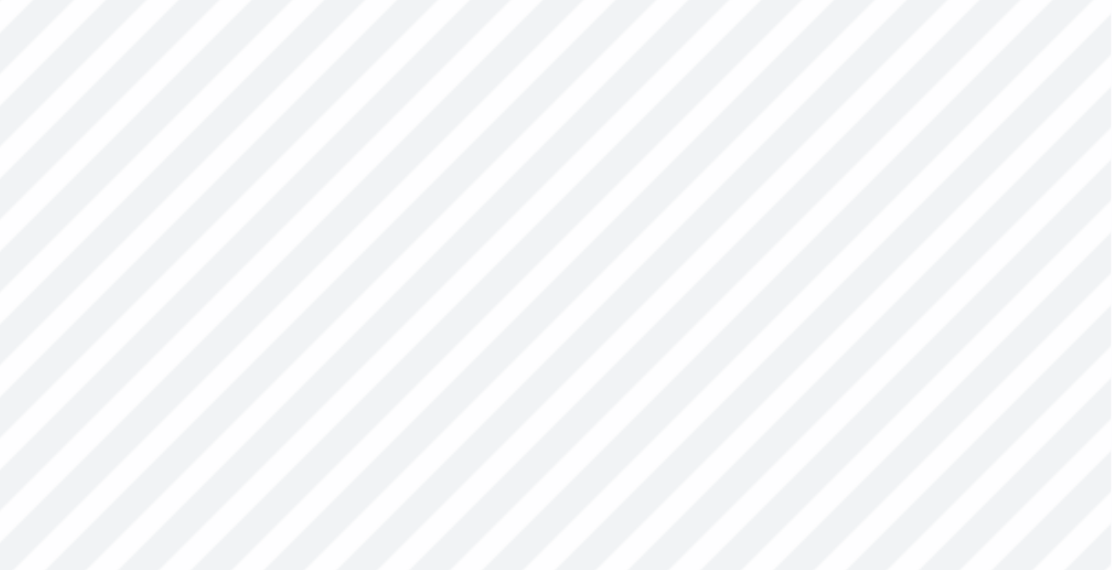
type input "4.37"
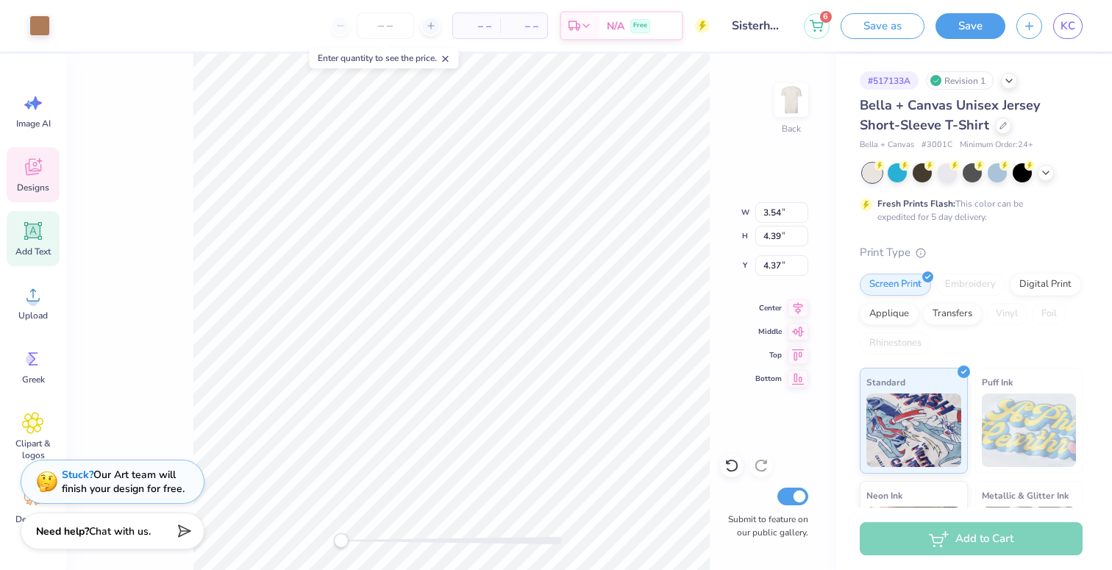
type input "3.24"
type input "4.08"
type input "4.51"
type input "3.54"
type input "4.39"
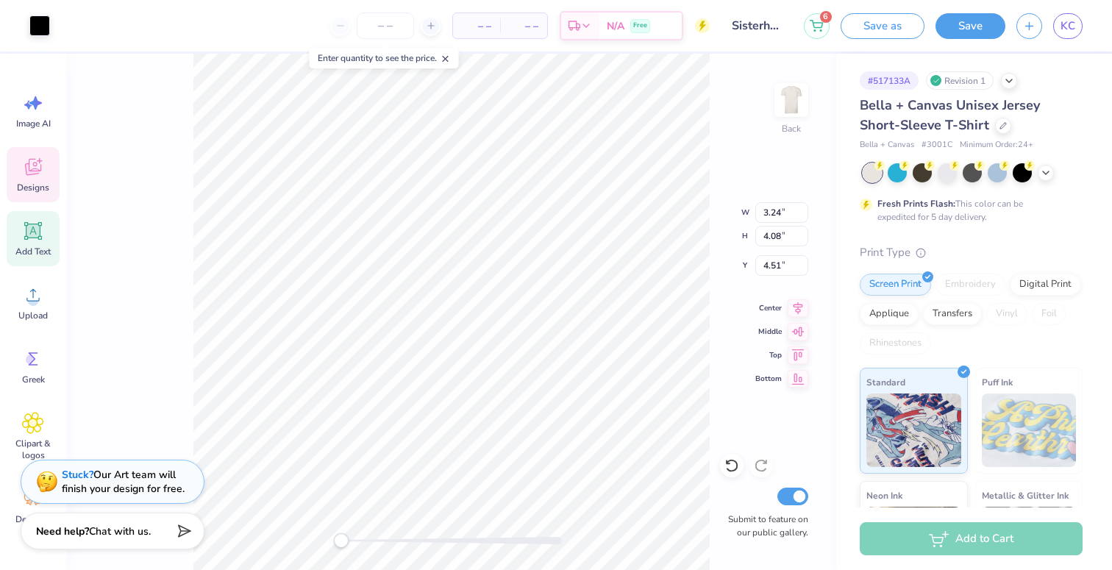
type input "4.37"
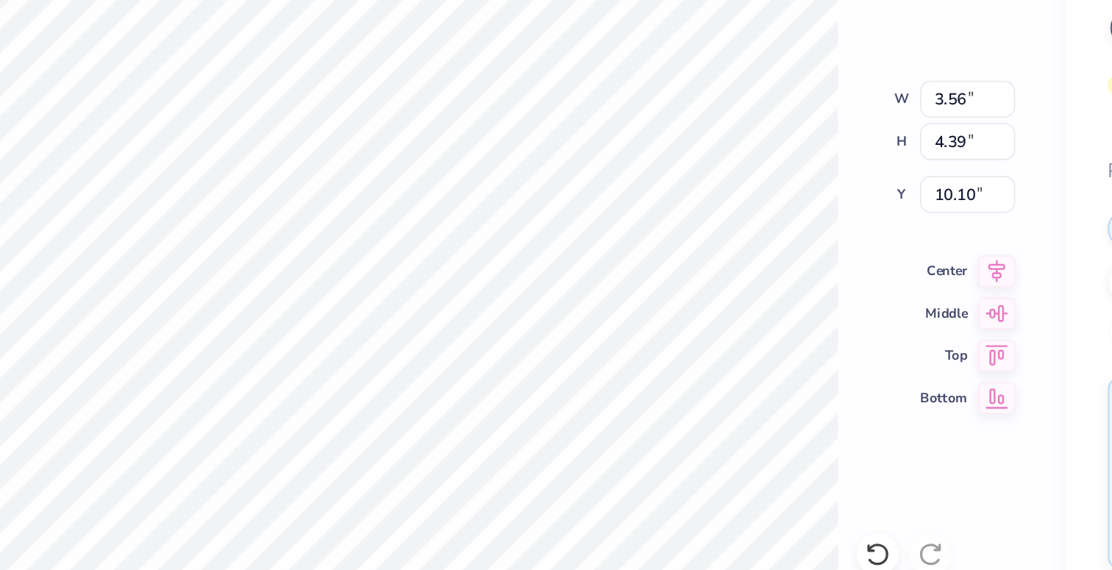
type input "10.50"
type input "4.46"
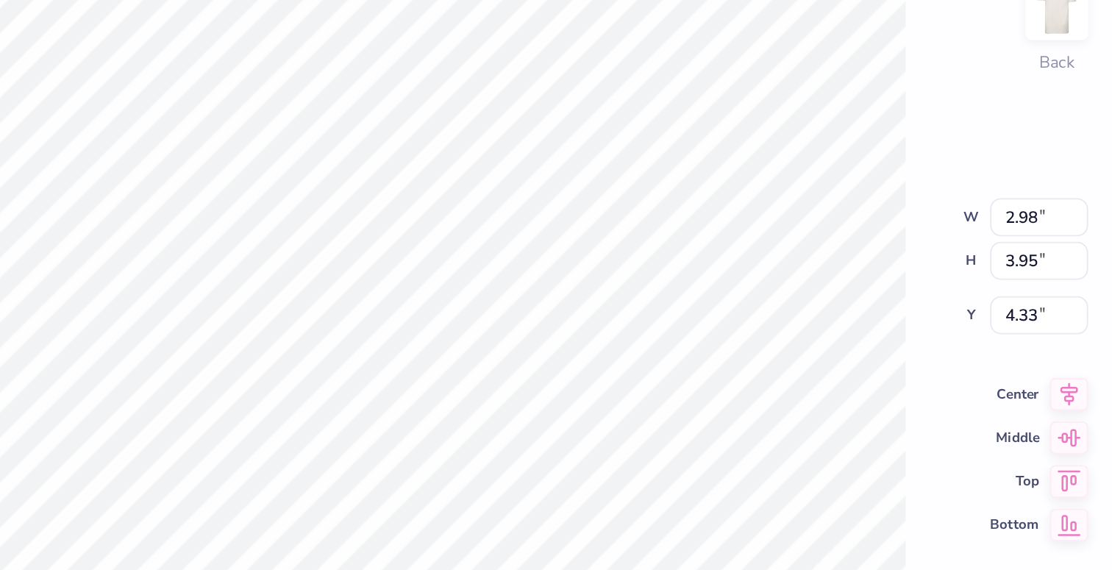
type input "3.32"
type input "4.02"
type input "4.45"
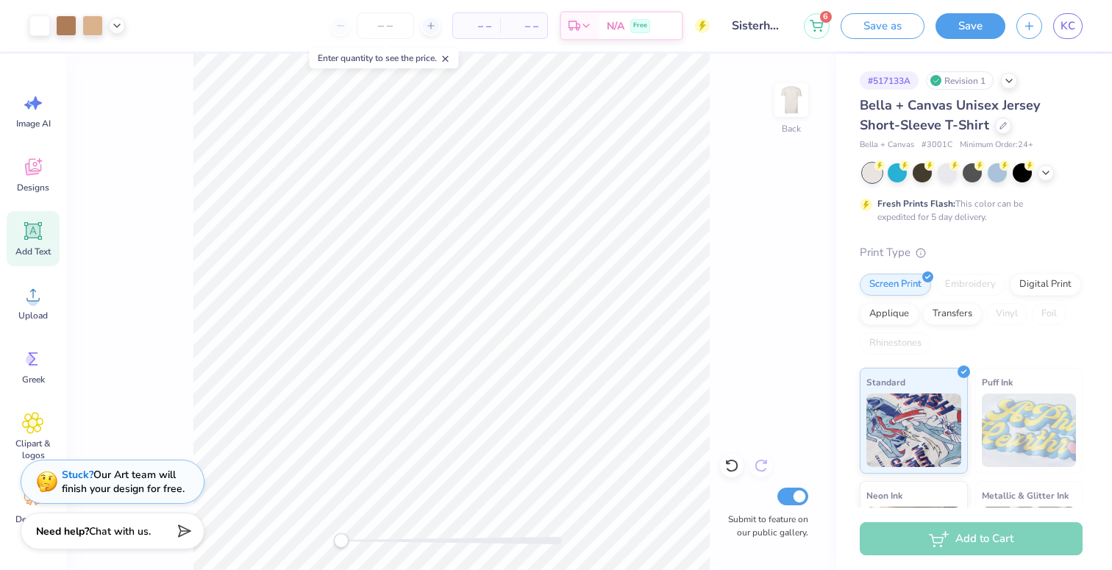
drag, startPoint x: 720, startPoint y: 466, endPoint x: 761, endPoint y: 476, distance: 41.7
click at [720, 466] on div at bounding box center [732, 466] width 24 height 24
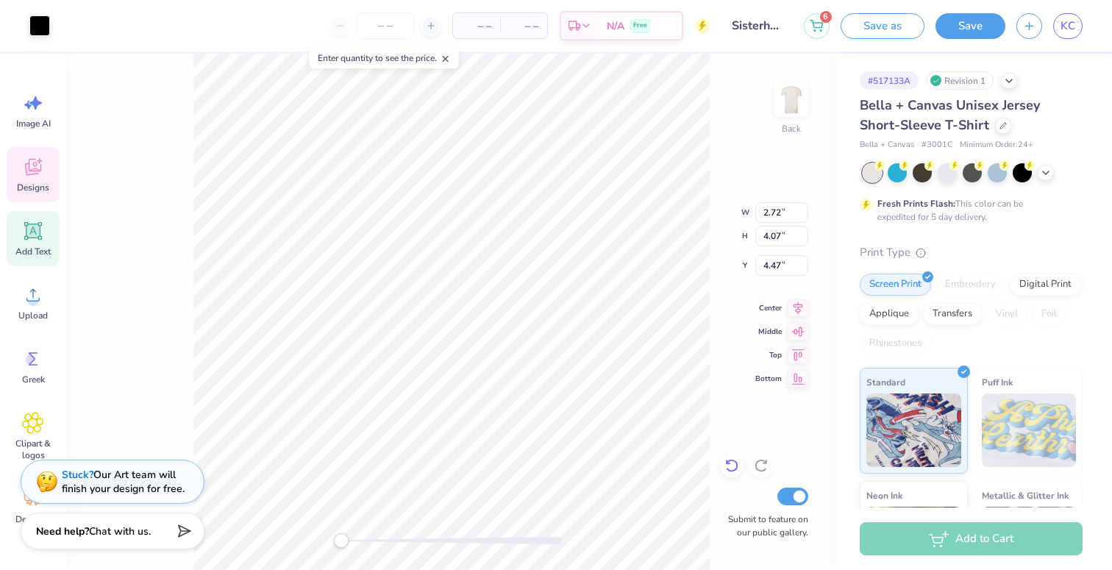
click at [738, 463] on icon at bounding box center [731, 465] width 15 height 15
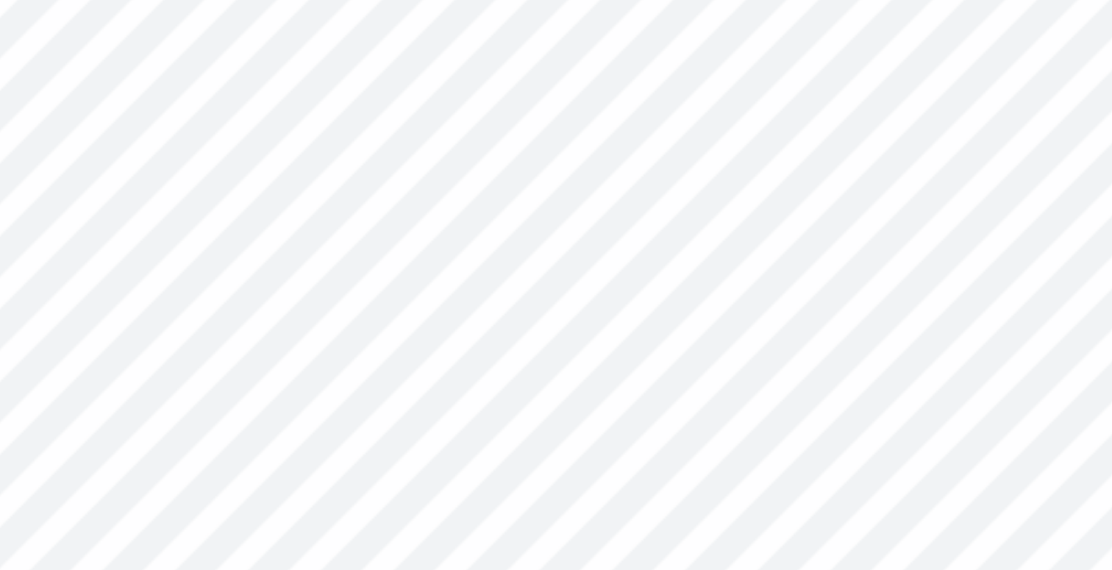
type input "2.98"
type input "4.37"
type input "4.34"
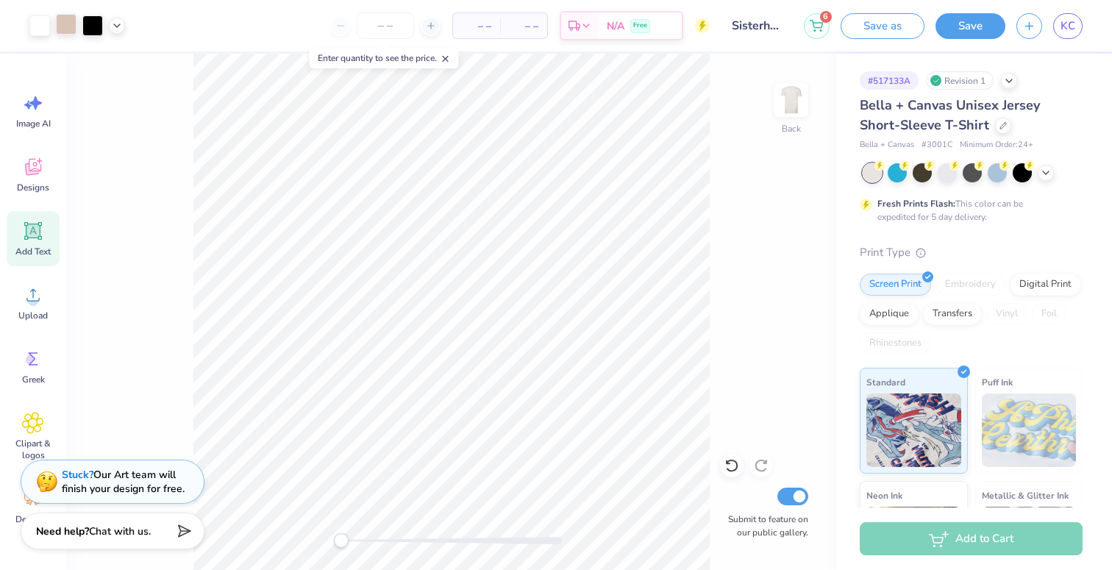
click at [65, 26] on div at bounding box center [66, 24] width 21 height 21
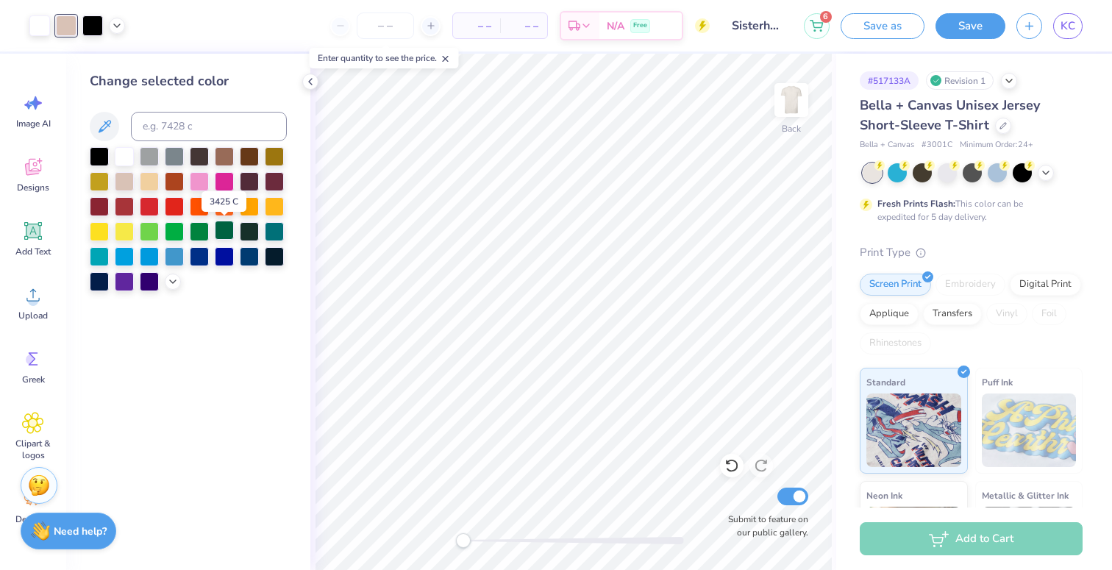
click at [227, 230] on div at bounding box center [224, 230] width 19 height 19
click at [254, 235] on div at bounding box center [249, 230] width 19 height 19
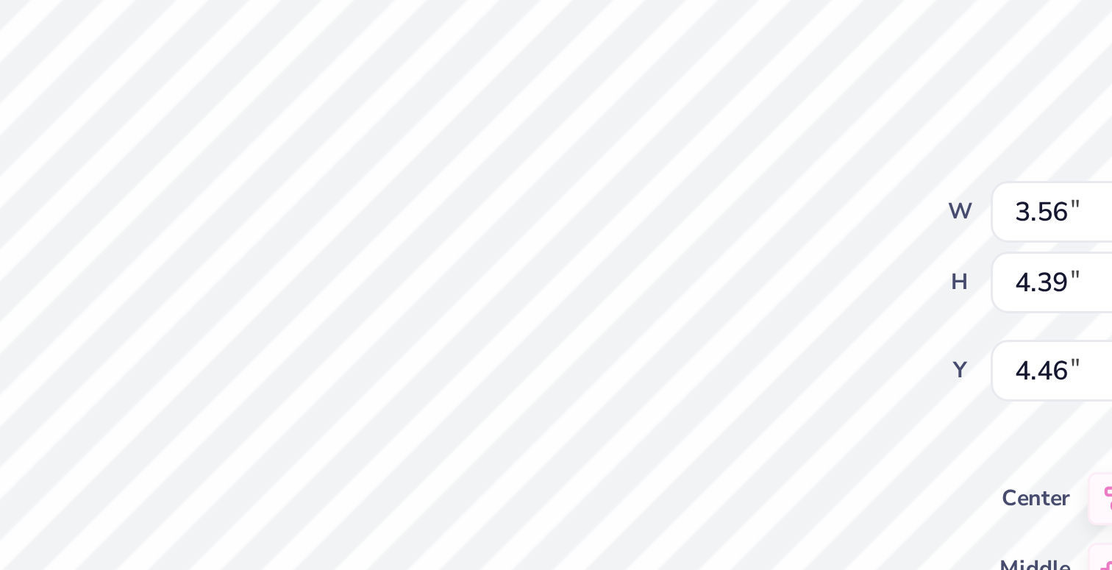
type input "3.24"
type input "4.08"
type input "4.66"
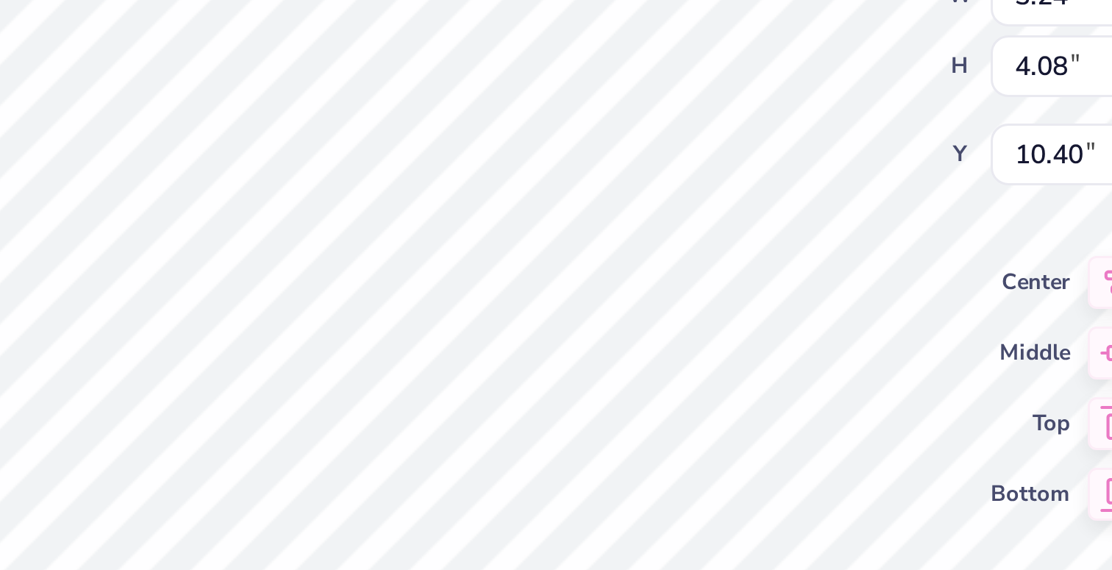
type input "3.18"
type input "4.02"
type input "4.66"
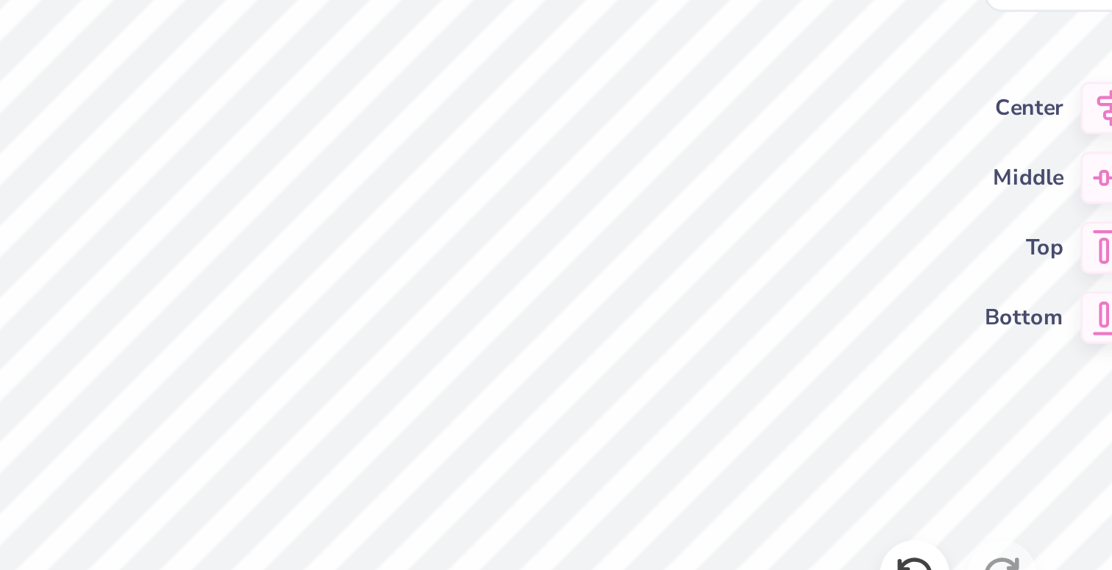
type input "11.74"
type input "13.86"
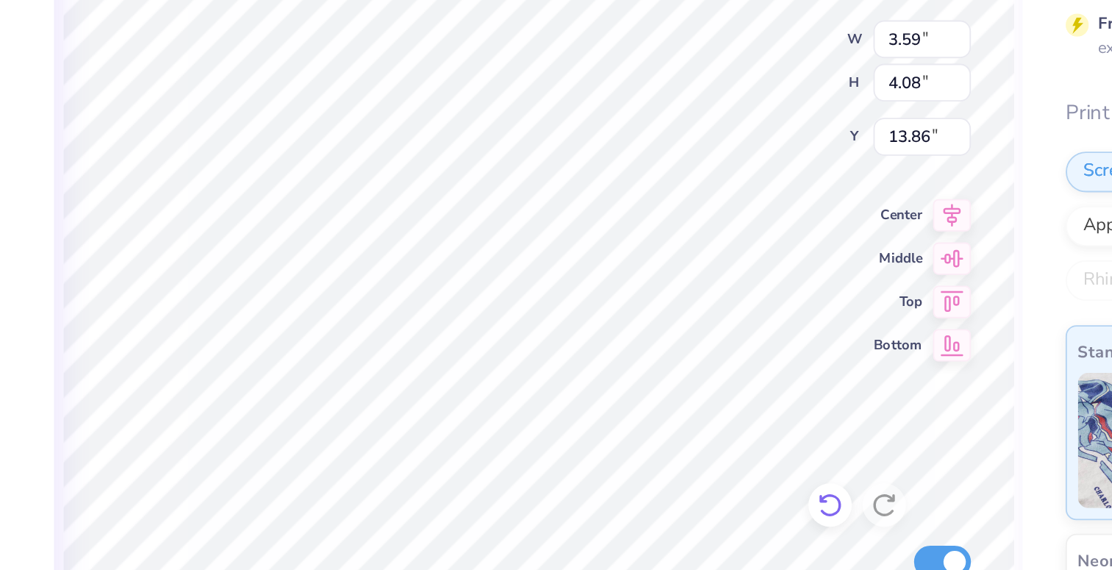
click at [729, 465] on icon at bounding box center [731, 465] width 15 height 15
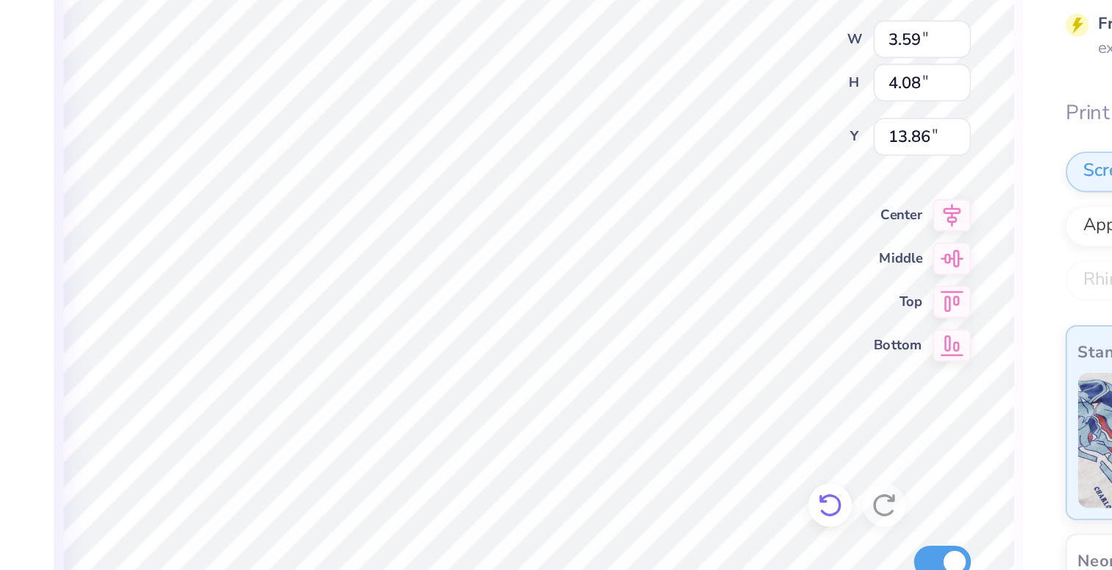
click at [729, 465] on icon at bounding box center [731, 465] width 15 height 15
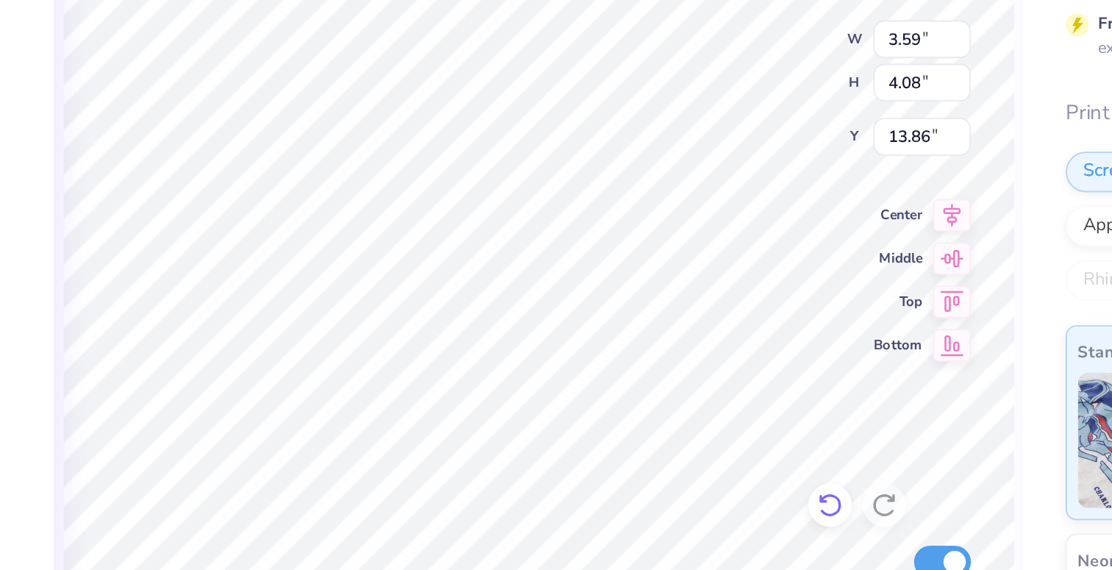
click at [729, 465] on icon at bounding box center [731, 465] width 15 height 15
type input "3.24"
type input "4.66"
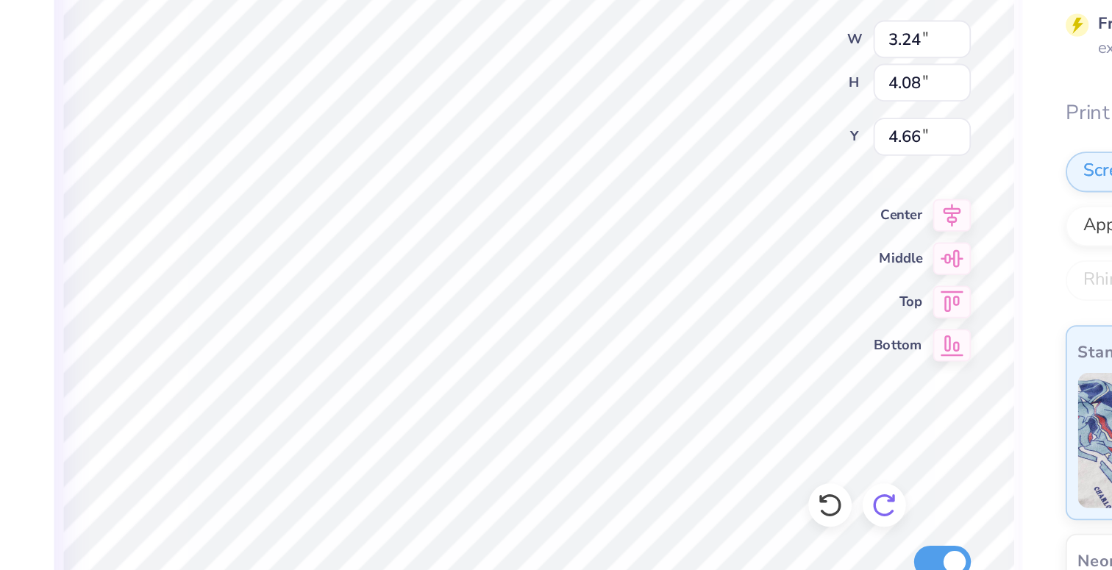
click at [760, 463] on icon at bounding box center [761, 465] width 15 height 15
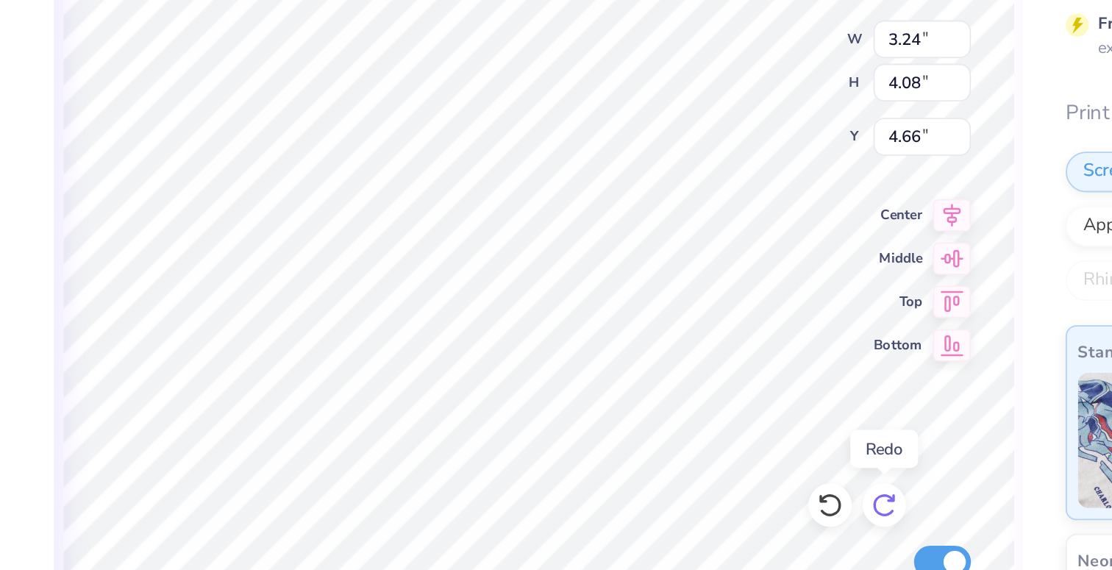
click at [760, 463] on icon at bounding box center [761, 465] width 15 height 15
type input "3.53"
type input "9.82"
click at [760, 463] on icon at bounding box center [761, 465] width 15 height 15
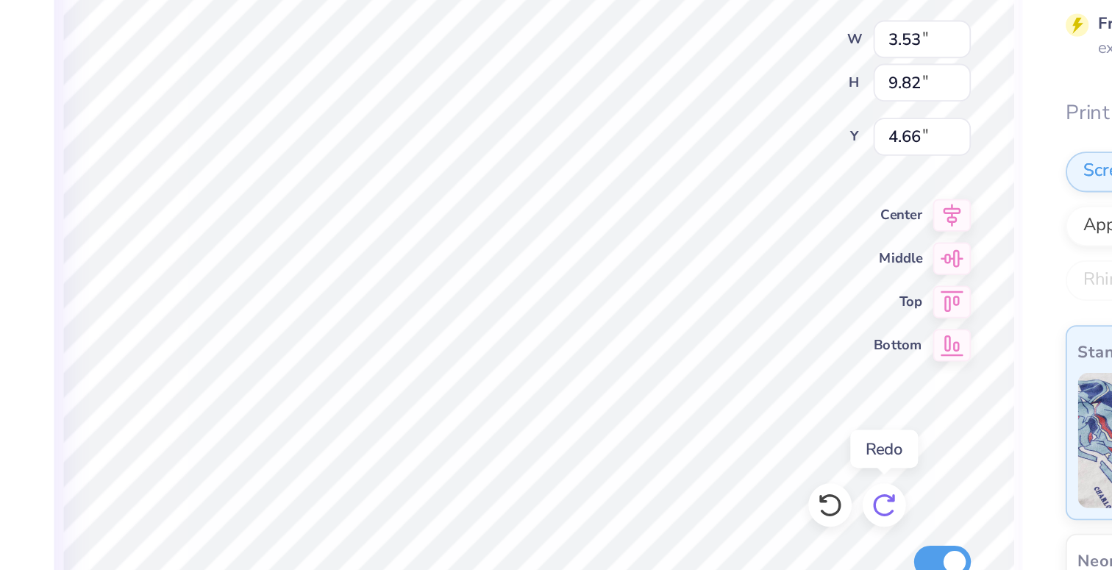
type input "3.72"
type input "14.45"
click at [760, 463] on icon at bounding box center [761, 465] width 15 height 15
type input "6.90"
type input "7.57"
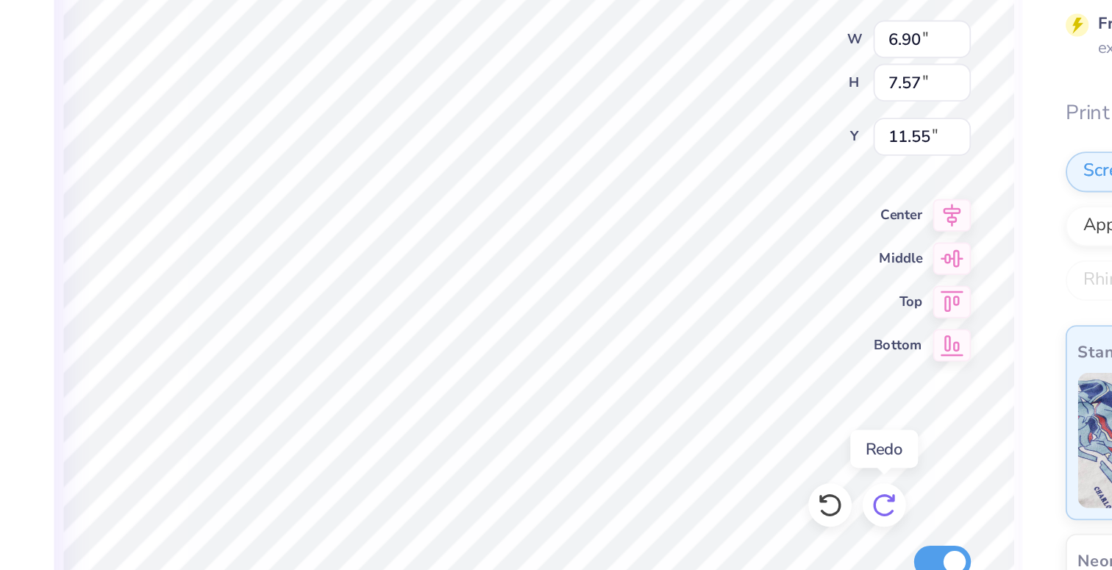
click at [760, 463] on icon at bounding box center [761, 465] width 15 height 15
type input "11.74"
click at [760, 463] on icon at bounding box center [761, 465] width 15 height 15
type input "3.59"
type input "4.08"
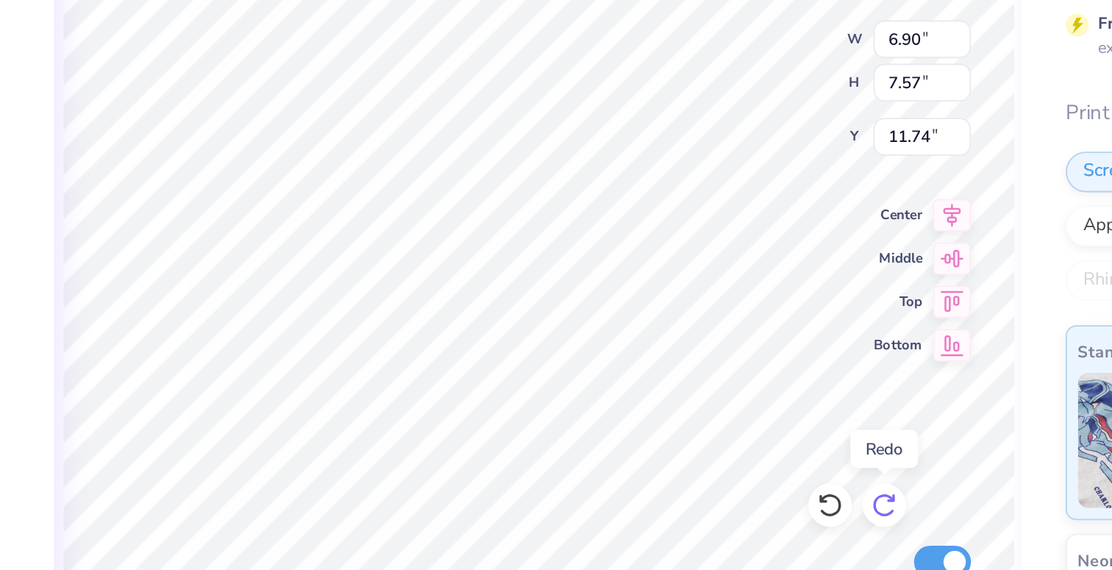
type input "15.22"
click at [732, 464] on icon at bounding box center [731, 465] width 15 height 15
type input "6.90"
type input "7.57"
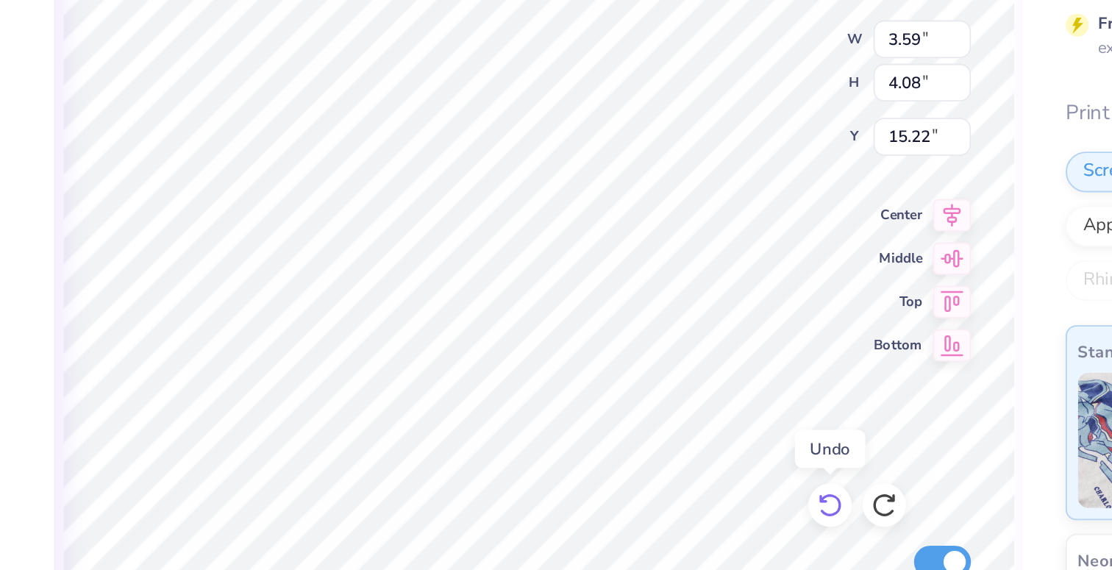
type input "11.55"
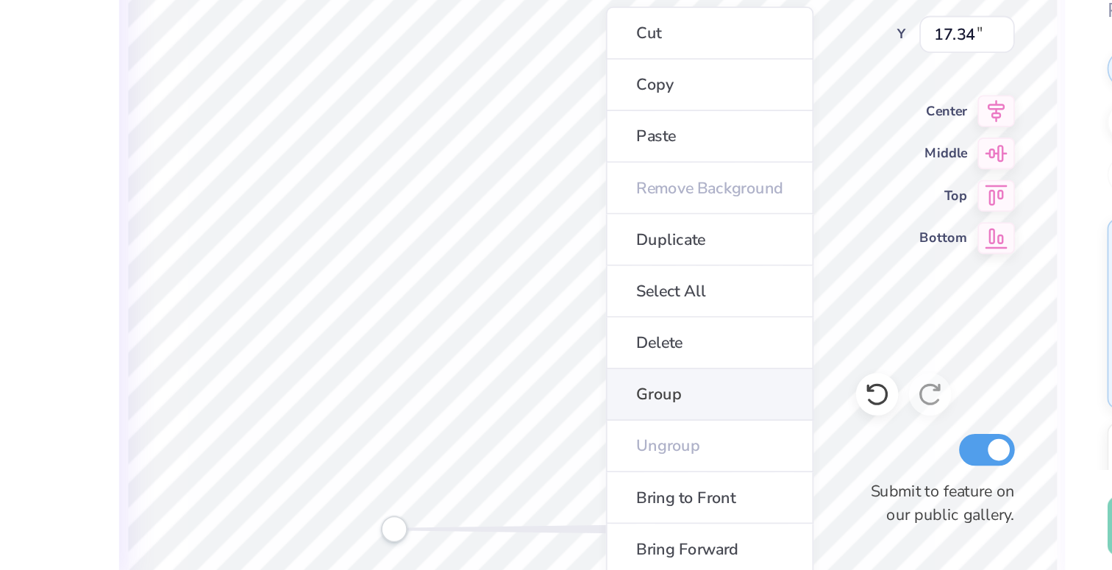
click at [623, 469] on li "Group" at bounding box center [638, 466] width 115 height 29
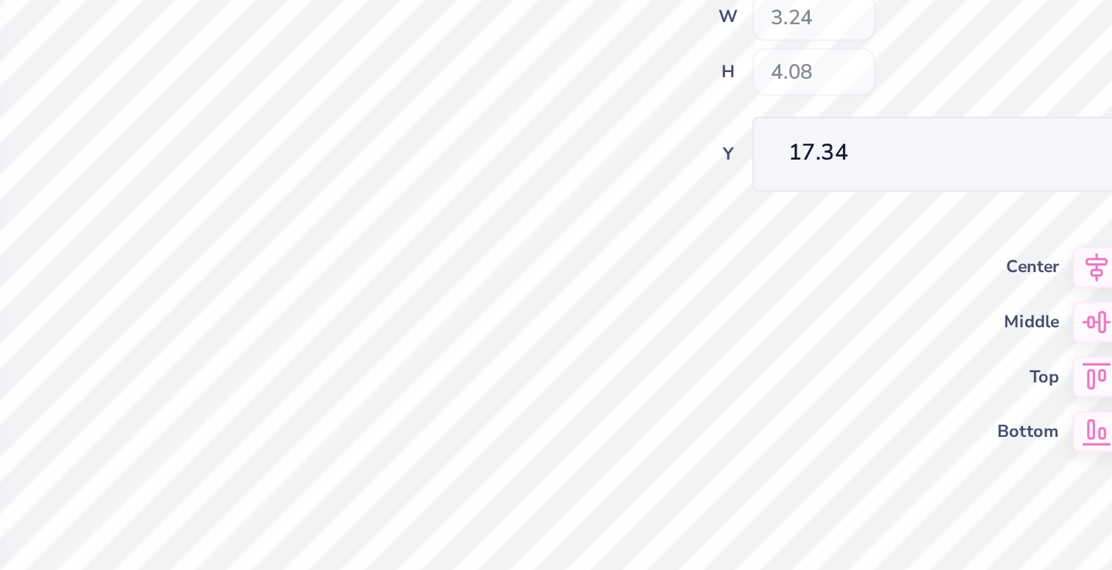
type input "3.56"
type input "4.39"
type input "4.46"
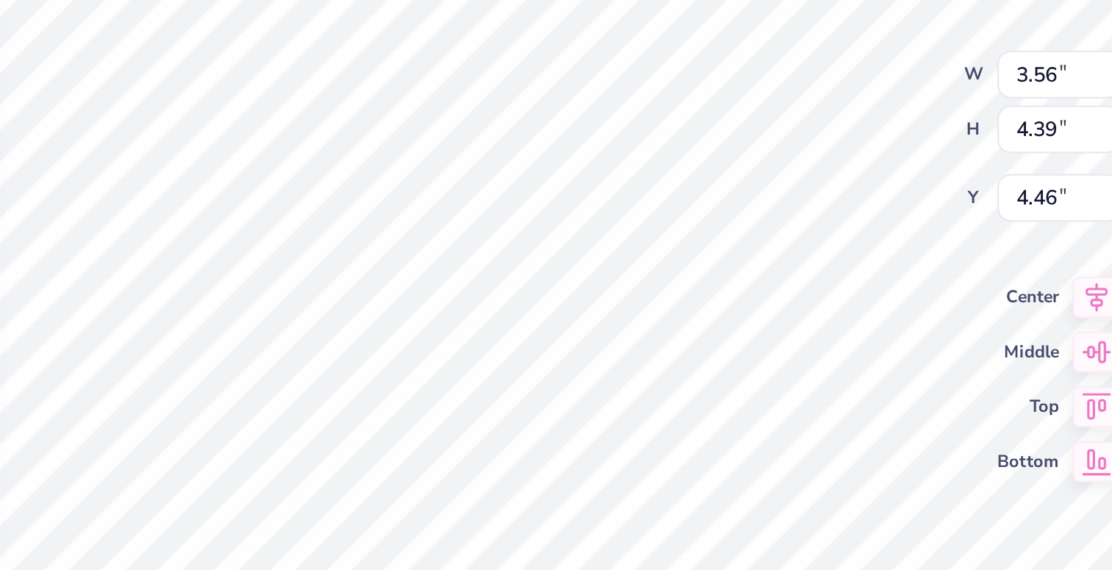
type input "3.24"
type input "4.08"
type input "12.13"
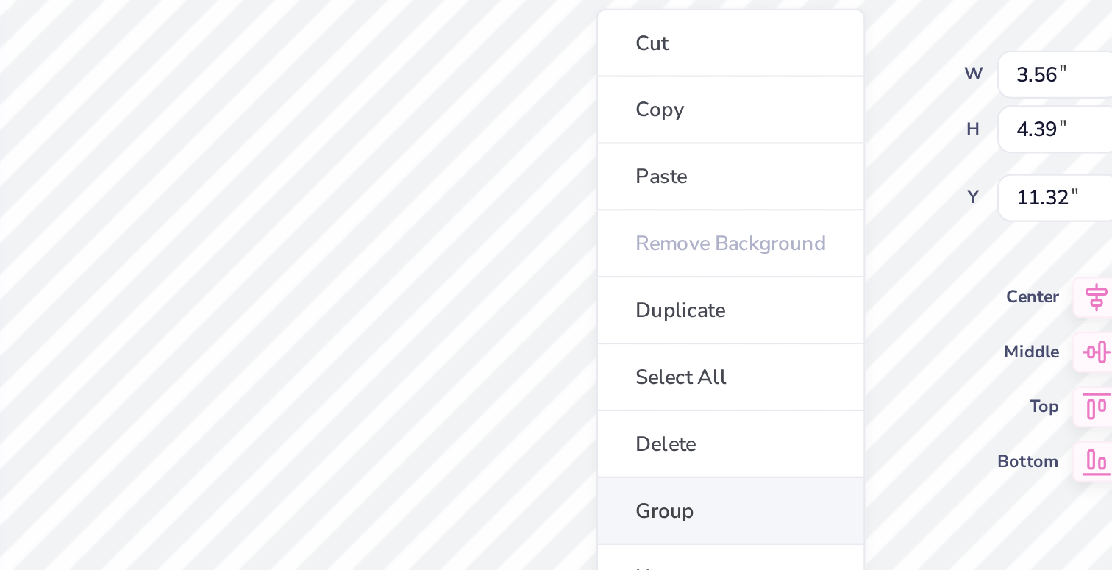
click at [618, 394] on li "Group" at bounding box center [640, 400] width 115 height 29
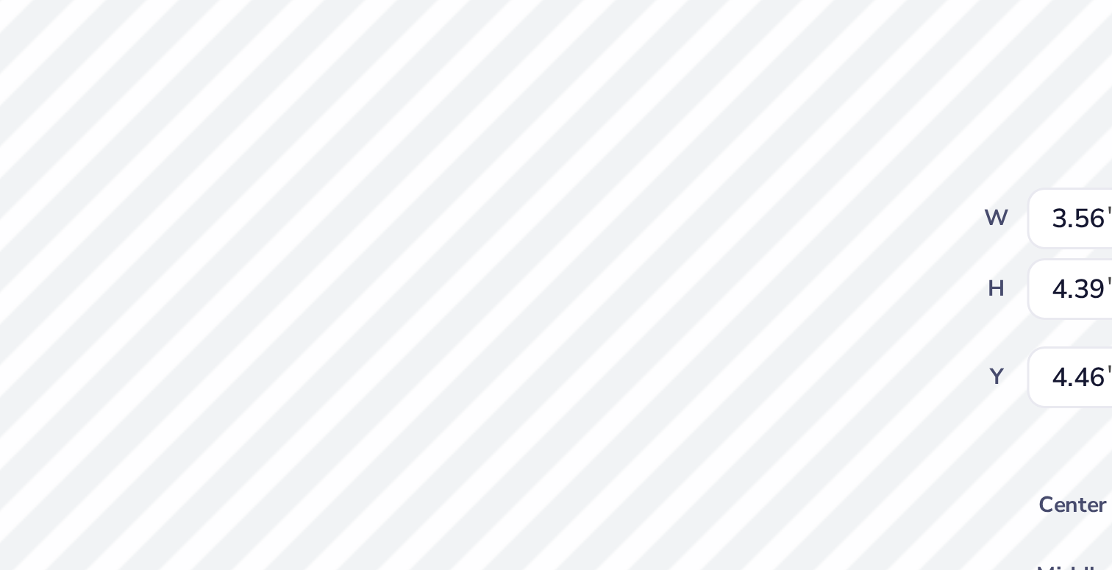
type input "0.58"
type input "0.60"
type input "4.20"
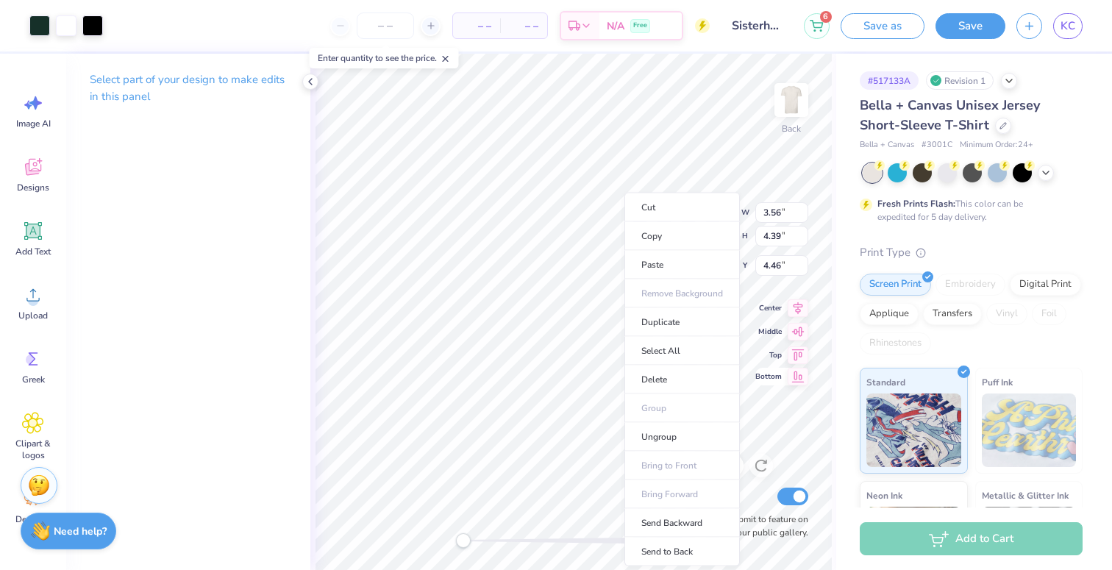
click at [797, 371] on icon at bounding box center [798, 376] width 13 height 11
click at [797, 373] on icon at bounding box center [798, 376] width 13 height 11
click at [730, 473] on icon at bounding box center [731, 465] width 15 height 15
click at [730, 472] on icon at bounding box center [731, 465] width 15 height 15
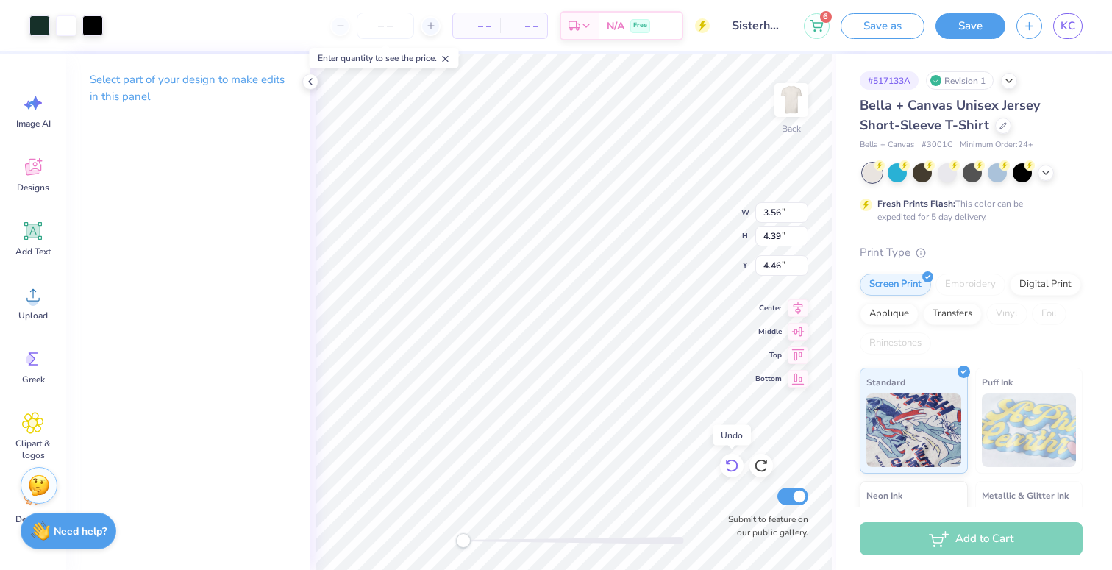
click at [730, 472] on icon at bounding box center [731, 465] width 15 height 15
type input "11.32"
click at [732, 462] on icon at bounding box center [731, 465] width 15 height 15
click at [759, 462] on icon at bounding box center [761, 465] width 15 height 15
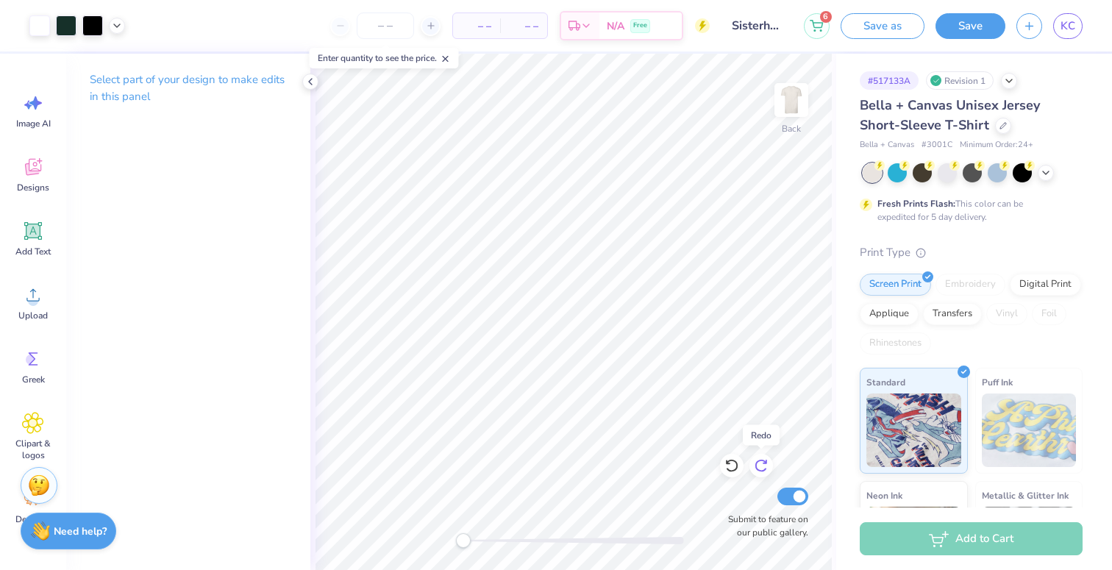
click at [759, 462] on icon at bounding box center [761, 465] width 15 height 15
click at [759, 463] on icon at bounding box center [761, 465] width 15 height 15
click at [729, 467] on icon at bounding box center [731, 465] width 15 height 15
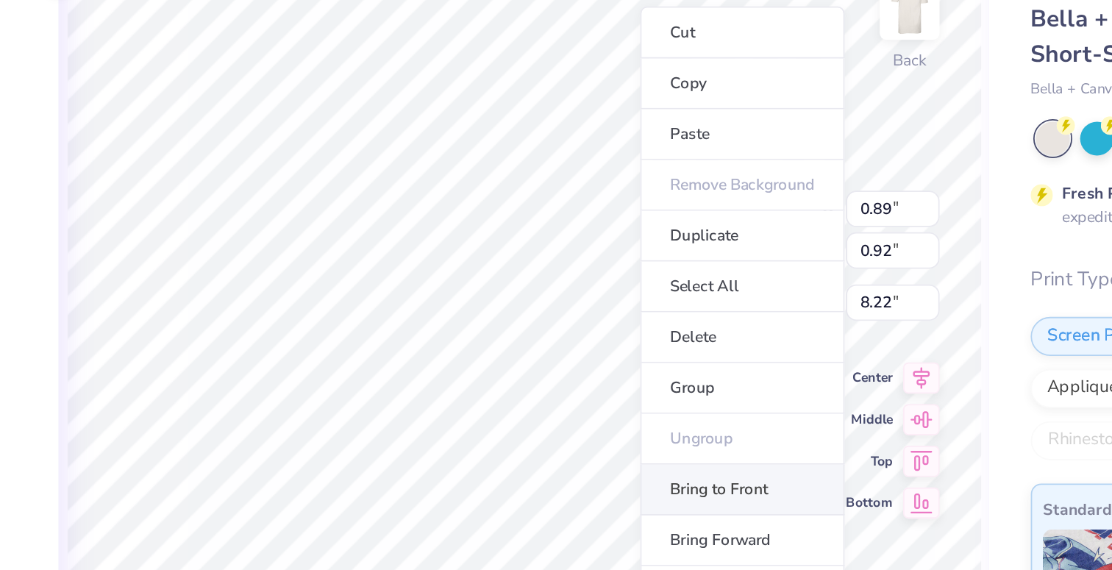
click at [677, 360] on li "Bring to Front" at bounding box center [696, 371] width 115 height 29
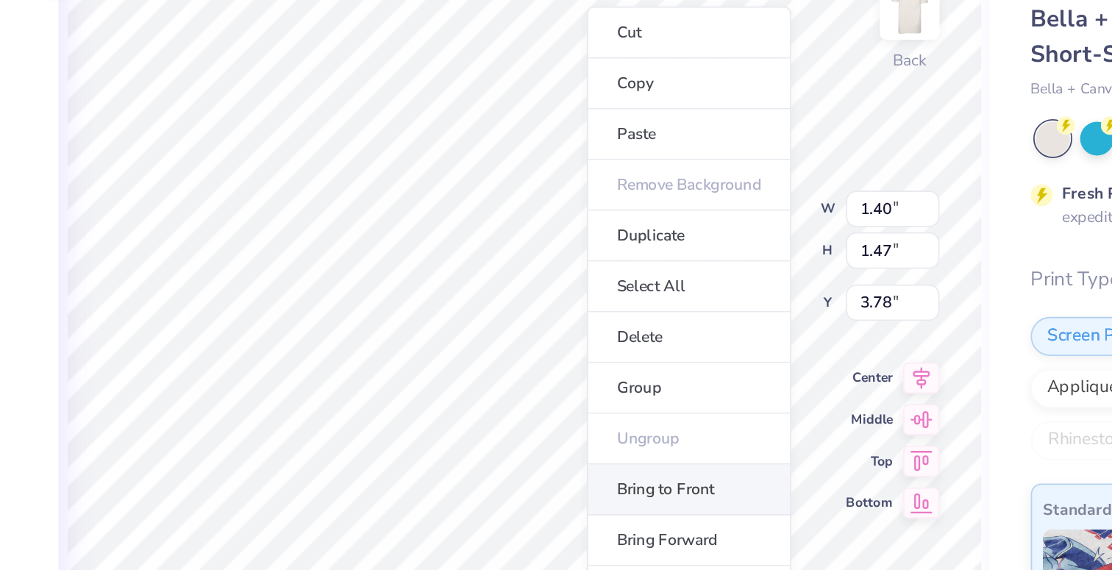
click at [644, 362] on li "Bring to Front" at bounding box center [666, 371] width 115 height 29
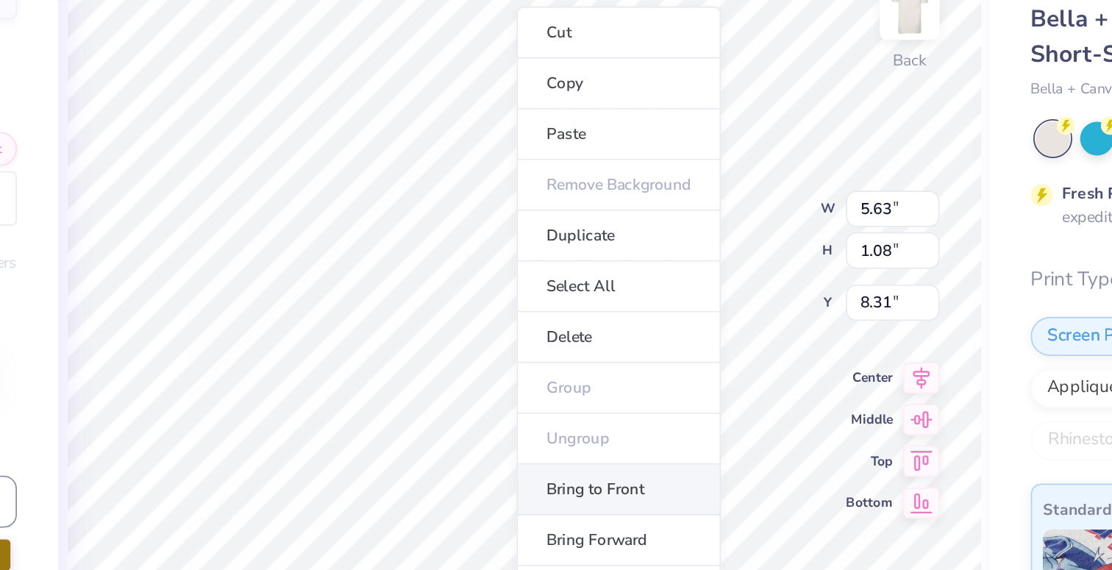
click at [608, 375] on li "Bring to Front" at bounding box center [626, 371] width 115 height 29
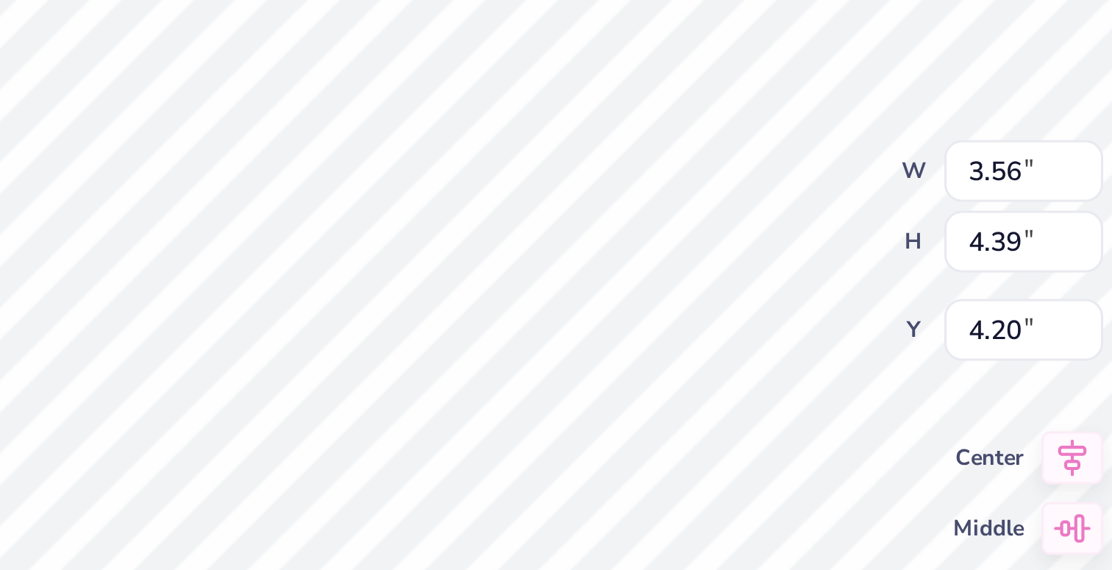
type input "2.98"
type input "3.95"
type input "4.33"
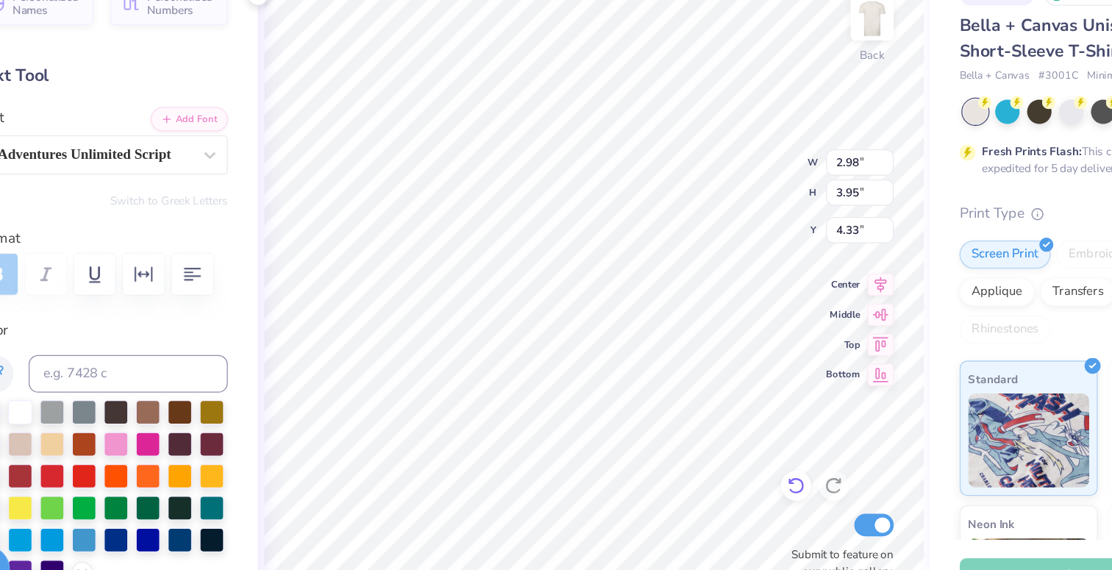
click at [726, 466] on icon at bounding box center [731, 465] width 15 height 15
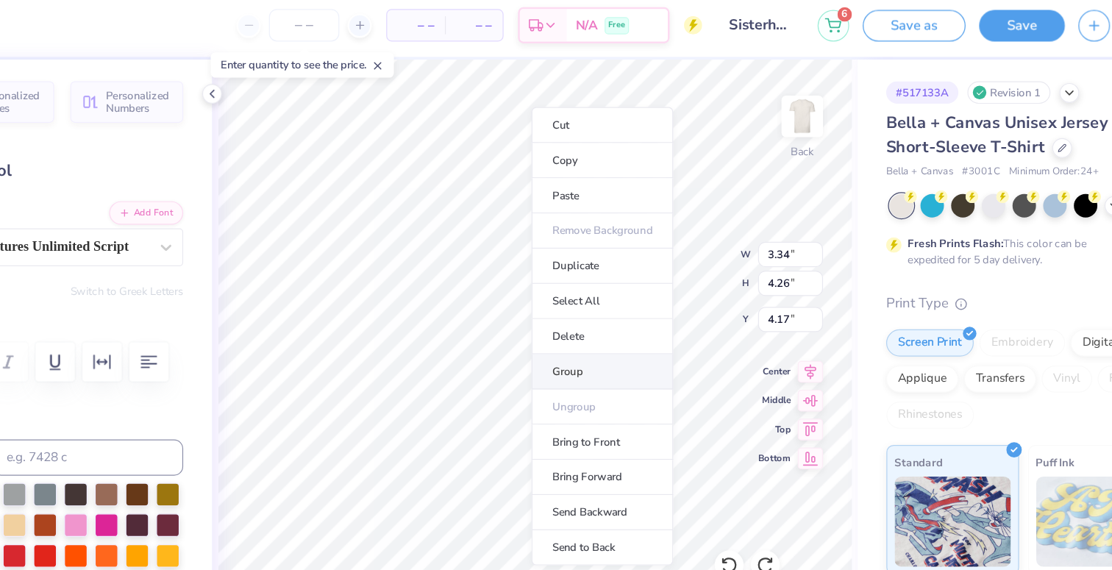
click at [612, 316] on li "Group" at bounding box center [628, 308] width 115 height 29
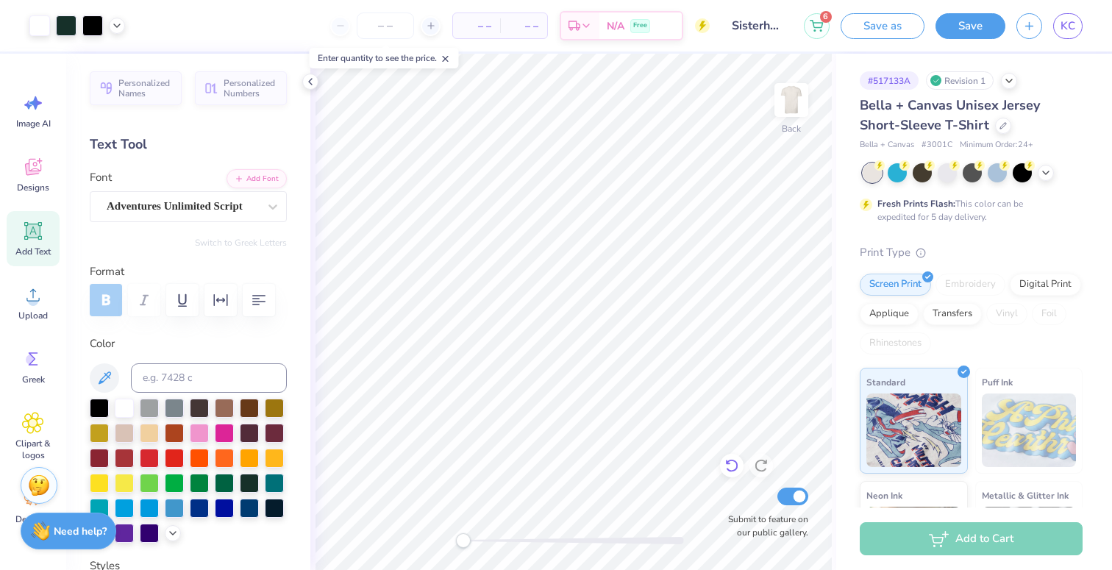
click at [730, 467] on icon at bounding box center [731, 465] width 15 height 15
click at [733, 465] on icon at bounding box center [731, 465] width 15 height 15
click at [760, 460] on icon at bounding box center [761, 466] width 13 height 13
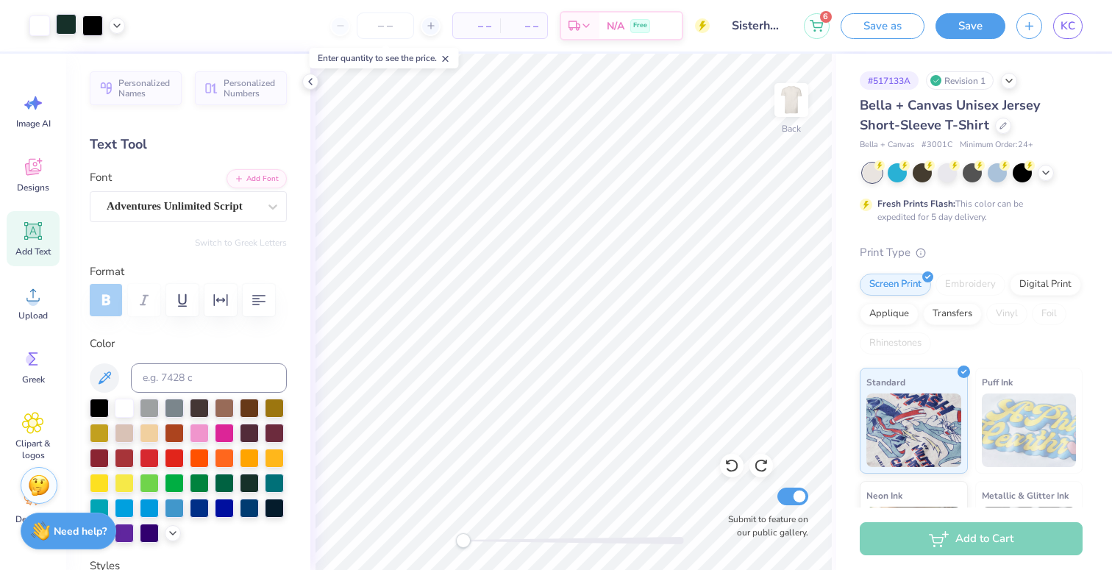
click at [58, 21] on div at bounding box center [66, 24] width 21 height 21
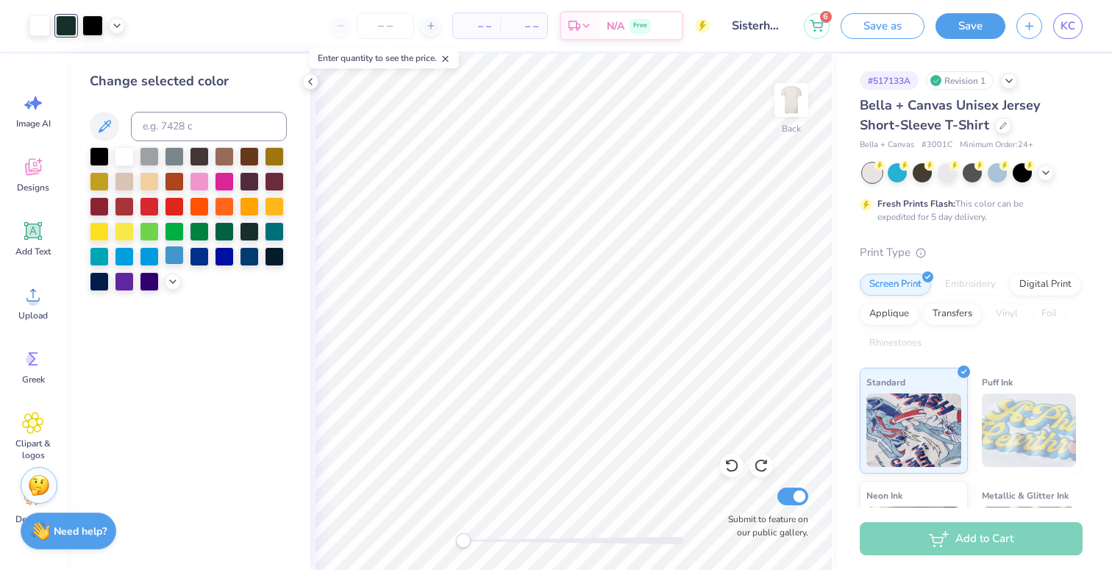
click at [171, 258] on div at bounding box center [174, 255] width 19 height 19
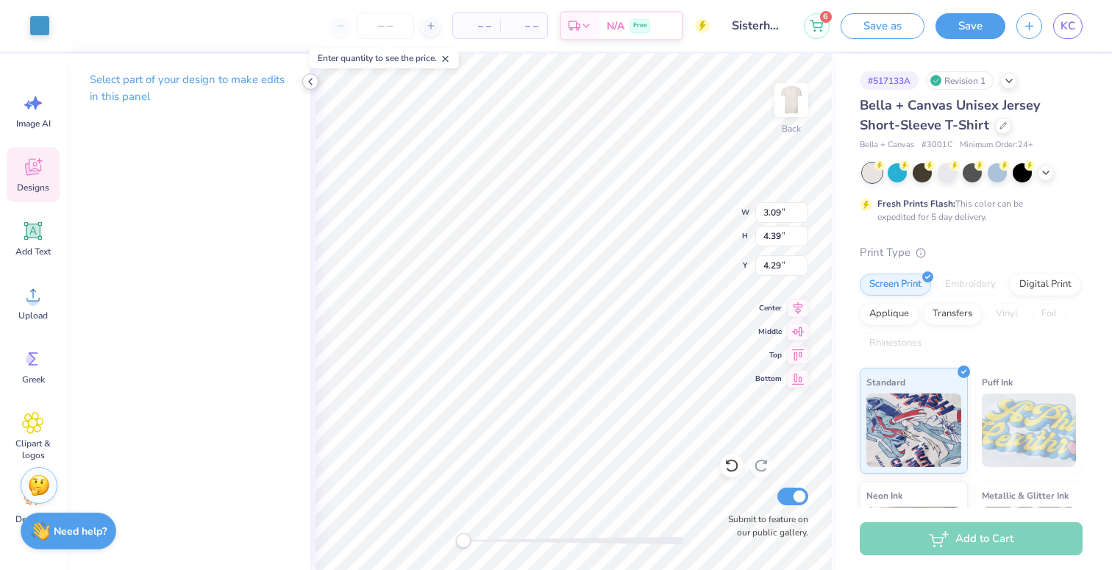
click at [307, 85] on icon at bounding box center [310, 82] width 12 height 12
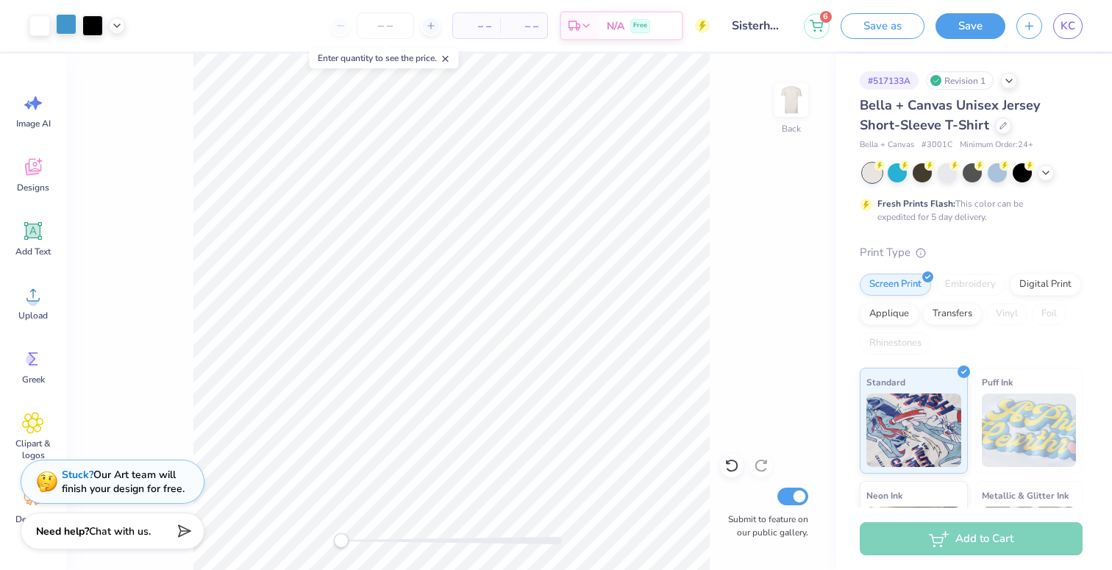
click at [65, 18] on div at bounding box center [66, 24] width 21 height 21
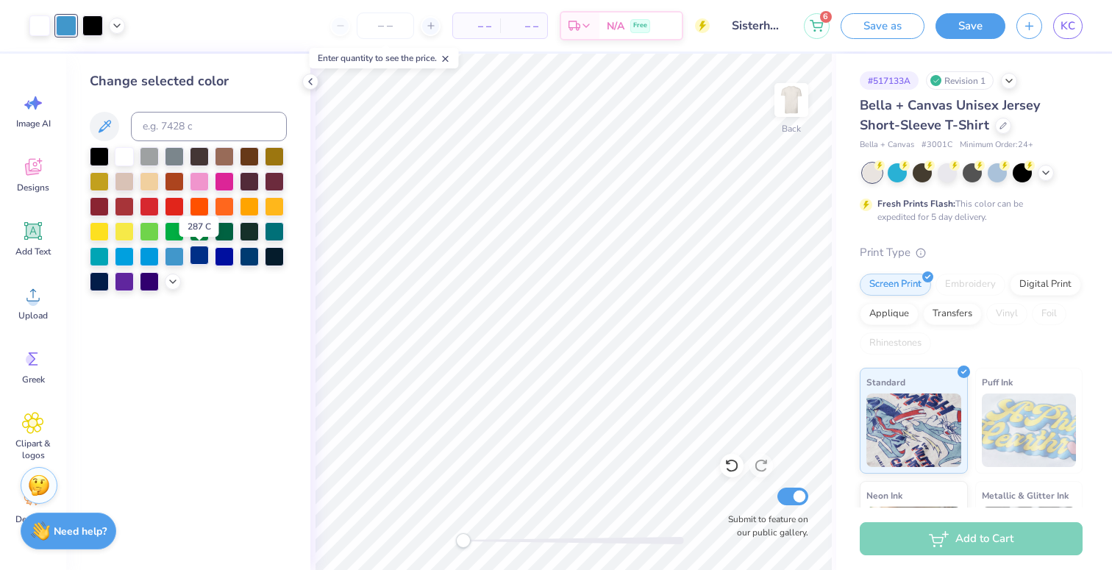
click at [202, 259] on div at bounding box center [199, 255] width 19 height 19
click at [170, 281] on icon at bounding box center [173, 280] width 12 height 12
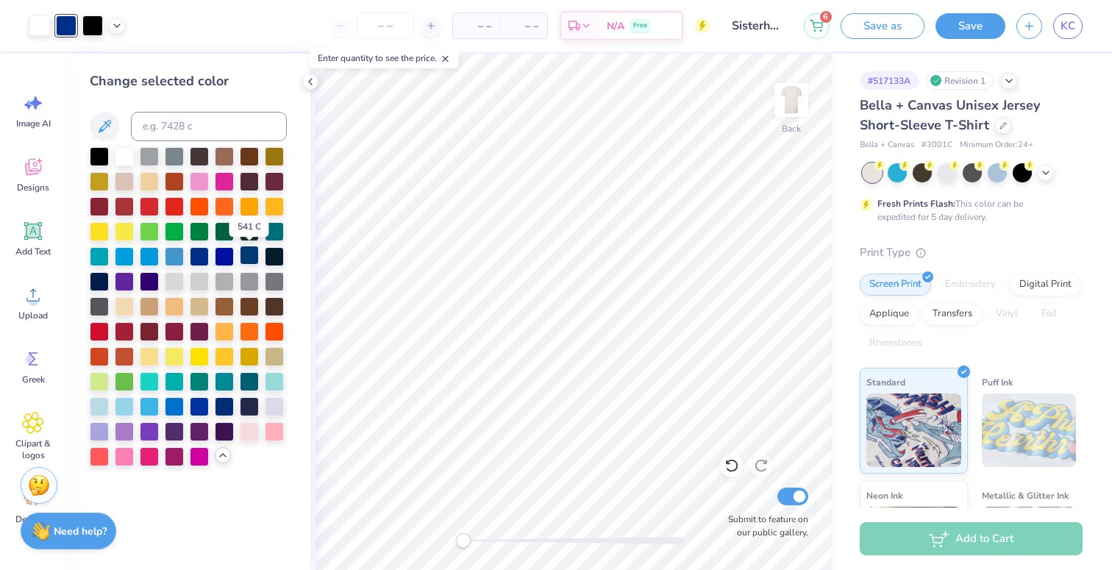
click at [249, 259] on div at bounding box center [249, 255] width 19 height 19
click at [203, 181] on div at bounding box center [199, 180] width 19 height 19
click at [128, 459] on div at bounding box center [124, 455] width 19 height 19
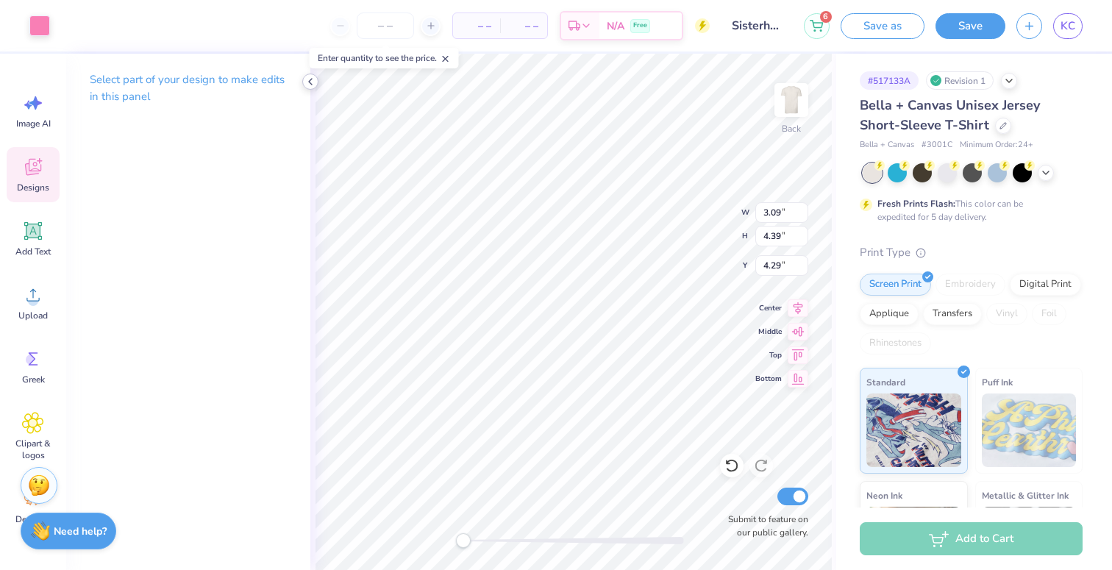
click at [309, 84] on icon at bounding box center [310, 82] width 12 height 12
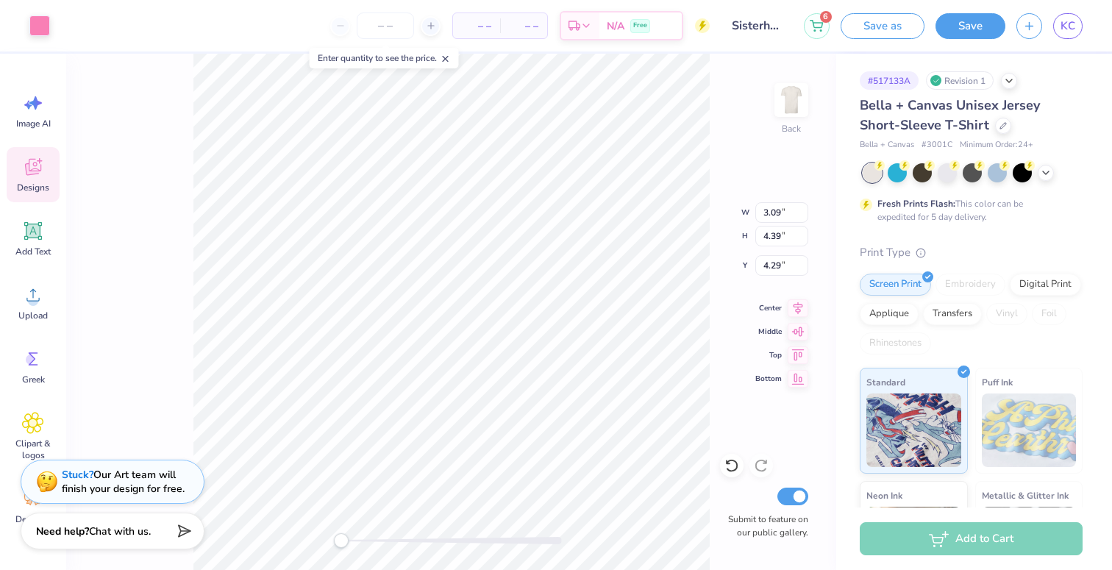
click at [168, 307] on div "Back W 3.09 3.09 " H 4.39 4.39 " Y 4.29 4.29 " Center Middle Top Bottom Submit …" at bounding box center [451, 312] width 770 height 516
click at [69, 27] on div at bounding box center [66, 24] width 21 height 21
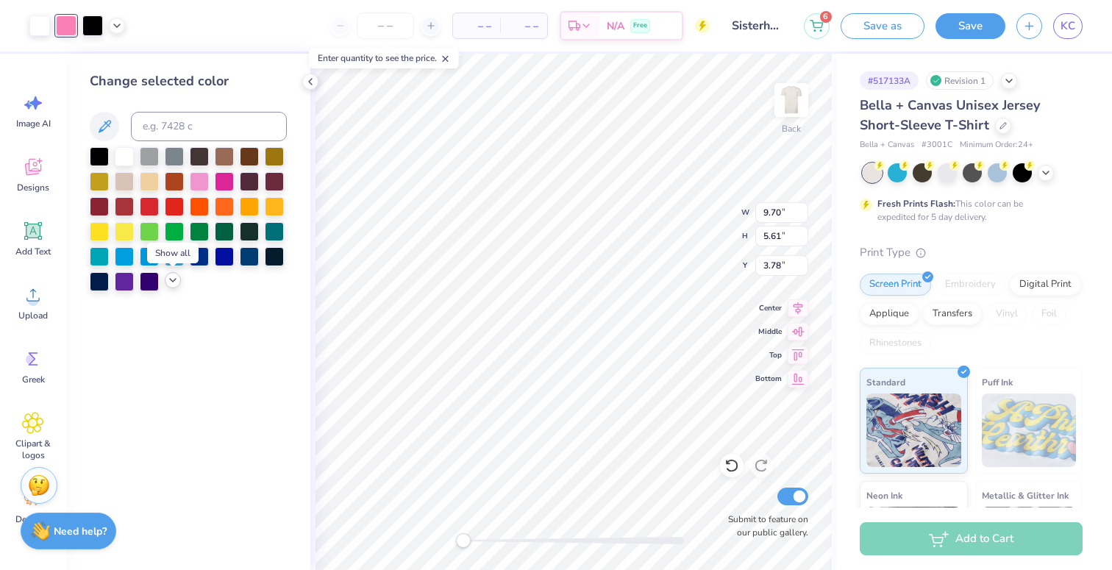
click at [172, 282] on icon at bounding box center [173, 280] width 12 height 12
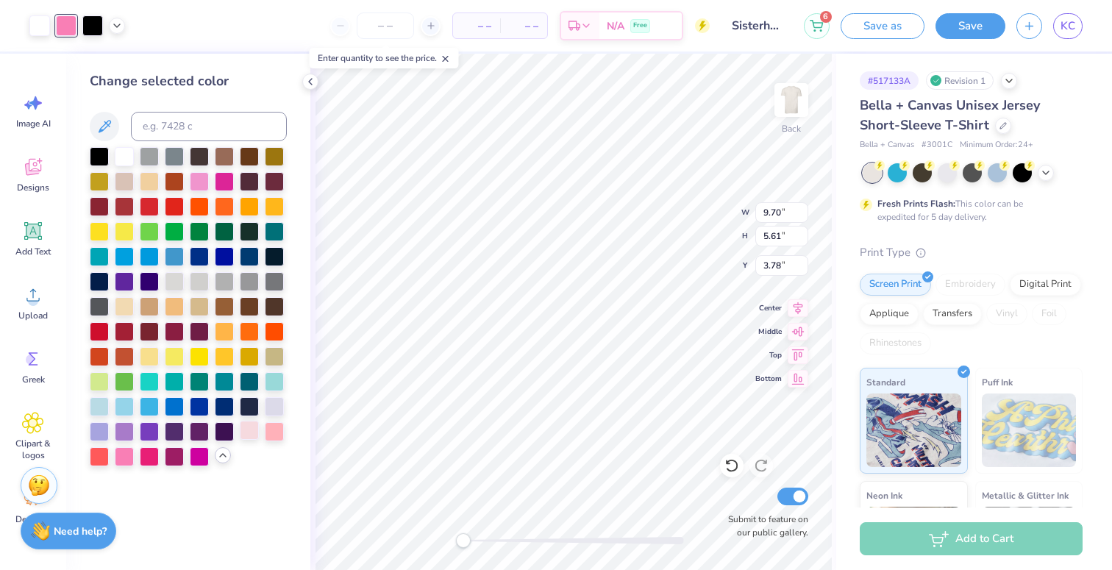
click at [251, 430] on div at bounding box center [249, 430] width 19 height 19
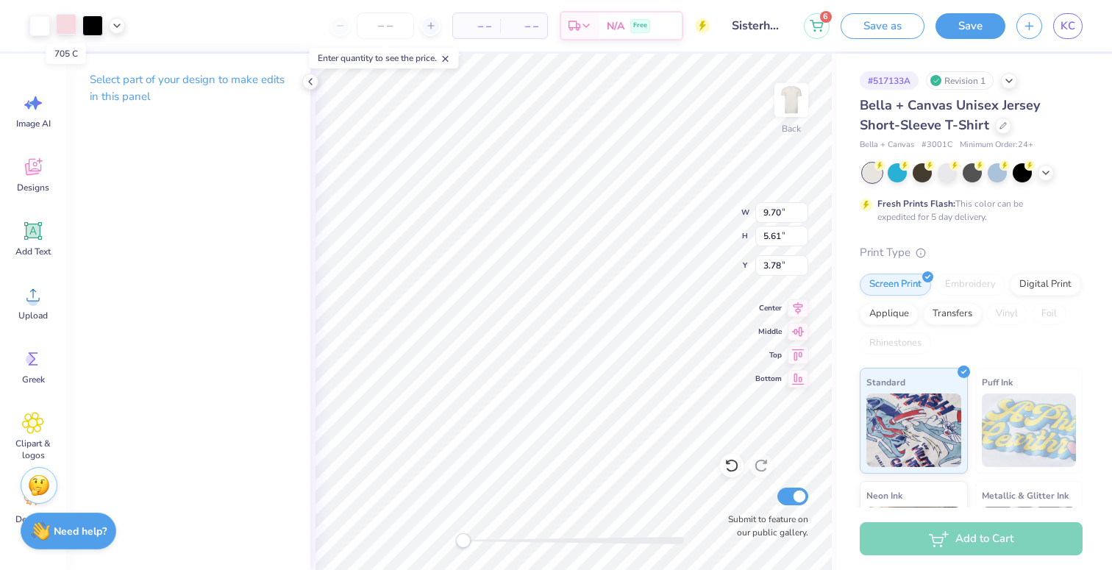
click at [65, 31] on div at bounding box center [66, 24] width 21 height 21
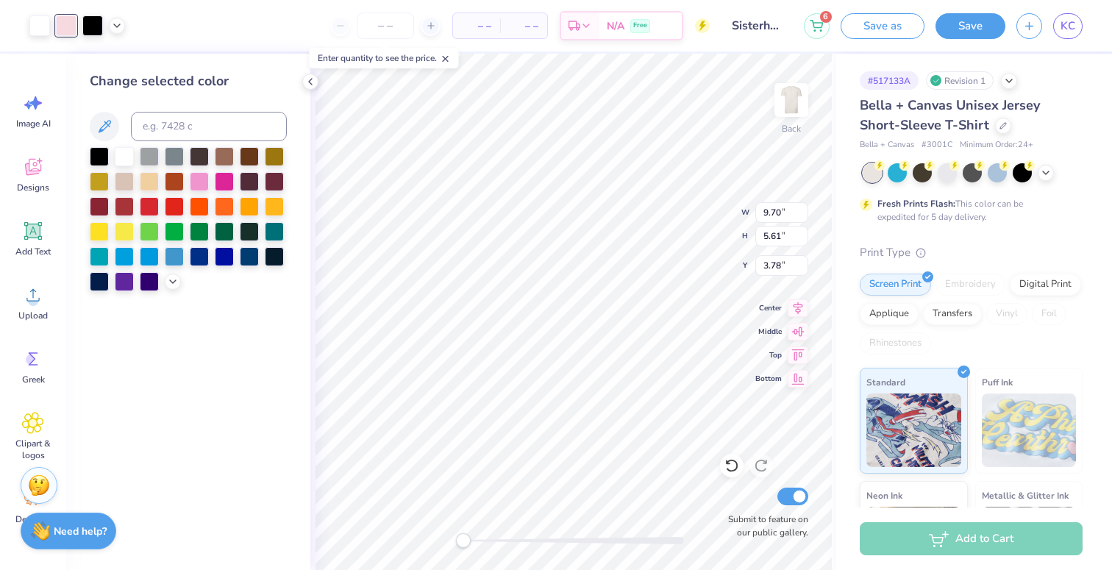
click at [163, 287] on div at bounding box center [188, 219] width 197 height 144
click at [164, 283] on div at bounding box center [188, 219] width 197 height 144
click at [171, 282] on icon at bounding box center [173, 280] width 12 height 12
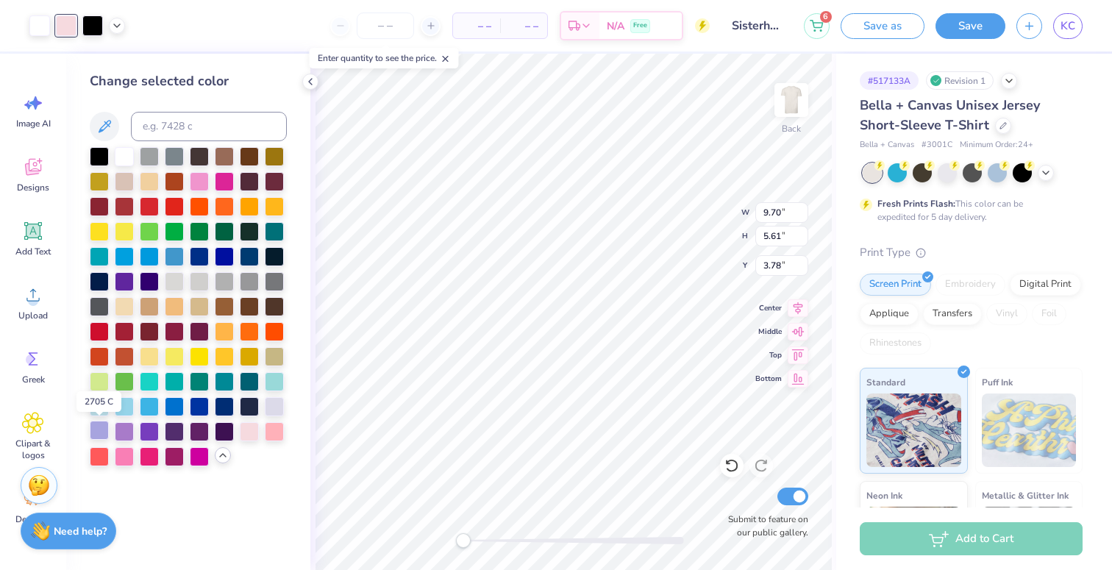
click at [104, 429] on div at bounding box center [99, 430] width 19 height 19
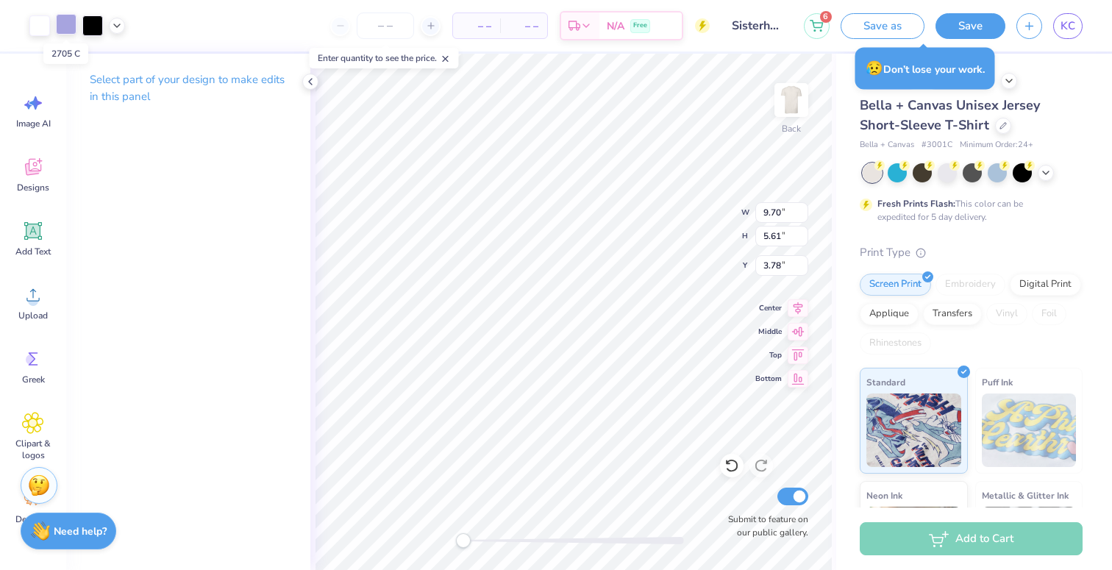
click at [70, 20] on div at bounding box center [66, 24] width 21 height 21
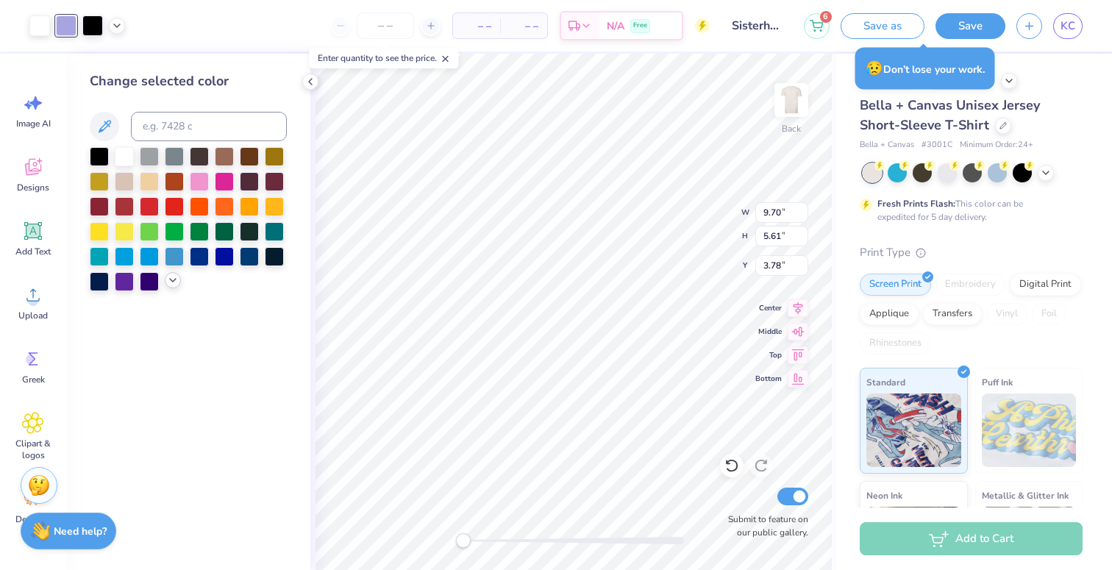
click at [170, 281] on icon at bounding box center [173, 280] width 12 height 12
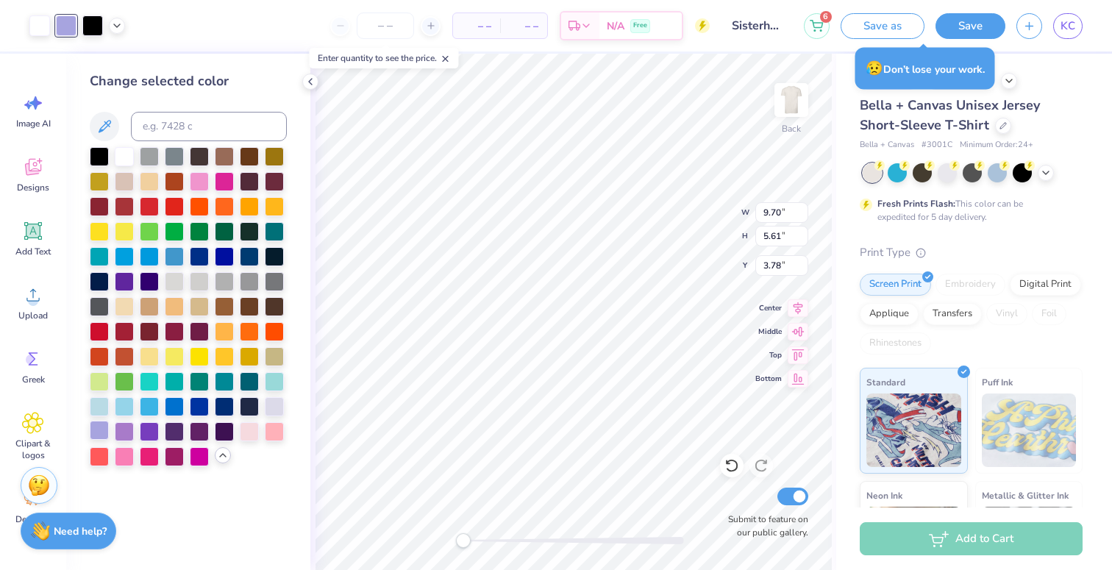
click at [95, 427] on div at bounding box center [99, 430] width 19 height 19
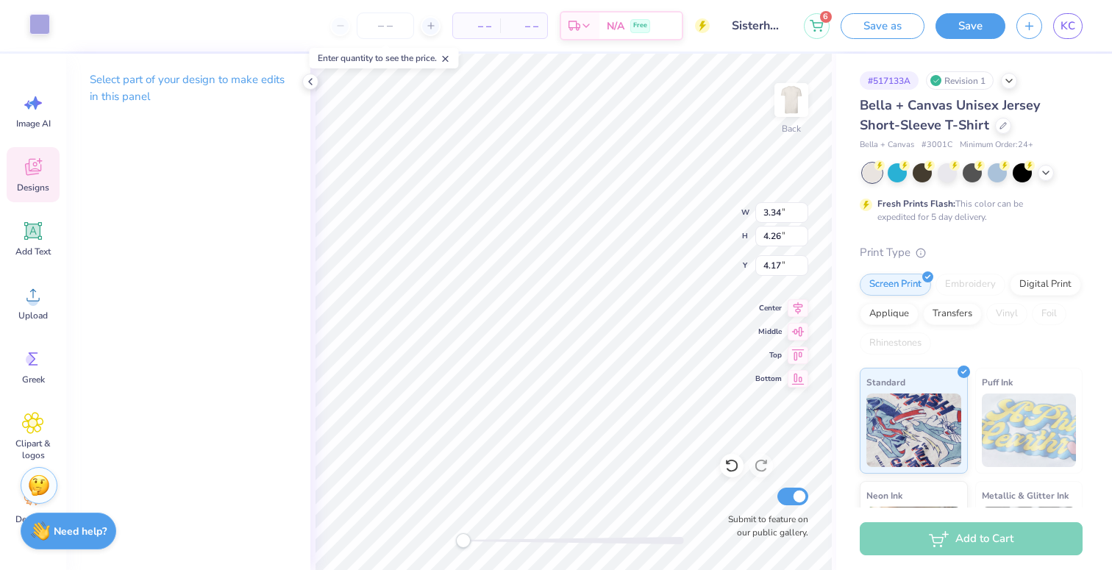
click at [43, 27] on div at bounding box center [39, 24] width 21 height 21
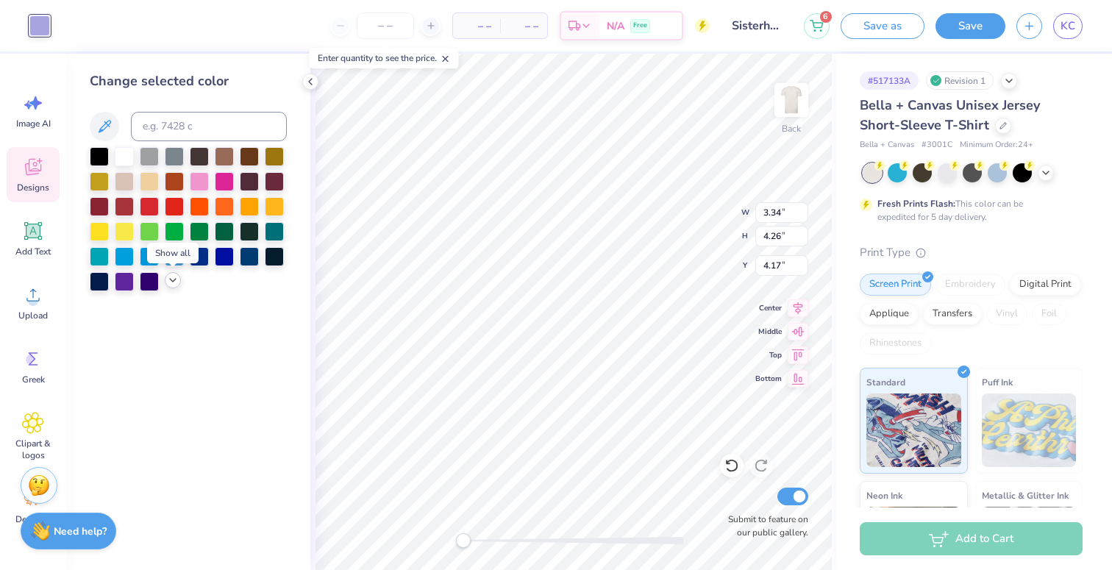
click at [171, 279] on polyline at bounding box center [173, 280] width 6 height 3
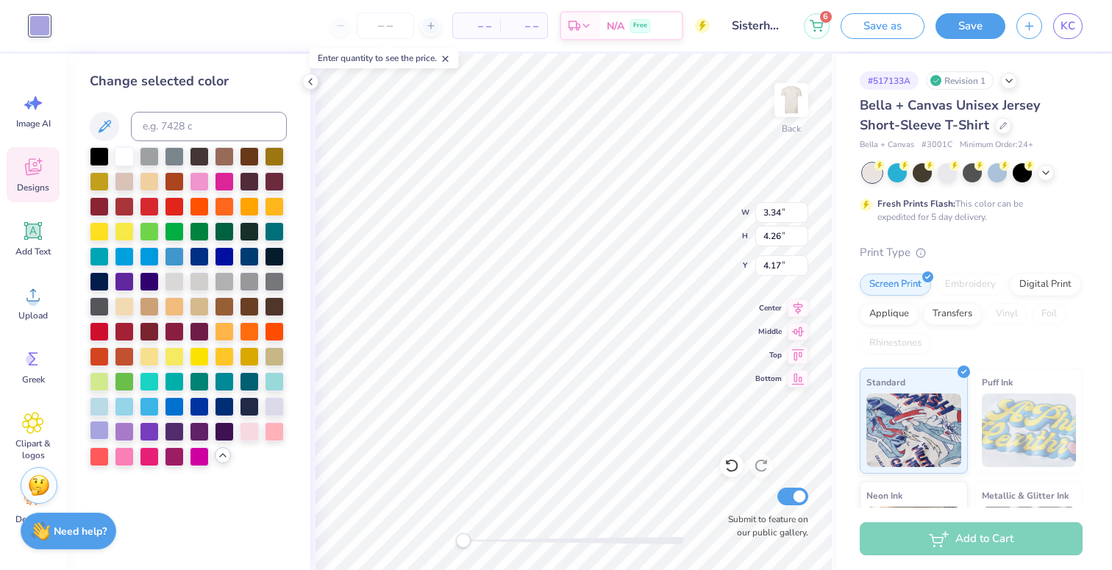
click at [101, 432] on div at bounding box center [99, 430] width 19 height 19
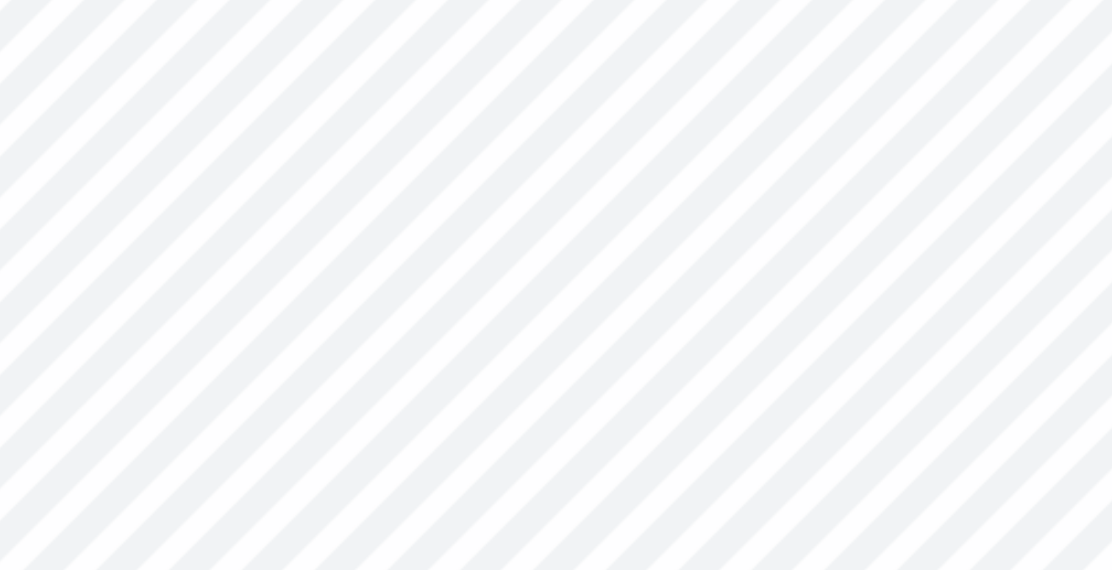
type input "11.06"
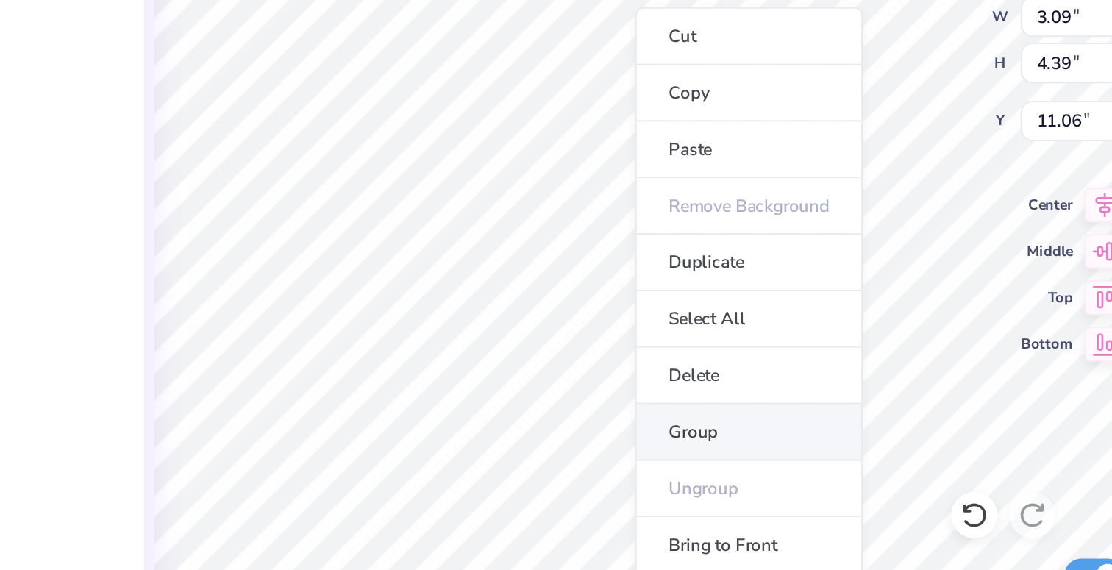
click at [611, 419] on li "Group" at bounding box center [617, 424] width 115 height 29
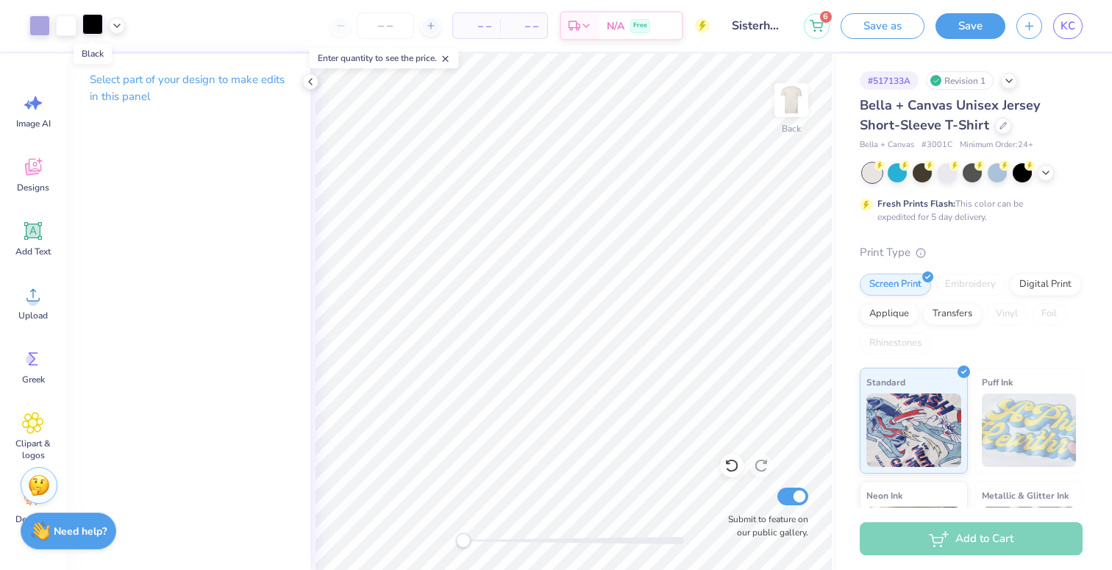
click at [96, 29] on div at bounding box center [92, 24] width 21 height 21
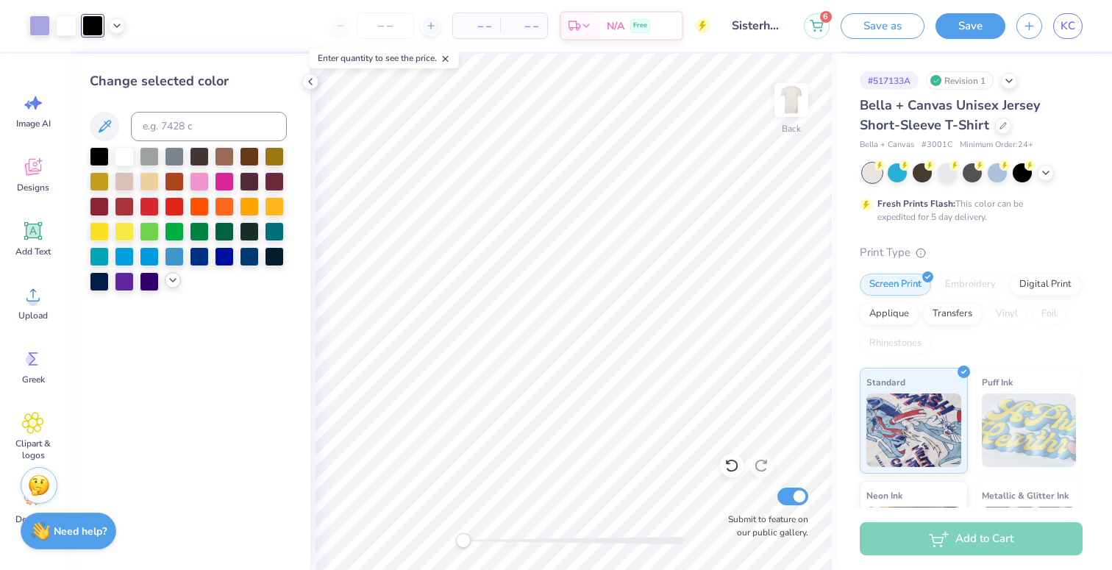
click at [168, 280] on icon at bounding box center [173, 280] width 12 height 12
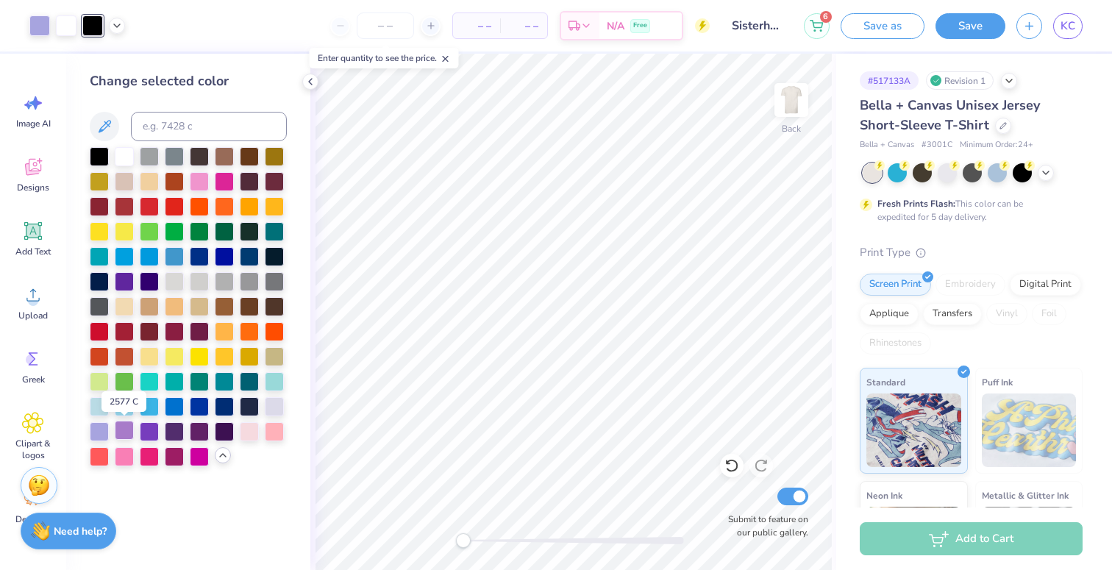
click at [122, 430] on div at bounding box center [124, 430] width 19 height 19
click at [149, 429] on div at bounding box center [149, 430] width 19 height 19
click at [174, 434] on div at bounding box center [174, 430] width 19 height 19
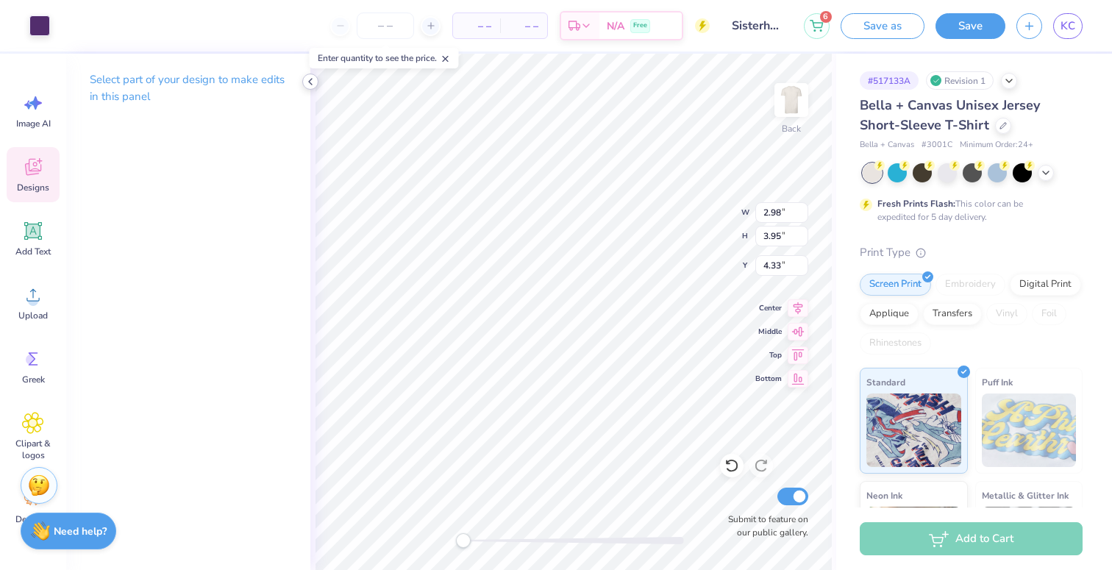
click at [307, 79] on icon at bounding box center [310, 82] width 12 height 12
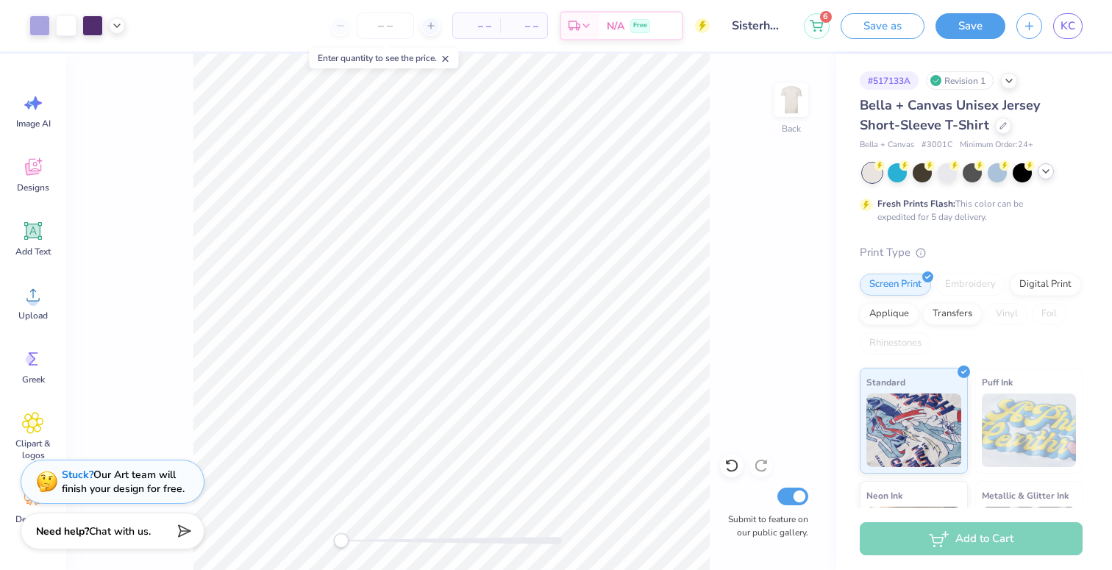
click at [1045, 173] on icon at bounding box center [1046, 171] width 12 height 12
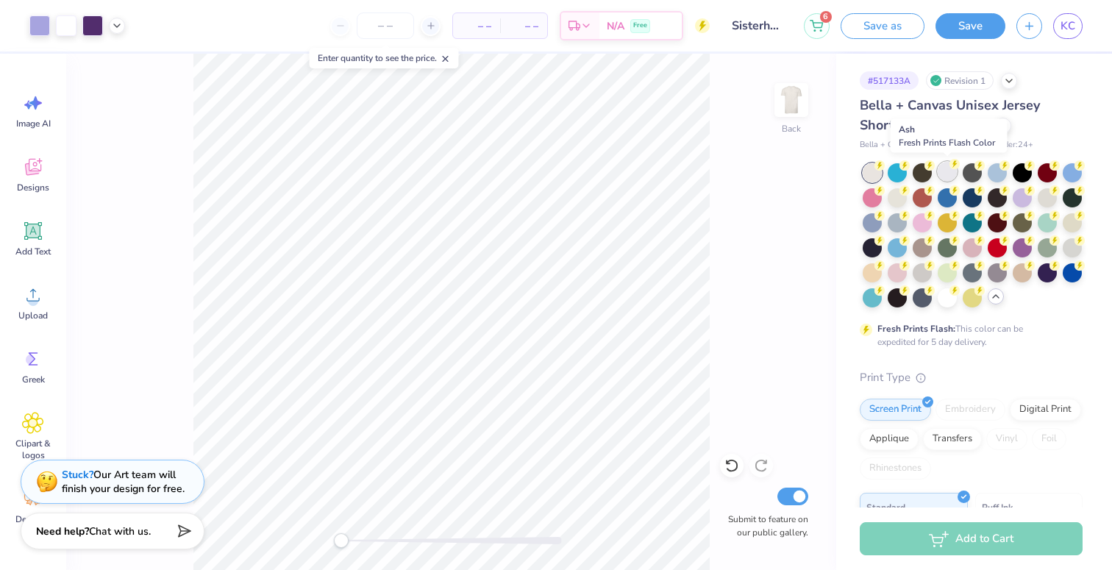
click at [947, 171] on div at bounding box center [947, 171] width 19 height 19
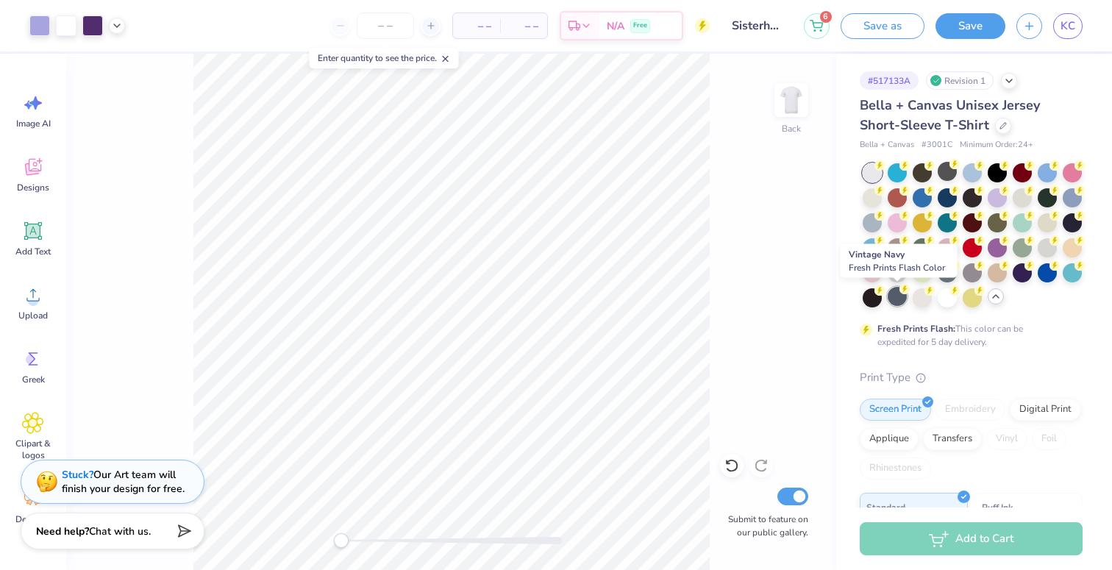
click at [891, 296] on div at bounding box center [897, 296] width 19 height 19
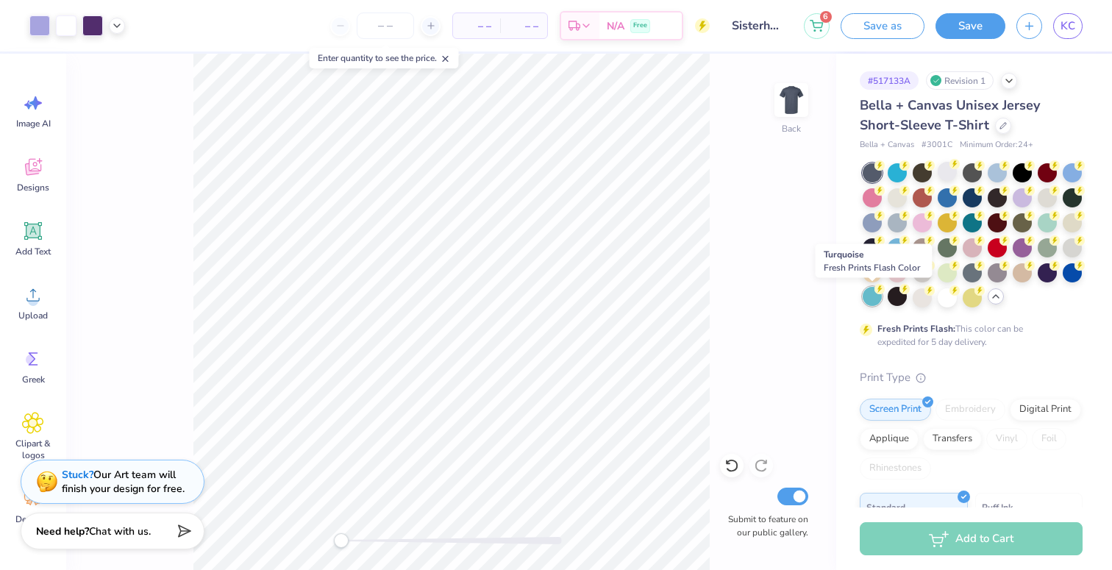
click at [875, 298] on div at bounding box center [872, 296] width 19 height 19
click at [917, 293] on div at bounding box center [922, 296] width 19 height 19
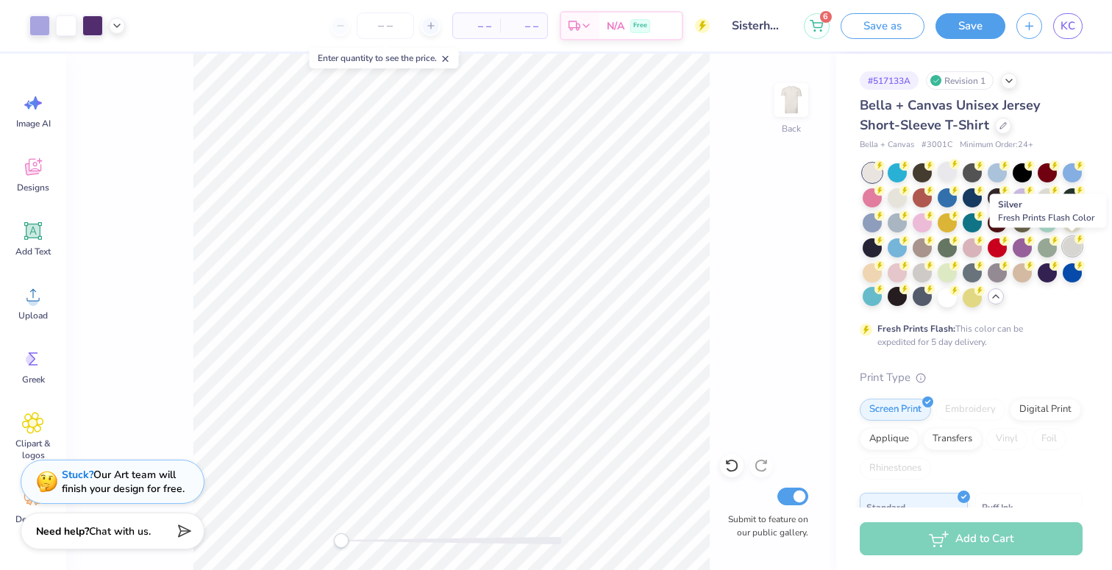
click at [1066, 244] on div at bounding box center [1072, 246] width 19 height 19
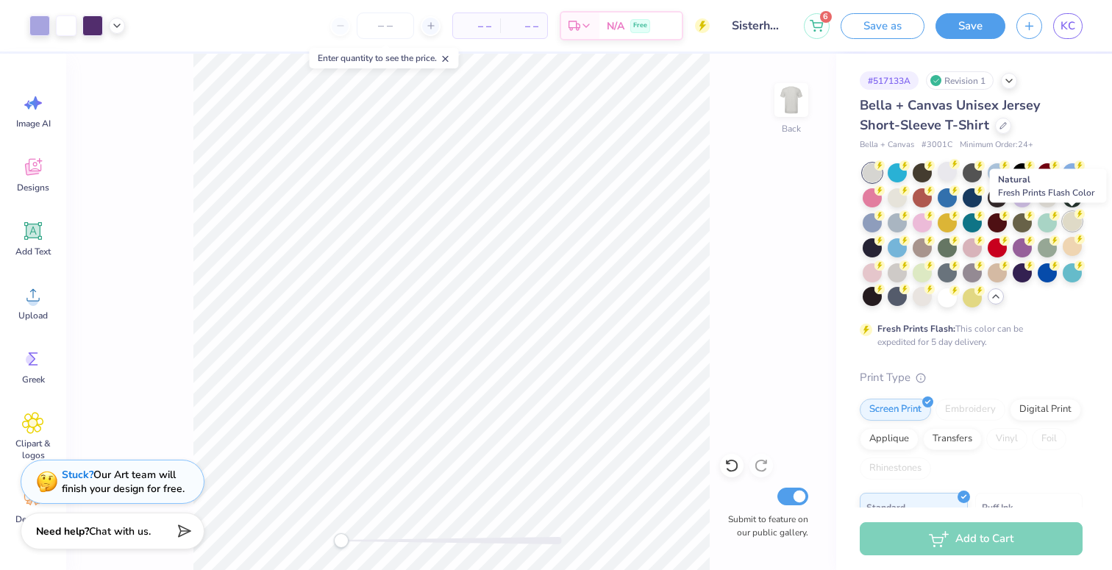
click at [1076, 218] on div at bounding box center [1072, 221] width 19 height 19
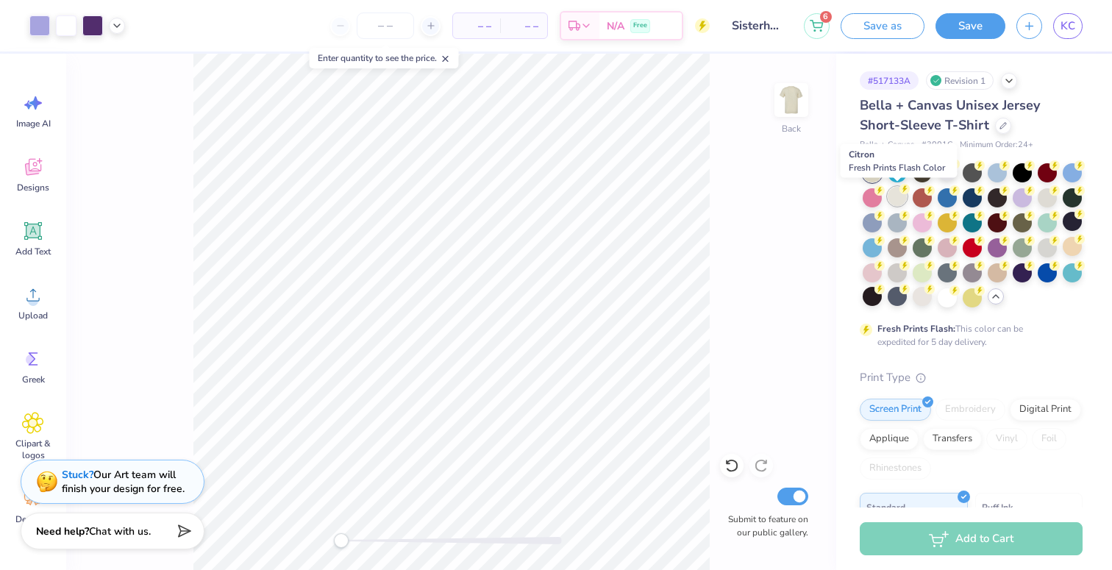
click at [900, 195] on div at bounding box center [897, 196] width 19 height 19
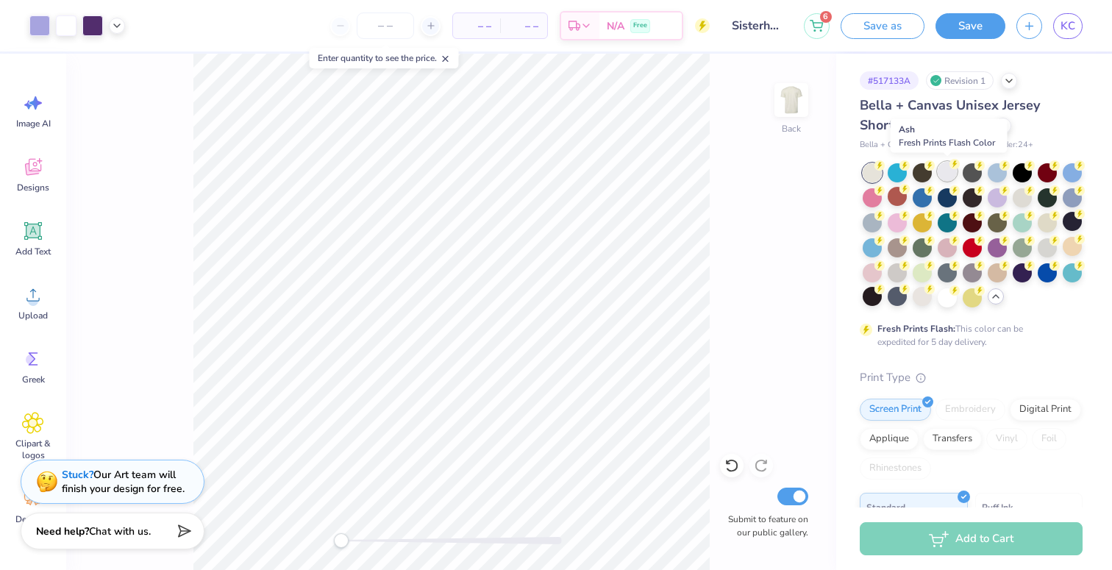
click at [945, 171] on div at bounding box center [947, 171] width 19 height 19
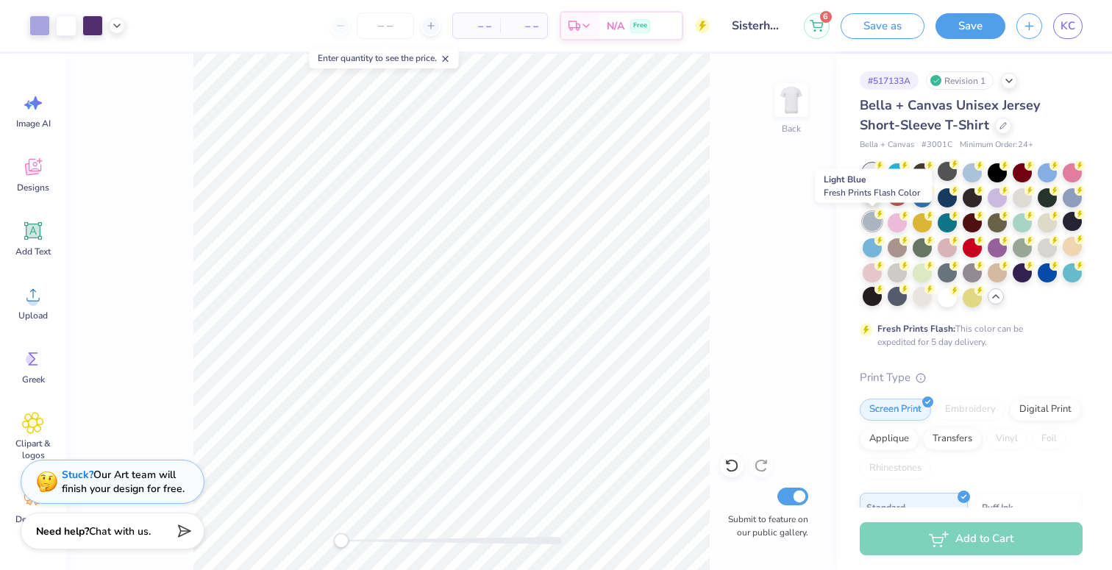
click at [869, 229] on div at bounding box center [872, 221] width 19 height 19
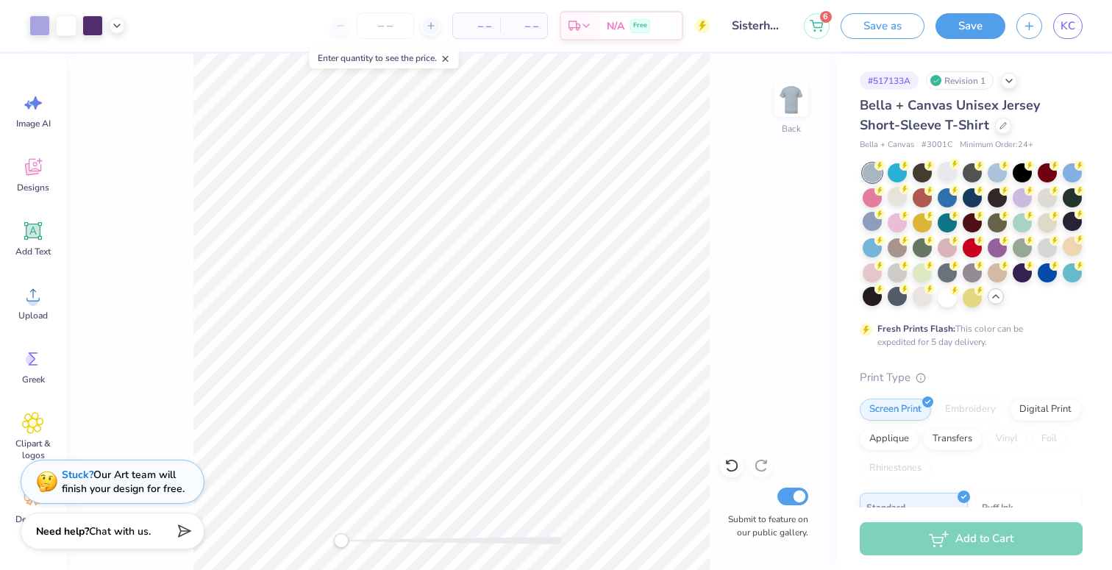
click at [1011, 201] on div at bounding box center [973, 235] width 220 height 144
click at [1013, 201] on div at bounding box center [1022, 196] width 19 height 19
click at [1044, 217] on div at bounding box center [1047, 221] width 19 height 19
click at [897, 269] on div at bounding box center [897, 271] width 19 height 19
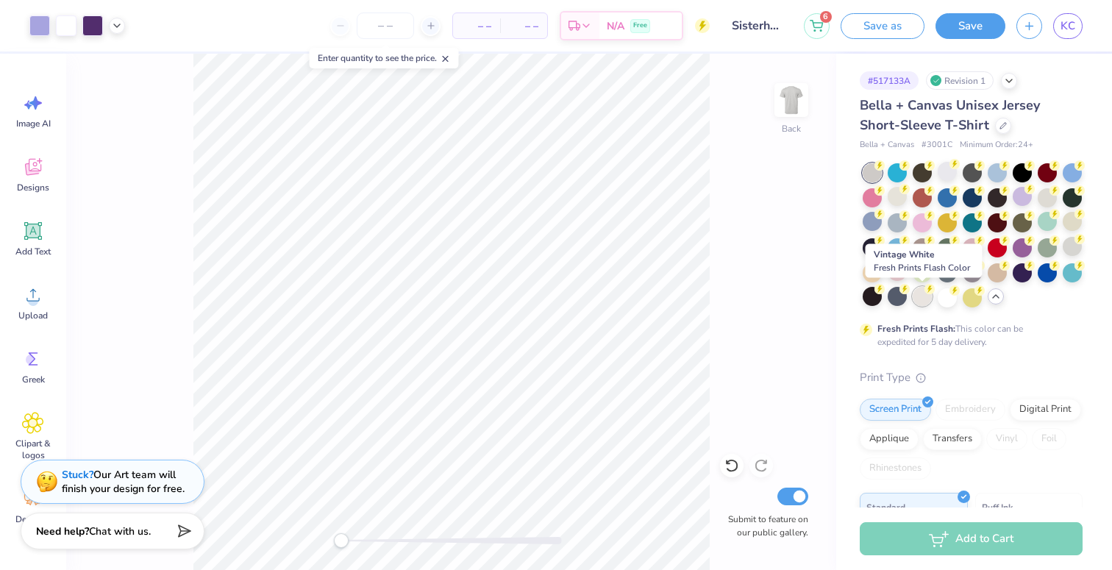
click at [919, 292] on div at bounding box center [922, 296] width 19 height 19
click at [948, 302] on div at bounding box center [947, 296] width 19 height 19
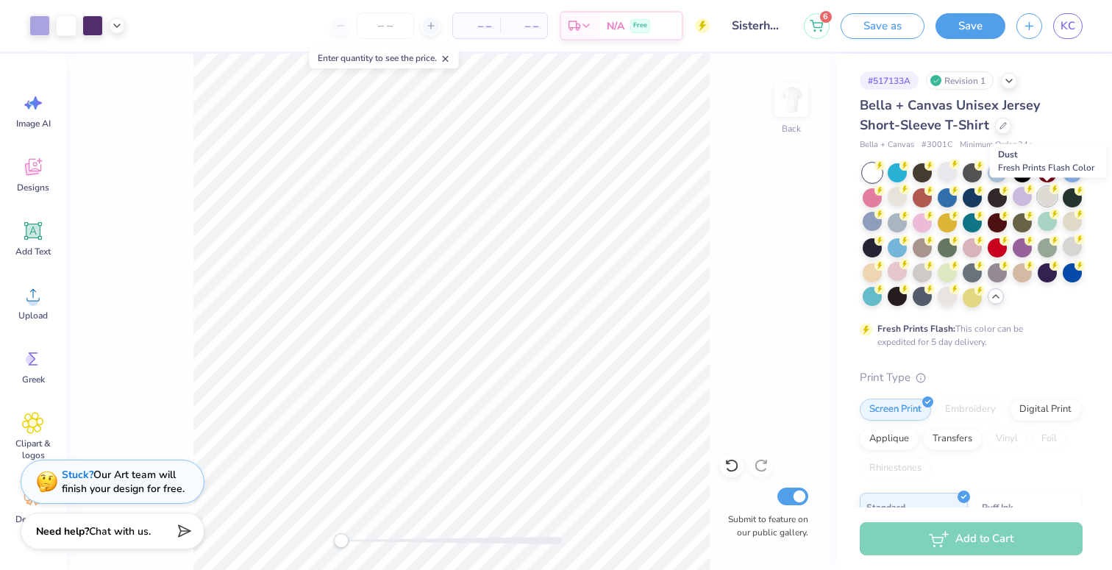
click at [1050, 190] on circle at bounding box center [1055, 189] width 10 height 10
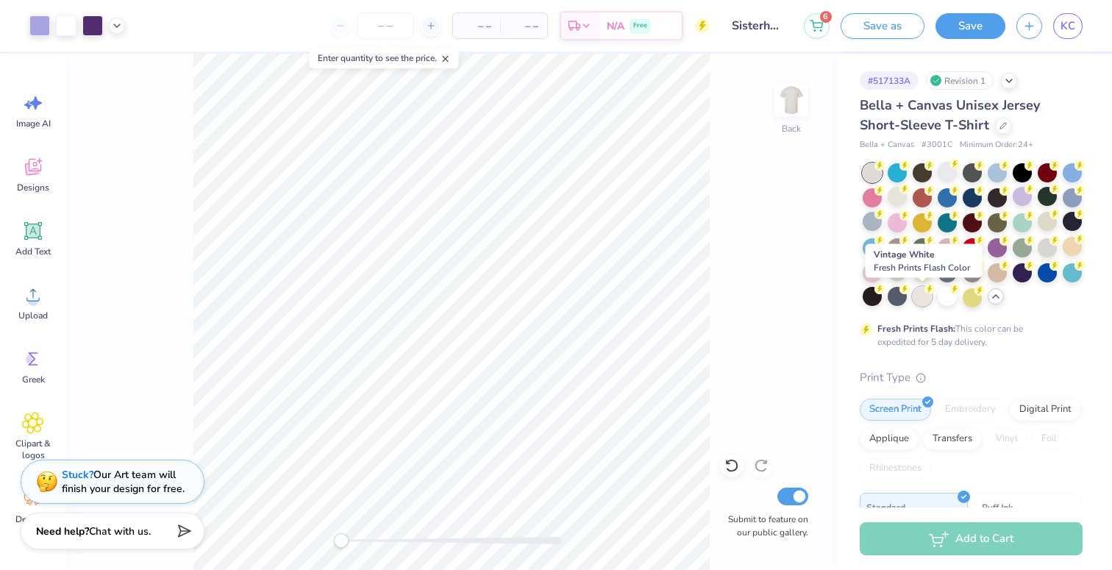
click at [920, 296] on div at bounding box center [922, 296] width 19 height 19
